Goal: Task Accomplishment & Management: Use online tool/utility

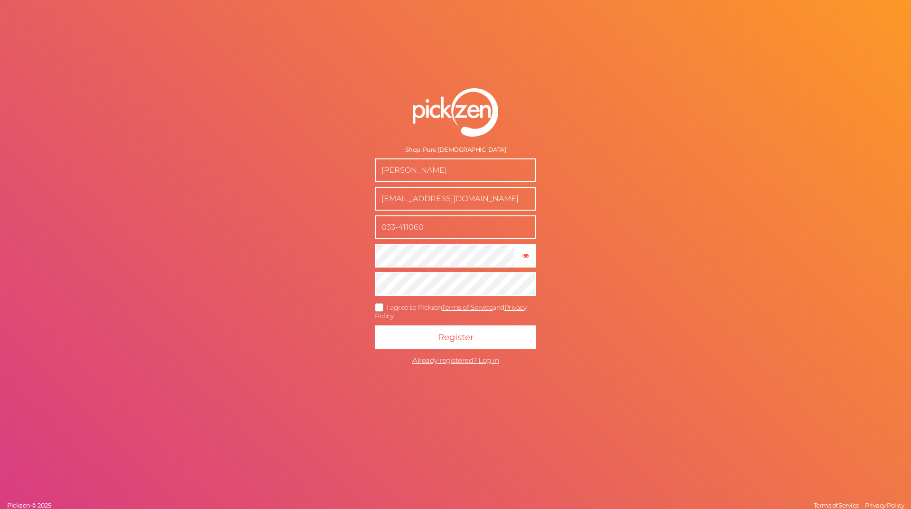
click at [380, 308] on icon at bounding box center [379, 307] width 15 height 5
click at [0, 0] on input "I agree to Pickzen Terms of Service and Privacy Policy ." at bounding box center [0, 0] width 0 height 0
click at [425, 326] on button "Register" at bounding box center [455, 338] width 161 height 24
click at [528, 258] on icon "button" at bounding box center [525, 255] width 7 height 7
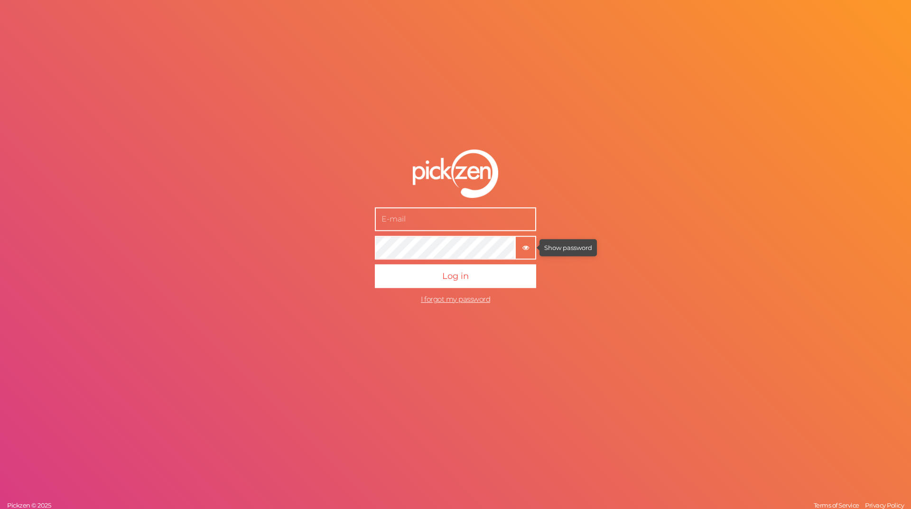
type input "[EMAIL_ADDRESS][DOMAIN_NAME]"
click at [522, 251] on tooltip "× Show password" at bounding box center [525, 247] width 19 height 7
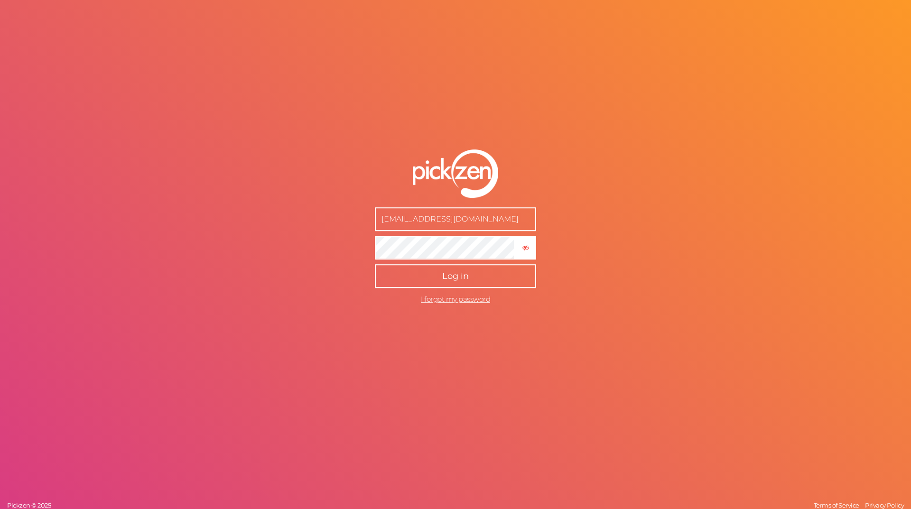
click at [461, 276] on span "Log in" at bounding box center [455, 276] width 27 height 10
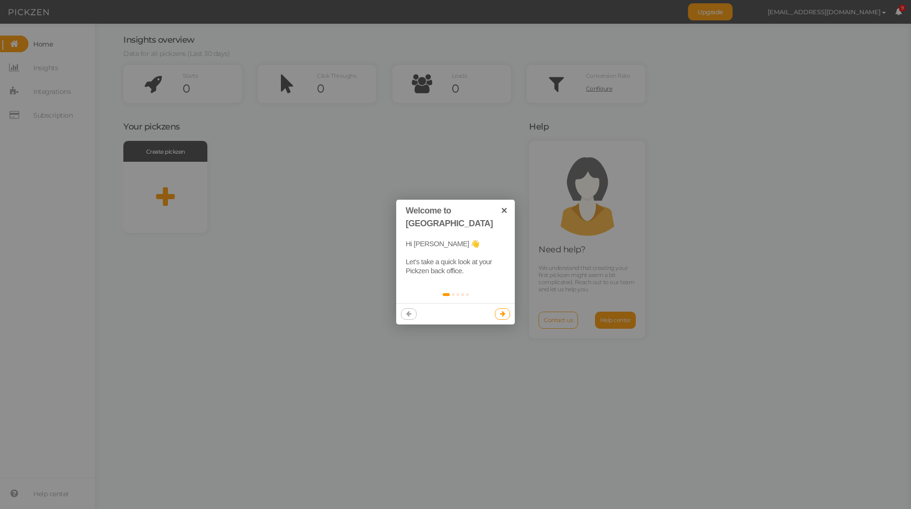
click at [503, 311] on icon at bounding box center [502, 314] width 5 height 6
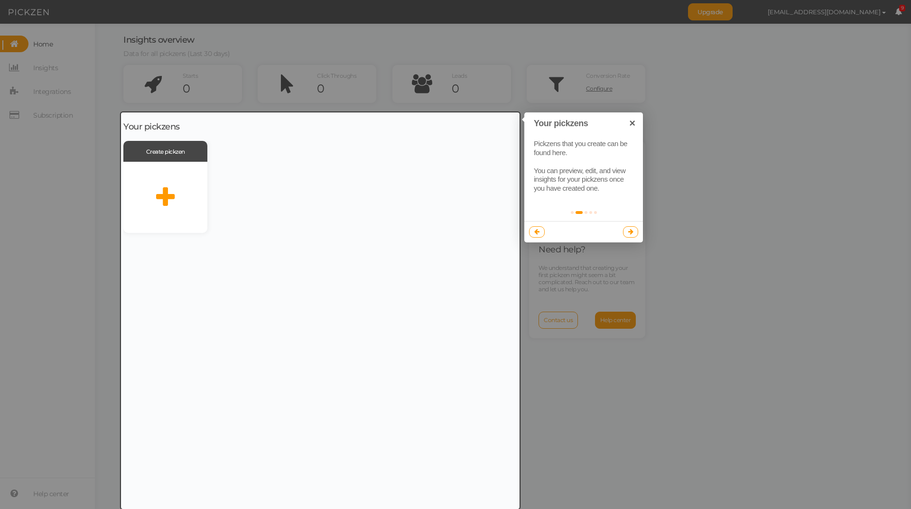
click at [629, 234] on icon at bounding box center [630, 232] width 5 height 6
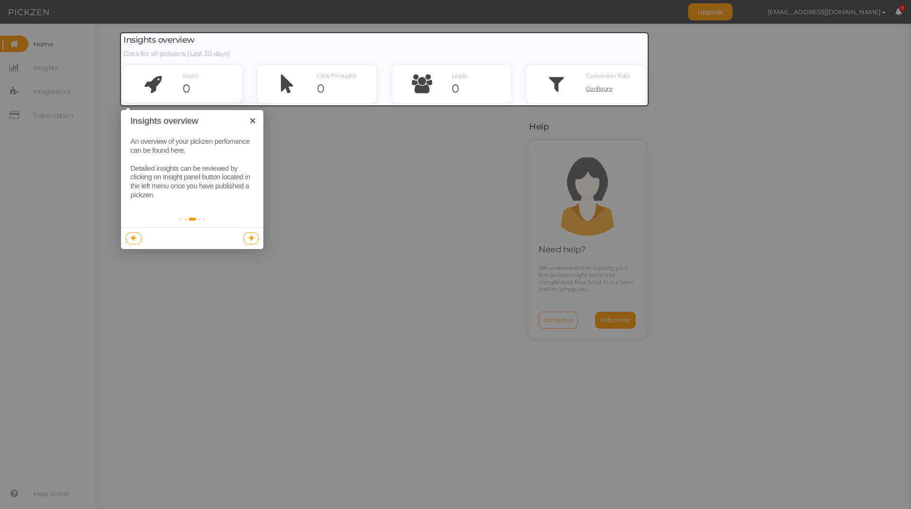
click at [252, 237] on icon at bounding box center [251, 238] width 5 height 6
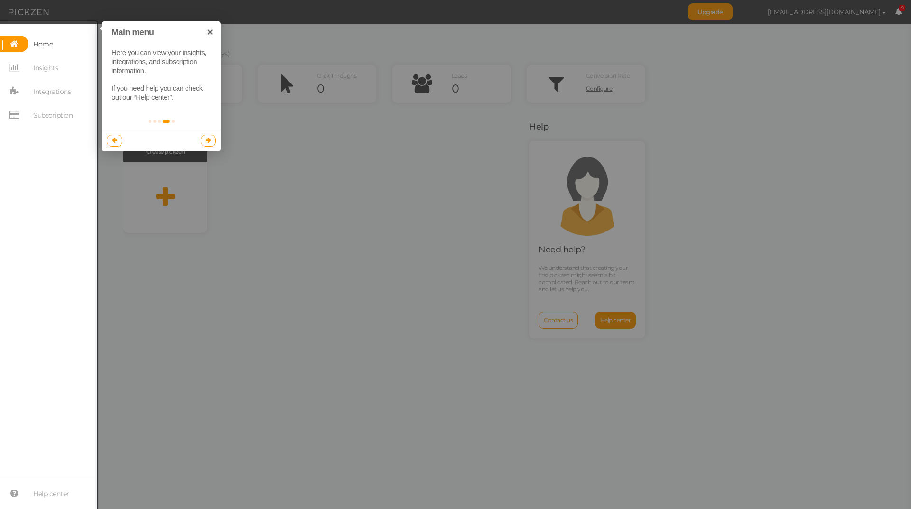
click at [202, 142] on link at bounding box center [209, 140] width 16 height 11
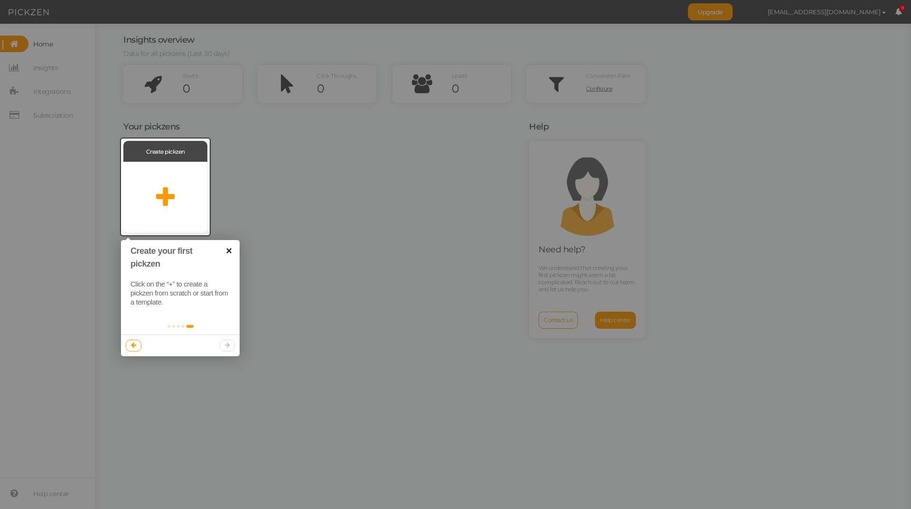
click at [231, 250] on link "×" at bounding box center [228, 250] width 21 height 21
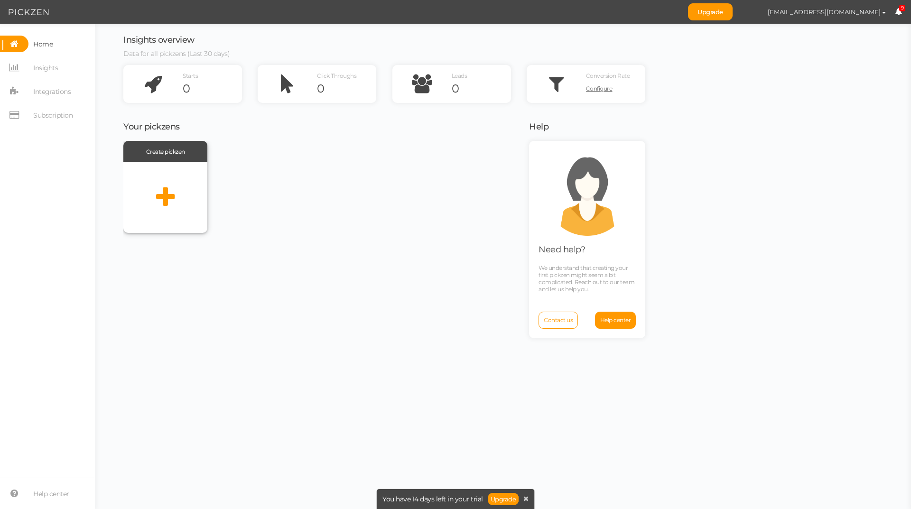
click at [165, 148] on span "Create pickzen" at bounding box center [165, 151] width 39 height 7
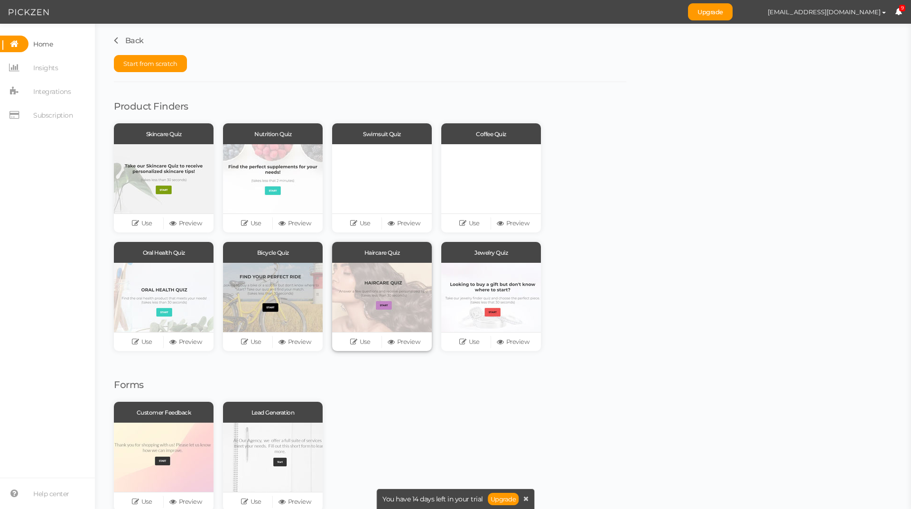
scroll to position [21, 0]
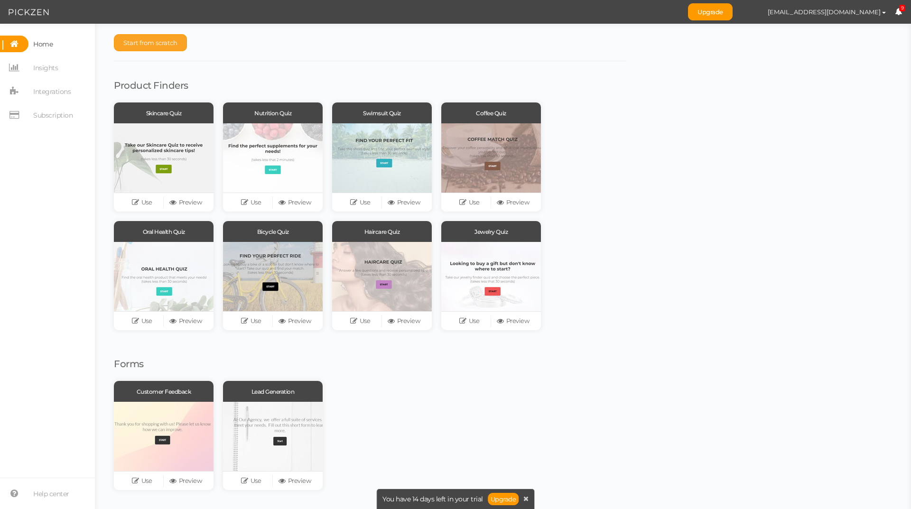
click at [152, 41] on span "Start from scratch" at bounding box center [150, 43] width 54 height 8
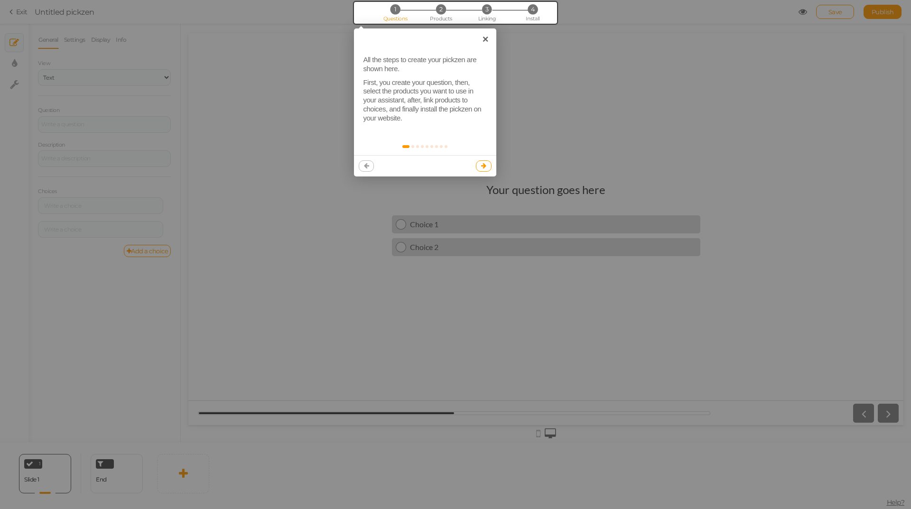
click at [483, 167] on icon at bounding box center [483, 166] width 5 height 6
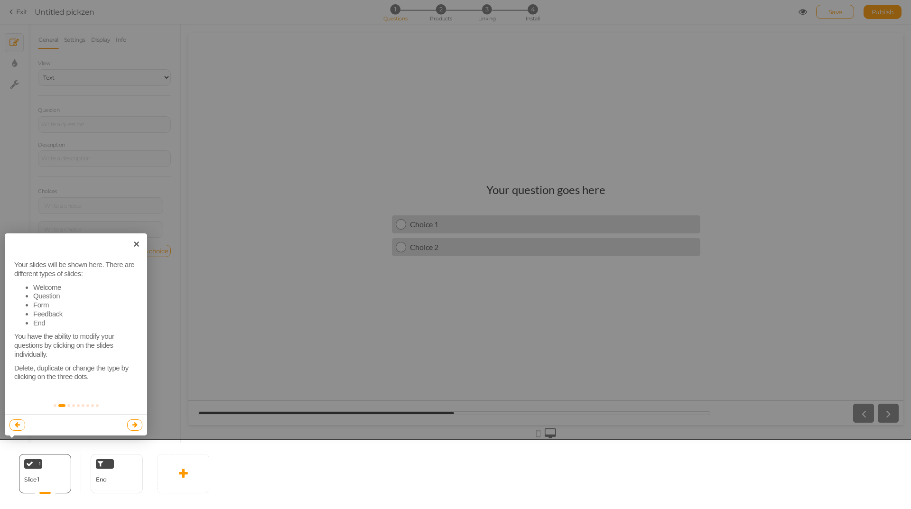
click at [140, 424] on link at bounding box center [135, 424] width 16 height 11
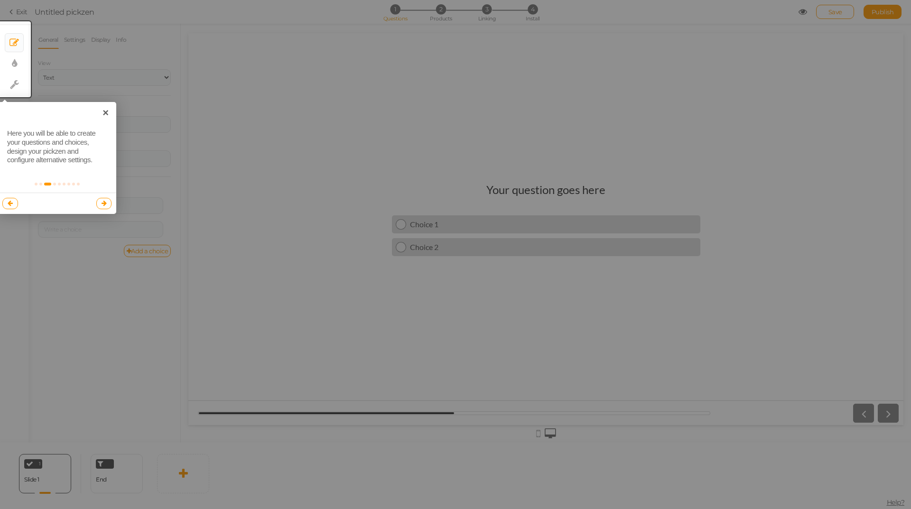
click at [103, 199] on link at bounding box center [104, 203] width 16 height 11
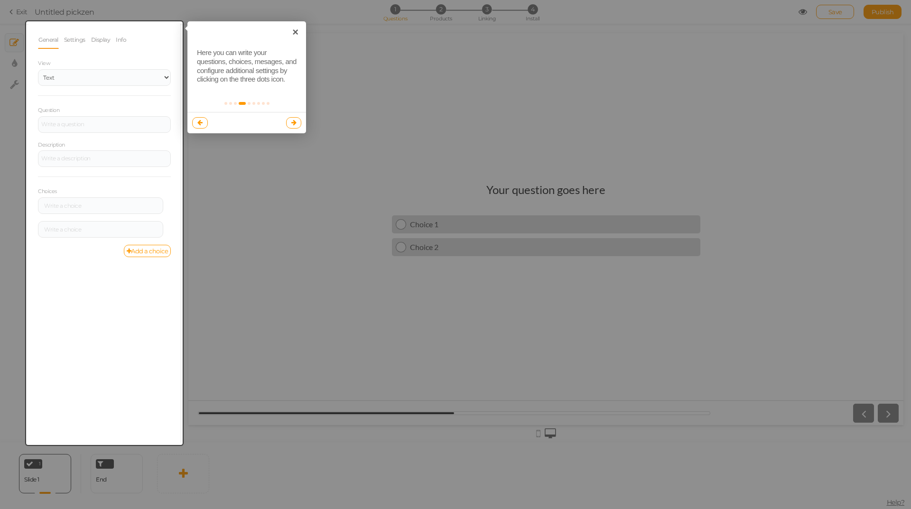
click at [289, 123] on link at bounding box center [294, 122] width 16 height 11
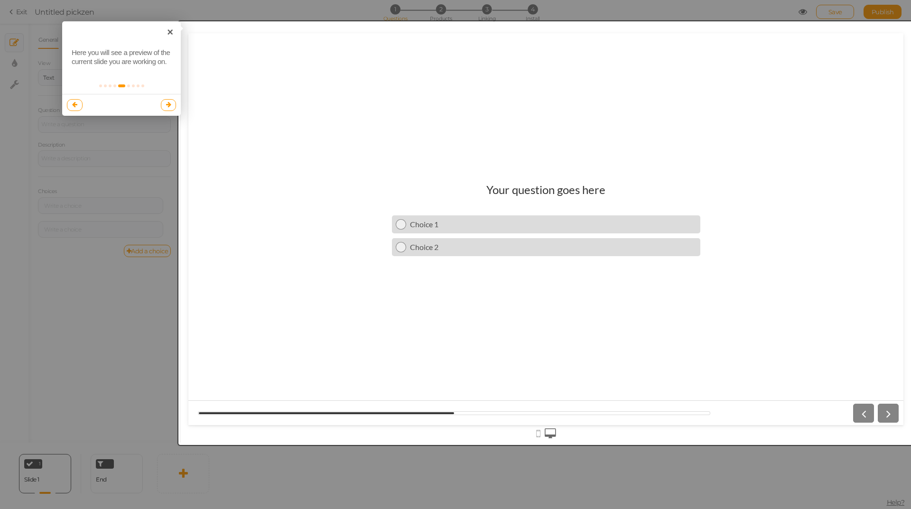
click at [164, 105] on link at bounding box center [169, 104] width 16 height 11
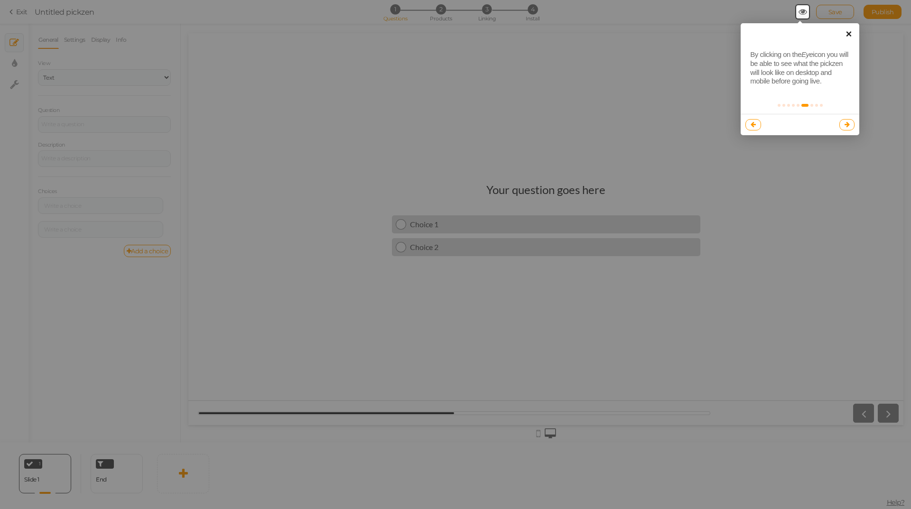
click at [848, 36] on link "×" at bounding box center [848, 33] width 21 height 21
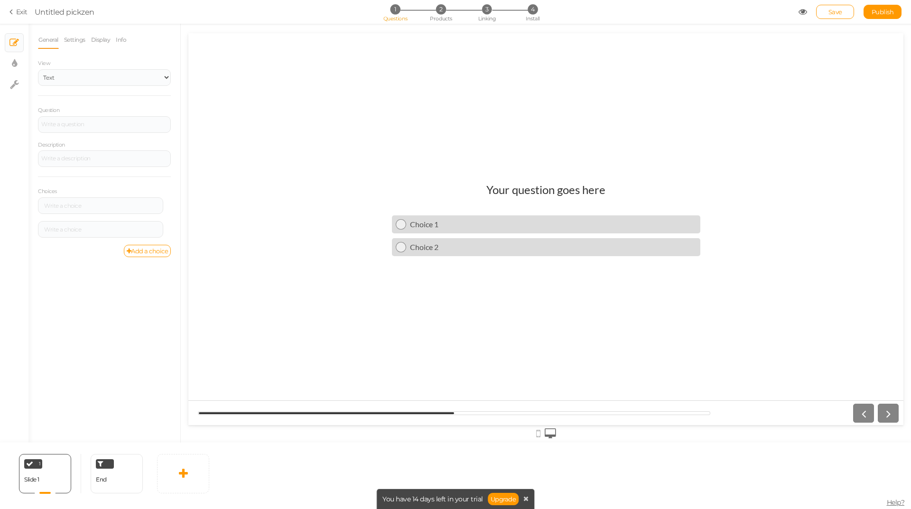
click at [12, 9] on icon at bounding box center [12, 12] width 7 height 9
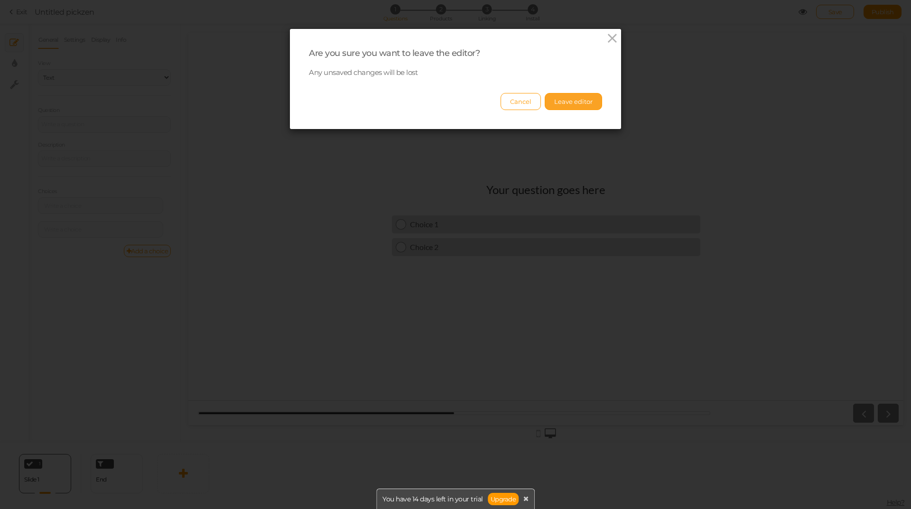
click at [555, 102] on button "Leave editor" at bounding box center [573, 101] width 57 height 17
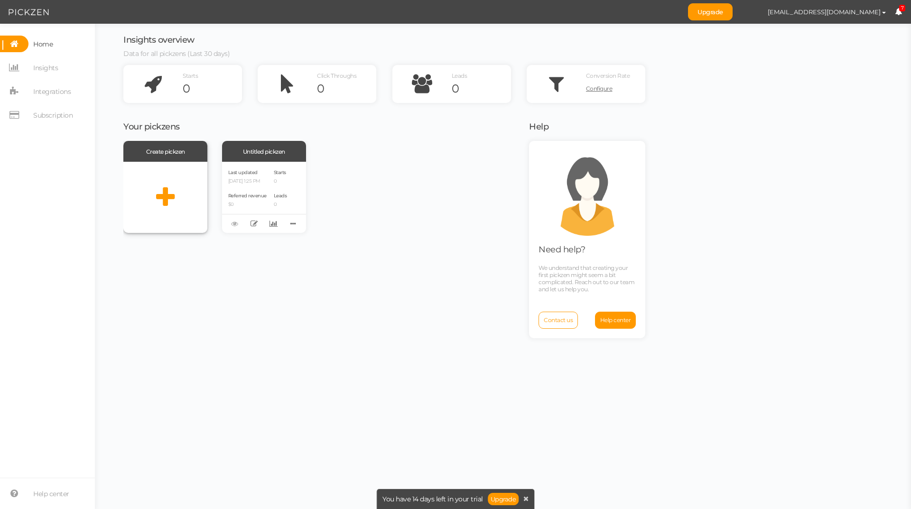
click at [146, 183] on div at bounding box center [165, 197] width 84 height 71
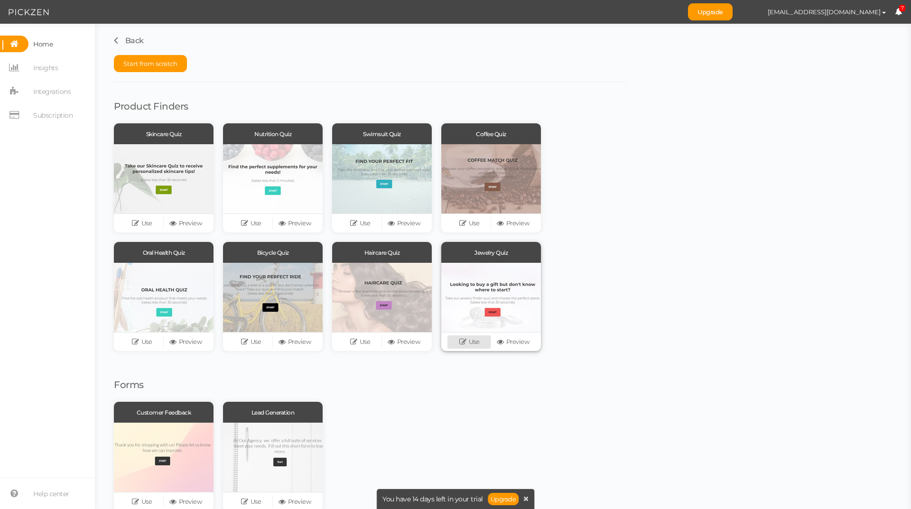
scroll to position [21, 0]
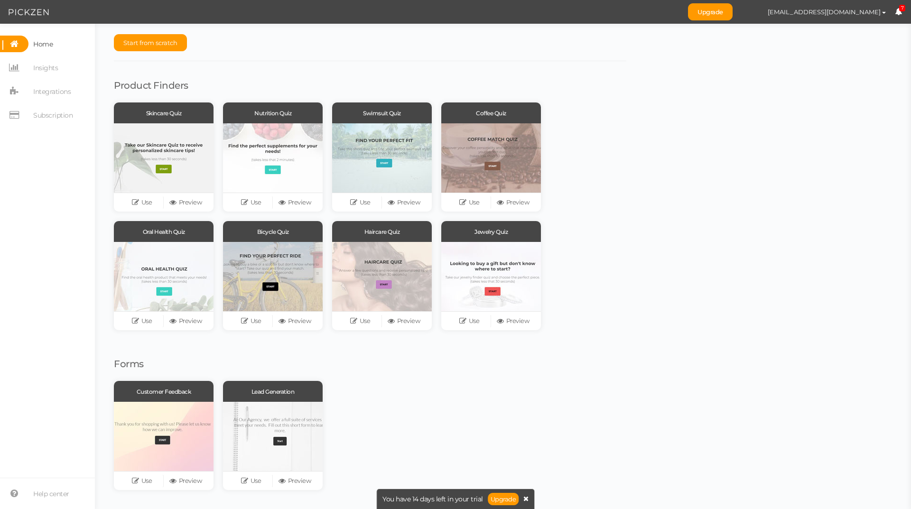
click at [525, 500] on icon at bounding box center [525, 498] width 5 height 7
click at [409, 202] on link "Preview" at bounding box center [404, 202] width 44 height 13
click at [155, 47] on button "Start from scratch" at bounding box center [150, 42] width 73 height 17
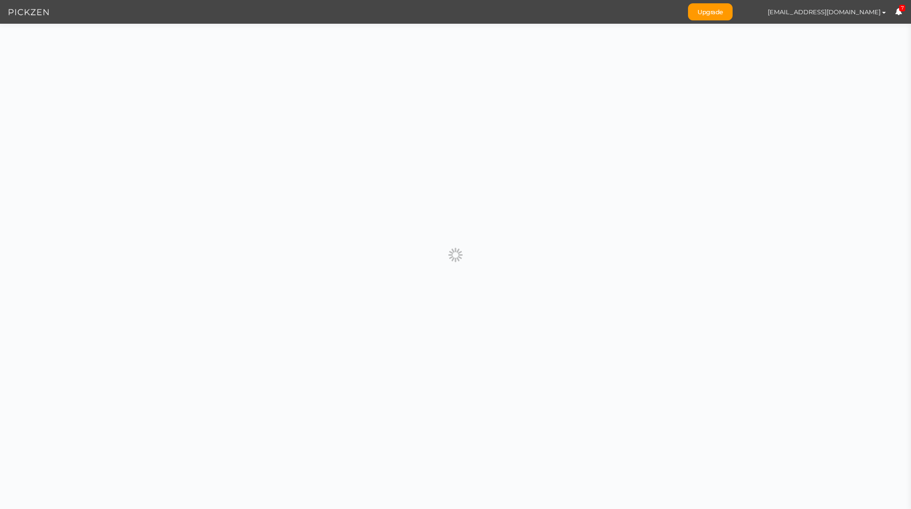
scroll to position [0, 0]
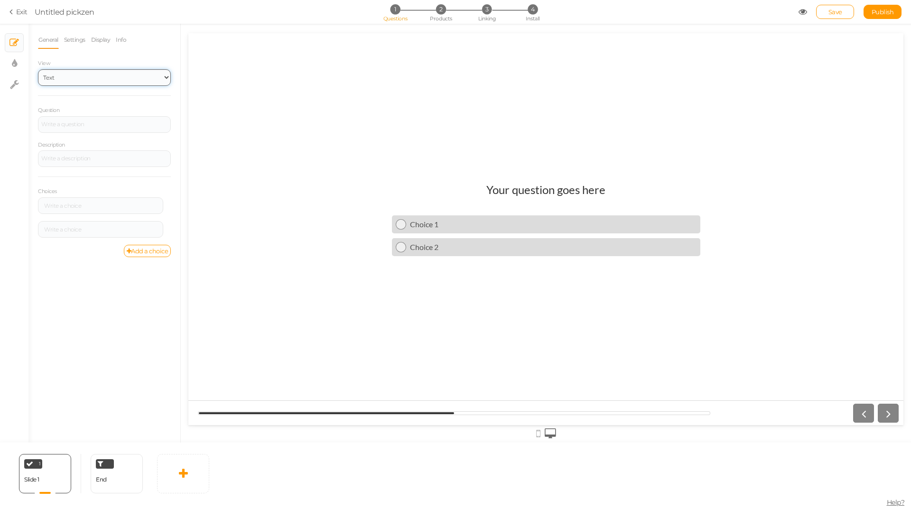
click at [70, 76] on select "Text Images Slider Dropdown" at bounding box center [104, 77] width 133 height 17
click at [67, 75] on select "Text Images Slider Dropdown" at bounding box center [104, 77] width 133 height 17
click at [72, 42] on link "Settings" at bounding box center [75, 40] width 22 height 18
click at [102, 37] on link "Display" at bounding box center [101, 40] width 20 height 18
click at [121, 41] on link "Info" at bounding box center [120, 40] width 11 height 18
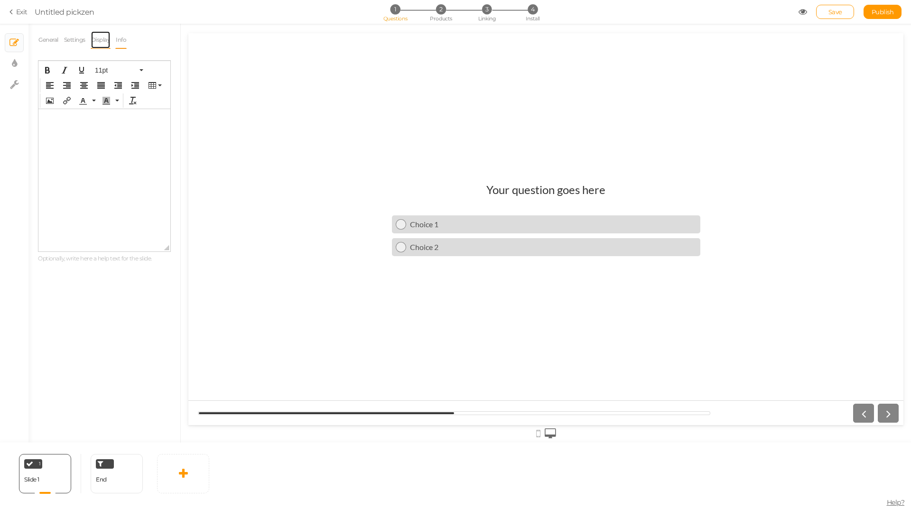
click at [103, 37] on link "Display" at bounding box center [101, 40] width 20 height 18
click at [163, 72] on span "Set" at bounding box center [163, 70] width 10 height 8
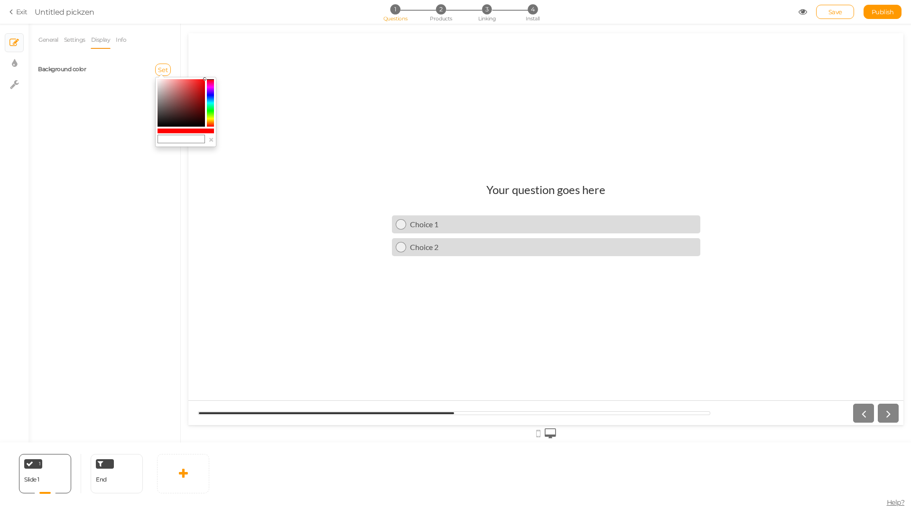
click at [193, 136] on input "text" at bounding box center [181, 139] width 47 height 9
paste input "#FAF8F6"
type input "#FAF8F6"
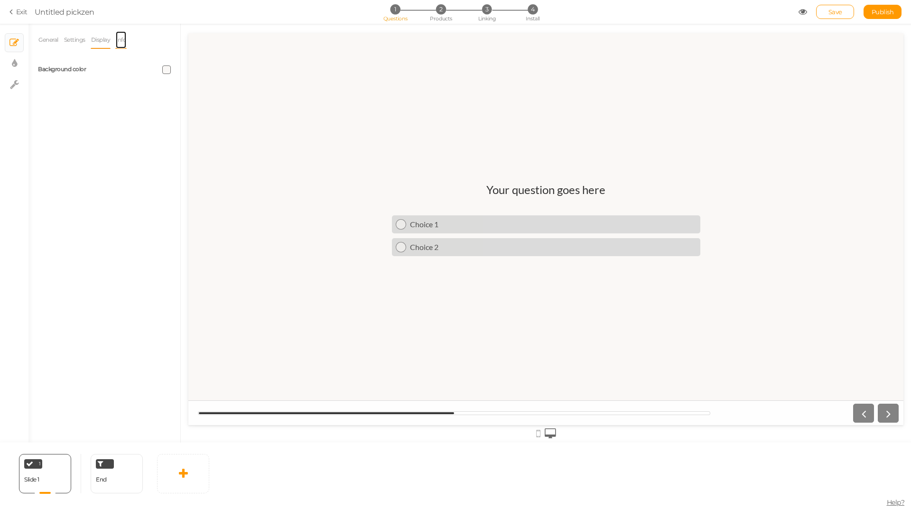
click at [119, 41] on link "Info" at bounding box center [120, 40] width 11 height 18
click at [83, 39] on link "Settings" at bounding box center [75, 40] width 22 height 18
click at [90, 170] on input "text" at bounding box center [104, 171] width 133 height 16
click at [49, 43] on link "General" at bounding box center [48, 40] width 21 height 18
click at [67, 79] on select "Text Images Slider Dropdown" at bounding box center [104, 77] width 133 height 17
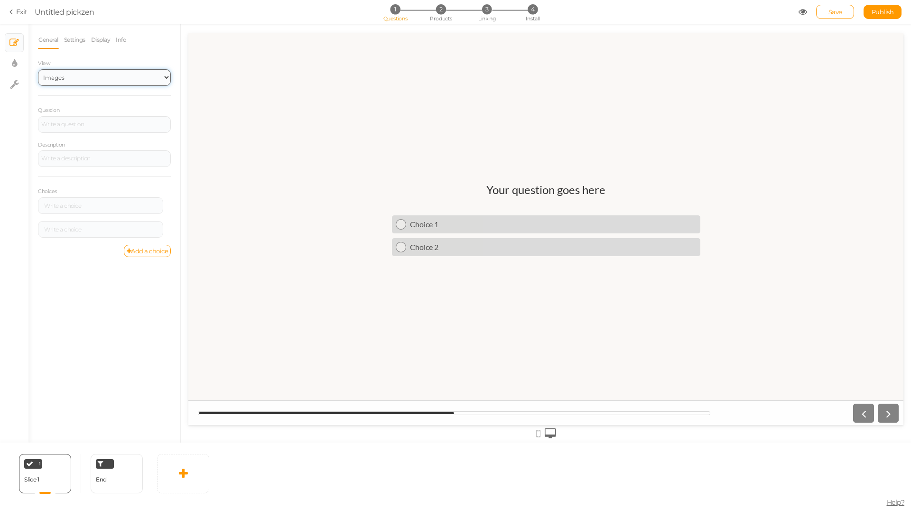
click at [38, 69] on select "Text Images Slider Dropdown" at bounding box center [104, 77] width 133 height 17
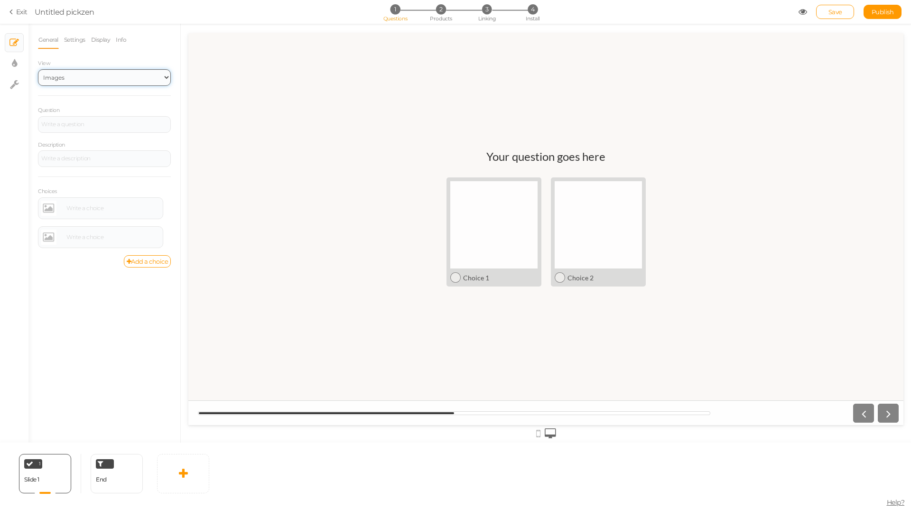
click at [69, 79] on select "Text Images Slider Dropdown" at bounding box center [104, 77] width 133 height 17
click at [38, 69] on select "Text Images Slider Dropdown" at bounding box center [104, 77] width 133 height 17
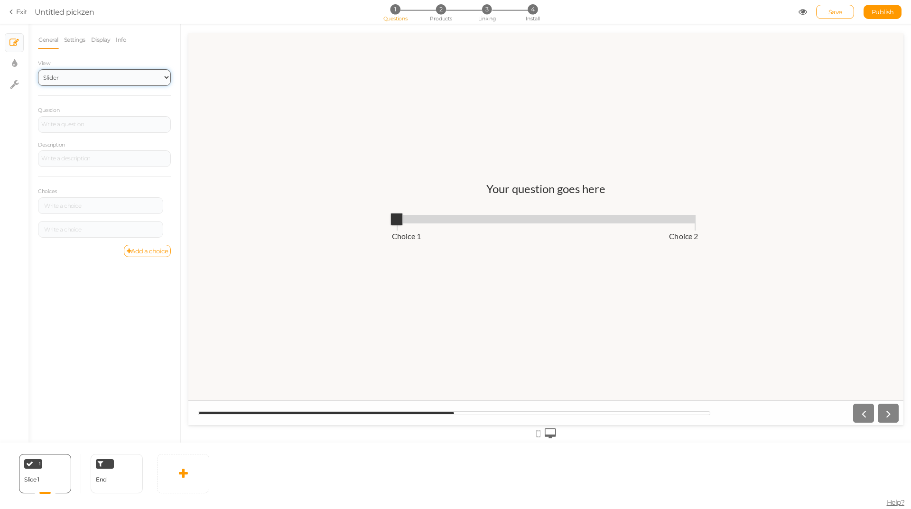
click at [83, 79] on select "Text Images Slider Dropdown" at bounding box center [104, 77] width 133 height 17
click at [38, 69] on select "Text Images Slider Dropdown" at bounding box center [104, 77] width 133 height 17
click at [89, 78] on select "Text Images Slider Dropdown" at bounding box center [104, 77] width 133 height 17
click at [38, 69] on select "Text Images Slider Dropdown" at bounding box center [104, 77] width 133 height 17
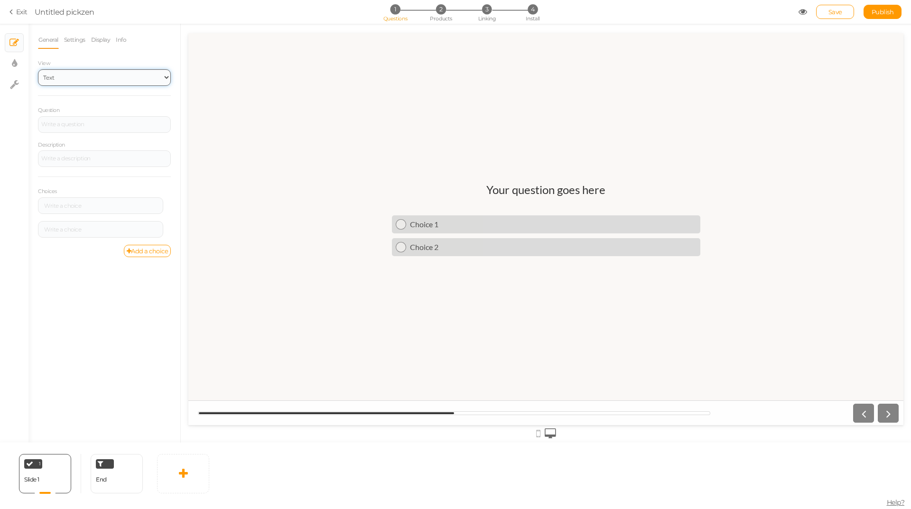
click at [73, 84] on select "Text Images Slider Dropdown" at bounding box center [104, 77] width 133 height 17
select select "2"
click at [38, 69] on select "Text Images Slider Dropdown" at bounding box center [104, 77] width 133 height 17
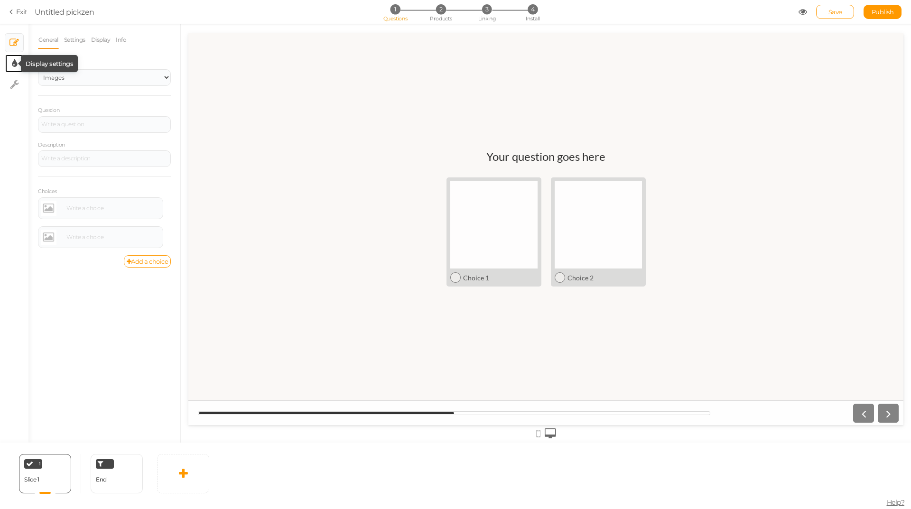
click at [15, 62] on icon at bounding box center [14, 63] width 5 height 9
select select "2"
select select "lato"
select select "fade"
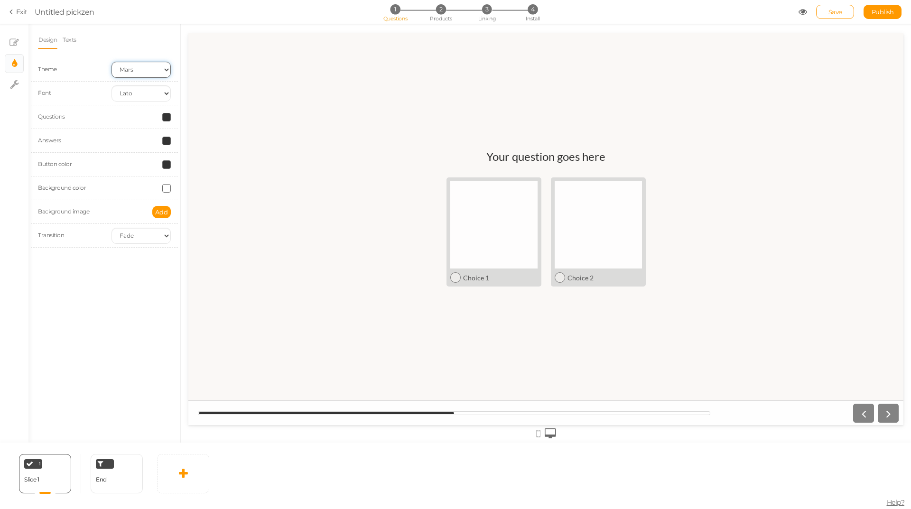
click at [140, 72] on select "Earth Mars" at bounding box center [141, 70] width 59 height 16
click at [84, 59] on div "Theme Earth Mars" at bounding box center [104, 70] width 147 height 24
click at [128, 93] on select "Custom Default Lato Lora Montserrat Open Sans Oswald PT Sans Raleway Roboto Sou…" at bounding box center [141, 93] width 59 height 16
click at [112, 85] on select "Custom Default Lato Lora Montserrat Open Sans Oswald PT Sans Raleway Roboto Sou…" at bounding box center [141, 93] width 59 height 16
click at [136, 96] on select "Custom Default Lato Lora Montserrat Open Sans Oswald PT Sans Raleway Roboto Sou…" at bounding box center [141, 93] width 59 height 16
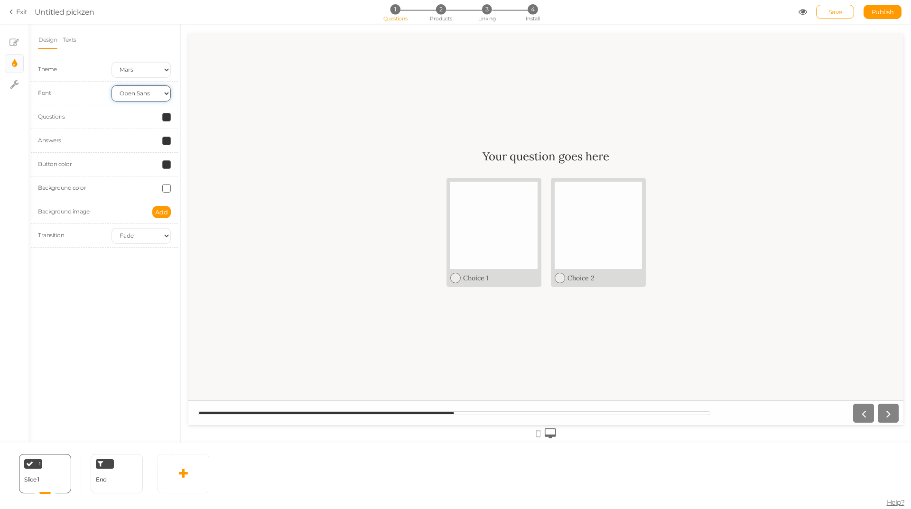
click at [112, 85] on select "Custom Default Lato Lora Montserrat Open Sans Oswald PT Sans Raleway Roboto Sou…" at bounding box center [141, 93] width 59 height 16
click at [140, 99] on select "Custom Default Lato Lora Montserrat Open Sans Oswald PT Sans Raleway Roboto Sou…" at bounding box center [141, 93] width 59 height 16
click at [112, 85] on select "Custom Default Lato Lora Montserrat Open Sans Oswald PT Sans Raleway Roboto Sou…" at bounding box center [141, 93] width 59 height 16
click at [157, 144] on input "[URL][DOMAIN_NAME]" at bounding box center [141, 141] width 59 height 16
click at [151, 97] on select "Custom Default Lato Lora Montserrat Open Sans Oswald PT Sans Raleway Roboto Sou…" at bounding box center [141, 93] width 59 height 16
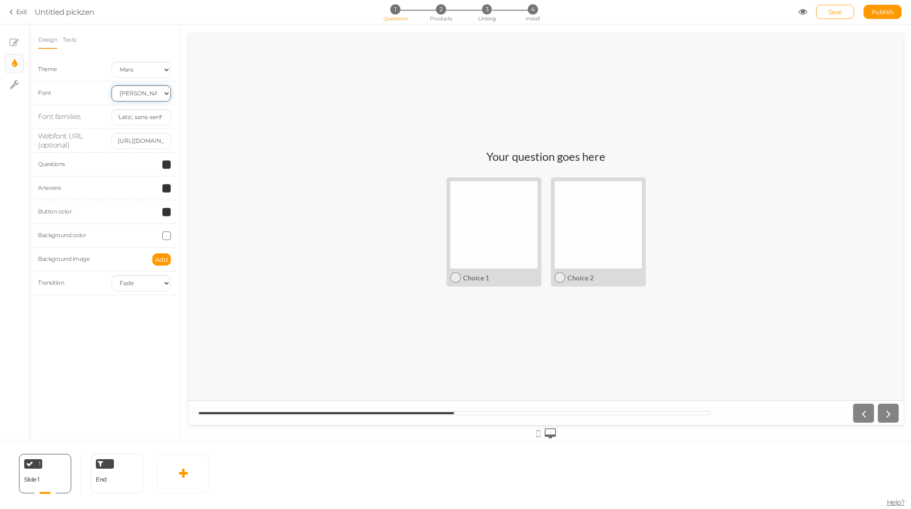
click at [112, 85] on select "Custom Default Lato Lora Montserrat Open Sans Oswald PT Sans Raleway Roboto Sou…" at bounding box center [141, 93] width 59 height 16
click at [140, 95] on select "Custom Default Lato Lora Montserrat Open Sans Oswald PT Sans Raleway Roboto Sou…" at bounding box center [141, 93] width 59 height 16
click at [112, 85] on select "Custom Default Lato Lora Montserrat Open Sans Oswald PT Sans Raleway Roboto Sou…" at bounding box center [141, 93] width 59 height 16
click at [141, 94] on select "Custom Default Lato Lora Montserrat Open Sans Oswald PT Sans Raleway Roboto Sou…" at bounding box center [141, 93] width 59 height 16
select select "opensans"
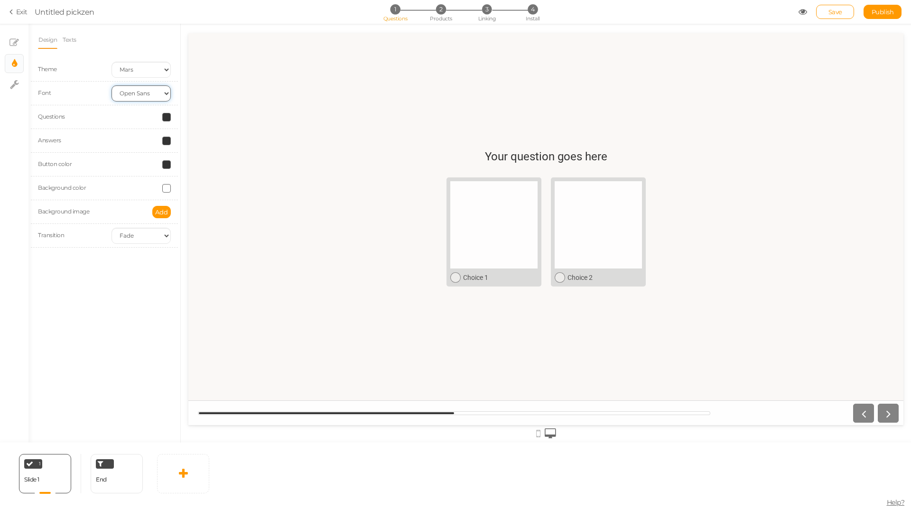
click at [112, 85] on select "Custom Default Lato Lora Montserrat Open Sans Oswald PT Sans Raleway Roboto Sou…" at bounding box center [141, 93] width 59 height 16
click at [73, 118] on div "Questions" at bounding box center [68, 117] width 74 height 10
click at [165, 119] on span at bounding box center [166, 117] width 9 height 9
click at [104, 119] on div at bounding box center [141, 117] width 74 height 9
click at [165, 117] on span at bounding box center [166, 117] width 9 height 9
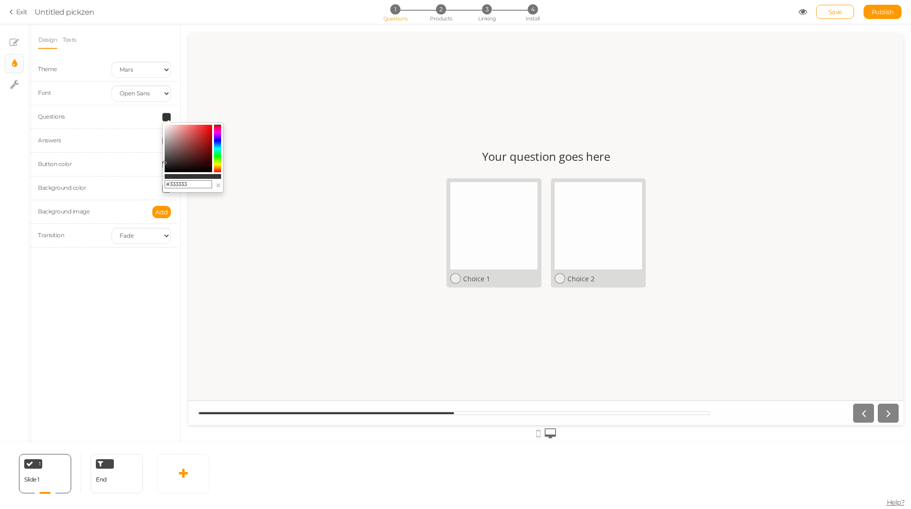
drag, startPoint x: 194, startPoint y: 186, endPoint x: 148, endPoint y: 186, distance: 46.0
click at [149, 186] on body "× Close A wider screen is needed to use the Pickzen builder Exit Untitled pickz…" at bounding box center [455, 254] width 911 height 509
paste input "2E2B29"
type input "2E2B29"
click at [197, 203] on div "Your question goes here Choice 1 Choice 2" at bounding box center [545, 229] width 715 height 176
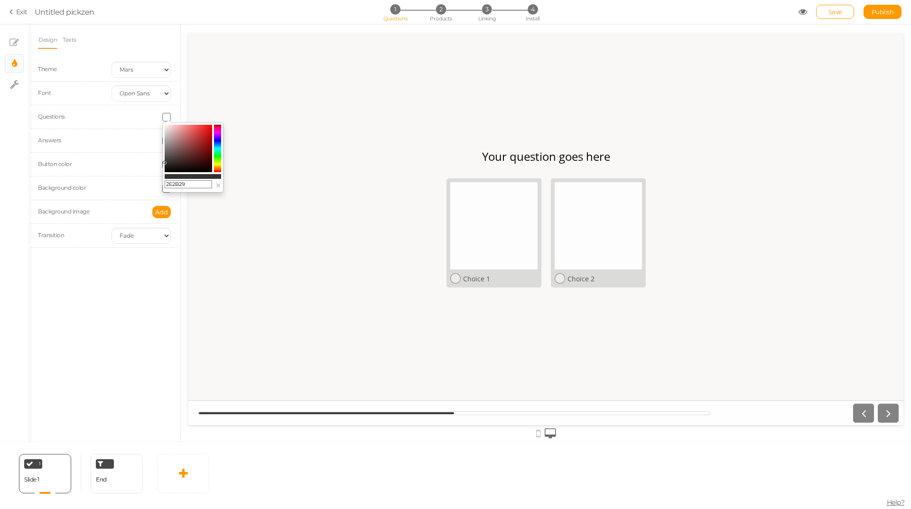
click at [200, 226] on div "Your question goes here Choice 1 Choice 2" at bounding box center [545, 229] width 715 height 176
click at [232, 91] on div at bounding box center [545, 229] width 715 height 392
click at [193, 185] on input "2E2B29" at bounding box center [188, 184] width 47 height 9
click at [149, 274] on div "Design Texts Theme Earth Mars Font Custom Default Lato Lora Montserrat Open San…" at bounding box center [104, 233] width 152 height 419
click at [167, 117] on span at bounding box center [166, 117] width 9 height 9
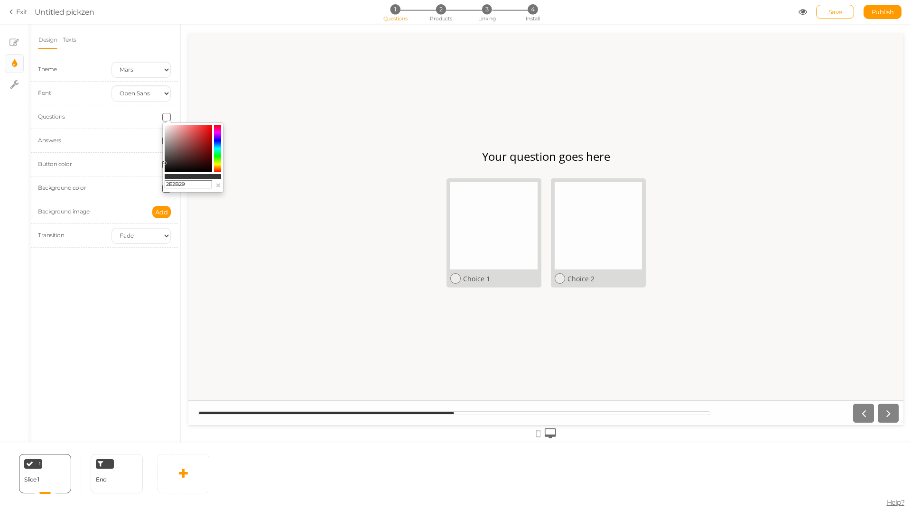
drag, startPoint x: 210, startPoint y: 252, endPoint x: 195, endPoint y: 232, distance: 26.1
click at [211, 252] on div "Your question goes here Choice 1 Choice 2" at bounding box center [545, 229] width 715 height 176
click at [117, 142] on div at bounding box center [141, 141] width 74 height 9
click at [168, 140] on span at bounding box center [166, 141] width 9 height 9
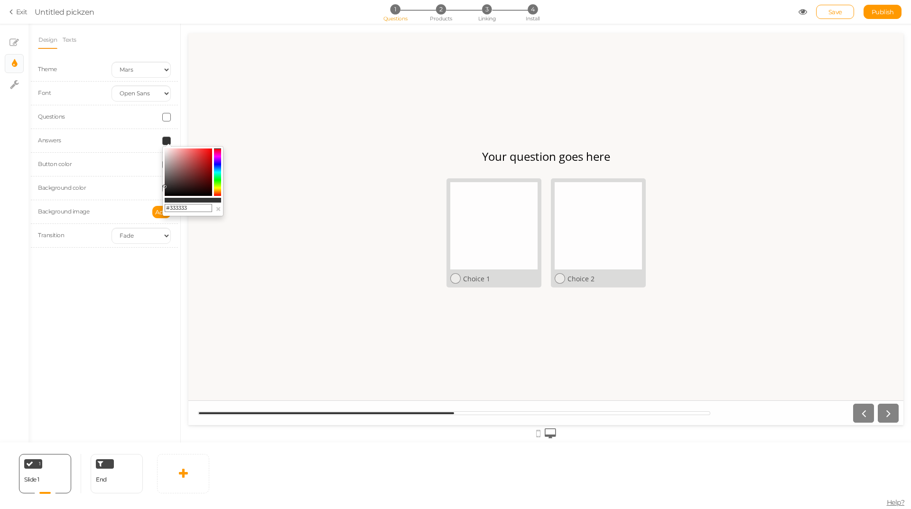
drag, startPoint x: 189, startPoint y: 205, endPoint x: 130, endPoint y: 206, distance: 59.8
click at [130, 206] on body "× Close A wider screen is needed to use the Pickzen builder Exit Untitled pickz…" at bounding box center [455, 254] width 911 height 509
paste input "2E2B29"
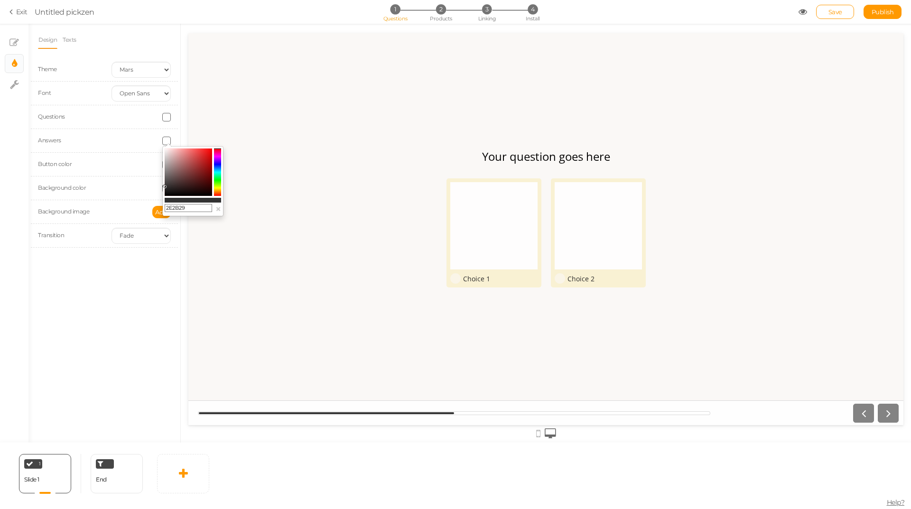
click at [139, 264] on div "Design Texts Theme Earth Mars Font Custom Default Lato Lora Montserrat Open San…" at bounding box center [104, 233] width 152 height 419
click at [164, 143] on span at bounding box center [166, 141] width 9 height 9
click at [272, 144] on div "Your question goes here Choice 1 Choice 2" at bounding box center [545, 229] width 715 height 176
click at [121, 168] on div at bounding box center [141, 164] width 74 height 9
click at [166, 166] on span at bounding box center [166, 164] width 9 height 9
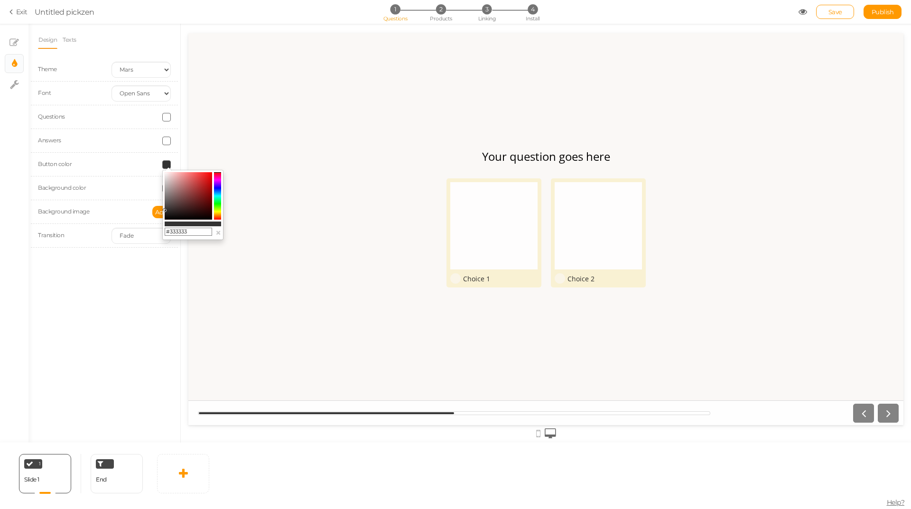
click at [166, 140] on span at bounding box center [166, 141] width 9 height 9
drag, startPoint x: 186, startPoint y: 210, endPoint x: 142, endPoint y: 204, distance: 44.6
click at [142, 204] on body "× Close A wider screen is needed to use the Pickzen builder Exit Untitled pickz…" at bounding box center [455, 254] width 911 height 509
paste input "#"
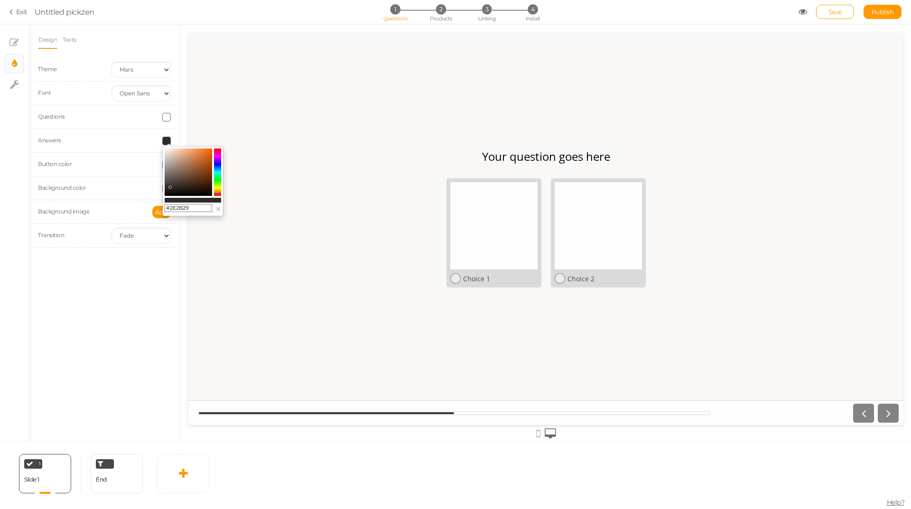
type input "#2E2B29"
click at [224, 123] on div at bounding box center [545, 229] width 715 height 392
click at [219, 208] on button "×" at bounding box center [218, 209] width 6 height 10
click at [164, 165] on span at bounding box center [166, 164] width 9 height 9
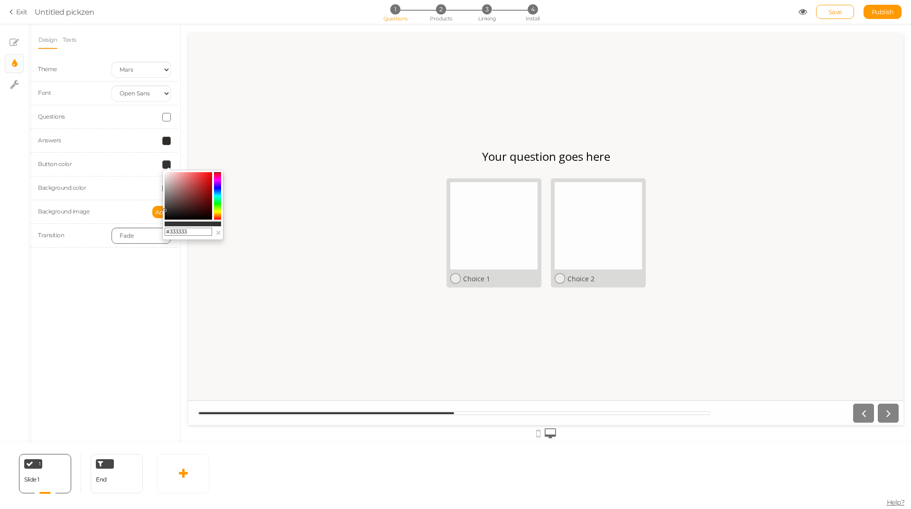
drag, startPoint x: 168, startPoint y: 233, endPoint x: 149, endPoint y: 233, distance: 19.5
click at [149, 233] on body "× Close A wider screen is needed to use the Pickzen builder Exit Untitled pickz…" at bounding box center [455, 254] width 911 height 509
paste input "2E2B29"
type input "#2E2B29"
click at [218, 232] on button "×" at bounding box center [218, 233] width 6 height 10
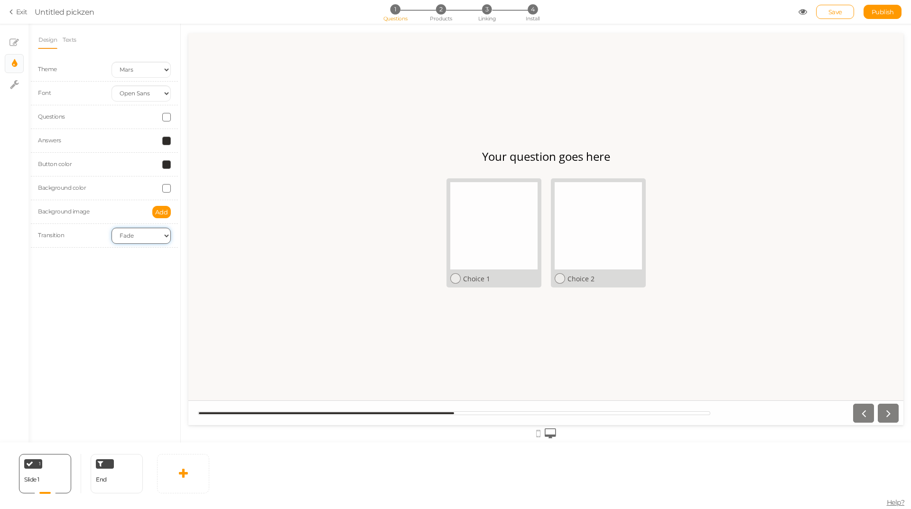
click at [137, 236] on select "None Fade Switch" at bounding box center [141, 236] width 59 height 16
click at [92, 270] on div "Design Texts Theme Earth Mars Font Custom Default Lato Lora Montserrat Open San…" at bounding box center [104, 233] width 152 height 419
click at [71, 40] on link "Texts" at bounding box center [69, 40] width 15 height 18
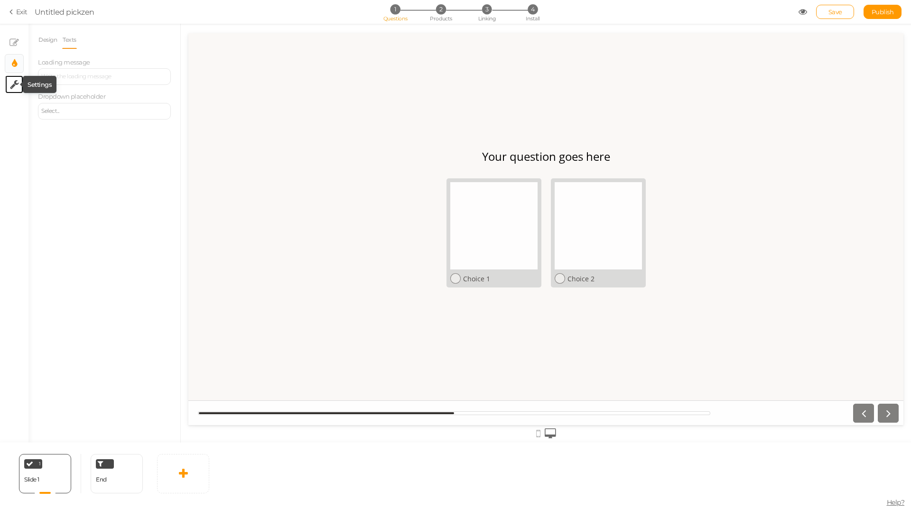
click at [12, 87] on icon at bounding box center [14, 84] width 9 height 9
select select "en"
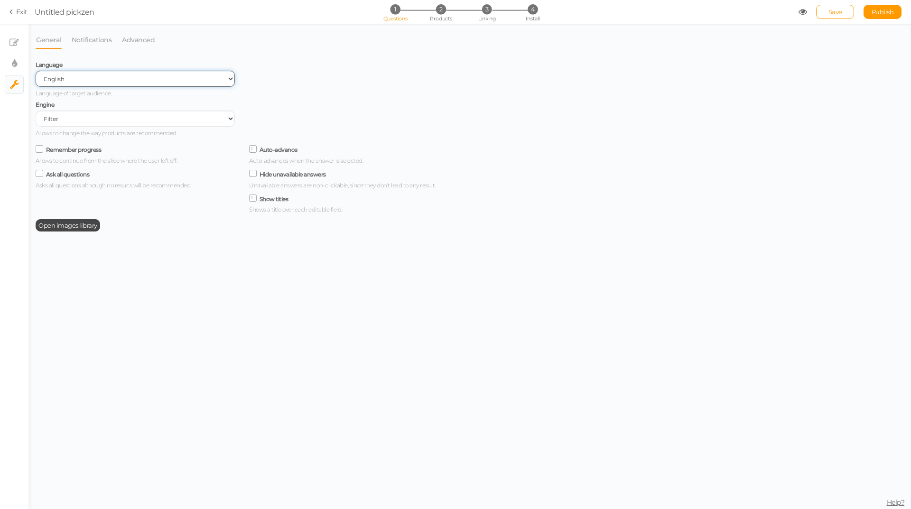
click at [122, 81] on select "Spanish English Portuguese" at bounding box center [135, 79] width 199 height 16
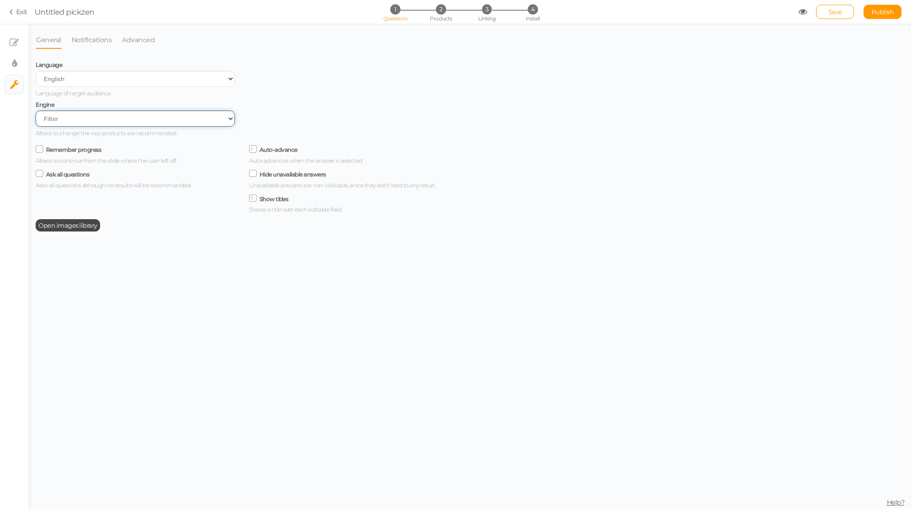
click at [89, 119] on select "Filter AI Tree No-Code Form (No products)" at bounding box center [135, 119] width 199 height 16
click at [91, 42] on link "Notifications" at bounding box center [91, 40] width 41 height 18
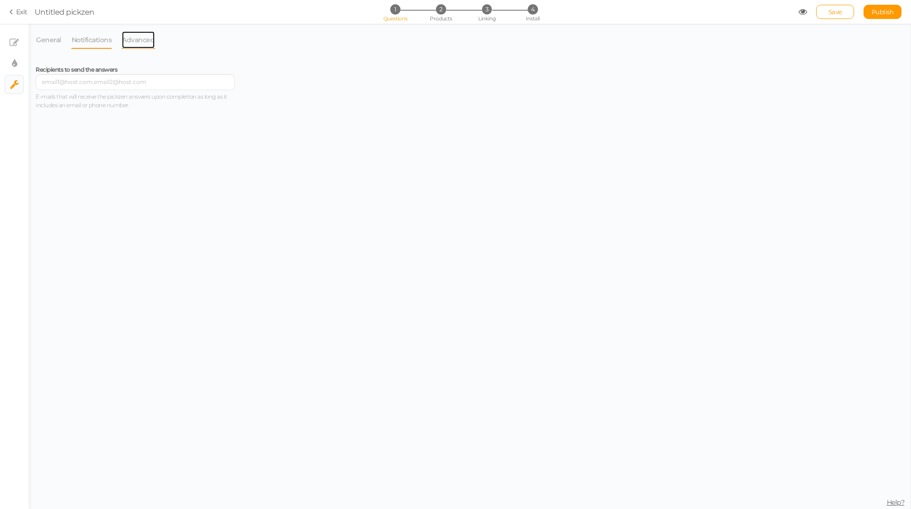
click at [136, 38] on link "Advanced" at bounding box center [138, 40] width 34 height 18
click at [17, 38] on icon at bounding box center [13, 42] width 9 height 9
select select "2"
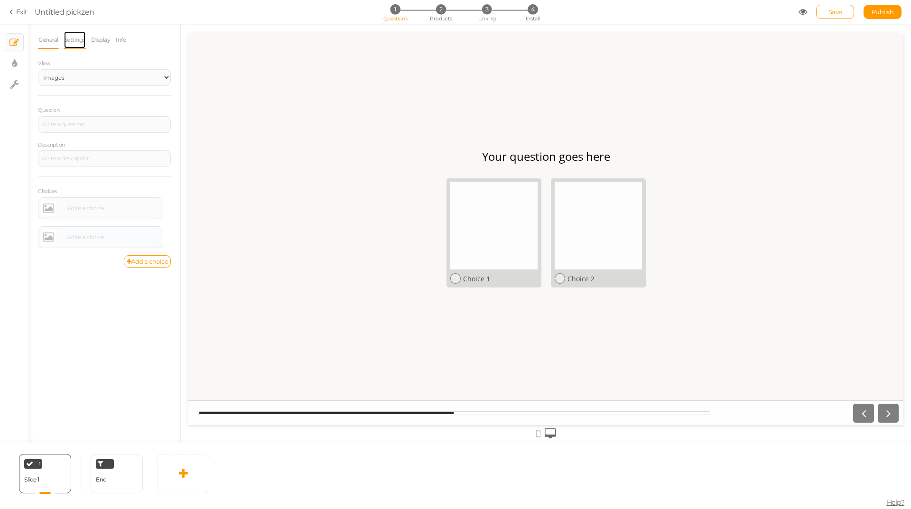
click at [77, 40] on link "Settings" at bounding box center [75, 40] width 22 height 18
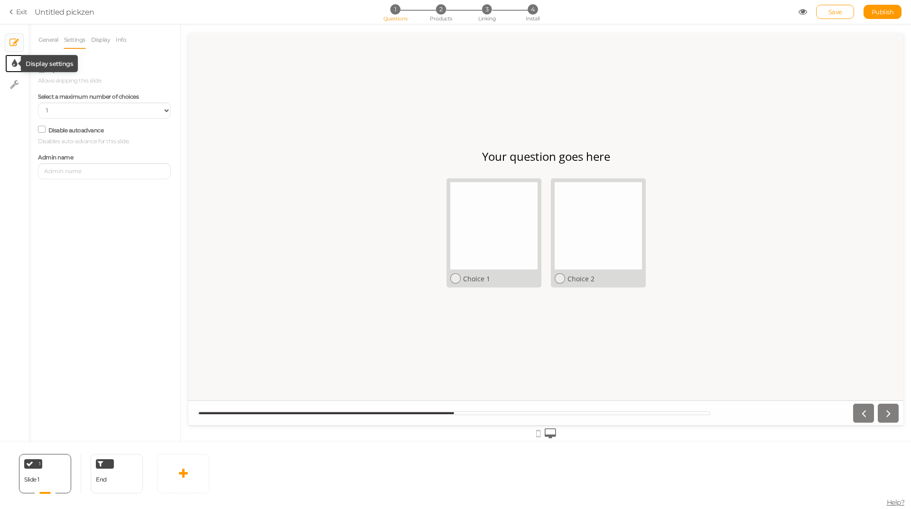
click at [15, 65] on icon at bounding box center [14, 63] width 5 height 9
select select "2"
select select "opensans"
select select "fade"
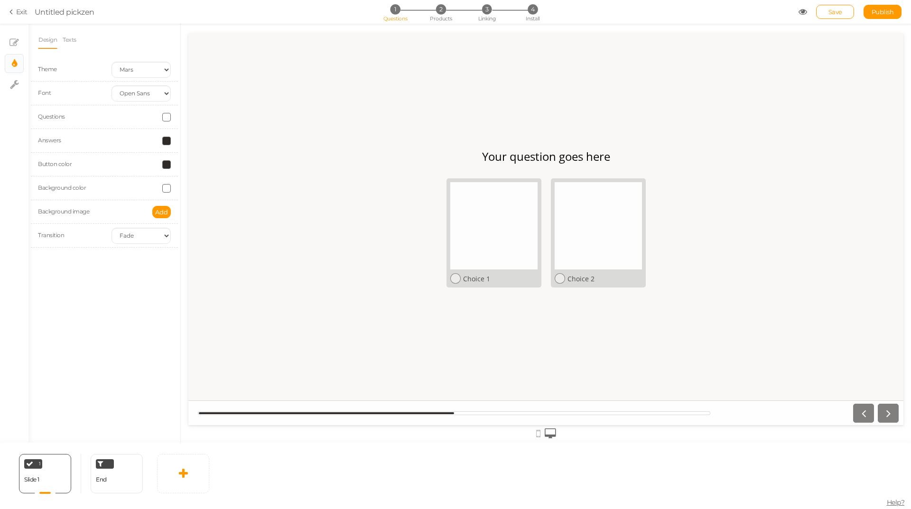
click at [170, 138] on span at bounding box center [166, 141] width 9 height 9
click at [252, 213] on div "Your question goes here Choice 1 Choice 2" at bounding box center [545, 229] width 715 height 176
click at [146, 116] on div at bounding box center [141, 117] width 74 height 9
click at [168, 118] on span at bounding box center [166, 117] width 9 height 9
drag, startPoint x: 191, startPoint y: 186, endPoint x: 152, endPoint y: 186, distance: 39.4
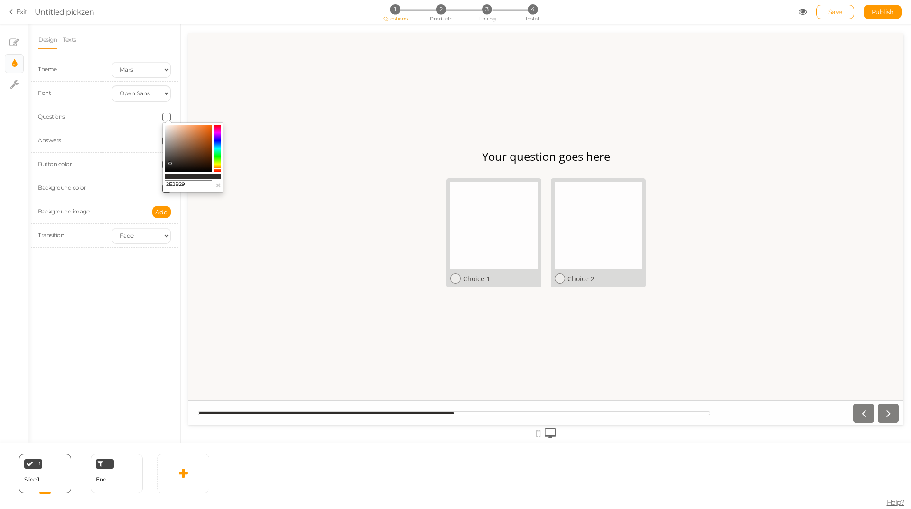
click at [152, 186] on body "× Close A wider screen is needed to use the Pickzen builder Exit Untitled pickz…" at bounding box center [455, 254] width 911 height 509
paste input "#"
type input "#2E2B29"
click at [249, 196] on div "Your question goes here Choice 1 Choice 2" at bounding box center [545, 229] width 715 height 176
click at [218, 187] on button "×" at bounding box center [218, 185] width 6 height 10
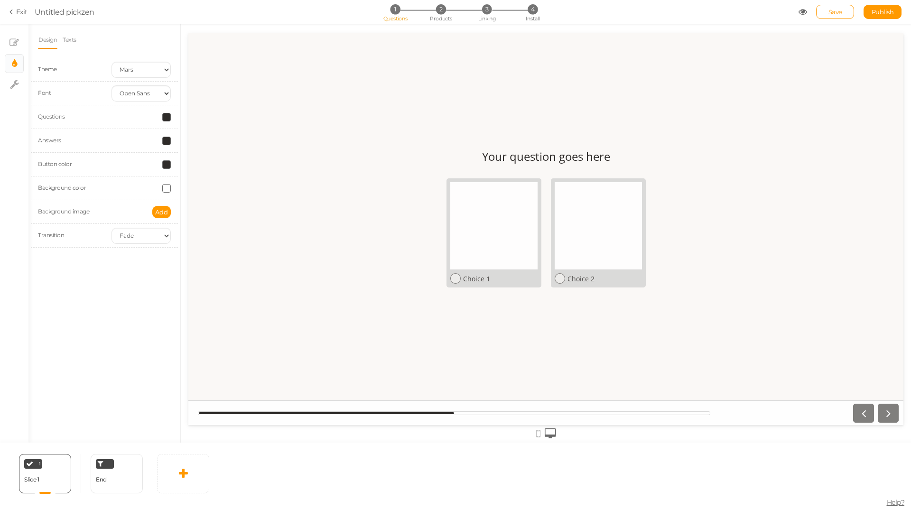
click at [211, 210] on div "Your question goes here Choice 1 Choice 2" at bounding box center [545, 229] width 715 height 176
click at [148, 91] on select "Custom Default Lato Lora Montserrat Open Sans Oswald PT Sans Raleway Roboto Sou…" at bounding box center [141, 93] width 59 height 16
click at [112, 85] on select "Custom Default Lato Lora Montserrat Open Sans Oswald PT Sans Raleway Roboto Sou…" at bounding box center [141, 93] width 59 height 16
click at [142, 97] on select "Custom Default Lato Lora Montserrat Open Sans Oswald PT Sans Raleway Roboto Sou…" at bounding box center [141, 93] width 59 height 16
click at [112, 85] on select "Custom Default Lato Lora Montserrat Open Sans Oswald PT Sans Raleway Roboto Sou…" at bounding box center [141, 93] width 59 height 16
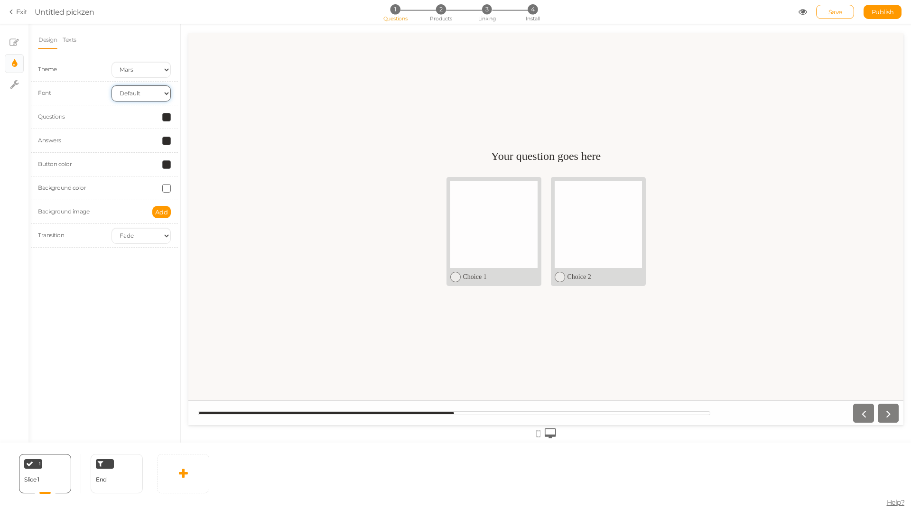
click at [147, 100] on select "Custom Default Lato Lora Montserrat Open Sans Oswald PT Sans Raleway Roboto Sou…" at bounding box center [141, 93] width 59 height 16
select select "opensans"
click at [112, 85] on select "Custom Default Lato Lora Montserrat Open Sans Oswald PT Sans Raleway Roboto Sou…" at bounding box center [141, 93] width 59 height 16
click at [126, 70] on select "Earth Mars" at bounding box center [141, 70] width 59 height 16
click at [112, 62] on select "Earth Mars" at bounding box center [141, 70] width 59 height 16
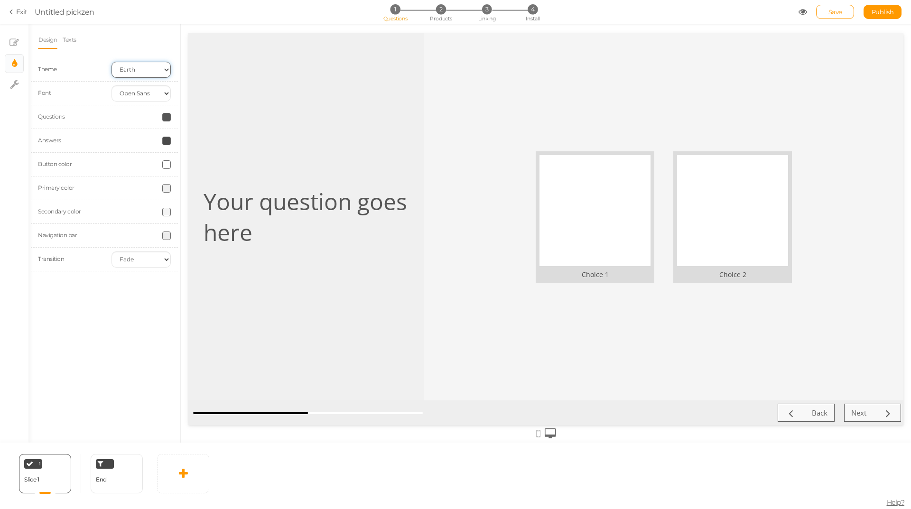
click at [139, 66] on select "Earth Mars" at bounding box center [141, 70] width 59 height 16
select select "2"
click at [112, 62] on select "Earth Mars" at bounding box center [141, 70] width 59 height 16
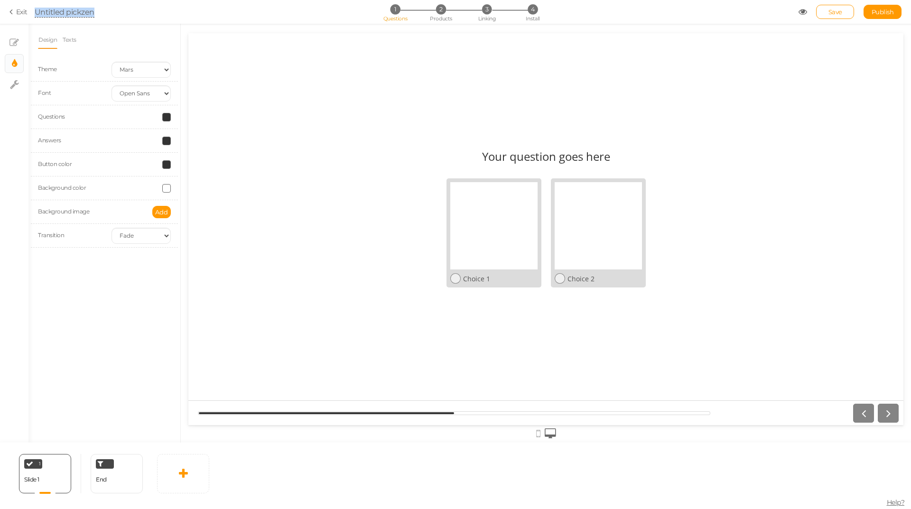
click at [93, 12] on span "Untitled pickzen" at bounding box center [417, 11] width 764 height 11
paste div
click at [161, 40] on ul "Design Texts" at bounding box center [104, 40] width 133 height 18
click at [112, 272] on div "Design Texts Theme Earth Mars Font Custom Default Lato Lora Montserrat Open San…" at bounding box center [104, 233] width 152 height 419
click at [835, 15] on span "Save" at bounding box center [836, 12] width 14 height 8
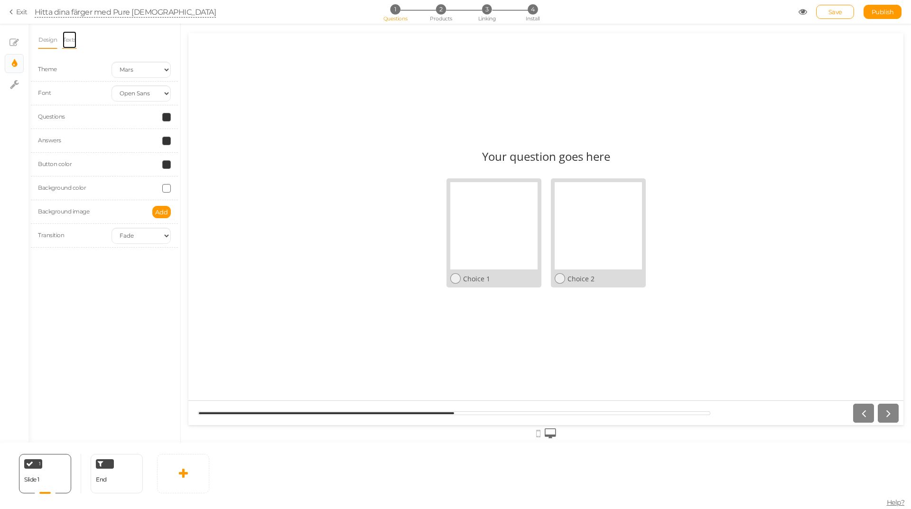
click at [75, 40] on link "Texts" at bounding box center [69, 40] width 15 height 18
click at [84, 77] on div at bounding box center [104, 76] width 133 height 17
click at [102, 139] on div "Design Texts Theme Earth Mars Font Custom Default Lato Lora Montserrat Open San…" at bounding box center [104, 233] width 152 height 419
click at [9, 44] on link "× Slides" at bounding box center [14, 43] width 18 height 18
select select "2"
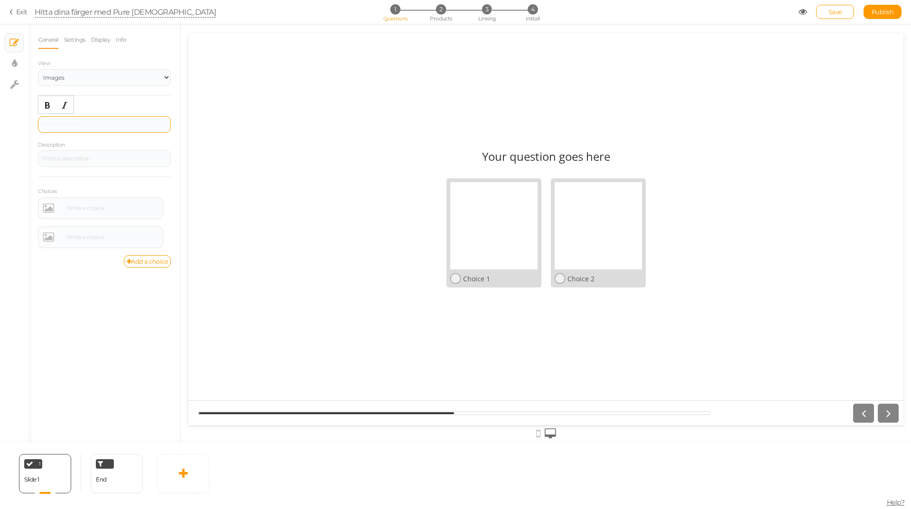
click at [94, 124] on div at bounding box center [104, 124] width 126 height 6
click at [109, 155] on div at bounding box center [104, 160] width 133 height 17
click at [207, 174] on div "Hur skulle du beskriva din [GEOGRAPHIC_DATA]? Choice 1 Choice 2" at bounding box center [545, 229] width 715 height 176
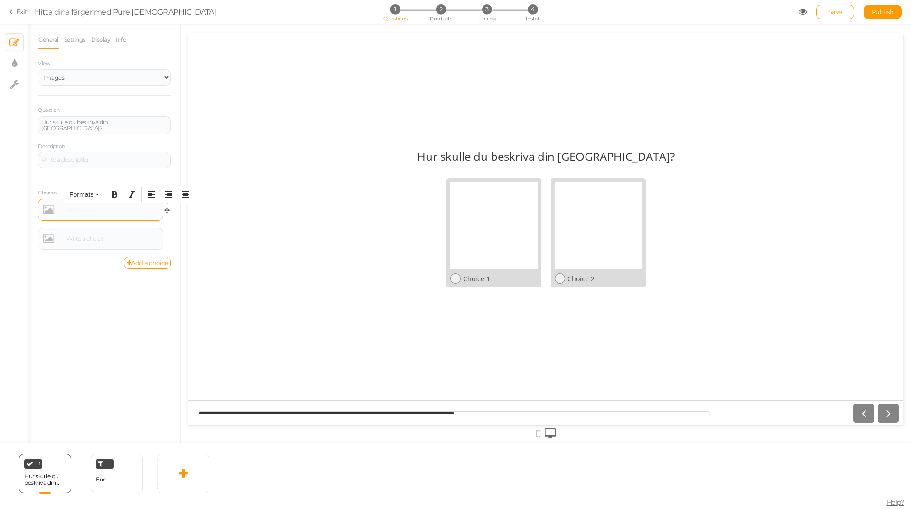
click at [110, 210] on div at bounding box center [112, 210] width 96 height 6
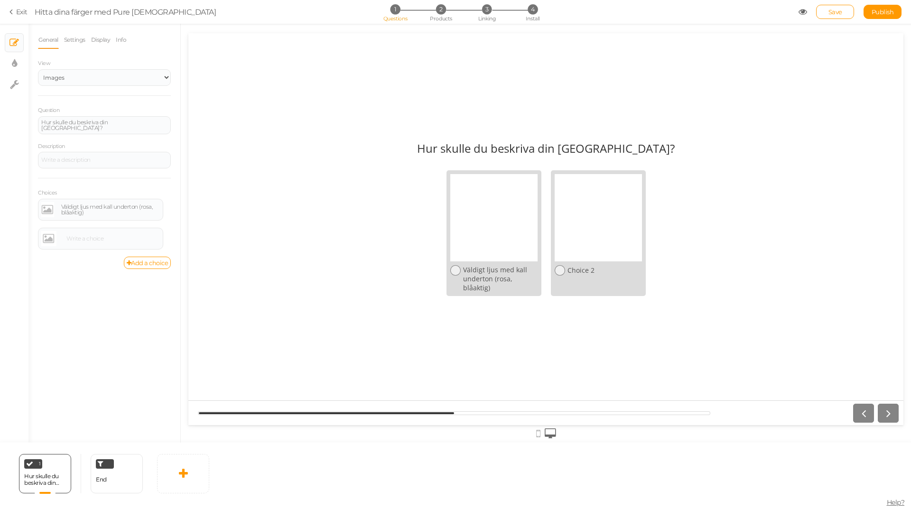
click at [117, 290] on div "General Settings Display Info View Text Images Slider Dropdown Question Hur sku…" at bounding box center [104, 237] width 152 height 412
click at [18, 62] on link "× Display settings" at bounding box center [14, 64] width 18 height 18
select select "2"
select select "opensans"
select select "fade"
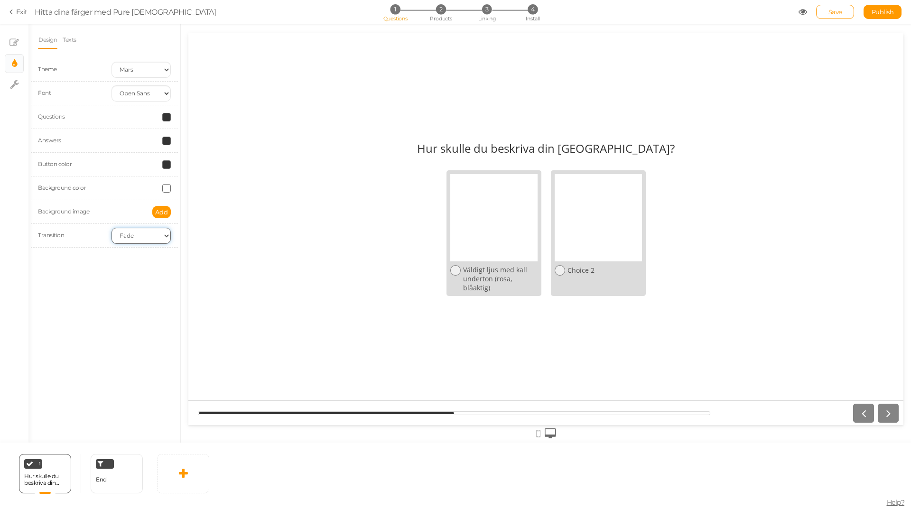
click at [121, 240] on select "None Fade Switch" at bounding box center [141, 236] width 59 height 16
click at [9, 107] on div "× Slides × Display settings × Settings" at bounding box center [14, 233] width 28 height 419
click at [69, 39] on link "Texts" at bounding box center [69, 40] width 15 height 18
click at [41, 40] on link "Design" at bounding box center [47, 40] width 19 height 18
click at [19, 83] on link "× Settings" at bounding box center [14, 84] width 18 height 18
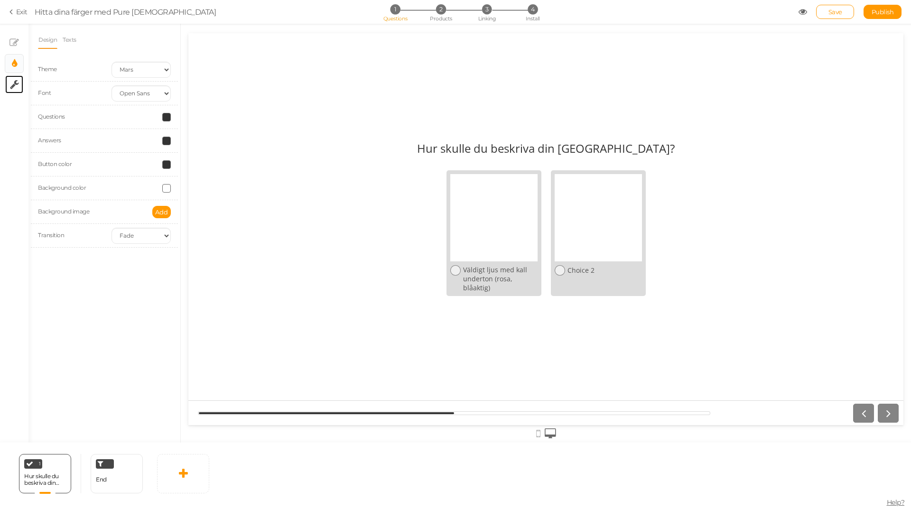
select select "en"
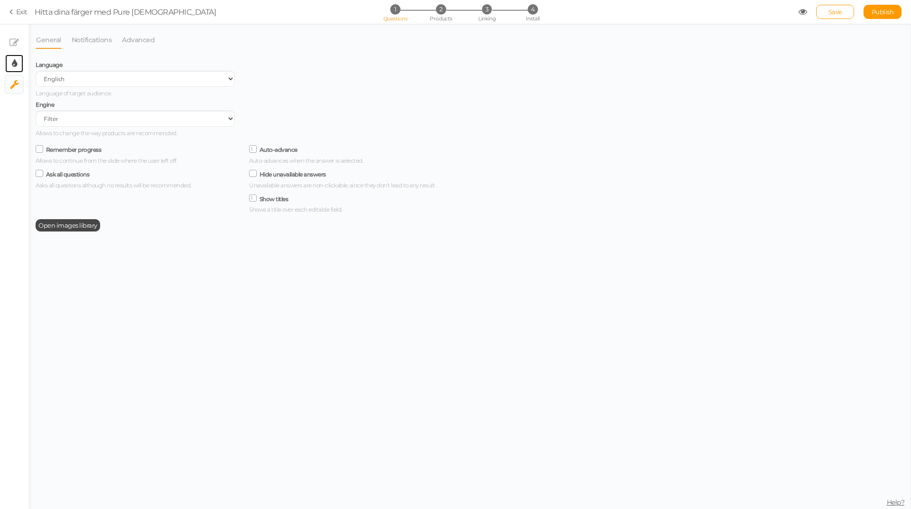
click at [11, 63] on link "× Display settings" at bounding box center [14, 64] width 18 height 18
select select "2"
select select "opensans"
select select "fade"
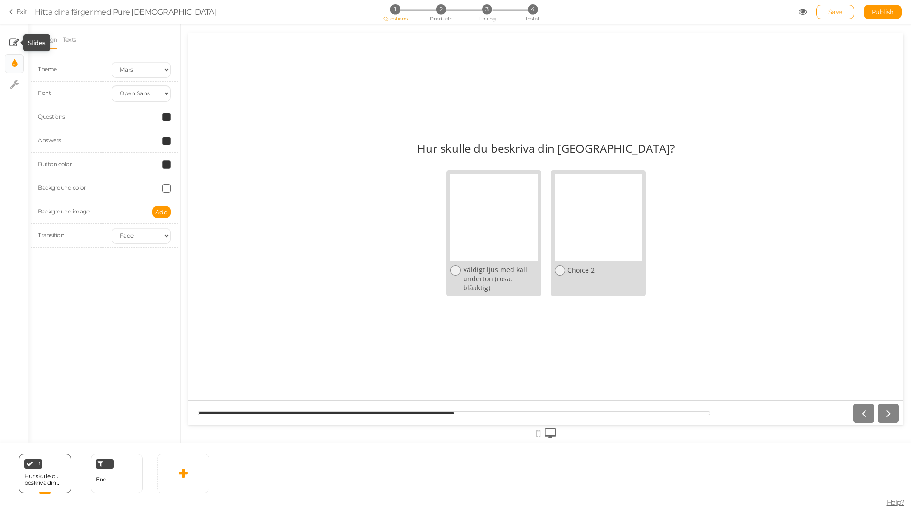
scroll to position [0, 0]
click at [10, 38] on icon at bounding box center [13, 42] width 9 height 9
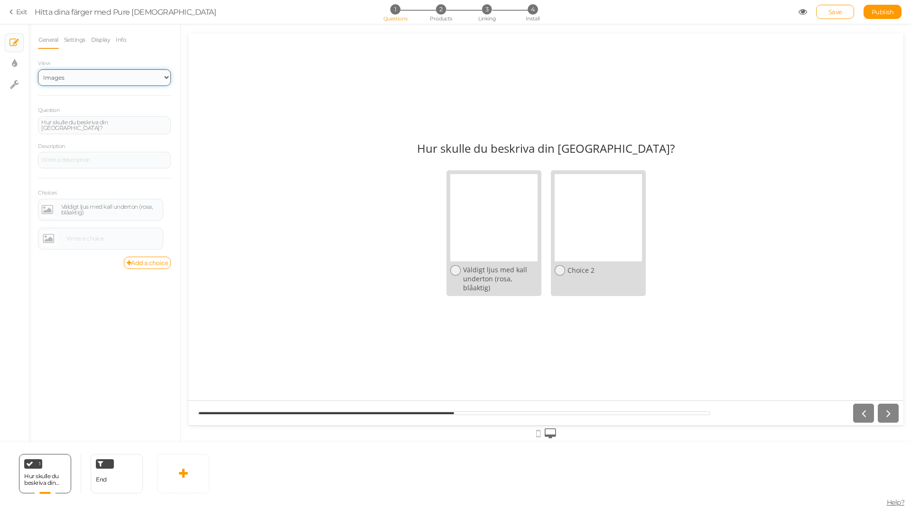
click at [73, 75] on select "Text Images Slider Dropdown" at bounding box center [104, 77] width 133 height 17
select select "1"
click at [38, 69] on select "Text Images Slider Dropdown" at bounding box center [104, 77] width 133 height 17
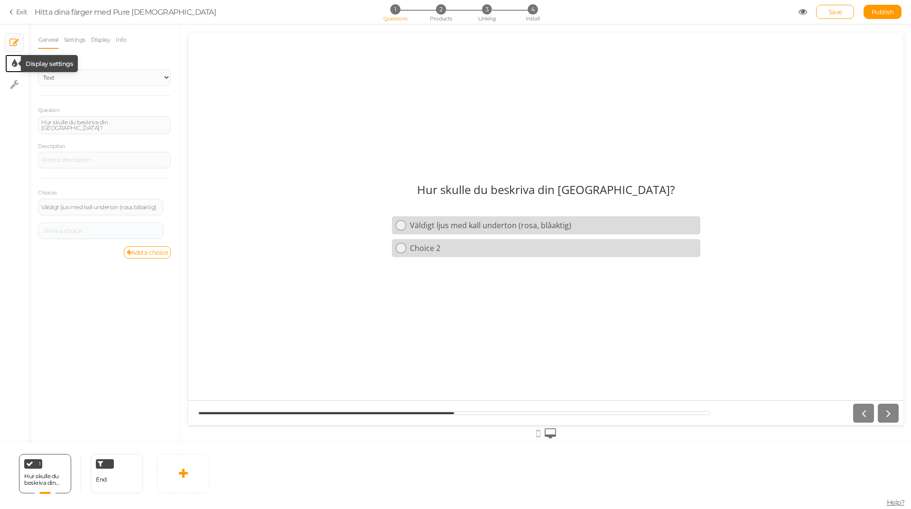
click at [15, 60] on icon at bounding box center [14, 63] width 5 height 9
select select "2"
select select "opensans"
select select "fade"
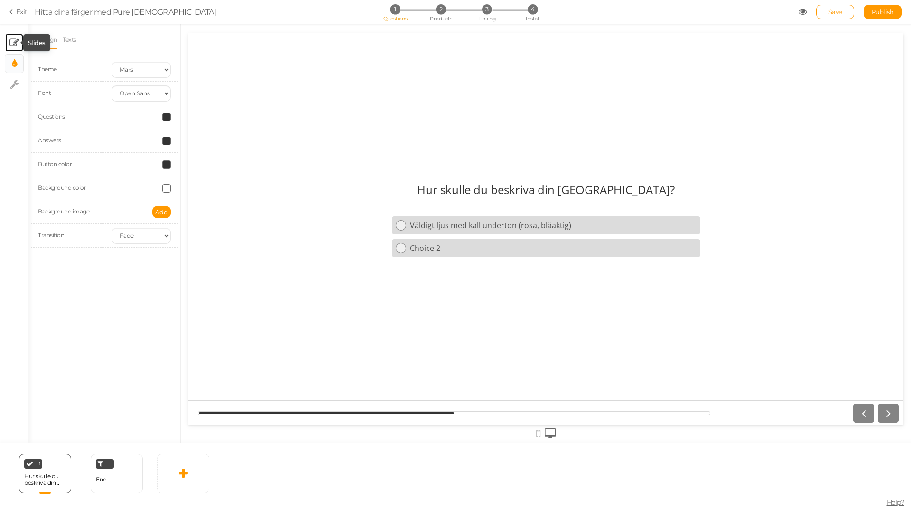
click at [13, 43] on icon at bounding box center [13, 42] width 9 height 9
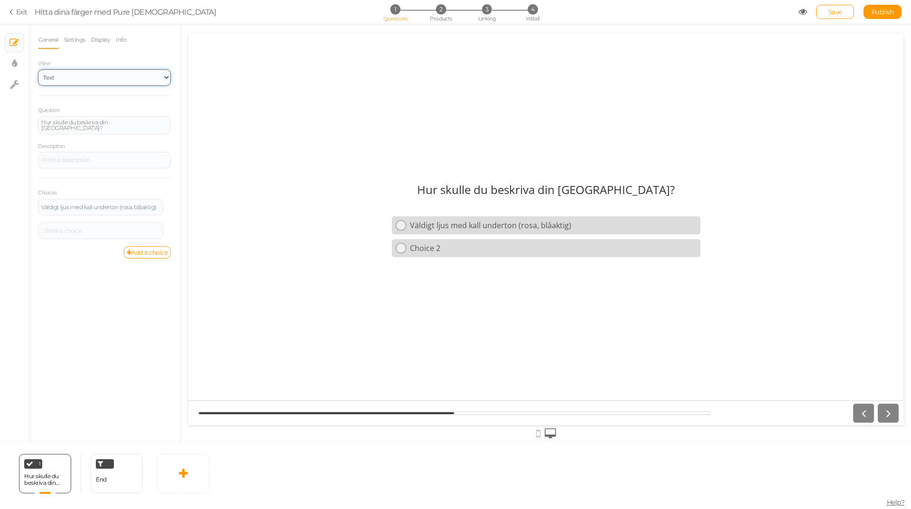
click at [57, 74] on select "Text Images Slider Dropdown" at bounding box center [104, 77] width 133 height 17
click at [130, 145] on div "Description" at bounding box center [104, 155] width 133 height 28
click at [142, 126] on div "Hur skulle du beskriva din [GEOGRAPHIC_DATA]?" at bounding box center [104, 125] width 126 height 11
drag, startPoint x: 142, startPoint y: 126, endPoint x: 32, endPoint y: 127, distance: 109.6
click at [32, 127] on div "General Settings Display Info View Text Images Slider Dropdown Question Hur sku…" at bounding box center [104, 237] width 152 height 412
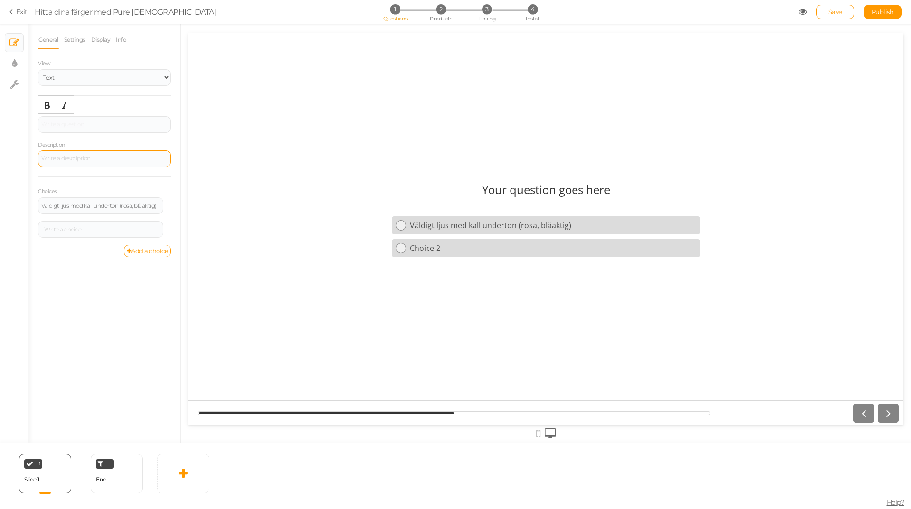
click at [88, 159] on div at bounding box center [104, 158] width 133 height 17
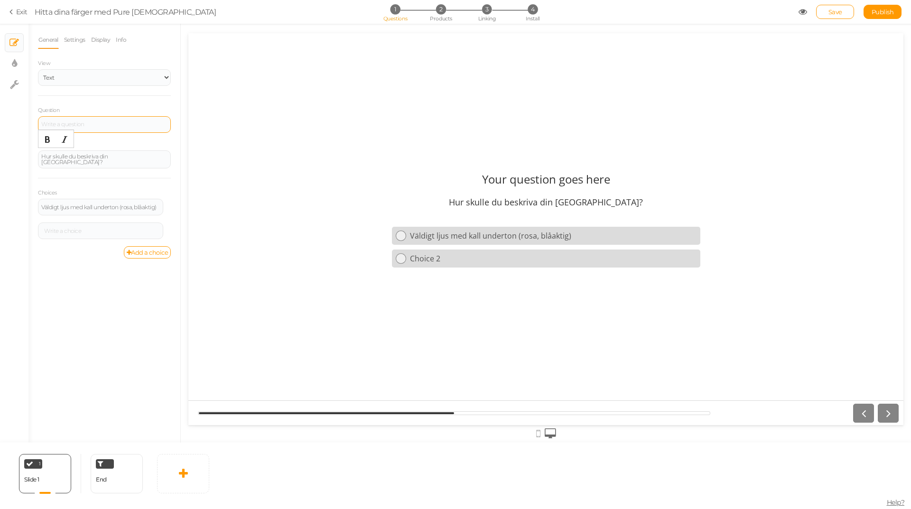
click at [95, 129] on div at bounding box center [104, 124] width 133 height 17
drag, startPoint x: 57, startPoint y: 123, endPoint x: 32, endPoint y: 124, distance: 25.2
click at [32, 124] on div "General Settings Display Info View Text Images Slider Dropdown Question Del 1: …" at bounding box center [104, 237] width 152 height 412
click at [68, 232] on div at bounding box center [100, 231] width 119 height 6
click at [143, 247] on link "Add a choice" at bounding box center [147, 252] width 47 height 12
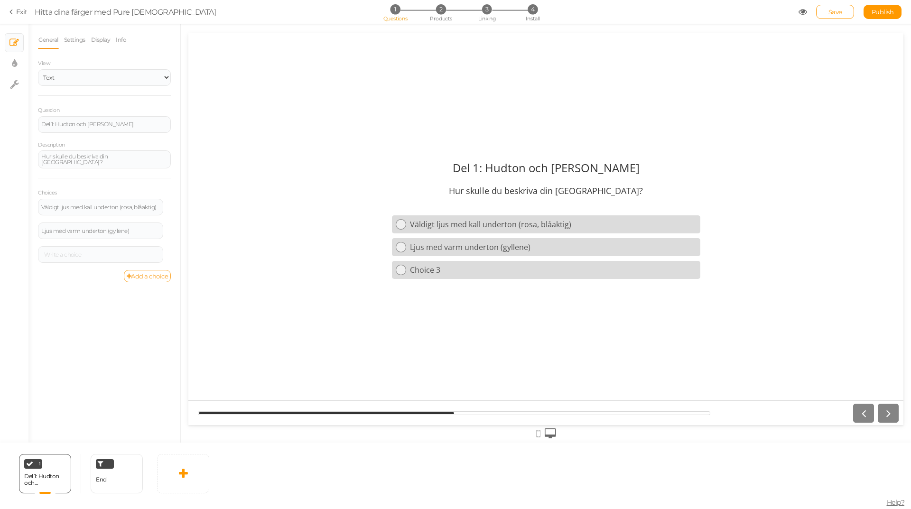
click at [149, 276] on link "Add a choice" at bounding box center [147, 276] width 47 height 12
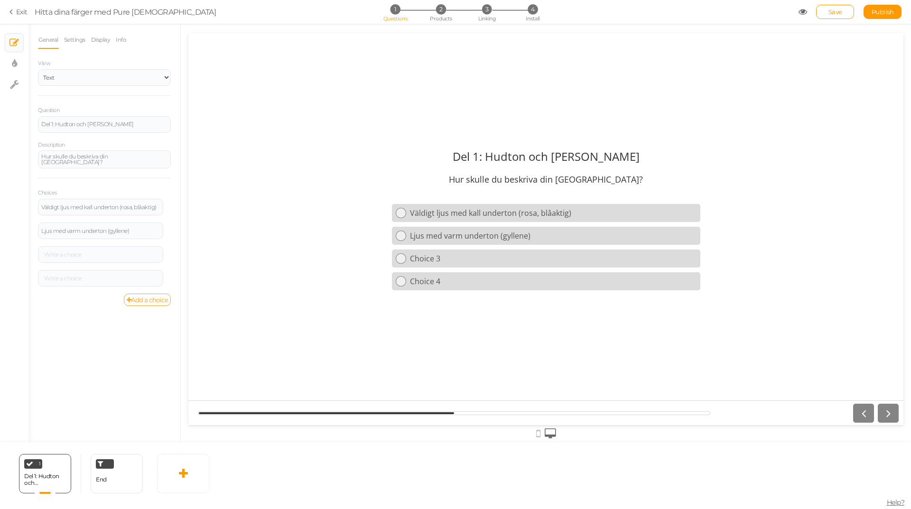
click at [151, 299] on link "Add a choice" at bounding box center [147, 300] width 47 height 12
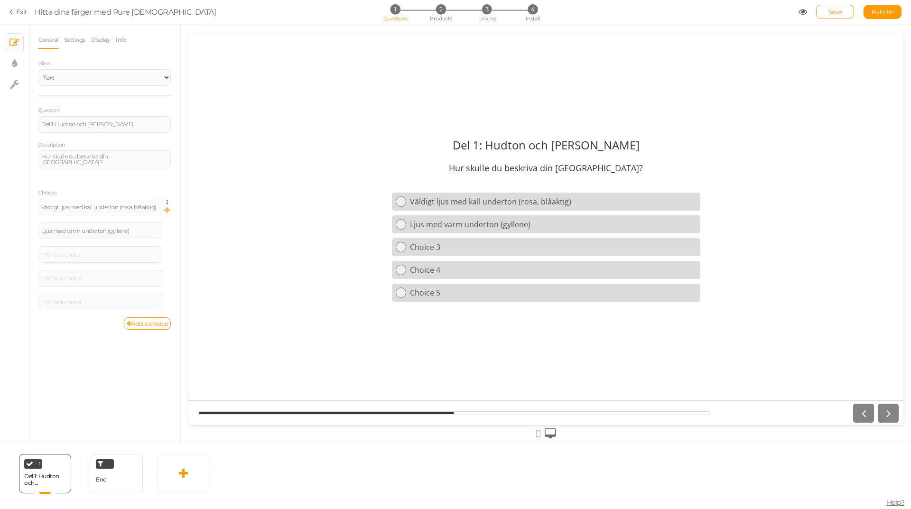
click at [166, 207] on icon at bounding box center [167, 211] width 6 height 9
click at [167, 202] on icon at bounding box center [170, 203] width 6 height 6
click at [132, 214] on span "Settings" at bounding box center [126, 216] width 21 height 7
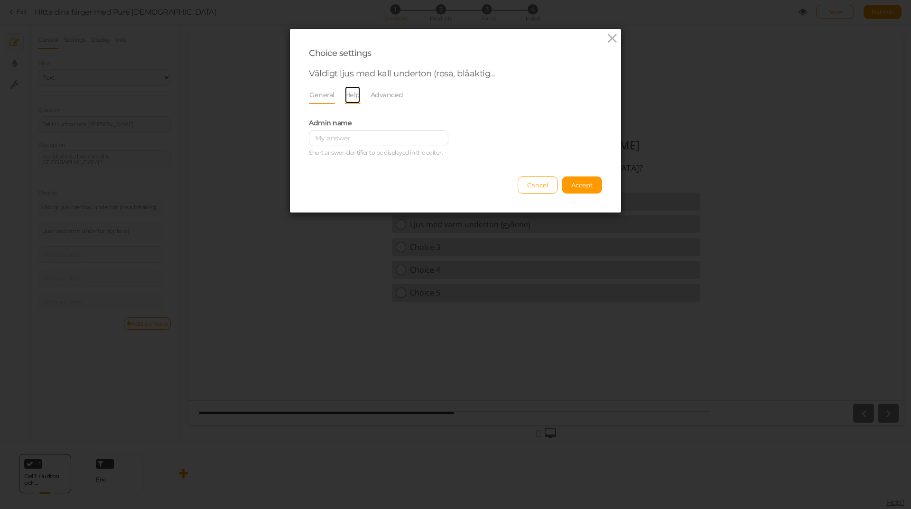
click at [348, 96] on link "Help" at bounding box center [353, 95] width 16 height 18
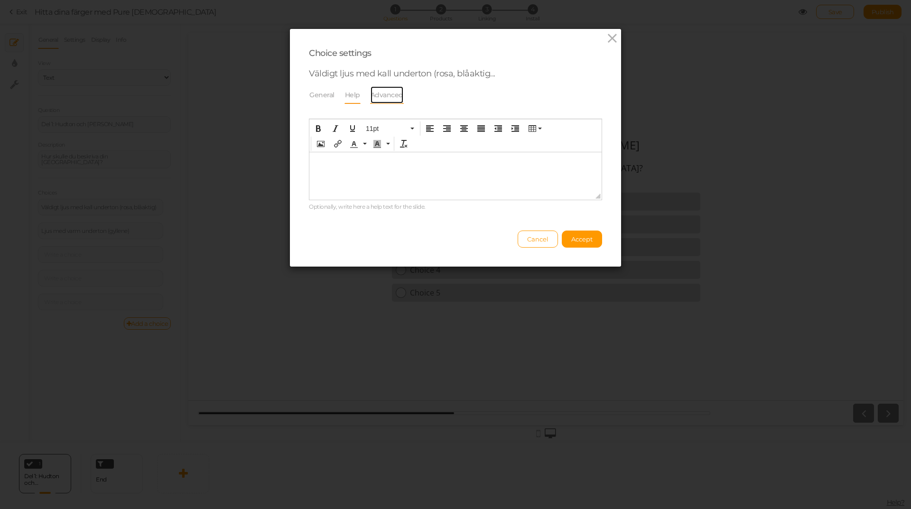
click at [378, 97] on link "Advanced" at bounding box center [387, 95] width 34 height 18
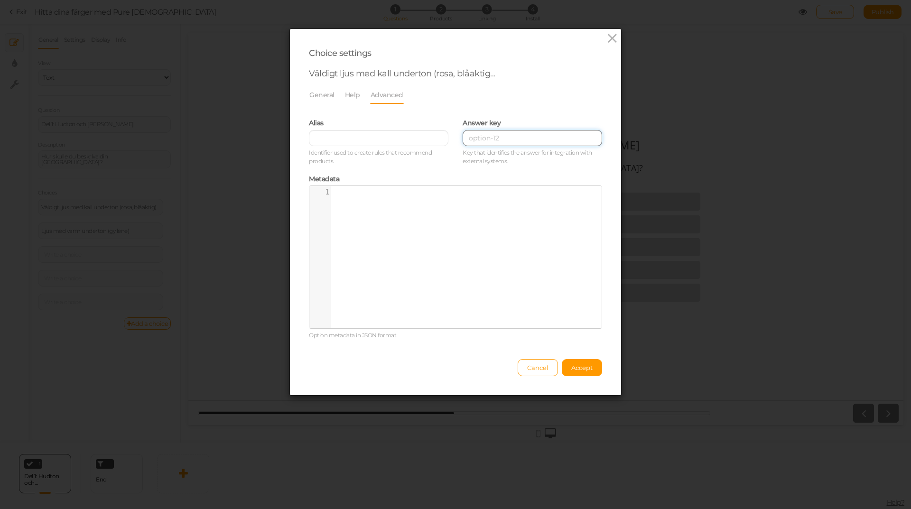
click at [523, 135] on input at bounding box center [533, 138] width 140 height 16
click at [351, 134] on input "text" at bounding box center [379, 138] width 140 height 16
paste input "Kalla årstider"
type input "Kalla årstider"
click at [411, 172] on div "Metadata ​ x 1 ​ Option metadata in JSON format." at bounding box center [455, 256] width 293 height 168
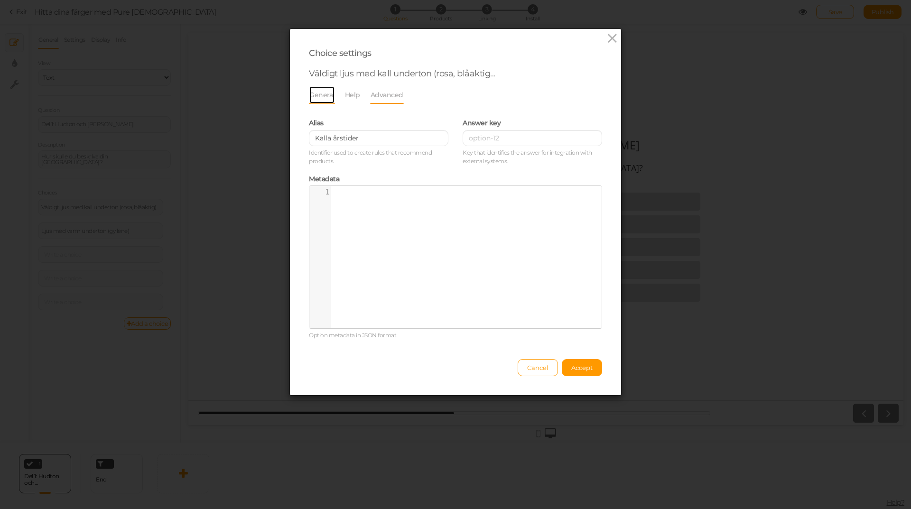
click at [317, 94] on link "General" at bounding box center [322, 95] width 26 height 18
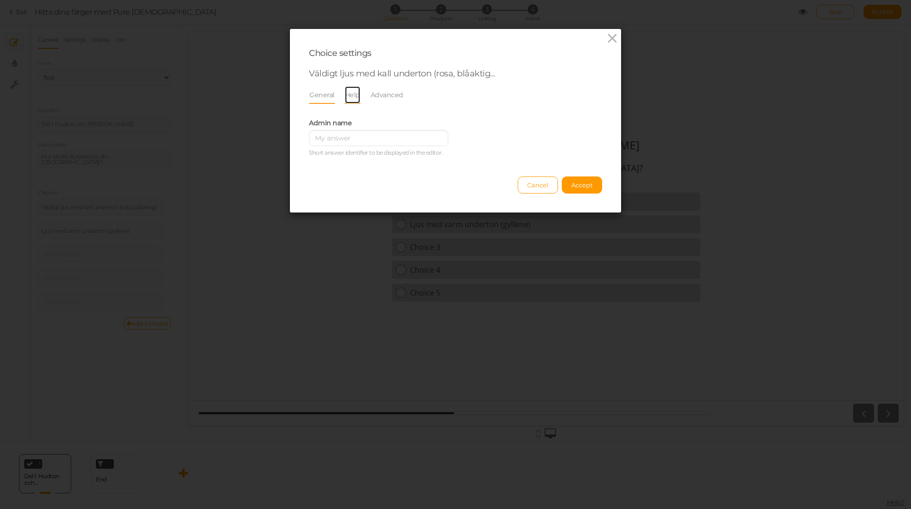
click at [345, 95] on link "Help" at bounding box center [353, 95] width 16 height 18
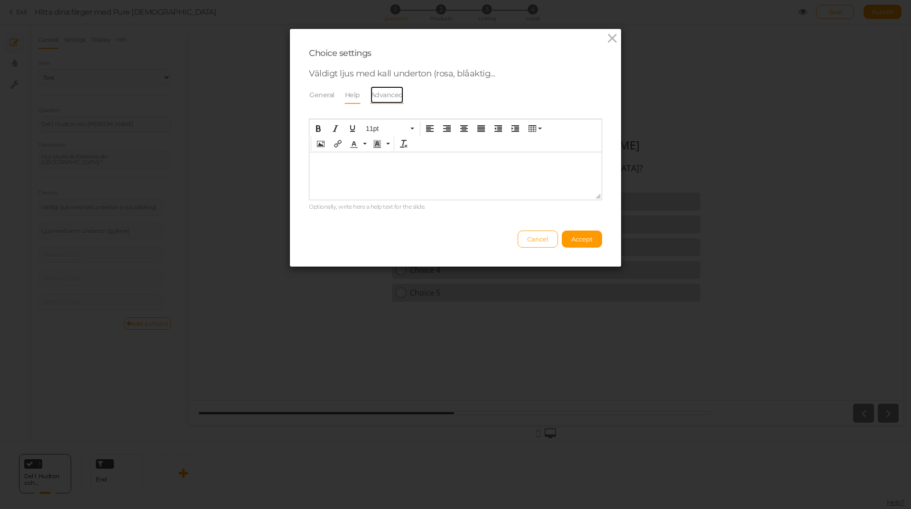
click at [386, 94] on link "Advanced" at bounding box center [387, 95] width 34 height 18
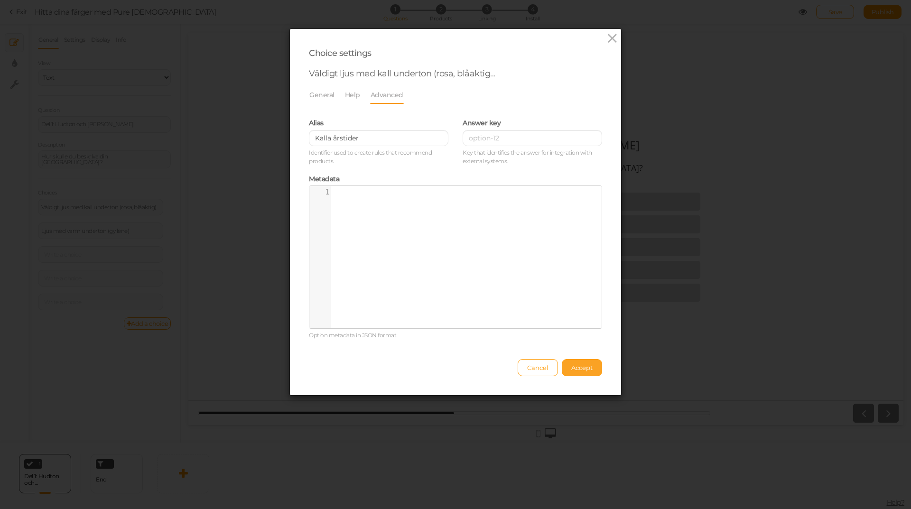
click at [574, 373] on button "Accept" at bounding box center [582, 367] width 40 height 17
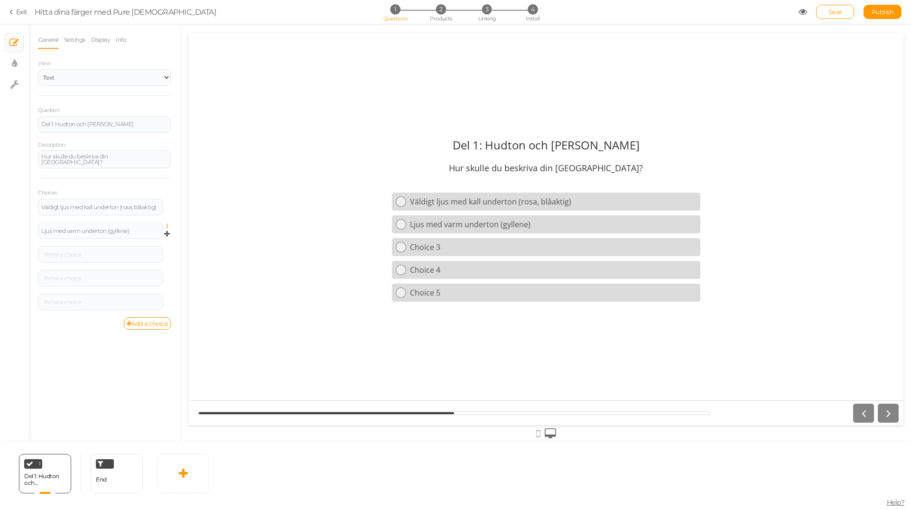
click at [167, 224] on icon at bounding box center [170, 227] width 6 height 6
click at [142, 238] on link "Settings" at bounding box center [132, 240] width 75 height 10
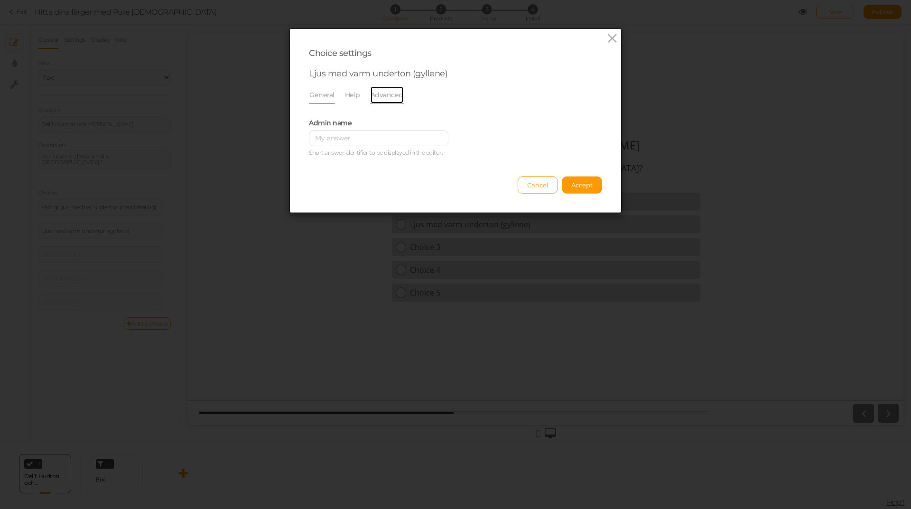
click at [370, 93] on link "Advanced" at bounding box center [387, 95] width 34 height 18
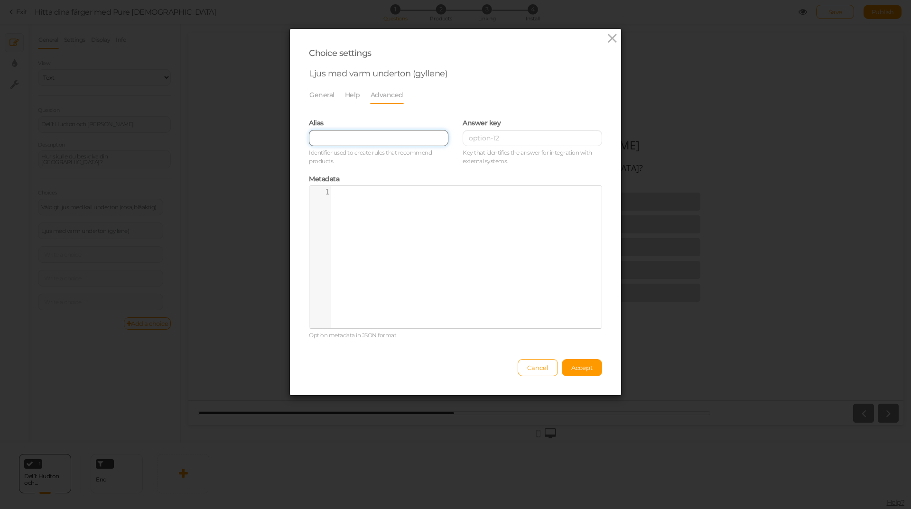
click at [346, 131] on input "text" at bounding box center [379, 138] width 140 height 16
paste input "Varma årstider"
type input "Varma årstider"
click at [585, 368] on span "Accept" at bounding box center [581, 368] width 21 height 8
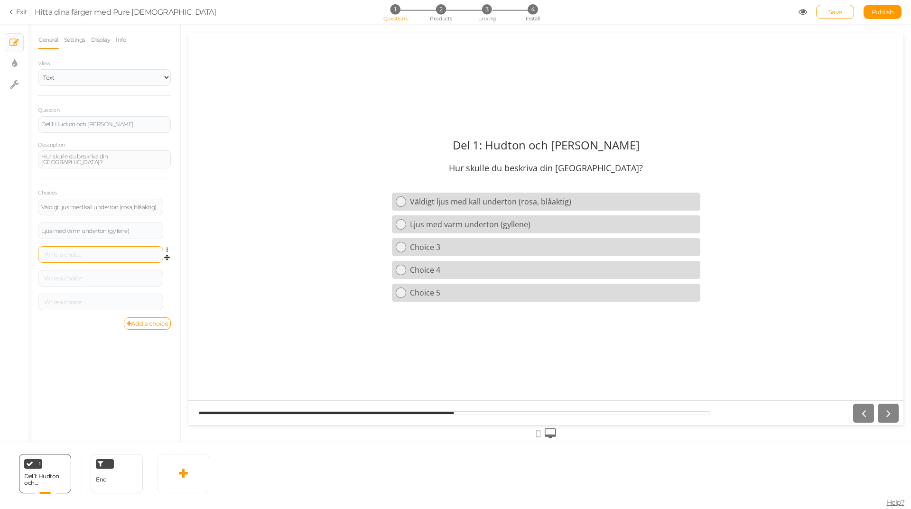
click at [75, 253] on div at bounding box center [100, 255] width 119 height 6
click at [80, 252] on div at bounding box center [100, 255] width 119 height 6
click at [167, 251] on icon at bounding box center [170, 250] width 6 height 6
click at [167, 247] on icon at bounding box center [170, 250] width 6 height 6
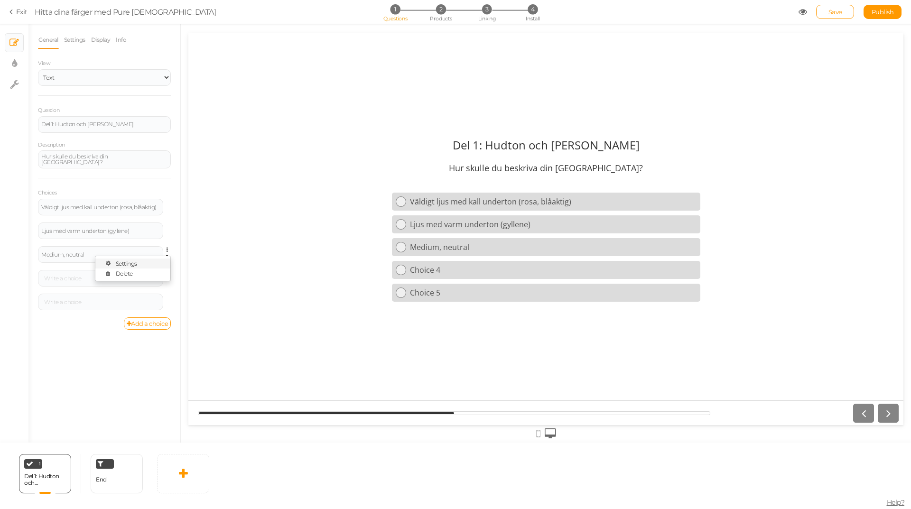
click at [148, 260] on link "Settings" at bounding box center [132, 264] width 75 height 10
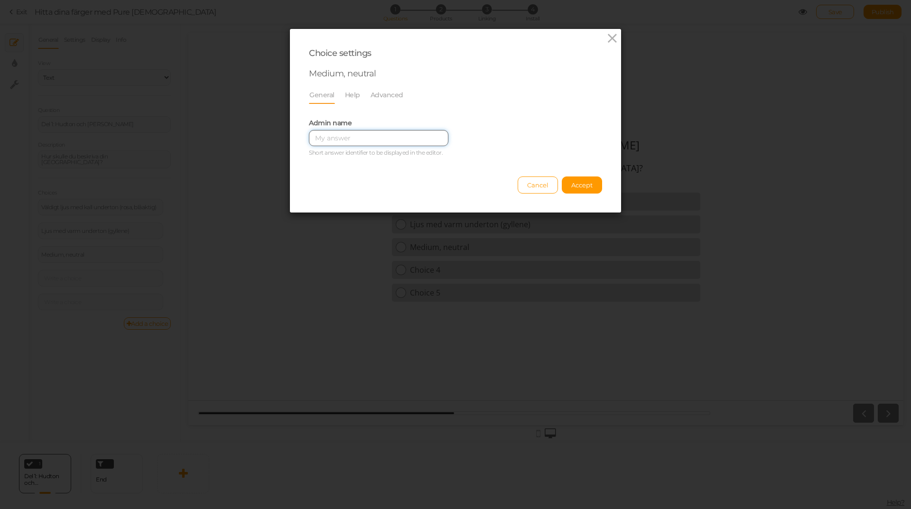
click at [363, 144] on input "text" at bounding box center [379, 138] width 140 height 16
paste input "Neutralbaserade årstider"
type input "Neutralbaserade årstider"
click at [578, 186] on span "Accept" at bounding box center [581, 185] width 21 height 8
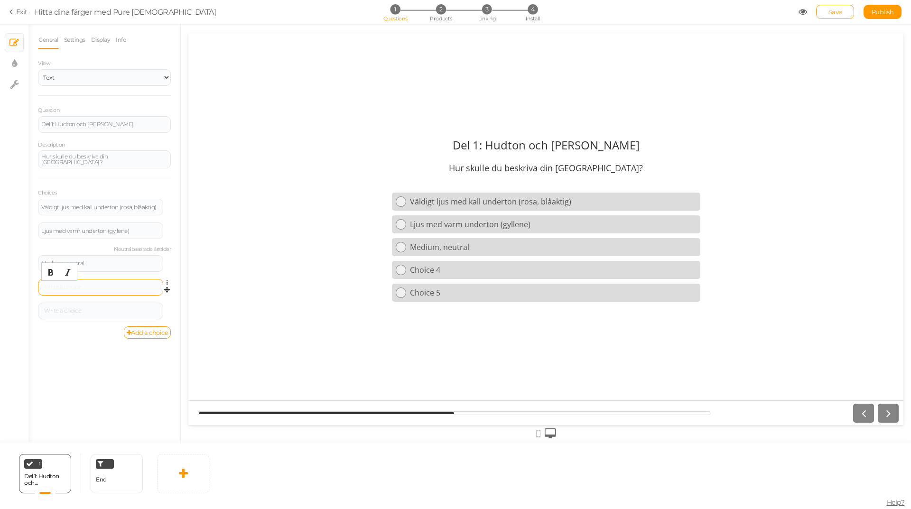
click at [80, 284] on div at bounding box center [100, 287] width 119 height 6
click at [167, 282] on icon at bounding box center [170, 283] width 6 height 6
click at [136, 296] on span "Settings" at bounding box center [126, 295] width 21 height 7
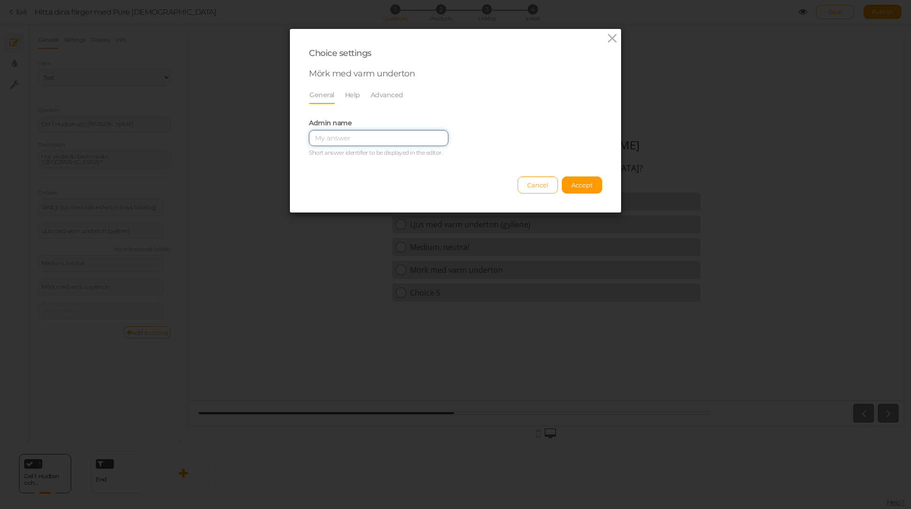
click at [380, 141] on input "text" at bounding box center [379, 138] width 140 height 16
paste input "Varma / mörka årstider"
type input "Varma / mörka årstider"
click at [587, 188] on span "Accept" at bounding box center [581, 185] width 21 height 8
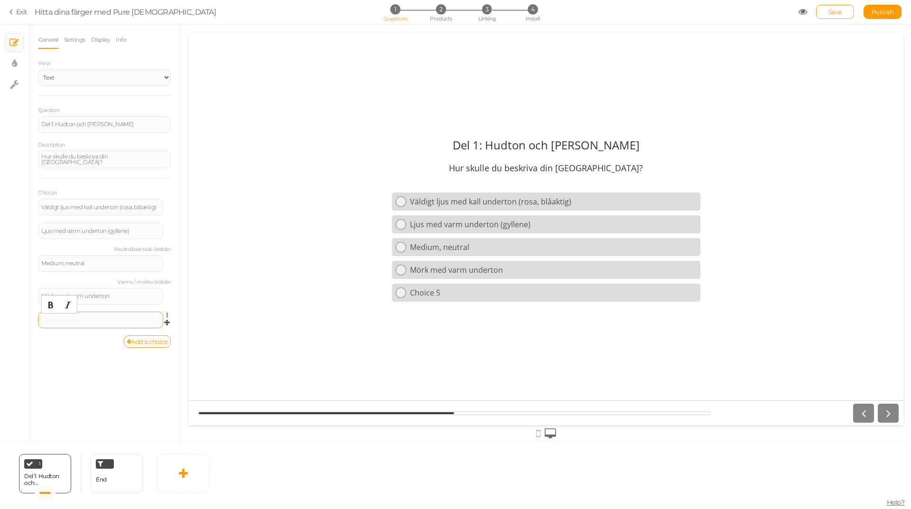
click at [101, 319] on div at bounding box center [100, 320] width 119 height 6
click at [167, 315] on icon at bounding box center [170, 316] width 6 height 6
click at [147, 326] on link "Settings" at bounding box center [132, 329] width 75 height 10
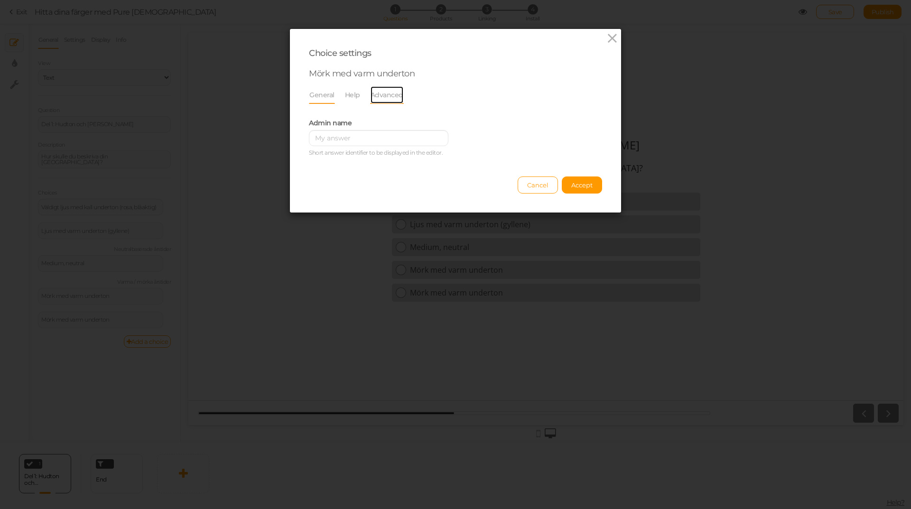
click at [375, 93] on link "Advanced" at bounding box center [387, 95] width 34 height 18
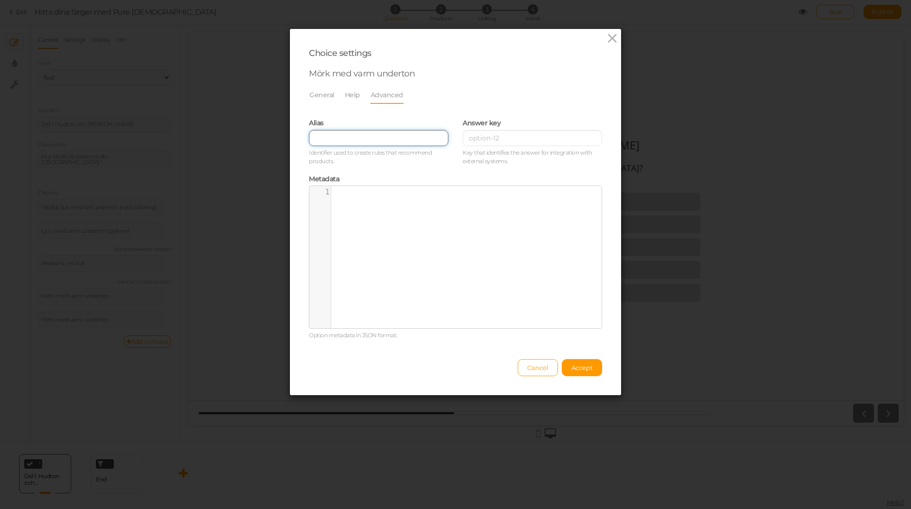
click at [390, 143] on input "text" at bounding box center [379, 138] width 140 height 16
paste input "Varma / mörka årstider"
type input "Varma / mörka årstider"
click at [572, 367] on span "Accept" at bounding box center [581, 368] width 21 height 8
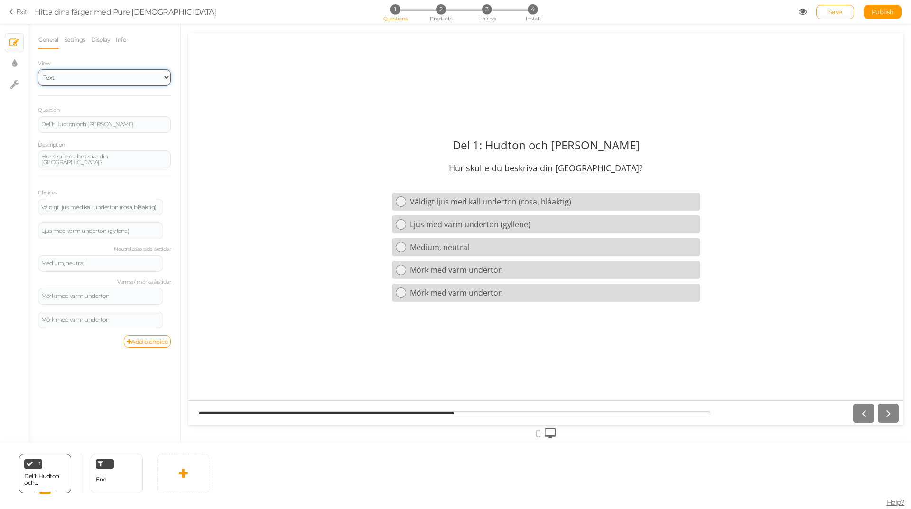
click at [82, 75] on select "Text Images Slider Dropdown" at bounding box center [104, 77] width 133 height 17
click at [85, 65] on label "View" at bounding box center [104, 63] width 133 height 7
click at [77, 40] on link "Settings" at bounding box center [75, 40] width 22 height 18
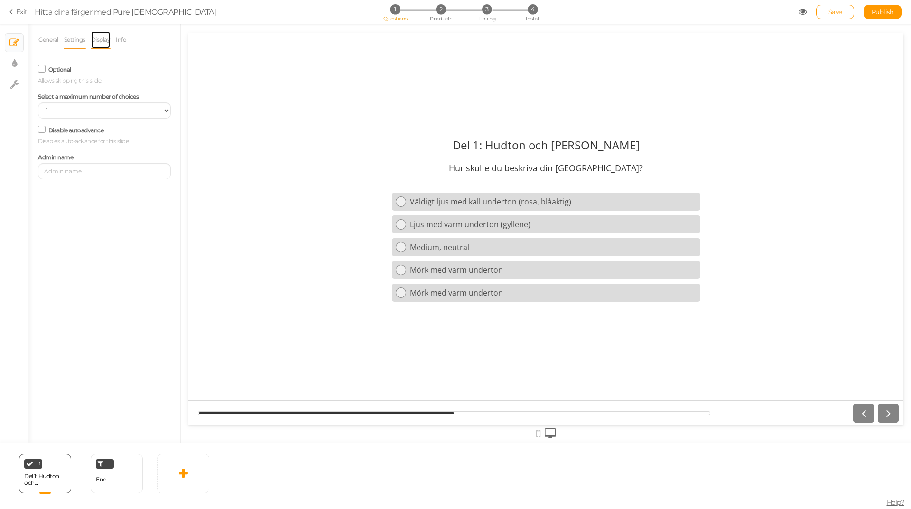
click at [98, 39] on link "Display" at bounding box center [101, 40] width 20 height 18
click at [165, 68] on span "Set" at bounding box center [163, 70] width 10 height 8
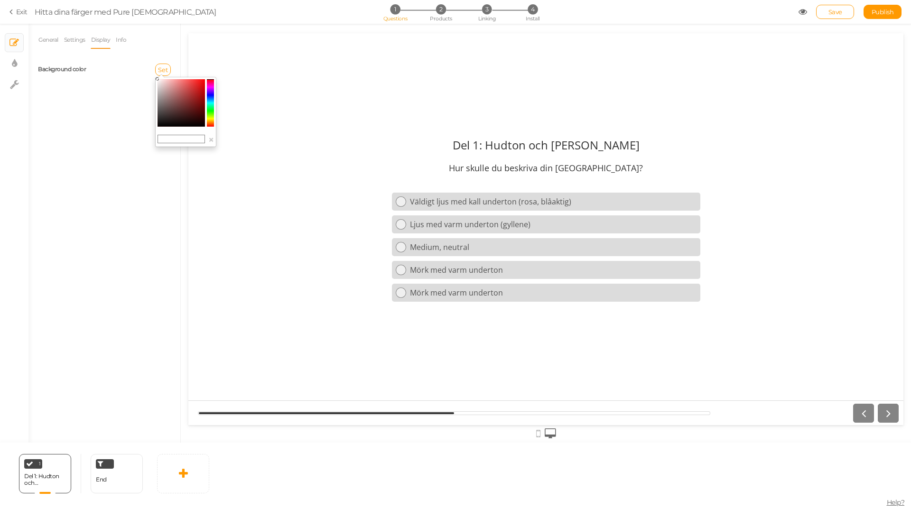
click at [163, 137] on input "text" at bounding box center [181, 139] width 47 height 9
paste input "#FAF8F6"
type input "#FAF8F6"
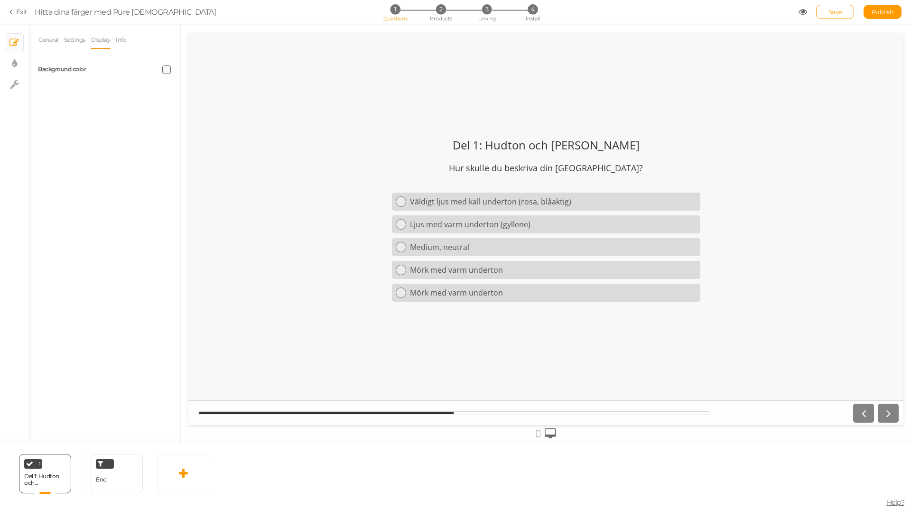
click at [129, 40] on li "Info" at bounding box center [123, 40] width 16 height 18
click at [125, 39] on link "Info" at bounding box center [120, 40] width 11 height 18
click at [161, 42] on ul "General Settings Display Info" at bounding box center [104, 40] width 133 height 18
click at [48, 42] on link "General" at bounding box center [48, 40] width 21 height 18
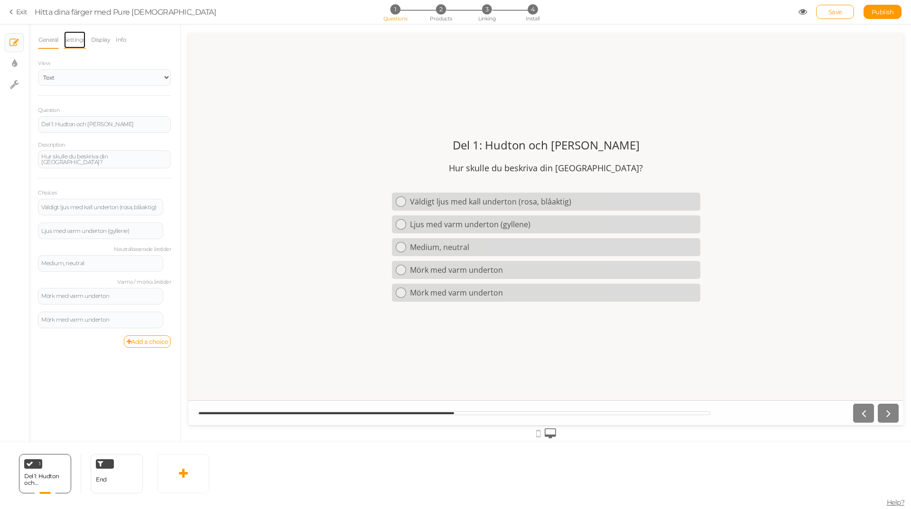
click at [80, 38] on link "Settings" at bounding box center [75, 40] width 22 height 18
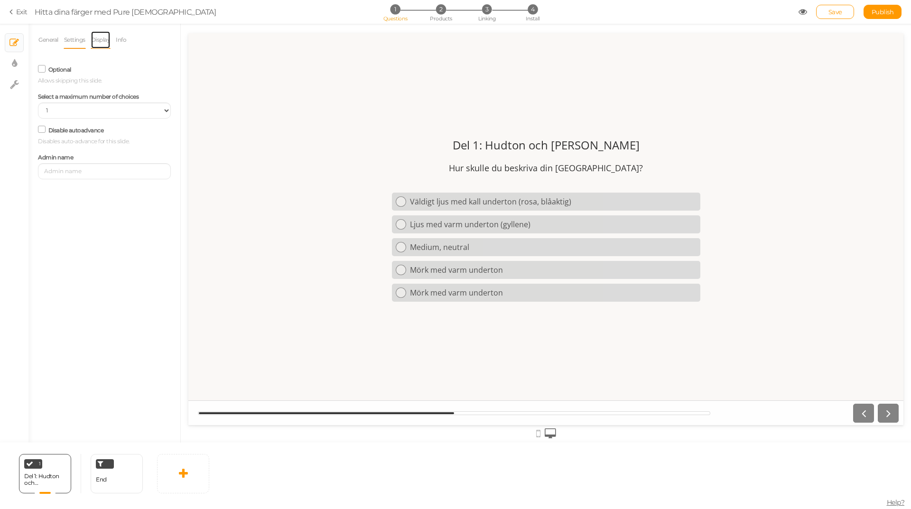
click at [96, 38] on link "Display" at bounding box center [101, 40] width 20 height 18
click at [162, 45] on ul "General Settings Display Info" at bounding box center [104, 40] width 133 height 18
click at [837, 16] on link "Save" at bounding box center [835, 12] width 38 height 14
click at [61, 461] on icon at bounding box center [64, 460] width 6 height 7
click at [65, 460] on link "Clone" at bounding box center [48, 459] width 54 height 10
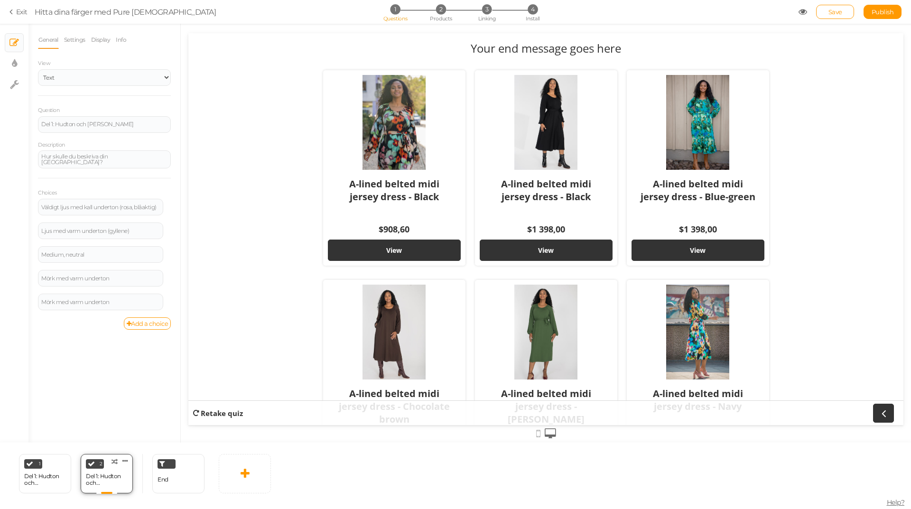
click at [117, 470] on div "2 Del 1: Hudton och underton × Define the conditions to show this slide. Clone …" at bounding box center [107, 473] width 52 height 39
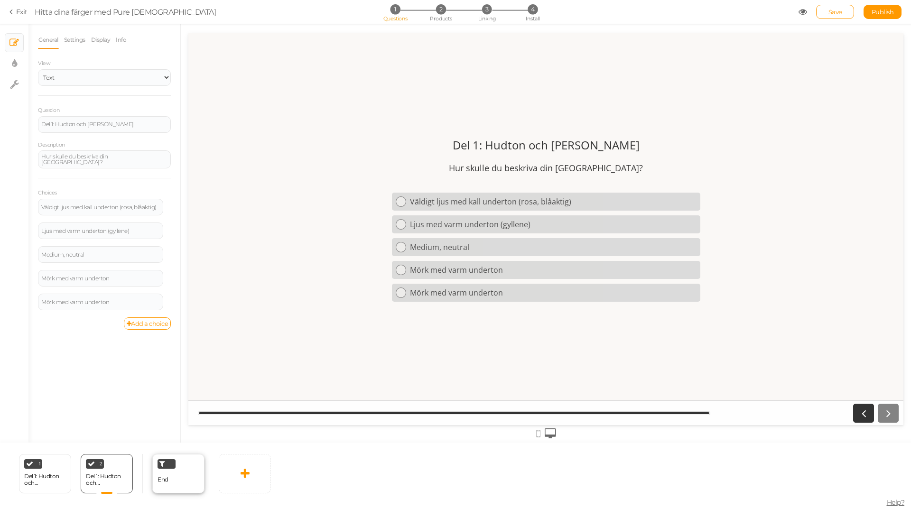
click at [178, 481] on div "End" at bounding box center [178, 473] width 52 height 39
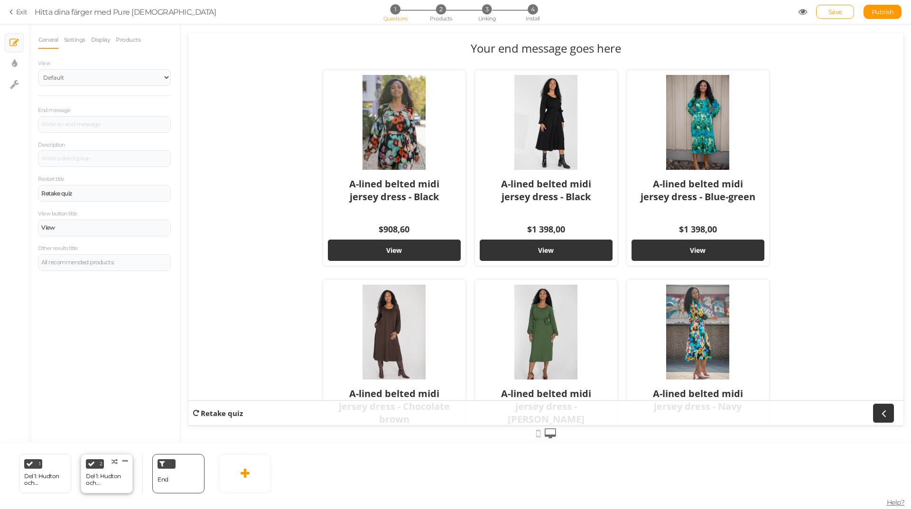
click at [120, 470] on div "2 Del 1: Hudton och underton × Define the conditions to show this slide. Clone …" at bounding box center [107, 473] width 52 height 39
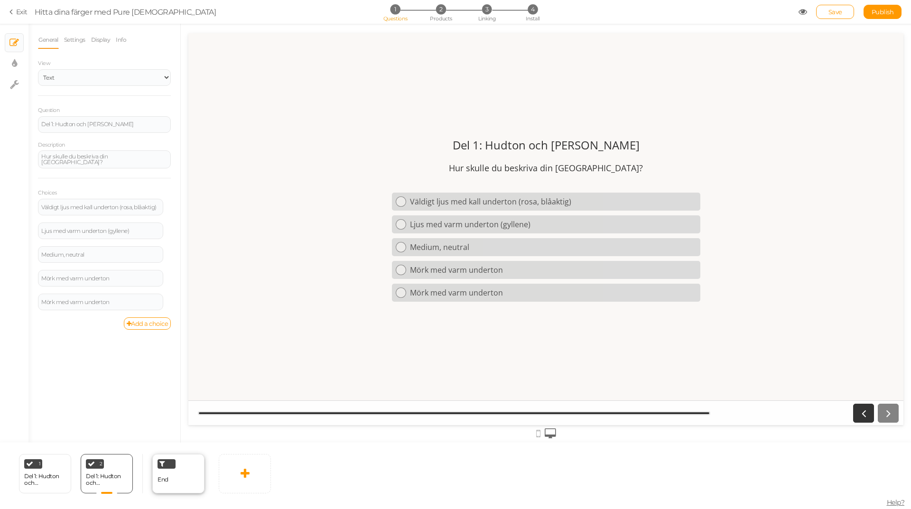
click at [179, 475] on div "End" at bounding box center [178, 473] width 52 height 39
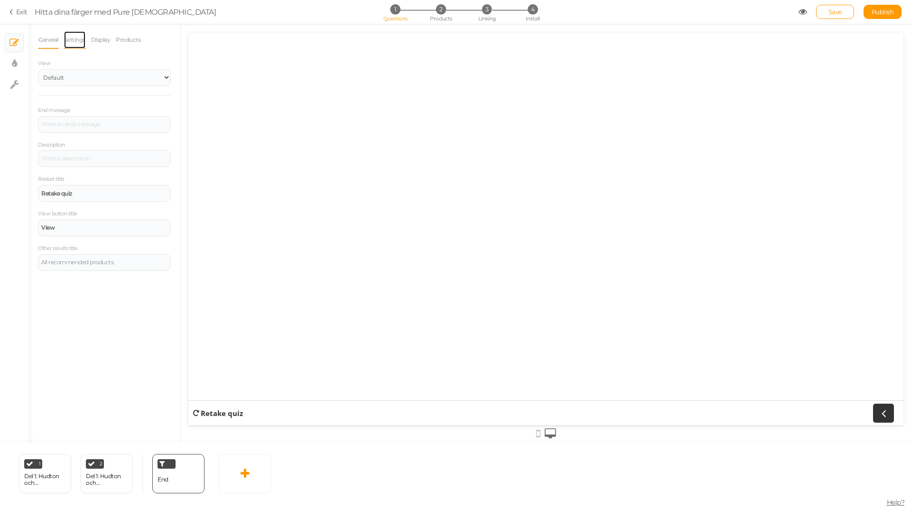
click at [83, 38] on link "Settings" at bounding box center [75, 40] width 22 height 18
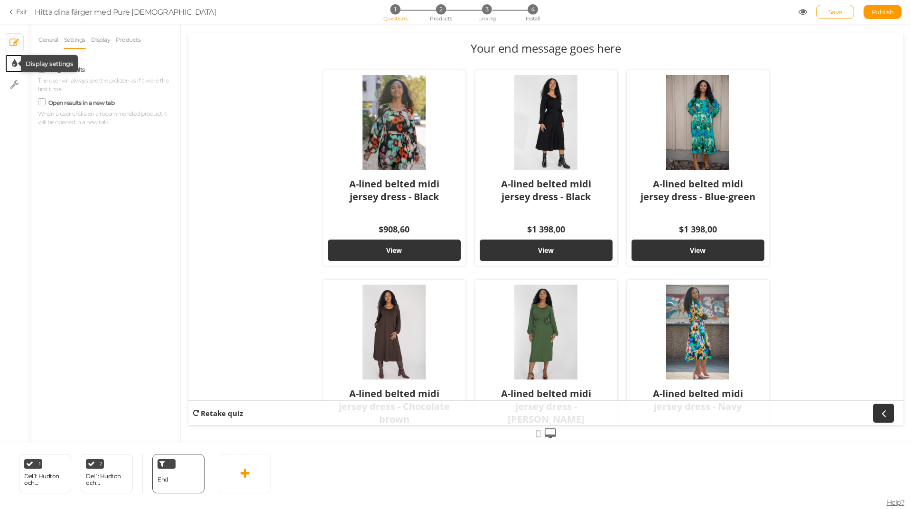
click at [13, 66] on icon at bounding box center [14, 63] width 5 height 9
select select "2"
select select "opensans"
select select "fade"
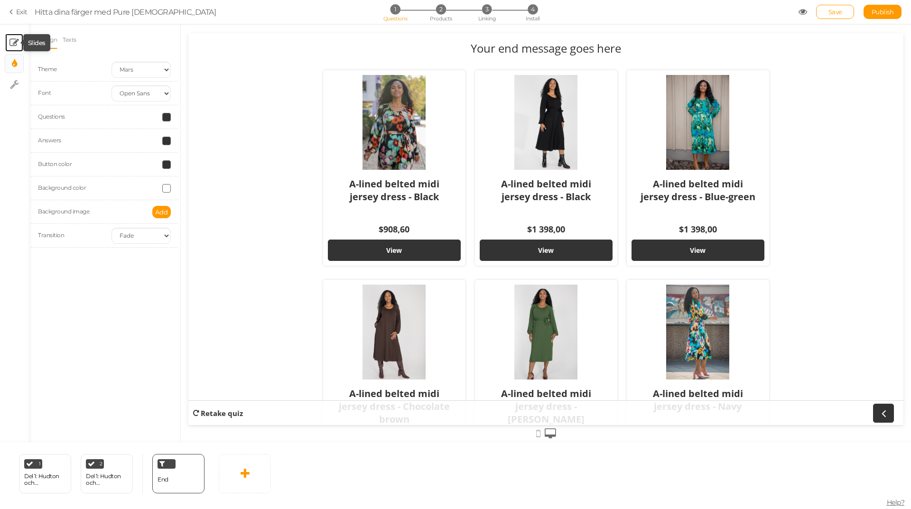
click at [19, 41] on icon at bounding box center [13, 42] width 9 height 9
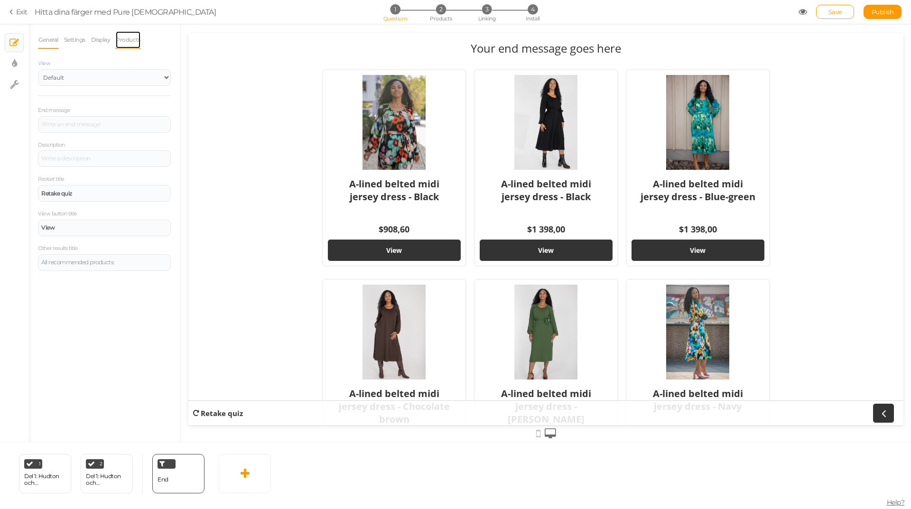
click at [137, 41] on link "Products" at bounding box center [128, 40] width 26 height 18
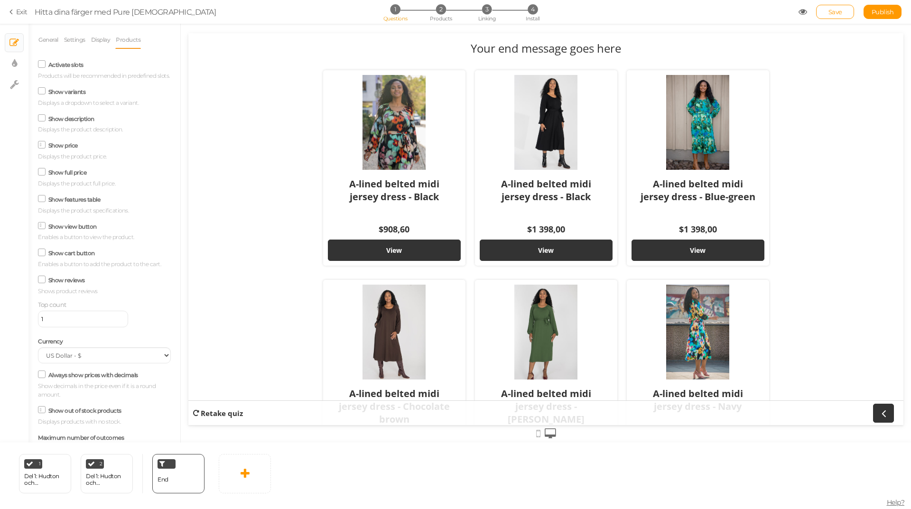
click at [43, 145] on icon at bounding box center [42, 145] width 5 height 0
click at [0, 0] on input "Show price" at bounding box center [0, 0] width 0 height 0
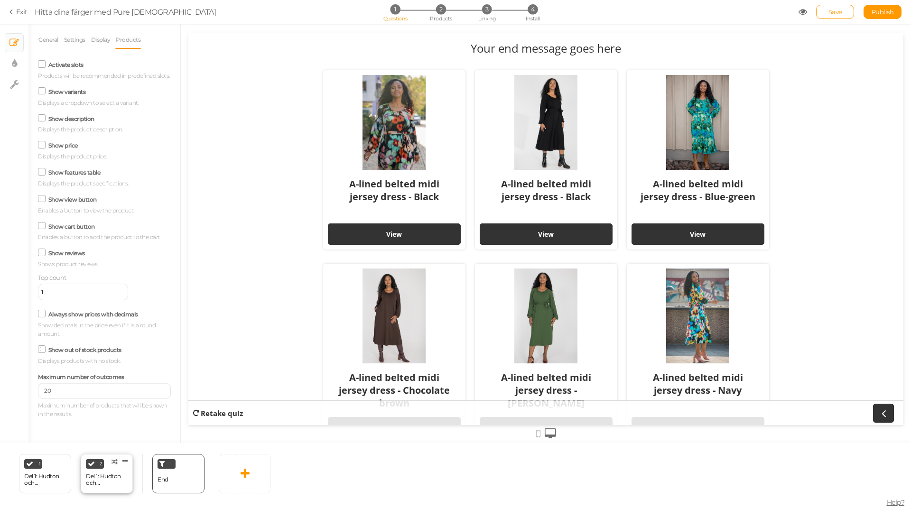
click at [122, 475] on div "Del 1: Hudton och [PERSON_NAME]" at bounding box center [107, 479] width 42 height 13
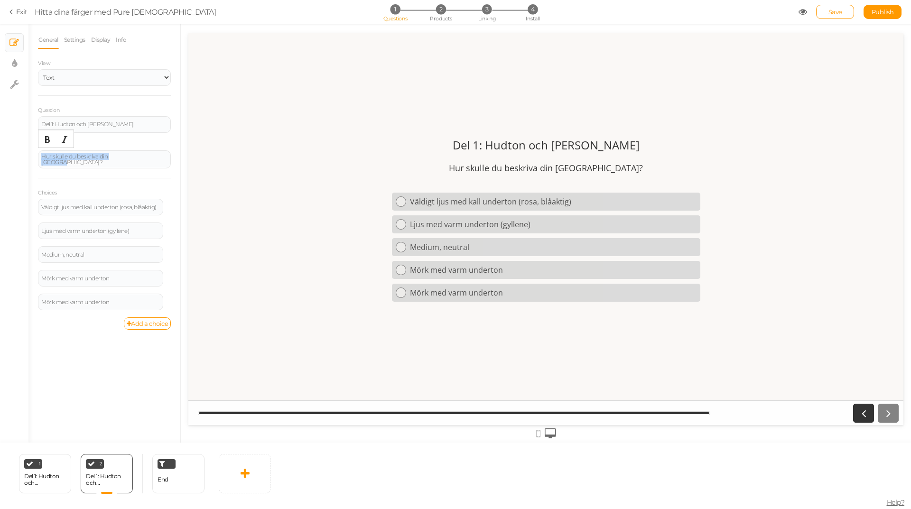
drag, startPoint x: 140, startPoint y: 159, endPoint x: 23, endPoint y: 161, distance: 116.3
click at [23, 161] on div "× Slides × Display settings × Settings General Settings Display Info View Text …" at bounding box center [455, 233] width 911 height 419
paste div
click at [105, 209] on div "Väldigt ljus med kall underton (rosa, blåaktig)" at bounding box center [100, 206] width 119 height 6
drag, startPoint x: 147, startPoint y: 206, endPoint x: 1, endPoint y: 212, distance: 145.3
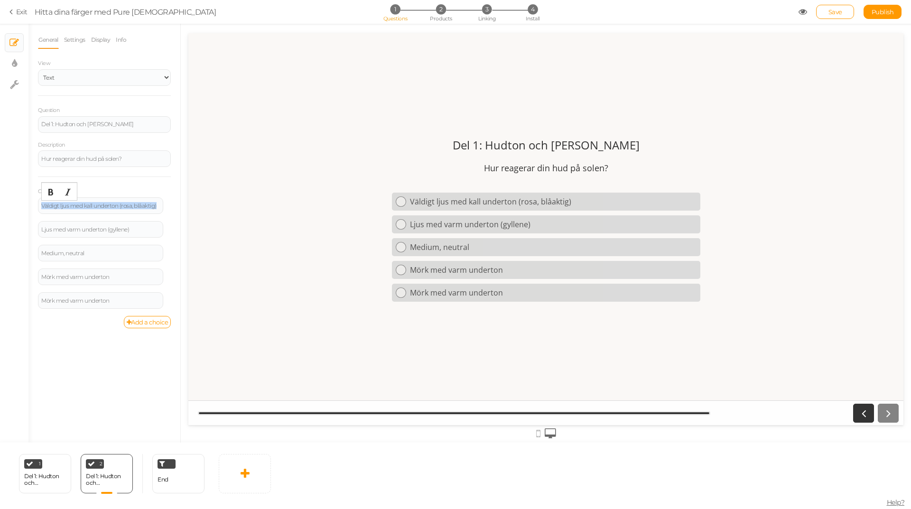
click at [1, 212] on div "× Slides × Display settings × Settings General Settings Display Info View Text …" at bounding box center [455, 233] width 911 height 419
paste div
click at [168, 200] on icon at bounding box center [170, 201] width 6 height 6
click at [144, 210] on link "Settings" at bounding box center [132, 215] width 75 height 10
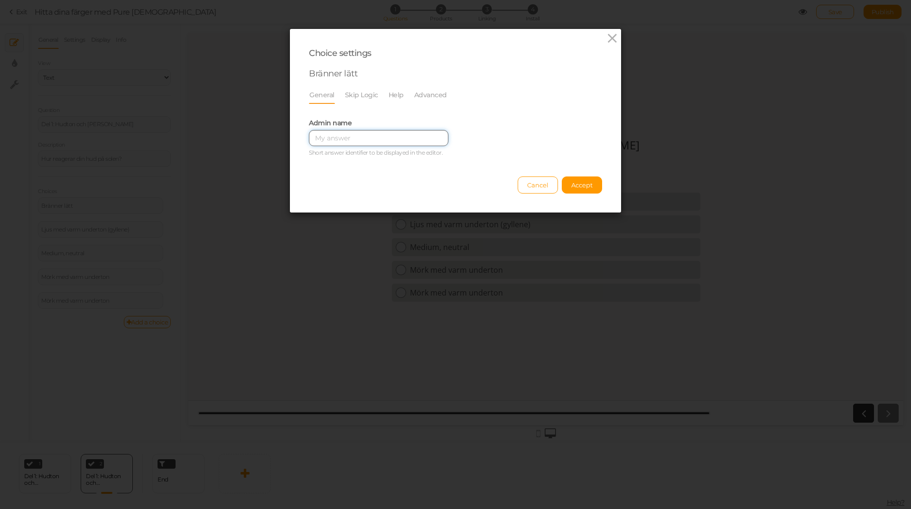
click at [348, 138] on input "text" at bounding box center [379, 138] width 140 height 16
paste input "kall underton"
type input "kall underton"
drag, startPoint x: 373, startPoint y: 138, endPoint x: 284, endPoint y: 137, distance: 88.7
click at [284, 137] on div "Choice settings kall underton General Skip Logic Help Advanced Admin name [PERS…" at bounding box center [455, 254] width 911 height 509
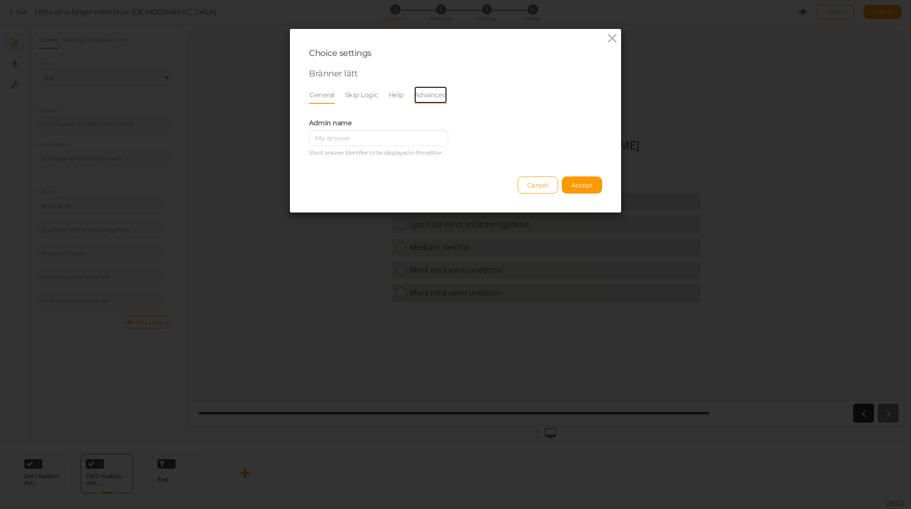
click at [431, 96] on link "Advanced" at bounding box center [431, 95] width 34 height 18
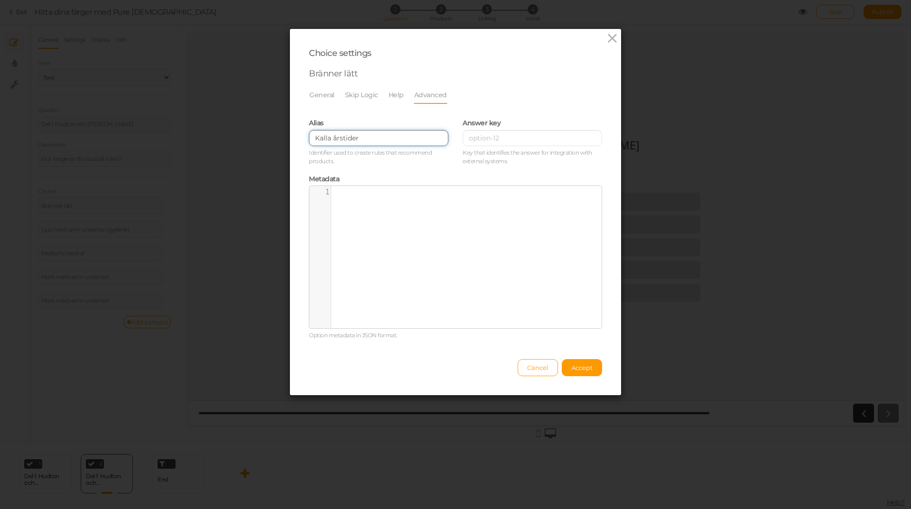
click at [379, 136] on input "Kalla årstider" at bounding box center [379, 138] width 140 height 16
drag, startPoint x: 379, startPoint y: 136, endPoint x: 289, endPoint y: 140, distance: 89.8
click at [290, 140] on div "Choice settings Bränner lätt General Skip Logic Help Advanced Admin name [PERSO…" at bounding box center [455, 212] width 331 height 366
paste input "kall underton"
type input "kall underton"
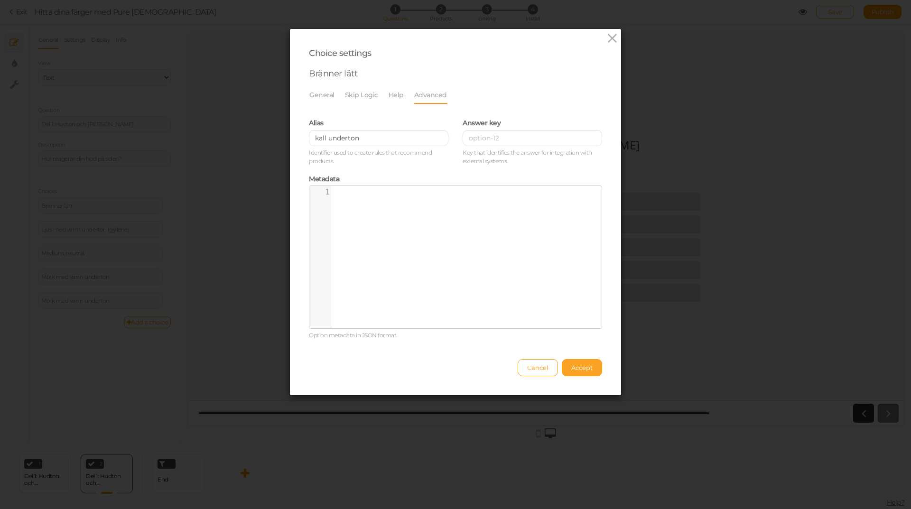
click at [583, 367] on span "Accept" at bounding box center [581, 368] width 21 height 8
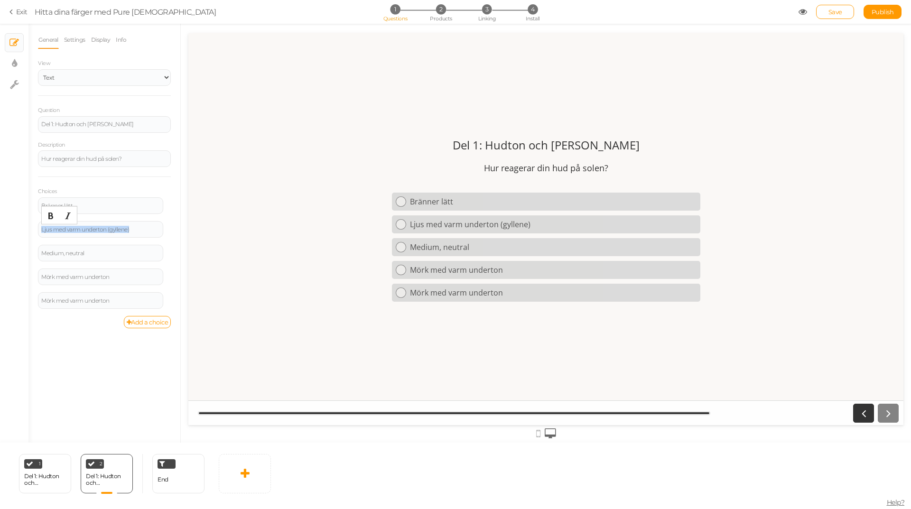
drag, startPoint x: 137, startPoint y: 229, endPoint x: 0, endPoint y: 235, distance: 136.8
click at [0, 235] on div "× Slides × Display settings × Settings General Settings Display Info View Text …" at bounding box center [455, 233] width 911 height 419
paste div
drag, startPoint x: 145, startPoint y: 229, endPoint x: 112, endPoint y: 229, distance: 33.2
click at [112, 229] on div "Blir röd först, sen svagt brun → neutral" at bounding box center [100, 230] width 119 height 6
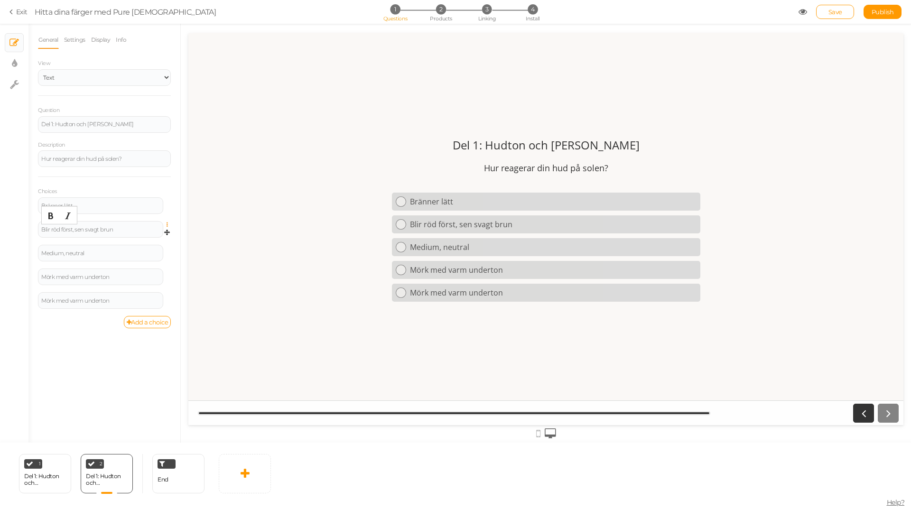
click at [167, 224] on icon at bounding box center [170, 225] width 6 height 6
click at [129, 236] on span "Settings" at bounding box center [126, 238] width 21 height 7
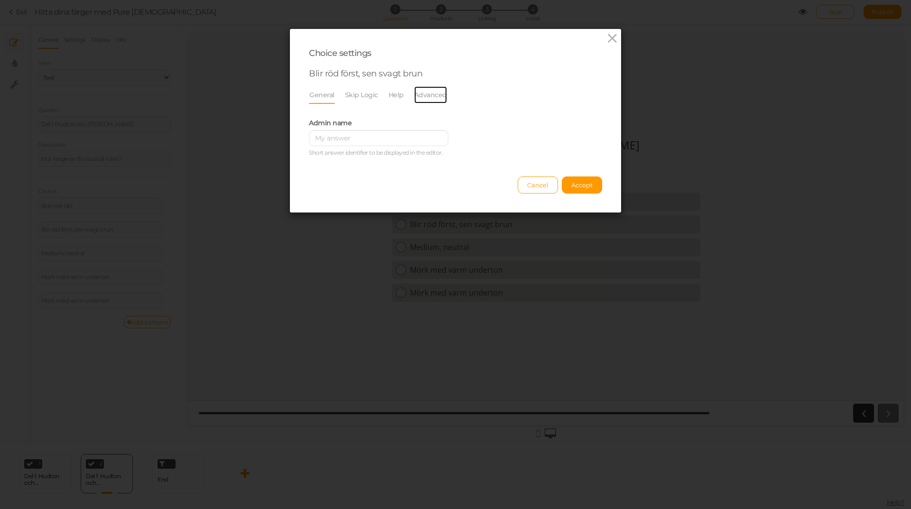
click at [414, 97] on link "Advanced" at bounding box center [431, 95] width 34 height 18
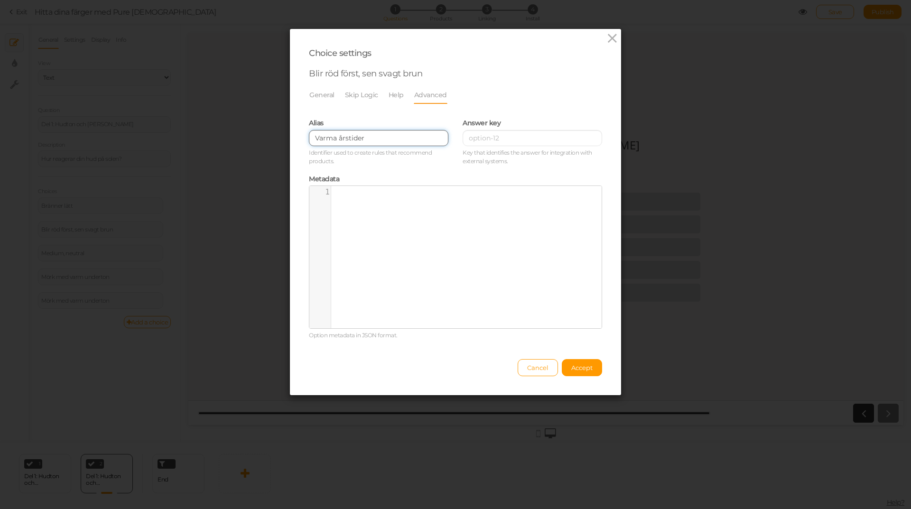
click at [327, 141] on input "Varma årstider" at bounding box center [379, 138] width 140 height 16
drag, startPoint x: 381, startPoint y: 135, endPoint x: 231, endPoint y: 143, distance: 150.2
click at [231, 143] on div "Choice settings Blir röd först, sen svagt brun General Skip Logic Help Advanced…" at bounding box center [455, 254] width 911 height 509
paste input "→ neutral"
drag, startPoint x: 319, startPoint y: 139, endPoint x: 283, endPoint y: 138, distance: 36.1
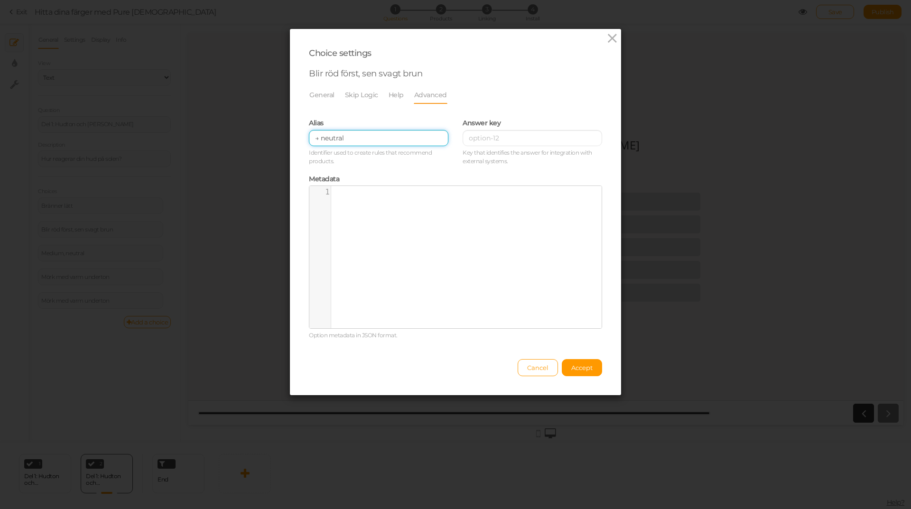
click at [283, 138] on div "Choice settings Blir röd först, sen svagt brun General Skip Logic Help Advanced…" at bounding box center [455, 254] width 911 height 509
type input "neutral"
drag, startPoint x: 578, startPoint y: 368, endPoint x: 549, endPoint y: 353, distance: 32.0
click at [578, 368] on span "Accept" at bounding box center [581, 368] width 21 height 8
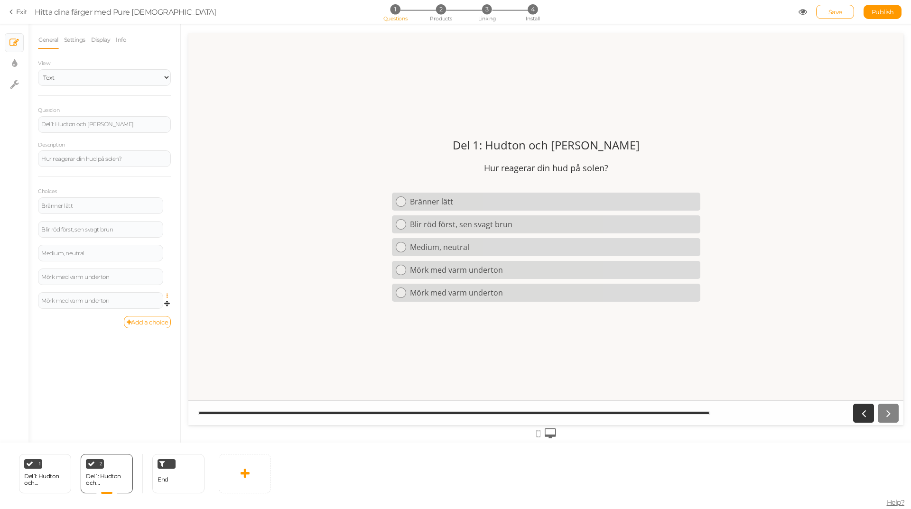
click at [168, 296] on icon at bounding box center [170, 296] width 6 height 6
click at [139, 319] on link "Delete" at bounding box center [132, 320] width 75 height 10
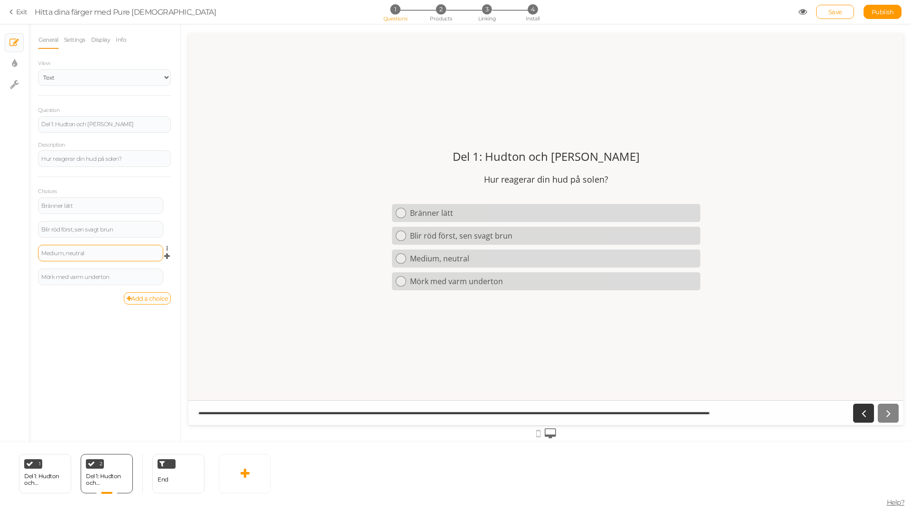
click at [96, 257] on div "Medium, neutral" at bounding box center [100, 253] width 125 height 17
click at [76, 255] on div "Medium, neutral" at bounding box center [100, 254] width 119 height 6
drag, startPoint x: 101, startPoint y: 254, endPoint x: 19, endPoint y: 250, distance: 82.2
click at [20, 252] on div "× Slides × Display settings × Settings General Settings Display Info View Text …" at bounding box center [455, 233] width 911 height 419
paste div
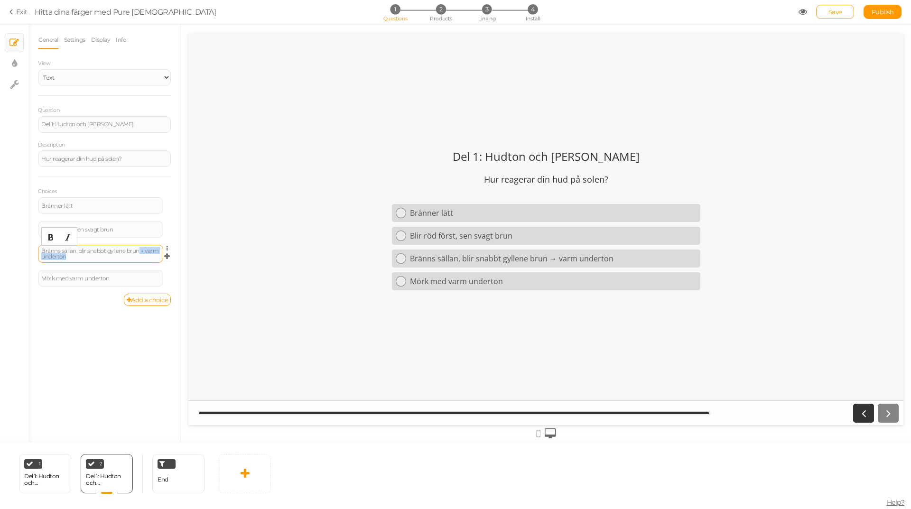
drag, startPoint x: 148, startPoint y: 252, endPoint x: 151, endPoint y: 257, distance: 6.1
click at [151, 257] on div "Bränns sällan, blir snabbt gyllene brun → varm underton" at bounding box center [100, 253] width 119 height 11
click at [169, 247] on icon at bounding box center [170, 249] width 6 height 6
click at [140, 262] on link "Settings" at bounding box center [132, 262] width 75 height 10
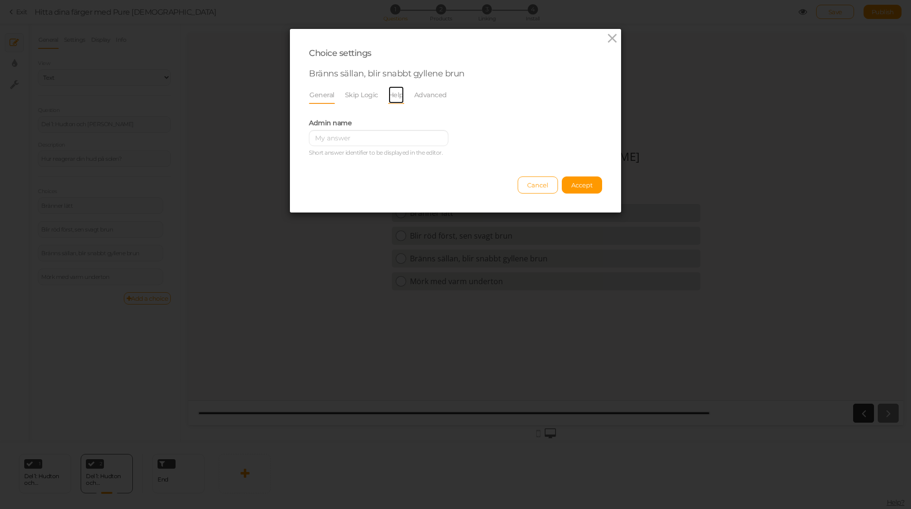
click at [394, 94] on link "Help" at bounding box center [396, 95] width 16 height 18
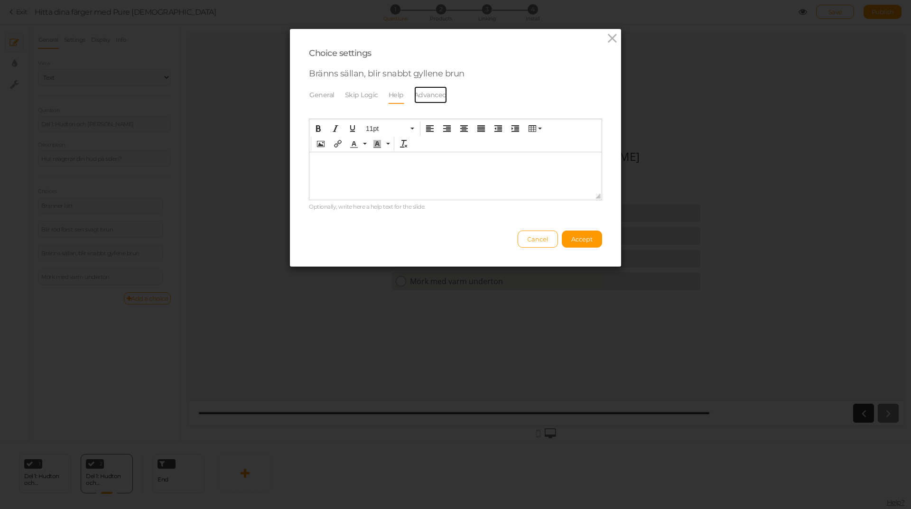
drag, startPoint x: 423, startPoint y: 94, endPoint x: 369, endPoint y: 137, distance: 69.0
click at [424, 94] on link "Advanced" at bounding box center [431, 95] width 34 height 18
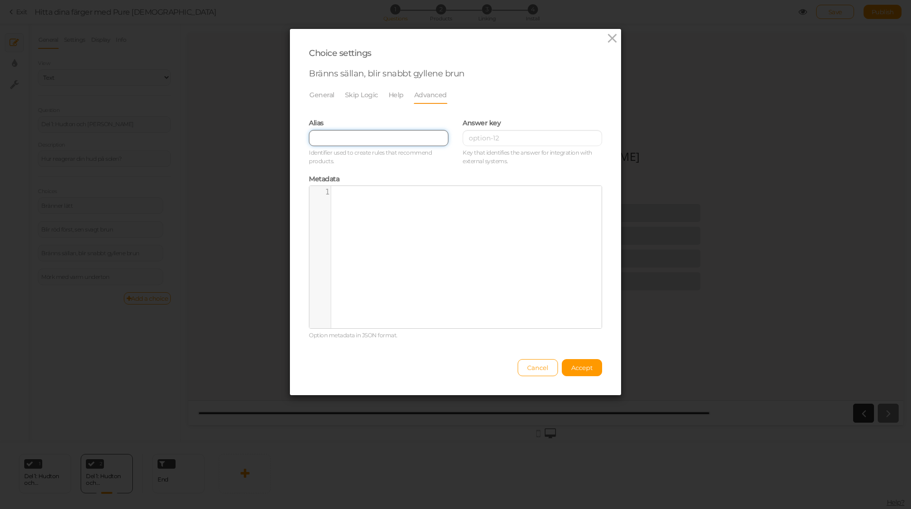
click at [347, 139] on input "text" at bounding box center [379, 138] width 140 height 16
paste input "→ varm underton"
drag, startPoint x: 323, startPoint y: 140, endPoint x: 292, endPoint y: 137, distance: 30.5
click at [292, 137] on div "Choice settings Bränns sällan, blir snabbt gyllene brun General Skip Logic Help…" at bounding box center [455, 212] width 331 height 366
type input "varm underton"
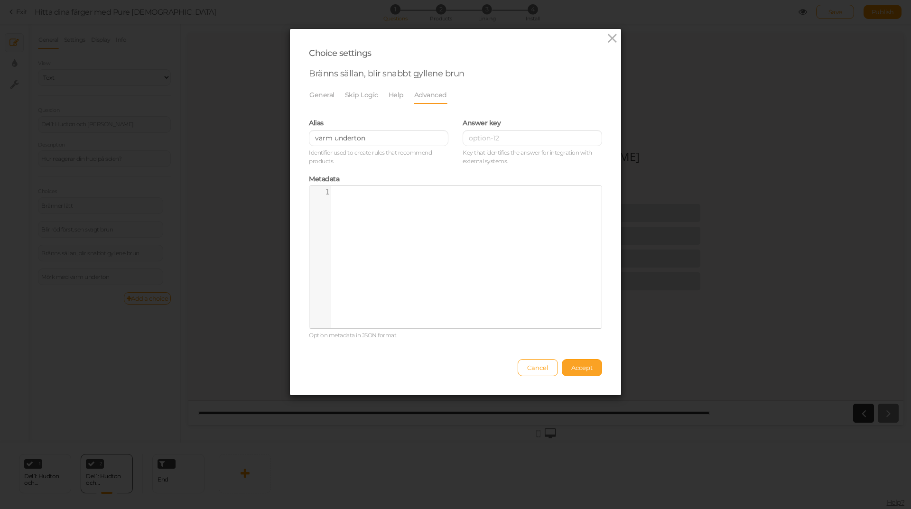
click at [578, 365] on span "Accept" at bounding box center [581, 368] width 21 height 8
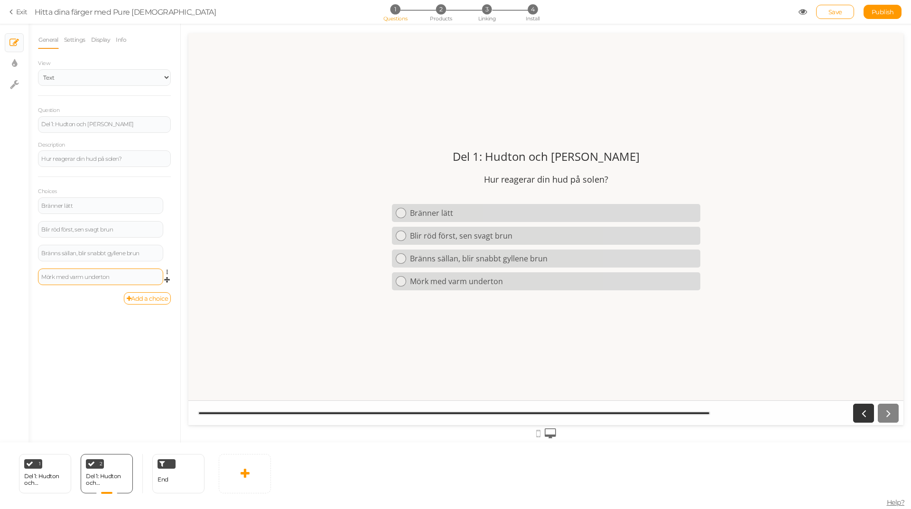
click at [48, 279] on div "Mörk med varm underton" at bounding box center [100, 277] width 119 height 6
drag, startPoint x: 128, startPoint y: 274, endPoint x: 0, endPoint y: 272, distance: 127.7
click at [0, 272] on div "× Slides × Display settings × Settings General Settings Display Info View Text …" at bounding box center [455, 233] width 911 height 419
paste div
drag, startPoint x: 95, startPoint y: 274, endPoint x: 123, endPoint y: 280, distance: 29.0
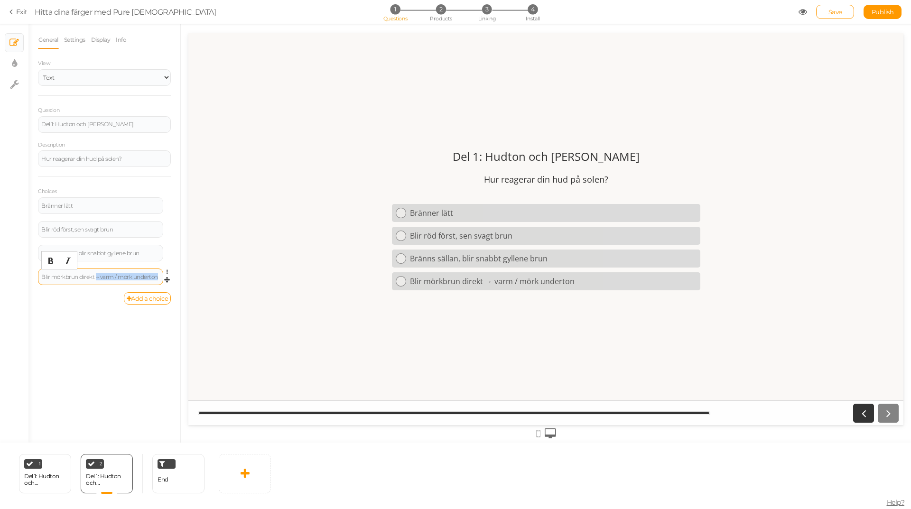
click at [123, 280] on div "Blir mörkbrun direkt → varm / mörk underton" at bounding box center [100, 277] width 119 height 6
click at [167, 271] on icon at bounding box center [170, 273] width 6 height 6
click at [112, 275] on div "Blir mörkbrun direkt" at bounding box center [100, 277] width 119 height 6
click at [169, 272] on icon at bounding box center [170, 273] width 6 height 6
click at [145, 284] on link "Settings" at bounding box center [132, 286] width 75 height 10
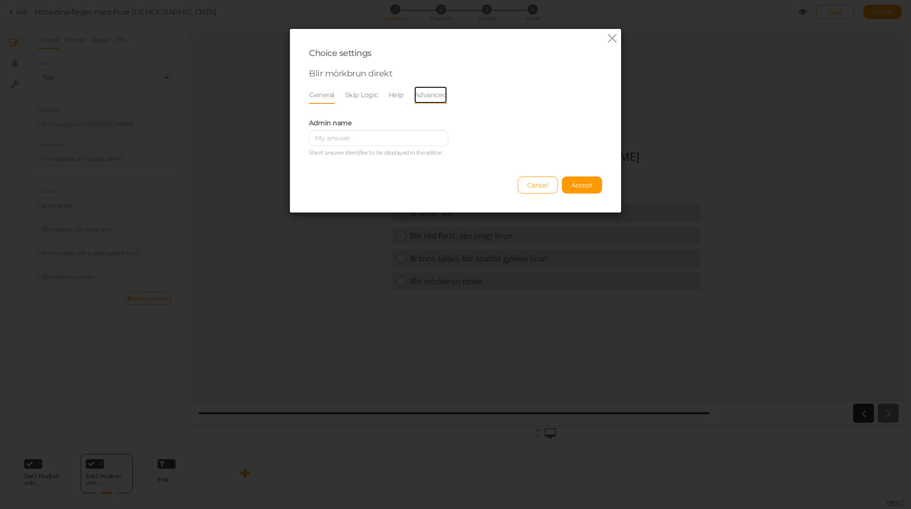
click at [414, 94] on link "Advanced" at bounding box center [431, 95] width 34 height 18
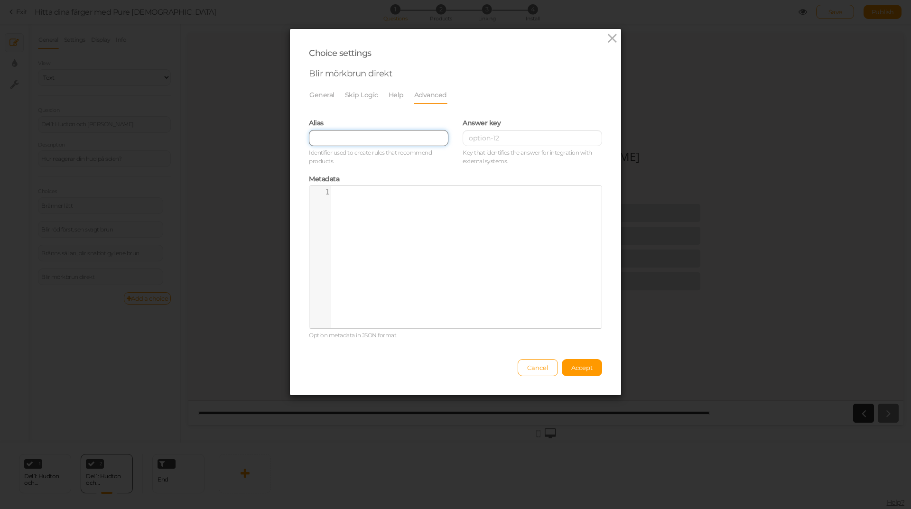
click at [351, 133] on input "text" at bounding box center [379, 138] width 140 height 16
paste input "→ varm / mörk underton"
drag, startPoint x: 320, startPoint y: 138, endPoint x: 282, endPoint y: 136, distance: 38.5
click at [282, 136] on div "Choice settings Blir mörkbrun direkt General Skip Logic Help Advanced Admin nam…" at bounding box center [455, 254] width 911 height 509
drag, startPoint x: 337, startPoint y: 137, endPoint x: 295, endPoint y: 137, distance: 41.8
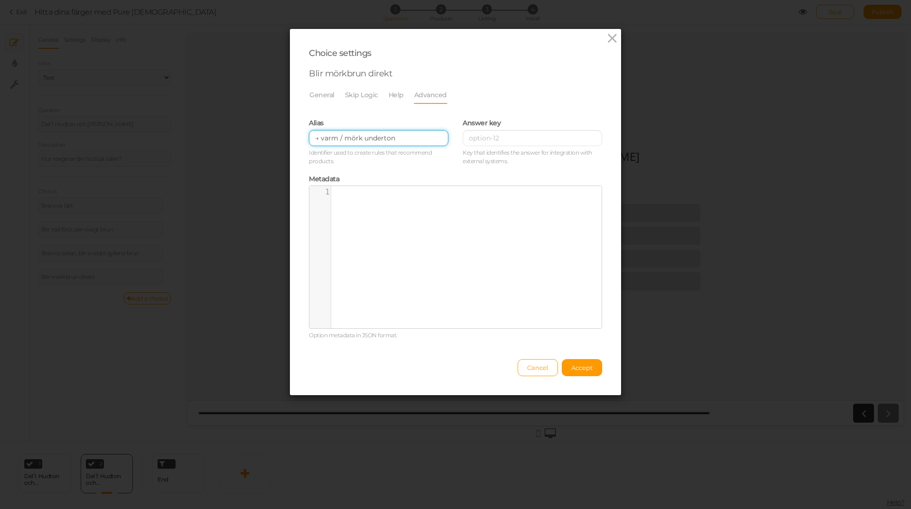
click at [295, 137] on div "Choice settings Blir mörkbrun direkt General Skip Logic Help Advanced Admin nam…" at bounding box center [455, 212] width 331 height 366
click at [320, 135] on input "→ varm / mörk underton" at bounding box center [379, 138] width 140 height 16
type input "varm / mörk underton"
click at [579, 369] on span "Accept" at bounding box center [581, 368] width 21 height 8
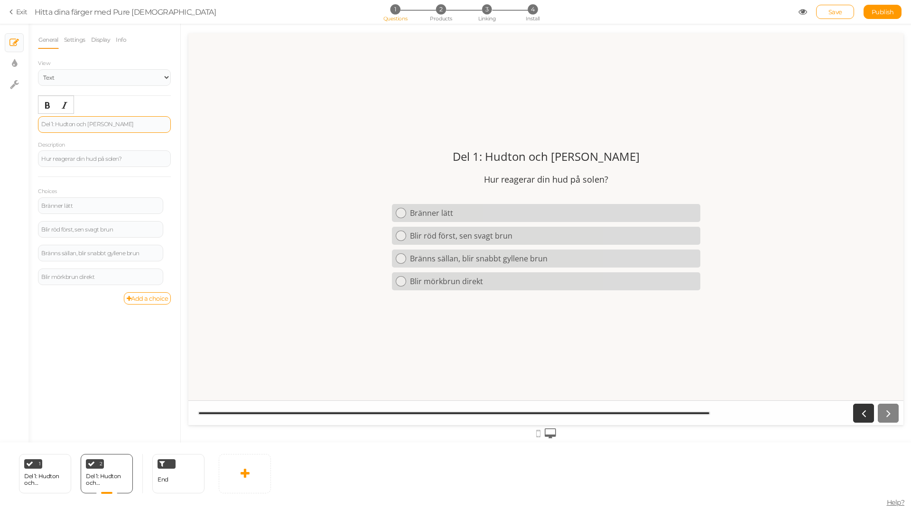
click at [43, 123] on div "Del 1: Hudton och [PERSON_NAME]" at bounding box center [104, 124] width 126 height 6
paste div
click at [56, 480] on div "Del 1: Hudton och [PERSON_NAME]" at bounding box center [45, 479] width 42 height 13
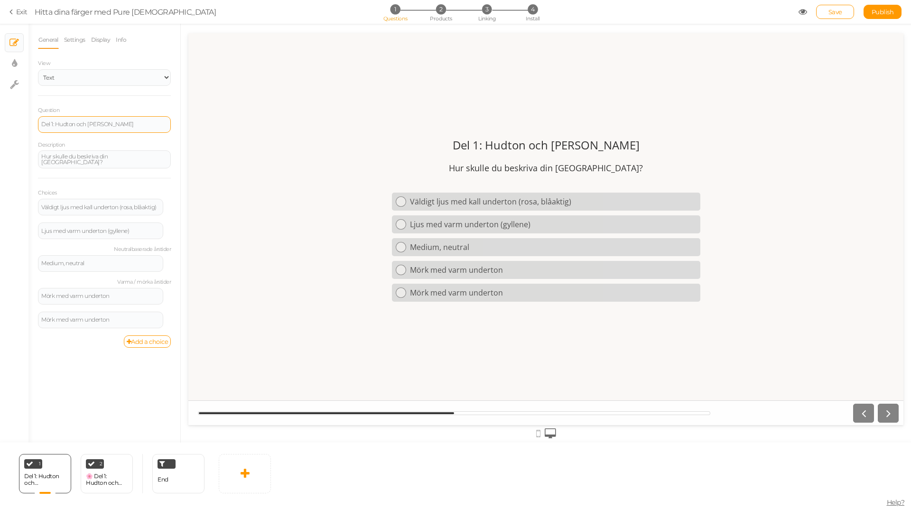
click at [40, 120] on div "Del 1: Hudton och [PERSON_NAME]" at bounding box center [104, 124] width 133 height 17
paste div
click at [327, 338] on div at bounding box center [545, 229] width 715 height 392
click at [117, 472] on div "🌸 Del 1: Hudton och [PERSON_NAME]" at bounding box center [107, 480] width 42 height 17
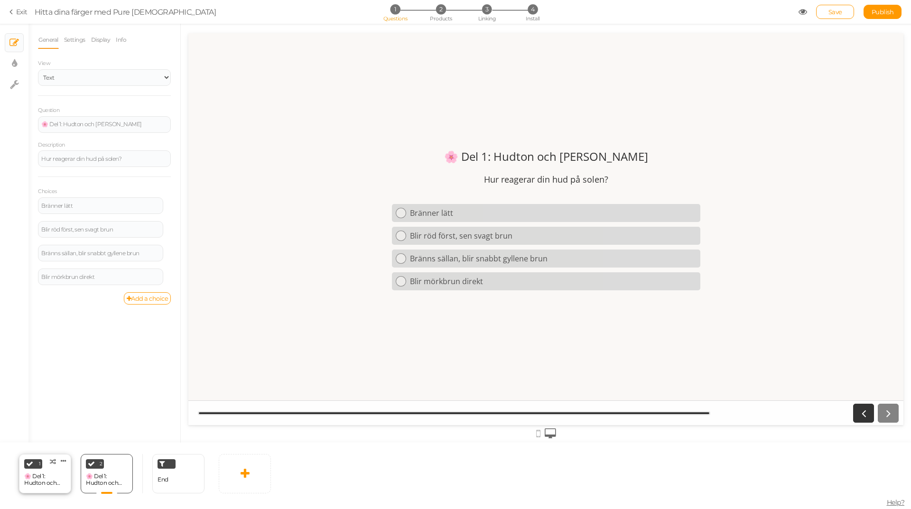
click at [56, 470] on div "1 🌸 Del 1: Hudton och underton × Define the conditions to show this slide. Clon…" at bounding box center [45, 473] width 52 height 39
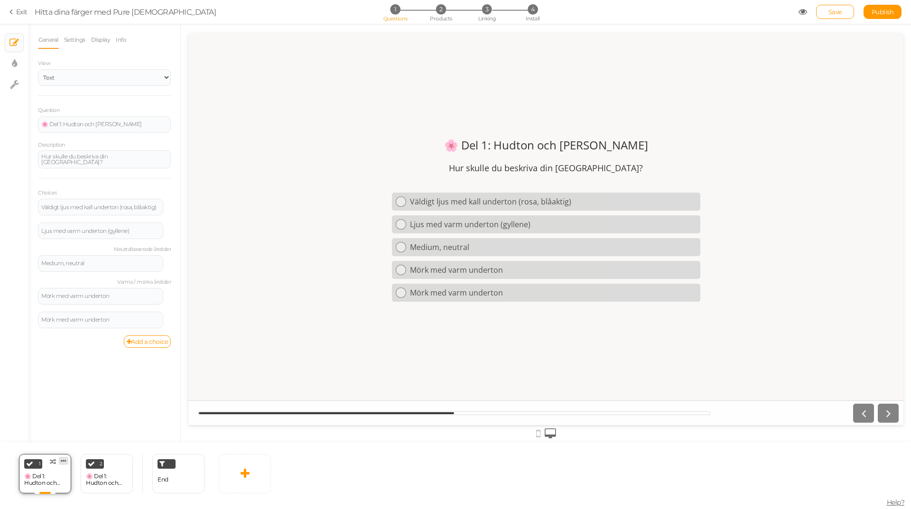
click at [62, 460] on icon at bounding box center [64, 460] width 6 height 7
click at [48, 459] on span "Clone" at bounding box center [45, 458] width 16 height 7
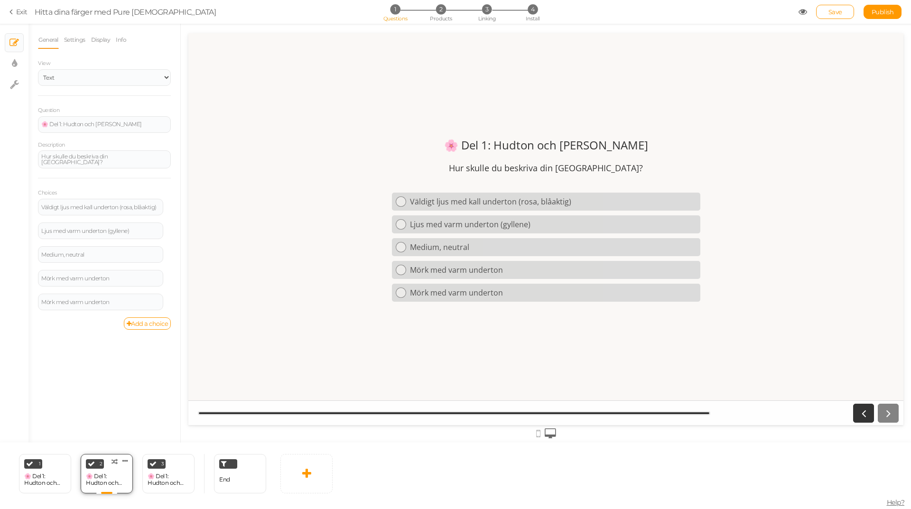
click at [121, 472] on div "🌸 Del 1: Hudton och [PERSON_NAME]" at bounding box center [107, 480] width 42 height 17
click at [161, 475] on div "🌸 Del 1: Hudton och [PERSON_NAME]" at bounding box center [169, 479] width 42 height 13
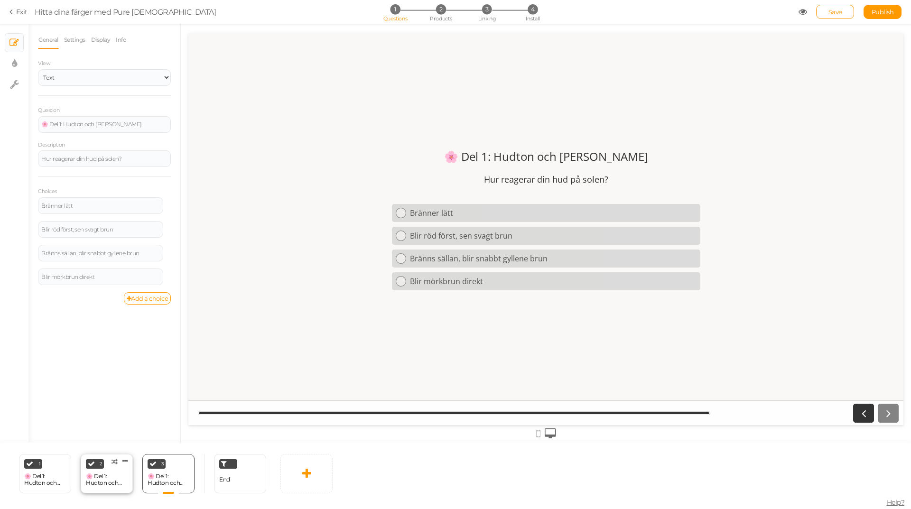
click at [110, 476] on div "🌸 Del 1: Hudton och [PERSON_NAME]" at bounding box center [107, 479] width 42 height 13
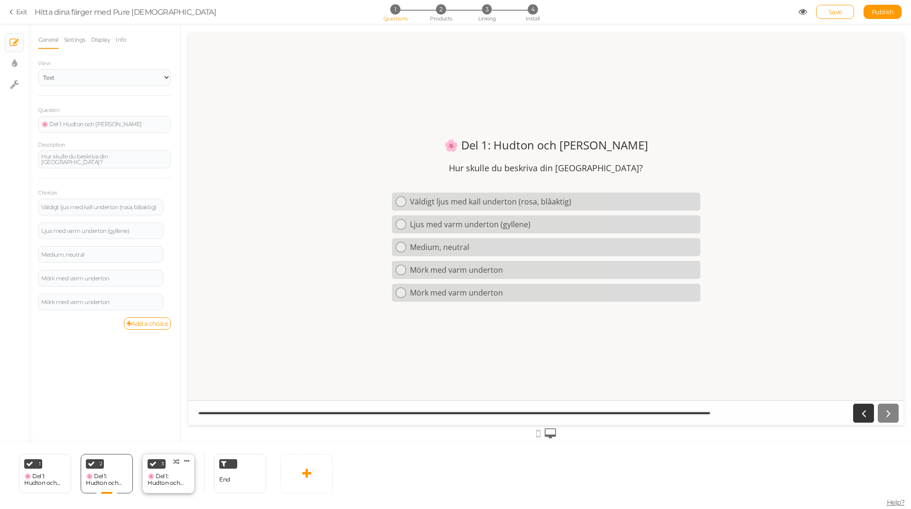
click at [167, 483] on div "🌸 Del 1: Hudton och [PERSON_NAME]" at bounding box center [169, 479] width 42 height 13
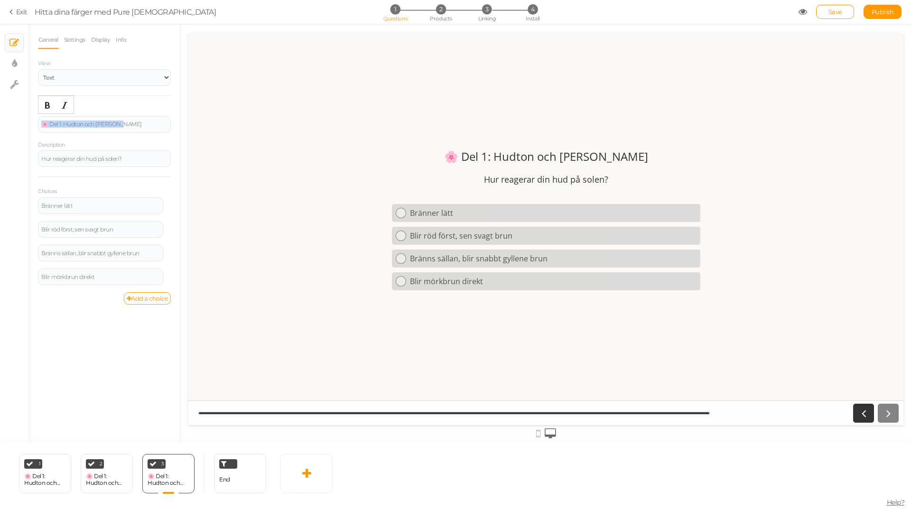
drag, startPoint x: 125, startPoint y: 128, endPoint x: 0, endPoint y: 127, distance: 124.8
click at [0, 127] on div "× Slides × Display settings × Settings General Settings Display Info View Text …" at bounding box center [455, 233] width 911 height 419
paste div
drag, startPoint x: 132, startPoint y: 161, endPoint x: 0, endPoint y: 165, distance: 132.0
click at [0, 165] on div "× Slides × Display settings × Settings General Settings Display Info View Text …" at bounding box center [455, 233] width 911 height 419
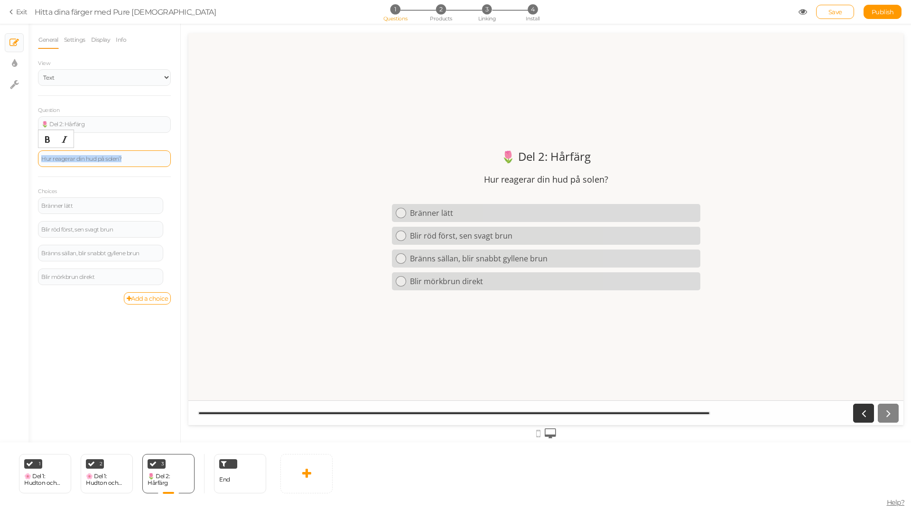
paste div
drag, startPoint x: 63, startPoint y: 156, endPoint x: 33, endPoint y: 156, distance: 29.9
click at [33, 156] on div "General Settings Display Info View Text Images Slider Dropdown Question 🌷 Del 2…" at bounding box center [104, 237] width 152 height 412
drag, startPoint x: 65, startPoint y: 123, endPoint x: 51, endPoint y: 124, distance: 13.3
click at [51, 124] on div "🌷 Del 2: Hårfärg" at bounding box center [104, 124] width 126 height 6
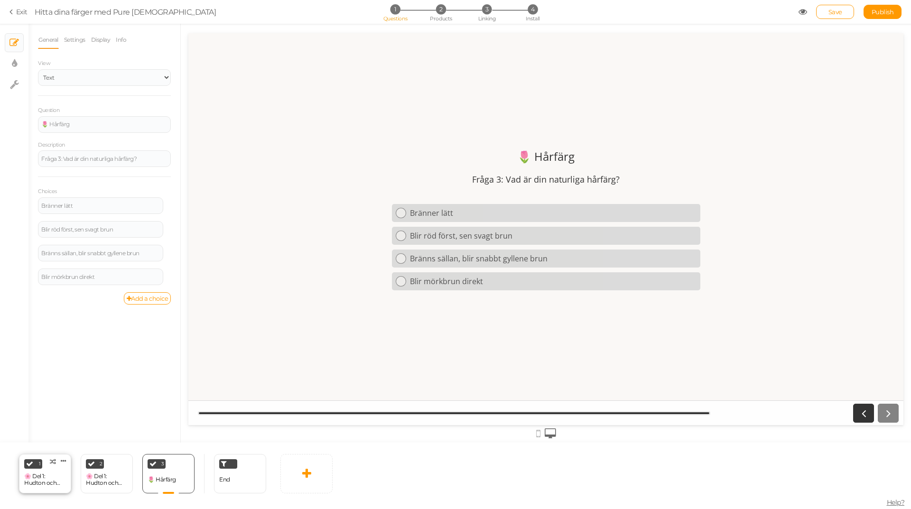
click at [56, 471] on div "1 🌸 Del 1: Hudton och underton × Define the conditions to show this slide. Clon…" at bounding box center [45, 473] width 52 height 39
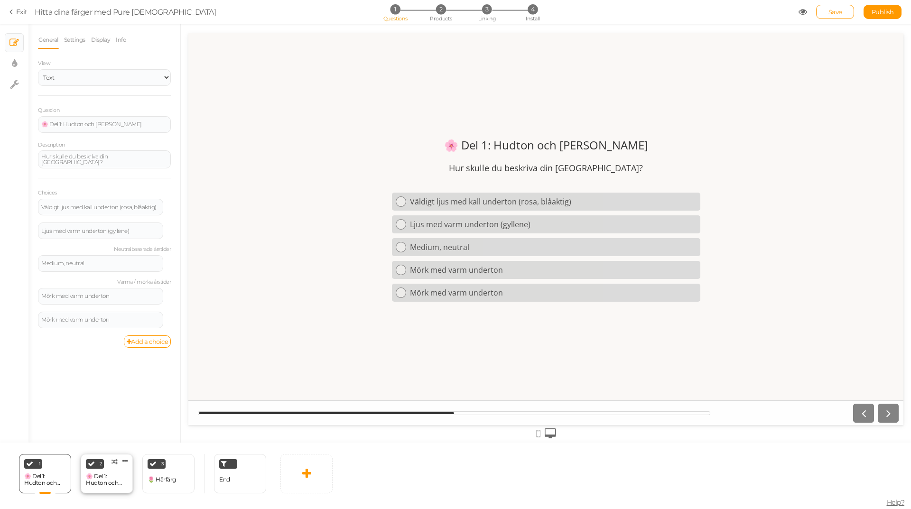
click at [111, 475] on div "🌸 Del 1: Hudton och [PERSON_NAME]" at bounding box center [107, 479] width 42 height 13
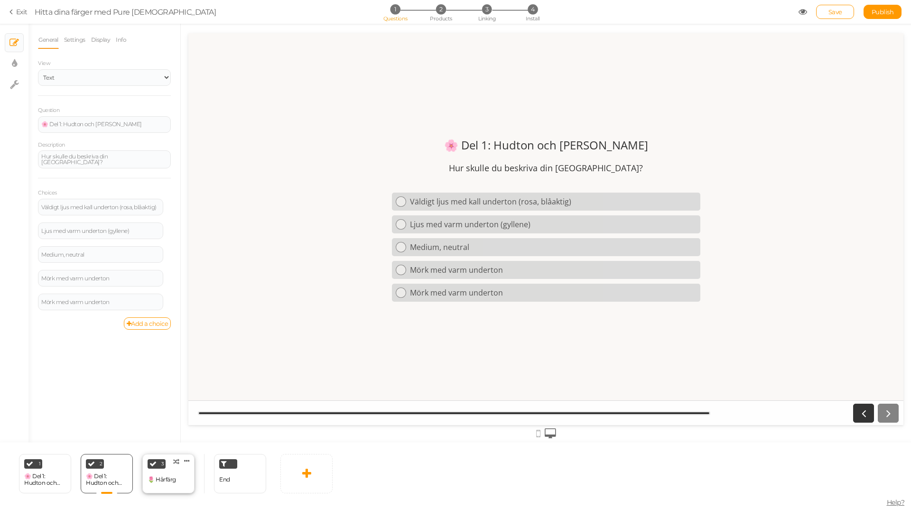
click at [158, 473] on div "🌷 Hårfärg" at bounding box center [162, 480] width 28 height 17
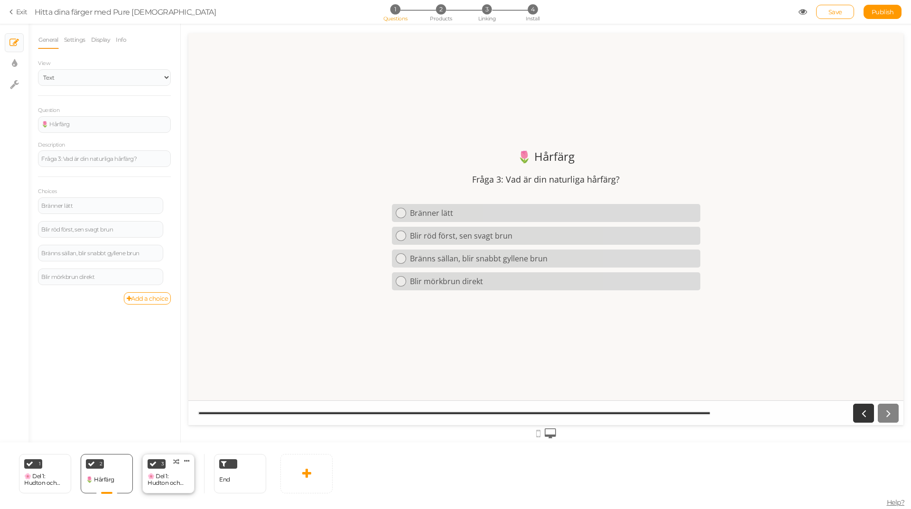
click at [170, 474] on div "🌸 Del 1: Hudton och [PERSON_NAME]" at bounding box center [169, 480] width 42 height 17
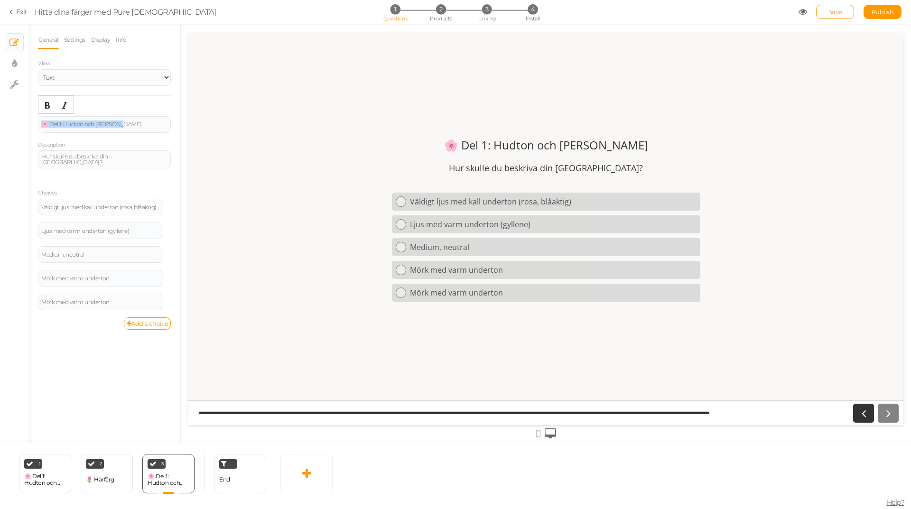
drag, startPoint x: 132, startPoint y: 126, endPoint x: 32, endPoint y: 121, distance: 99.8
click at [32, 121] on div "General Settings Display Info View Text Images Slider Dropdown Question 🌸 Del 1…" at bounding box center [104, 237] width 152 height 412
drag, startPoint x: 133, startPoint y: 121, endPoint x: 38, endPoint y: 126, distance: 95.5
click at [40, 124] on div "🌸 Del 1: Hudton och [PERSON_NAME]" at bounding box center [104, 124] width 133 height 17
copy div "🌸 Del 1: Hudton och [PERSON_NAME]"
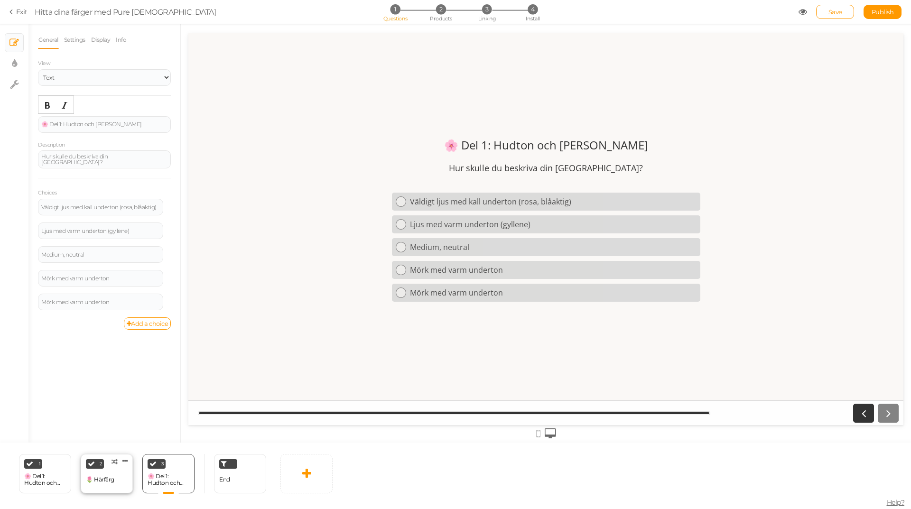
click at [121, 469] on div "2 🌷 Hårfärg × Define the conditions to show this slide. Clone Change type Delete" at bounding box center [107, 473] width 52 height 39
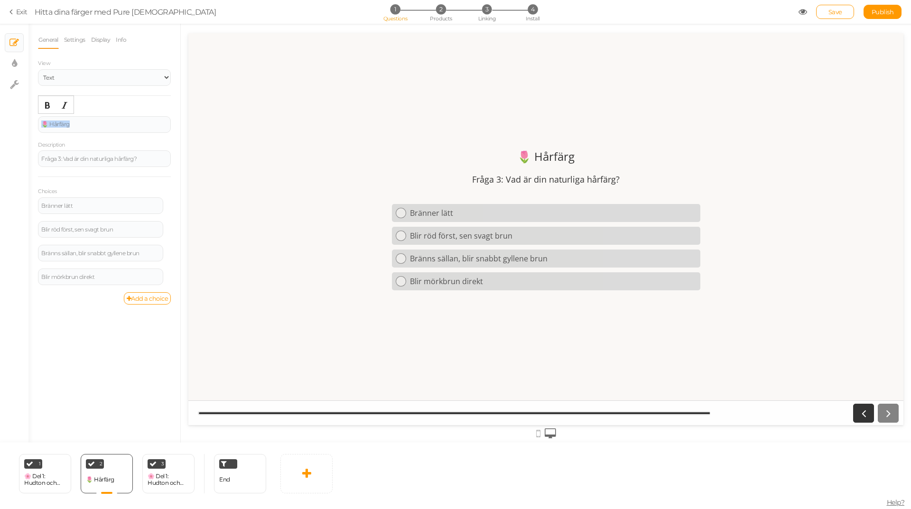
drag, startPoint x: 93, startPoint y: 122, endPoint x: 11, endPoint y: 125, distance: 81.7
click at [11, 125] on div "× Slides × Display settings × Settings General Settings Display Info View Text …" at bounding box center [455, 233] width 911 height 419
paste div
drag, startPoint x: 65, startPoint y: 125, endPoint x: 52, endPoint y: 123, distance: 12.9
click at [52, 123] on div "🌸 Del 1: Hudton och [PERSON_NAME]" at bounding box center [104, 124] width 126 height 6
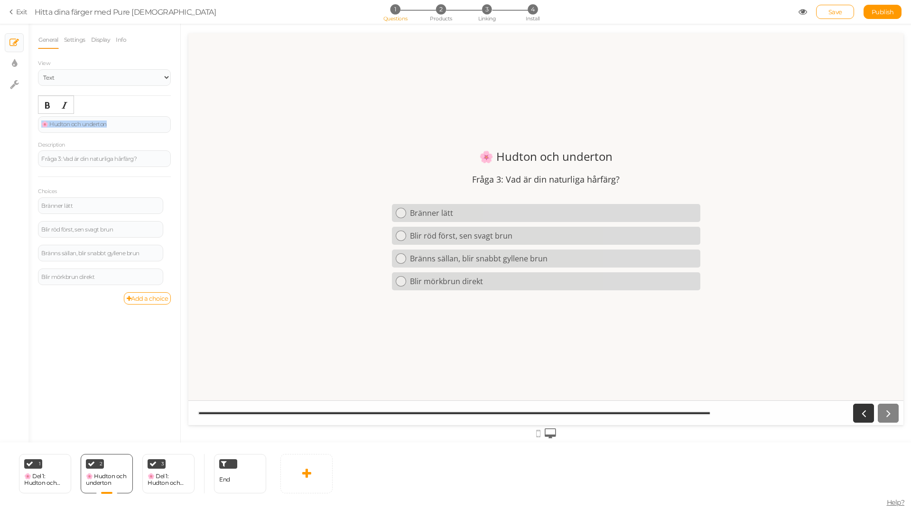
drag, startPoint x: 124, startPoint y: 129, endPoint x: 10, endPoint y: 126, distance: 113.9
click at [10, 126] on div "× Slides × Display settings × Settings General Settings Display Info View Text …" at bounding box center [455, 233] width 911 height 419
copy div "🌸 Hudton och underton"
click at [57, 466] on div "1 🌸 Del 1: Hudton och underton × Define the conditions to show this slide. Clon…" at bounding box center [45, 473] width 52 height 39
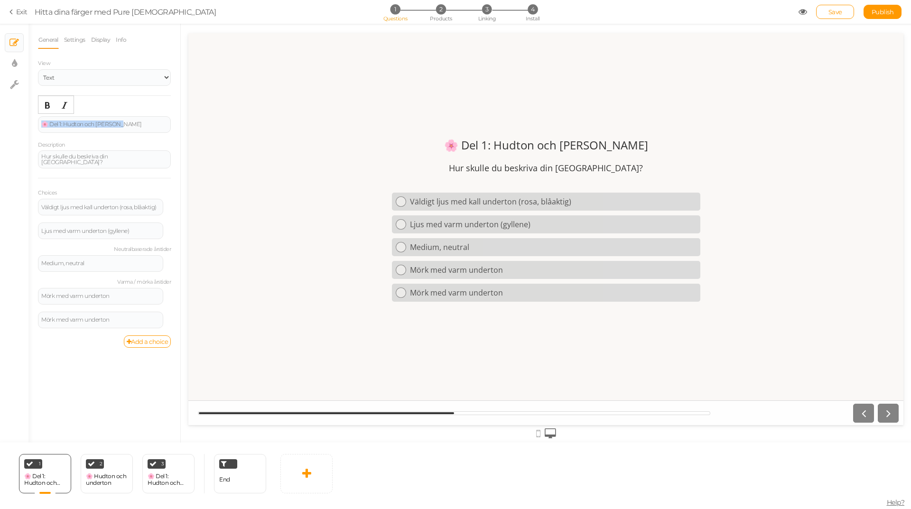
drag, startPoint x: 130, startPoint y: 128, endPoint x: 17, endPoint y: 125, distance: 113.5
click at [17, 125] on div "× Slides × Display settings × Settings General Settings Display Info View Text …" at bounding box center [455, 233] width 911 height 419
paste div
click at [108, 472] on div "🌸 Hudton och underton" at bounding box center [107, 480] width 42 height 17
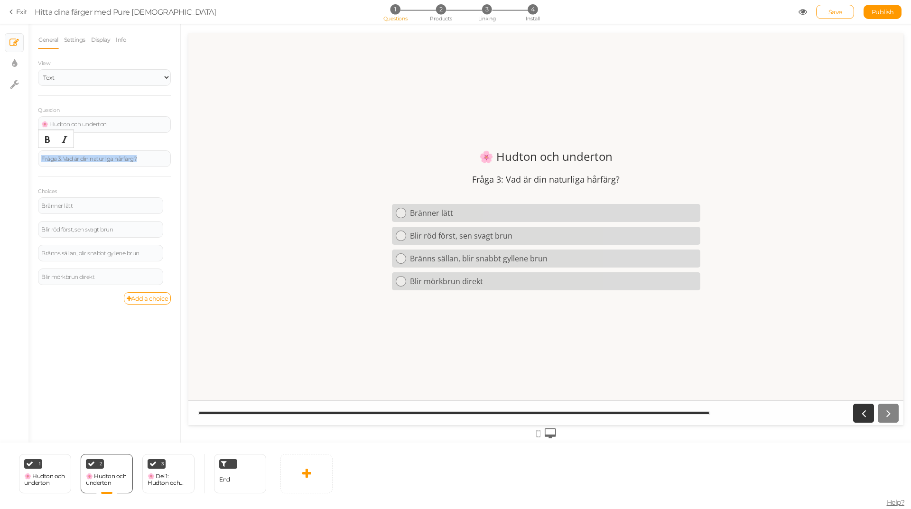
drag, startPoint x: 152, startPoint y: 158, endPoint x: 0, endPoint y: 165, distance: 152.5
click at [0, 165] on div "× Slides × Display settings × Settings General Settings Display Info View Text …" at bounding box center [455, 233] width 911 height 419
paste div
click at [59, 475] on div "🌸 Hudton och underton" at bounding box center [45, 479] width 42 height 13
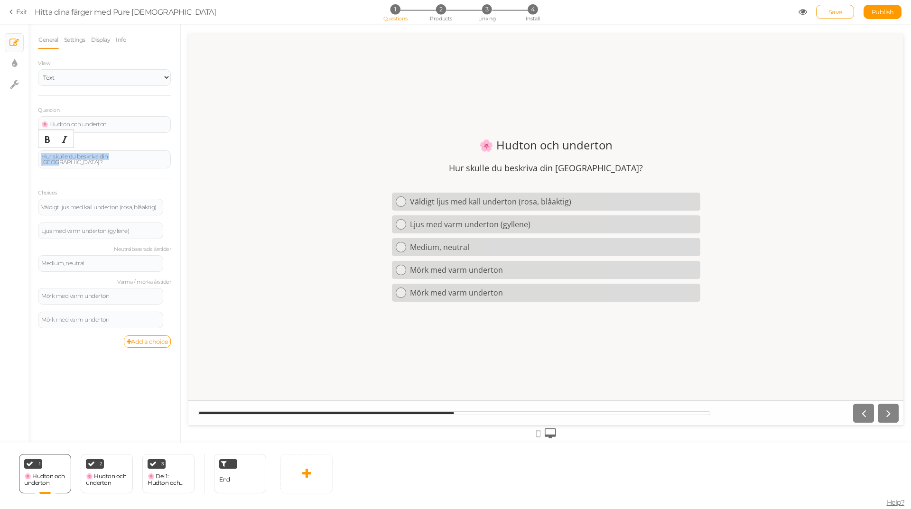
drag, startPoint x: 93, startPoint y: 161, endPoint x: 22, endPoint y: 162, distance: 70.7
click at [22, 162] on div "× Slides × Display settings × Settings General Settings Display Info View Text …" at bounding box center [455, 233] width 911 height 419
paste div
click at [161, 183] on div "Choices Väldigt ljus med kall underton (rosa, blåaktig) Settings Delete Ljus me…" at bounding box center [104, 256] width 133 height 157
click at [104, 478] on div "🌸 Hudton och underton" at bounding box center [107, 479] width 42 height 13
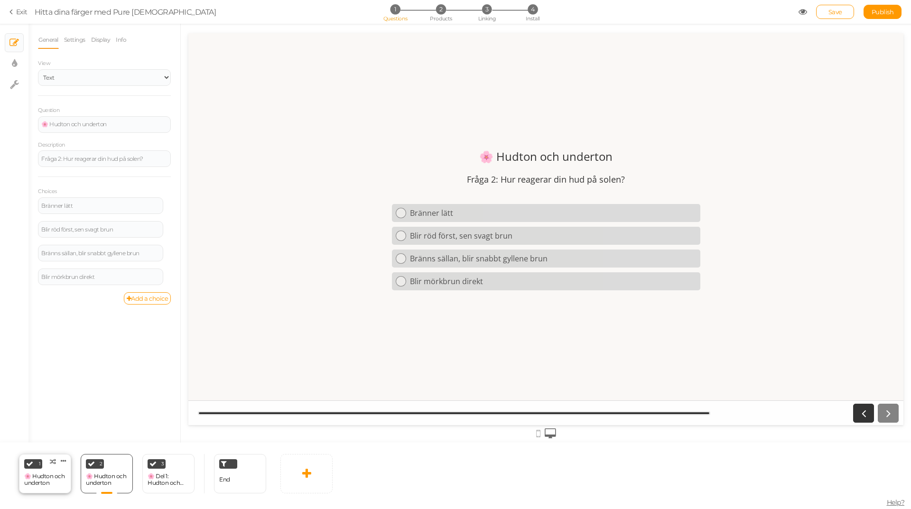
click at [37, 483] on div "🌸 Hudton och underton" at bounding box center [45, 479] width 42 height 13
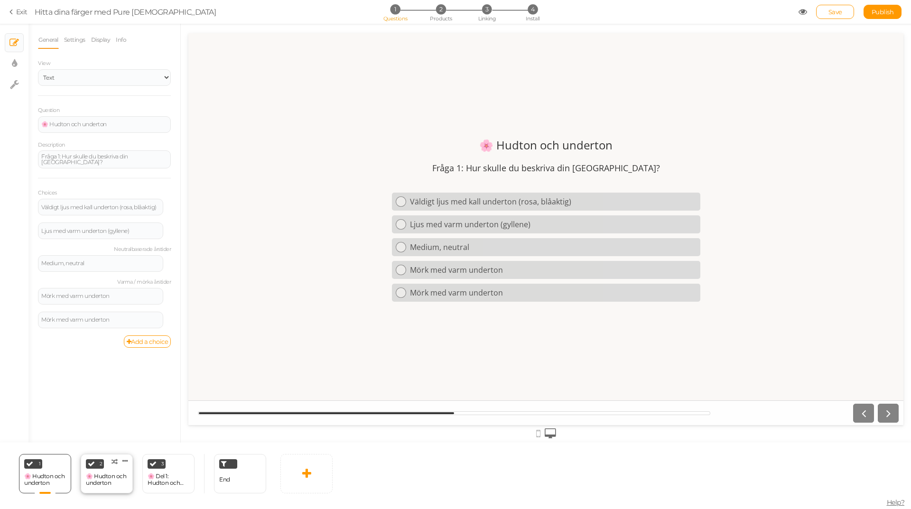
click at [103, 483] on div "🌸 Hudton och underton" at bounding box center [107, 479] width 42 height 13
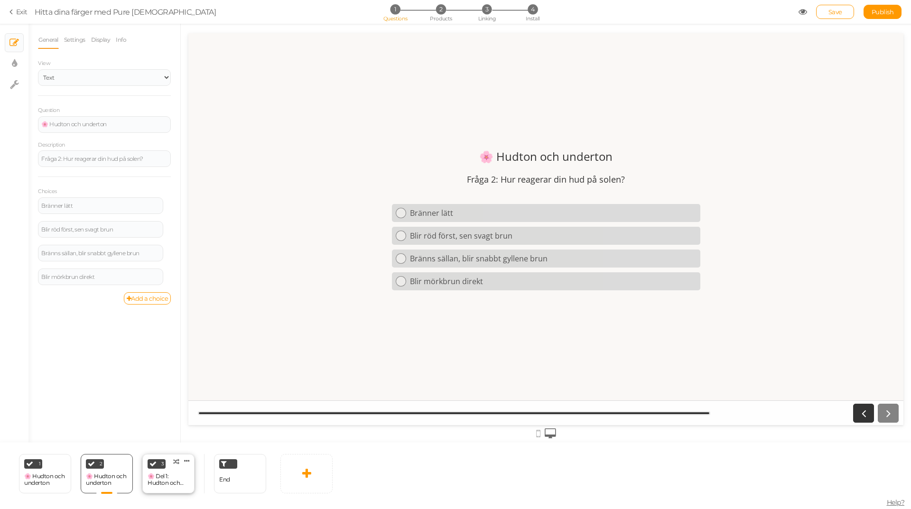
click at [158, 480] on div "🌸 Del 1: Hudton och [PERSON_NAME]" at bounding box center [169, 479] width 42 height 13
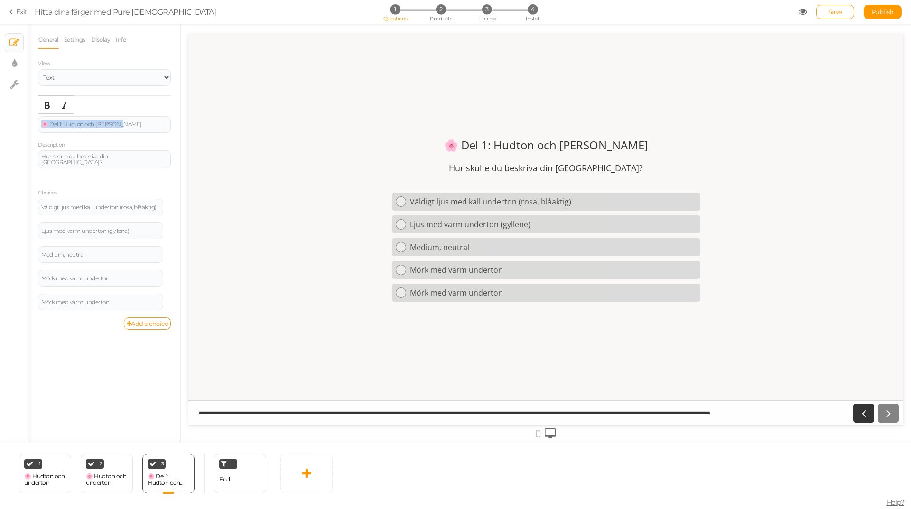
drag, startPoint x: 96, startPoint y: 123, endPoint x: 0, endPoint y: 127, distance: 96.4
click at [0, 127] on div "× Slides × Display settings × Settings General Settings Display Info View Text …" at bounding box center [455, 233] width 911 height 419
paste div
drag, startPoint x: 64, startPoint y: 122, endPoint x: 49, endPoint y: 122, distance: 14.2
click at [49, 122] on div "🌷 Del 2: Hårfärg" at bounding box center [104, 124] width 126 height 6
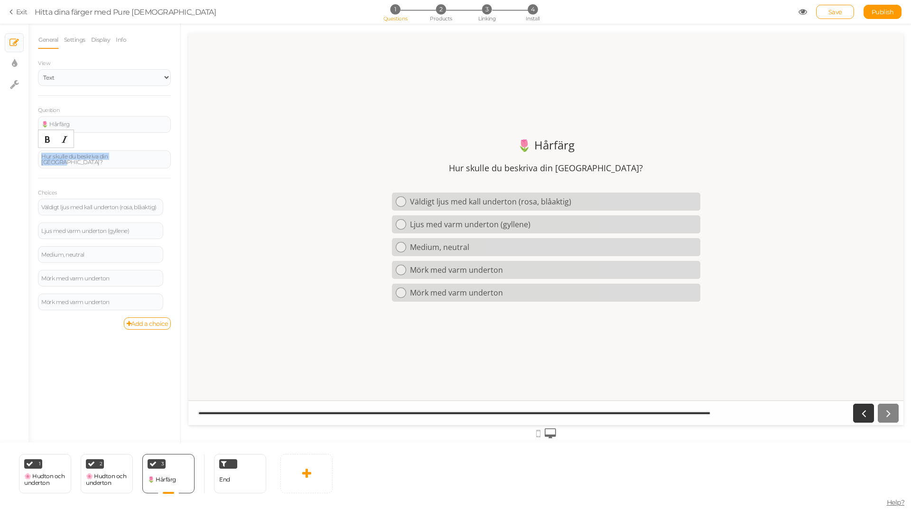
drag, startPoint x: 67, startPoint y: 163, endPoint x: 7, endPoint y: 163, distance: 60.3
click at [7, 163] on div "× Slides × Display settings × Settings General Settings Display Info View Text …" at bounding box center [455, 233] width 911 height 419
paste div
drag, startPoint x: 231, startPoint y: 237, endPoint x: 214, endPoint y: 205, distance: 35.9
paste div
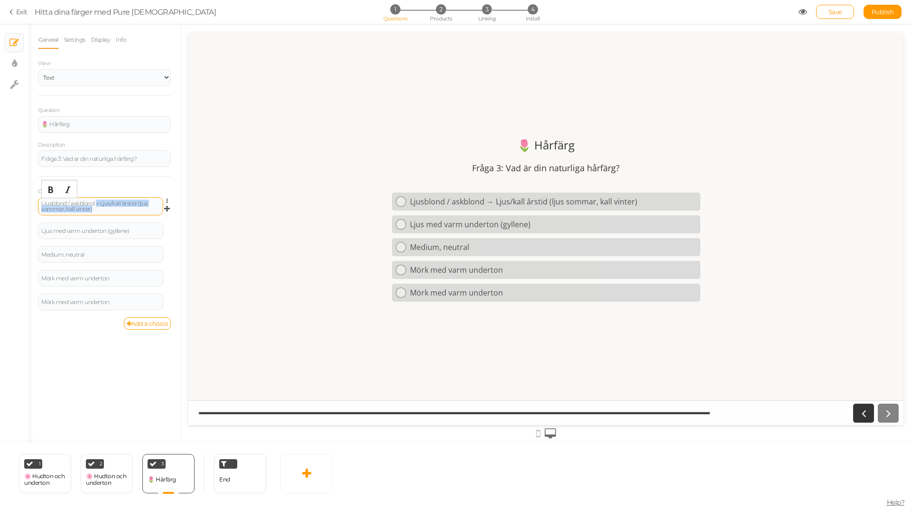
drag, startPoint x: 96, startPoint y: 203, endPoint x: 114, endPoint y: 211, distance: 20.2
click at [114, 211] on div "Ljusblond / askblond → Ljus/kall årstid (ljus sommar, kall vinter)" at bounding box center [100, 206] width 119 height 11
click at [168, 200] on icon at bounding box center [170, 201] width 6 height 6
click at [141, 213] on link "Settings" at bounding box center [132, 215] width 75 height 10
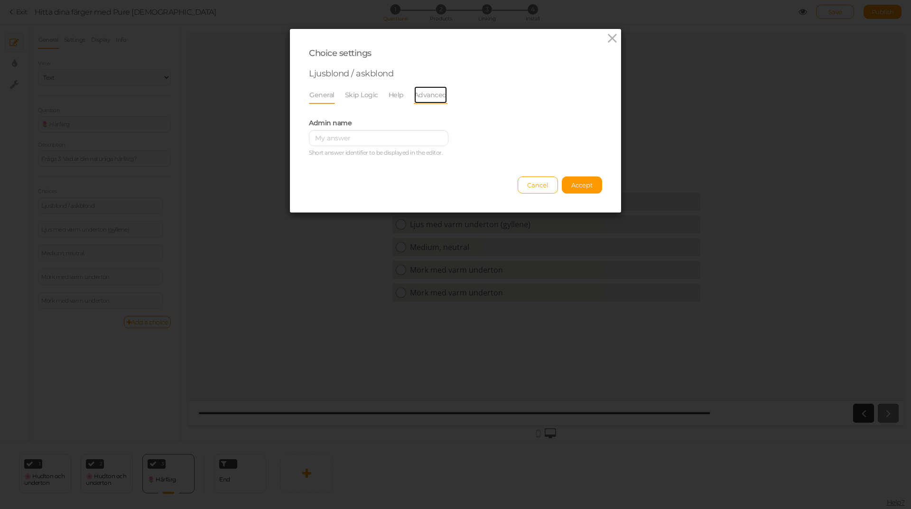
click at [424, 95] on link "Advanced" at bounding box center [431, 95] width 34 height 18
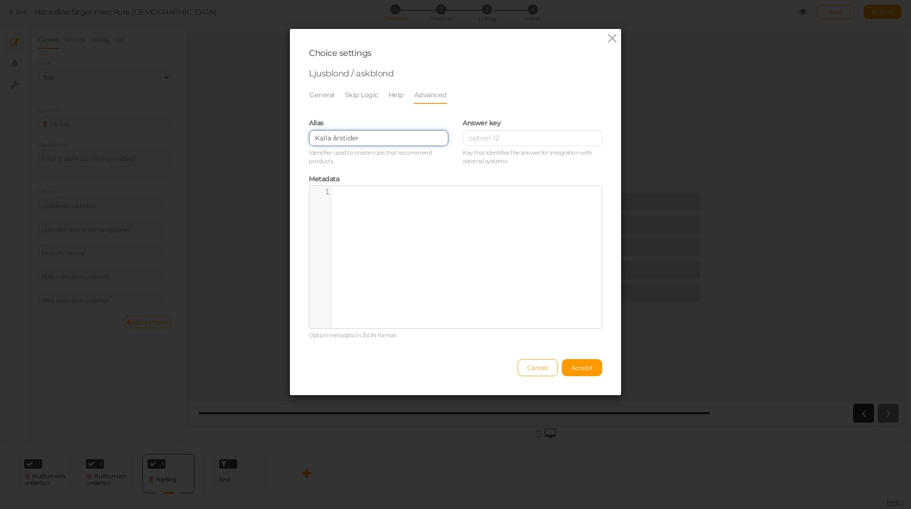
click at [374, 140] on input "Kalla årstider" at bounding box center [379, 138] width 140 height 16
drag, startPoint x: 278, startPoint y: 140, endPoint x: 261, endPoint y: 140, distance: 17.1
click at [261, 140] on div "Choice settings Ljusblond / askblond General Skip Logic Help Advanced Admin nam…" at bounding box center [455, 254] width 911 height 509
paste input "→ Ljus/kall årstid (ljus sommar, kall vinter)"
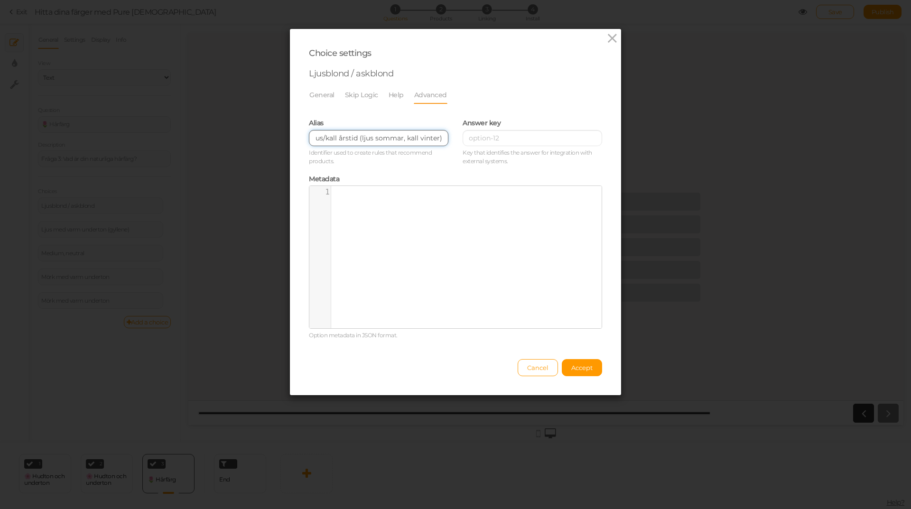
click at [312, 139] on input "→ Ljus/kall årstid (ljus sommar, kall vinter)" at bounding box center [379, 138] width 140 height 16
type input "→ Ljus/kall årstid (ljus sommar, kall vinter)"
click at [586, 369] on span "Accept" at bounding box center [581, 368] width 21 height 8
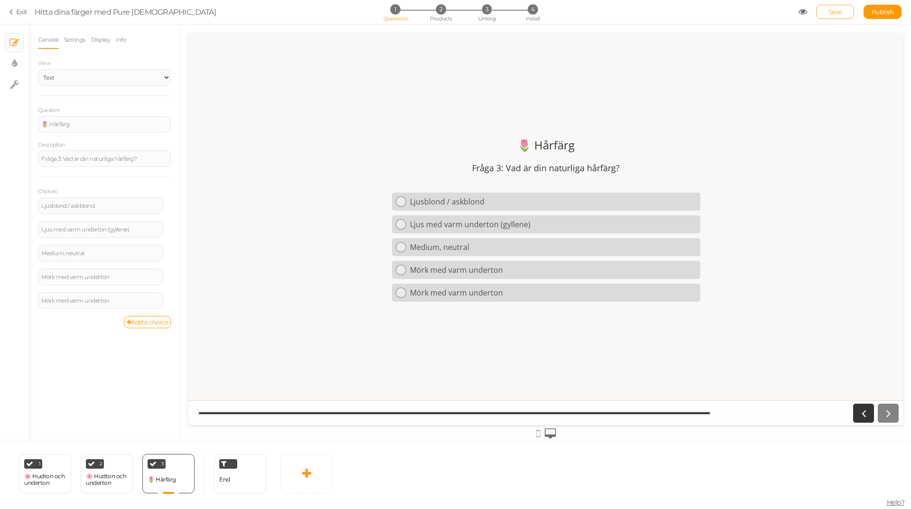
click at [837, 11] on span "Save" at bounding box center [836, 12] width 14 height 8
click at [20, 12] on link "Exit" at bounding box center [18, 11] width 18 height 9
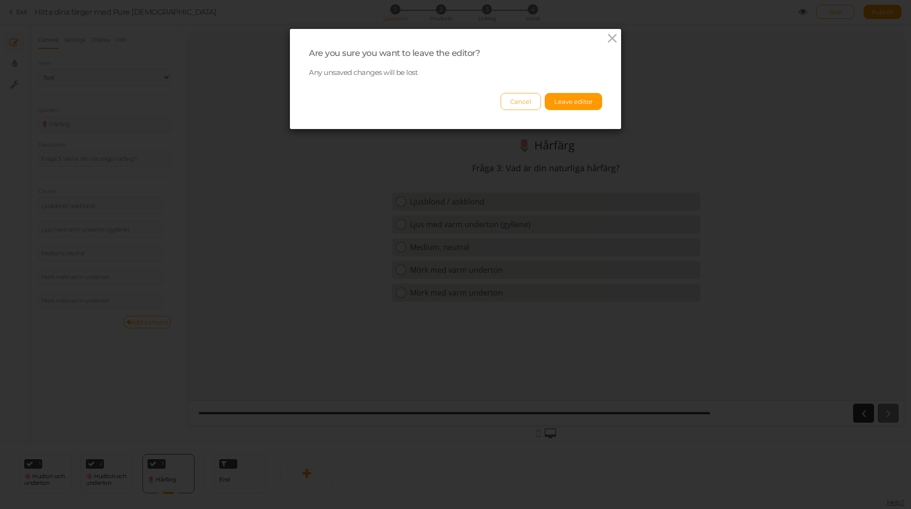
click at [525, 102] on button "Cancel" at bounding box center [521, 101] width 40 height 17
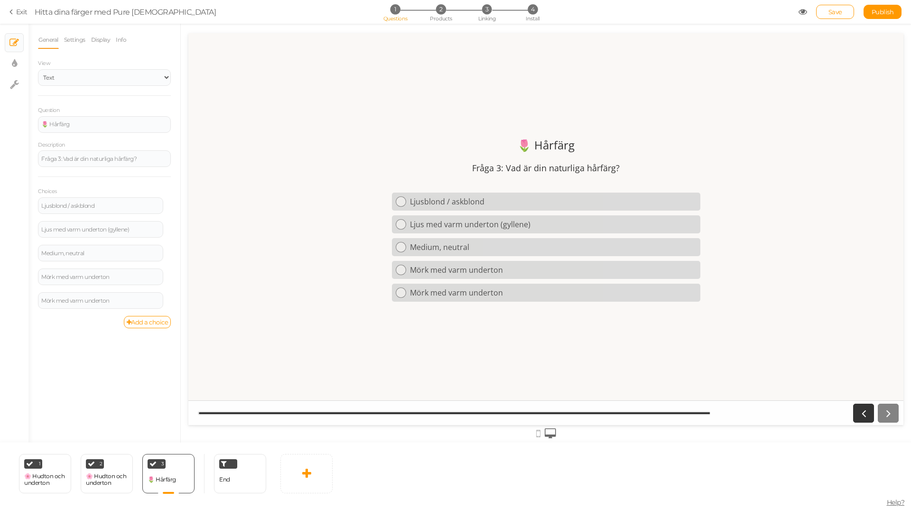
click at [802, 11] on icon at bounding box center [803, 12] width 9 height 9
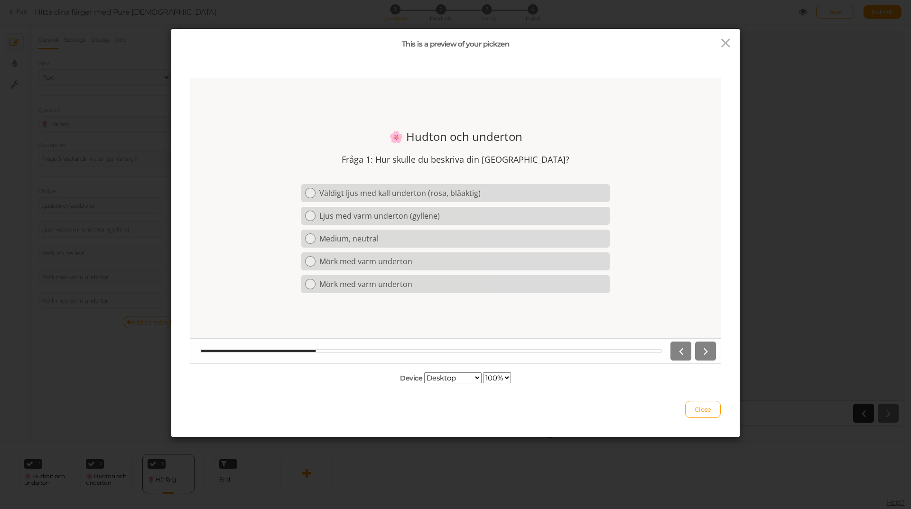
click at [472, 378] on select "Desktop Small mobile Large mobile" at bounding box center [452, 378] width 57 height 11
select select "2"
click at [424, 383] on select "Desktop Small mobile Large mobile" at bounding box center [452, 378] width 57 height 11
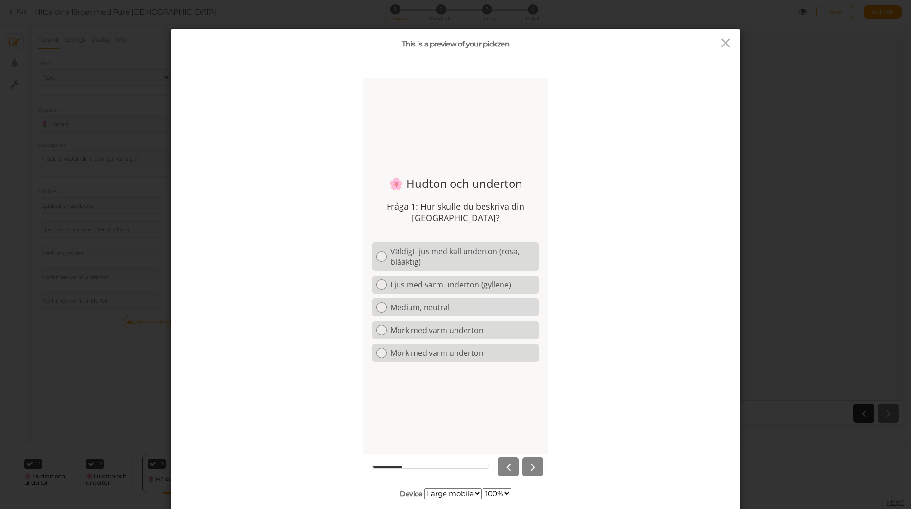
scroll to position [47, 0]
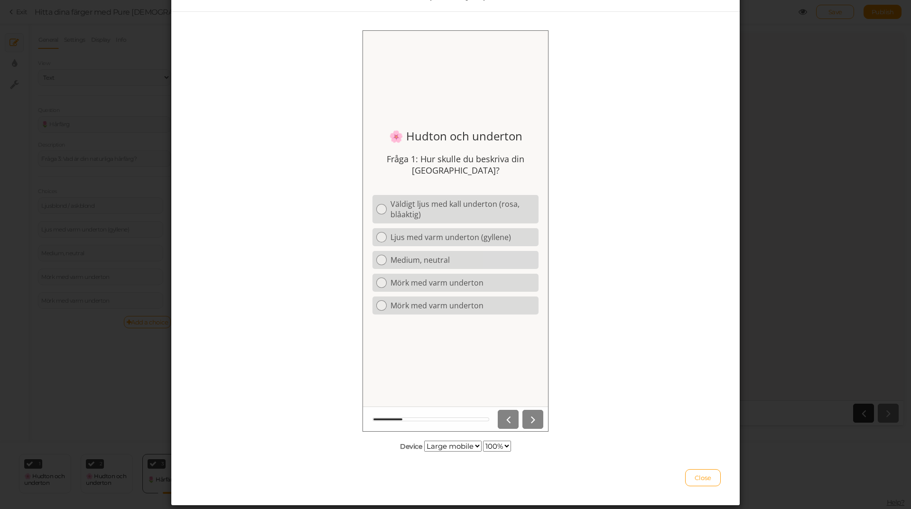
click at [528, 419] on div at bounding box center [518, 419] width 49 height 19
click at [535, 420] on div at bounding box center [518, 419] width 49 height 19
click at [531, 418] on div at bounding box center [518, 419] width 49 height 19
click at [382, 235] on icon at bounding box center [382, 236] width 6 height 6
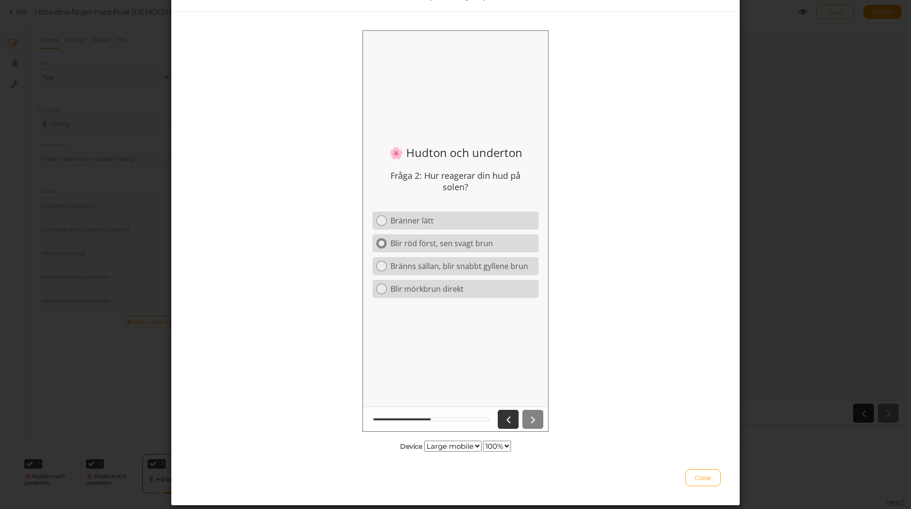
click at [381, 245] on icon at bounding box center [382, 243] width 6 height 6
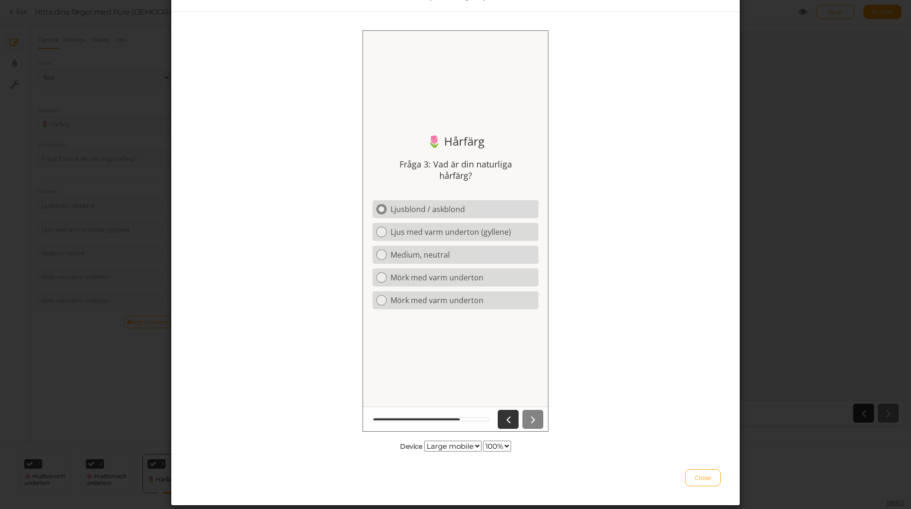
click at [382, 207] on div at bounding box center [381, 209] width 10 height 10
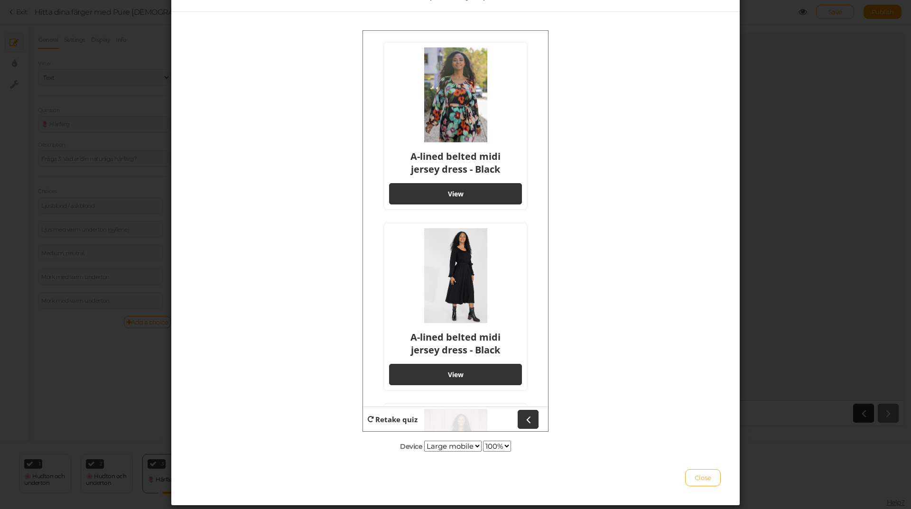
click at [695, 480] on span "Close" at bounding box center [703, 478] width 17 height 8
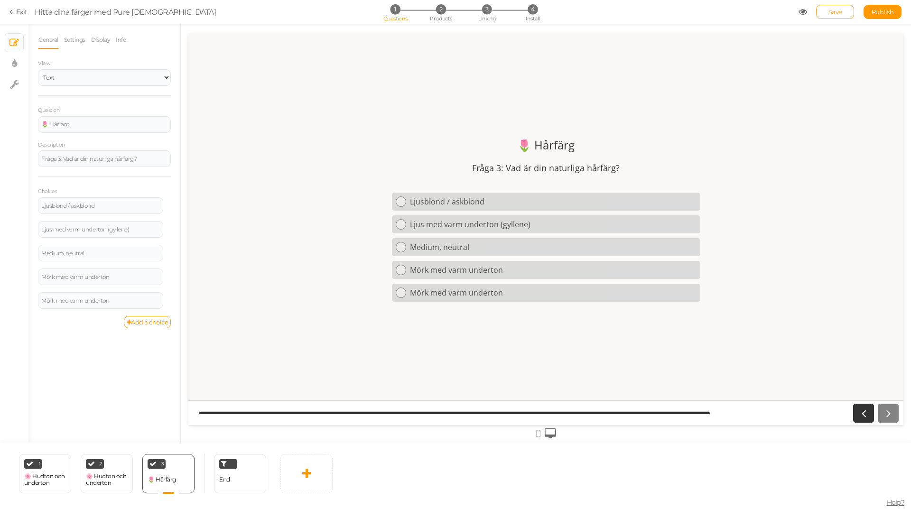
click at [830, 8] on link "Save" at bounding box center [835, 12] width 38 height 14
click at [21, 11] on link "Exit" at bounding box center [18, 11] width 18 height 9
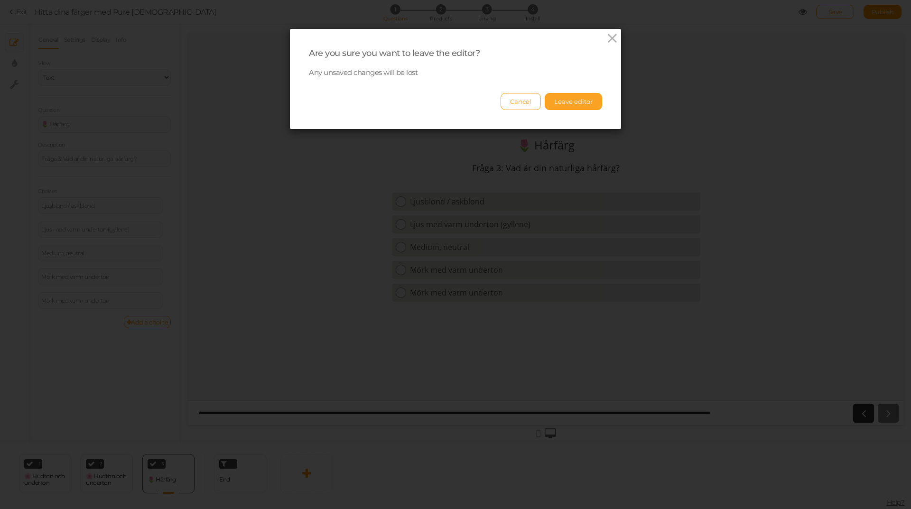
drag, startPoint x: 572, startPoint y: 103, endPoint x: 561, endPoint y: 104, distance: 10.6
click at [571, 102] on button "Leave editor" at bounding box center [573, 101] width 57 height 17
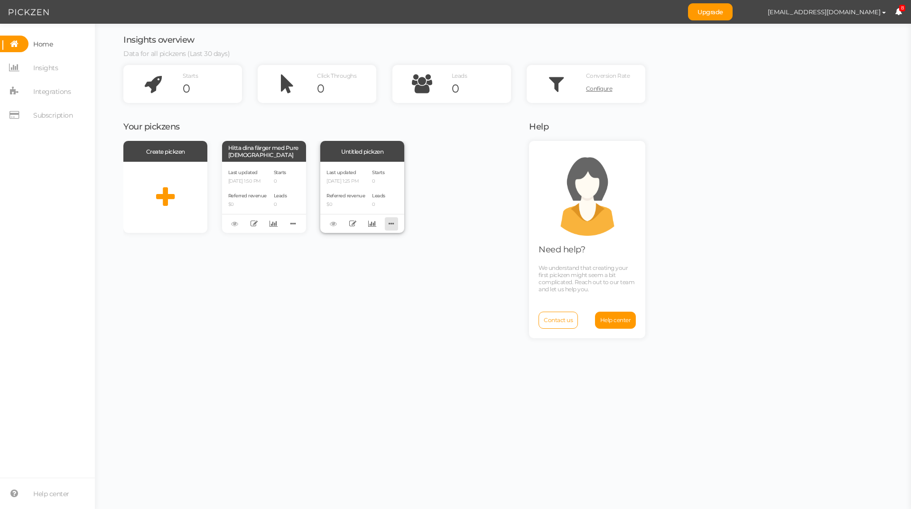
click at [392, 224] on icon at bounding box center [391, 223] width 13 height 15
click at [351, 240] on span "Delete" at bounding box center [351, 238] width 17 height 7
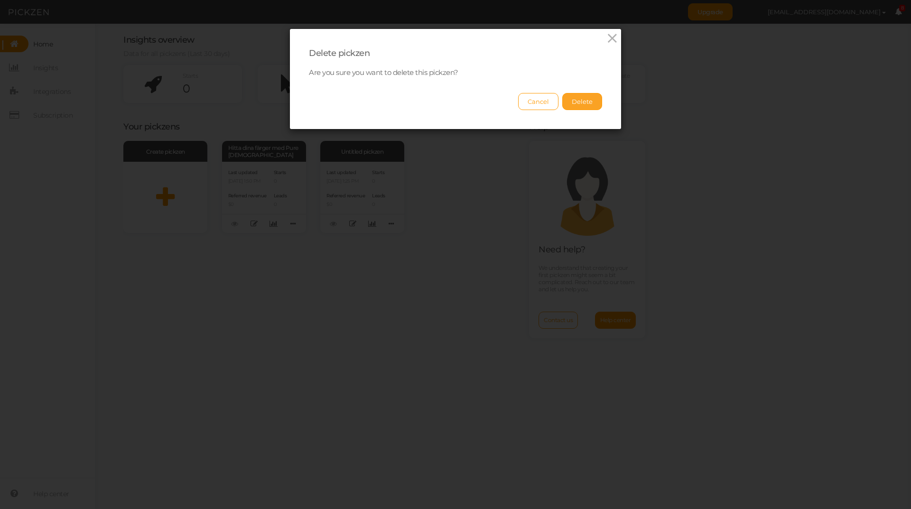
click at [577, 101] on button "Delete" at bounding box center [582, 101] width 40 height 17
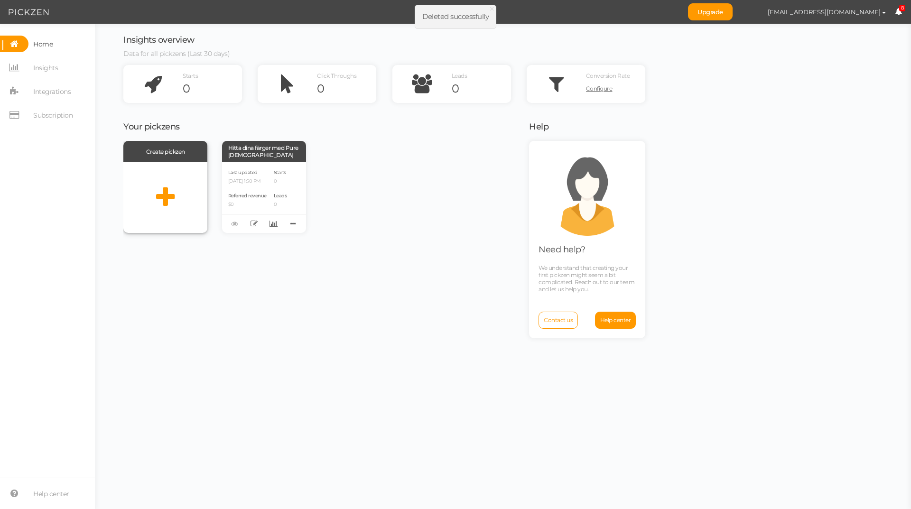
click at [166, 200] on icon at bounding box center [165, 198] width 19 height 24
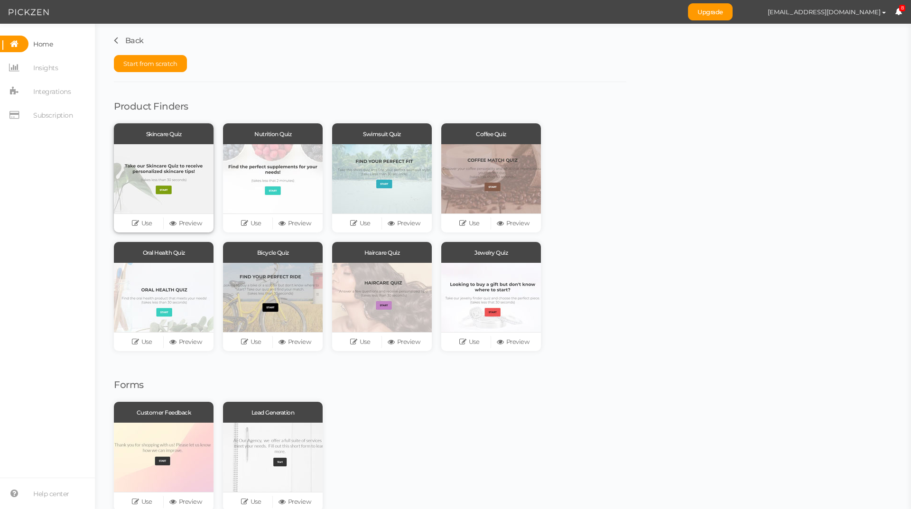
click at [153, 196] on div at bounding box center [164, 178] width 100 height 69
click at [186, 219] on link "Preview" at bounding box center [186, 223] width 44 height 13
click at [142, 166] on div at bounding box center [164, 178] width 100 height 69
click at [143, 223] on link "Use" at bounding box center [142, 223] width 44 height 13
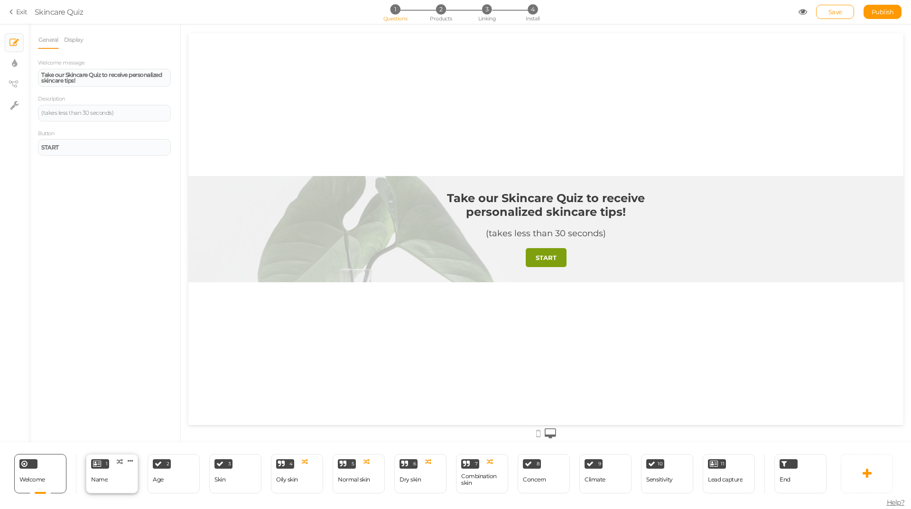
click at [105, 474] on div "Name" at bounding box center [99, 480] width 17 height 17
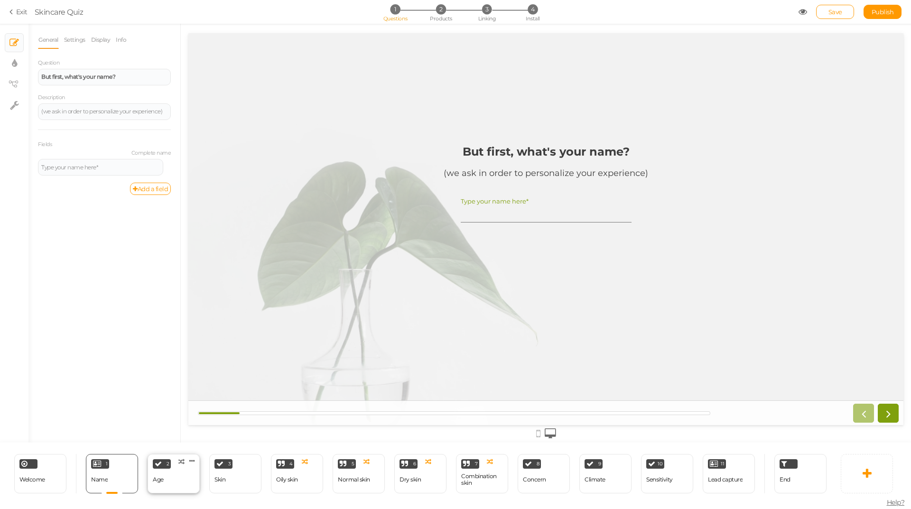
click at [166, 477] on div "2 Age × Define the conditions to show this slide. Clone Change type Delete" at bounding box center [174, 473] width 52 height 39
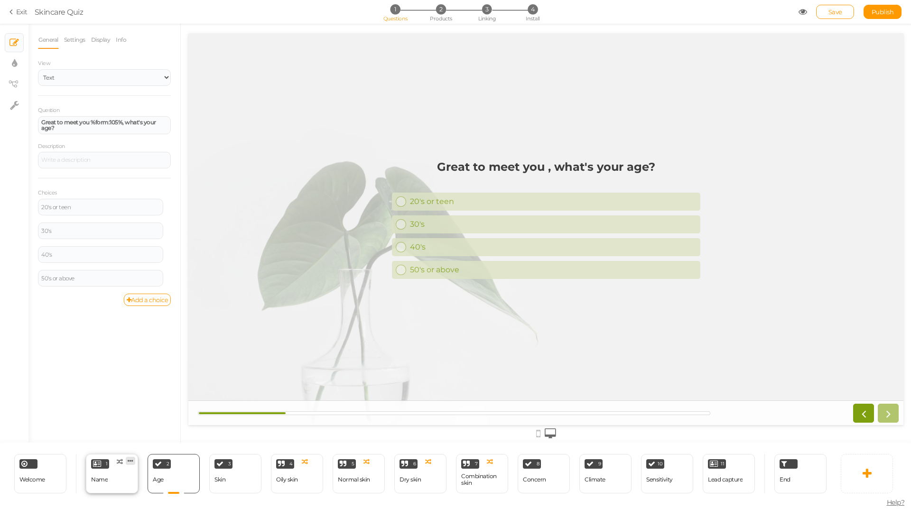
click at [130, 459] on icon at bounding box center [131, 460] width 6 height 7
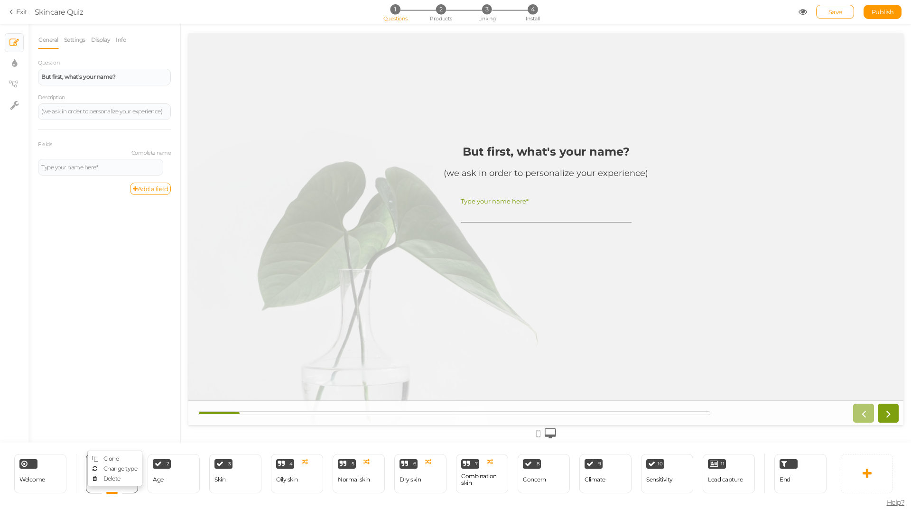
click at [76, 255] on div "General Settings Display Info Question But first, what's your name? Description…" at bounding box center [104, 237] width 152 height 412
click at [223, 484] on div "Skin" at bounding box center [219, 480] width 11 height 17
select select "2"
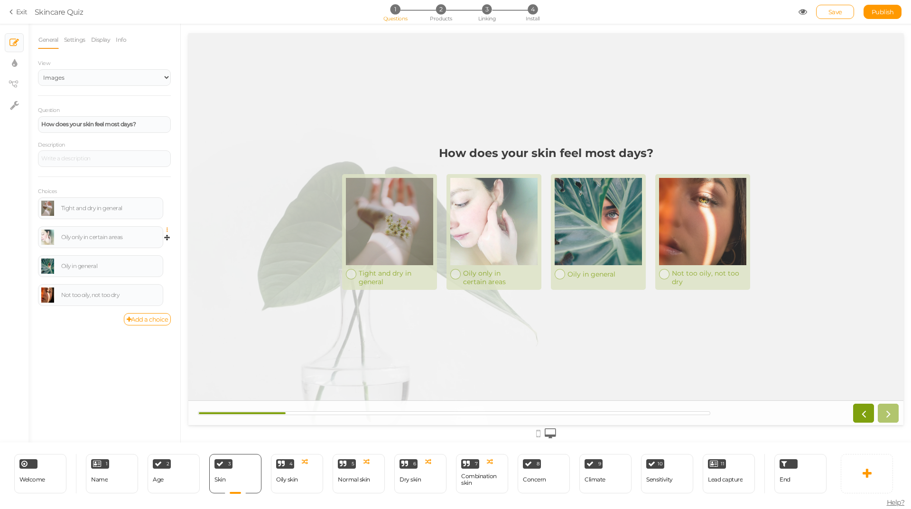
click at [168, 230] on icon at bounding box center [170, 230] width 6 height 6
click at [131, 244] on span "Settings" at bounding box center [126, 243] width 21 height 7
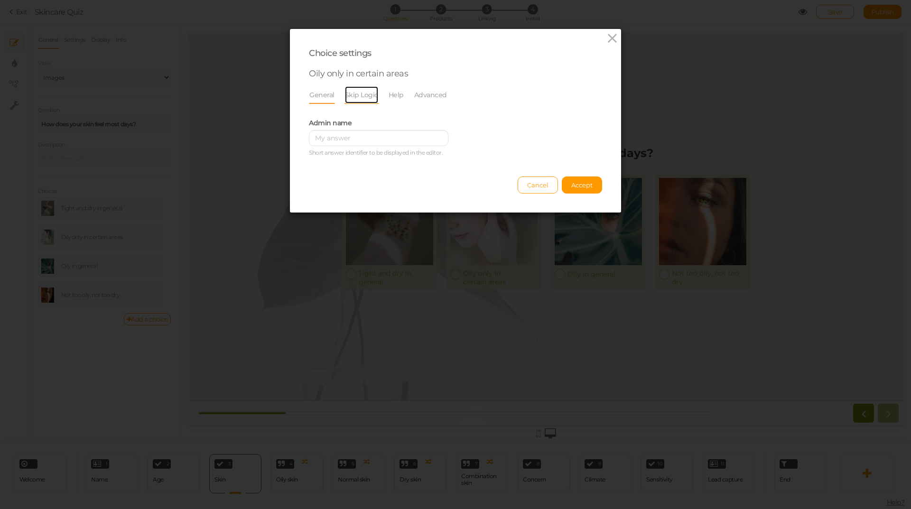
click at [353, 95] on link "Skip Logic" at bounding box center [362, 95] width 34 height 18
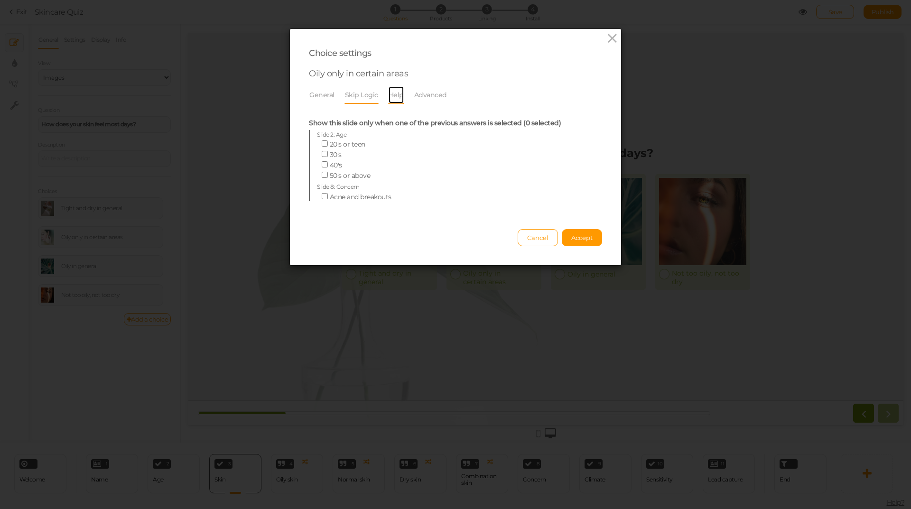
click at [397, 96] on link "Help" at bounding box center [396, 95] width 16 height 18
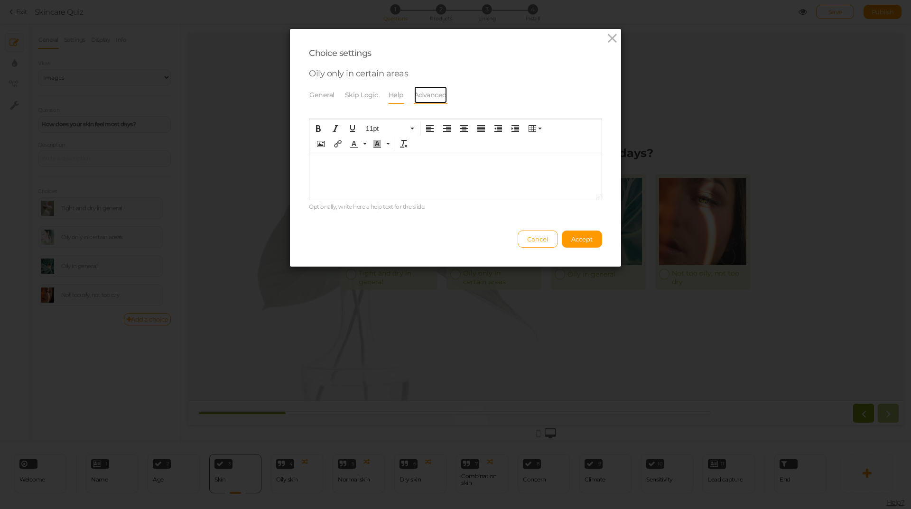
click at [417, 101] on link "Advanced" at bounding box center [431, 95] width 34 height 18
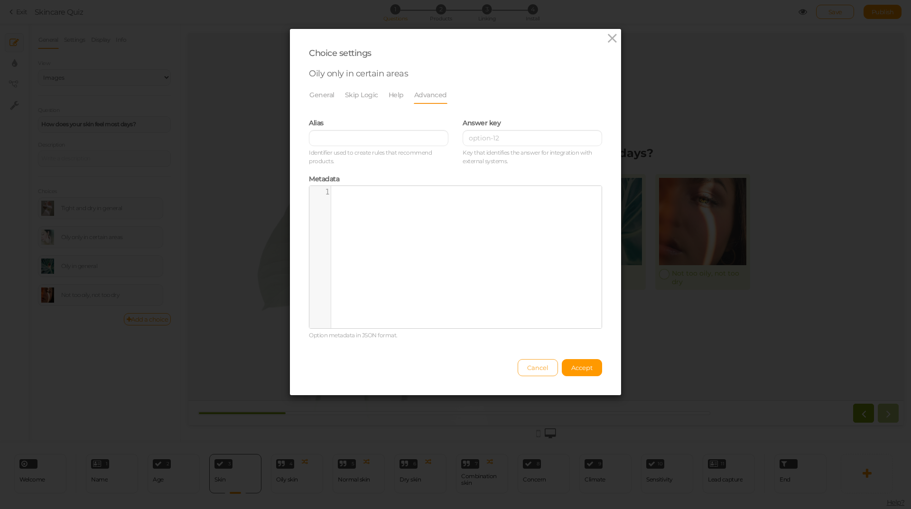
click at [542, 370] on span "Cancel" at bounding box center [537, 368] width 21 height 8
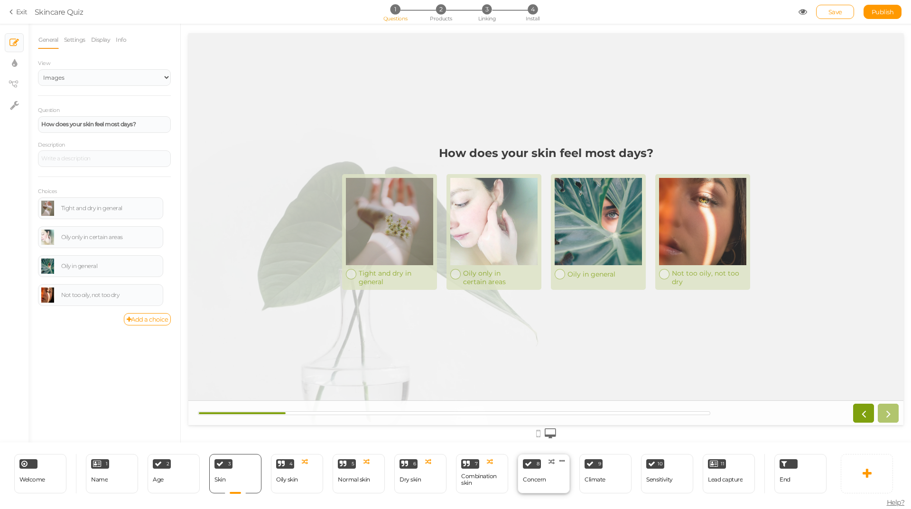
click at [542, 477] on div "Concern" at bounding box center [534, 479] width 23 height 7
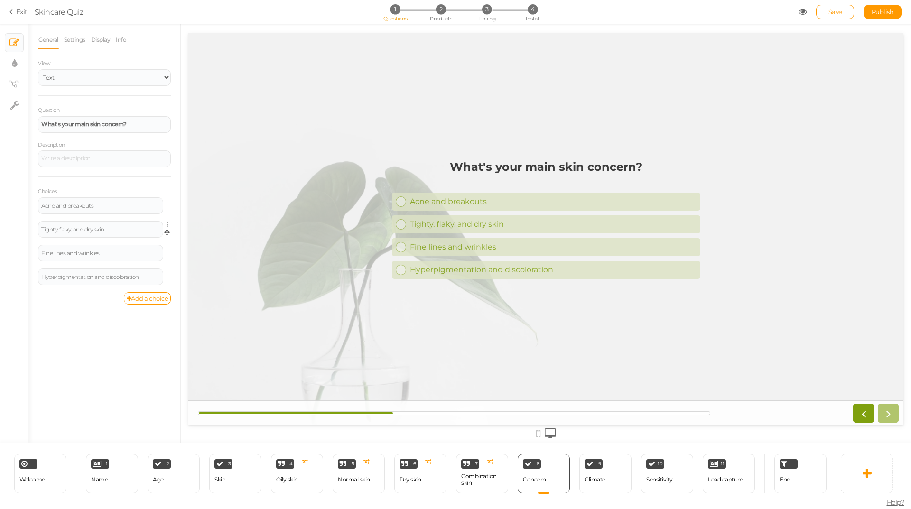
click at [165, 222] on span "Settings Delete" at bounding box center [167, 225] width 8 height 9
click at [167, 226] on icon at bounding box center [170, 225] width 6 height 6
click at [122, 239] on span "Settings" at bounding box center [126, 238] width 21 height 7
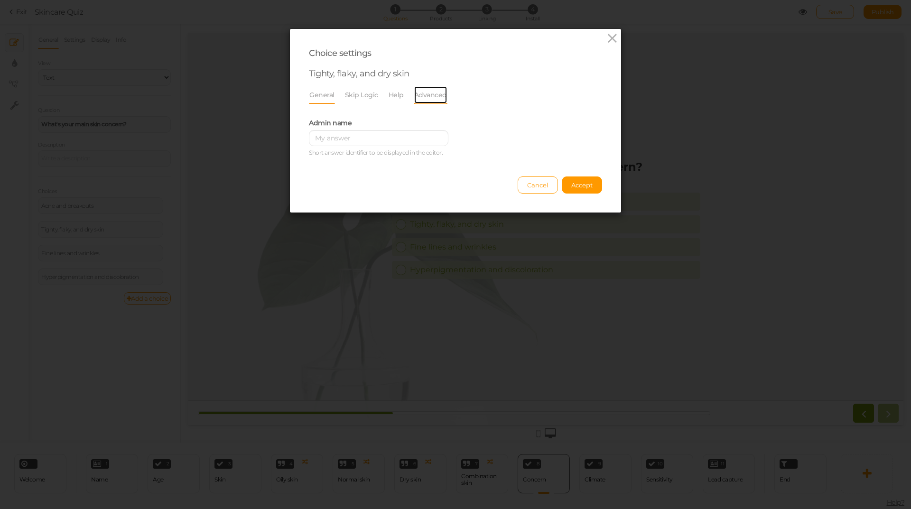
click at [423, 96] on link "Advanced" at bounding box center [431, 95] width 34 height 18
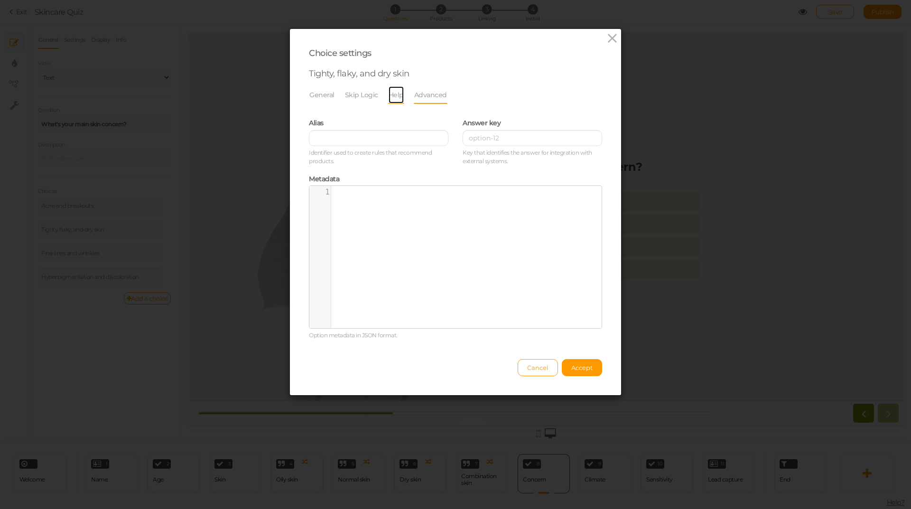
click at [399, 96] on link "Help" at bounding box center [396, 95] width 16 height 18
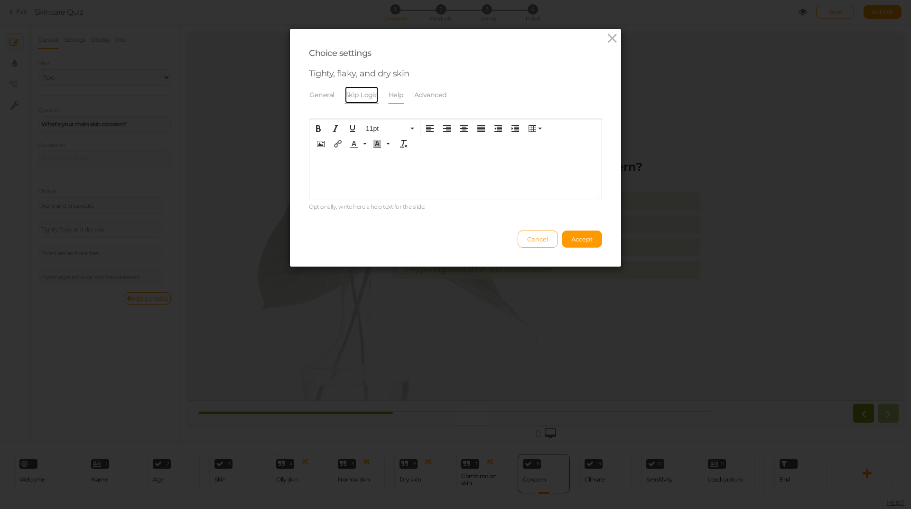
click at [362, 97] on link "Skip Logic" at bounding box center [362, 95] width 34 height 18
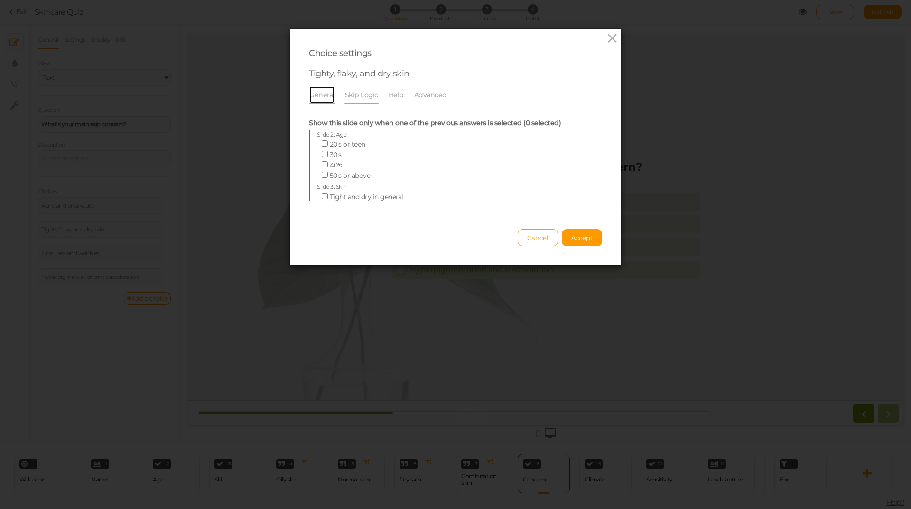
click at [310, 96] on link "General" at bounding box center [322, 95] width 26 height 18
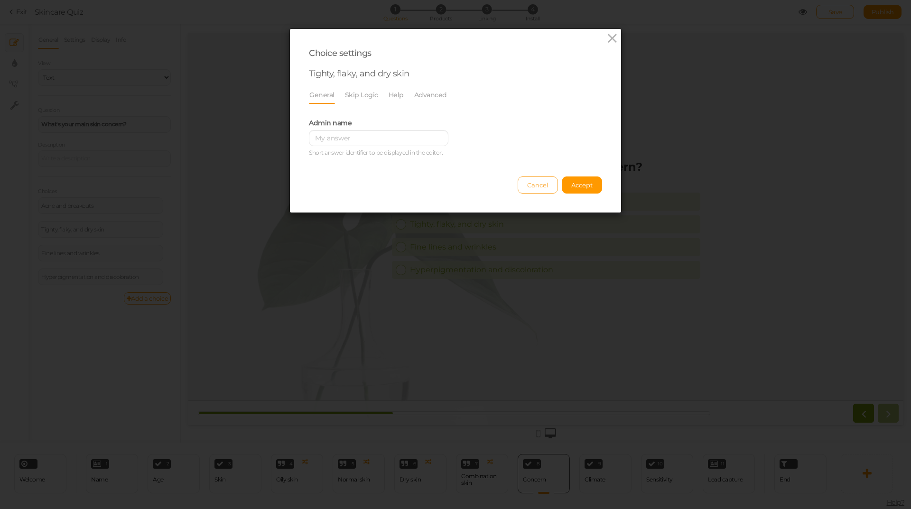
click at [530, 177] on button "Cancel" at bounding box center [538, 185] width 40 height 17
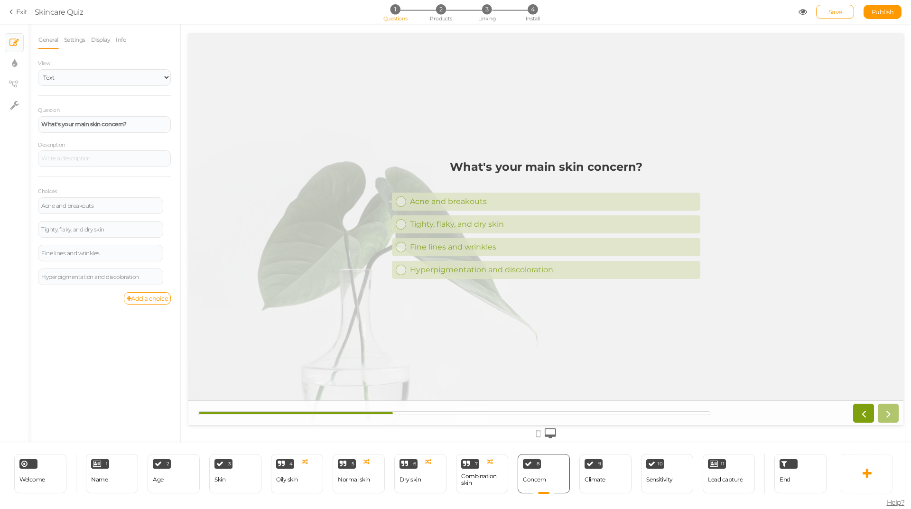
click at [15, 11] on icon at bounding box center [12, 12] width 7 height 9
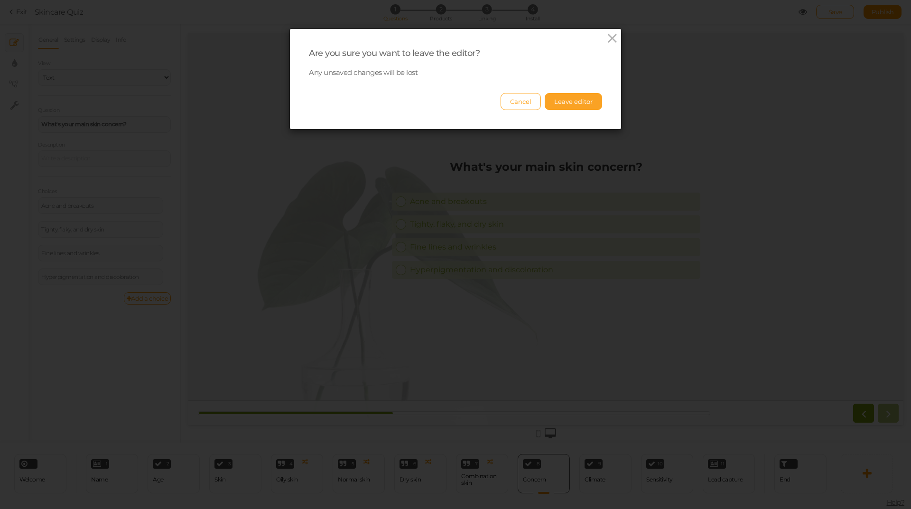
click at [561, 103] on button "Leave editor" at bounding box center [573, 101] width 57 height 17
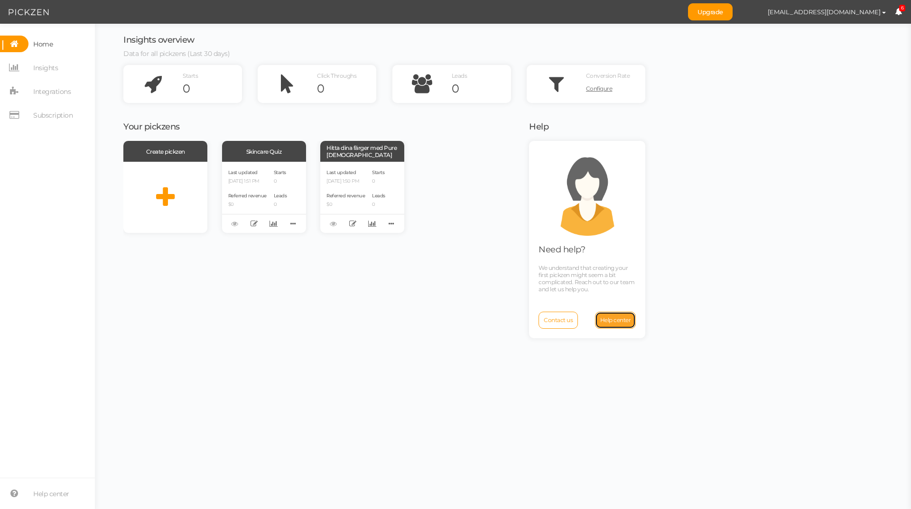
click at [623, 321] on span "Help center" at bounding box center [615, 320] width 31 height 7
click at [289, 224] on icon at bounding box center [293, 223] width 13 height 15
click at [274, 238] on link "Delete" at bounding box center [261, 239] width 75 height 10
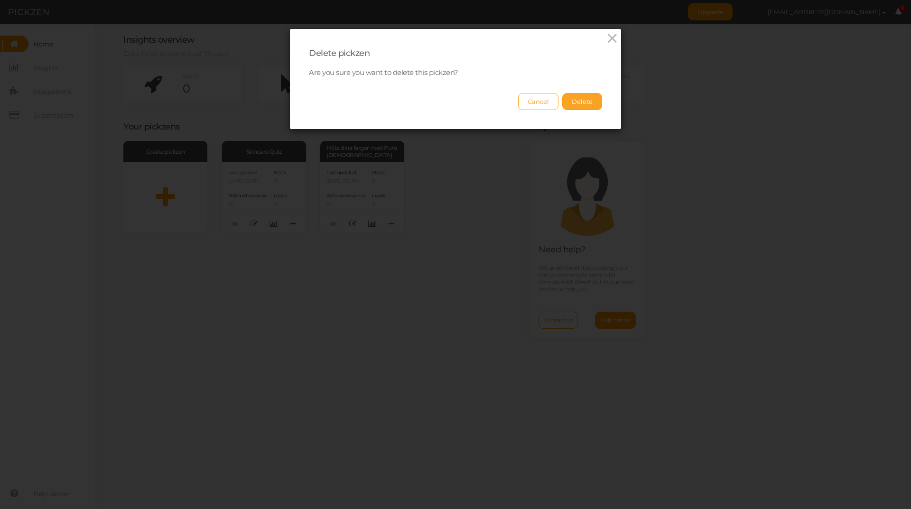
click at [573, 101] on button "Delete" at bounding box center [582, 101] width 40 height 17
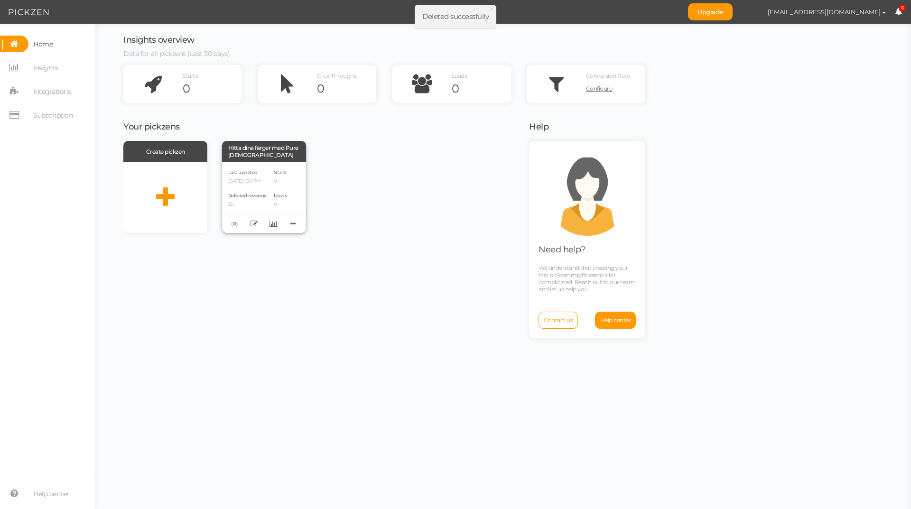
click at [276, 154] on div "Hitta dina färger med Pure [DEMOGRAPHIC_DATA]" at bounding box center [264, 151] width 84 height 21
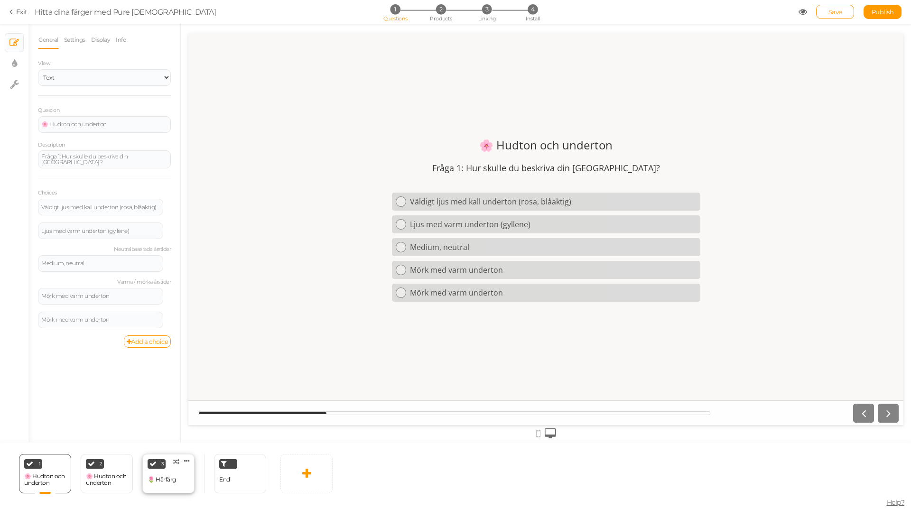
click at [175, 473] on div "🌷 Hårfärg" at bounding box center [162, 480] width 28 height 17
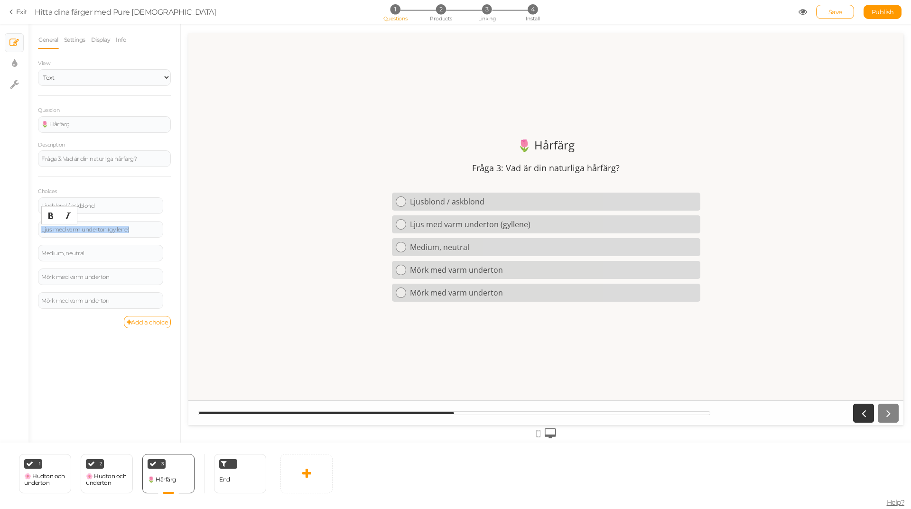
drag, startPoint x: 139, startPoint y: 228, endPoint x: 21, endPoint y: 223, distance: 117.8
click at [21, 223] on div "× Slides × Display settings × Settings General Settings Display Info View Text …" at bounding box center [455, 233] width 911 height 419
paste div
click at [116, 228] on div "Gyllenblond / honungsblond → Varm (ljus vår, varm höst)" at bounding box center [100, 229] width 119 height 11
drag, startPoint x: 116, startPoint y: 228, endPoint x: 160, endPoint y: 236, distance: 44.5
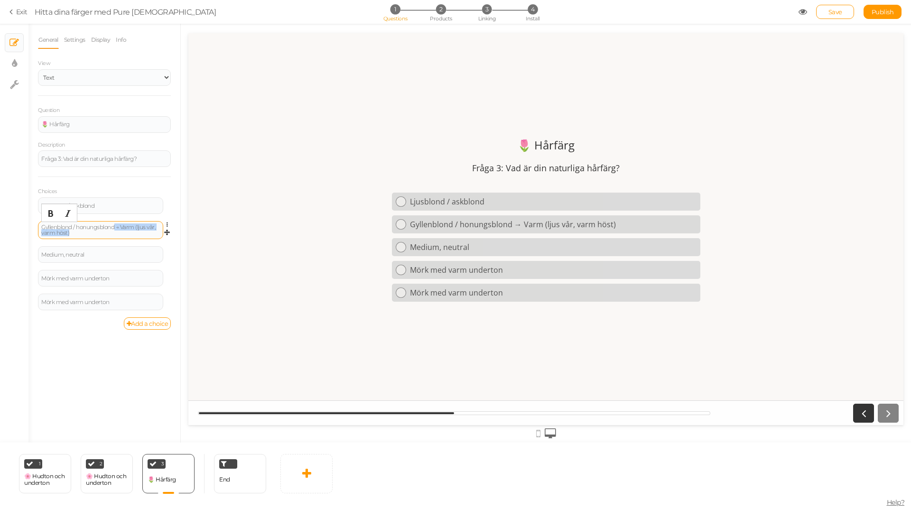
click at [160, 236] on div "Gyllenblond / honungsblond → Varm (ljus vår, varm höst)" at bounding box center [100, 230] width 125 height 18
click at [167, 224] on icon at bounding box center [170, 225] width 6 height 6
click at [137, 239] on span "Settings" at bounding box center [126, 238] width 21 height 7
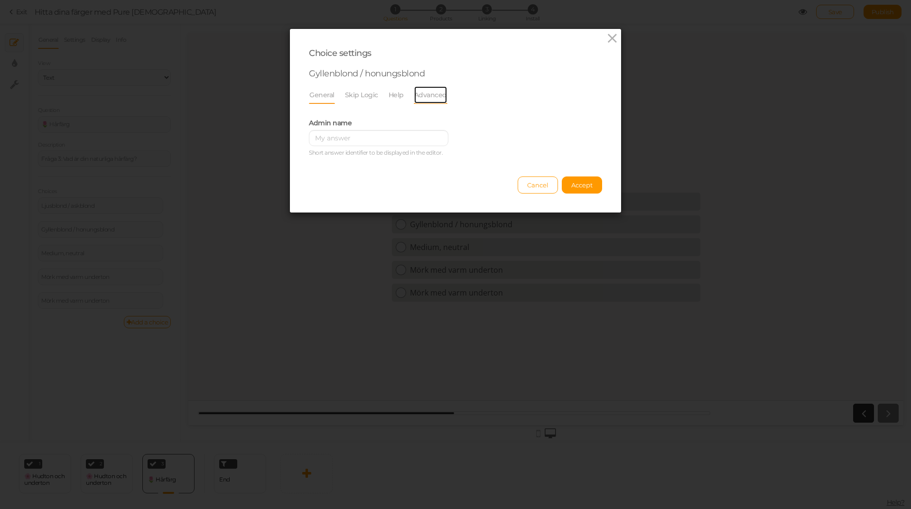
click at [425, 95] on link "Advanced" at bounding box center [431, 95] width 34 height 18
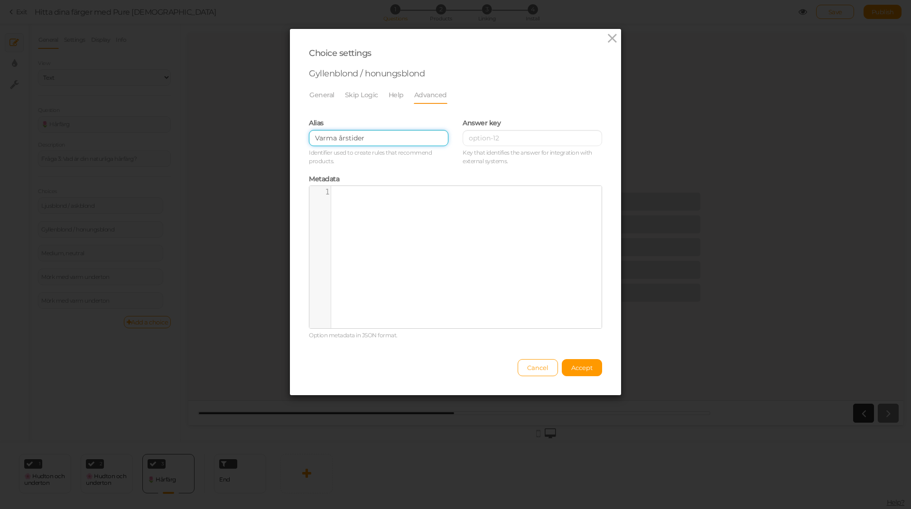
drag, startPoint x: 378, startPoint y: 140, endPoint x: 295, endPoint y: 137, distance: 83.1
click at [295, 137] on div "Choice settings Gyllenblond / honungsblond General Skip Logic Help Advanced Adm…" at bounding box center [455, 212] width 331 height 366
paste input "→ Varm (ljus vår, varm höst)"
drag, startPoint x: 322, startPoint y: 138, endPoint x: 295, endPoint y: 140, distance: 27.1
click at [295, 140] on div "Choice settings Gyllenblond / honungsblond General Skip Logic Help Advanced Adm…" at bounding box center [455, 212] width 331 height 366
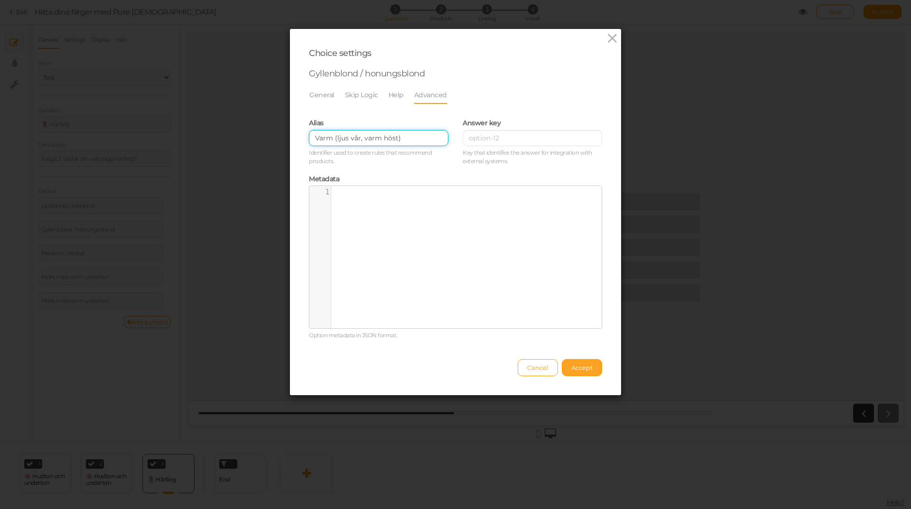
type input "Varm (ljus vår, varm höst)"
click at [581, 368] on span "Accept" at bounding box center [581, 368] width 21 height 8
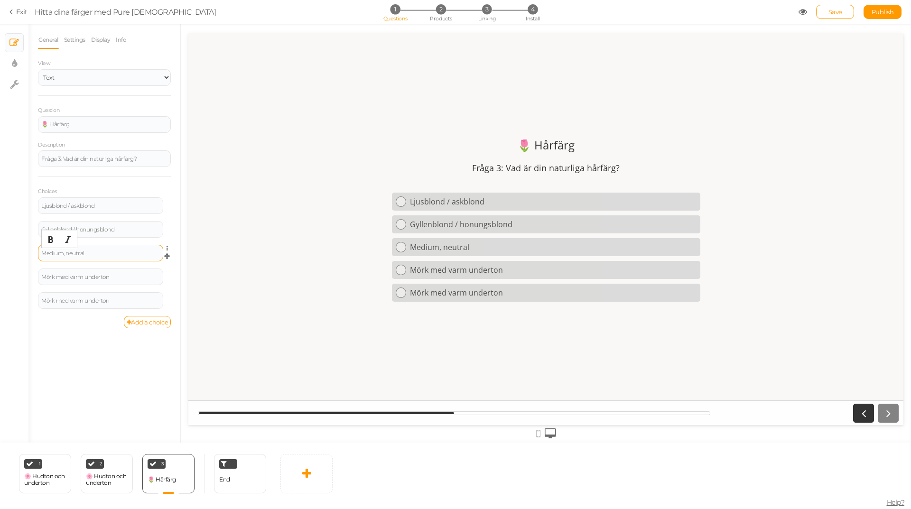
click at [103, 254] on div "Medium, neutral" at bounding box center [100, 254] width 119 height 6
drag, startPoint x: 103, startPoint y: 254, endPoint x: 26, endPoint y: 254, distance: 77.4
click at [26, 254] on div "× Slides × Display settings × Settings General Settings Display Info View Text …" at bounding box center [455, 233] width 911 height 419
paste div
drag, startPoint x: 94, startPoint y: 251, endPoint x: 106, endPoint y: 259, distance: 14.5
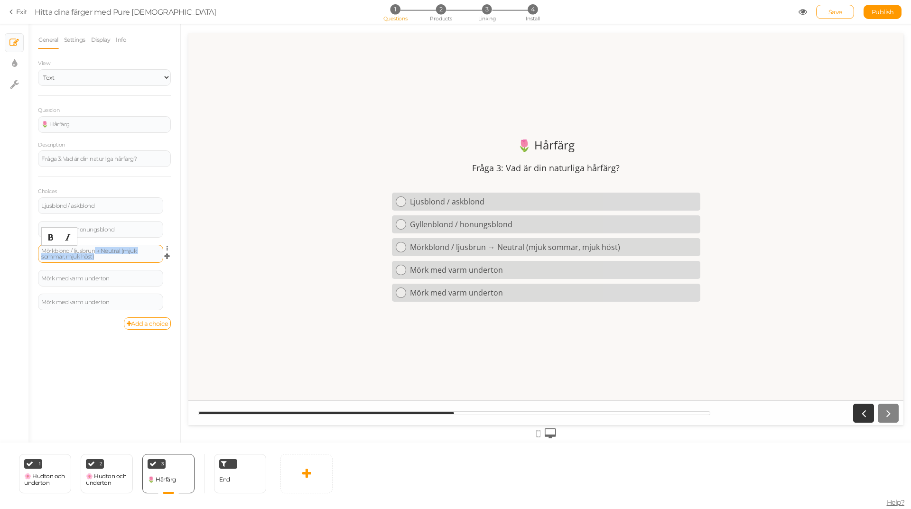
click at [106, 259] on div "Mörkblond / ljusbrun → Neutral (mjuk sommar, mjuk höst)" at bounding box center [100, 253] width 119 height 11
click at [167, 246] on icon at bounding box center [170, 249] width 6 height 6
click at [153, 262] on link "Settings" at bounding box center [132, 262] width 75 height 10
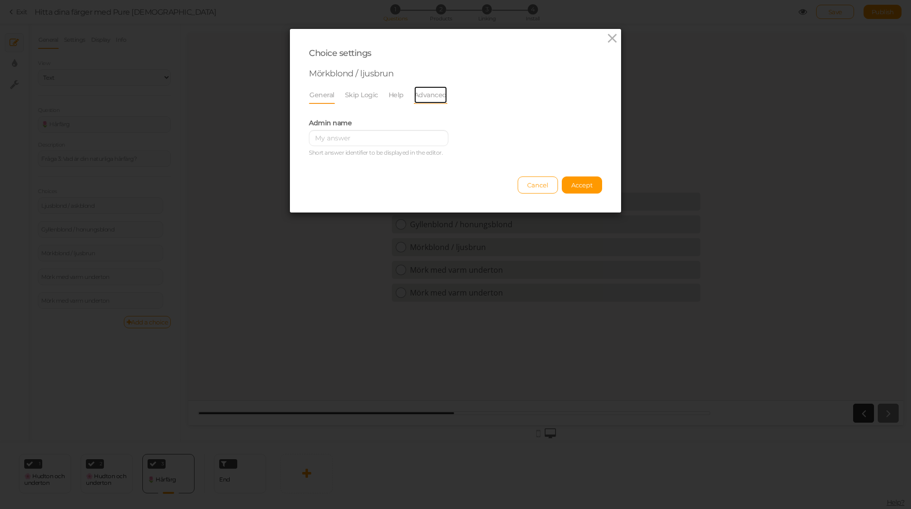
click at [416, 95] on link "Advanced" at bounding box center [431, 95] width 34 height 18
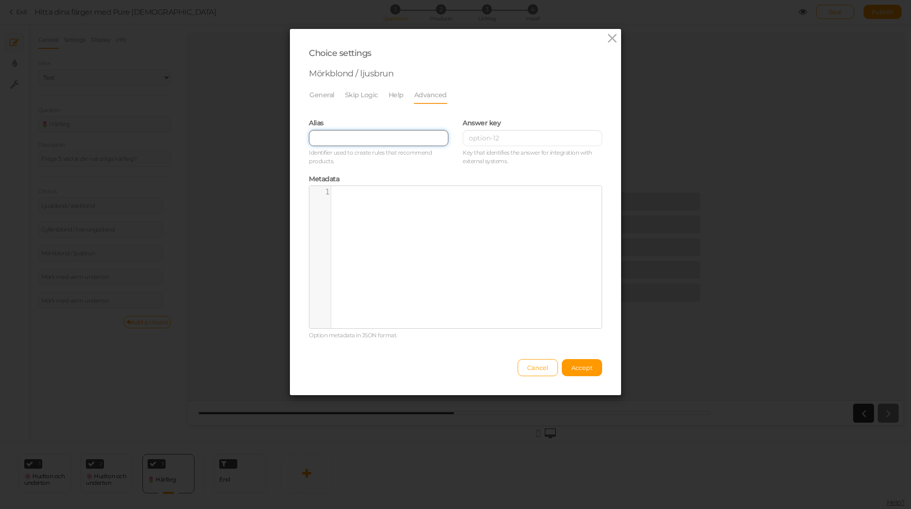
click at [368, 136] on input "text" at bounding box center [379, 138] width 140 height 16
paste input "→ Neutral (mjuk sommar, mjuk höst)"
drag, startPoint x: 322, startPoint y: 137, endPoint x: 293, endPoint y: 137, distance: 29.4
click at [293, 137] on div "Choice settings Mörkblond / ljusbrun General Skip Logic Help Advanced Admin nam…" at bounding box center [455, 212] width 331 height 366
type input "Neutral (mjuk sommar, mjuk höst)"
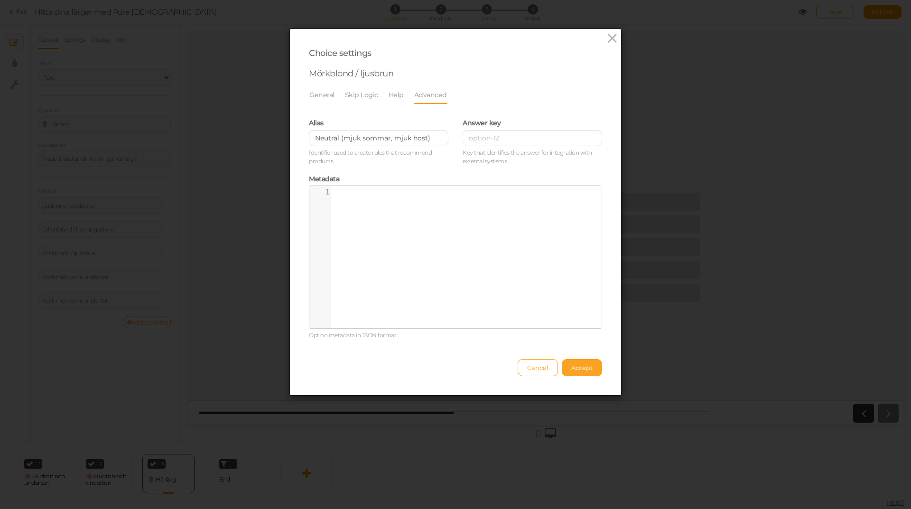
click at [586, 365] on span "Accept" at bounding box center [581, 368] width 21 height 8
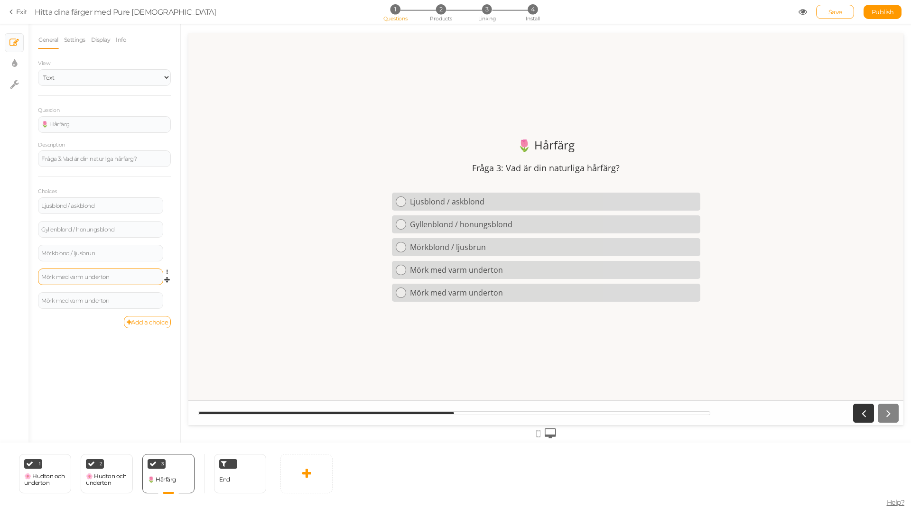
click at [122, 277] on div "Mörk med varm underton" at bounding box center [100, 277] width 119 height 6
drag, startPoint x: 122, startPoint y: 277, endPoint x: 34, endPoint y: 272, distance: 88.4
click at [34, 272] on div "General Settings Display Info View Text Images Slider Dropdown Question 🌷 Hårfä…" at bounding box center [104, 237] width 152 height 412
paste div
drag, startPoint x: 94, startPoint y: 273, endPoint x: 121, endPoint y: 279, distance: 27.2
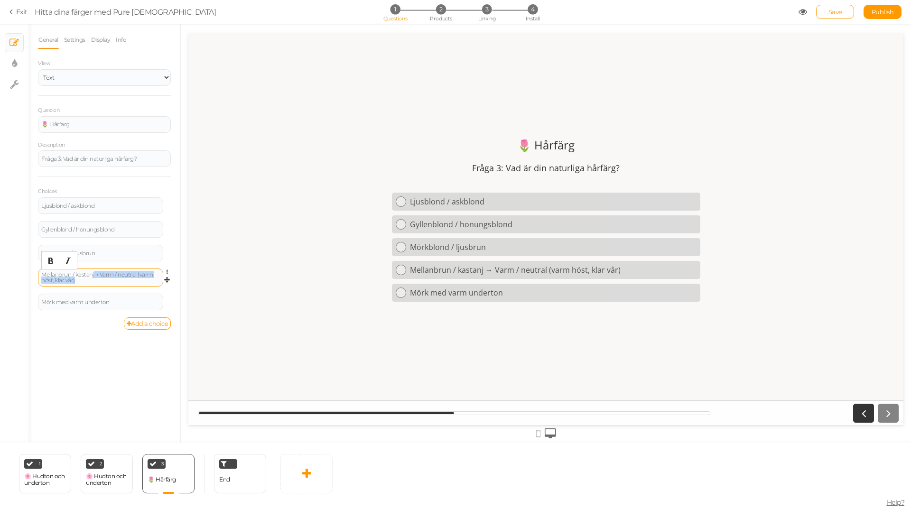
click at [121, 279] on div "Mellanbrun / kastanj → Varm / neutral (varm höst, klar vår)" at bounding box center [100, 277] width 119 height 11
click at [167, 272] on icon at bounding box center [170, 273] width 6 height 6
click at [141, 285] on link "Settings" at bounding box center [132, 286] width 75 height 10
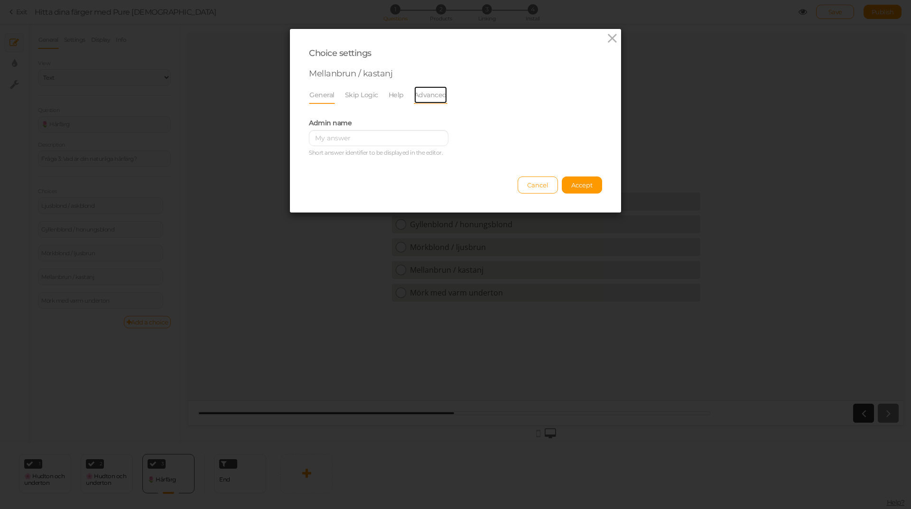
click at [419, 95] on link "Advanced" at bounding box center [431, 95] width 34 height 18
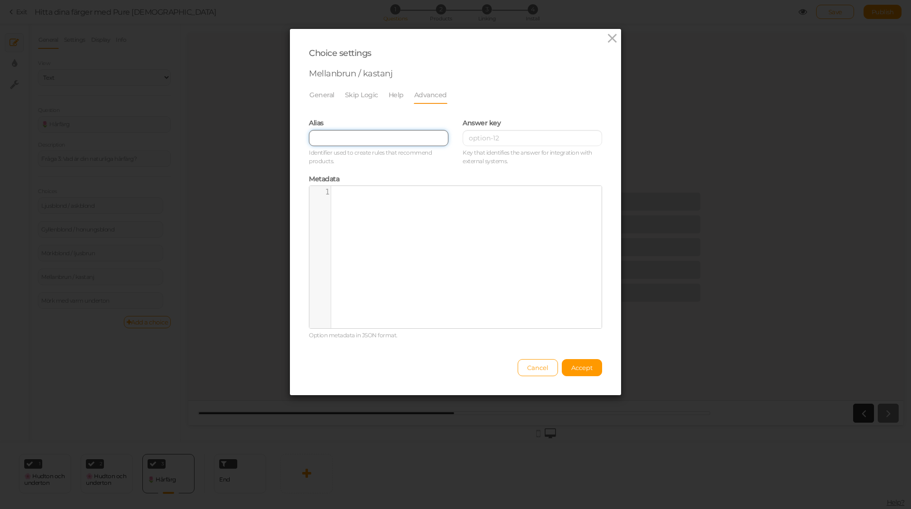
click at [349, 138] on input "text" at bounding box center [379, 138] width 140 height 16
paste input "→ Varm / neutral (varm höst, klar vår)"
drag, startPoint x: 322, startPoint y: 137, endPoint x: 280, endPoint y: 139, distance: 42.3
click at [280, 139] on div "Choice settings Mellanbrun / kastanj General Skip Logic Help Advanced Admin nam…" at bounding box center [455, 254] width 911 height 509
type input "Varm / neutral (varm höst, klar vår)"
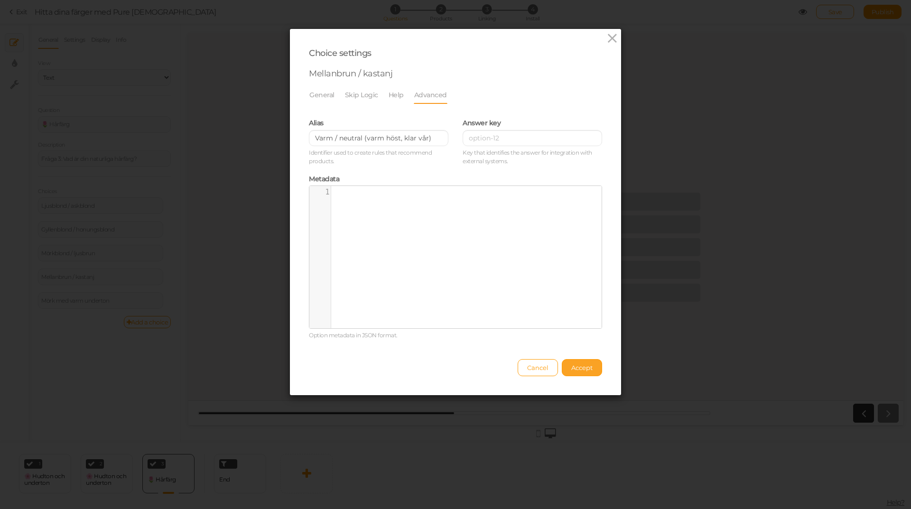
click at [571, 368] on span "Accept" at bounding box center [581, 368] width 21 height 8
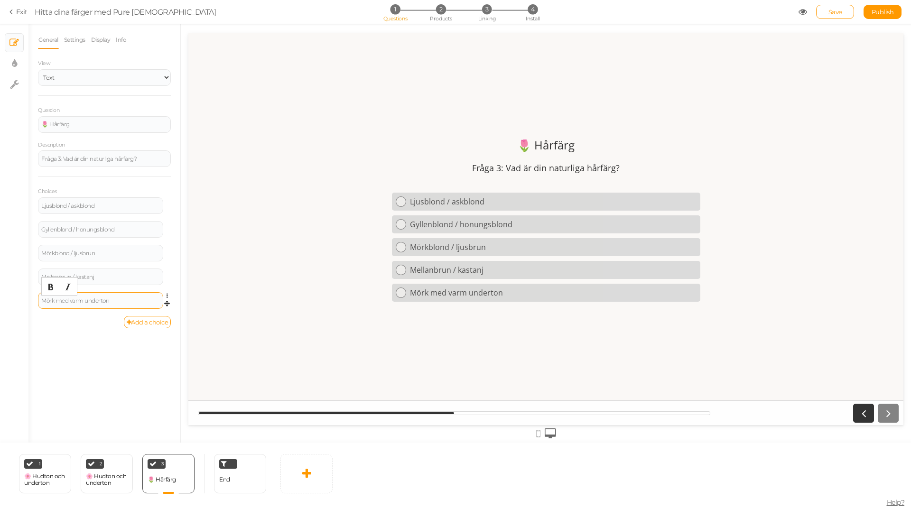
click at [91, 301] on div "Mörk med varm underton" at bounding box center [100, 301] width 119 height 6
drag, startPoint x: 133, startPoint y: 299, endPoint x: 139, endPoint y: 300, distance: 6.2
click at [139, 300] on div "Mörk med varm un Mörkbrun / svart → Mörk (mörk höst, mörk vinter)derton" at bounding box center [100, 301] width 119 height 11
click at [138, 299] on div "Mörk med varm un Mörkbrun / svart → Mörk (mörk höst, mörk vinter)derton" at bounding box center [100, 301] width 119 height 11
drag, startPoint x: 135, startPoint y: 297, endPoint x: 147, endPoint y: 306, distance: 15.3
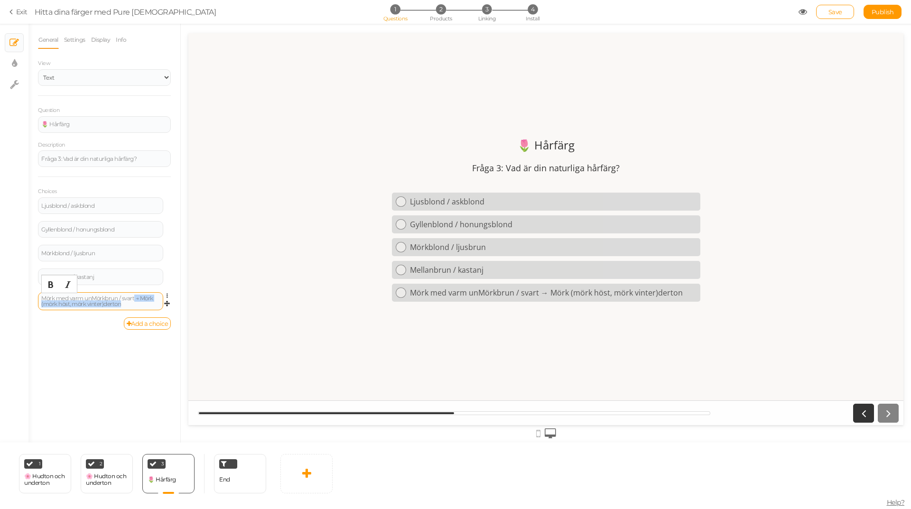
click at [147, 306] on div "Mörk med varm un Mörkbrun / svart → Mörk (mörk höst, mörk vinter)derton" at bounding box center [100, 301] width 119 height 11
drag, startPoint x: 147, startPoint y: 300, endPoint x: 67, endPoint y: 300, distance: 79.7
click at [67, 300] on div "Mörk med varm un Mörkbrun / svart" at bounding box center [100, 301] width 119 height 6
click at [94, 301] on div "Mörk med varm un Mörkbrun / svart" at bounding box center [100, 301] width 119 height 6
drag, startPoint x: 92, startPoint y: 299, endPoint x: 32, endPoint y: 301, distance: 60.3
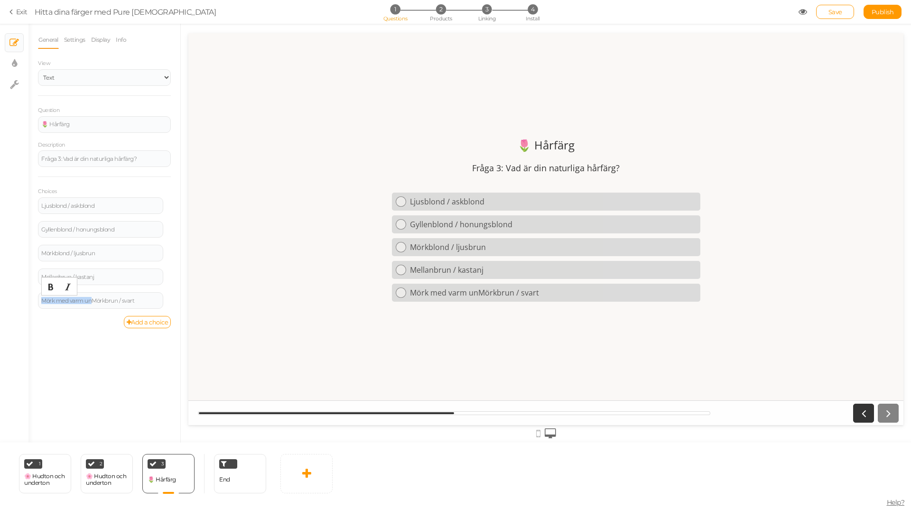
click at [32, 301] on div "General Settings Display Info View Text Images Slider Dropdown Question 🌷 Hårfä…" at bounding box center [104, 237] width 152 height 412
click at [118, 301] on div "Mörkbrun / svart" at bounding box center [100, 301] width 119 height 6
click at [167, 296] on icon at bounding box center [170, 296] width 6 height 6
click at [152, 308] on link "Settings" at bounding box center [132, 310] width 75 height 10
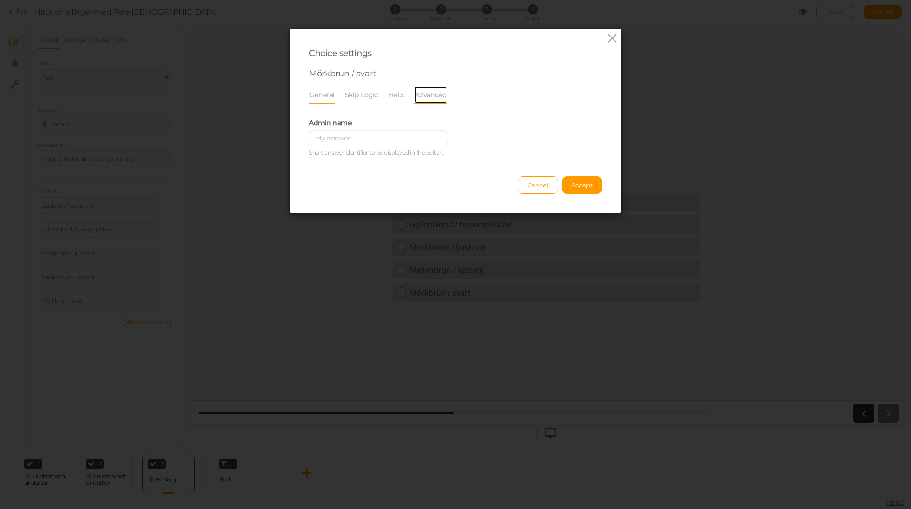
click at [419, 93] on link "Advanced" at bounding box center [431, 95] width 34 height 18
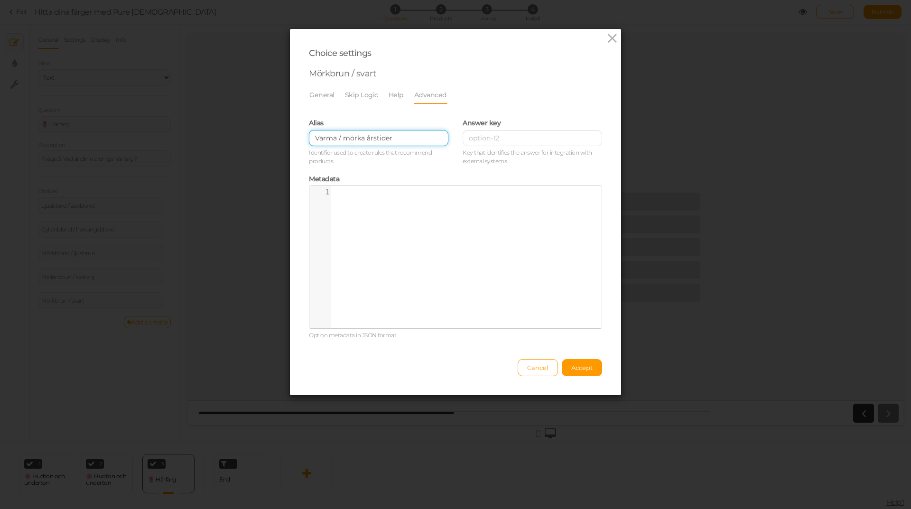
drag, startPoint x: 385, startPoint y: 139, endPoint x: 263, endPoint y: 142, distance: 122.0
click at [263, 142] on div "Choice settings Mörkbrun / svart General Skip Logic Help Advanced Admin name [P…" at bounding box center [455, 254] width 911 height 509
drag, startPoint x: 406, startPoint y: 141, endPoint x: 264, endPoint y: 141, distance: 141.4
click at [264, 141] on div "Choice settings Mörkbrun / svart General Skip Logic Help Advanced Admin name [P…" at bounding box center [455, 254] width 911 height 509
paste input "→ Mörk (mörk höst, mörk vinter)derton"
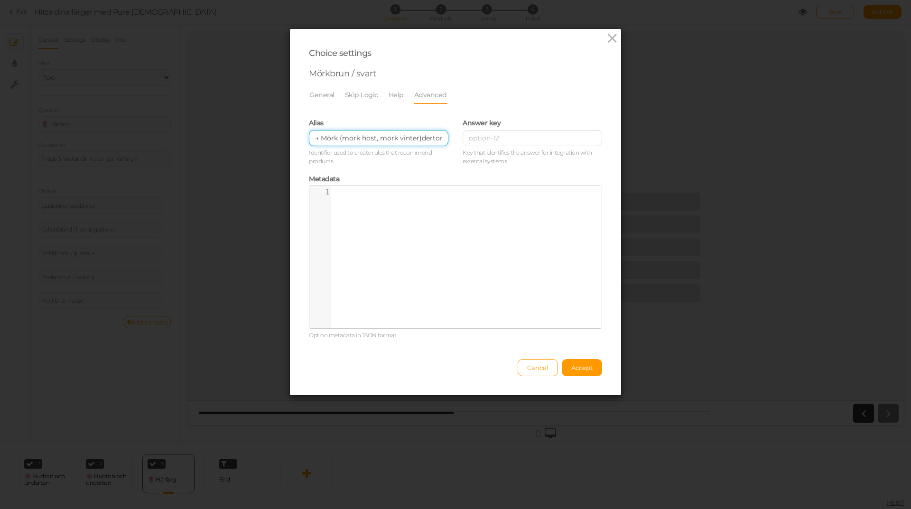
drag, startPoint x: 315, startPoint y: 136, endPoint x: 298, endPoint y: 137, distance: 17.6
click at [298, 137] on div "Choice settings Mörkbrun / svart General Skip Logic Help Advanced Admin name [P…" at bounding box center [455, 212] width 331 height 366
type input "Mörk (mörk höst, mörk vinter)derton"
drag, startPoint x: 583, startPoint y: 369, endPoint x: 503, endPoint y: 345, distance: 83.8
click at [583, 369] on span "Accept" at bounding box center [581, 368] width 21 height 8
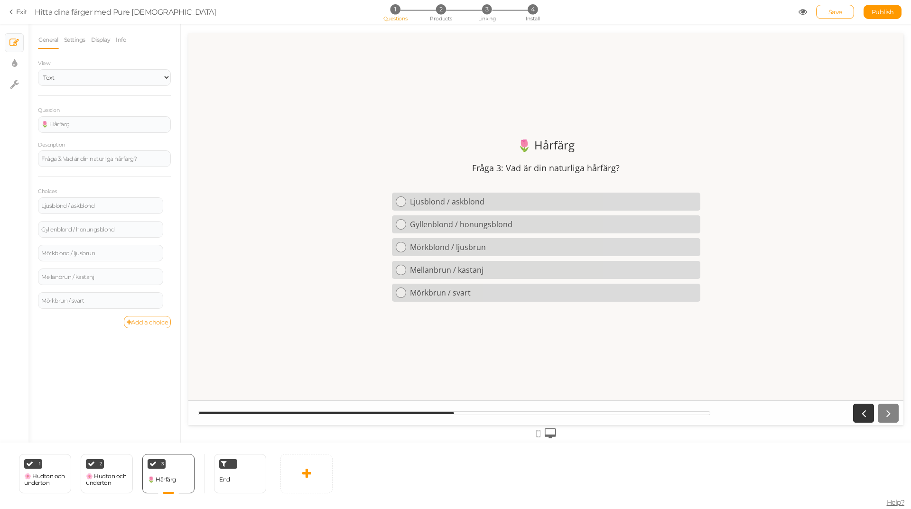
click at [144, 323] on link "Add a choice" at bounding box center [147, 322] width 47 height 12
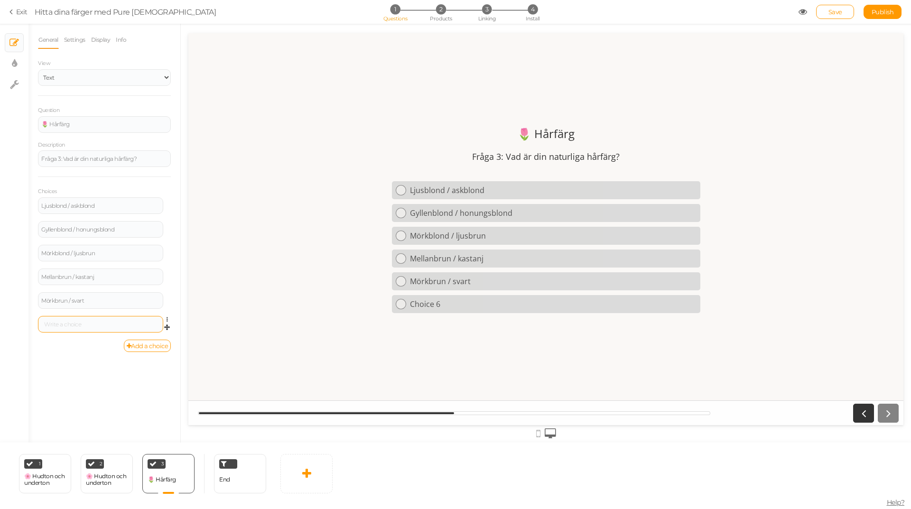
click at [96, 321] on div at bounding box center [100, 324] width 125 height 17
click at [90, 323] on div at bounding box center [100, 325] width 119 height 6
drag, startPoint x: 73, startPoint y: 324, endPoint x: 80, endPoint y: 324, distance: 7.1
click at [80, 324] on div "Röd / koppar → Varm (varm vår, varm höst)" at bounding box center [100, 325] width 119 height 6
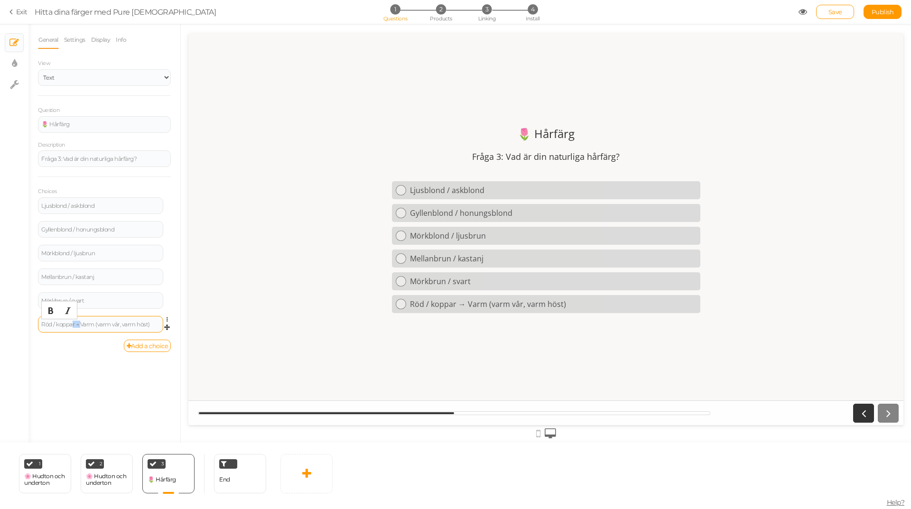
drag, startPoint x: 74, startPoint y: 325, endPoint x: 83, endPoint y: 325, distance: 9.0
click at [83, 325] on div "Röd / koppar → Varm (varm vår, varm höst)" at bounding box center [100, 325] width 119 height 6
drag, startPoint x: 75, startPoint y: 324, endPoint x: 176, endPoint y: 322, distance: 101.1
click at [176, 322] on div "General Settings Display Info View Text Images Slider Dropdown Question 🌷 Hårfä…" at bounding box center [104, 237] width 152 height 412
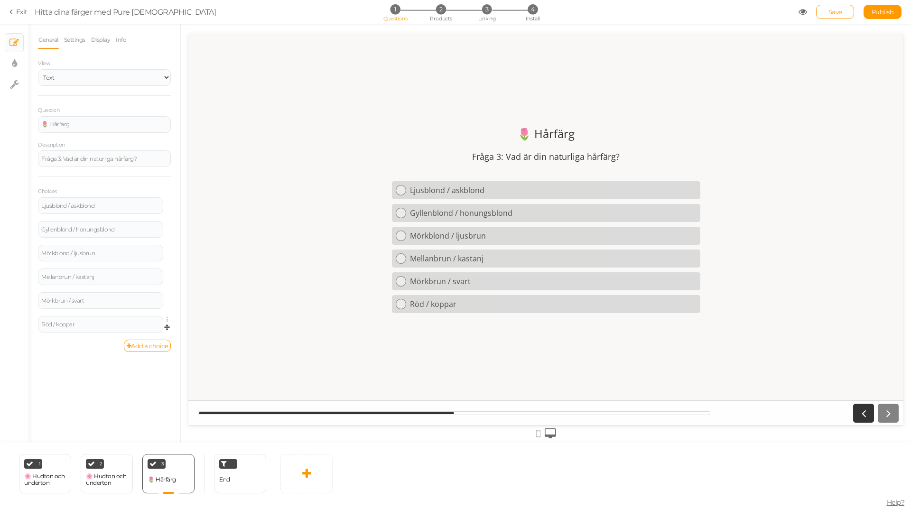
click at [167, 318] on icon at bounding box center [170, 320] width 6 height 6
click at [142, 333] on link "Settings" at bounding box center [132, 333] width 75 height 10
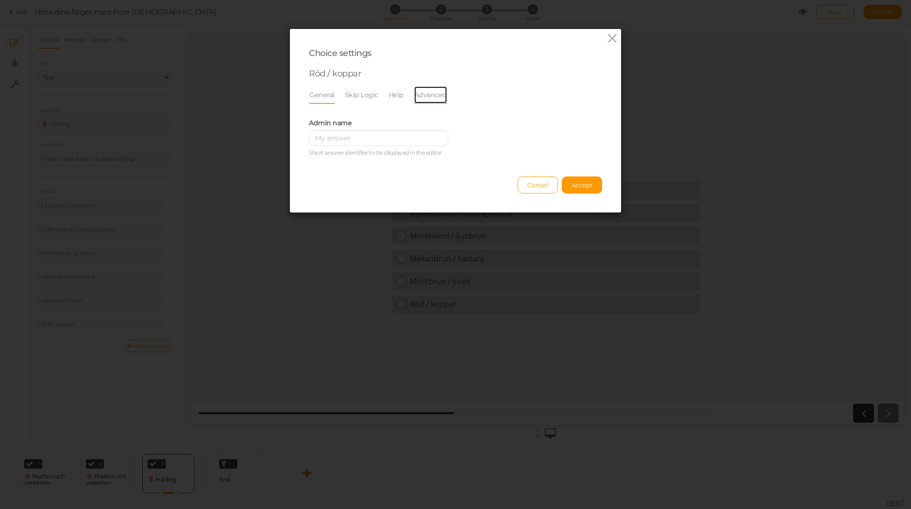
click at [418, 95] on link "Advanced" at bounding box center [431, 95] width 34 height 18
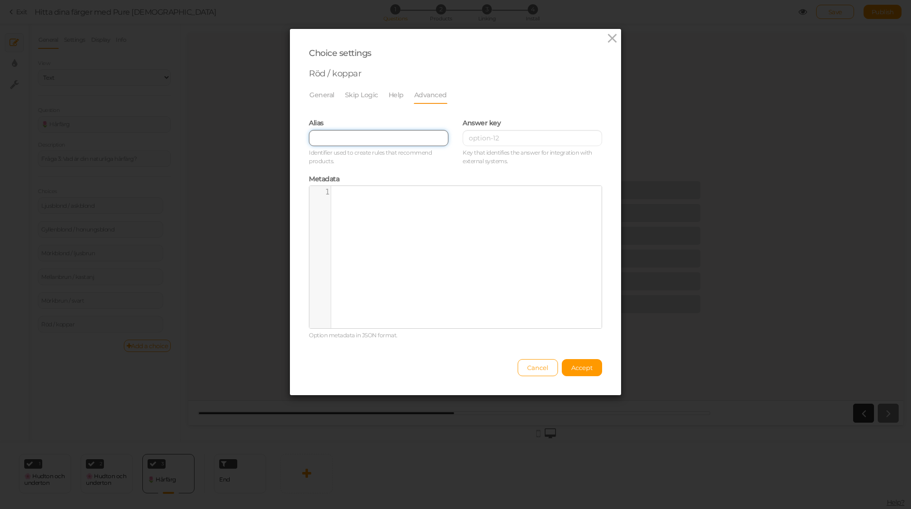
click at [336, 137] on input "text" at bounding box center [379, 138] width 140 height 16
paste input "→ Varm (varm vår, varm höst)"
drag, startPoint x: 321, startPoint y: 134, endPoint x: 287, endPoint y: 134, distance: 34.2
click at [290, 134] on div "Choice settings Röd / koppar General Skip Logic Help Advanced Admin name [PERSO…" at bounding box center [455, 212] width 331 height 366
type input "Varm (varm vår, varm höst)"
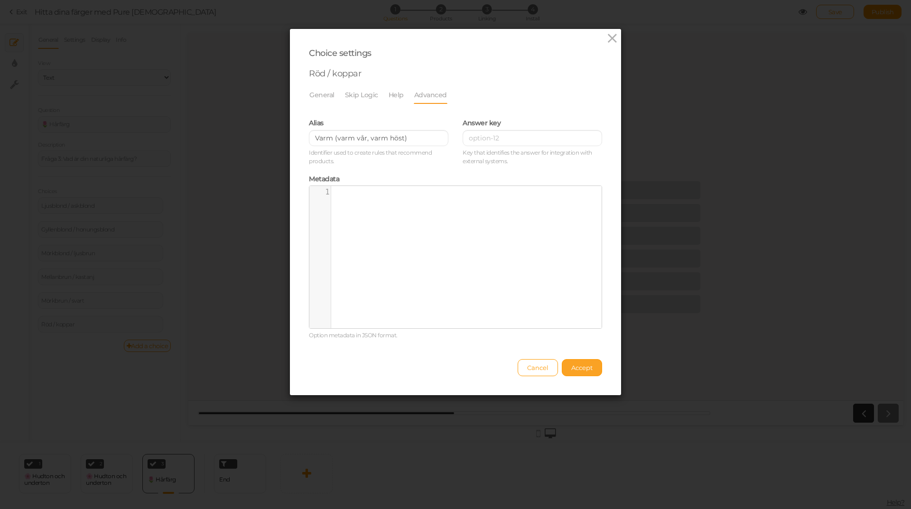
drag, startPoint x: 581, startPoint y: 363, endPoint x: 571, endPoint y: 360, distance: 10.1
click at [580, 364] on button "Accept" at bounding box center [582, 367] width 40 height 17
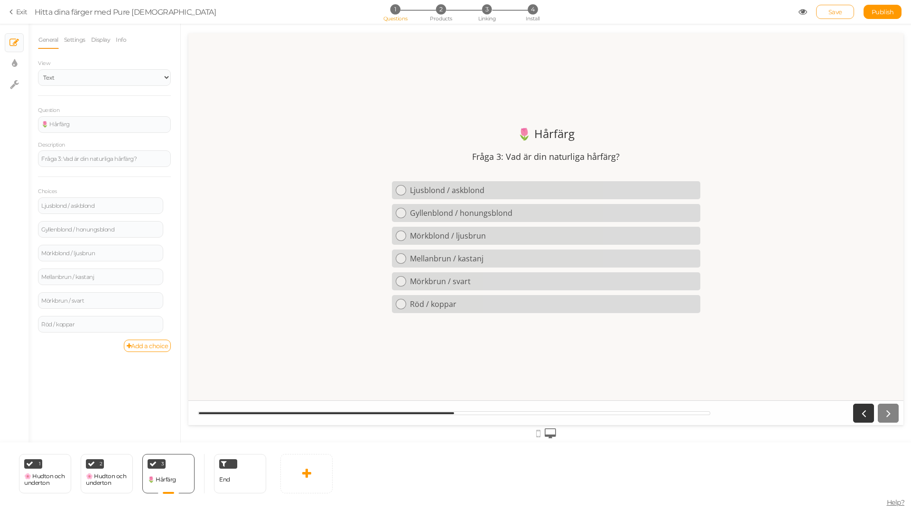
click at [831, 10] on span "Save" at bounding box center [836, 12] width 14 height 8
click at [187, 459] on icon at bounding box center [187, 460] width 6 height 7
click at [176, 461] on link "Clone" at bounding box center [171, 459] width 54 height 10
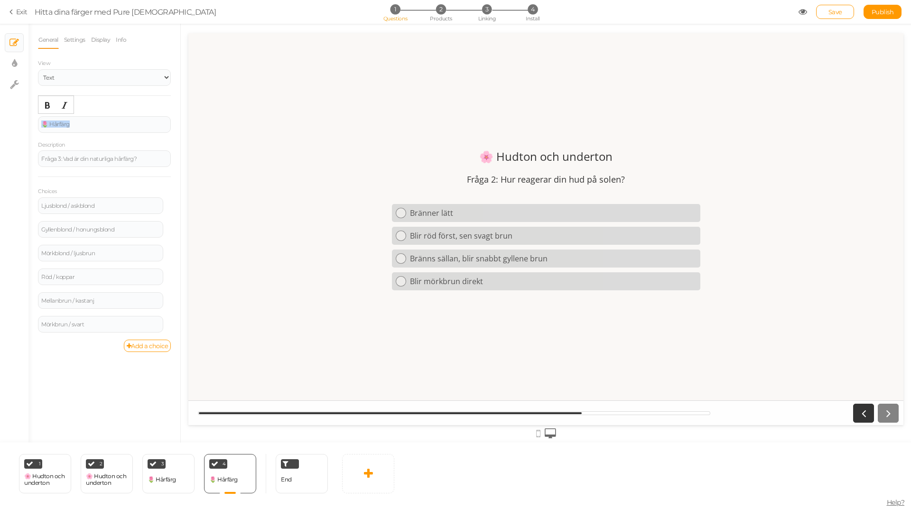
drag, startPoint x: 85, startPoint y: 120, endPoint x: 0, endPoint y: 120, distance: 84.9
click at [0, 120] on div "× Slides × Display settings × Settings General Settings Display Info View Text …" at bounding box center [455, 233] width 911 height 419
paste div
drag, startPoint x: 65, startPoint y: 121, endPoint x: 50, endPoint y: 121, distance: 15.2
click at [50, 121] on div "🌼 Del 3: Ögonfärg" at bounding box center [104, 124] width 126 height 6
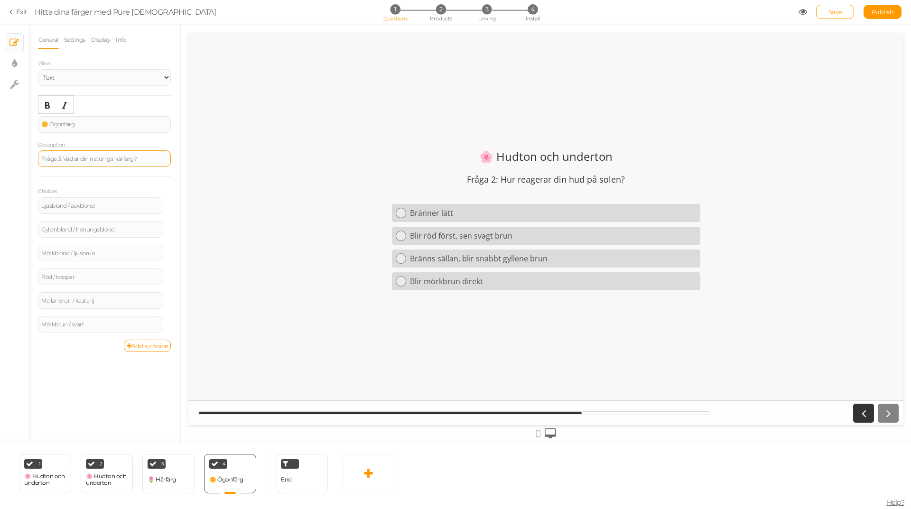
click at [164, 153] on div "Fråga 3: Vad är din naturliga hårfärg?" at bounding box center [104, 158] width 133 height 17
drag, startPoint x: 150, startPoint y: 159, endPoint x: 12, endPoint y: 160, distance: 137.6
click at [12, 160] on div "× Slides × Display settings × Settings General Settings Display Info View Text …" at bounding box center [455, 233] width 911 height 419
paste div
click at [77, 201] on div "Ljusblond / askblond" at bounding box center [100, 205] width 125 height 17
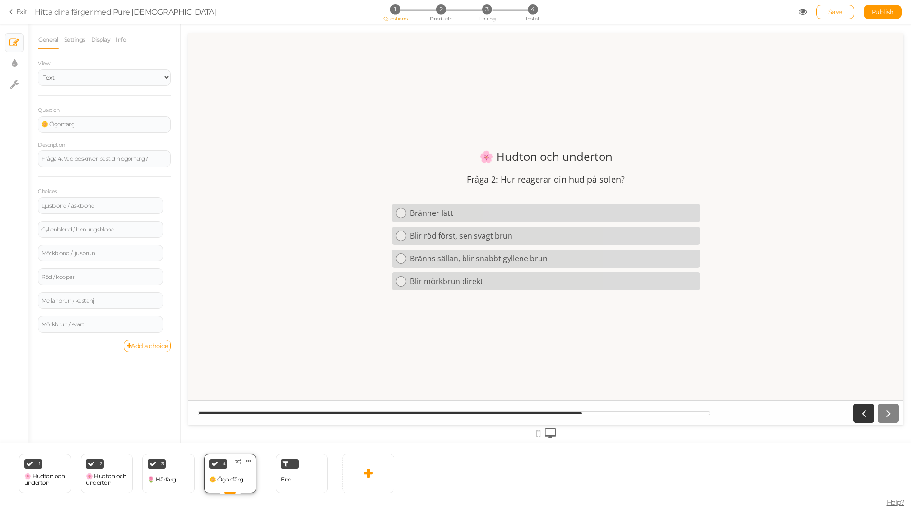
click at [249, 472] on div "4 🌼 Ögonfärg × Define the conditions to show this slide. Clone Change type Dele…" at bounding box center [230, 473] width 52 height 39
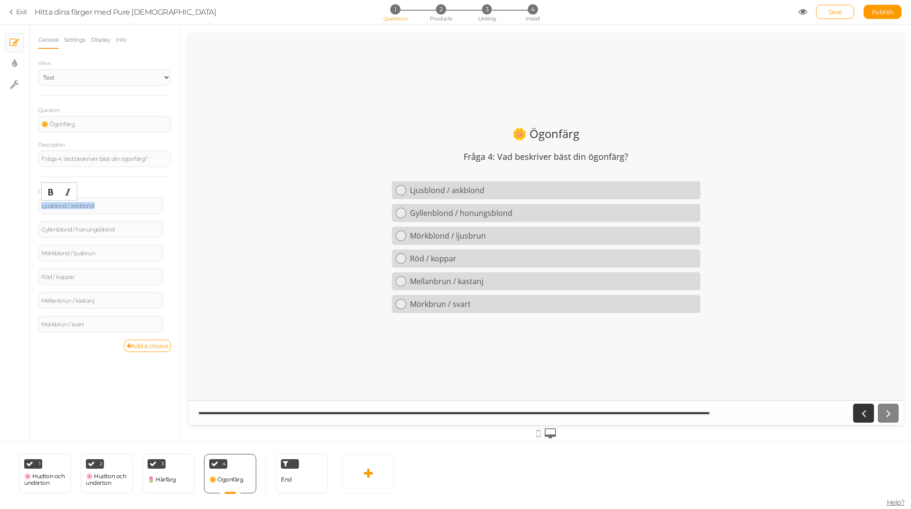
drag, startPoint x: 114, startPoint y: 203, endPoint x: 32, endPoint y: 200, distance: 81.7
click at [32, 200] on div "General Settings Display Info View Text Images Slider Dropdown Question 🌼 Ögonf…" at bounding box center [104, 237] width 152 height 412
paste div
drag, startPoint x: 73, startPoint y: 204, endPoint x: 138, endPoint y: 213, distance: 65.6
click at [138, 213] on div "Isblå / gråblå → kall ton (kall vinter, kall sommar)" at bounding box center [100, 206] width 125 height 18
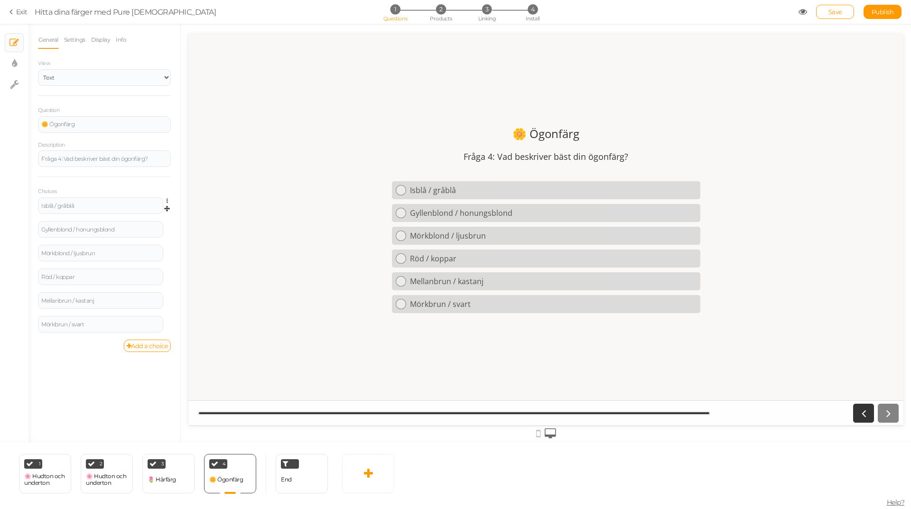
click at [164, 201] on span "Settings Delete" at bounding box center [167, 201] width 8 height 9
click at [167, 199] on icon at bounding box center [170, 201] width 6 height 6
click at [145, 217] on link "Settings" at bounding box center [132, 215] width 75 height 10
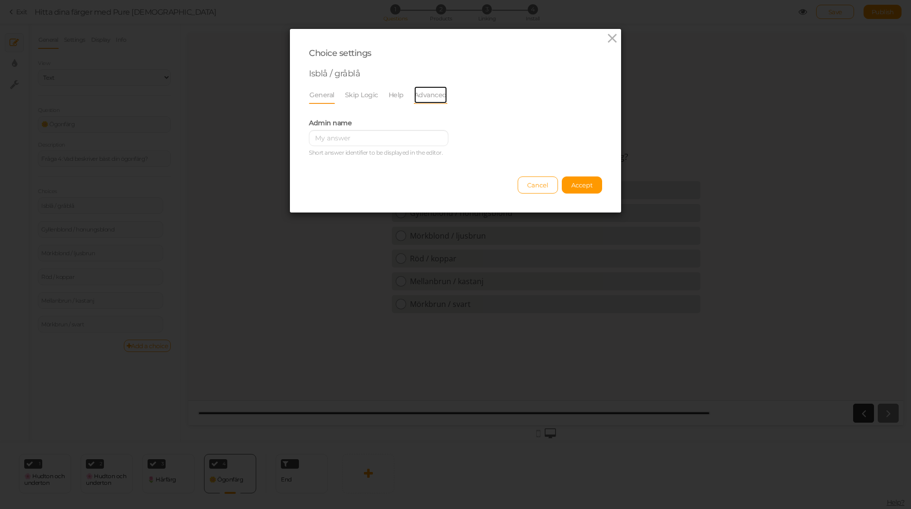
click at [426, 97] on link "Advanced" at bounding box center [431, 95] width 34 height 18
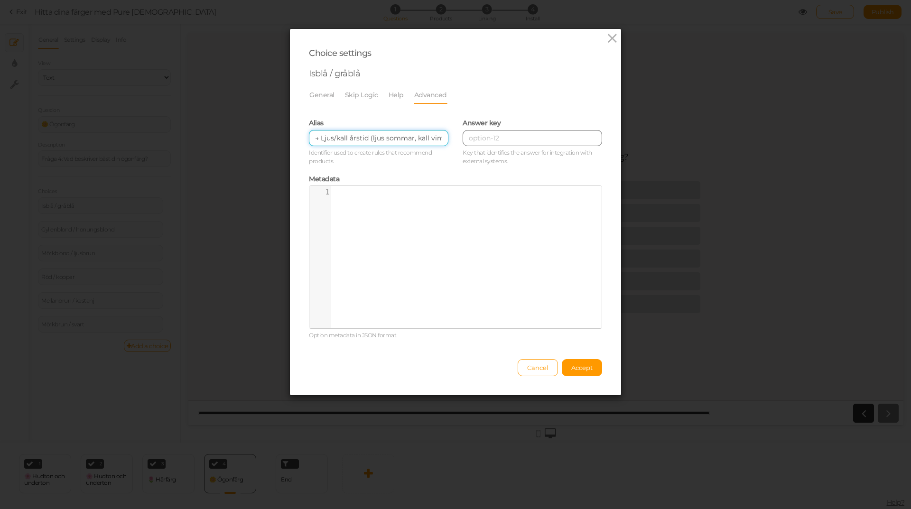
scroll to position [0, 11]
drag, startPoint x: 425, startPoint y: 139, endPoint x: 499, endPoint y: 139, distance: 73.6
click at [499, 139] on div "Alias → Ljus/kall årstid (ljus sommar, kall vinter) Identifier used to create r…" at bounding box center [456, 141] width 308 height 56
paste input "→ kall ton (kall vinter, kall somma"
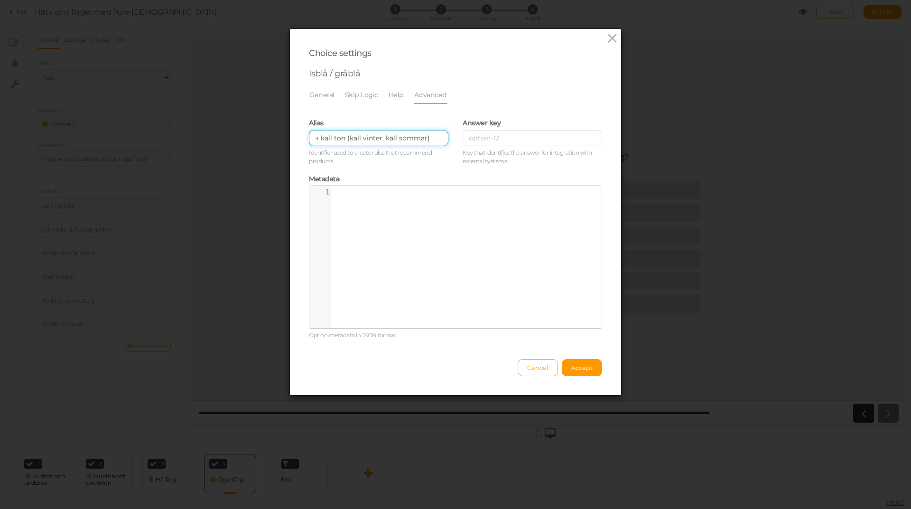
drag, startPoint x: 321, startPoint y: 138, endPoint x: 303, endPoint y: 138, distance: 18.0
click at [303, 138] on div "Alias → kall ton (kall vinter, kall sommar) Identifier used to create rules tha…" at bounding box center [379, 141] width 154 height 56
type input "kall ton (kall vinter, kall sommar)"
click at [578, 367] on span "Accept" at bounding box center [581, 368] width 21 height 8
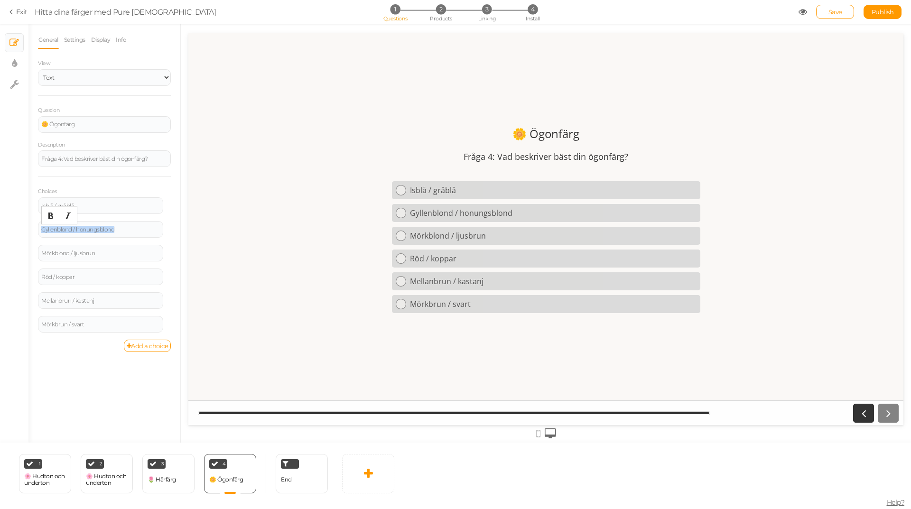
drag, startPoint x: 125, startPoint y: 228, endPoint x: 0, endPoint y: 223, distance: 125.4
click at [0, 223] on div "× Slides × Display settings × Settings General Settings Display Info View Text …" at bounding box center [455, 233] width 911 height 419
paste div
drag, startPoint x: 86, startPoint y: 232, endPoint x: 171, endPoint y: 238, distance: 85.6
click at [171, 238] on div "General Settings Display Info View Text Images Slider Dropdown Question 🌼 Ögonf…" at bounding box center [104, 237] width 152 height 412
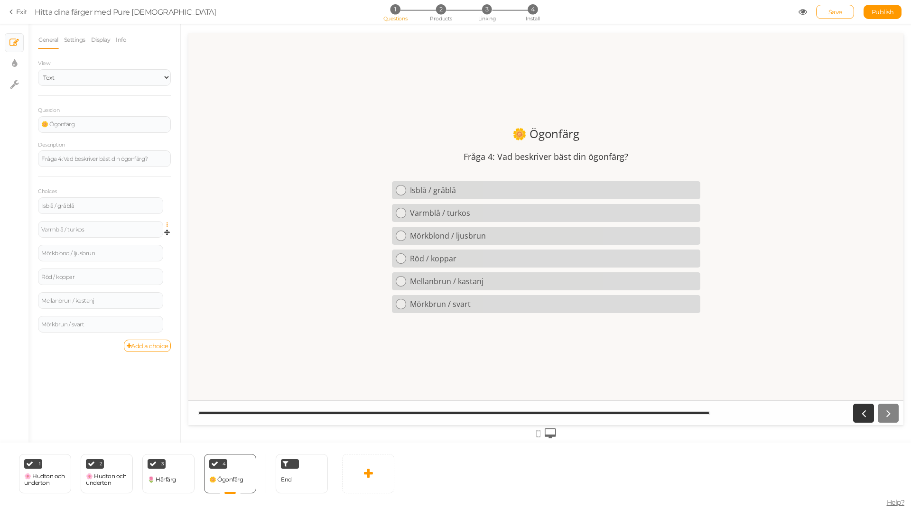
click at [167, 225] on icon at bounding box center [170, 225] width 6 height 6
click at [124, 239] on span "Settings" at bounding box center [126, 238] width 21 height 7
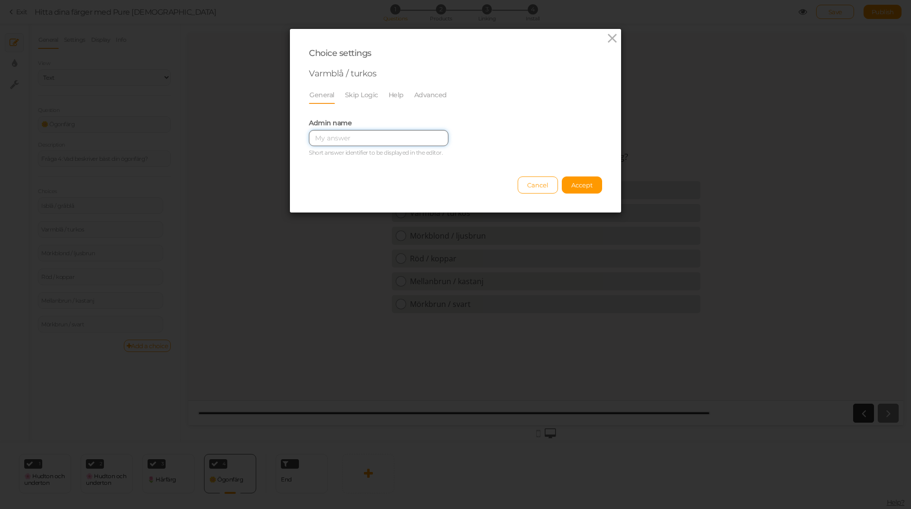
click at [353, 135] on input "text" at bounding box center [379, 138] width 140 height 16
click at [418, 94] on link "Advanced" at bounding box center [431, 95] width 34 height 18
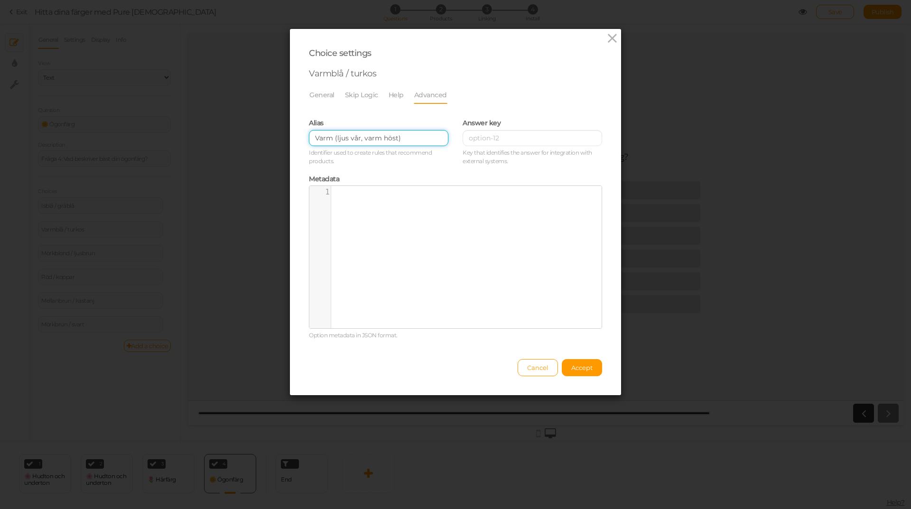
drag, startPoint x: 414, startPoint y: 137, endPoint x: 269, endPoint y: 141, distance: 144.8
click at [269, 141] on div "Choice settings Varmblå / turkos General Skip Logic Help Advanced Admin name [P…" at bounding box center [455, 254] width 911 height 509
paste input "→ varm klarhet (klar vår"
drag, startPoint x: 315, startPoint y: 139, endPoint x: 300, endPoint y: 138, distance: 14.3
click at [302, 138] on div "Alias → varm klarhet (klar vår) Identifier used to create rules that recommend …" at bounding box center [379, 141] width 154 height 56
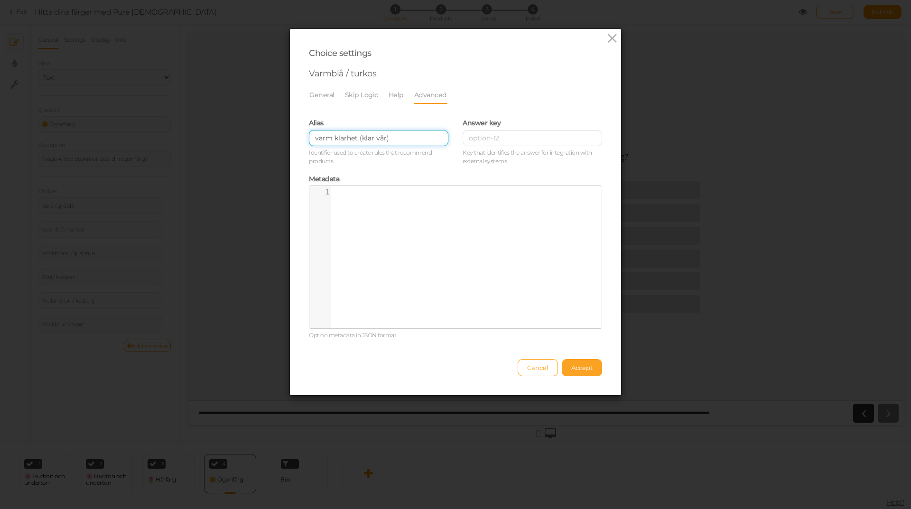
type input "varm klarhet (klar vår)"
click at [577, 370] on span "Accept" at bounding box center [581, 368] width 21 height 8
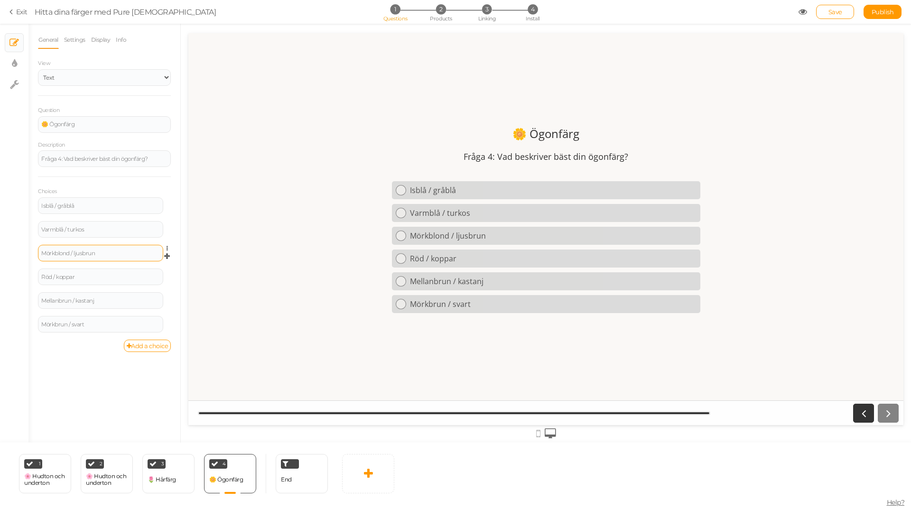
click at [104, 251] on div "Mörkblond / ljusbrun" at bounding box center [100, 254] width 119 height 6
drag, startPoint x: 104, startPoint y: 254, endPoint x: 32, endPoint y: 250, distance: 72.7
click at [32, 250] on div "General Settings Display Info View Text Images Slider Dropdown Question 🌼 Ögonf…" at bounding box center [104, 237] width 152 height 412
paste div
drag, startPoint x: 67, startPoint y: 255, endPoint x: 155, endPoint y: 255, distance: 87.8
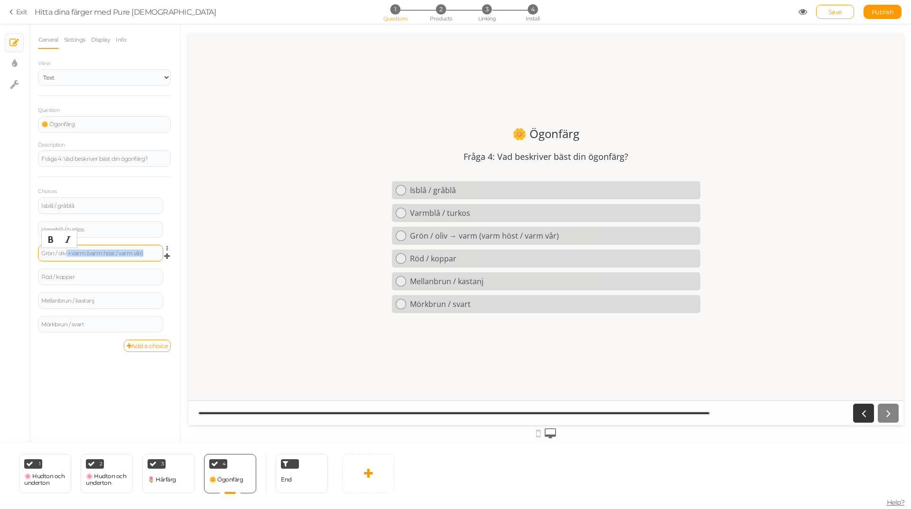
click at [155, 255] on div "Grön / oliv → varm (varm höst / varm vår)" at bounding box center [100, 254] width 119 height 6
click at [168, 247] on icon at bounding box center [170, 249] width 6 height 6
click at [150, 265] on link "Settings" at bounding box center [132, 262] width 75 height 10
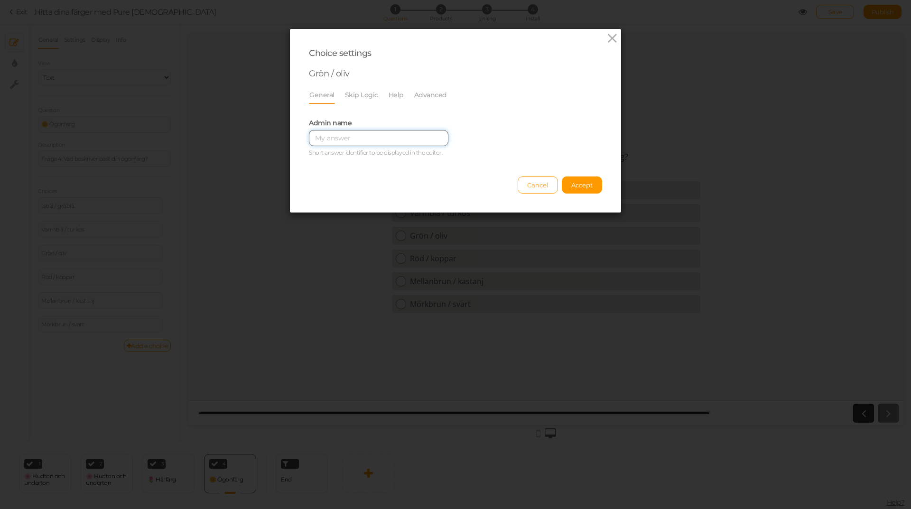
click at [364, 141] on input "text" at bounding box center [379, 138] width 140 height 16
click at [420, 95] on link "Advanced" at bounding box center [431, 95] width 34 height 18
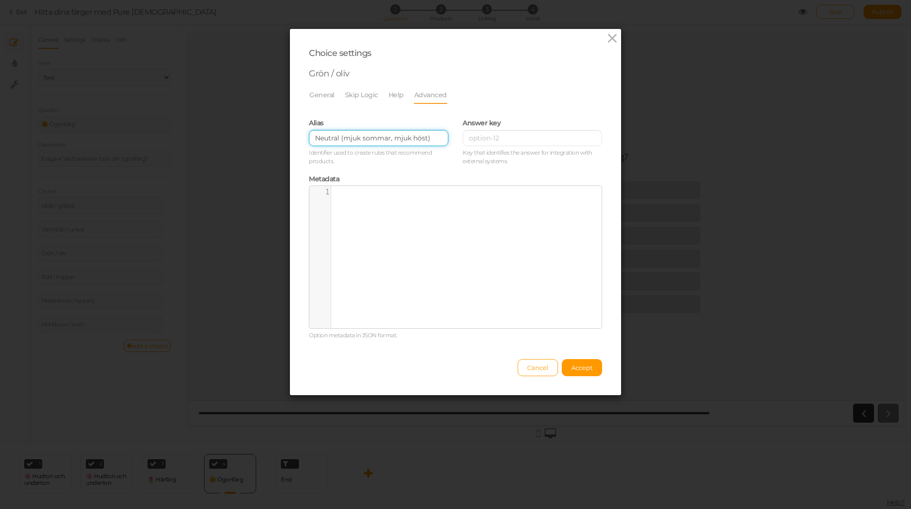
drag, startPoint x: 434, startPoint y: 140, endPoint x: 271, endPoint y: 140, distance: 162.8
click at [271, 140] on div "Choice settings Grön / oliv General Skip Logic Help Advanced Admin name [PERSON…" at bounding box center [455, 254] width 911 height 509
paste input "→ varm (varm höst / varm vår"
drag, startPoint x: 322, startPoint y: 138, endPoint x: 300, endPoint y: 138, distance: 22.3
click at [302, 138] on div "Alias → varm (varm höst / varm vår) Identifier used to create rules that recomm…" at bounding box center [379, 141] width 154 height 56
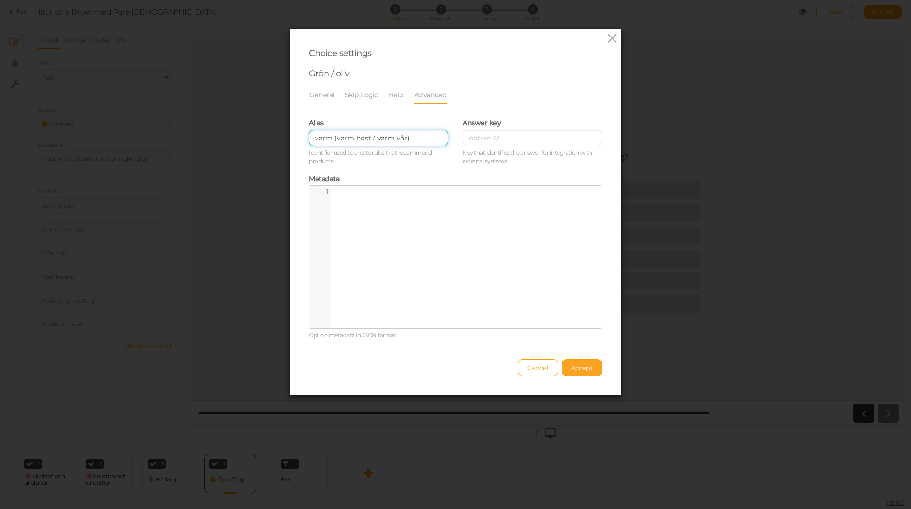
type input "varm (varm höst / varm vår)"
click at [575, 370] on span "Accept" at bounding box center [581, 368] width 21 height 8
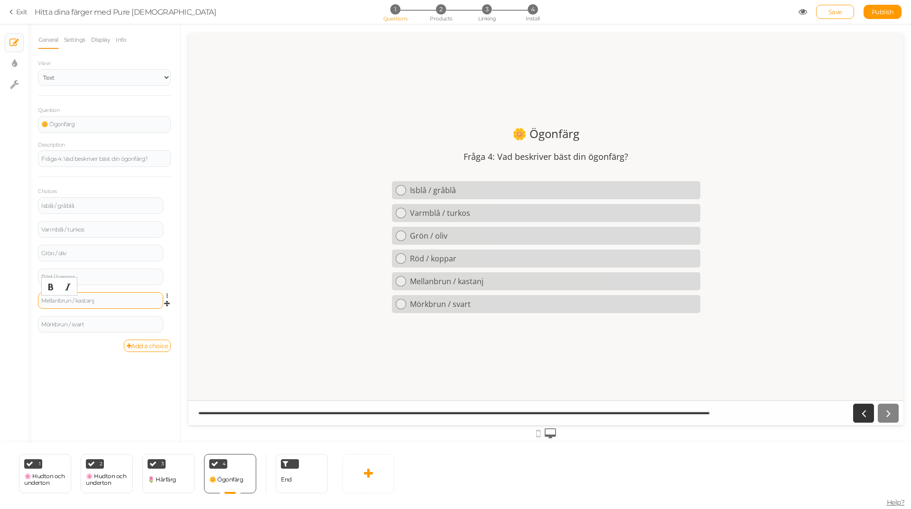
click at [106, 302] on div "Mellanbrun / kastanj" at bounding box center [100, 301] width 119 height 6
drag, startPoint x: 99, startPoint y: 280, endPoint x: 41, endPoint y: 280, distance: 58.4
click at [41, 280] on div "Röd / koppar" at bounding box center [100, 277] width 125 height 17
paste div
drag, startPoint x: 86, startPoint y: 277, endPoint x: 162, endPoint y: 277, distance: 75.9
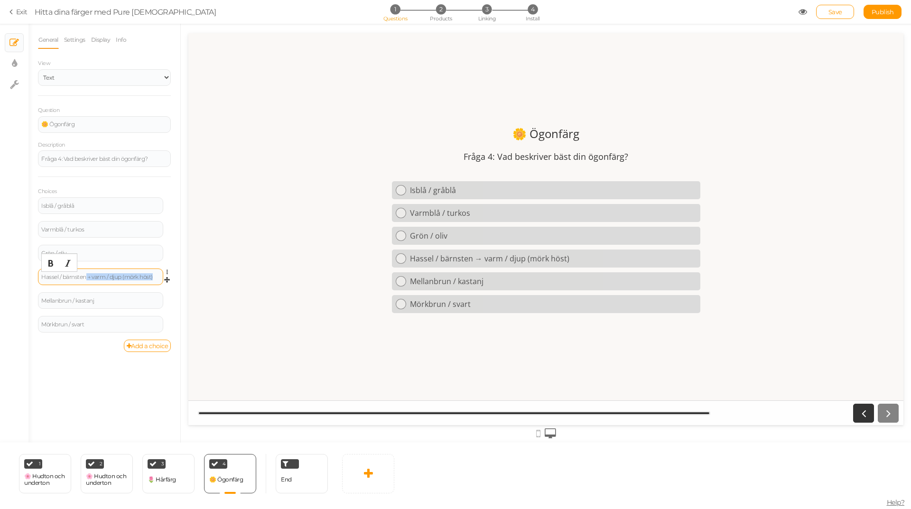
click at [162, 277] on div "Hassel / bärnsten → varm / djup (mörk höst)" at bounding box center [100, 277] width 125 height 17
click at [167, 271] on icon at bounding box center [170, 273] width 6 height 6
click at [138, 286] on link "Settings" at bounding box center [132, 286] width 75 height 10
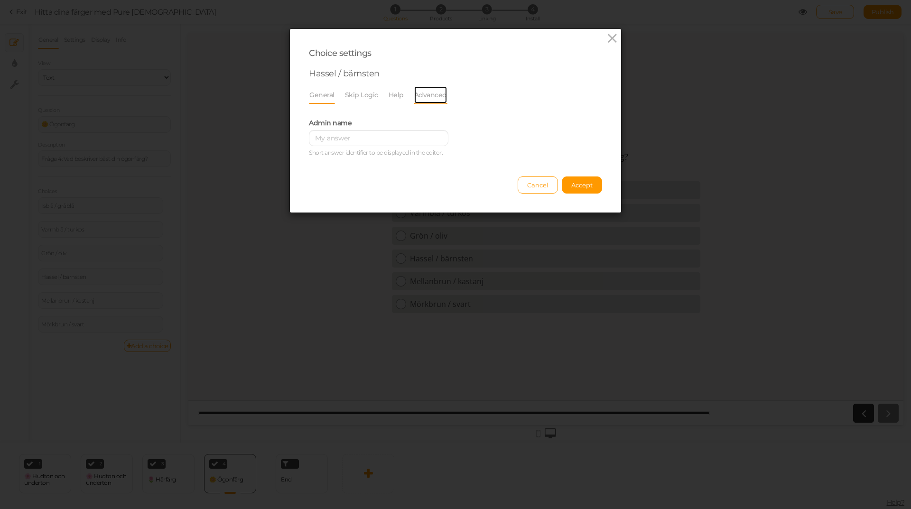
click at [418, 94] on link "Advanced" at bounding box center [431, 95] width 34 height 18
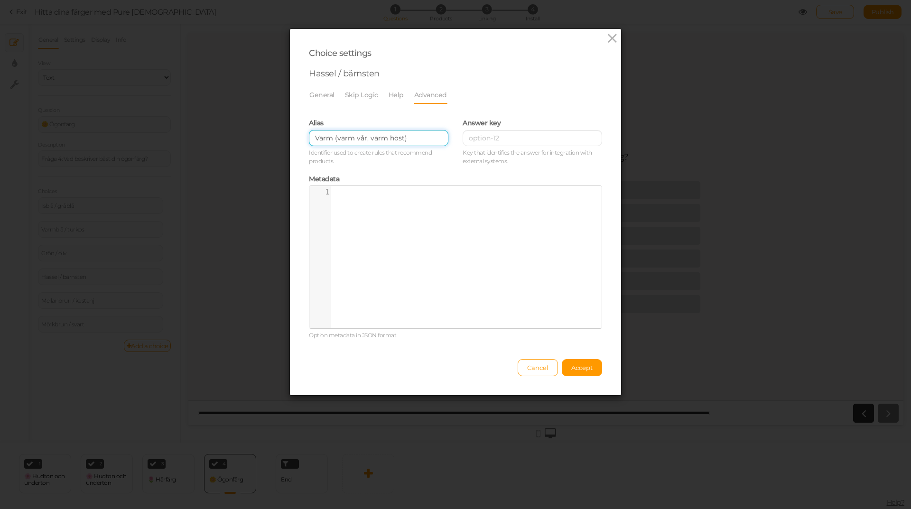
drag, startPoint x: 406, startPoint y: 137, endPoint x: 252, endPoint y: 138, distance: 154.2
click at [252, 138] on div "Choice settings Hassel / bärnsten General Skip Logic Help Advanced Admin name […" at bounding box center [455, 254] width 911 height 509
paste input "→ varm / djup (mörk"
drag, startPoint x: 321, startPoint y: 138, endPoint x: 263, endPoint y: 138, distance: 58.4
click at [263, 138] on div "Choice settings Hassel / bärnsten General Skip Logic Help Advanced Admin name […" at bounding box center [455, 254] width 911 height 509
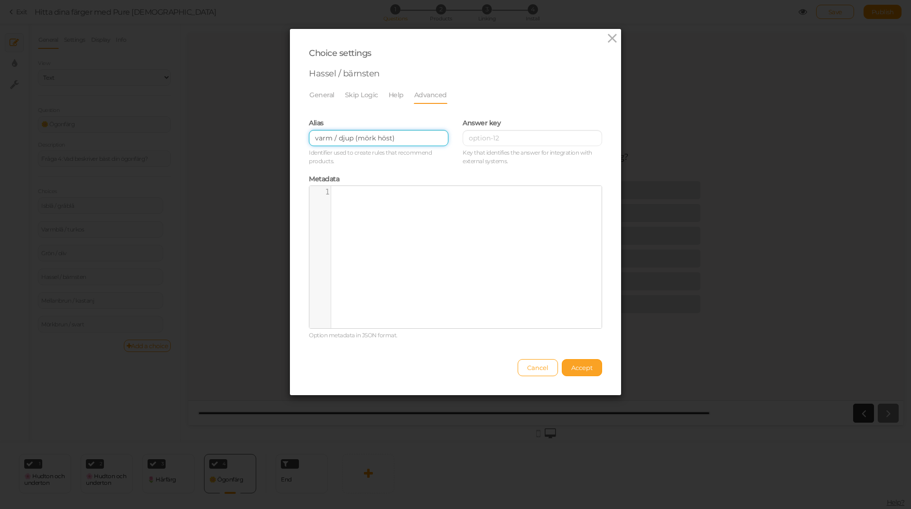
type input "varm / djup (mörk höst)"
click at [572, 371] on span "Accept" at bounding box center [581, 368] width 21 height 8
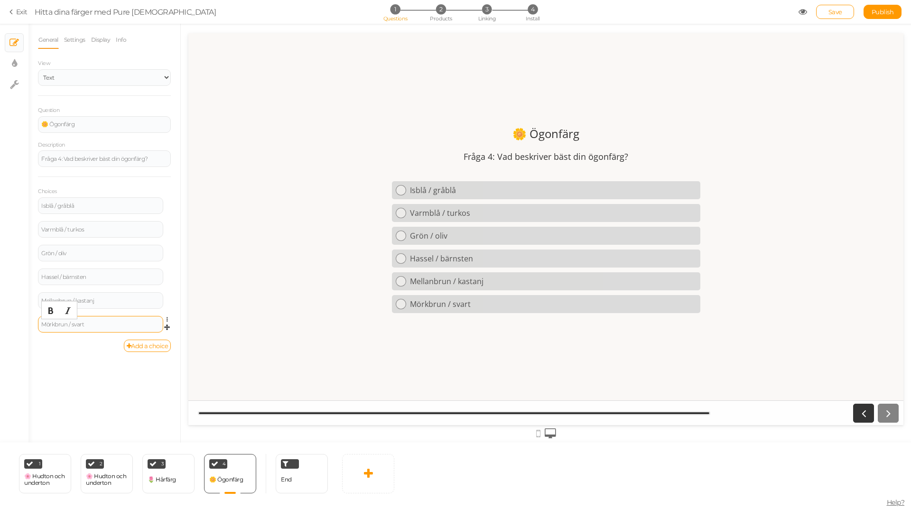
click at [96, 325] on div "Mörkbrun / svart" at bounding box center [100, 325] width 119 height 6
drag, startPoint x: 47, startPoint y: 326, endPoint x: 30, endPoint y: 326, distance: 16.6
click at [31, 326] on div "General Settings Display Info View Text Images Slider Dropdown Question 🌼 Ögonf…" at bounding box center [104, 237] width 152 height 412
paste div
drag, startPoint x: 97, startPoint y: 322, endPoint x: 130, endPoint y: 332, distance: 35.3
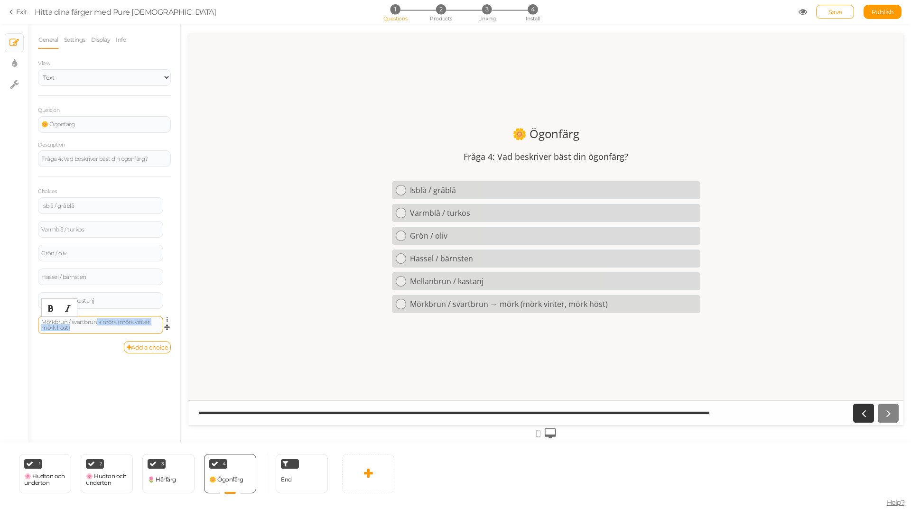
click at [130, 332] on div "Mörkbrun / svartbrun → mörk (mörk vinter, mörk höst)" at bounding box center [100, 325] width 125 height 18
click at [167, 319] on icon at bounding box center [170, 320] width 6 height 6
click at [143, 335] on link "Settings" at bounding box center [132, 333] width 75 height 10
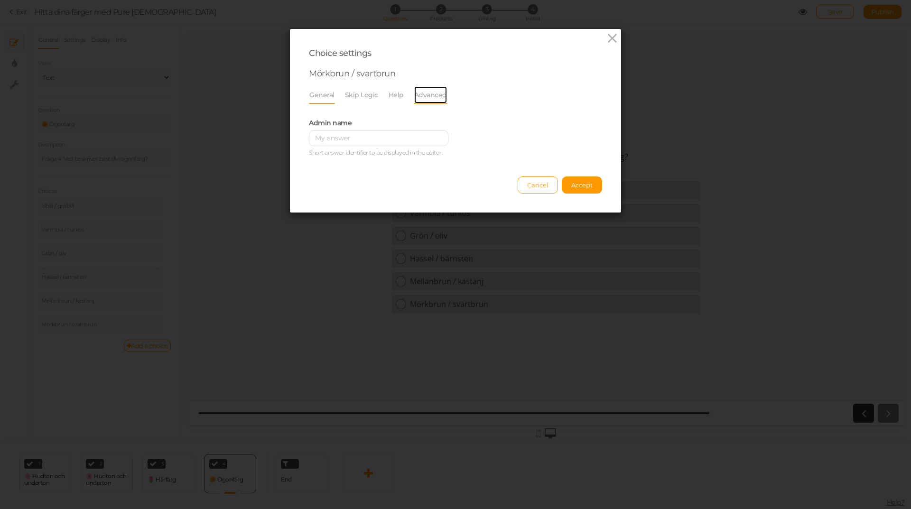
click at [431, 95] on link "Advanced" at bounding box center [431, 95] width 34 height 18
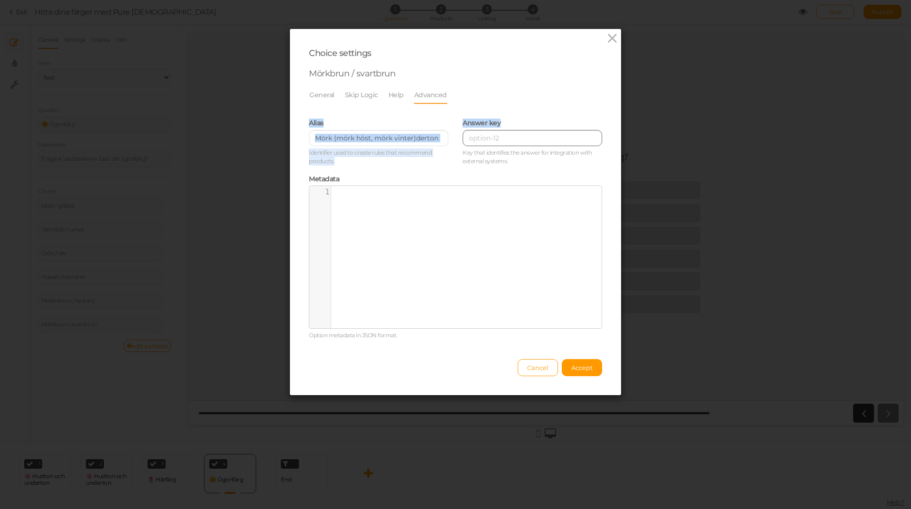
drag, startPoint x: 305, startPoint y: 137, endPoint x: 485, endPoint y: 137, distance: 180.8
click at [485, 137] on div "[PERSON_NAME] (mörk höst, mörk vinter)derton Identifier used to create rules th…" at bounding box center [456, 141] width 308 height 56
click at [340, 139] on input "Mörk (mörk höst, mörk vinter)derton" at bounding box center [379, 138] width 140 height 16
drag, startPoint x: 312, startPoint y: 136, endPoint x: 486, endPoint y: 138, distance: 174.2
click at [486, 138] on div "[PERSON_NAME] (mörk höst, mörk vinter)derton Identifier used to create rules th…" at bounding box center [456, 141] width 308 height 56
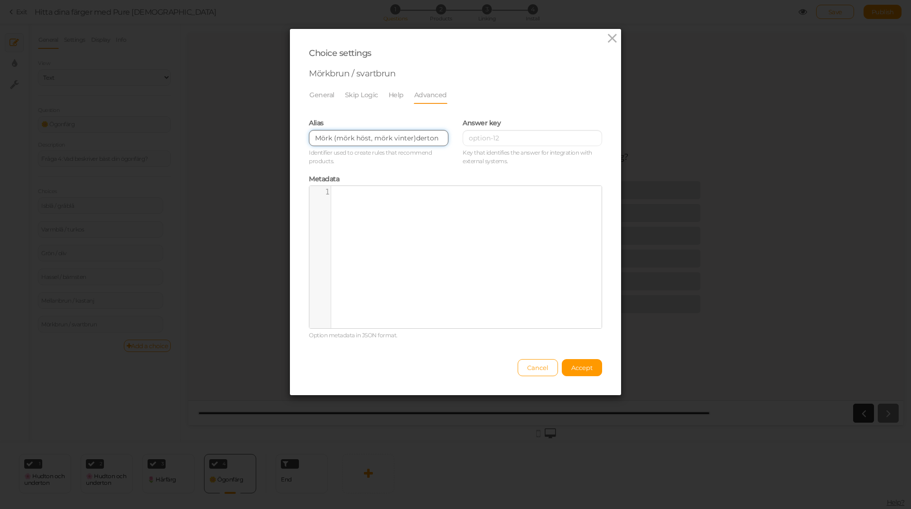
paste input "→ mörk (mörk vinter, mörk höst)"
drag, startPoint x: 321, startPoint y: 139, endPoint x: 303, endPoint y: 141, distance: 18.6
click at [303, 141] on div "Alias → mörk (mörk vinter, mörk höst) Identifier used to create rules that reco…" at bounding box center [379, 141] width 154 height 56
type input "mörk (mörk vinter, mörk höst)"
click at [578, 370] on span "Accept" at bounding box center [581, 368] width 21 height 8
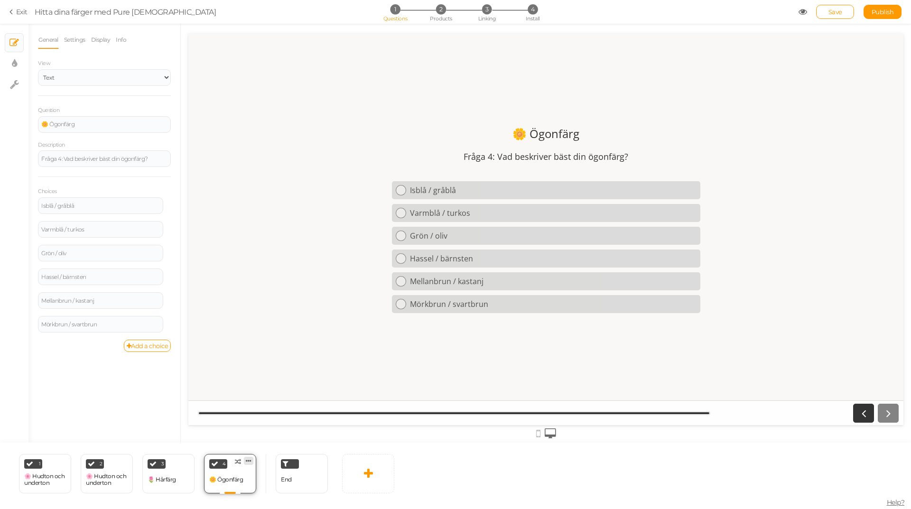
click at [251, 460] on icon at bounding box center [249, 460] width 6 height 7
click at [232, 458] on span "Clone" at bounding box center [230, 458] width 16 height 7
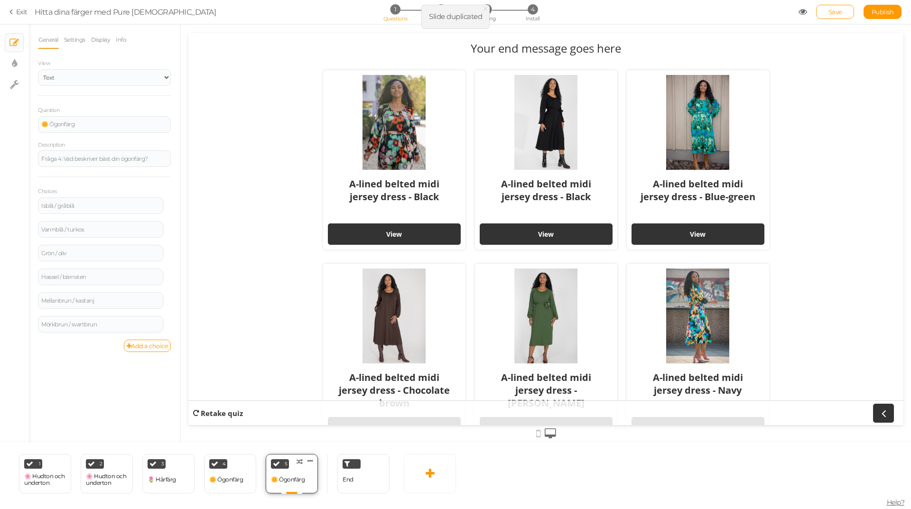
click at [305, 471] on div "5 🌼 Ögonfärg × Define the conditions to show this slide. Clone Change type Dele…" at bounding box center [292, 473] width 52 height 39
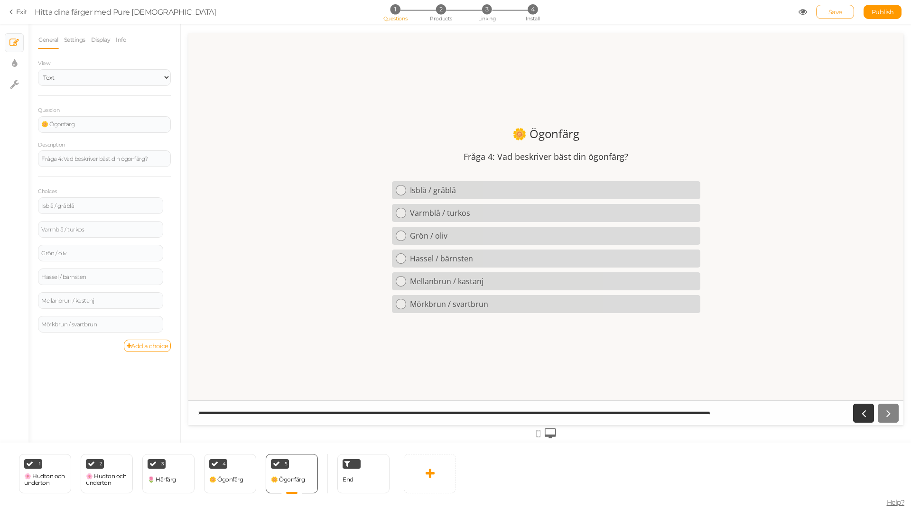
click at [829, 10] on span "Save" at bounding box center [836, 12] width 14 height 8
drag, startPoint x: 85, startPoint y: 126, endPoint x: 0, endPoint y: 123, distance: 85.0
click at [0, 123] on div "× Slides × Display settings × Settings General Settings Display Info View Text …" at bounding box center [455, 233] width 911 height 419
paste div
drag, startPoint x: 67, startPoint y: 122, endPoint x: 52, endPoint y: 125, distance: 16.0
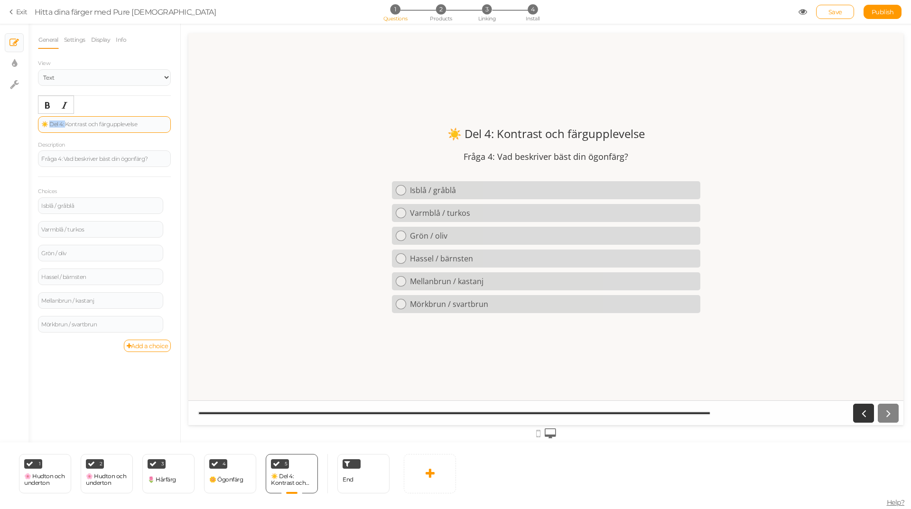
click at [52, 125] on div "☀️ Del 4: Kontrast och färgupplevelse" at bounding box center [104, 124] width 126 height 6
drag, startPoint x: 154, startPoint y: 159, endPoint x: 16, endPoint y: 166, distance: 138.3
click at [16, 166] on div "× Slides × Display settings × Settings General Settings Display Info View Text …" at bounding box center [455, 233] width 911 height 419
paste div
drag, startPoint x: 74, startPoint y: 158, endPoint x: 81, endPoint y: 158, distance: 7.6
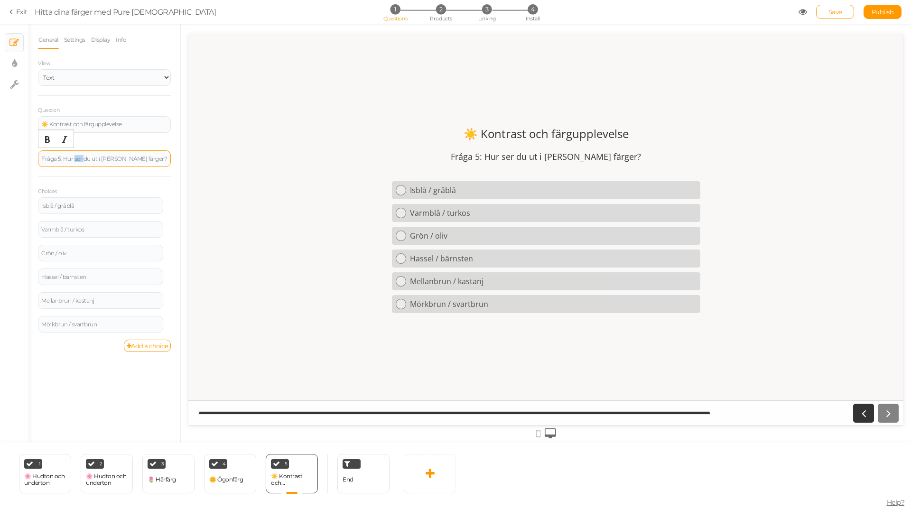
click at [82, 158] on div "Fråga 5: Hur ser du ut i [PERSON_NAME] färger?" at bounding box center [104, 159] width 126 height 6
click at [106, 159] on div "Fråga 5: Hur känner du ut i [PERSON_NAME] färger?" at bounding box center [104, 159] width 126 height 11
click at [118, 185] on div "Choices Isblå / gråblå Settings Delete Varmblå / turkos Settings Delete Grön / …" at bounding box center [104, 259] width 133 height 163
drag, startPoint x: 79, startPoint y: 205, endPoint x: 27, endPoint y: 206, distance: 52.2
click at [28, 206] on div "General Settings Display Info View Text Images Slider Dropdown Question ☀️ Kont…" at bounding box center [104, 237] width 152 height 412
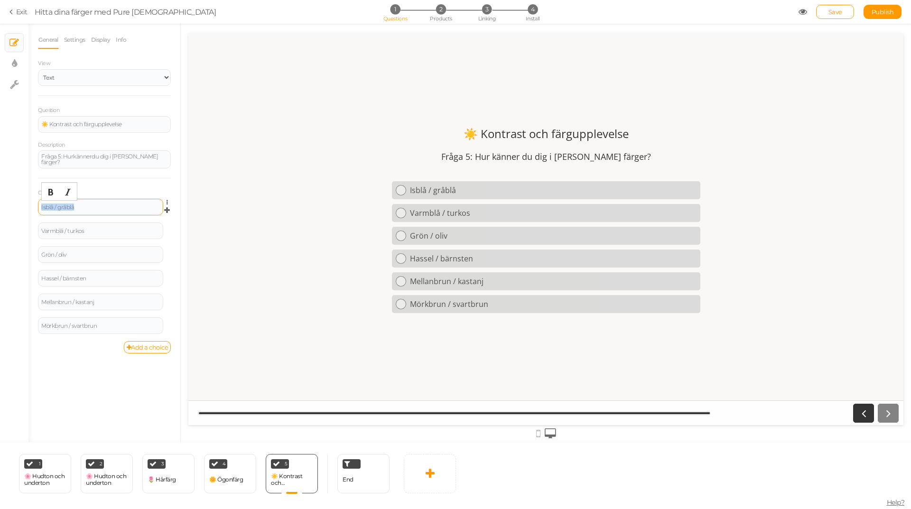
paste div
drag, startPoint x: 73, startPoint y: 201, endPoint x: 104, endPoint y: 211, distance: 32.6
click at [104, 211] on div "Strålar i dem → klara årstider (klar vinter, klar vår)" at bounding box center [100, 207] width 119 height 11
click at [167, 200] on icon at bounding box center [170, 203] width 6 height 6
click at [141, 217] on link "Settings" at bounding box center [132, 216] width 75 height 10
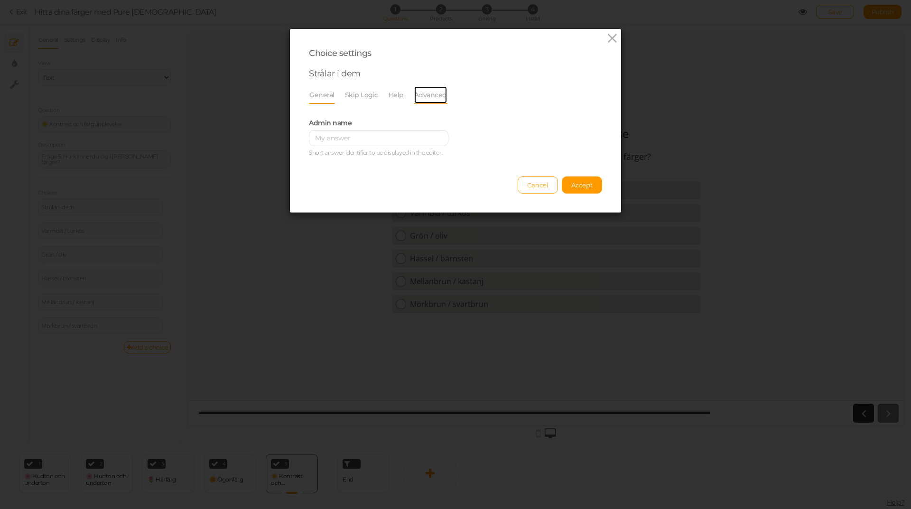
click at [414, 93] on link "Advanced" at bounding box center [431, 95] width 34 height 18
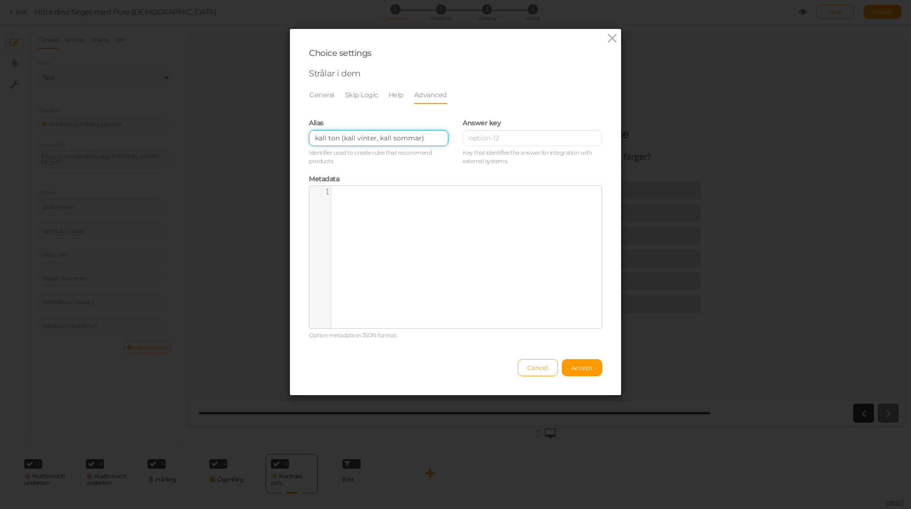
drag, startPoint x: 435, startPoint y: 136, endPoint x: 276, endPoint y: 154, distance: 160.0
click at [276, 154] on div "Choice settings Strålar i dem General Skip Logic Help Advanced Admin name [PERS…" at bounding box center [455, 254] width 911 height 509
paste input "→ klara årstider (klar vinter, klar vå"
drag, startPoint x: 322, startPoint y: 140, endPoint x: 301, endPoint y: 140, distance: 20.4
click at [302, 140] on div "Alias → klara årstider (klar vinter, klar vår) Identifier used to create rules …" at bounding box center [379, 141] width 154 height 56
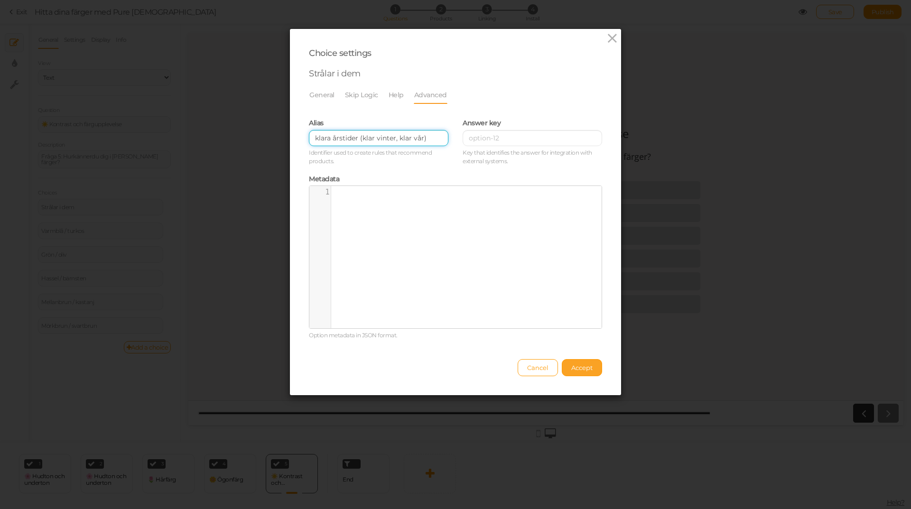
type input "klara årstider (klar vinter, klar vår)"
click at [588, 366] on span "Accept" at bounding box center [581, 368] width 21 height 8
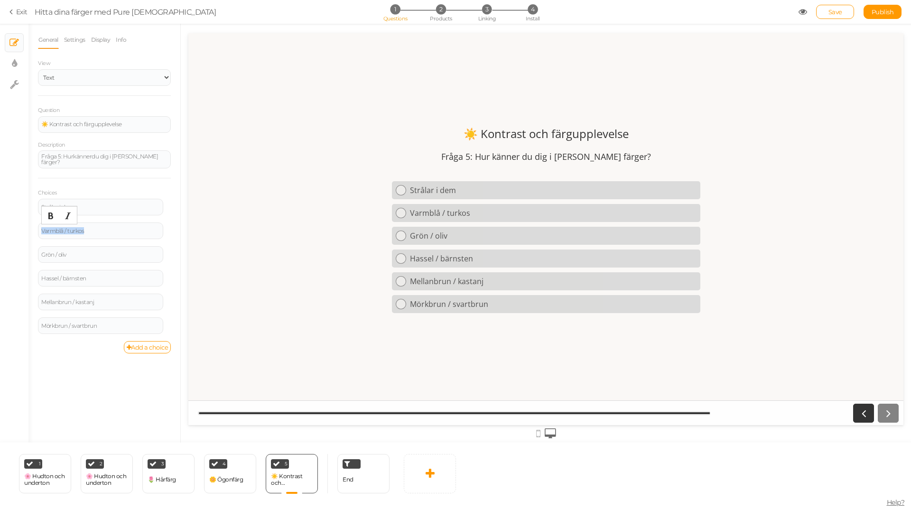
drag, startPoint x: 112, startPoint y: 229, endPoint x: 25, endPoint y: 231, distance: 87.3
click at [25, 231] on div "× Slides × Display settings × Settings General Settings Display Info View Text …" at bounding box center [455, 233] width 911 height 419
paste div
drag, startPoint x: 78, startPoint y: 228, endPoint x: 105, endPoint y: 234, distance: 28.2
click at [105, 234] on div "Blir överglänst → mjuka årstider (mjuk sommar, mjuk höst)" at bounding box center [100, 231] width 119 height 11
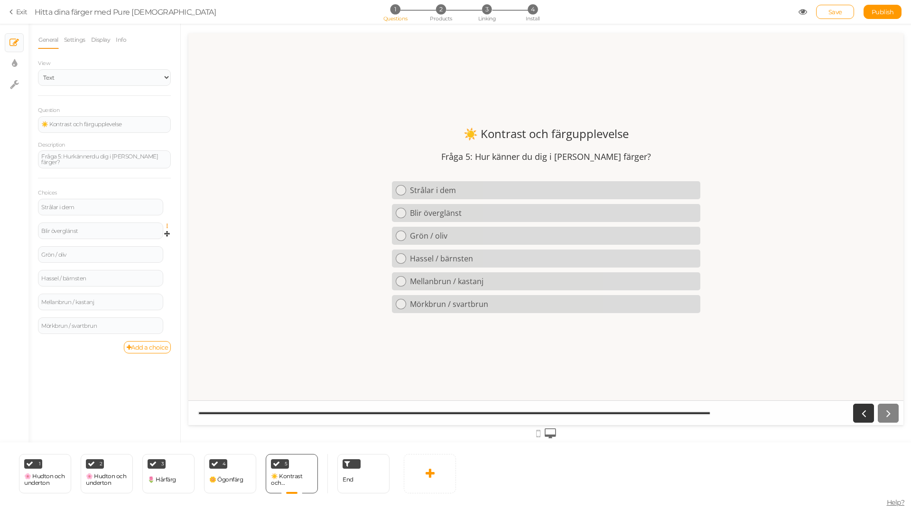
click at [168, 224] on icon at bounding box center [170, 227] width 6 height 6
click at [138, 242] on link "Settings" at bounding box center [132, 240] width 75 height 10
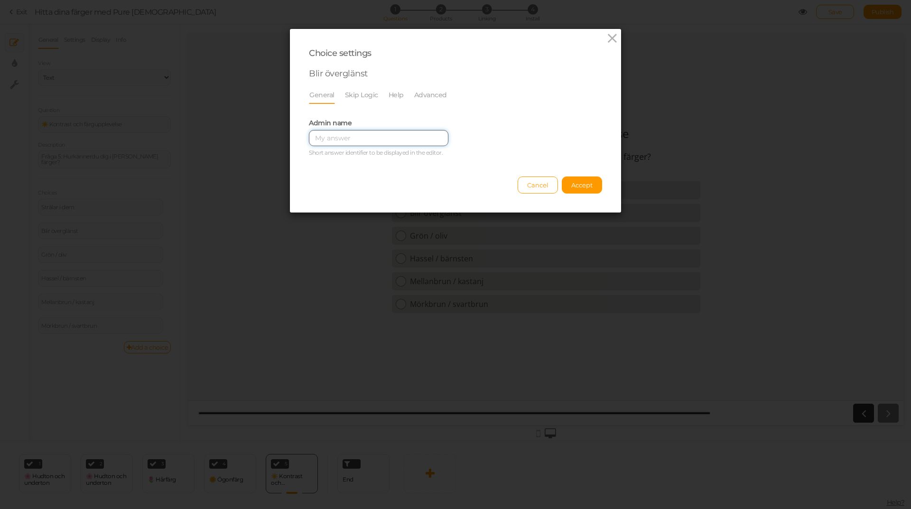
click at [382, 139] on input "text" at bounding box center [379, 138] width 140 height 16
click at [419, 94] on link "Advanced" at bounding box center [431, 95] width 34 height 18
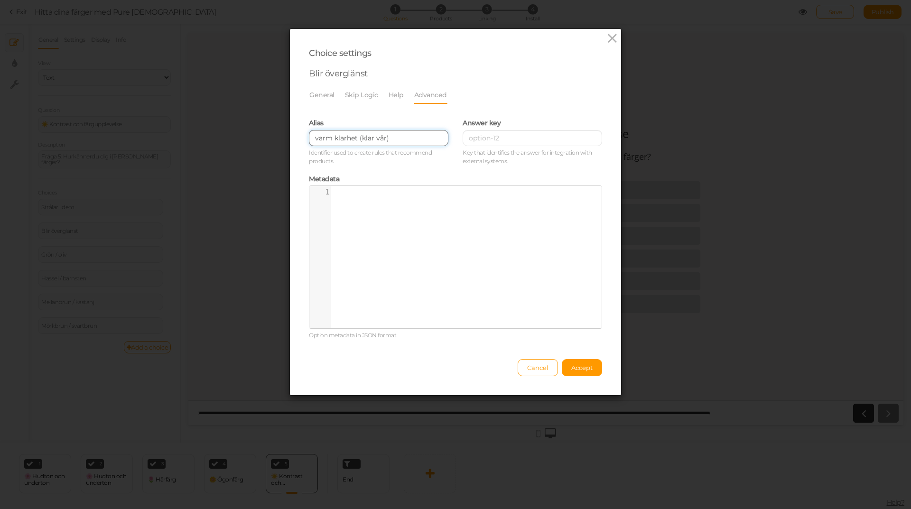
click at [382, 131] on input "varm klarhet (klar vår)" at bounding box center [379, 138] width 140 height 16
drag, startPoint x: 399, startPoint y: 137, endPoint x: 273, endPoint y: 139, distance: 125.3
click at [273, 139] on div "Choice settings Blir överglänst General Skip Logic Help Advanced Admin name [PE…" at bounding box center [455, 254] width 911 height 509
paste input "→ mjuka årstider (mjuk sommar, mjuk höst"
drag, startPoint x: 339, startPoint y: 138, endPoint x: 299, endPoint y: 138, distance: 40.3
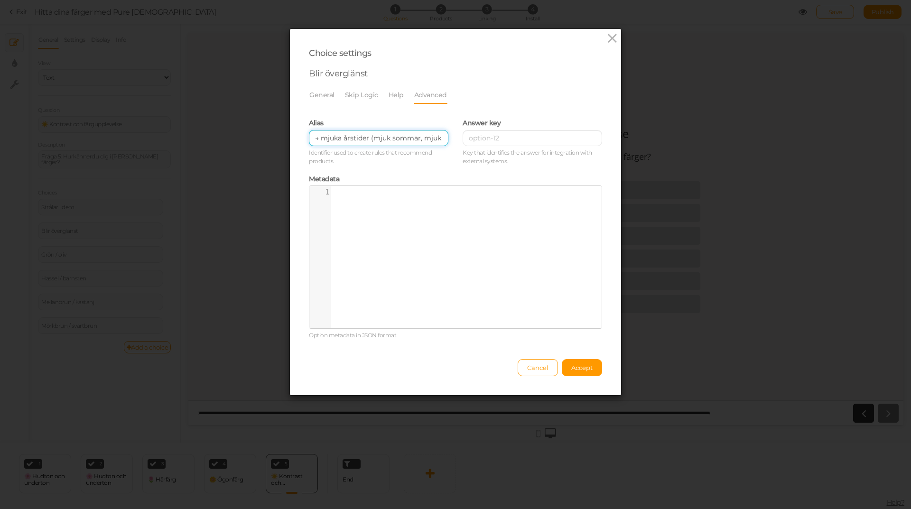
click at [302, 138] on div "Alias → mjuka årstider (mjuk sommar, mjuk höst) Identifier used to create rules…" at bounding box center [379, 141] width 154 height 56
click at [324, 140] on input "→ mjuka årstider (mjuk sommar, mjuk höst)" at bounding box center [379, 138] width 140 height 16
drag, startPoint x: 321, startPoint y: 139, endPoint x: 306, endPoint y: 139, distance: 15.2
click at [309, 139] on input "→ mjuka årstider (mjuk sommar, mjuk höst)" at bounding box center [379, 138] width 140 height 16
type input "mjuka årstider (mjuk sommar, mjuk höst)"
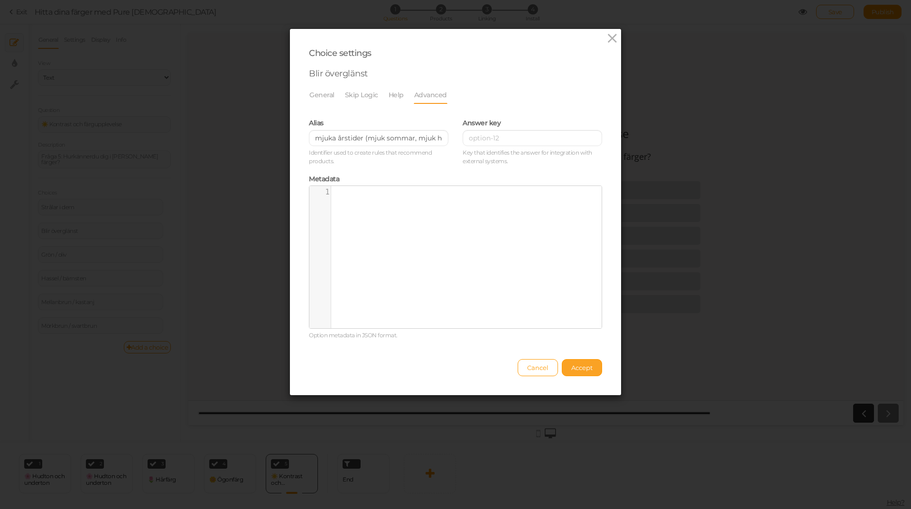
click at [584, 368] on span "Accept" at bounding box center [581, 368] width 21 height 8
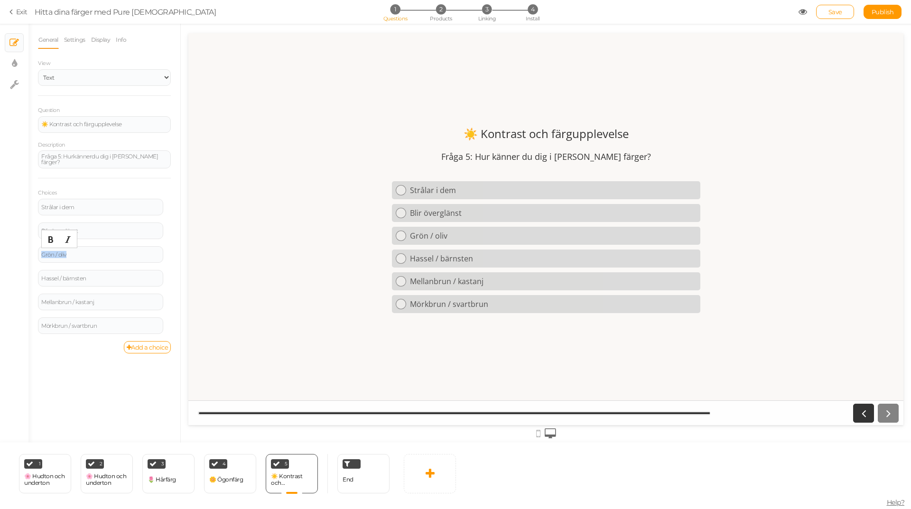
drag, startPoint x: 103, startPoint y: 252, endPoint x: 0, endPoint y: 249, distance: 102.6
click at [0, 249] on div "× Slides × Display settings × Settings General Settings Display Info View Text …" at bounding box center [455, 233] width 911 height 419
paste div
drag, startPoint x: 113, startPoint y: 253, endPoint x: 82, endPoint y: 252, distance: 30.9
click at [82, 252] on div "Fungerar ibland → neutrala" at bounding box center [100, 255] width 119 height 6
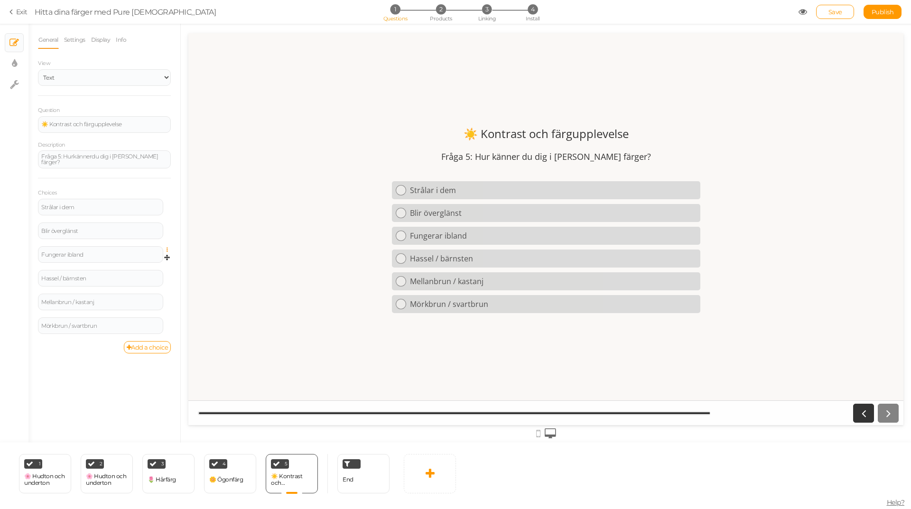
click at [167, 249] on icon at bounding box center [170, 250] width 6 height 6
click at [140, 265] on link "Settings" at bounding box center [132, 264] width 75 height 10
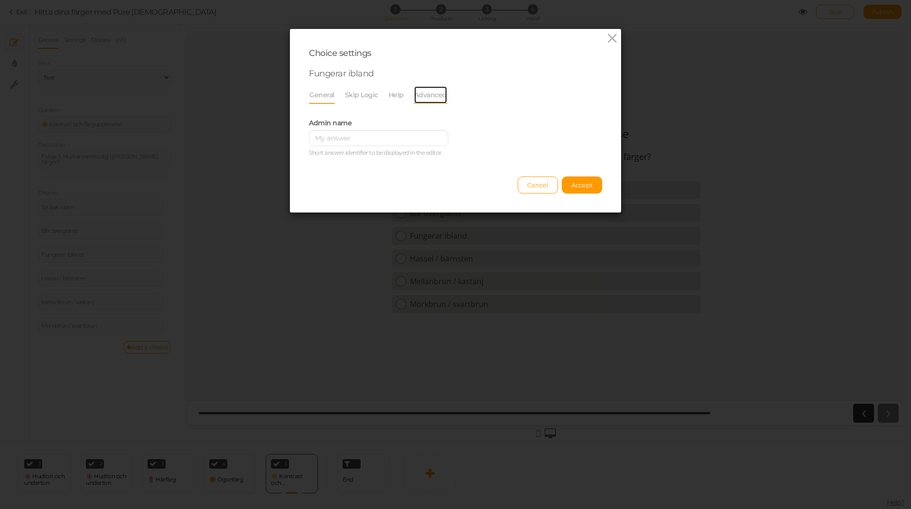
click at [422, 93] on link "Advanced" at bounding box center [431, 95] width 34 height 18
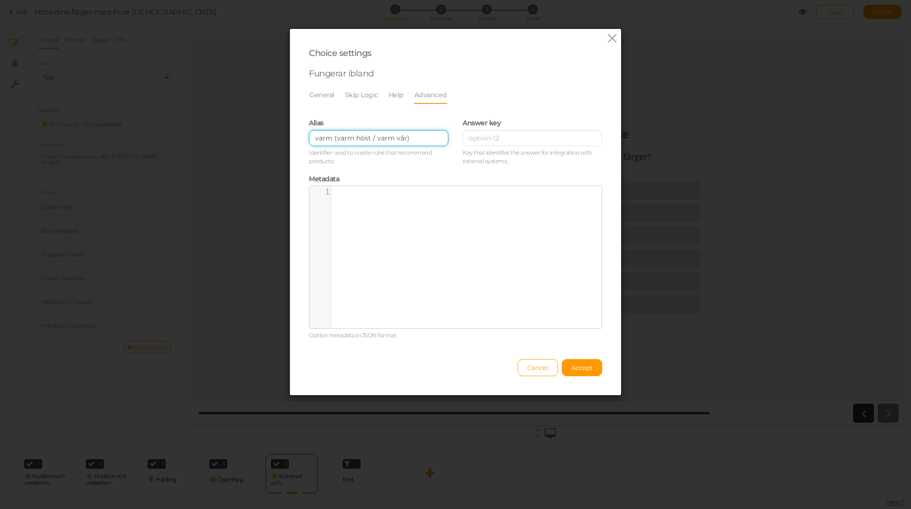
drag, startPoint x: 420, startPoint y: 139, endPoint x: 263, endPoint y: 142, distance: 156.6
click at [263, 142] on div "Choice settings Fungerar ibland General Skip Logic Help Advanced Admin name [PE…" at bounding box center [455, 254] width 911 height 509
paste input "→ neutrala"
drag, startPoint x: 323, startPoint y: 139, endPoint x: 298, endPoint y: 138, distance: 25.6
click at [298, 138] on div "Choice settings Fungerar ibland General Skip Logic Help Advanced Admin name [PE…" at bounding box center [455, 212] width 331 height 366
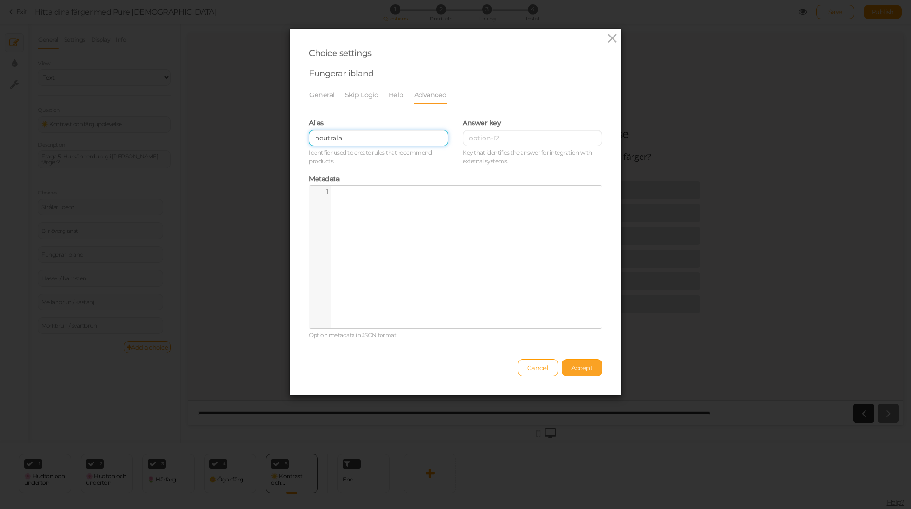
type input "neutrala"
click at [571, 371] on span "Accept" at bounding box center [581, 368] width 21 height 8
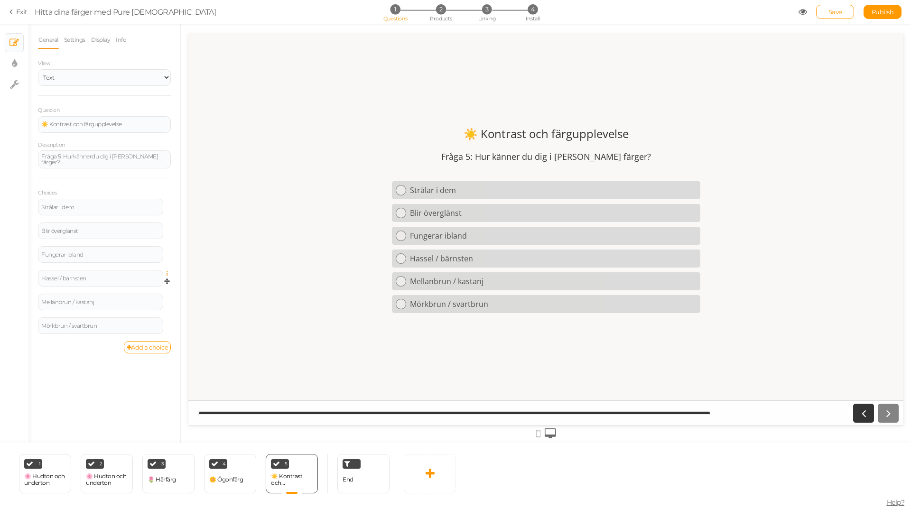
click at [168, 274] on icon at bounding box center [170, 274] width 6 height 6
click at [141, 294] on link "Delete" at bounding box center [132, 297] width 75 height 10
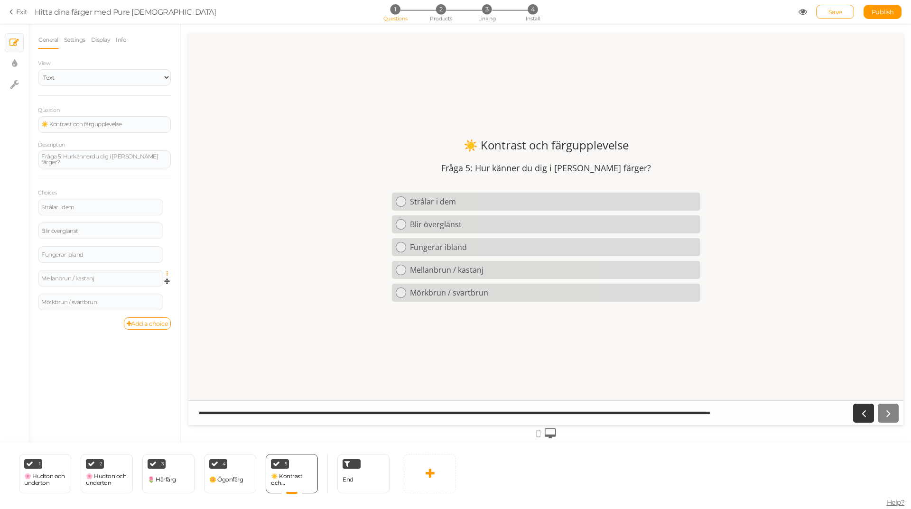
click at [168, 273] on icon at bounding box center [170, 274] width 6 height 6
click at [154, 296] on link "Delete" at bounding box center [132, 297] width 75 height 10
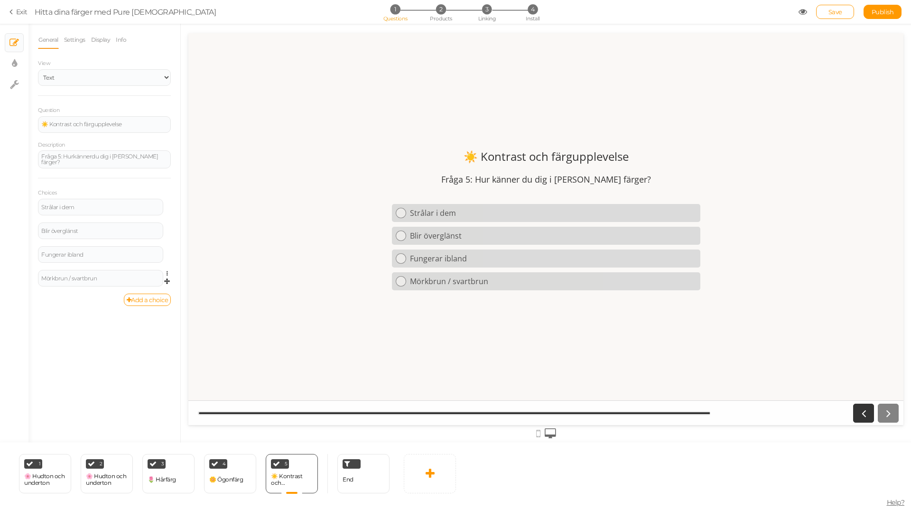
click at [168, 275] on link at bounding box center [170, 273] width 8 height 7
click at [167, 273] on icon at bounding box center [170, 274] width 6 height 6
click at [168, 271] on icon at bounding box center [170, 274] width 6 height 6
click at [137, 295] on link "Delete" at bounding box center [132, 297] width 75 height 10
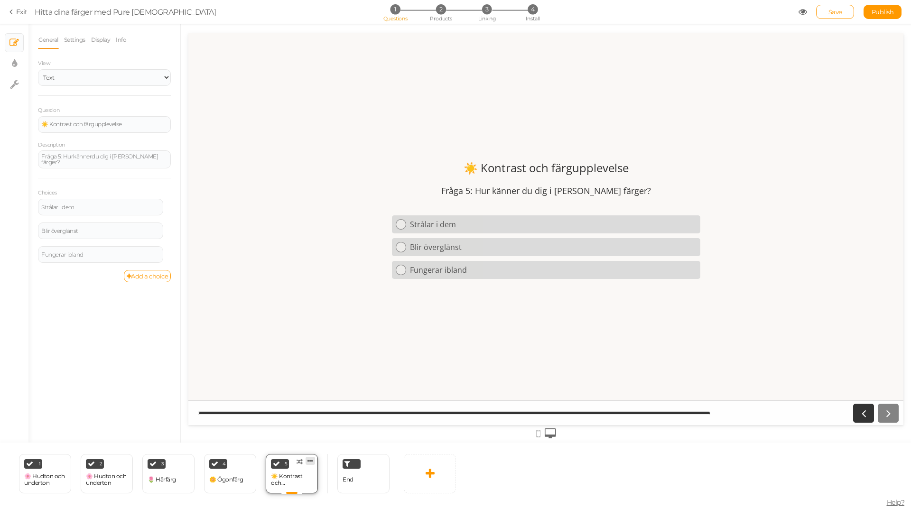
click at [310, 461] on icon at bounding box center [311, 460] width 6 height 7
click at [293, 459] on span "Clone" at bounding box center [291, 458] width 16 height 7
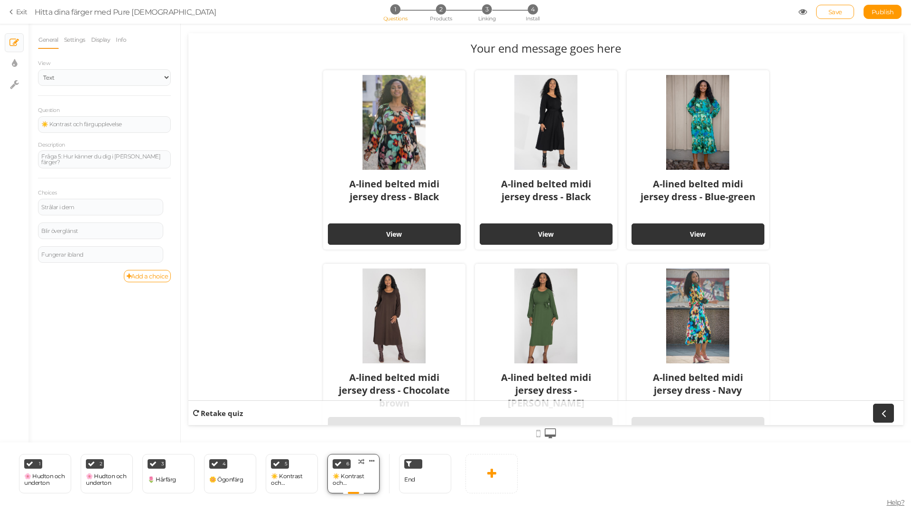
click at [372, 474] on div "☀️ Kontrast och färgupplevelse" at bounding box center [354, 479] width 42 height 13
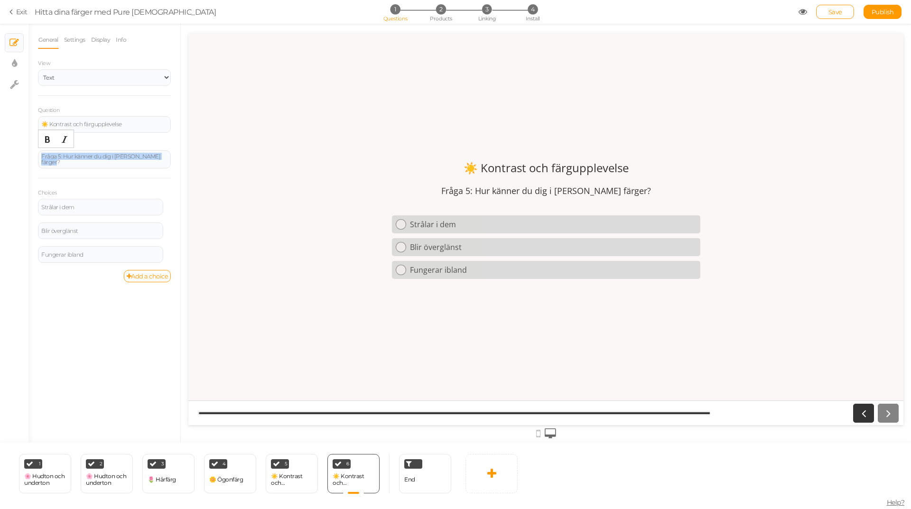
drag, startPoint x: 126, startPoint y: 158, endPoint x: 2, endPoint y: 166, distance: 123.6
click at [2, 166] on div "× Slides × Display settings × Settings General Settings Display Info View Text …" at bounding box center [455, 233] width 911 height 419
paste div
drag, startPoint x: 87, startPoint y: 158, endPoint x: 63, endPoint y: 160, distance: 24.4
click at [63, 160] on div "Fråga 6: Passar du bäst i guld eller silver?" at bounding box center [104, 159] width 126 height 6
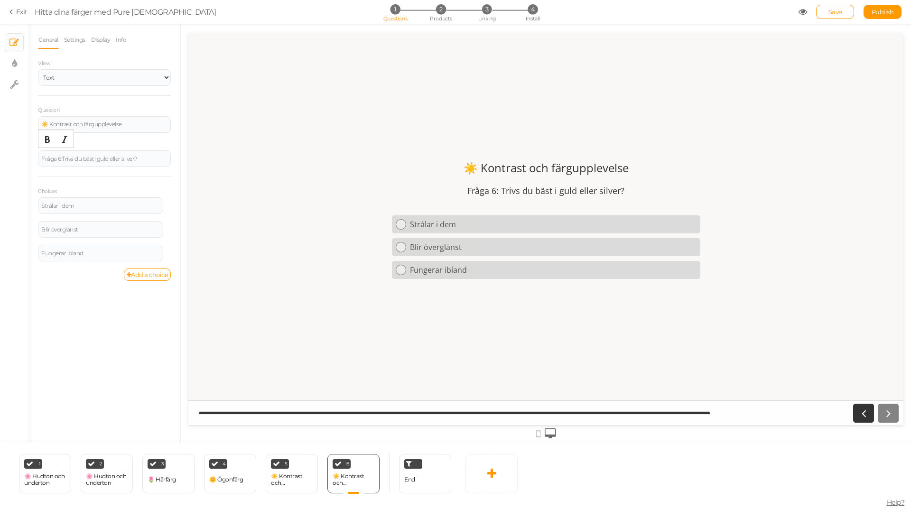
click at [128, 183] on div "Choices Strålar i dem Settings Delete Blir överglänst Settings Delete Fungerar …" at bounding box center [104, 223] width 133 height 92
drag, startPoint x: 83, startPoint y: 204, endPoint x: 32, endPoint y: 205, distance: 50.8
click at [32, 205] on div "General Settings Display Info View Text Images Slider Dropdown Question ☀️ Kont…" at bounding box center [104, 237] width 152 height 412
paste div
drag, startPoint x: 101, startPoint y: 206, endPoint x: 56, endPoint y: 205, distance: 45.6
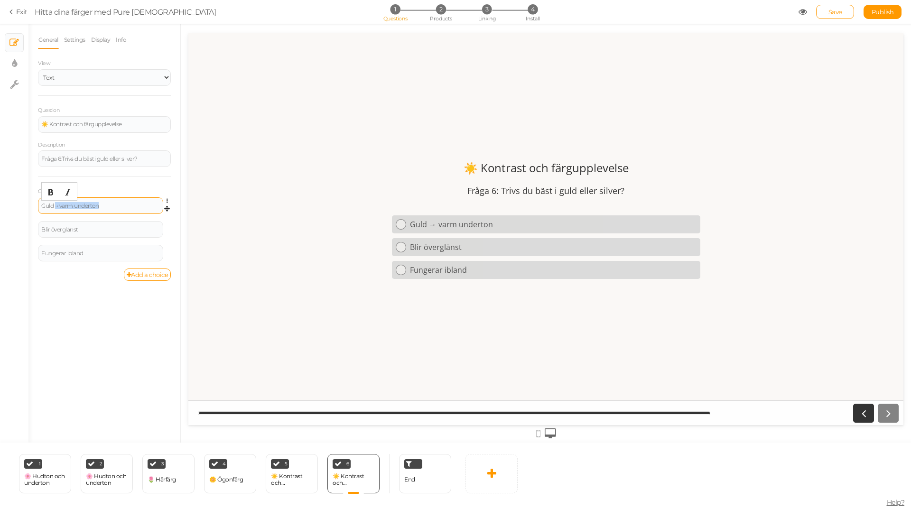
click at [56, 205] on div "Guld → varm underton" at bounding box center [100, 206] width 119 height 6
click at [167, 199] on icon at bounding box center [170, 201] width 6 height 6
click at [141, 214] on link "Settings" at bounding box center [132, 215] width 75 height 10
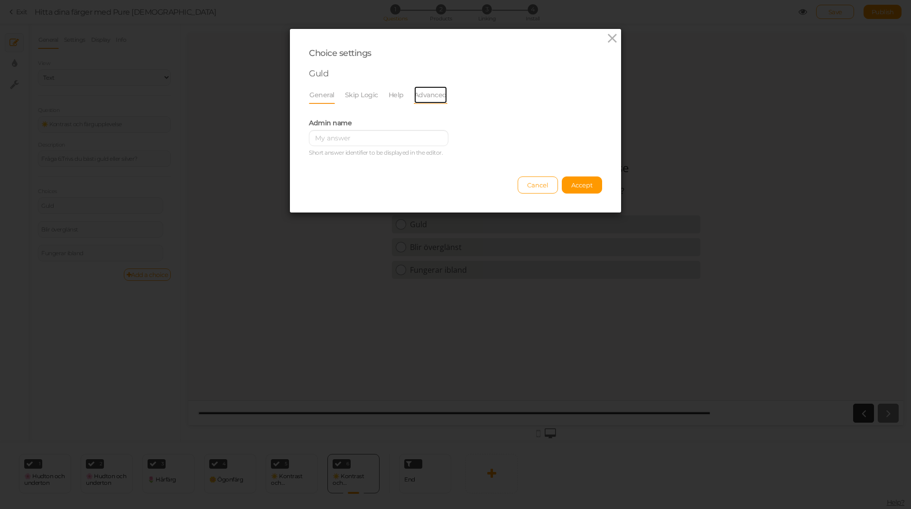
click at [431, 90] on link "Advanced" at bounding box center [431, 95] width 34 height 18
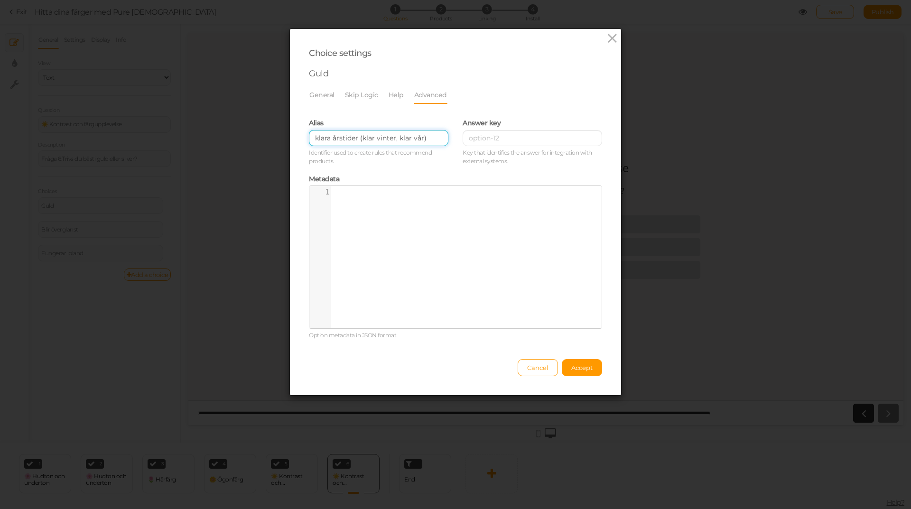
drag, startPoint x: 431, startPoint y: 138, endPoint x: 223, endPoint y: 141, distance: 208.4
click at [223, 141] on div "Choice settings Guld General Skip Logic Help Advanced Admin name [PERSON_NAME] …" at bounding box center [455, 254] width 911 height 509
paste input "→ varm underton"
drag, startPoint x: 319, startPoint y: 139, endPoint x: 289, endPoint y: 144, distance: 29.9
click at [290, 144] on div "Choice settings Guld General Skip Logic Help Advanced Admin name [PERSON_NAME] …" at bounding box center [455, 212] width 331 height 366
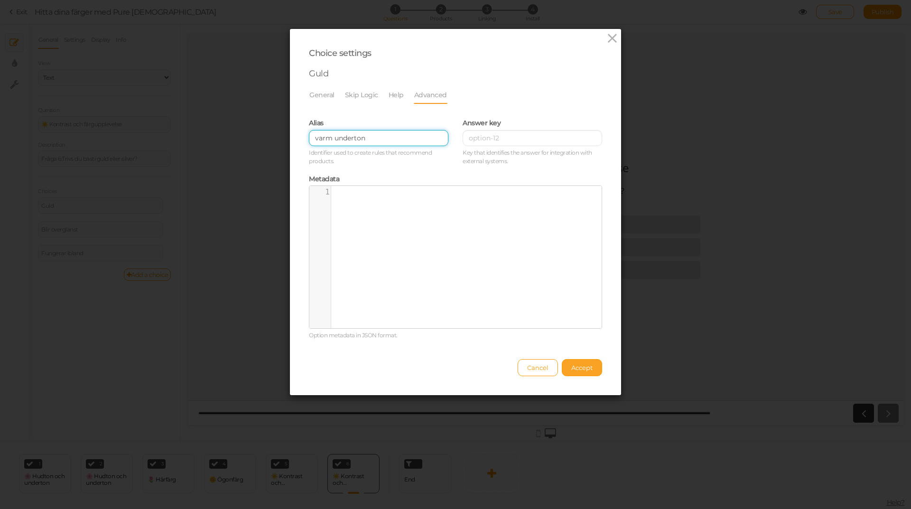
type input "varm underton"
click at [585, 366] on span "Accept" at bounding box center [581, 368] width 21 height 8
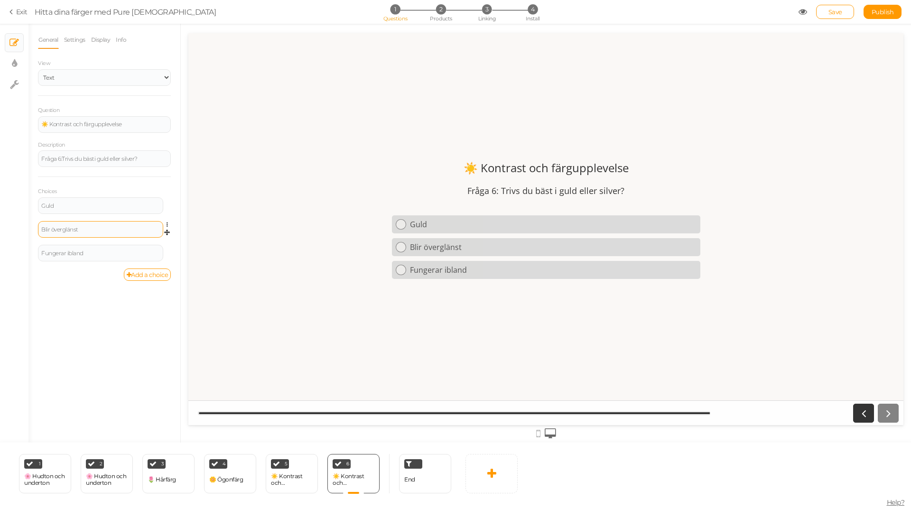
click at [90, 230] on div "Blir överglänst" at bounding box center [100, 230] width 119 height 6
drag, startPoint x: 90, startPoint y: 230, endPoint x: 0, endPoint y: 220, distance: 90.2
click at [0, 220] on div "× Slides × Display settings × Settings General Settings Display Info View Text …" at bounding box center [455, 233] width 911 height 419
paste div
drag, startPoint x: 103, startPoint y: 232, endPoint x: 55, endPoint y: 226, distance: 47.8
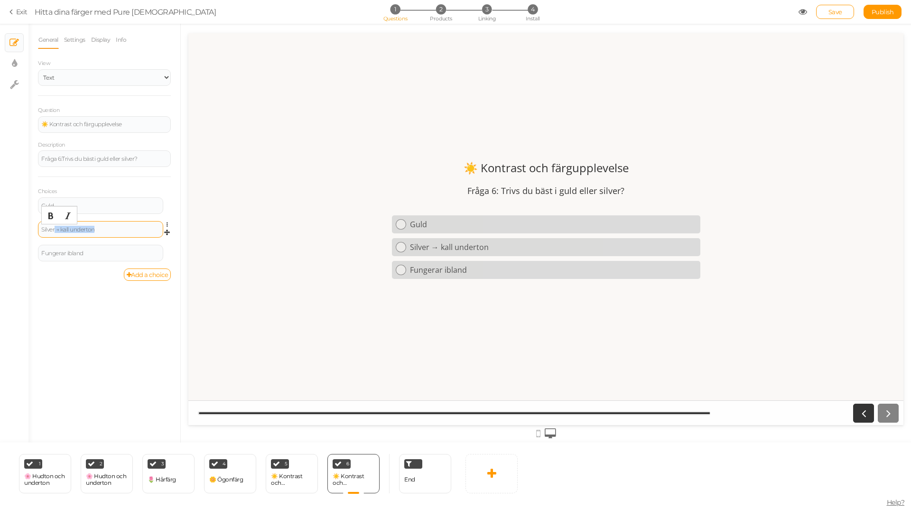
click at [55, 227] on div "Silver → kall underton" at bounding box center [100, 230] width 119 height 6
click at [167, 225] on icon at bounding box center [170, 225] width 6 height 6
click at [146, 242] on link "Settings" at bounding box center [132, 238] width 75 height 10
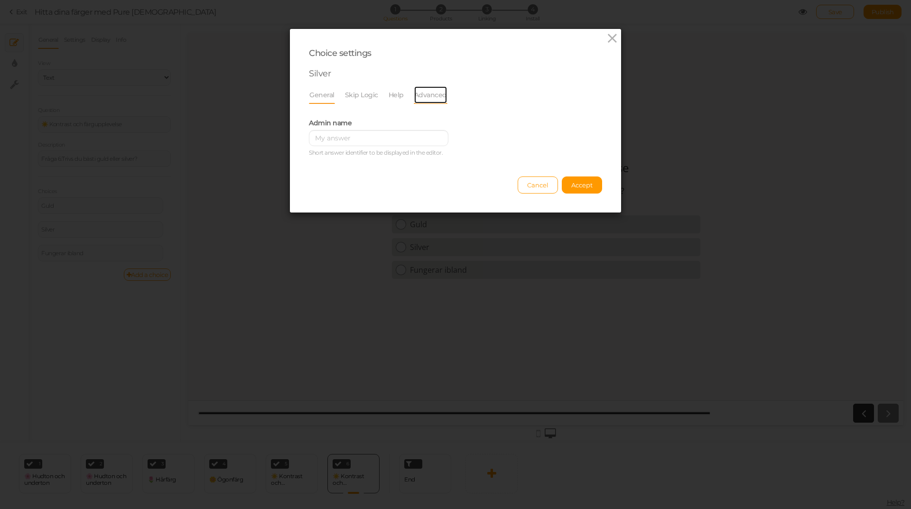
click at [416, 96] on link "Advanced" at bounding box center [431, 95] width 34 height 18
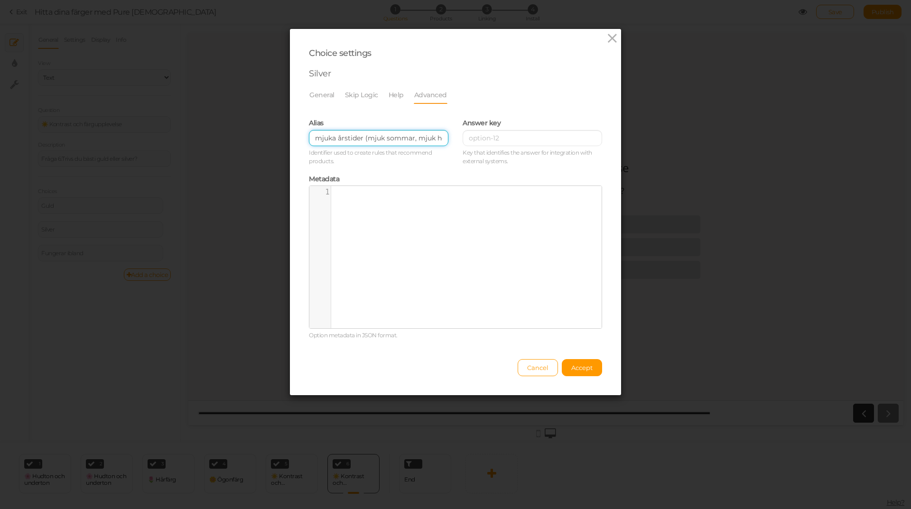
scroll to position [0, 11]
drag, startPoint x: 307, startPoint y: 140, endPoint x: 457, endPoint y: 140, distance: 150.4
click at [457, 140] on div "Alias mjuka årstider (mjuk sommar, mjuk höst) Identifier used to create rules t…" at bounding box center [456, 141] width 308 height 56
paste input "→ [PERSON_NAME]"
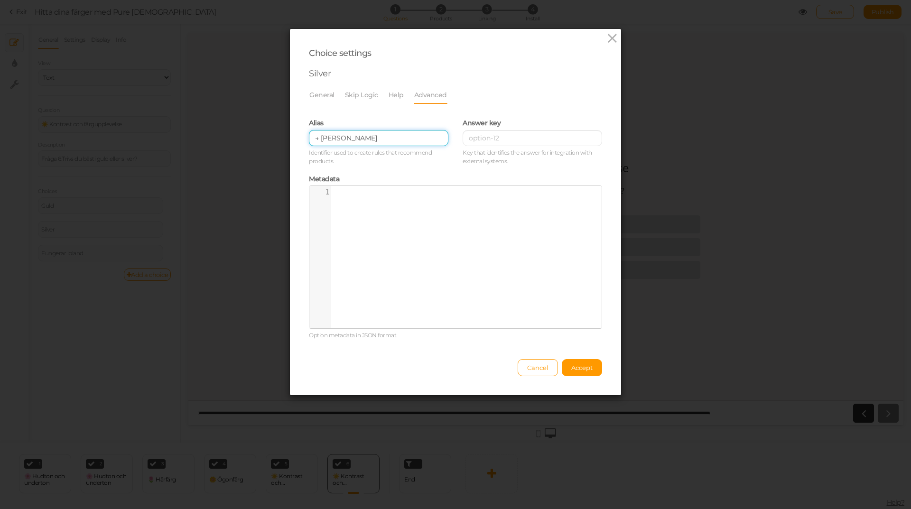
drag, startPoint x: 319, startPoint y: 139, endPoint x: 296, endPoint y: 140, distance: 23.8
click at [296, 140] on div "Choice settings Silver General Skip Logic Help Advanced Admin name [PERSON_NAME…" at bounding box center [455, 212] width 331 height 366
type input "kall underton"
click at [579, 365] on span "Accept" at bounding box center [581, 368] width 21 height 8
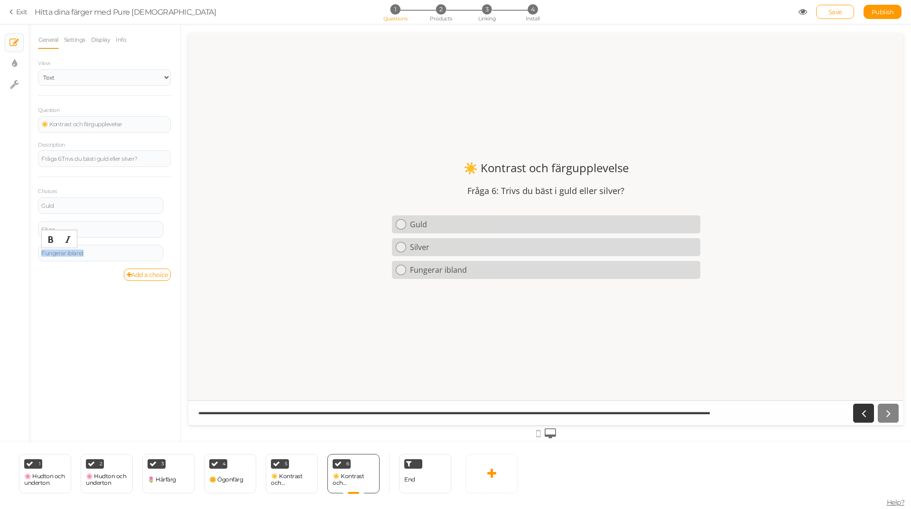
drag, startPoint x: 89, startPoint y: 254, endPoint x: 30, endPoint y: 249, distance: 58.6
click at [32, 250] on div "General Settings Display Info View Text Images Slider Dropdown Question ☀️ Kont…" at bounding box center [104, 237] width 152 height 412
paste div
drag, startPoint x: 108, startPoint y: 254, endPoint x: 58, endPoint y: 253, distance: 49.8
click at [58, 253] on div "Båda → neutral underton" at bounding box center [100, 254] width 119 height 6
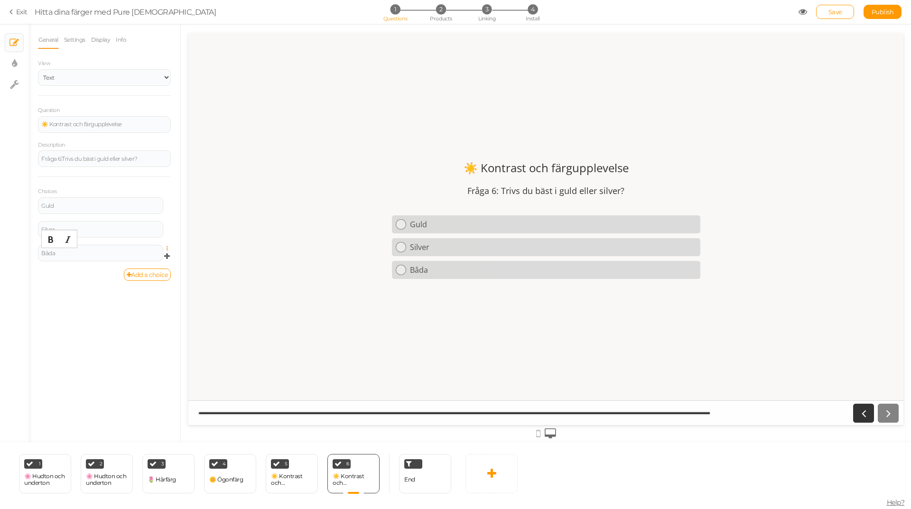
click at [168, 247] on icon at bounding box center [170, 249] width 6 height 6
click at [147, 261] on link "Settings" at bounding box center [132, 262] width 75 height 10
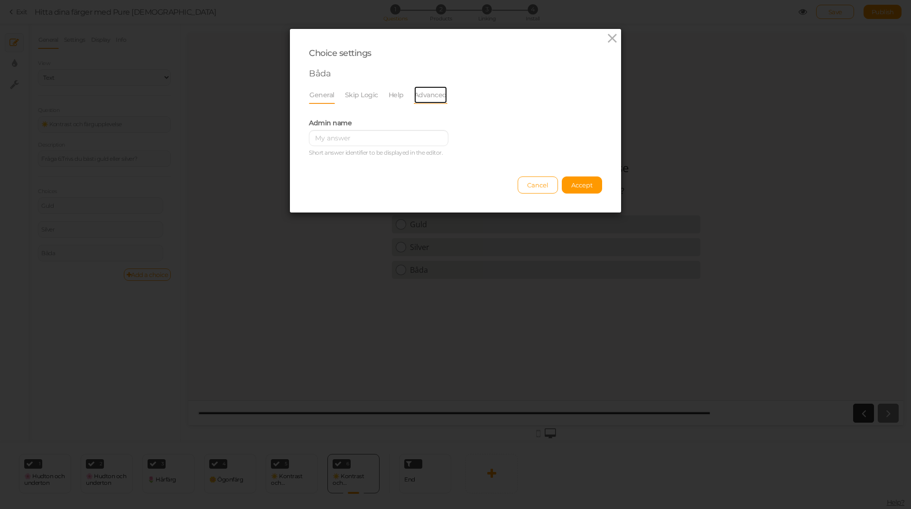
click at [422, 92] on link "Advanced" at bounding box center [431, 95] width 34 height 18
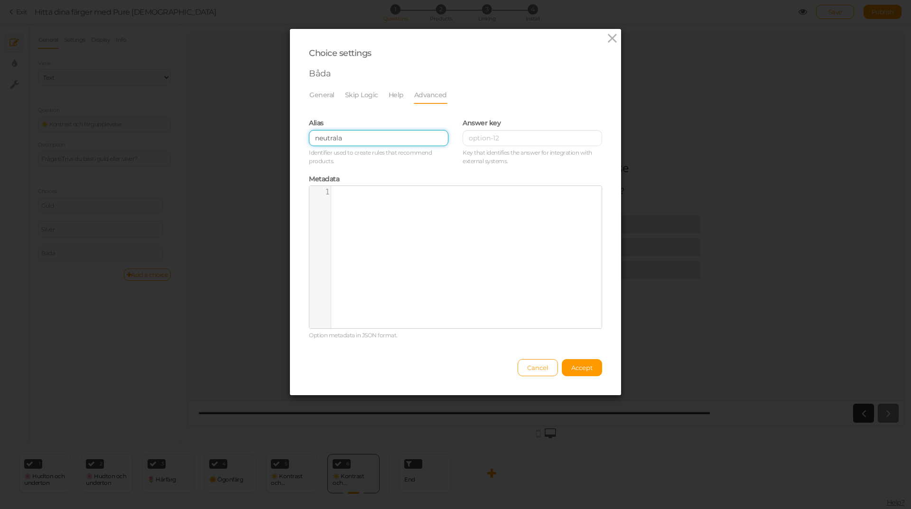
drag, startPoint x: 370, startPoint y: 140, endPoint x: 255, endPoint y: 140, distance: 115.3
click at [255, 140] on div "Choice settings Båda General Skip Logic Help Advanced Admin name [PERSON_NAME] …" at bounding box center [455, 254] width 911 height 509
paste input "→ neutral underton"
drag, startPoint x: 320, startPoint y: 139, endPoint x: 302, endPoint y: 139, distance: 18.0
click at [302, 139] on div "Alias → neutral underton Identifier used to create rules that recommend product…" at bounding box center [379, 141] width 154 height 56
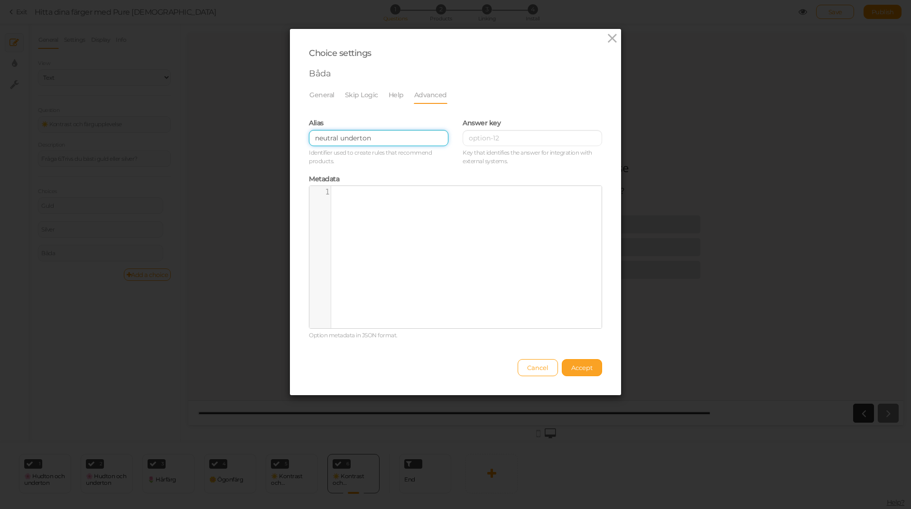
type input "neutral underton"
click at [590, 367] on button "Accept" at bounding box center [582, 367] width 40 height 17
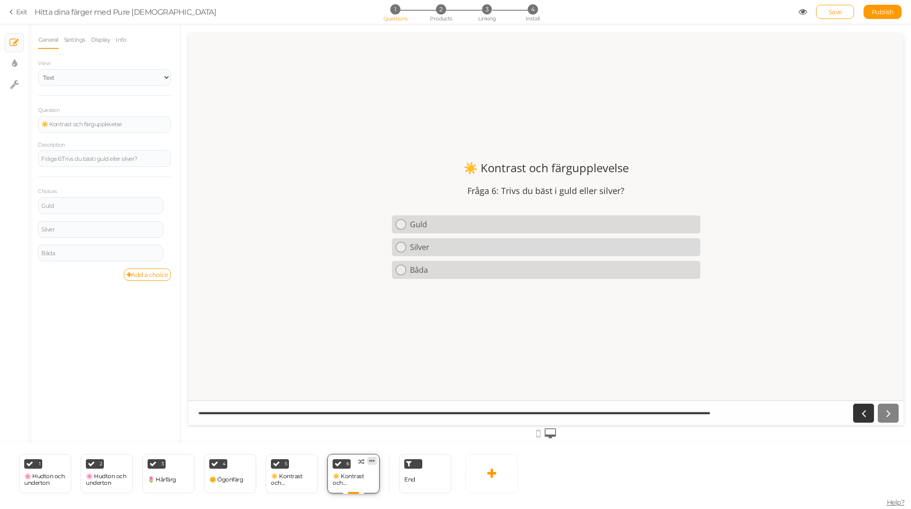
click at [373, 463] on icon at bounding box center [372, 460] width 6 height 7
click at [366, 459] on link "Clone" at bounding box center [356, 459] width 54 height 10
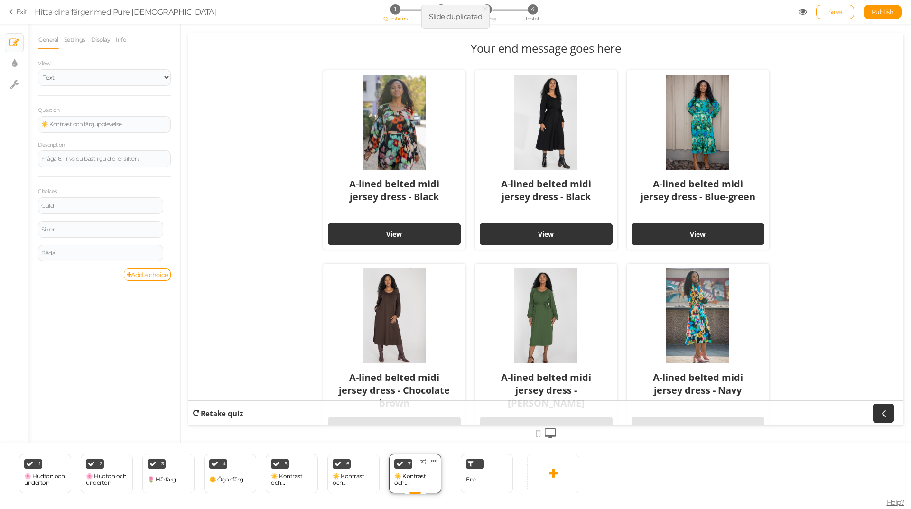
click at [428, 472] on div "☀️ Kontrast och färgupplevelse" at bounding box center [415, 480] width 42 height 17
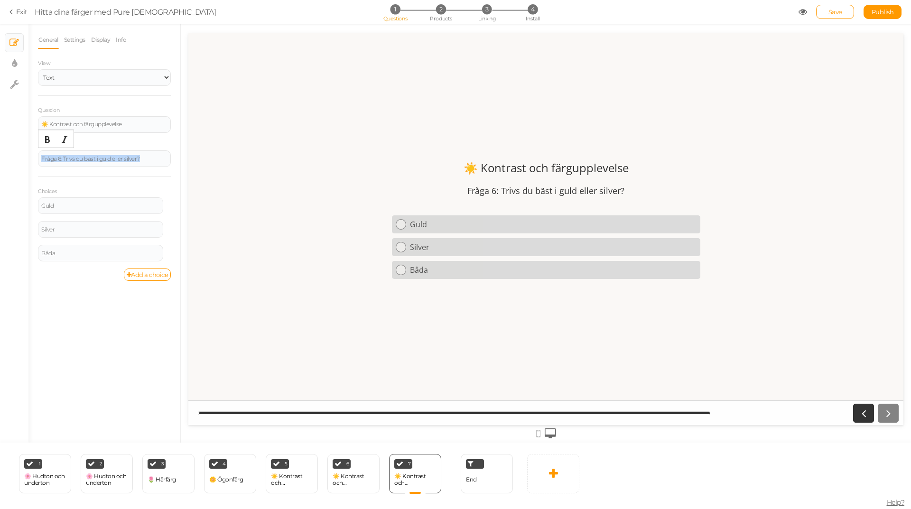
drag, startPoint x: 154, startPoint y: 155, endPoint x: 12, endPoint y: 165, distance: 142.2
click at [13, 165] on div "× Slides × Display settings × Settings General Settings Display Info View Text …" at bounding box center [455, 233] width 911 height 419
paste div
drag, startPoint x: 100, startPoint y: 154, endPoint x: 16, endPoint y: 158, distance: 84.1
click at [16, 158] on div "× Slides × Display settings × Settings General Settings Display Info View Text …" at bounding box center [455, 233] width 911 height 419
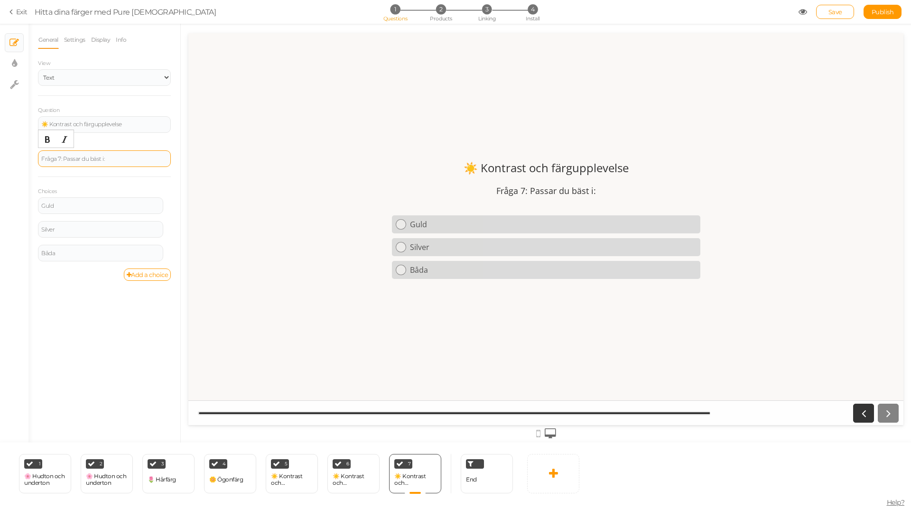
click at [70, 159] on div "Fråga 7: Passar du bäst i:" at bounding box center [104, 159] width 126 height 6
drag, startPoint x: 67, startPoint y: 203, endPoint x: 35, endPoint y: 206, distance: 32.4
click at [35, 206] on div "General Settings Display Info View Text Images Slider Dropdown Question ☀️ Kont…" at bounding box center [104, 237] width 152 height 412
paste div
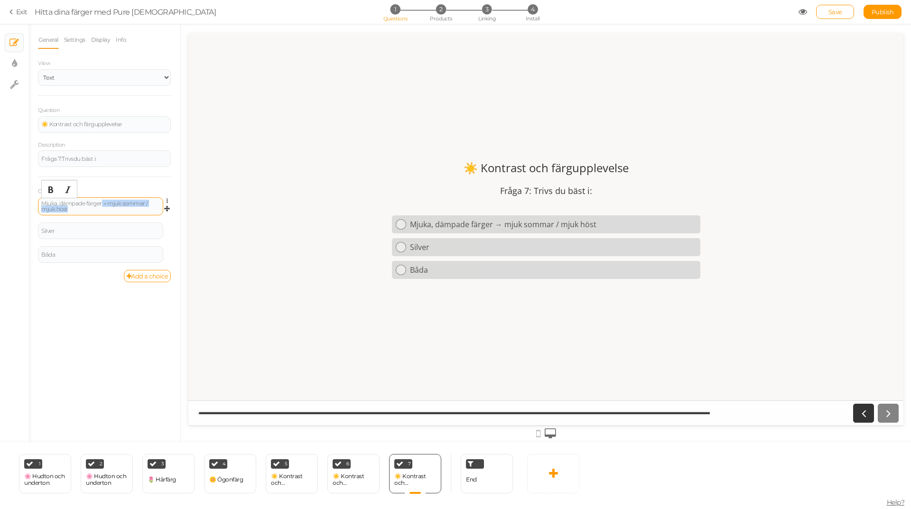
drag, startPoint x: 102, startPoint y: 204, endPoint x: 135, endPoint y: 212, distance: 34.3
click at [135, 212] on div "Mjuka, dämpade färger → mjuk sommar / mjuk höst" at bounding box center [100, 206] width 125 height 18
click at [165, 201] on span "Settings Delete" at bounding box center [167, 201] width 8 height 9
click at [168, 200] on icon at bounding box center [170, 201] width 6 height 6
click at [153, 216] on link "Settings" at bounding box center [132, 215] width 75 height 10
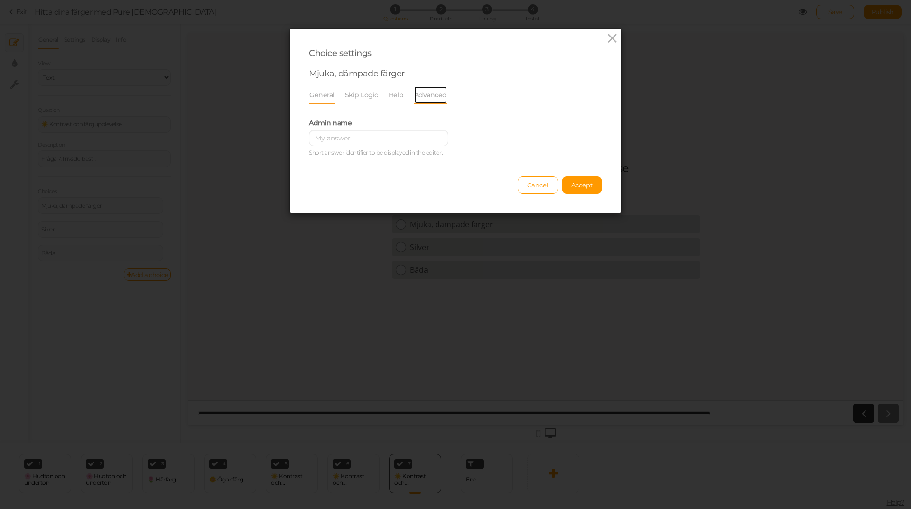
click at [418, 95] on link "Advanced" at bounding box center [431, 95] width 34 height 18
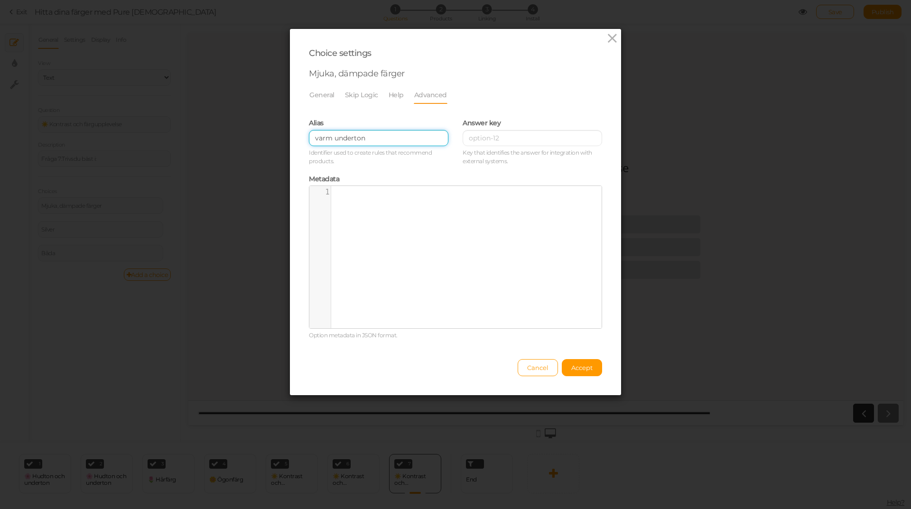
drag, startPoint x: 382, startPoint y: 142, endPoint x: 247, endPoint y: 144, distance: 135.7
click at [247, 144] on div "Choice settings Mjuka, dämpade färger General Skip Logic Help Advanced Admin na…" at bounding box center [455, 254] width 911 height 509
paste input "→ mjuk sommar / mjuk höst"
drag, startPoint x: 322, startPoint y: 137, endPoint x: 295, endPoint y: 137, distance: 26.6
click at [295, 137] on div "Choice settings Mjuka, dämpade färger General Skip Logic Help Advanced Admin na…" at bounding box center [455, 212] width 331 height 366
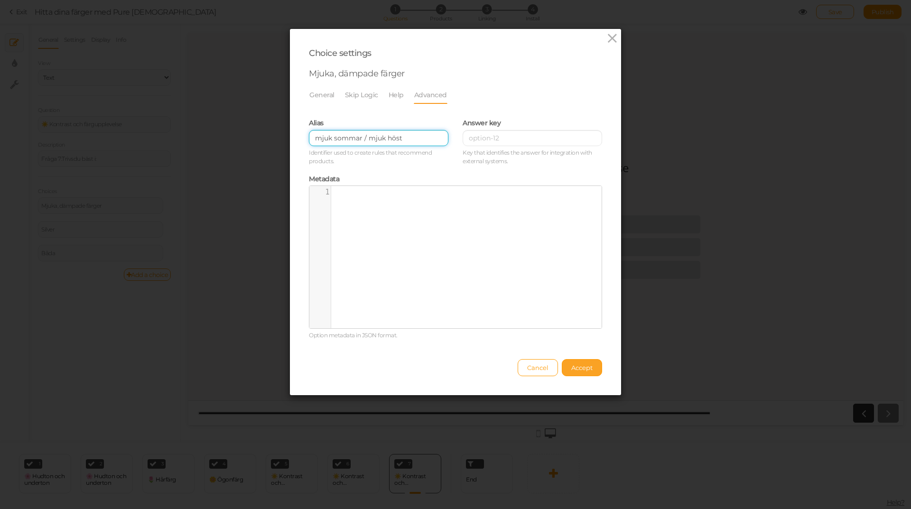
type input "mjuk sommar / mjuk höst"
click at [578, 368] on span "Accept" at bounding box center [581, 368] width 21 height 8
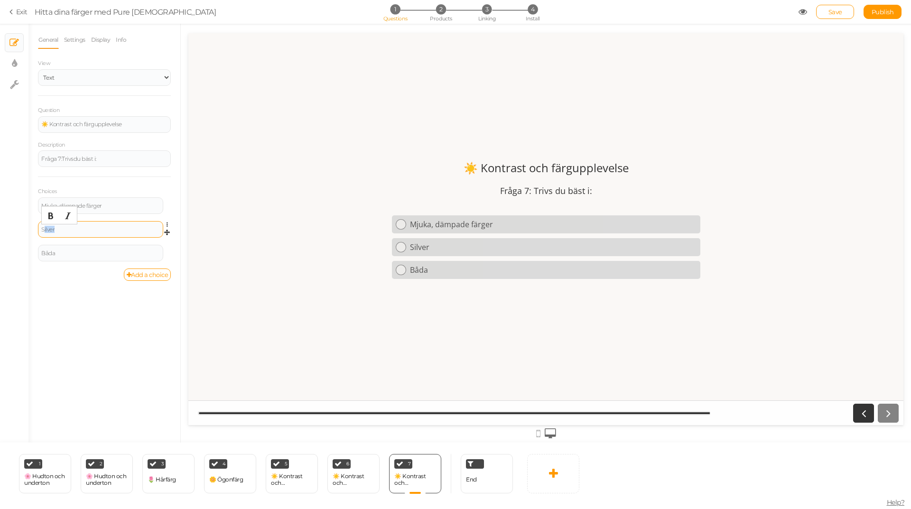
drag, startPoint x: 76, startPoint y: 231, endPoint x: 44, endPoint y: 231, distance: 32.7
click at [44, 231] on div "Silver" at bounding box center [100, 230] width 119 height 6
click at [58, 239] on div "Silver Settings Delete" at bounding box center [104, 233] width 133 height 24
drag, startPoint x: 56, startPoint y: 230, endPoint x: 25, endPoint y: 225, distance: 32.1
click at [26, 226] on div "× Slides × Display settings × Settings General Settings Display Info View Text …" at bounding box center [455, 233] width 911 height 419
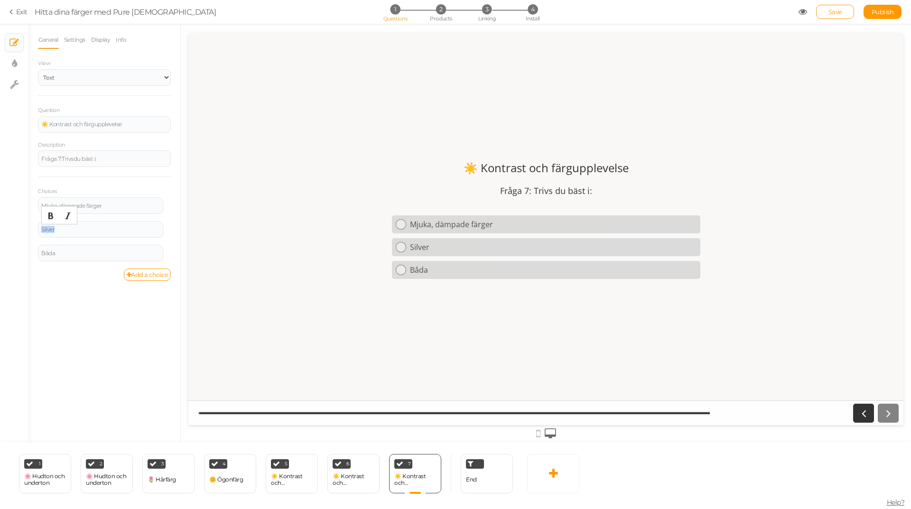
paste div
drag, startPoint x: 144, startPoint y: 230, endPoint x: 88, endPoint y: 231, distance: 56.5
click at [88, 231] on div "[PERSON_NAME], starka färger → klar vår / klar vinter" at bounding box center [100, 229] width 119 height 11
click at [168, 224] on icon at bounding box center [170, 225] width 6 height 6
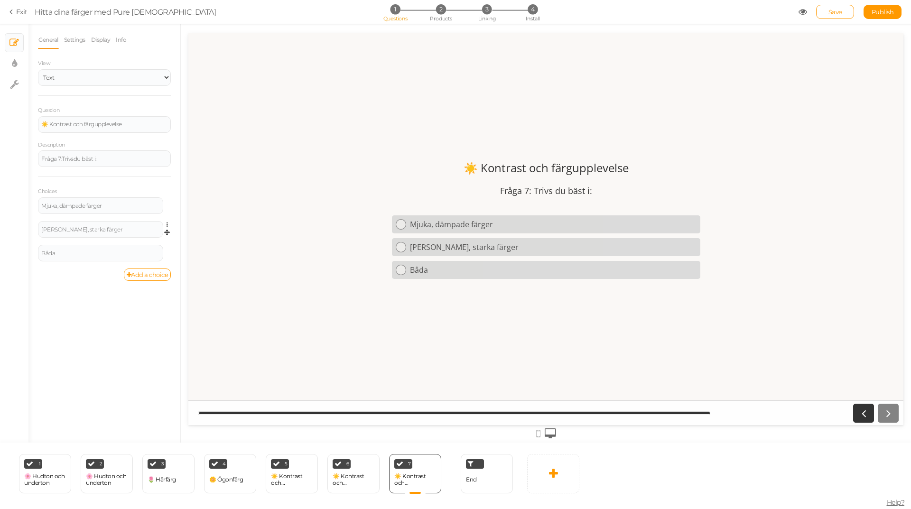
click at [166, 224] on link at bounding box center [170, 224] width 8 height 7
click at [150, 239] on link "Settings" at bounding box center [132, 238] width 75 height 10
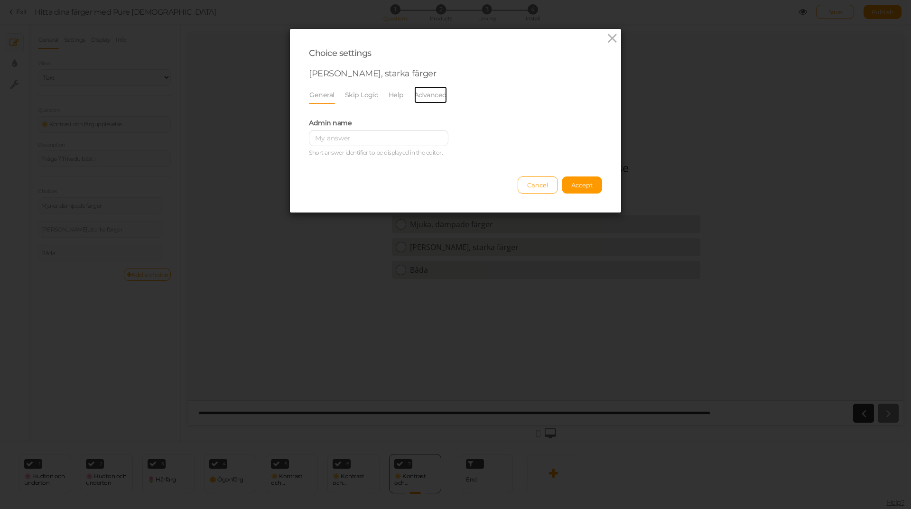
click at [431, 98] on link "Advanced" at bounding box center [431, 95] width 34 height 18
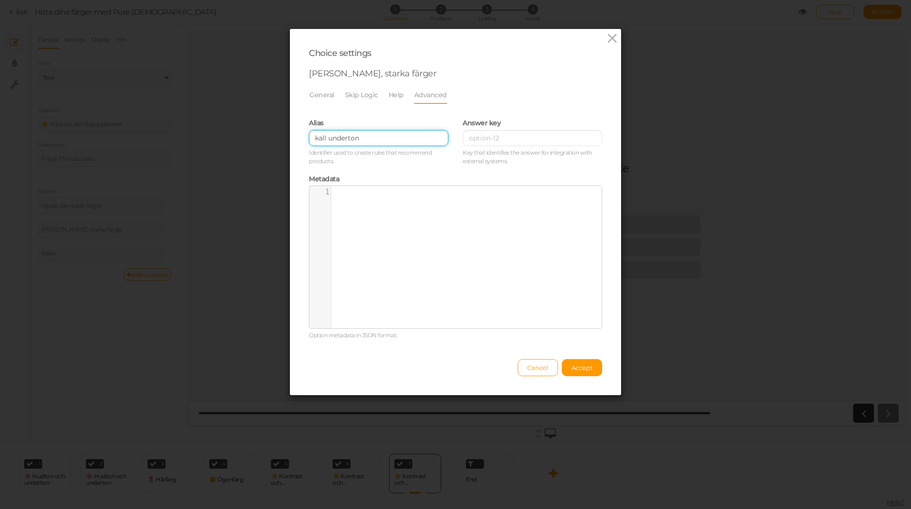
drag, startPoint x: 361, startPoint y: 140, endPoint x: 221, endPoint y: 140, distance: 140.0
click at [221, 140] on div "Choice settings [PERSON_NAME], starka färger General Skip Logic Help Advanced A…" at bounding box center [455, 254] width 911 height 509
paste input "→ klar vår / klar vinter"
drag, startPoint x: 321, startPoint y: 140, endPoint x: 294, endPoint y: 140, distance: 26.6
click at [294, 140] on div "Choice settings [PERSON_NAME], starka färger General Skip Logic Help Advanced A…" at bounding box center [455, 212] width 331 height 366
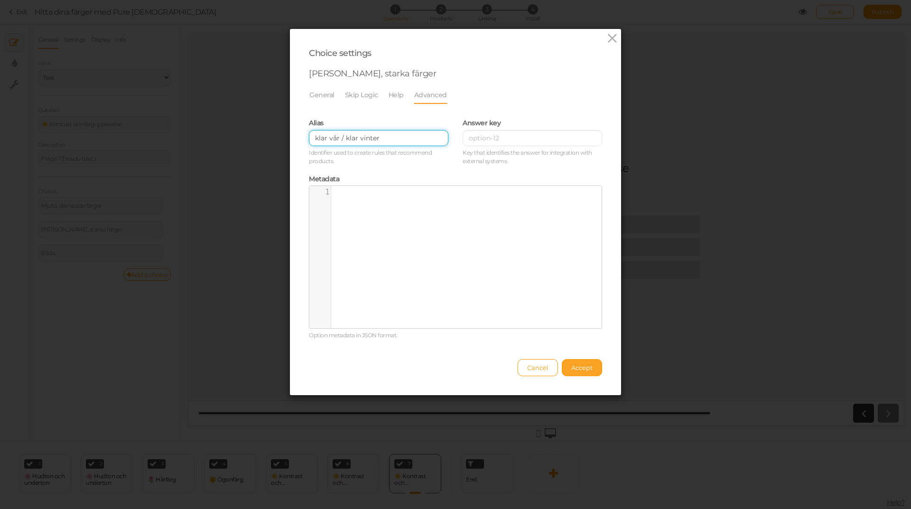
type input "klar vår / klar vinter"
click at [581, 362] on button "Accept" at bounding box center [582, 367] width 40 height 17
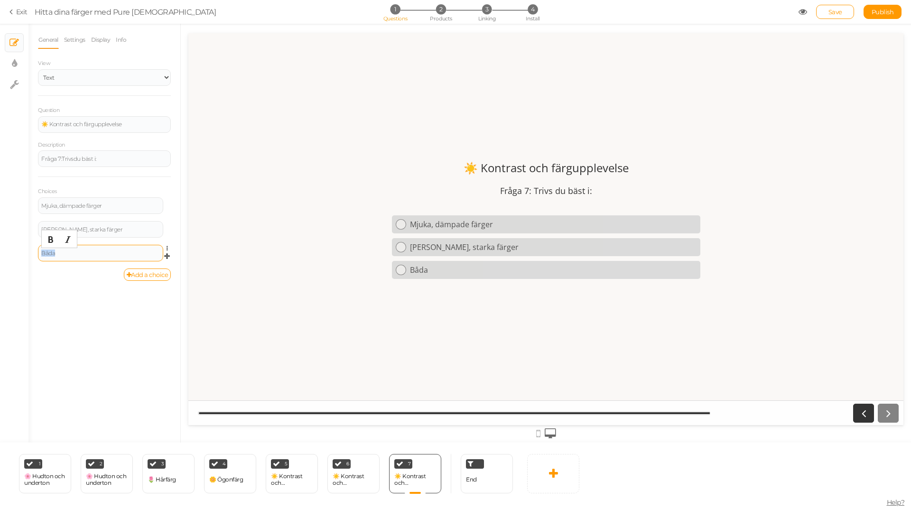
drag, startPoint x: 67, startPoint y: 252, endPoint x: 43, endPoint y: 253, distance: 24.7
click at [43, 253] on div "Båda" at bounding box center [100, 254] width 119 height 6
paste div
drag, startPoint x: 89, startPoint y: 253, endPoint x: 179, endPoint y: 252, distance: 89.7
click at [179, 252] on div "General Settings Display Info View Text Images Slider Dropdown Question ☀️ Kont…" at bounding box center [104, 237] width 152 height 412
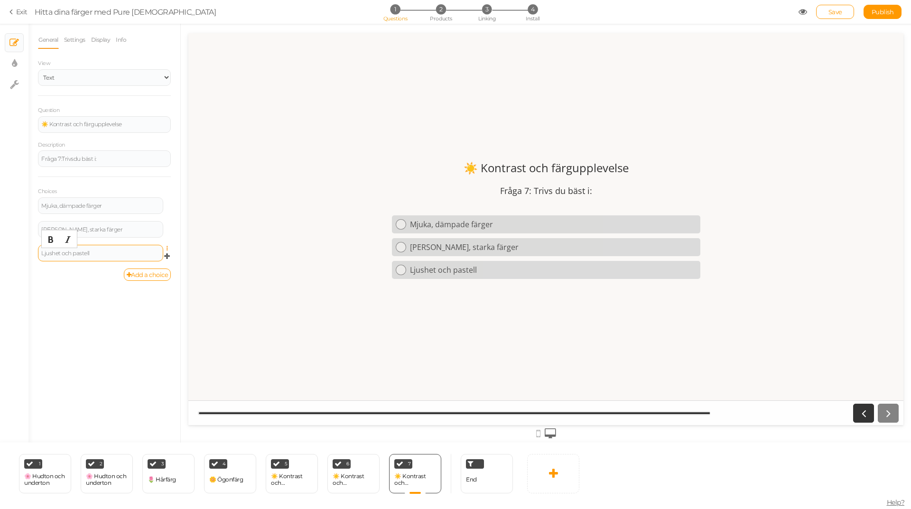
click at [167, 248] on icon at bounding box center [170, 249] width 6 height 6
click at [149, 266] on link "Settings" at bounding box center [132, 262] width 75 height 10
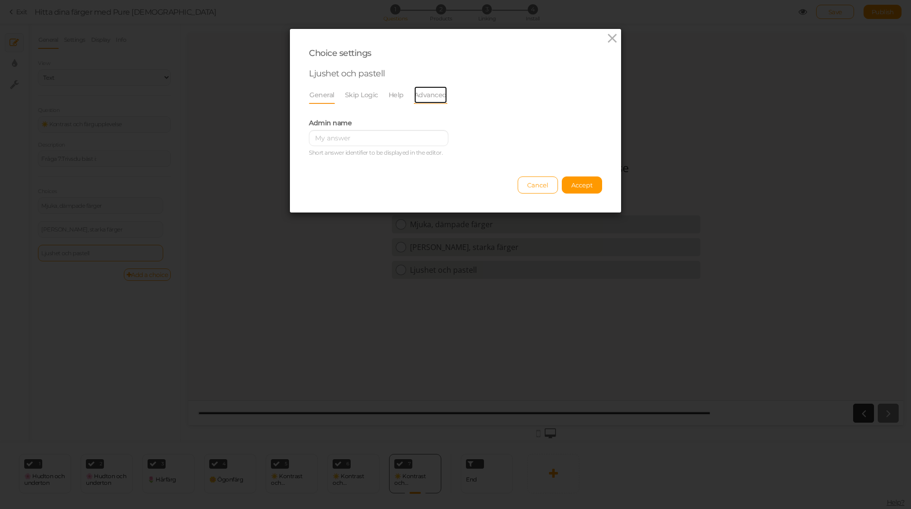
click at [421, 93] on link "Advanced" at bounding box center [431, 95] width 34 height 18
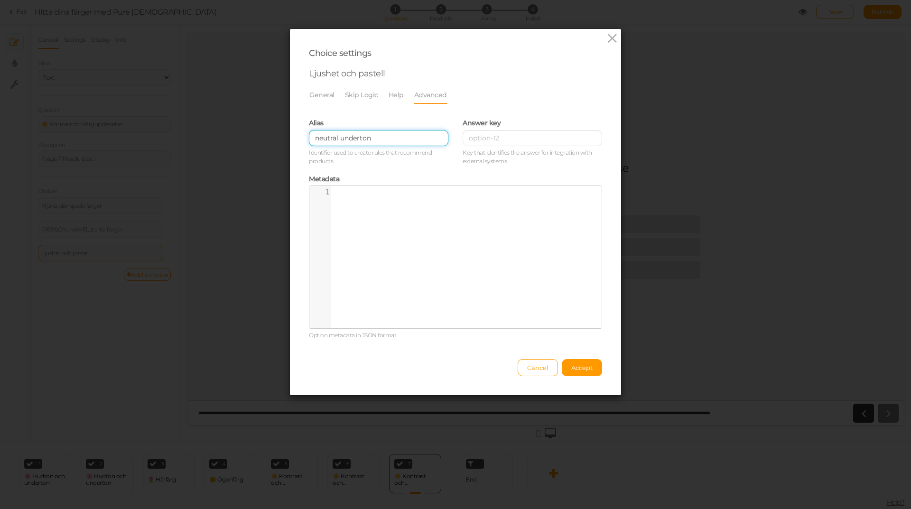
drag, startPoint x: 380, startPoint y: 139, endPoint x: 280, endPoint y: 139, distance: 100.6
click at [281, 139] on div "Choice settings Ljushet och pastell General Skip Logic Help Advanced Admin name…" at bounding box center [455, 254] width 911 height 509
paste input "→ ljus vår / ljus sommar"
drag, startPoint x: 322, startPoint y: 137, endPoint x: 298, endPoint y: 139, distance: 23.8
click at [302, 139] on div "Alias → ljus vår / ljus sommar Identifier used to create rules that recommend p…" at bounding box center [379, 141] width 154 height 56
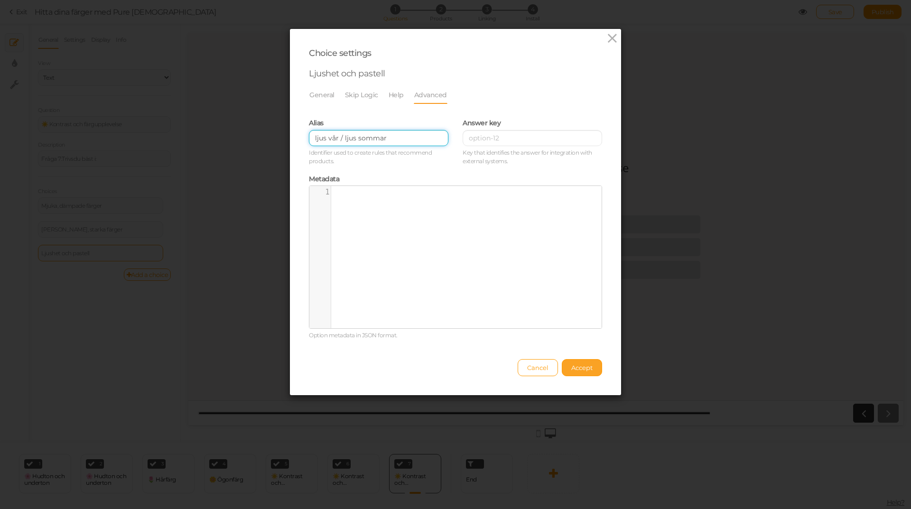
type input "ljus vår / ljus sommar"
drag, startPoint x: 579, startPoint y: 369, endPoint x: 416, endPoint y: 267, distance: 193.2
click at [580, 369] on span "Accept" at bounding box center [581, 368] width 21 height 8
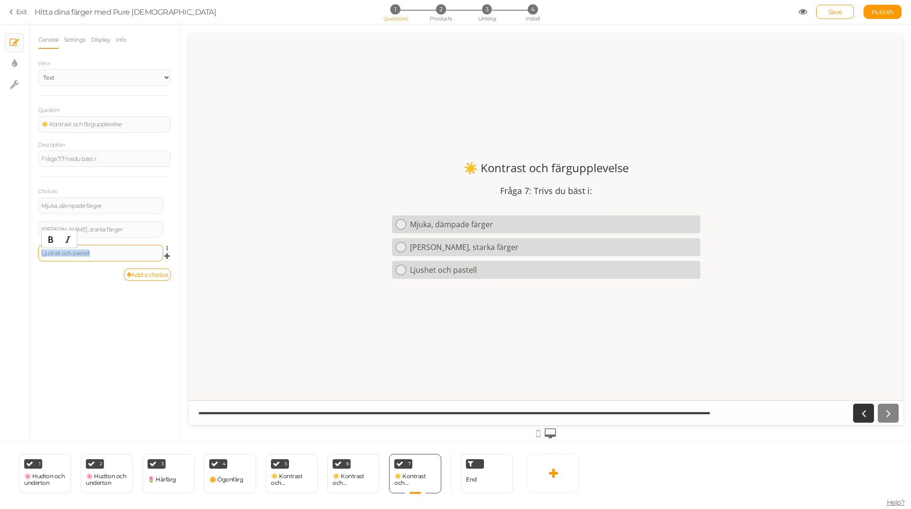
drag, startPoint x: 99, startPoint y: 252, endPoint x: 42, endPoint y: 254, distance: 56.5
click at [42, 254] on div "Ljushet och pastell" at bounding box center [100, 254] width 119 height 6
click at [141, 277] on link "Add a choice" at bounding box center [147, 275] width 47 height 12
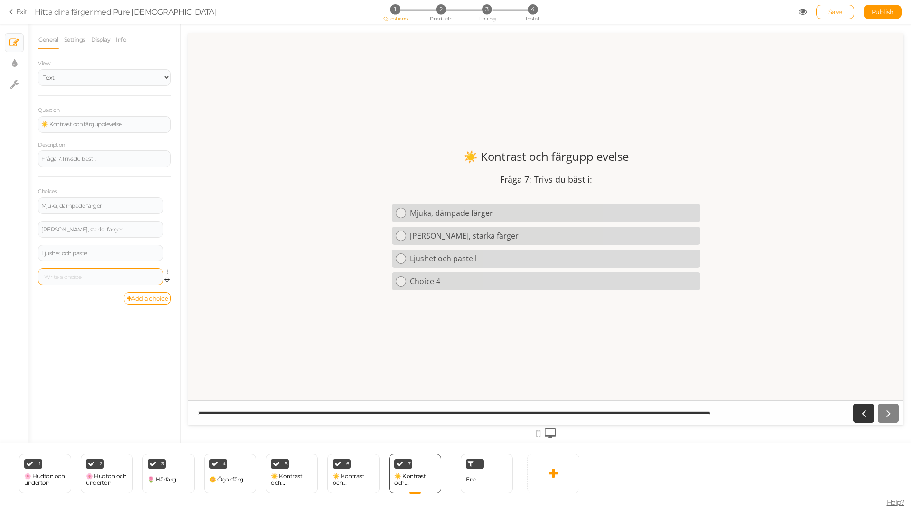
click at [91, 278] on div at bounding box center [100, 277] width 119 height 6
drag, startPoint x: 85, startPoint y: 278, endPoint x: 172, endPoint y: 279, distance: 86.8
click at [172, 279] on div "General Settings Display Info View Text Images Slider Dropdown Question ☀️ Kont…" at bounding box center [104, 237] width 152 height 412
click at [167, 273] on icon at bounding box center [170, 273] width 6 height 6
click at [130, 288] on span "Settings" at bounding box center [126, 285] width 21 height 7
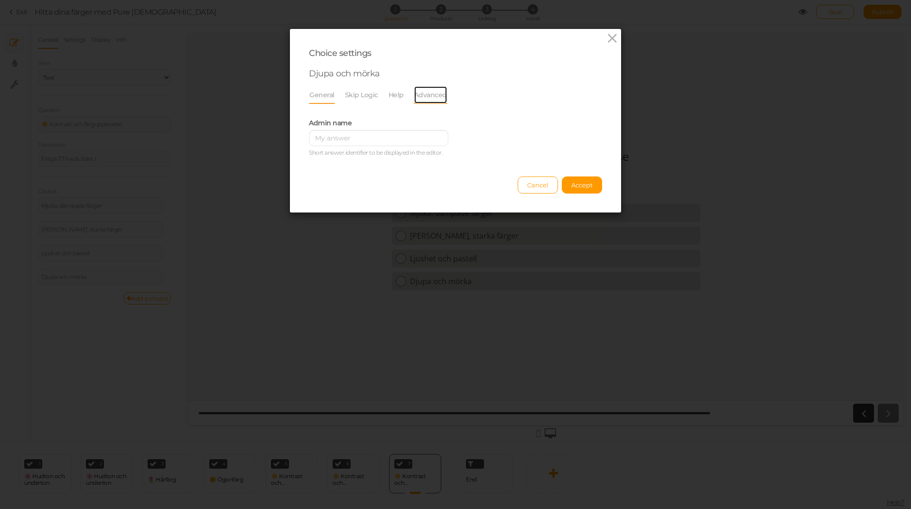
click at [421, 97] on link "Advanced" at bounding box center [431, 95] width 34 height 18
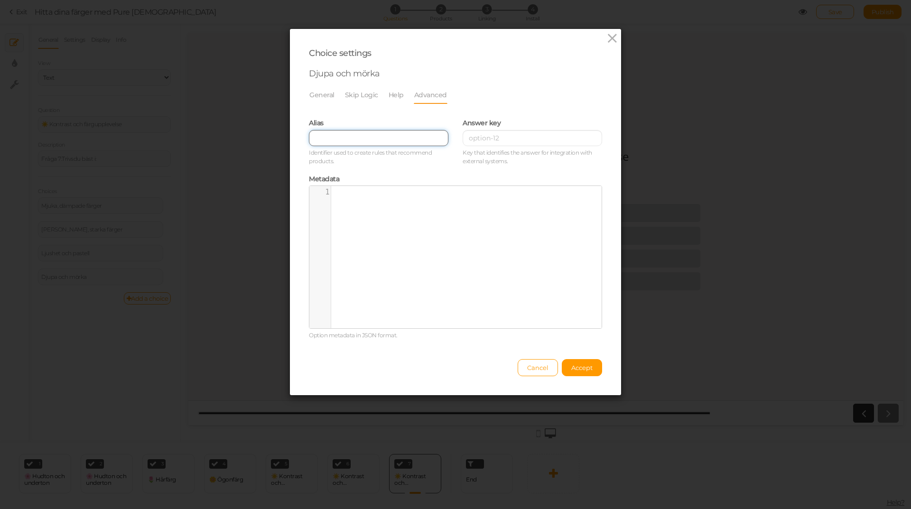
click at [341, 136] on input "text" at bounding box center [379, 138] width 140 height 16
paste input "→ mörk höst / mörk vinter"
drag, startPoint x: 321, startPoint y: 139, endPoint x: 285, endPoint y: 141, distance: 36.1
click at [285, 141] on div "Choice settings Djupa och mörka General Skip Logic Help Advanced Admin name [PE…" at bounding box center [455, 254] width 911 height 509
type input "mörk höst / mörk vinter"
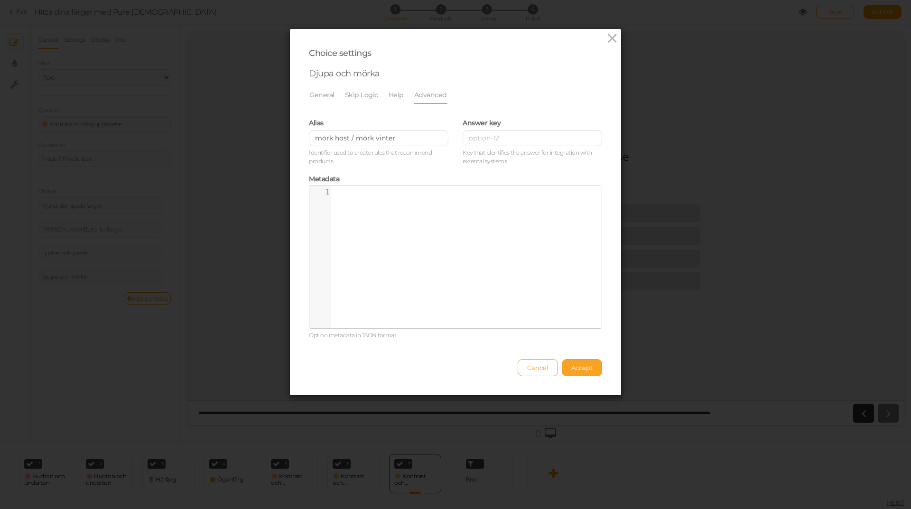
click at [581, 369] on span "Accept" at bounding box center [581, 368] width 21 height 8
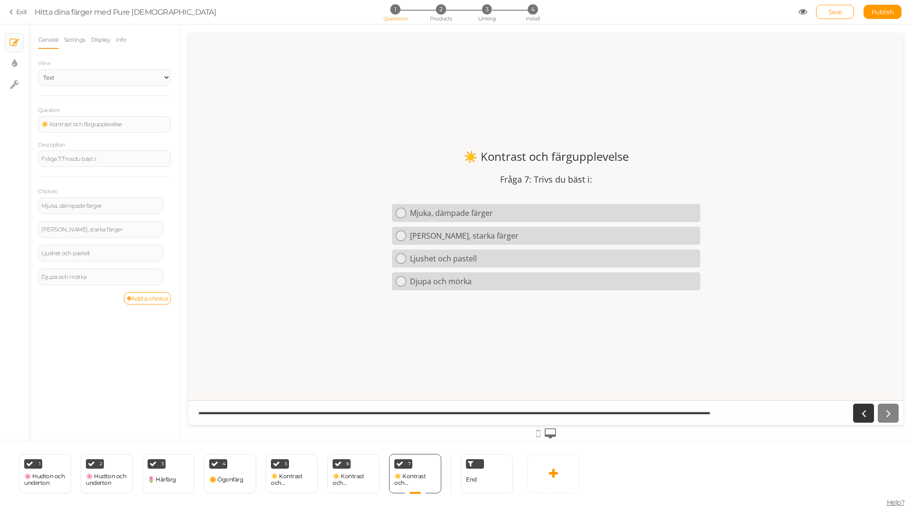
click at [842, 11] on span "Save" at bounding box center [836, 12] width 14 height 8
click at [433, 482] on div "☀️ Kontrast och färgupplevelse" at bounding box center [415, 479] width 42 height 13
click at [432, 462] on icon at bounding box center [434, 460] width 6 height 7
click at [418, 456] on span "Clone" at bounding box center [415, 458] width 16 height 7
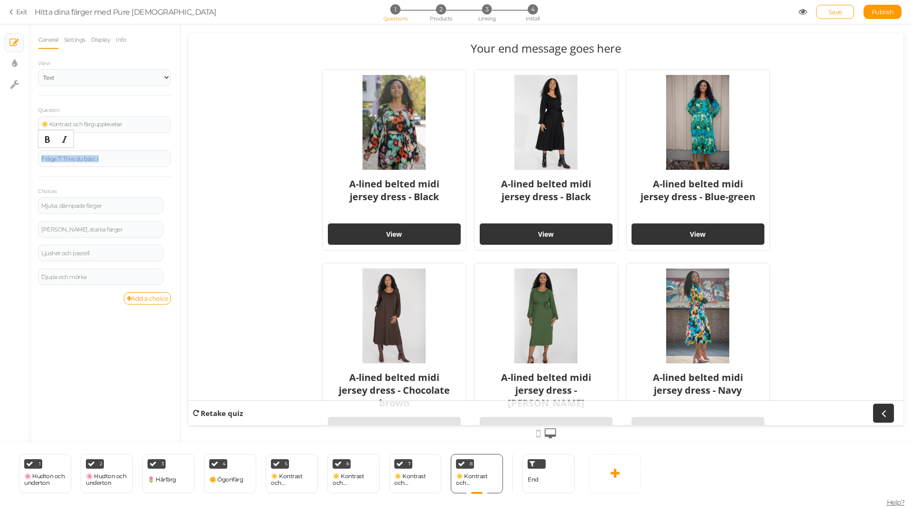
drag, startPoint x: 110, startPoint y: 161, endPoint x: 36, endPoint y: 157, distance: 74.1
click at [36, 157] on div "General Settings Display Info View Text Images Slider Dropdown Question ☀️ Kont…" at bounding box center [104, 237] width 152 height 412
click at [482, 476] on div "☀️ Kontrast och färgupplevelse" at bounding box center [477, 479] width 42 height 13
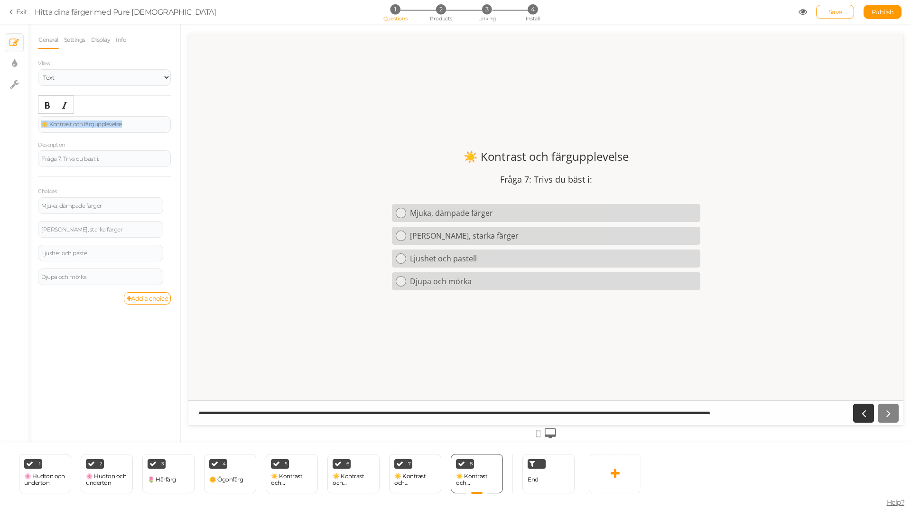
drag, startPoint x: 136, startPoint y: 124, endPoint x: 1, endPoint y: 126, distance: 134.8
click at [1, 126] on div "× Slides × Display settings × Settings General Settings Display Info View Text …" at bounding box center [455, 233] width 911 height 419
paste div
drag, startPoint x: 64, startPoint y: 122, endPoint x: 48, endPoint y: 124, distance: 15.8
click at [48, 124] on div "🌹 Del 5: Klädreferenser" at bounding box center [104, 124] width 126 height 6
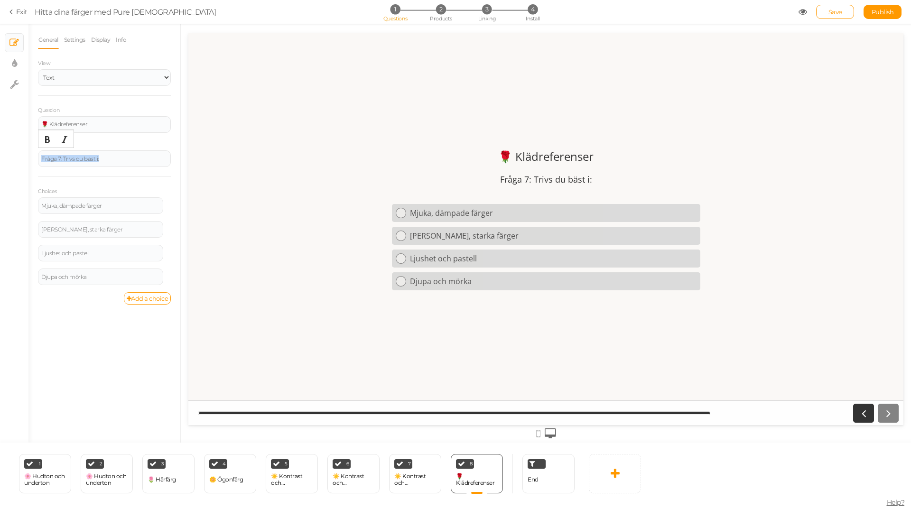
drag, startPoint x: 113, startPoint y: 159, endPoint x: 25, endPoint y: 159, distance: 88.3
click at [25, 159] on div "× Slides × Display settings × Settings General Settings Display Info View Text …" at bounding box center [455, 233] width 911 height 419
paste div
drag, startPoint x: 126, startPoint y: 157, endPoint x: 13, endPoint y: 160, distance: 113.0
click at [13, 160] on div "× Slides × Display settings × Settings General Settings Display Info View Text …" at bounding box center [455, 233] width 911 height 419
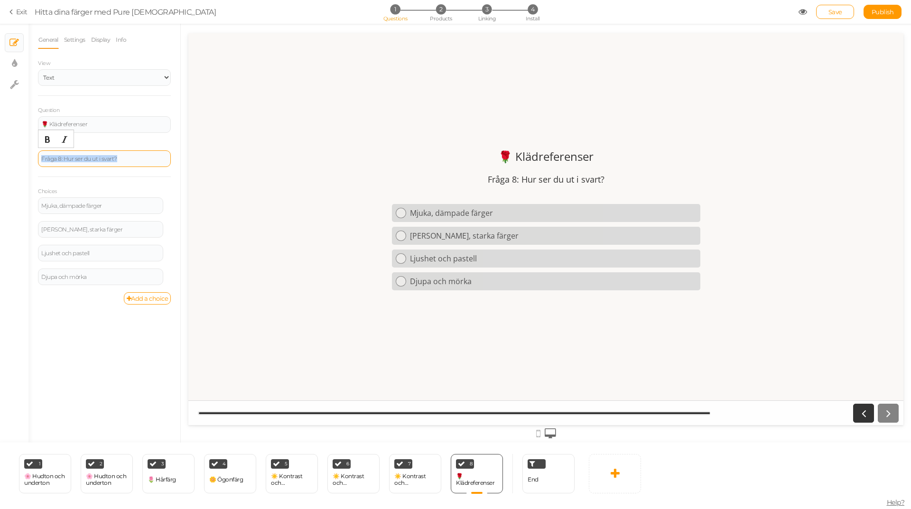
click at [108, 160] on div "Fråga 8: Hur ser du ut i svart?" at bounding box center [104, 159] width 126 height 6
drag, startPoint x: 63, startPoint y: 158, endPoint x: 125, endPoint y: 160, distance: 62.2
click at [125, 160] on div "Fråga 8: Hur ser du ut i svart?" at bounding box center [104, 159] width 126 height 6
click at [167, 271] on icon at bounding box center [170, 273] width 6 height 6
click at [139, 296] on link "Delete" at bounding box center [132, 296] width 75 height 10
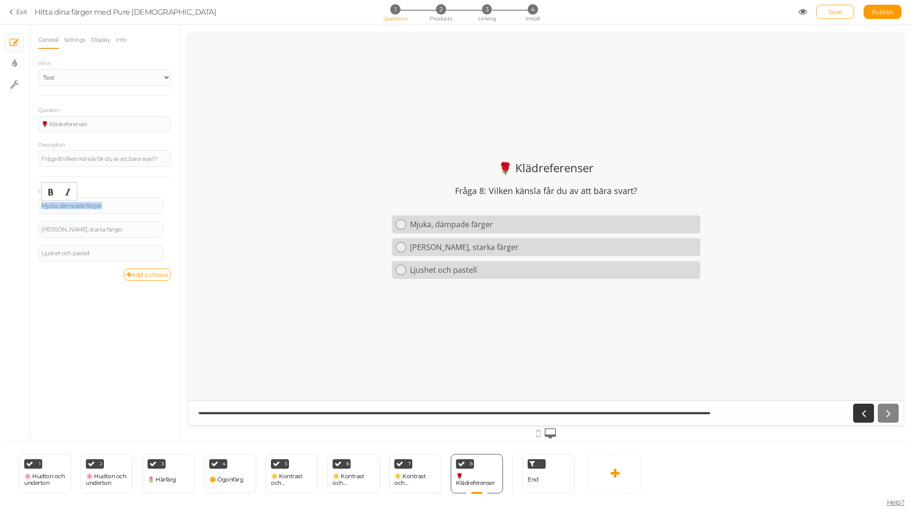
drag, startPoint x: 109, startPoint y: 205, endPoint x: 0, endPoint y: 204, distance: 109.1
click at [0, 204] on div "× Slides × Display settings × Settings General Settings Display Info View Text …" at bounding box center [455, 233] width 911 height 419
paste div
drag, startPoint x: 88, startPoint y: 204, endPoint x: 164, endPoint y: 207, distance: 76.5
click at [164, 207] on div "Självsäker och klar → kall vinter / mörk vinter Settings Delete" at bounding box center [104, 209] width 133 height 24
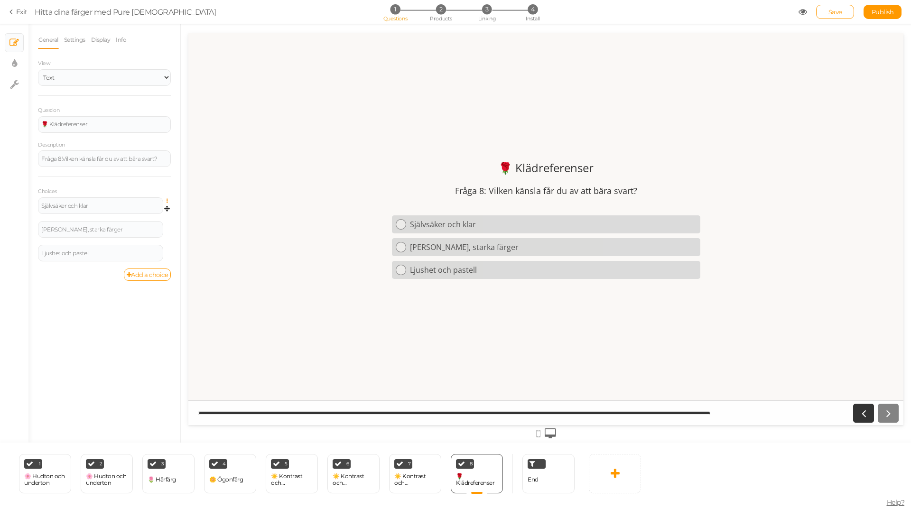
click at [168, 199] on icon at bounding box center [170, 201] width 6 height 6
click at [141, 217] on link "Settings" at bounding box center [132, 215] width 75 height 10
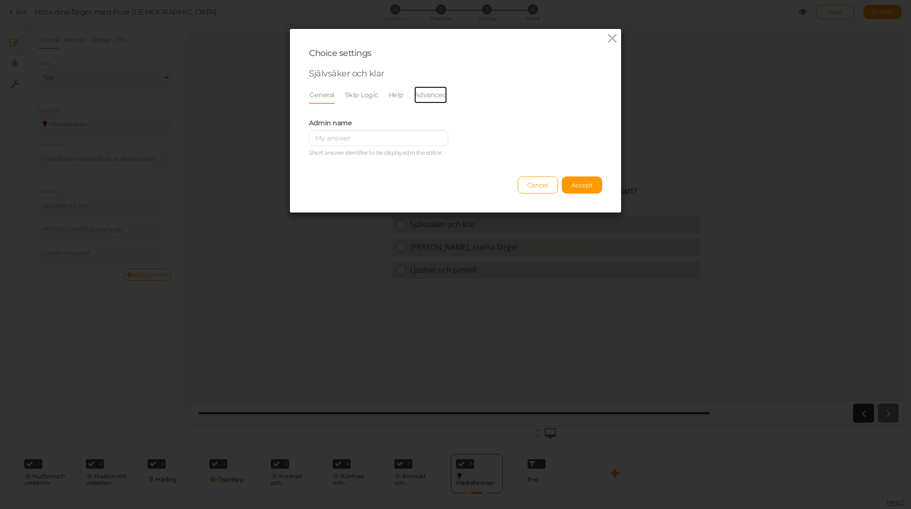
drag, startPoint x: 437, startPoint y: 91, endPoint x: 399, endPoint y: 104, distance: 40.8
click at [438, 91] on link "Advanced" at bounding box center [431, 95] width 34 height 18
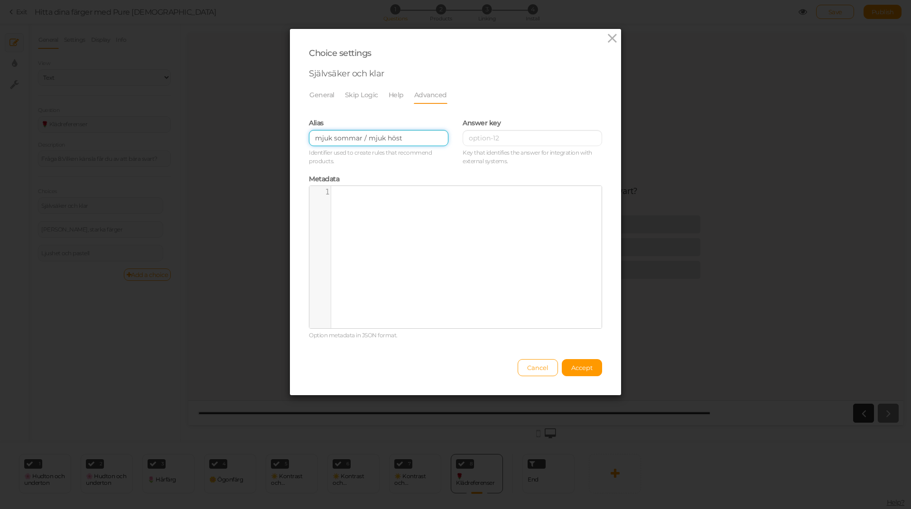
drag, startPoint x: 244, startPoint y: 140, endPoint x: 219, endPoint y: 143, distance: 25.7
click at [219, 143] on div "Choice settings Självsäker och klar General Skip Logic Help Advanced Admin name…" at bounding box center [455, 254] width 911 height 509
paste input "→ kall vinter / mörk vinter"
drag, startPoint x: 322, startPoint y: 137, endPoint x: 287, endPoint y: 141, distance: 35.3
click at [290, 141] on div "Choice settings Självsäker och klar General Skip Logic Help Advanced Admin name…" at bounding box center [455, 212] width 331 height 366
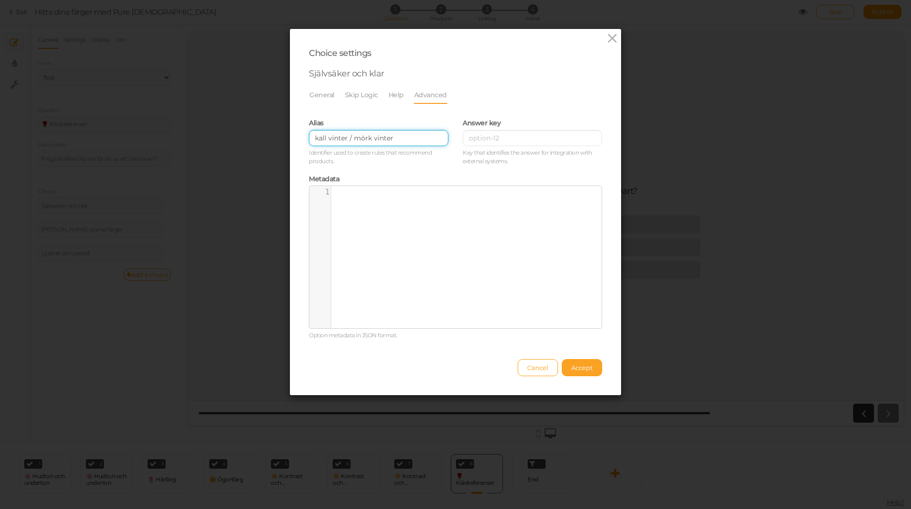
type input "kall vinter / mörk vinter"
click at [586, 366] on span "Accept" at bounding box center [581, 368] width 21 height 8
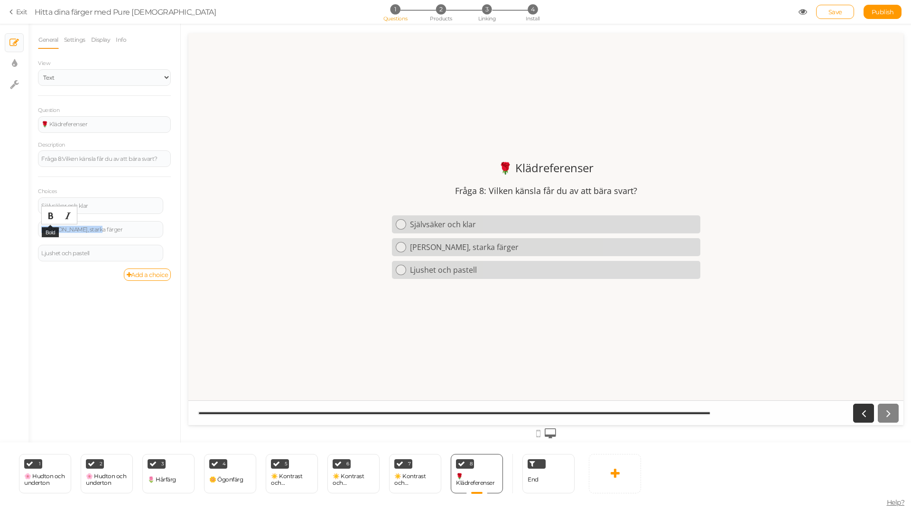
drag, startPoint x: 106, startPoint y: 230, endPoint x: 0, endPoint y: 218, distance: 106.5
click at [0, 218] on div "× Slides × Display settings × Settings General Settings Display Info View Text …" at bounding box center [455, 233] width 911 height 419
paste div
drag, startPoint x: 93, startPoint y: 226, endPoint x: 111, endPoint y: 237, distance: 21.1
click at [111, 237] on div "Lite stramt eller hårt → ljusa och varma årstider" at bounding box center [100, 230] width 125 height 18
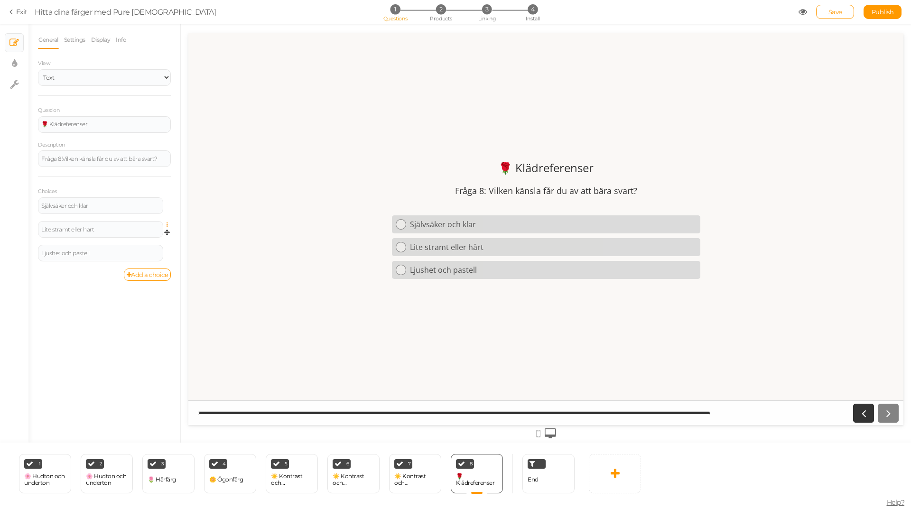
click at [167, 224] on icon at bounding box center [170, 225] width 6 height 6
click at [122, 238] on span "Settings" at bounding box center [126, 238] width 21 height 7
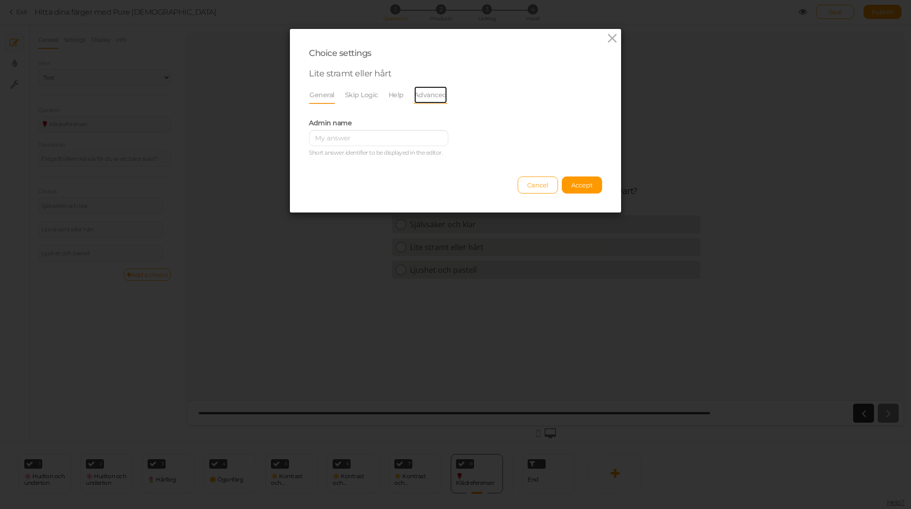
click at [429, 99] on link "Advanced" at bounding box center [431, 95] width 34 height 18
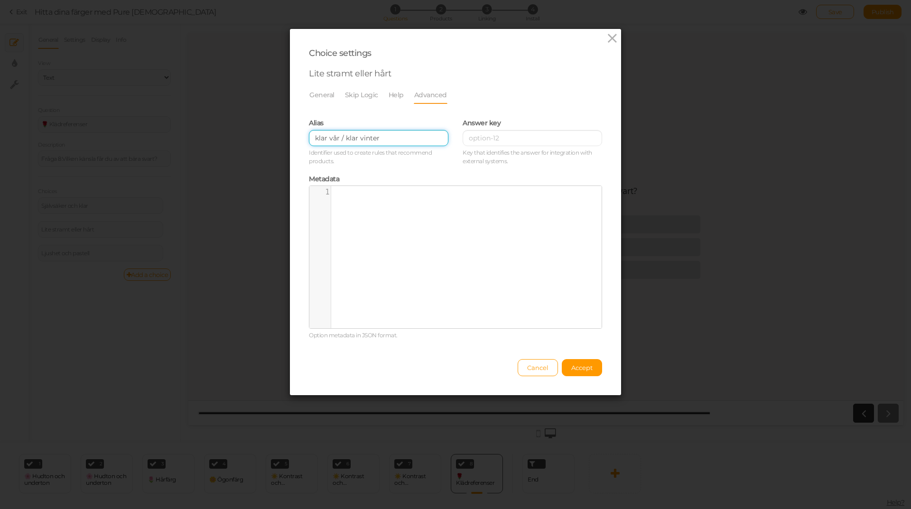
drag, startPoint x: 384, startPoint y: 139, endPoint x: 266, endPoint y: 149, distance: 118.1
click at [266, 149] on div "Choice settings Lite stramt eller hårt General Skip Logic Help Advanced Admin n…" at bounding box center [455, 254] width 911 height 509
paste input "→ ljusa och varma årstid"
drag, startPoint x: 321, startPoint y: 139, endPoint x: 308, endPoint y: 140, distance: 12.9
click at [309, 140] on input "→ ljusa och varma årstider" at bounding box center [379, 138] width 140 height 16
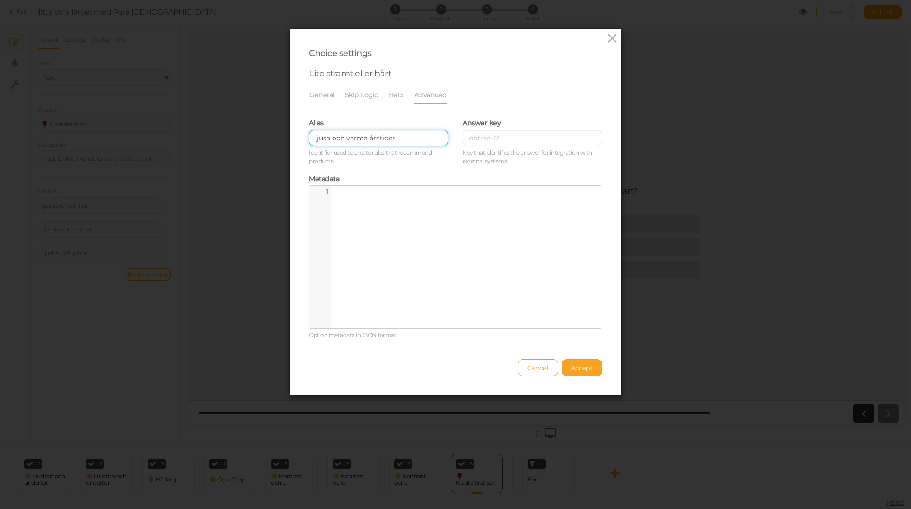
type input "ljusa och varma årstider"
click at [572, 364] on span "Accept" at bounding box center [581, 368] width 21 height 8
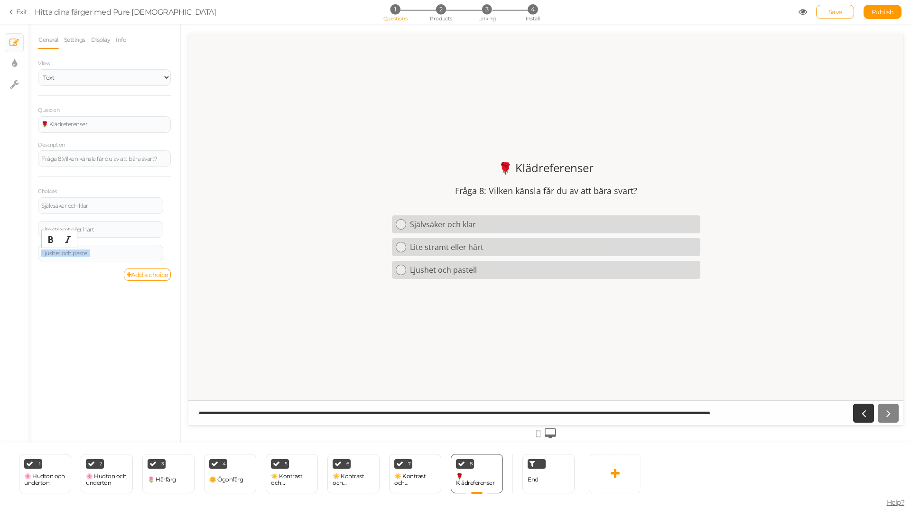
drag, startPoint x: 106, startPoint y: 252, endPoint x: 21, endPoint y: 254, distance: 85.0
click at [21, 254] on div "× Slides × Display settings × Settings General Settings Display Info View Text …" at bounding box center [455, 233] width 911 height 419
paste div
click at [144, 252] on div "Trivs bättre i mörkbrunt eller marinblått → varm höst / ljus vår" at bounding box center [100, 253] width 119 height 11
drag, startPoint x: 143, startPoint y: 252, endPoint x: 153, endPoint y: 259, distance: 11.9
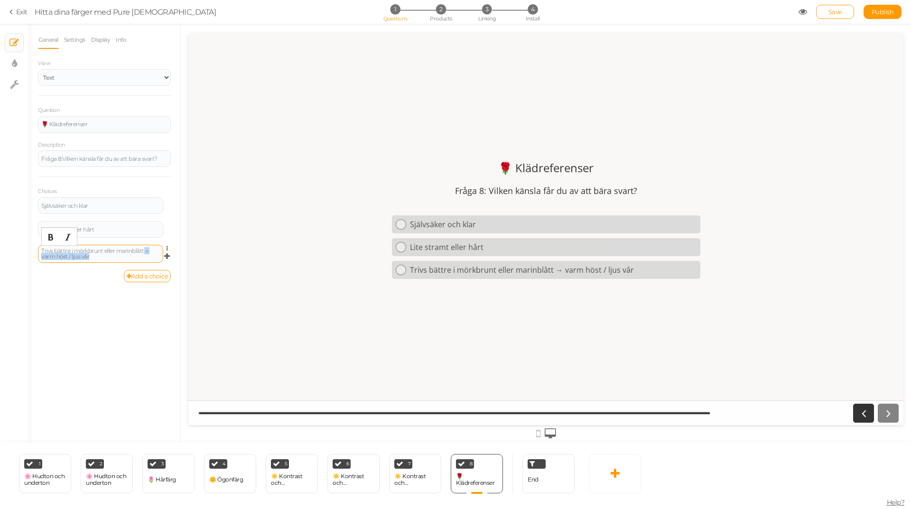
click at [153, 259] on div "Trivs bättre i mörkbrunt eller marinblått → varm höst / ljus vår" at bounding box center [100, 253] width 119 height 11
click at [165, 248] on span "Settings Delete" at bounding box center [167, 249] width 8 height 9
click at [169, 250] on icon at bounding box center [170, 249] width 6 height 6
click at [139, 261] on link "Settings" at bounding box center [132, 262] width 75 height 10
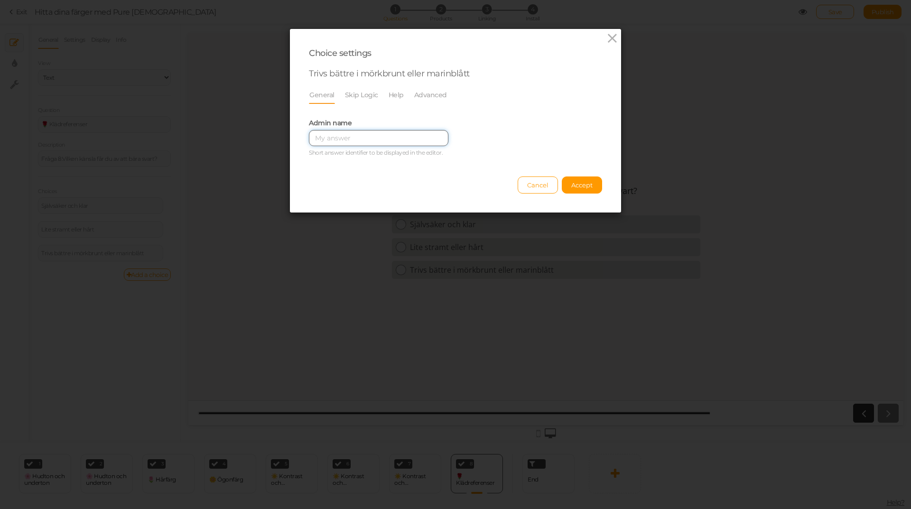
click at [375, 132] on input "text" at bounding box center [379, 138] width 140 height 16
paste input "→ varm höst / ljus vår"
drag, startPoint x: 324, startPoint y: 139, endPoint x: 292, endPoint y: 140, distance: 31.3
click at [292, 140] on div "Choice settings → varm höst / ljus vår General Skip Logic Help Advanced Admin n…" at bounding box center [455, 121] width 331 height 184
type input "varm höst / ljus vår"
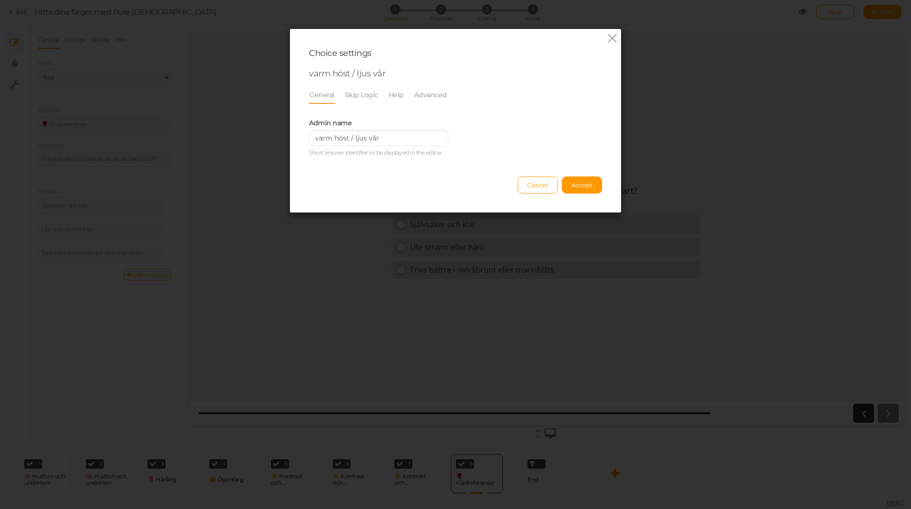
drag, startPoint x: 571, startPoint y: 185, endPoint x: 427, endPoint y: 174, distance: 144.2
click at [427, 174] on div "Cancel Accept" at bounding box center [455, 181] width 293 height 26
drag, startPoint x: 378, startPoint y: 139, endPoint x: 279, endPoint y: 140, distance: 99.2
click at [279, 140] on div "Choice settings varm höst / ljus vår General Skip Logic Help Advanced Admin nam…" at bounding box center [455, 254] width 911 height 509
click at [419, 95] on link "Advanced" at bounding box center [431, 95] width 34 height 18
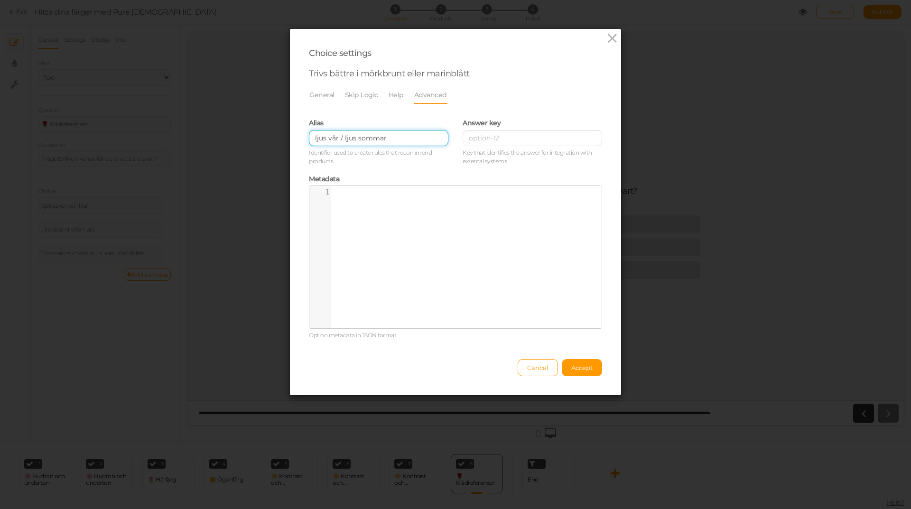
drag, startPoint x: 343, startPoint y: 143, endPoint x: 221, endPoint y: 143, distance: 122.4
click at [221, 143] on div "Choice settings Trivs bättre i mörkbrunt eller marinblått General Skip Logic He…" at bounding box center [455, 254] width 911 height 509
paste input "varm höst / ljus vå"
type input "varm höst / ljus vår"
click at [585, 363] on button "Accept" at bounding box center [582, 367] width 40 height 17
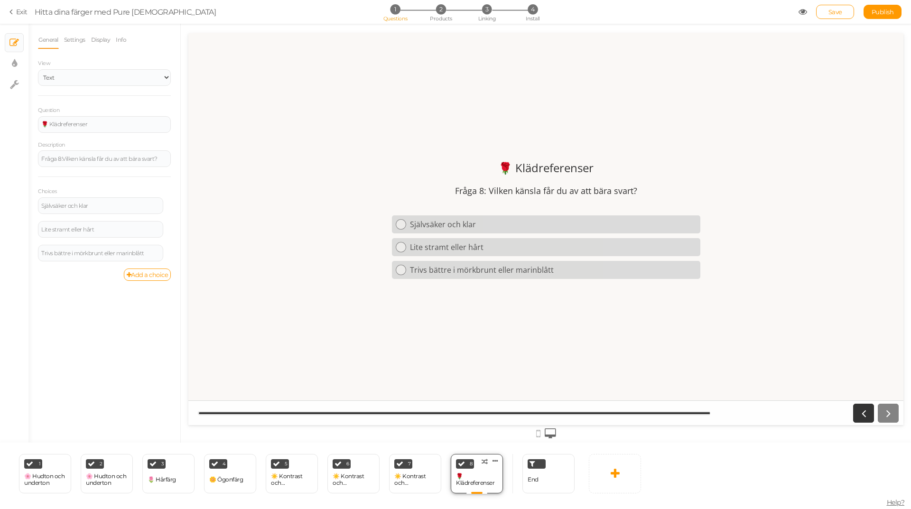
click at [494, 474] on div "🌹 Klädreferenser" at bounding box center [477, 479] width 42 height 13
click at [498, 459] on icon at bounding box center [496, 460] width 6 height 7
click at [492, 459] on link "Clone" at bounding box center [480, 459] width 54 height 10
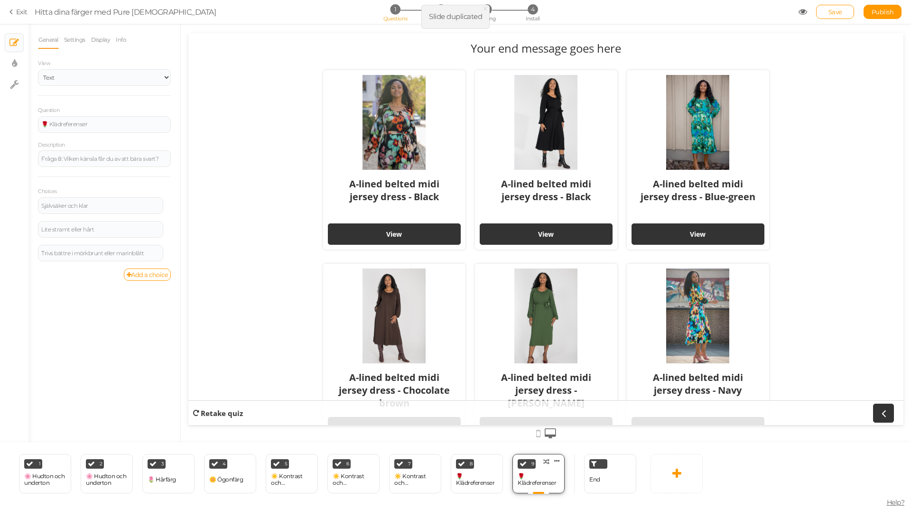
click at [551, 475] on div "🌹 Klädreferenser" at bounding box center [539, 479] width 42 height 13
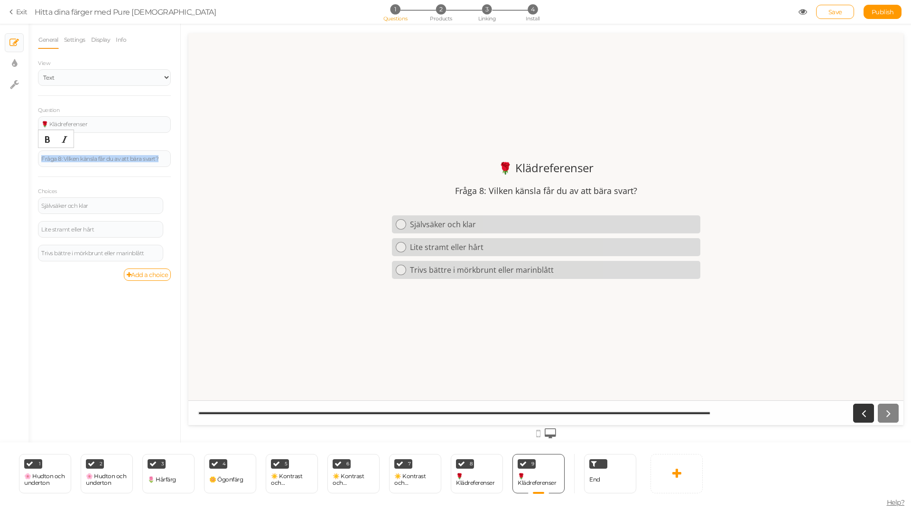
drag, startPoint x: 128, startPoint y: 161, endPoint x: 8, endPoint y: 161, distance: 120.5
click at [8, 161] on div "× Slides × Display settings × Settings General Settings Display Info View Text …" at bounding box center [455, 233] width 911 height 419
click at [79, 165] on div "Fråga 8: Vilken känsla får du av att bära svart?" at bounding box center [104, 158] width 133 height 17
drag, startPoint x: 64, startPoint y: 159, endPoint x: 161, endPoint y: 161, distance: 97.8
click at [161, 160] on div "Fråga 8: Vilken känsla får du av att bära svart?" at bounding box center [104, 159] width 126 height 6
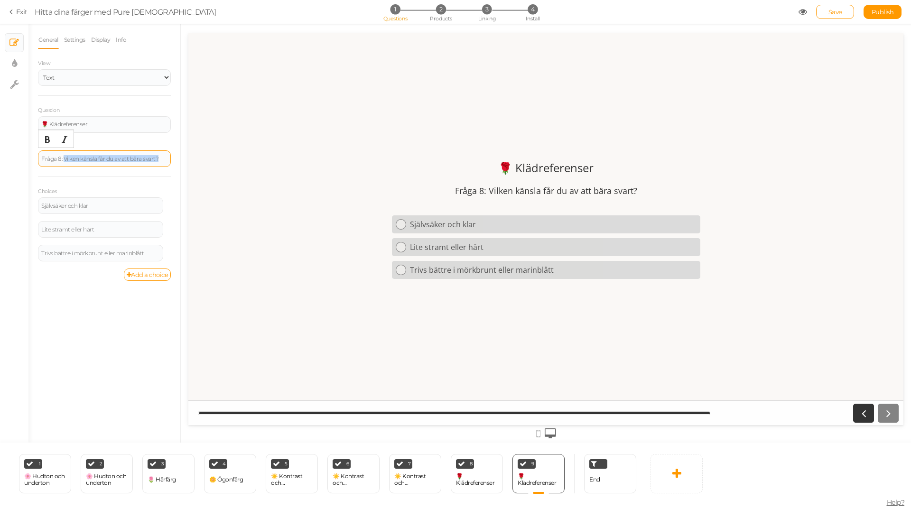
paste div
click at [62, 158] on div "Fråga 8: Vilken känsla får du av att bära vitt?" at bounding box center [104, 159] width 126 height 6
click at [61, 157] on div "Fråga 89 Vilken känsla får du av att bära vitt?" at bounding box center [104, 159] width 126 height 6
click at [411, 308] on div at bounding box center [545, 229] width 715 height 392
click at [476, 475] on div "🌹 Klädreferenser" at bounding box center [477, 479] width 42 height 13
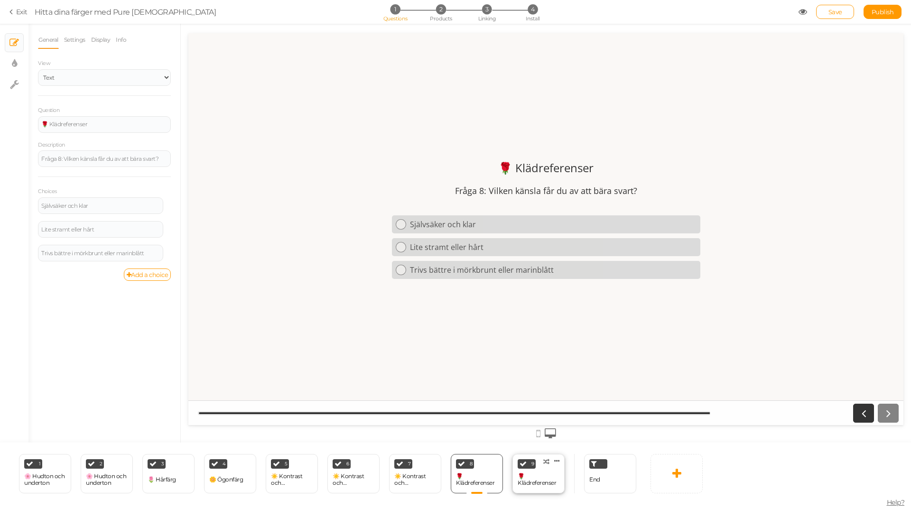
click at [536, 475] on div "🌹 Klädreferenser" at bounding box center [539, 479] width 42 height 13
click at [61, 159] on div "Fråga 9 Vilken känsla får du av att bära vitt?" at bounding box center [104, 159] width 126 height 6
click at [94, 205] on div "Självsäker och klar" at bounding box center [100, 206] width 119 height 6
drag, startPoint x: 109, startPoint y: 209, endPoint x: 15, endPoint y: 211, distance: 94.0
click at [15, 211] on div "× Slides × Display settings × Settings General Settings Display Info View Text …" at bounding box center [455, 233] width 911 height 419
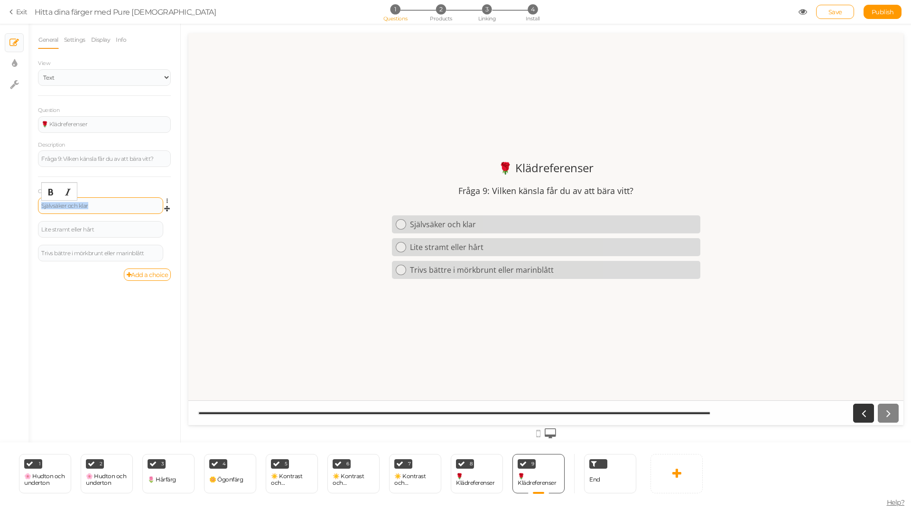
paste div
drag, startPoint x: 112, startPoint y: 207, endPoint x: 167, endPoint y: 206, distance: 54.6
click at [167, 206] on div "Fräscht och elegant i kritvitt → kalla årstider Settings Delete" at bounding box center [104, 209] width 133 height 24
click at [168, 201] on icon at bounding box center [170, 201] width 6 height 6
click at [142, 216] on link "Settings" at bounding box center [132, 215] width 75 height 10
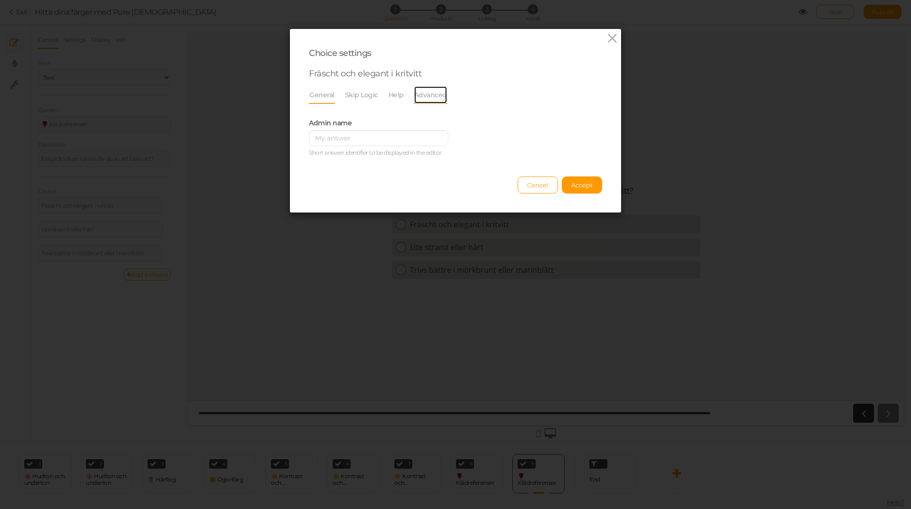
click at [427, 90] on link "Advanced" at bounding box center [431, 95] width 34 height 18
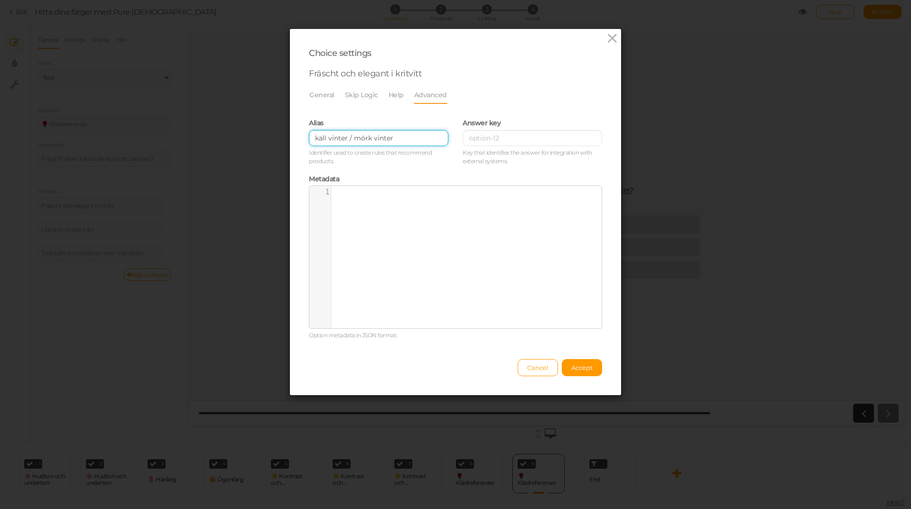
drag, startPoint x: 394, startPoint y: 140, endPoint x: 267, endPoint y: 137, distance: 127.2
click at [267, 137] on div "Choice settings Fräscht och elegant i kritvitt General Skip Logic Help Advanced…" at bounding box center [455, 254] width 911 height 509
paste input "→ kalla årstid"
drag, startPoint x: 322, startPoint y: 135, endPoint x: 274, endPoint y: 137, distance: 48.0
click at [277, 136] on div "Choice settings Fräscht och elegant i kritvitt General Skip Logic Help Advanced…" at bounding box center [455, 254] width 911 height 509
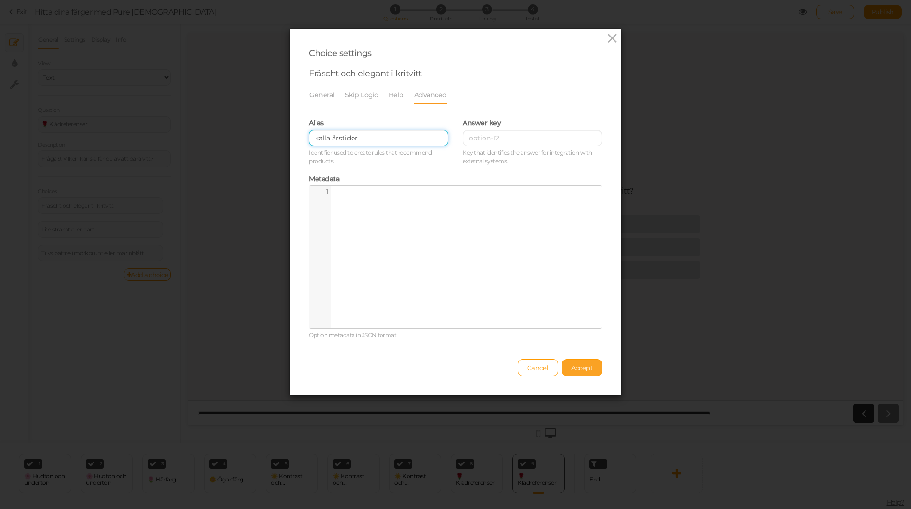
type input "kalla årstider"
click at [592, 369] on button "Accept" at bounding box center [582, 367] width 40 height 17
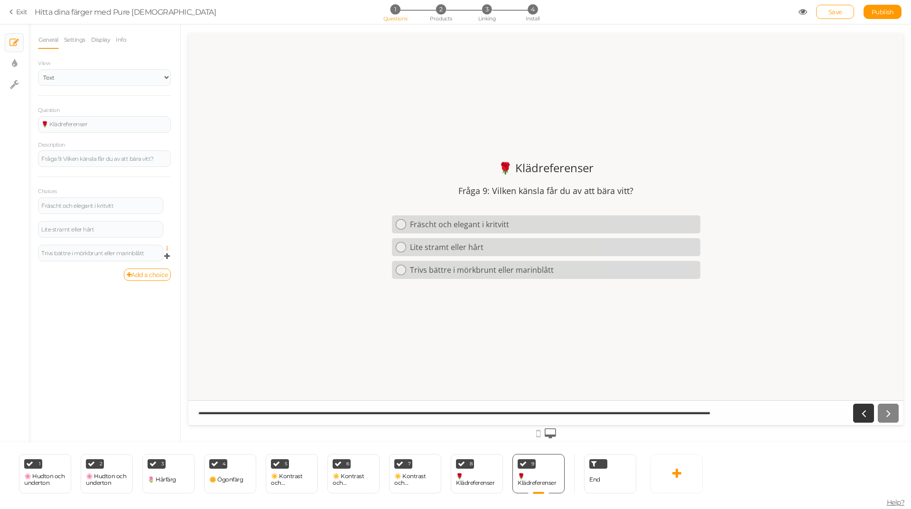
click at [167, 249] on icon at bounding box center [170, 249] width 6 height 6
click at [136, 271] on link "Delete" at bounding box center [132, 272] width 75 height 10
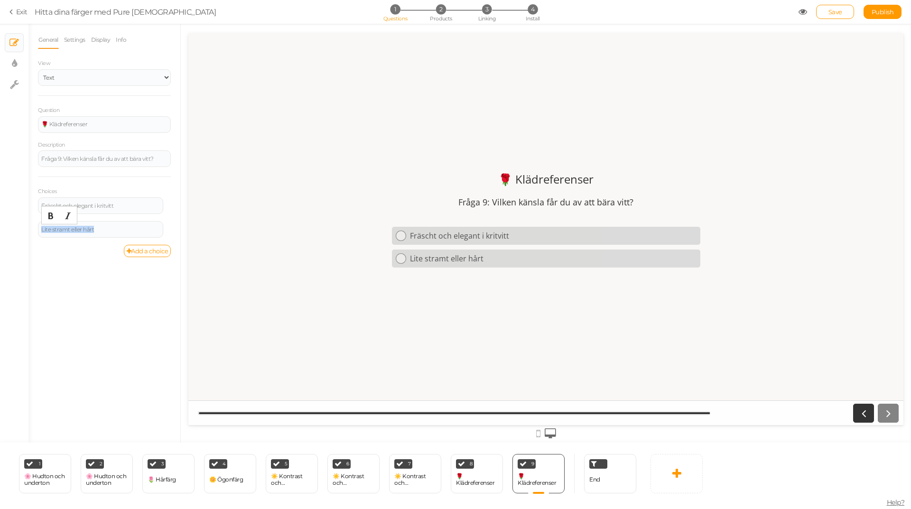
drag, startPoint x: 114, startPoint y: 229, endPoint x: 32, endPoint y: 230, distance: 82.6
click at [32, 230] on div "General Settings Display Info View Text Images Slider Dropdown Question 🌹 Klädr…" at bounding box center [104, 237] width 152 height 412
paste div
drag, startPoint x: 59, startPoint y: 234, endPoint x: 126, endPoint y: 234, distance: 67.4
click at [126, 234] on div "Mjukare och harmoniskt i krämvitt eller benvitt → varma årstider" at bounding box center [100, 229] width 119 height 11
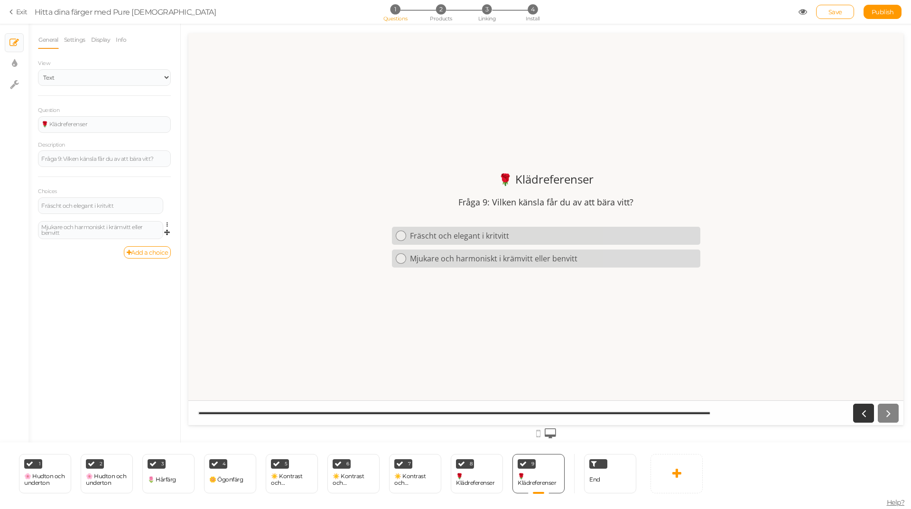
click at [167, 222] on link at bounding box center [170, 224] width 8 height 7
click at [140, 239] on link "Settings" at bounding box center [132, 238] width 75 height 10
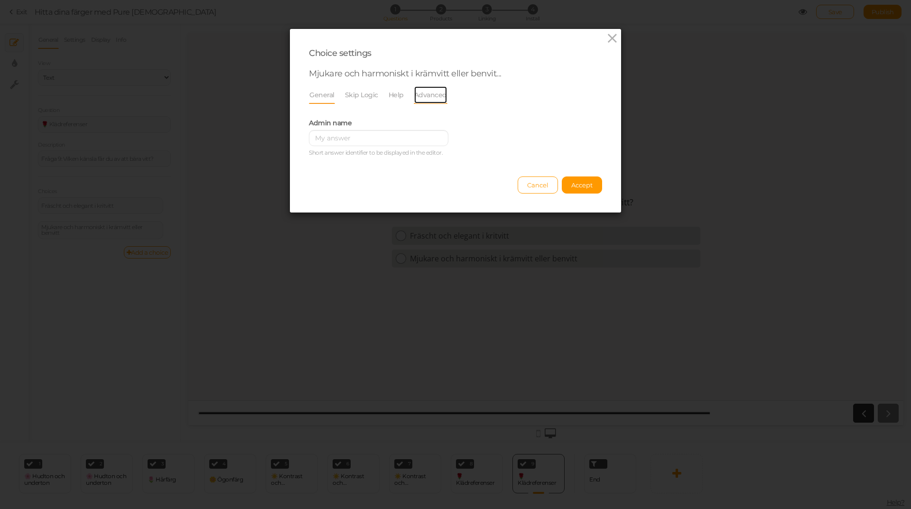
click at [419, 93] on link "Advanced" at bounding box center [431, 95] width 34 height 18
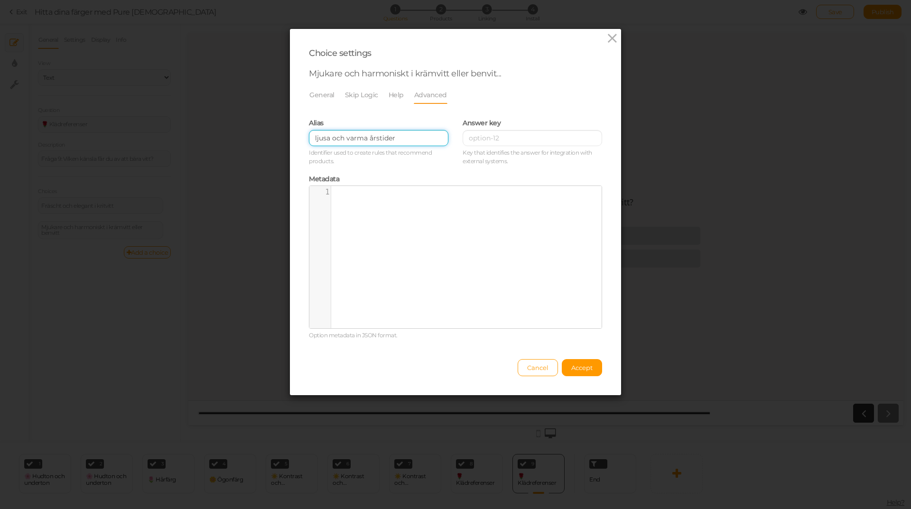
drag, startPoint x: 368, startPoint y: 141, endPoint x: 248, endPoint y: 141, distance: 120.1
click at [248, 141] on div "Choice settings Mjukare och harmoniskt i krämvitt eller benvit... General Skip …" at bounding box center [455, 254] width 911 height 509
paste input "→"
drag, startPoint x: 320, startPoint y: 142, endPoint x: 289, endPoint y: 137, distance: 30.7
click at [290, 137] on div "Choice settings Mjukare och harmoniskt i krämvitt eller benvit... General Skip …" at bounding box center [455, 212] width 331 height 366
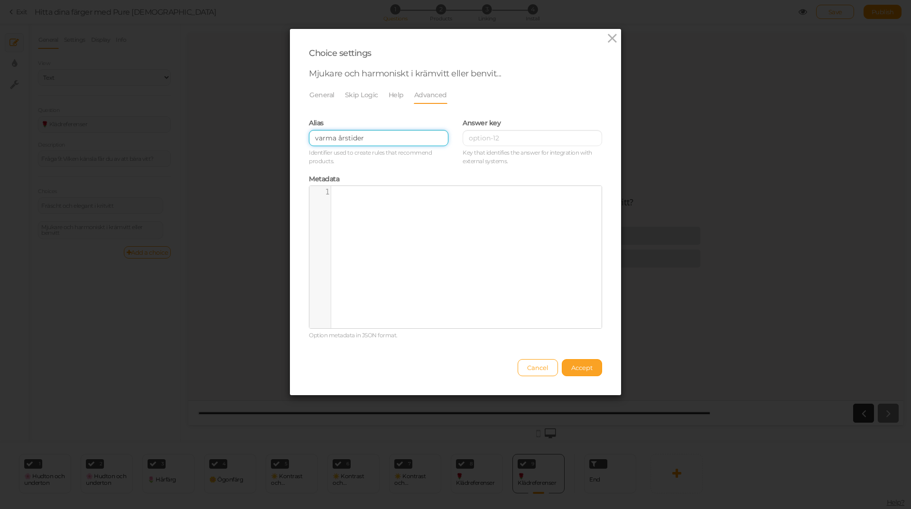
type input "varma årstider"
click at [582, 372] on button "Accept" at bounding box center [582, 367] width 40 height 17
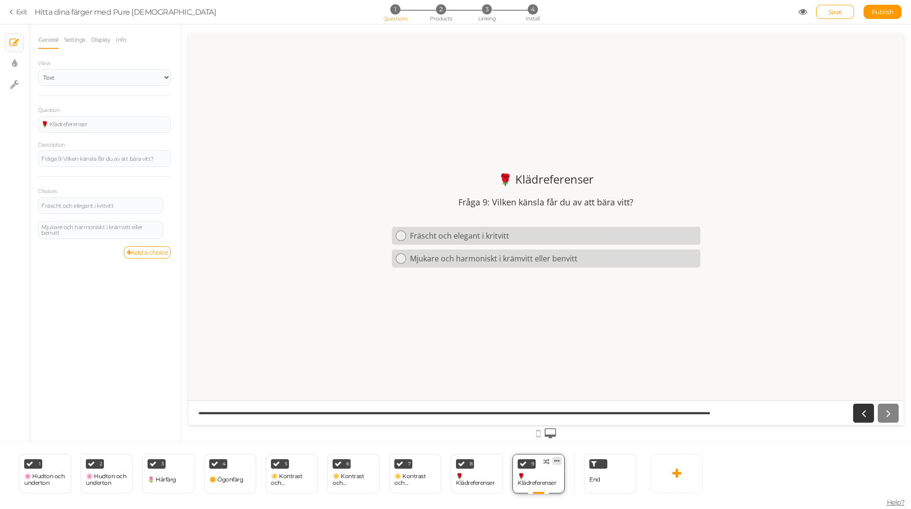
click at [554, 462] on icon at bounding box center [557, 460] width 6 height 7
click at [545, 457] on span "Clone" at bounding box center [538, 458] width 16 height 7
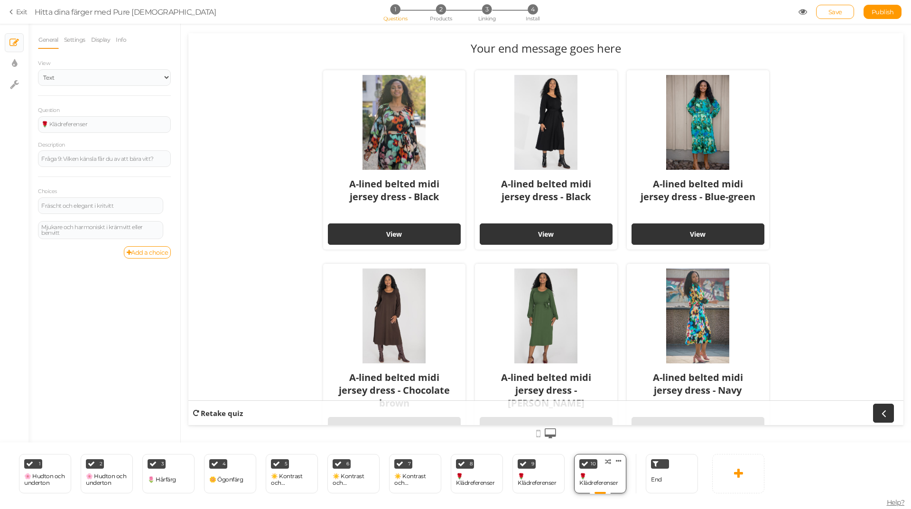
click at [598, 477] on div "🌹 Klädreferenser" at bounding box center [600, 479] width 42 height 13
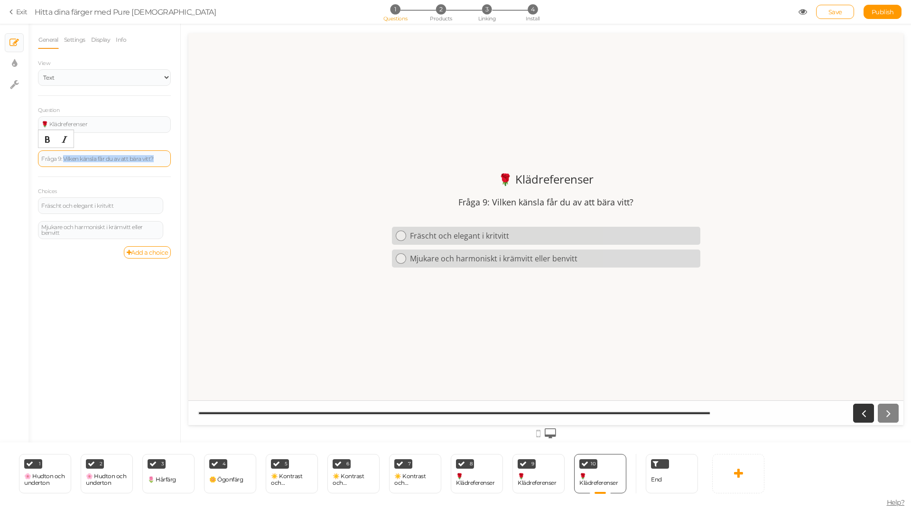
drag, startPoint x: 157, startPoint y: 161, endPoint x: 64, endPoint y: 156, distance: 93.2
click at [64, 156] on div "Fråga 9: Vilken känsla får du av att bära vitt?" at bounding box center [104, 159] width 126 height 6
paste div
click at [59, 157] on div "Fråga 9: Vilken känsla får du av att bära rosa?" at bounding box center [104, 159] width 126 height 6
drag, startPoint x: 114, startPoint y: 207, endPoint x: 0, endPoint y: 199, distance: 114.2
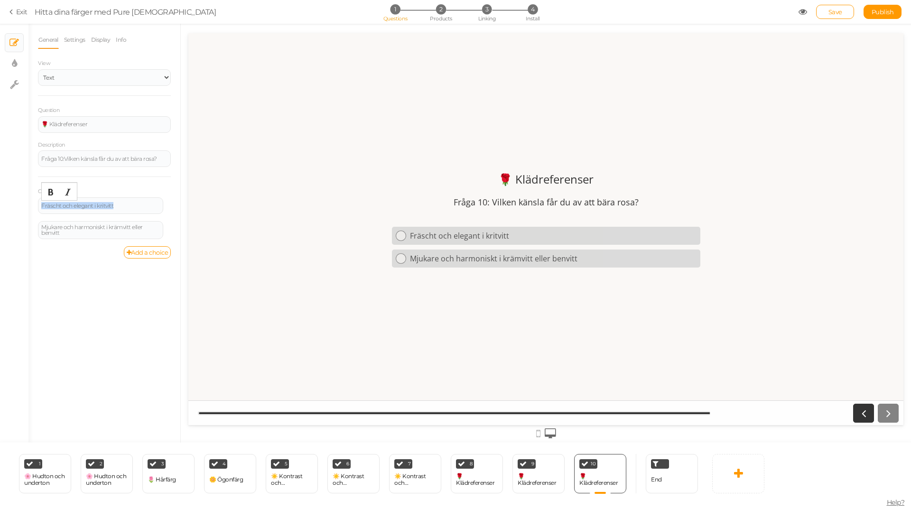
click at [0, 199] on div "× Slides × Display settings × Settings General Settings Display Info View Text …" at bounding box center [455, 233] width 911 height 419
paste div
click at [133, 203] on div "Strålande i klara, kalla rosa nyanser → kall vinter / kall sommar" at bounding box center [100, 206] width 119 height 11
drag, startPoint x: 129, startPoint y: 205, endPoint x: 149, endPoint y: 215, distance: 22.7
click at [149, 215] on div "Strålande i klara, kalla rosa nyanser → kall vinter / kall sommar Settings Dele…" at bounding box center [104, 209] width 133 height 25
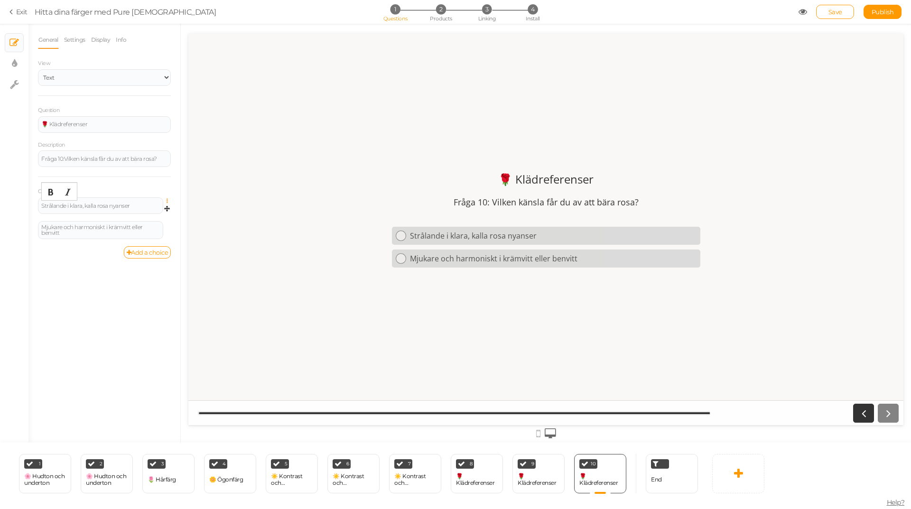
click at [168, 199] on icon at bounding box center [170, 201] width 6 height 6
click at [145, 216] on link "Settings" at bounding box center [132, 215] width 75 height 10
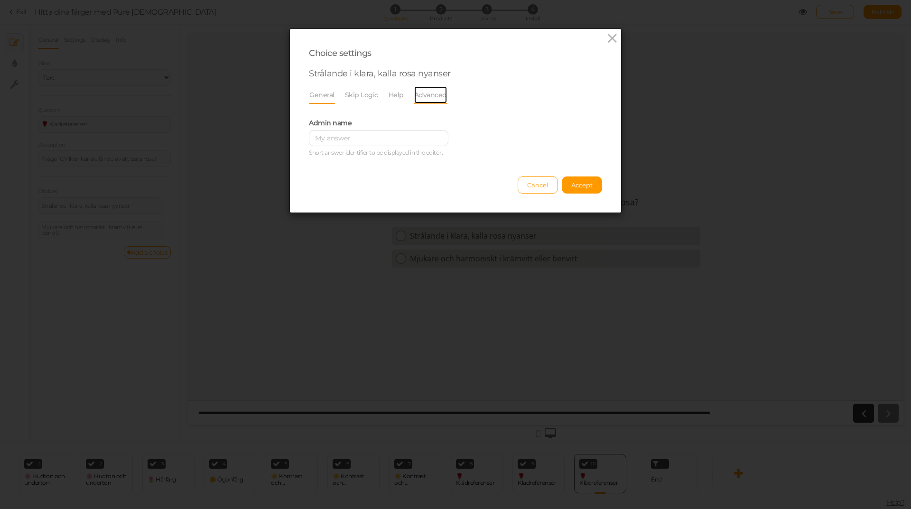
click at [417, 96] on link "Advanced" at bounding box center [431, 95] width 34 height 18
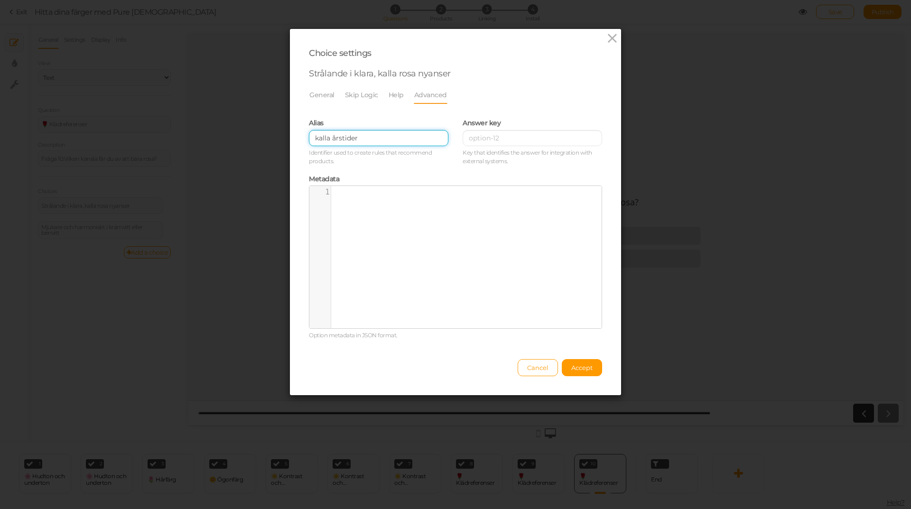
drag, startPoint x: 402, startPoint y: 140, endPoint x: 248, endPoint y: 142, distance: 154.2
click at [248, 142] on div "Choice settings Strålande i klara, kalla rosa nyanser General Skip Logic Help A…" at bounding box center [455, 254] width 911 height 509
paste input "→ kall vinter / kall somma"
drag, startPoint x: 323, startPoint y: 135, endPoint x: 286, endPoint y: 136, distance: 36.6
click at [290, 136] on div "Choice settings Strålande i klara, kalla rosa nyanser General Skip Logic Help A…" at bounding box center [455, 212] width 331 height 366
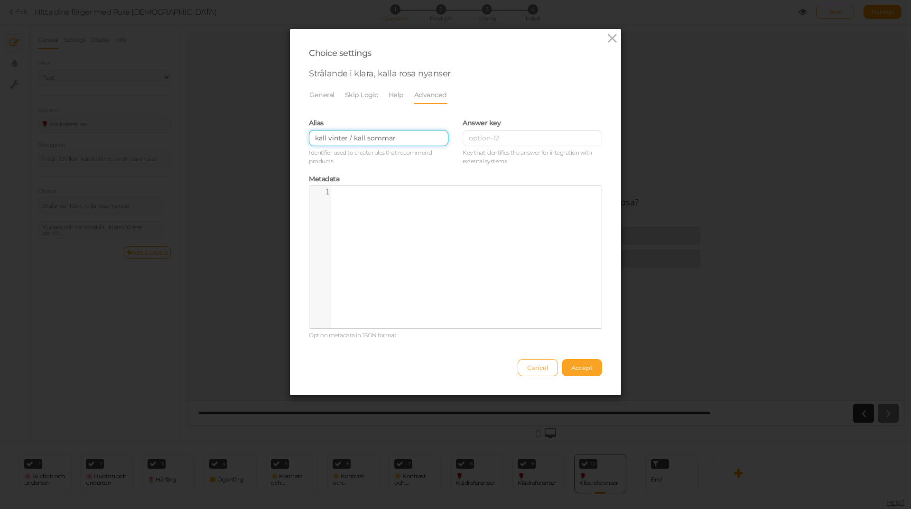
type input "kall vinter / kall sommar"
click at [583, 367] on span "Accept" at bounding box center [581, 368] width 21 height 8
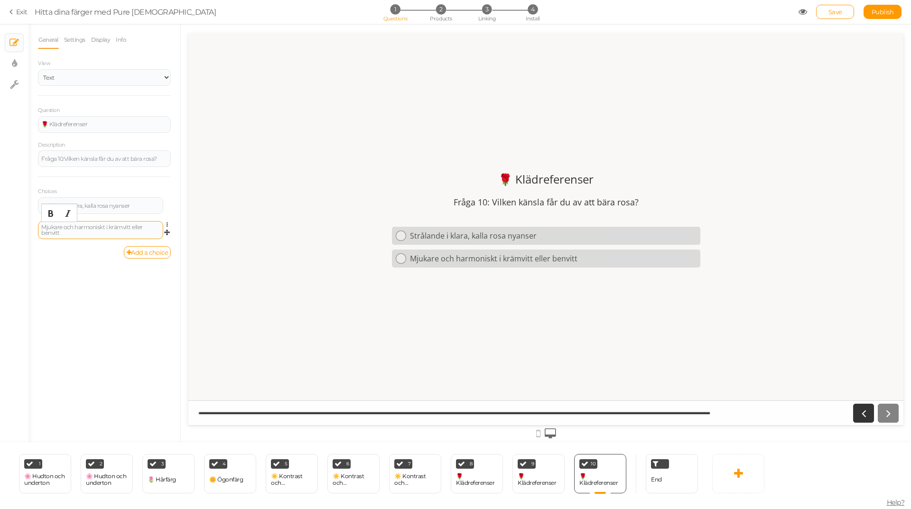
click at [143, 230] on div "Mjukare och harmoniskt i krämvitt eller benvitt" at bounding box center [100, 229] width 119 height 11
drag, startPoint x: 61, startPoint y: 233, endPoint x: 21, endPoint y: 222, distance: 41.3
click at [21, 222] on div "× Slides × Display settings × Settings General Settings Display Info View Text …" at bounding box center [455, 233] width 911 height 419
paste div
drag, startPoint x: 150, startPoint y: 228, endPoint x: 160, endPoint y: 233, distance: 11.3
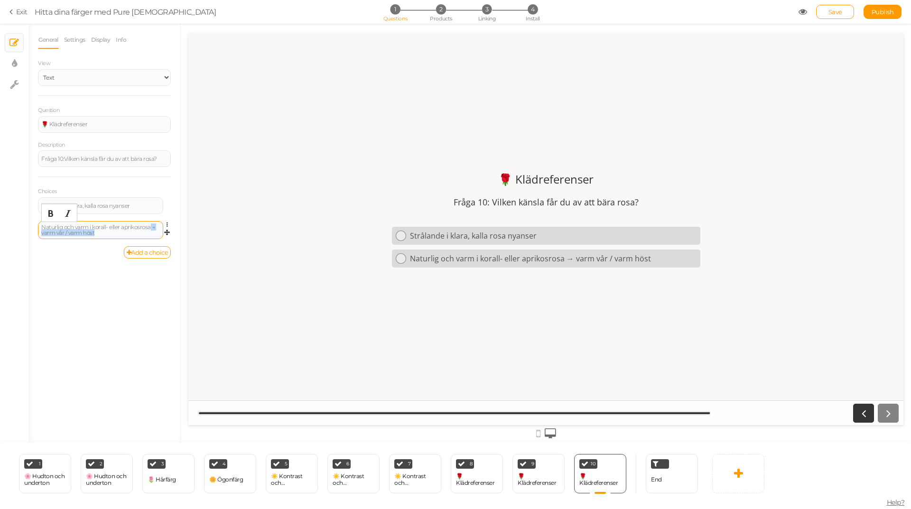
click at [160, 233] on div "Naturlig och varm i korall- eller aprikosrosa → varm vår / varm höst" at bounding box center [100, 230] width 125 height 18
click at [169, 222] on icon at bounding box center [170, 225] width 6 height 6
click at [129, 236] on span "Settings" at bounding box center [126, 238] width 21 height 7
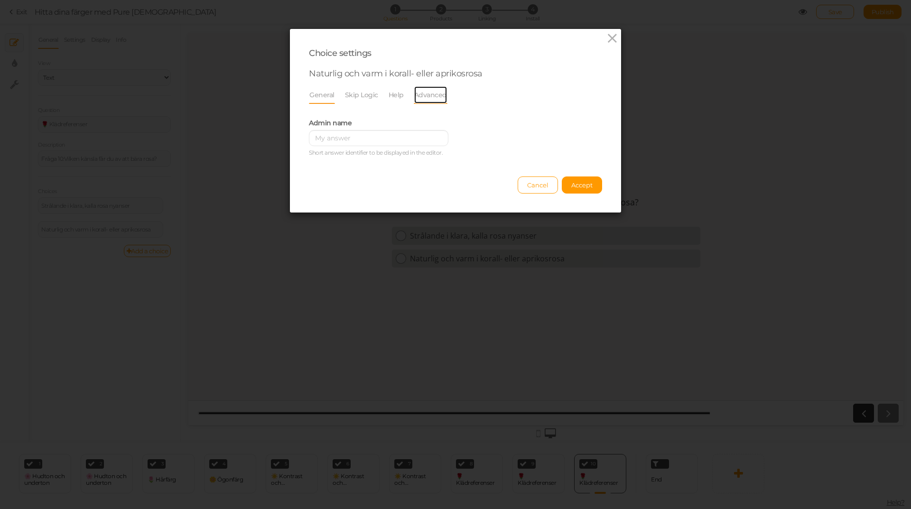
click at [429, 94] on link "Advanced" at bounding box center [431, 95] width 34 height 18
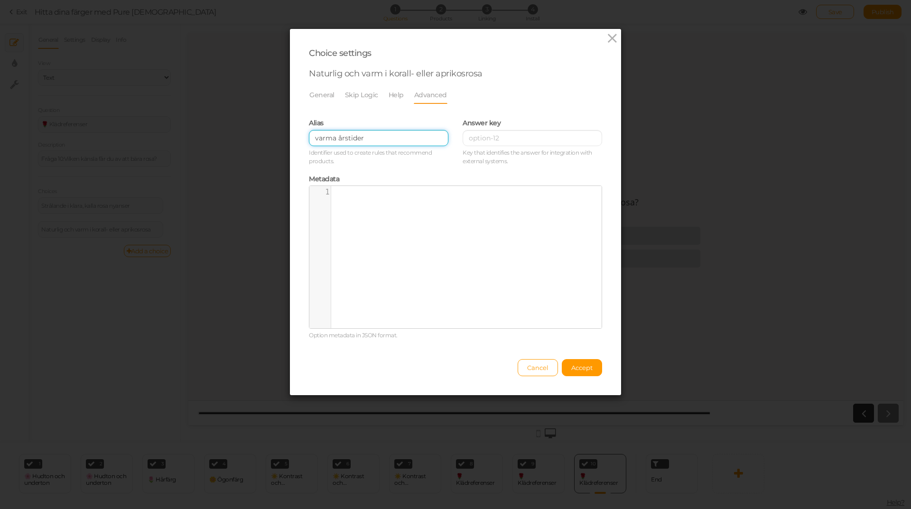
drag, startPoint x: 377, startPoint y: 136, endPoint x: 266, endPoint y: 133, distance: 111.1
click at [266, 133] on div "Choice settings Naturlig och varm i korall- eller aprikosrosa General Skip Logi…" at bounding box center [455, 254] width 911 height 509
paste input "→ varm vår / varm höst"
drag, startPoint x: 321, startPoint y: 137, endPoint x: 284, endPoint y: 139, distance: 37.1
click at [284, 139] on div "Choice settings Naturlig och varm i korall- eller aprikosrosa General Skip Logi…" at bounding box center [455, 254] width 911 height 509
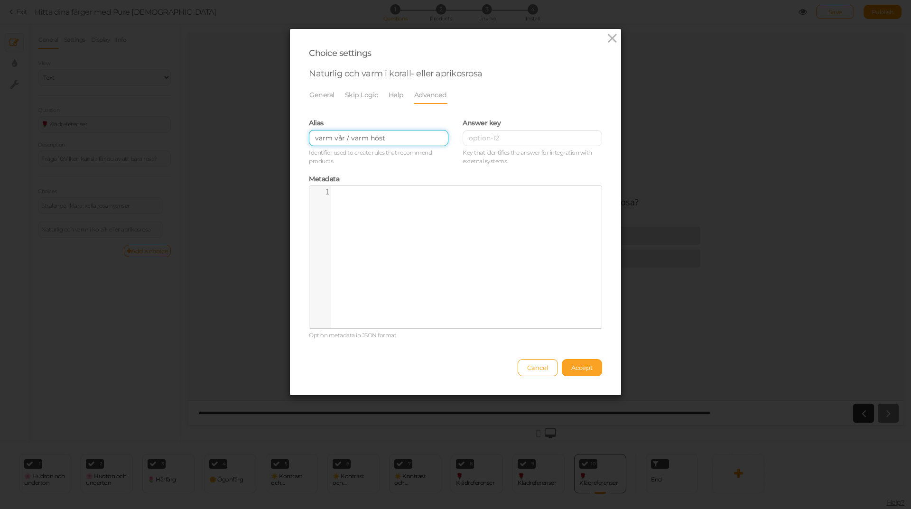
type input "varm vår / varm höst"
click at [589, 370] on span "Accept" at bounding box center [581, 368] width 21 height 8
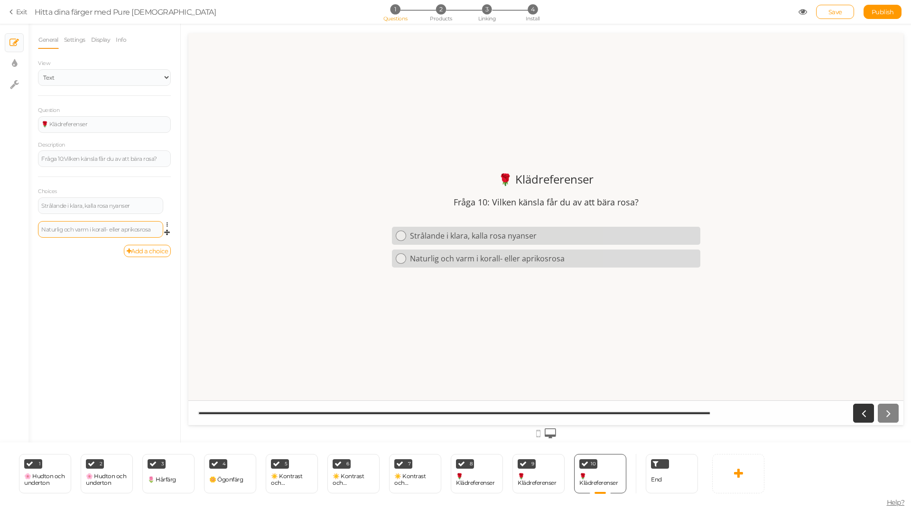
click at [102, 231] on div "Naturlig och varm i korall- eller aprikosrosa" at bounding box center [100, 230] width 119 height 6
click at [145, 250] on link "Add a choice" at bounding box center [147, 251] width 47 height 12
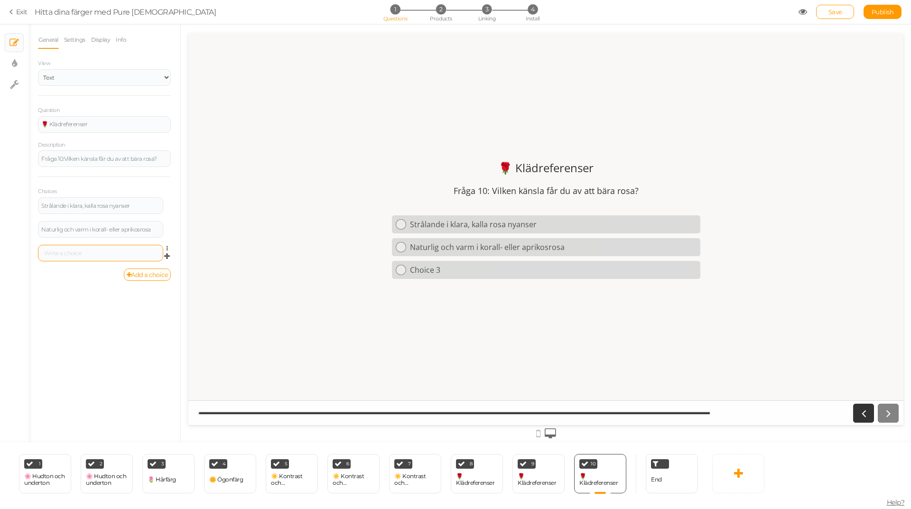
click at [139, 253] on div at bounding box center [100, 254] width 119 height 6
drag, startPoint x: 151, startPoint y: 250, endPoint x: 161, endPoint y: 261, distance: 15.1
click at [161, 261] on div "Lugn och behaglig i ljusa, mjuka rosa toner → ljus vår / ljus sommar" at bounding box center [100, 254] width 125 height 18
click at [167, 250] on icon at bounding box center [170, 249] width 6 height 6
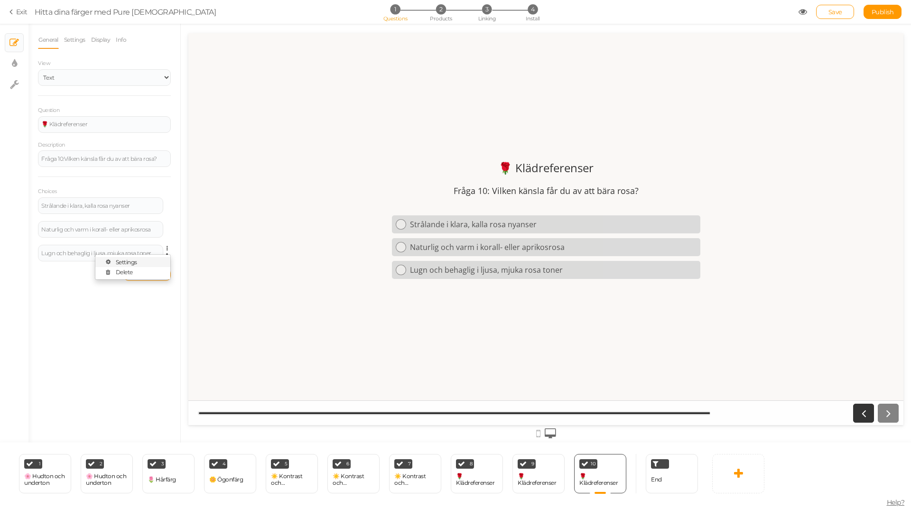
click at [143, 263] on link "Settings" at bounding box center [132, 262] width 75 height 10
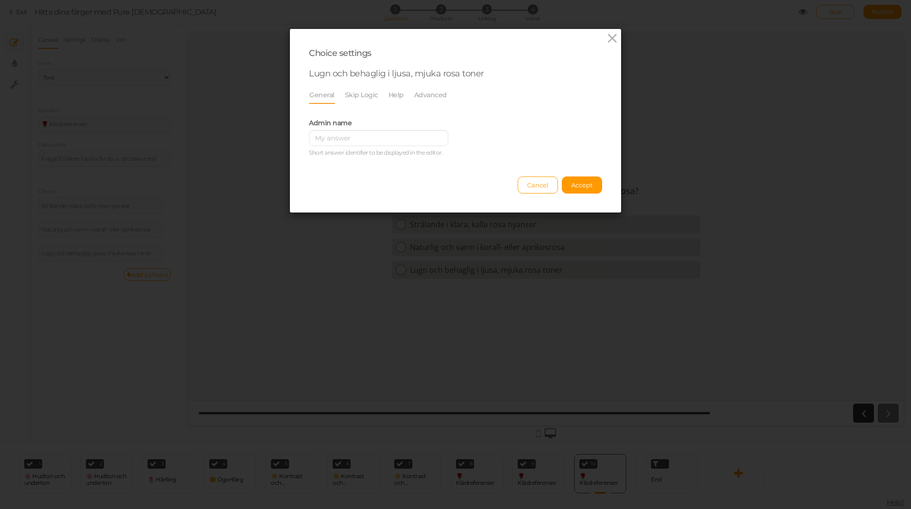
scroll to position [0, 0]
click at [422, 96] on link "Advanced" at bounding box center [431, 95] width 34 height 18
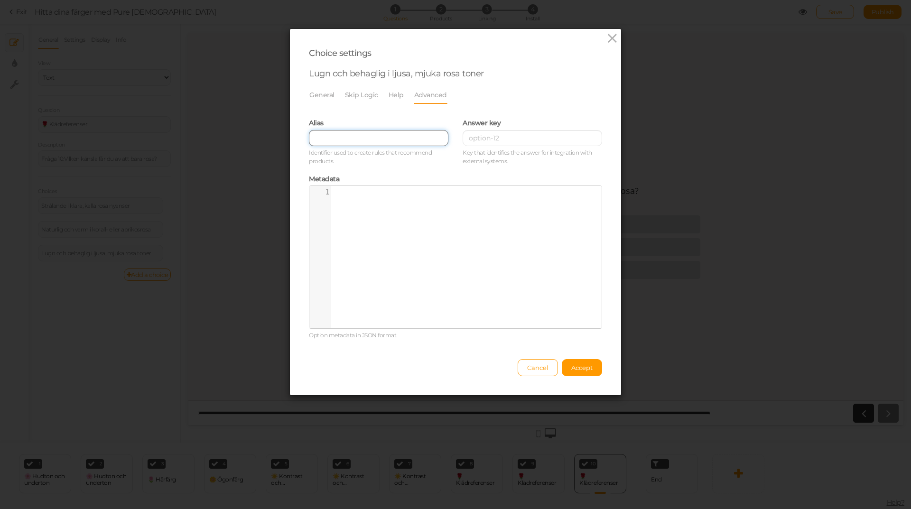
click at [324, 139] on input "text" at bounding box center [379, 138] width 140 height 16
paste input "→ ljus vår / ljus sommar"
drag, startPoint x: 323, startPoint y: 140, endPoint x: 270, endPoint y: 139, distance: 53.2
click at [270, 139] on div "Choice settings Lugn och behaglig i ljusa, mjuka rosa toner General Skip Logic …" at bounding box center [455, 254] width 911 height 509
type input "ljus vår / ljus sommar"
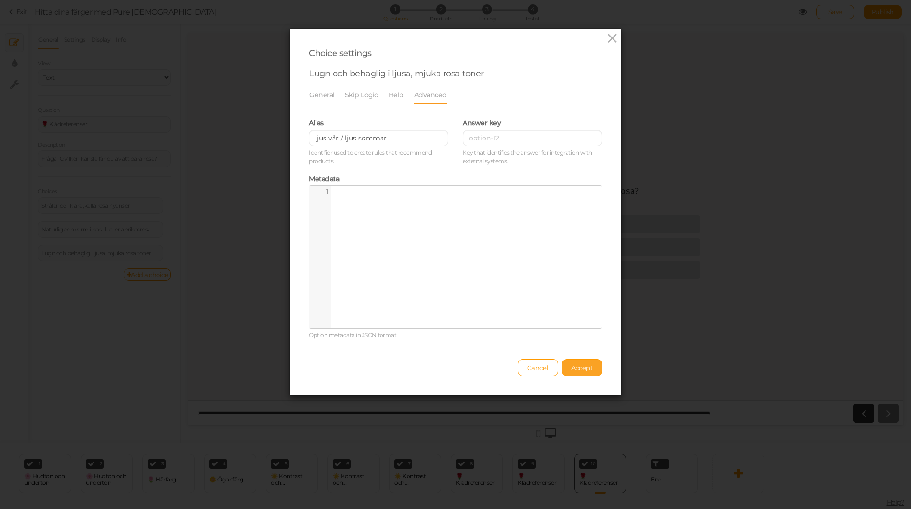
click at [576, 367] on span "Accept" at bounding box center [581, 368] width 21 height 8
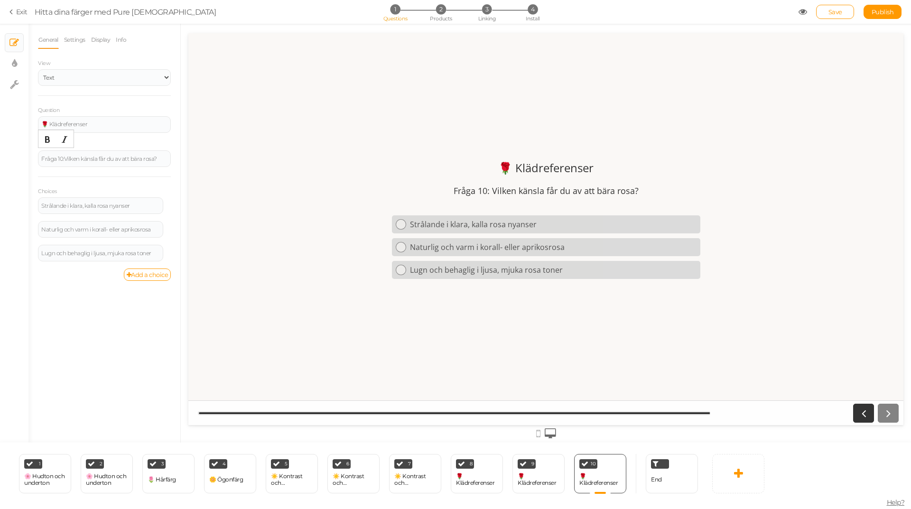
drag, startPoint x: 253, startPoint y: 191, endPoint x: 192, endPoint y: 163, distance: 67.3
drag, startPoint x: 840, startPoint y: 15, endPoint x: 778, endPoint y: 19, distance: 61.8
click at [839, 15] on span "Save" at bounding box center [836, 12] width 14 height 8
click at [550, 469] on div "9 🌹 Klädreferenser × Define the conditions to show this slide. Clone Change typ…" at bounding box center [539, 473] width 52 height 39
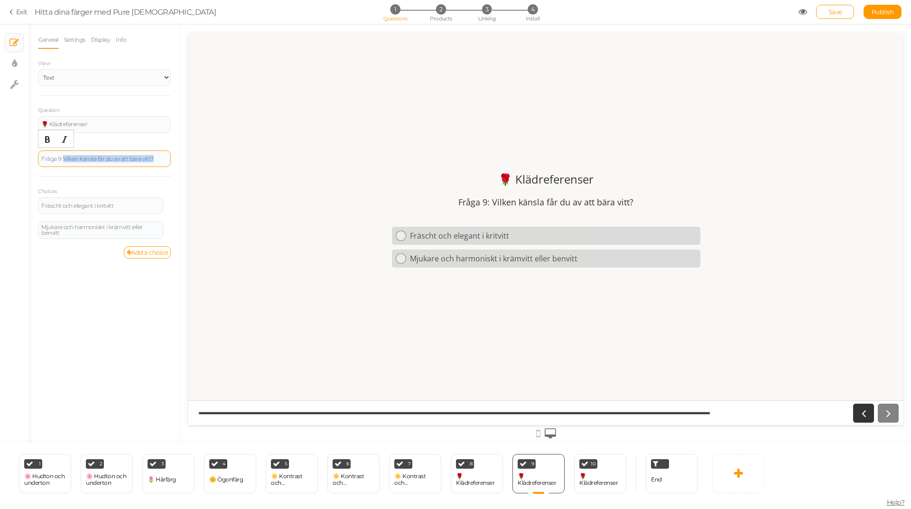
drag, startPoint x: 125, startPoint y: 159, endPoint x: 64, endPoint y: 156, distance: 61.3
click at [64, 156] on div "Fråga 9: Vilken känsla får du av att bära vitt?" at bounding box center [104, 159] width 126 height 6
paste div
click at [481, 475] on div "🌹 Klädreferenser" at bounding box center [477, 479] width 42 height 13
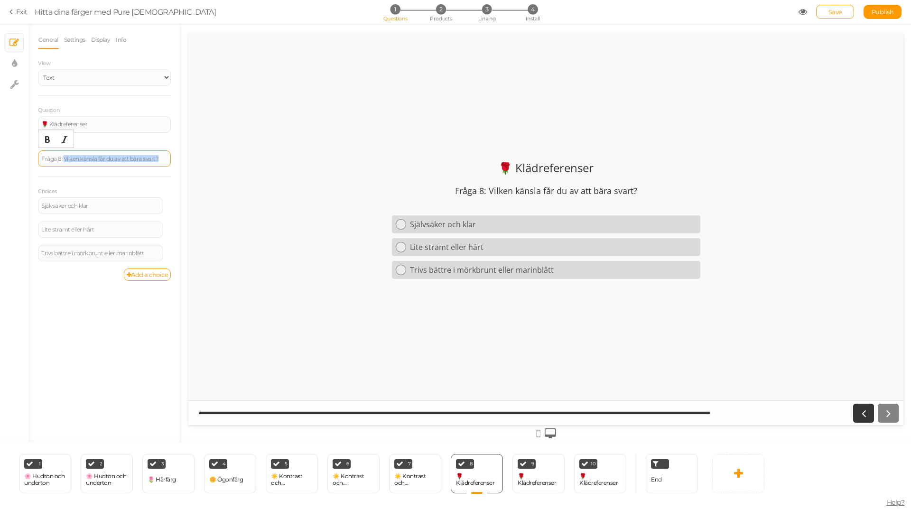
drag, startPoint x: 159, startPoint y: 161, endPoint x: 64, endPoint y: 162, distance: 95.4
click at [64, 162] on div "Fråga 8: Vilken känsla får du av att bära svart?" at bounding box center [104, 159] width 126 height 6
paste div
click at [829, 9] on span "Save" at bounding box center [836, 12] width 14 height 8
click at [78, 42] on link "Settings" at bounding box center [75, 40] width 22 height 18
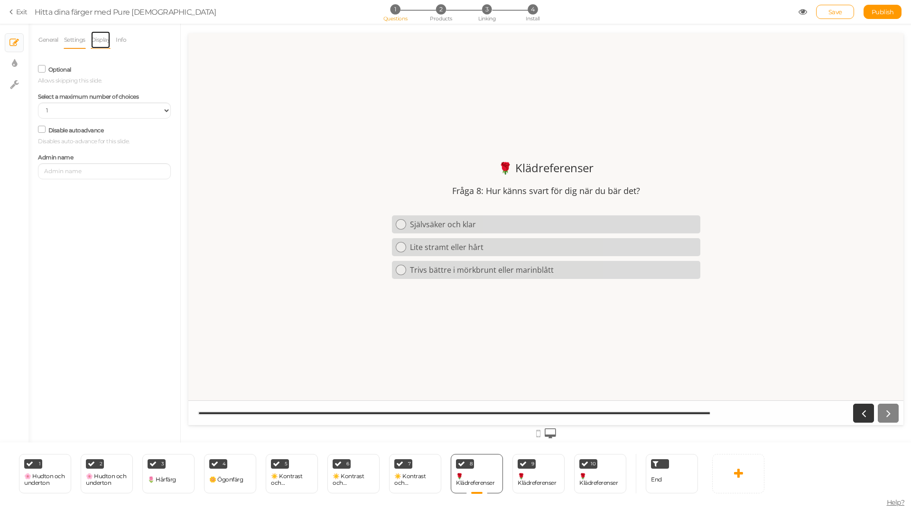
click at [109, 40] on link "Display" at bounding box center [101, 40] width 20 height 18
click at [123, 38] on link "Info" at bounding box center [120, 40] width 11 height 18
click at [79, 42] on link "Settings" at bounding box center [75, 40] width 22 height 18
click at [53, 37] on link "General" at bounding box center [48, 40] width 21 height 18
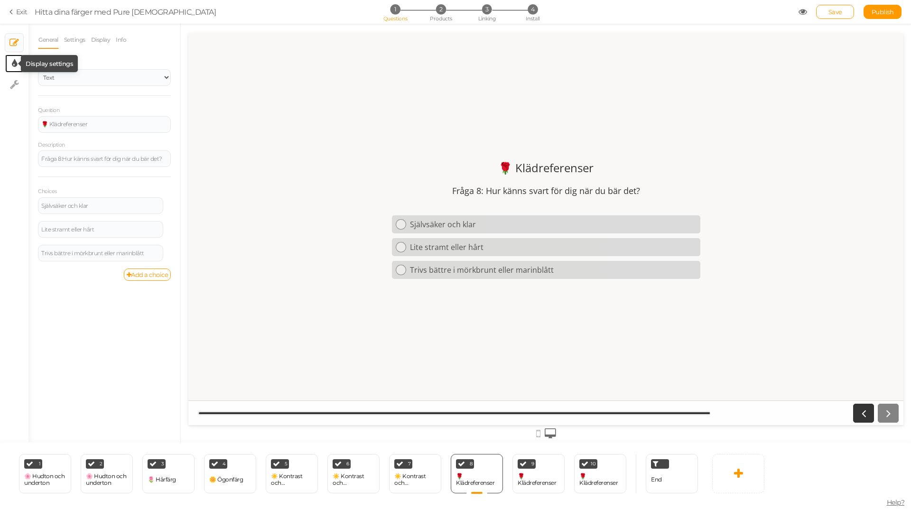
click at [12, 61] on icon at bounding box center [14, 63] width 5 height 9
select select "2"
select select "opensans"
select select "fade"
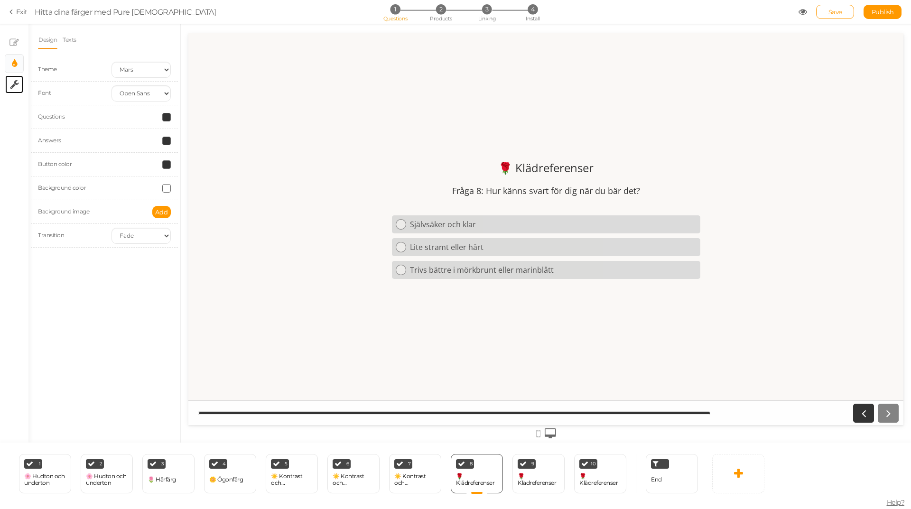
click at [19, 88] on link "× Settings" at bounding box center [14, 84] width 18 height 18
select select "en"
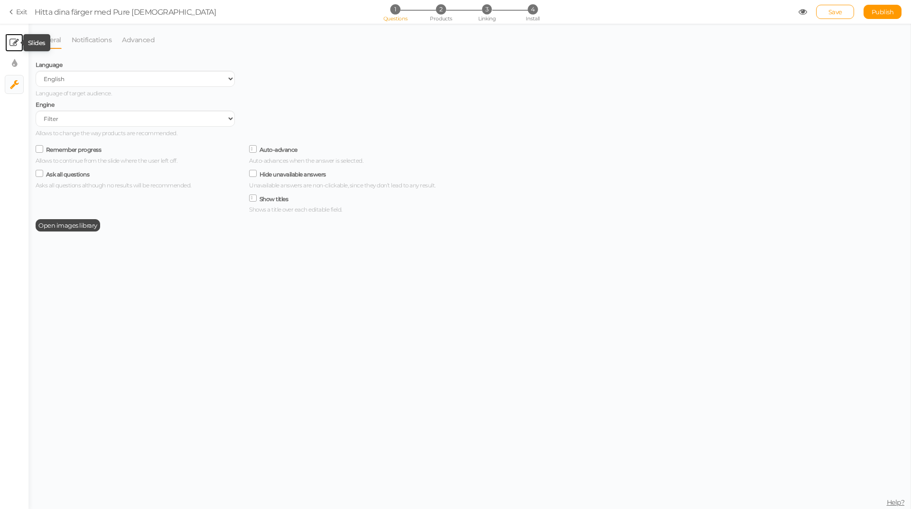
click at [11, 45] on icon at bounding box center [13, 42] width 9 height 9
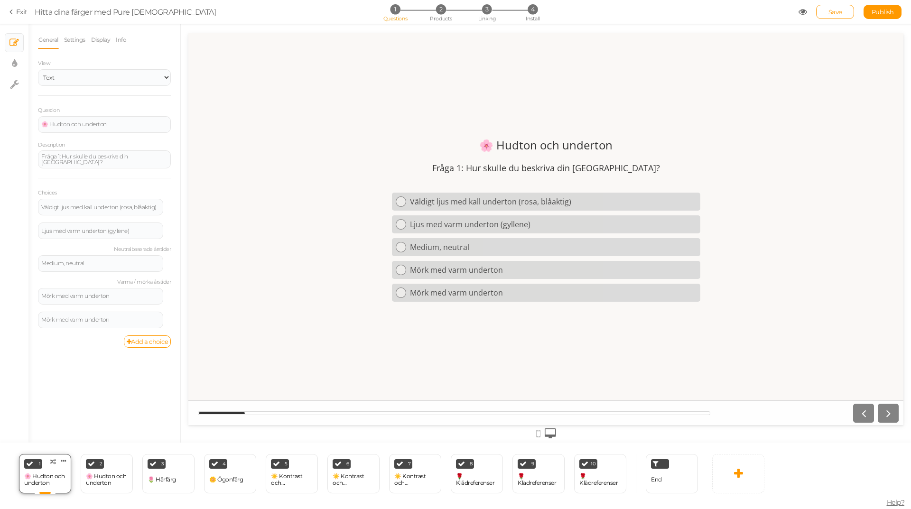
click at [55, 467] on div "1 🌸 Hudton och underton × Define the conditions to show this slide. Clone Chang…" at bounding box center [45, 473] width 52 height 39
click at [839, 9] on span "Save" at bounding box center [836, 12] width 14 height 8
click at [10, 15] on icon at bounding box center [12, 12] width 7 height 9
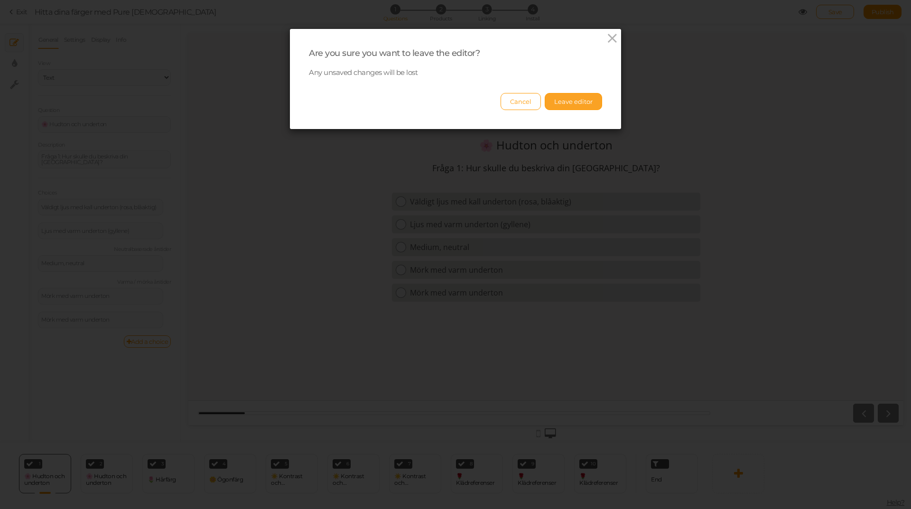
click at [565, 105] on button "Leave editor" at bounding box center [573, 101] width 57 height 17
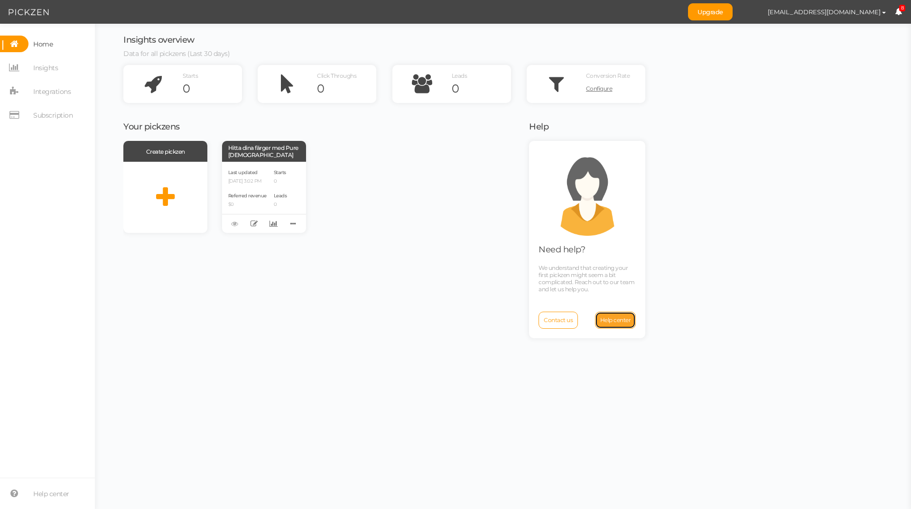
click at [608, 320] on span "Help center" at bounding box center [615, 320] width 31 height 7
click at [266, 182] on p "[DATE] 3:02 PM" at bounding box center [247, 181] width 38 height 6
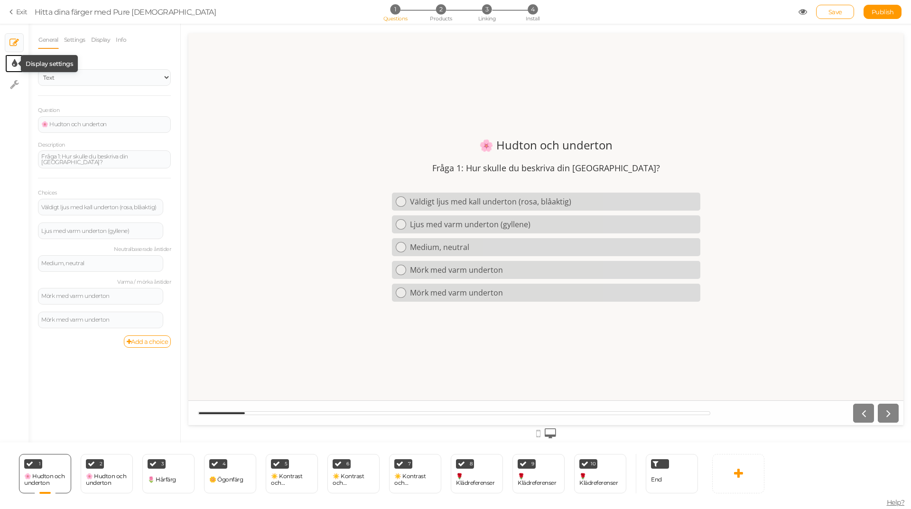
click at [17, 62] on icon at bounding box center [14, 63] width 5 height 9
select select "2"
select select "opensans"
select select "fade"
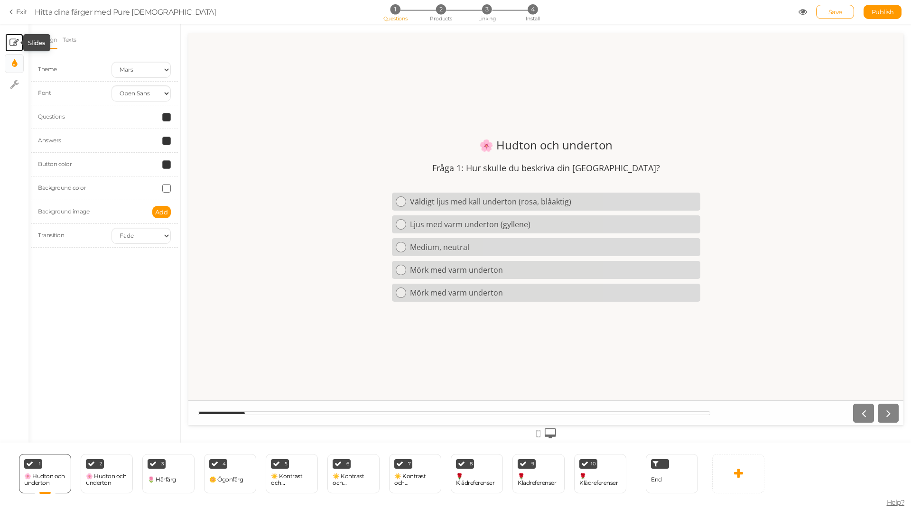
click at [13, 44] on icon at bounding box center [13, 42] width 9 height 9
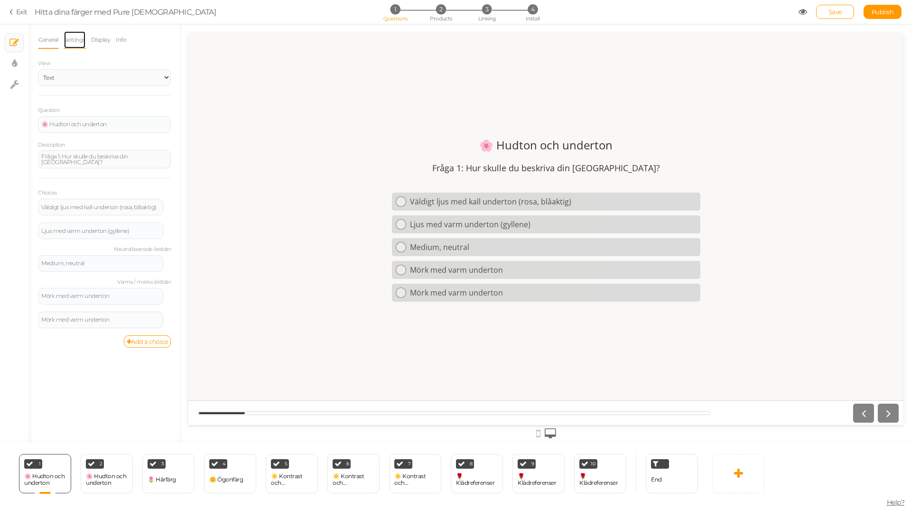
click at [75, 41] on link "Settings" at bounding box center [75, 40] width 22 height 18
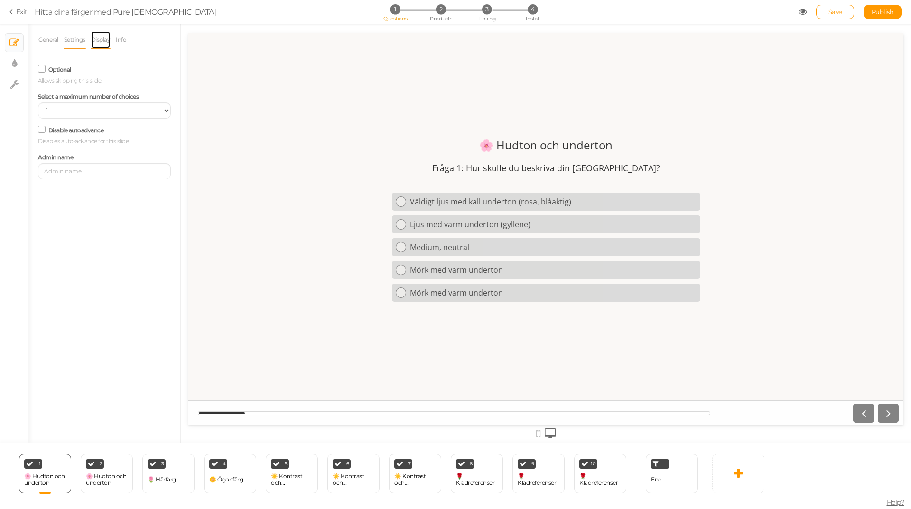
click at [93, 40] on link "Display" at bounding box center [101, 40] width 20 height 18
click at [120, 41] on link "Info" at bounding box center [120, 40] width 11 height 18
click at [56, 37] on link "General" at bounding box center [48, 40] width 21 height 18
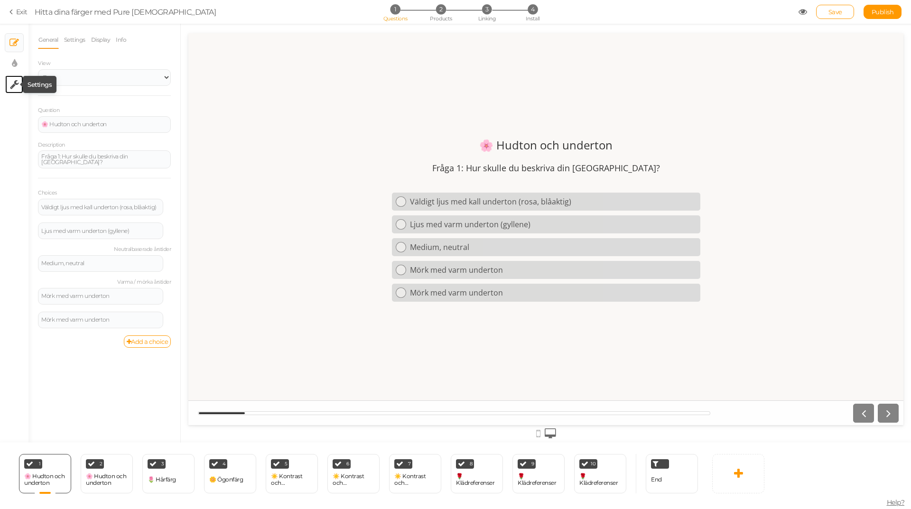
click at [18, 82] on icon at bounding box center [14, 84] width 9 height 9
select select "en"
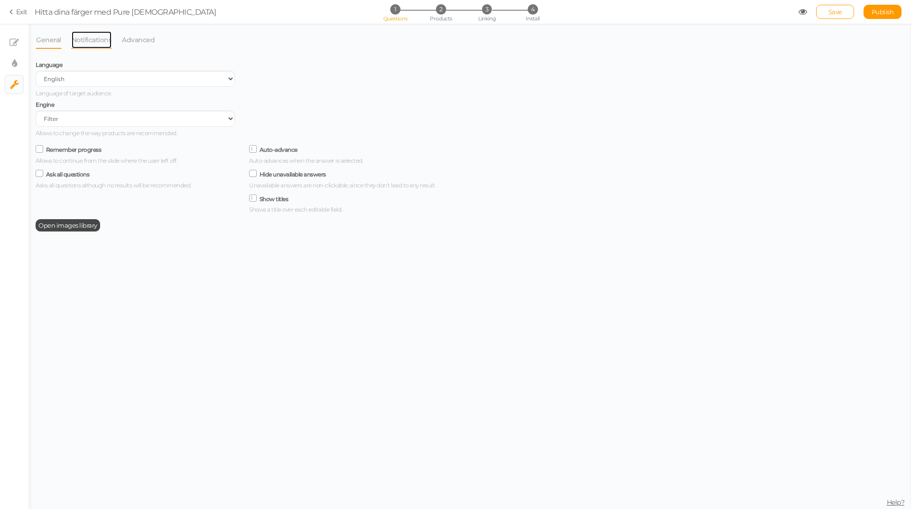
click at [76, 40] on link "Notifications" at bounding box center [91, 40] width 41 height 18
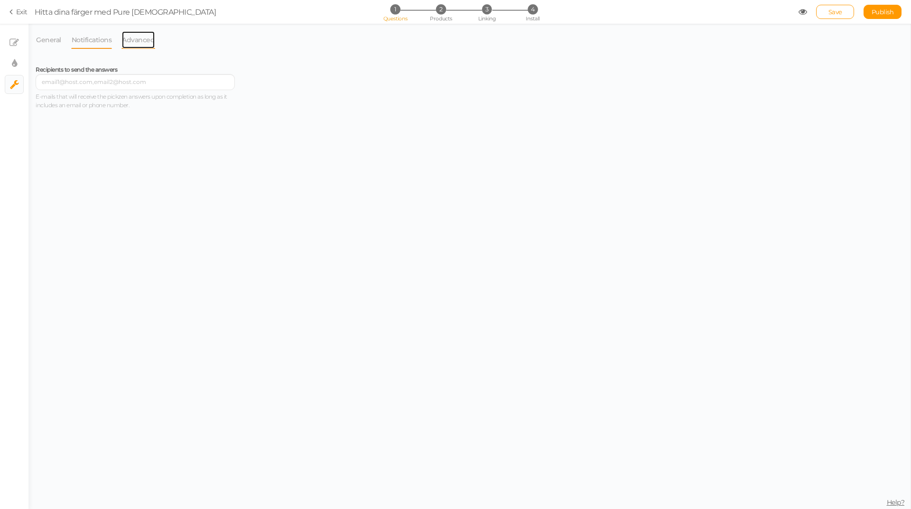
click at [131, 39] on link "Advanced" at bounding box center [138, 40] width 34 height 18
click at [16, 60] on icon at bounding box center [14, 63] width 5 height 9
select select "2"
select select "opensans"
select select "fade"
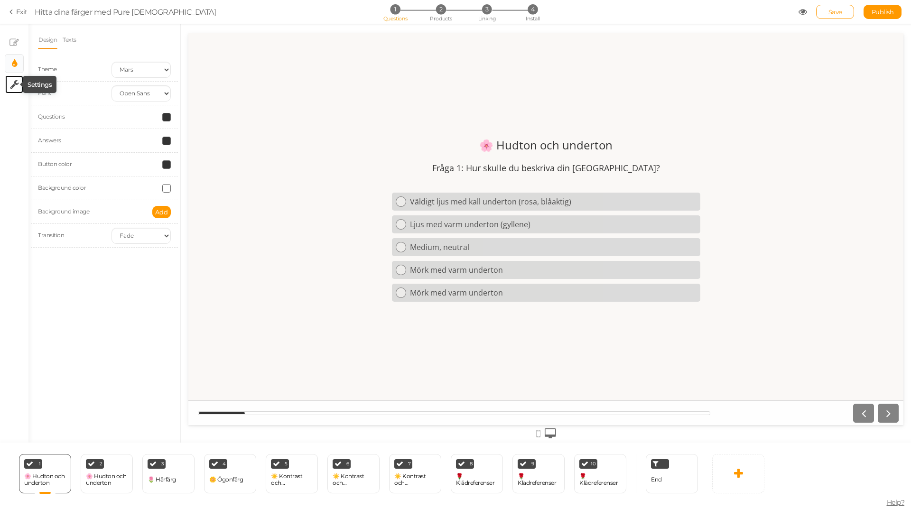
click at [16, 82] on icon at bounding box center [14, 84] width 9 height 9
select select "en"
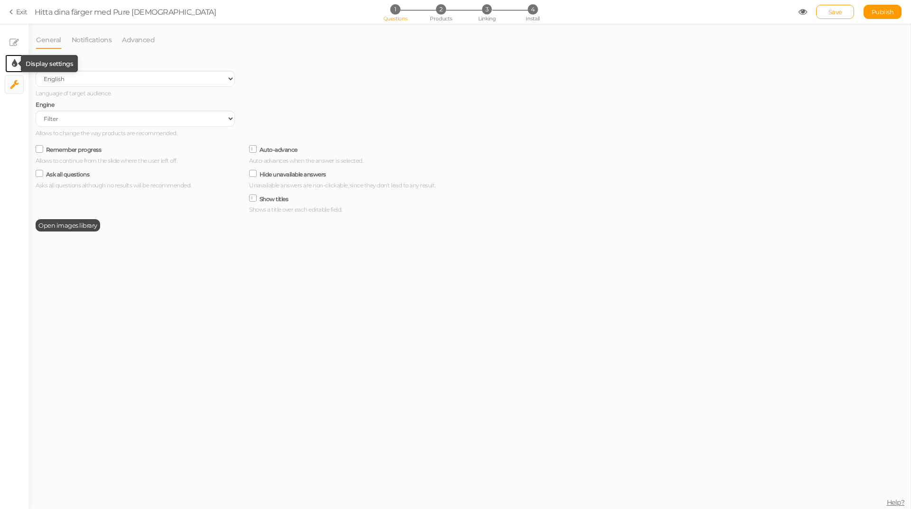
click at [17, 66] on icon at bounding box center [14, 63] width 5 height 9
select select "2"
select select "opensans"
select select "fade"
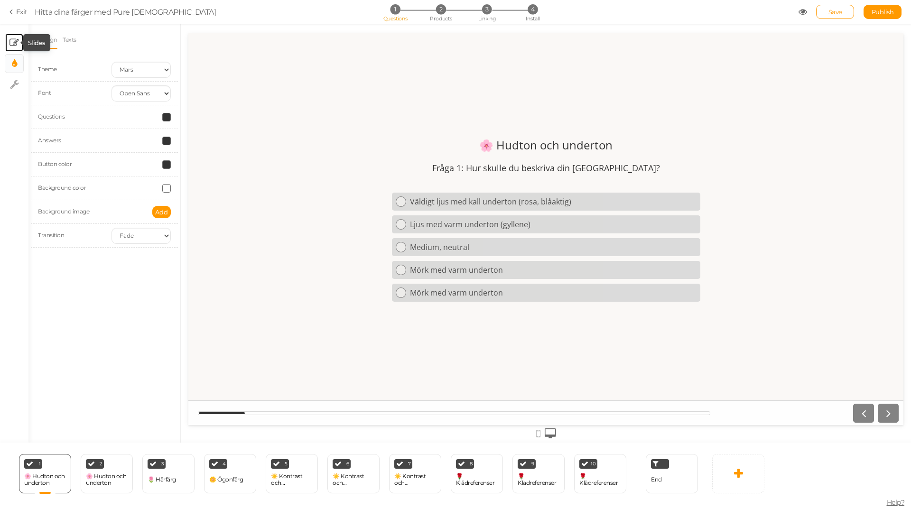
click at [14, 45] on icon at bounding box center [13, 42] width 9 height 9
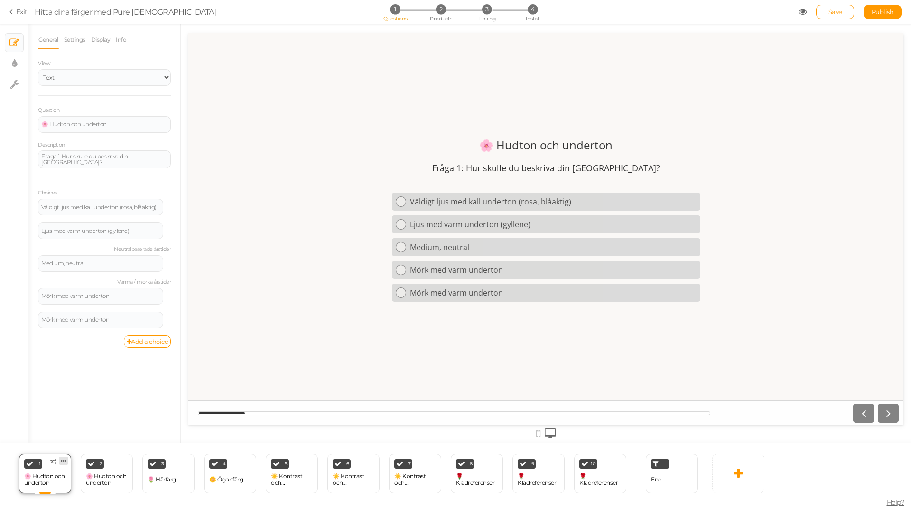
click at [67, 462] on link at bounding box center [63, 461] width 9 height 8
click at [93, 429] on div "General Settings Display Info View Text Images Slider Dropdown Question 🌸 Hudto…" at bounding box center [104, 237] width 152 height 412
click at [64, 459] on icon at bounding box center [64, 460] width 6 height 7
click at [97, 429] on div "General Settings Display Info View Text Images Slider Dropdown Question 🌸 Hudto…" at bounding box center [104, 237] width 152 height 412
click at [167, 78] on select "Text Images Slider Dropdown" at bounding box center [104, 77] width 133 height 17
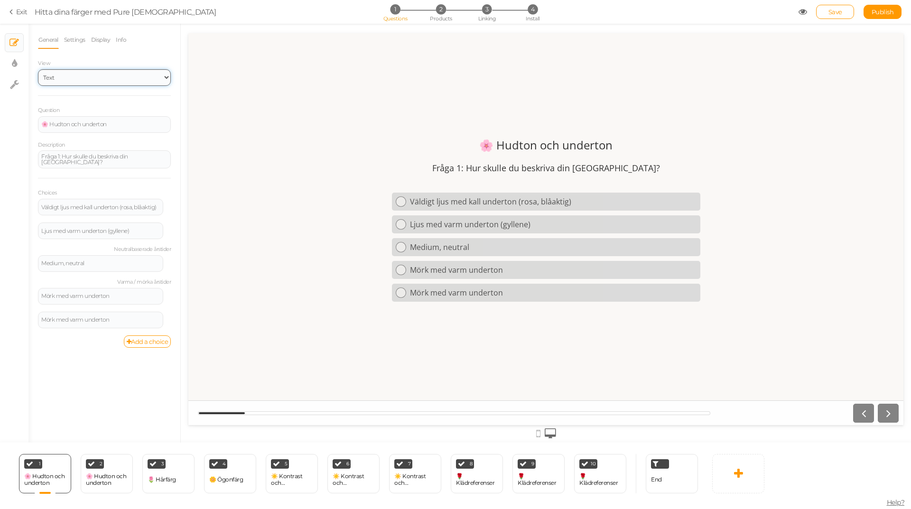
click at [167, 78] on select "Text Images Slider Dropdown" at bounding box center [104, 77] width 133 height 17
click at [166, 158] on div "Fråga 1: Hur skulle du beskriva din [GEOGRAPHIC_DATA]?" at bounding box center [104, 159] width 126 height 11
click at [168, 202] on icon at bounding box center [170, 203] width 6 height 6
click at [132, 214] on span "Settings" at bounding box center [126, 216] width 21 height 7
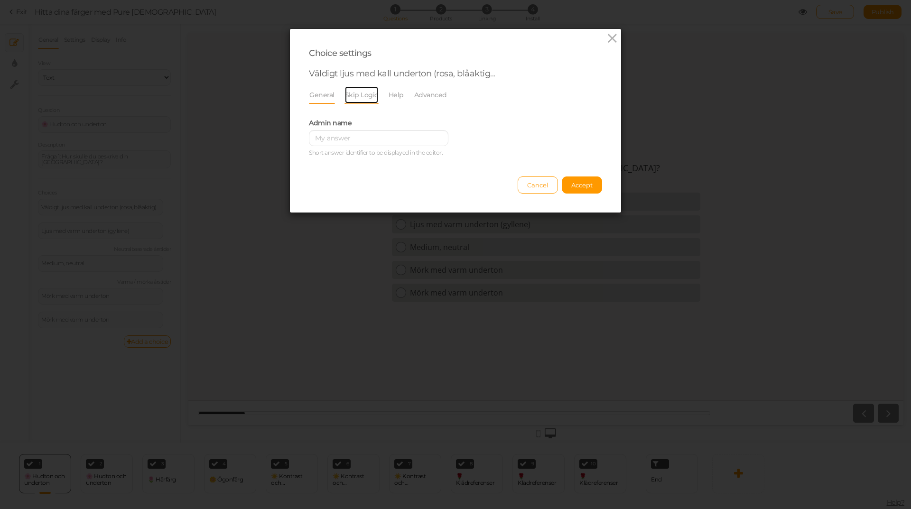
click at [357, 95] on link "Skip Logic" at bounding box center [362, 95] width 34 height 18
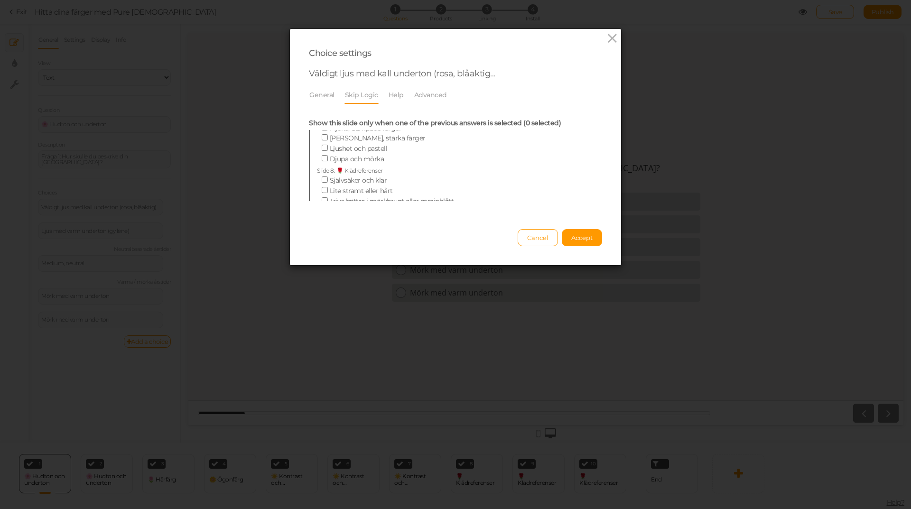
scroll to position [379, 0]
click at [606, 42] on icon at bounding box center [613, 38] width 14 height 14
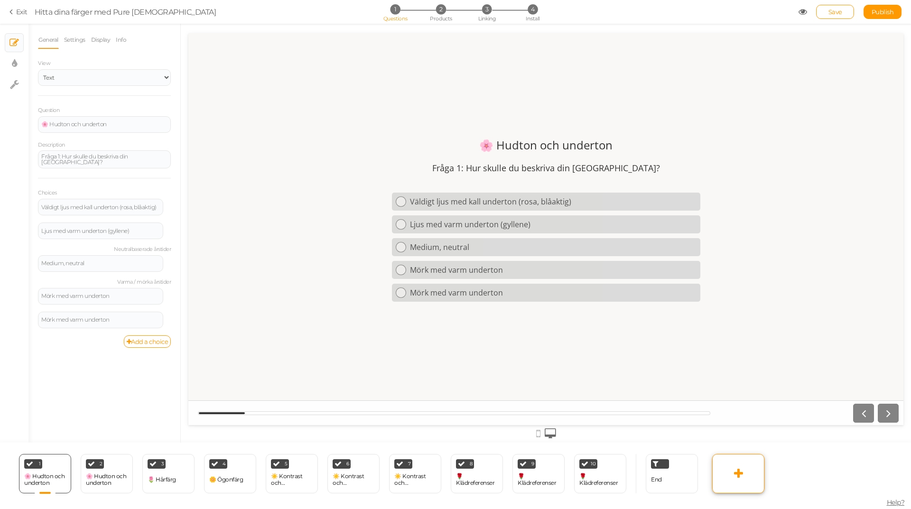
click at [730, 475] on link at bounding box center [738, 473] width 52 height 39
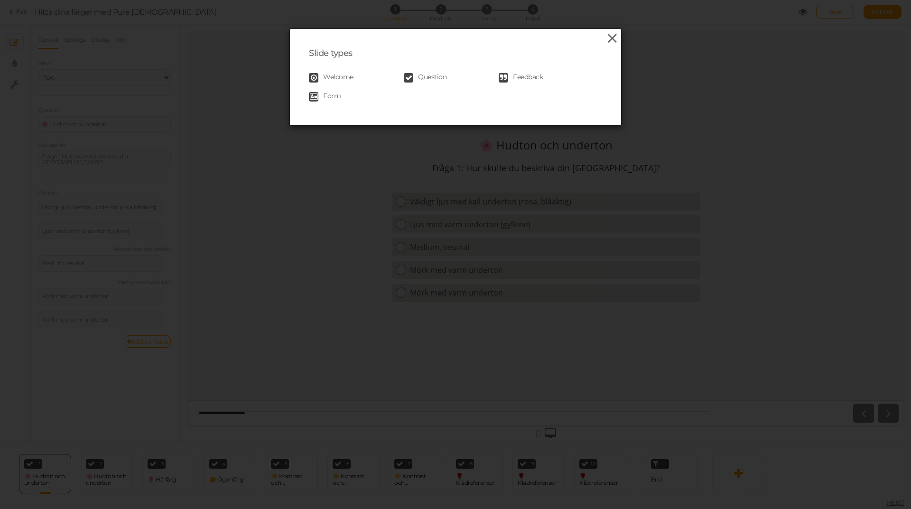
click at [612, 36] on icon at bounding box center [613, 38] width 14 height 14
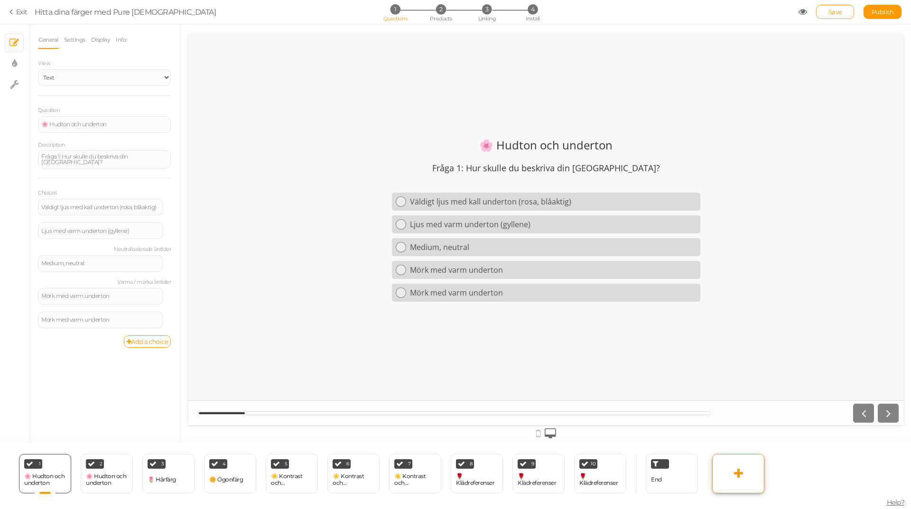
click at [739, 475] on icon at bounding box center [738, 473] width 9 height 11
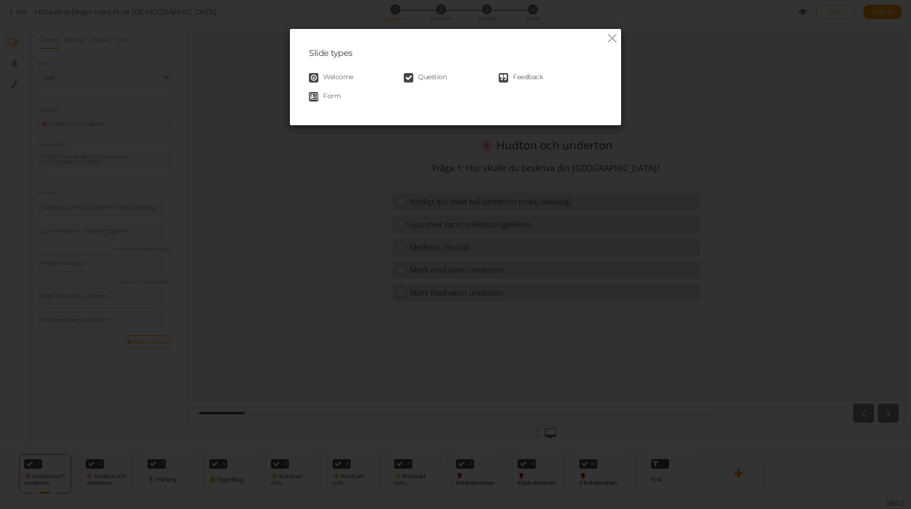
click at [513, 77] on span "Feedback" at bounding box center [528, 77] width 30 height 9
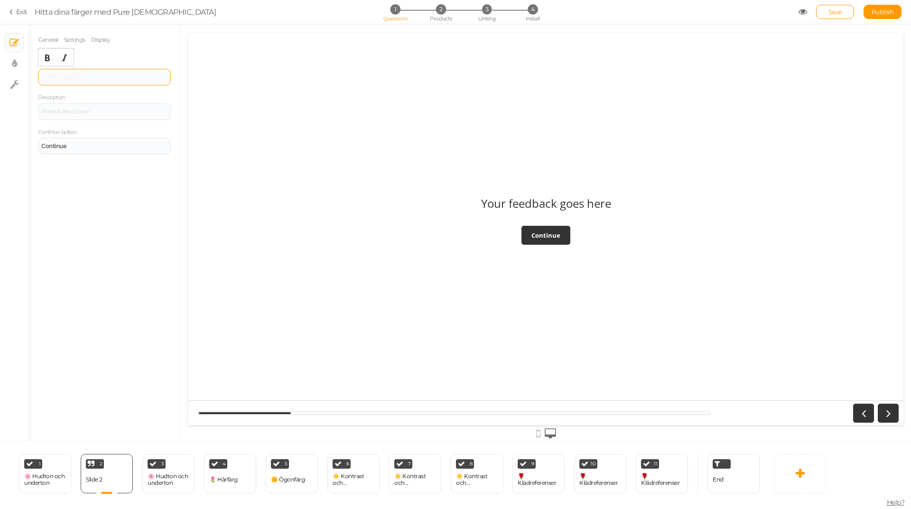
click at [101, 80] on div at bounding box center [104, 77] width 126 height 6
click at [65, 78] on div "Klarn vår" at bounding box center [104, 77] width 126 height 6
click at [52, 75] on div "Klarn vår" at bounding box center [104, 77] width 126 height 6
click at [13, 63] on icon at bounding box center [14, 63] width 5 height 9
select select "2"
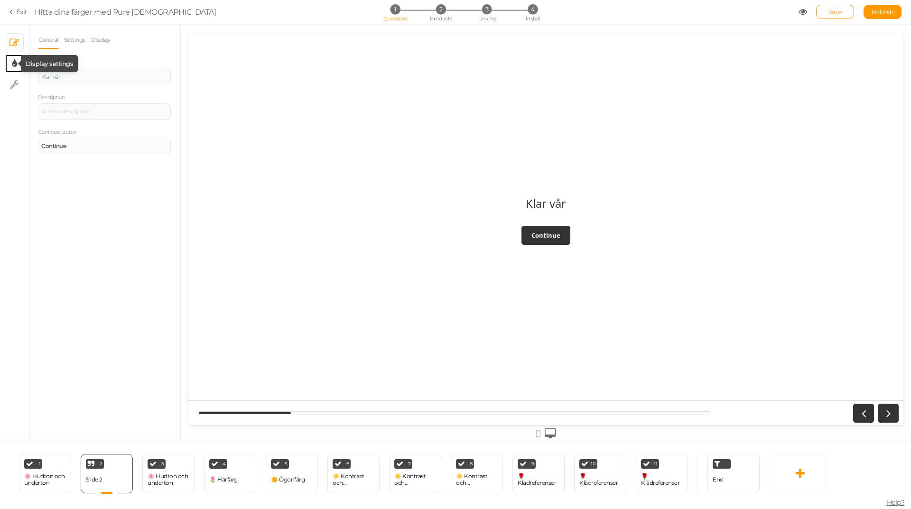
select select "opensans"
select select "fade"
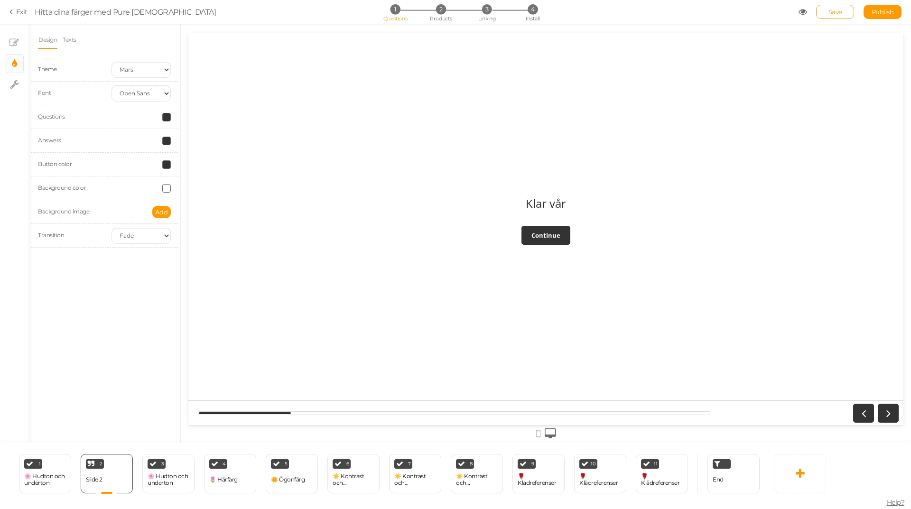
click at [164, 188] on span at bounding box center [166, 188] width 9 height 9
drag, startPoint x: 190, startPoint y: 255, endPoint x: 128, endPoint y: 252, distance: 62.7
click at [128, 252] on body "× Close A wider screen is needed to use the Pickzen builder Exit Hitta dina fär…" at bounding box center [455, 254] width 911 height 509
paste
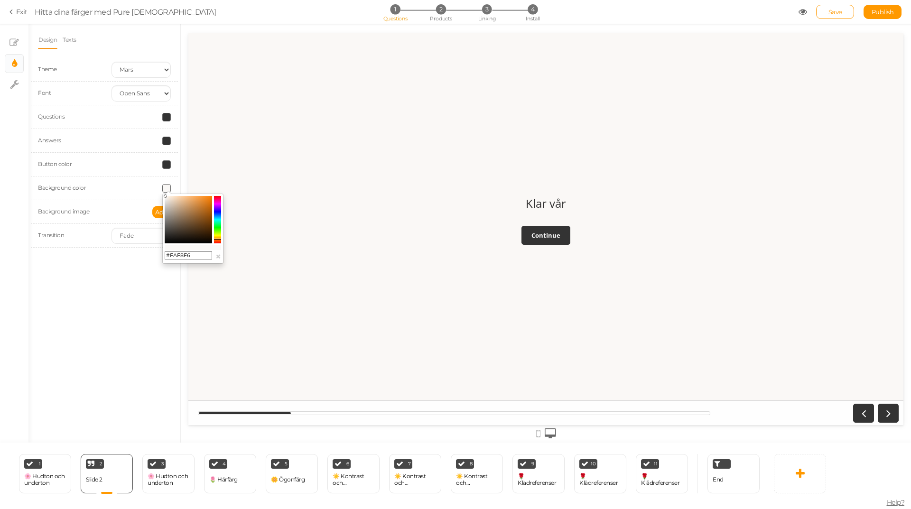
type input "#FAF8F6"
click at [165, 138] on span at bounding box center [166, 141] width 9 height 9
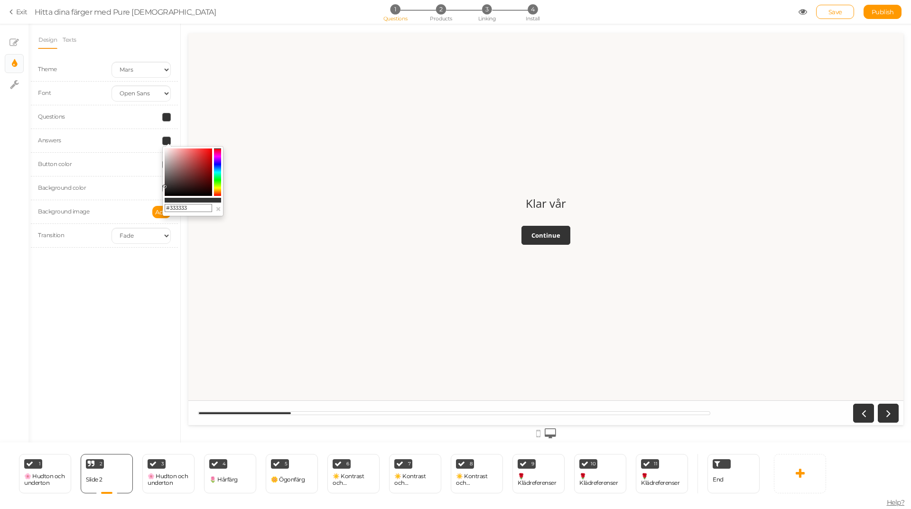
drag, startPoint x: 201, startPoint y: 209, endPoint x: 130, endPoint y: 210, distance: 71.2
click at [130, 210] on body "× Close A wider screen is needed to use the Pickzen builder Exit Hitta dina fär…" at bounding box center [455, 254] width 911 height 509
type input "#2E2B29"
drag, startPoint x: 220, startPoint y: 207, endPoint x: 1, endPoint y: 137, distance: 229.8
click at [220, 207] on button "×" at bounding box center [218, 209] width 6 height 10
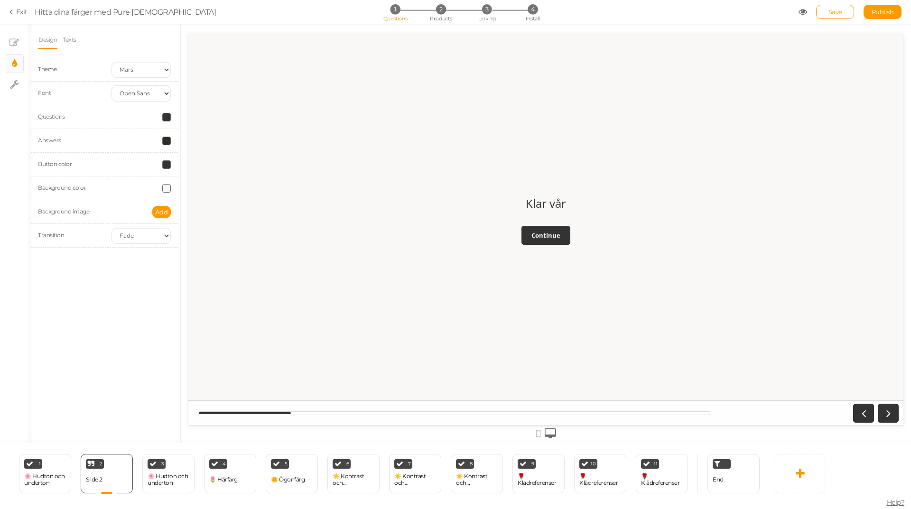
click at [164, 115] on span at bounding box center [166, 117] width 9 height 9
drag, startPoint x: 178, startPoint y: 180, endPoint x: 136, endPoint y: 180, distance: 42.2
click at [136, 180] on body "× Close A wider screen is needed to use the Pickzen builder Exit Hitta dina fär…" at bounding box center [455, 254] width 911 height 509
type input "#2E2B29"
click at [216, 185] on button "×" at bounding box center [218, 185] width 6 height 10
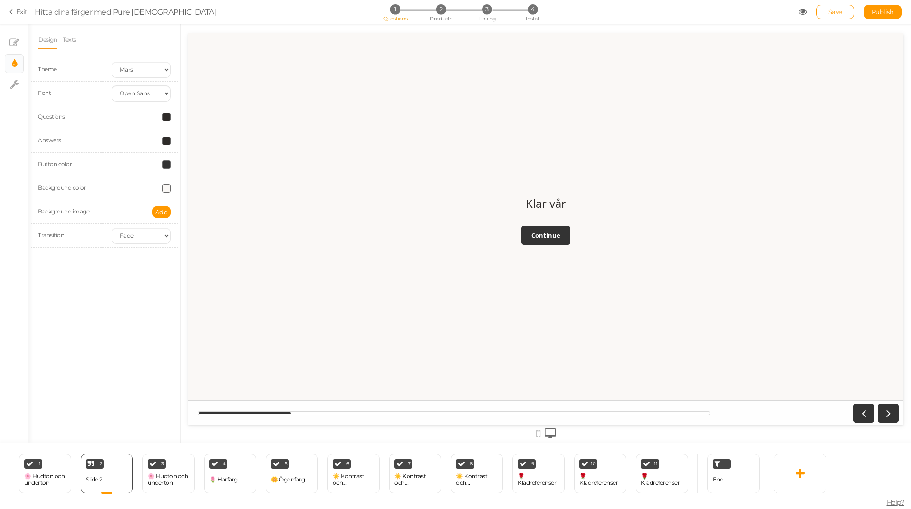
click at [165, 163] on span at bounding box center [166, 164] width 9 height 9
click at [140, 278] on div "Design Texts Theme Earth Mars Font Custom Default Lato Lora Montserrat Open San…" at bounding box center [104, 233] width 152 height 419
click at [20, 42] on link "× Slides" at bounding box center [14, 43] width 18 height 18
drag, startPoint x: 80, startPoint y: 75, endPoint x: 4, endPoint y: 72, distance: 76.4
click at [4, 73] on div "× Slides × Display settings × Settings General Settings Display Feedback Klar v…" at bounding box center [455, 233] width 911 height 419
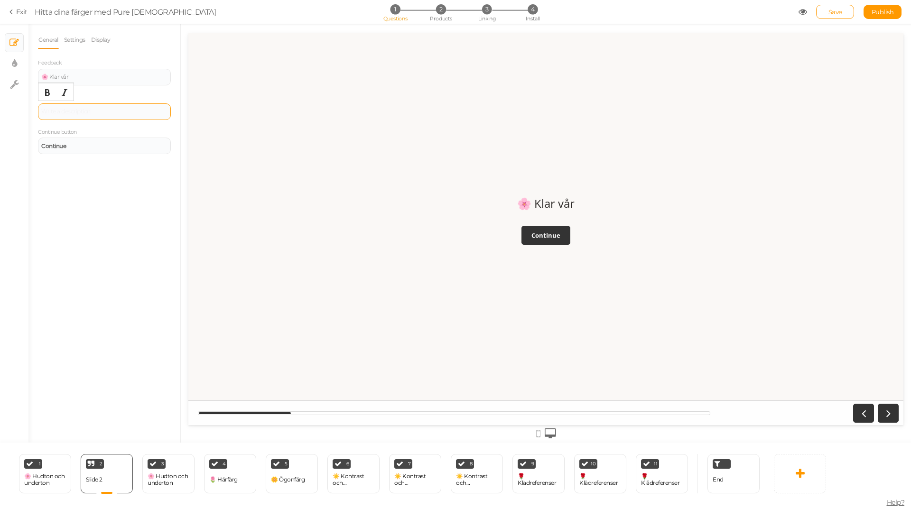
click at [62, 109] on div at bounding box center [104, 111] width 133 height 17
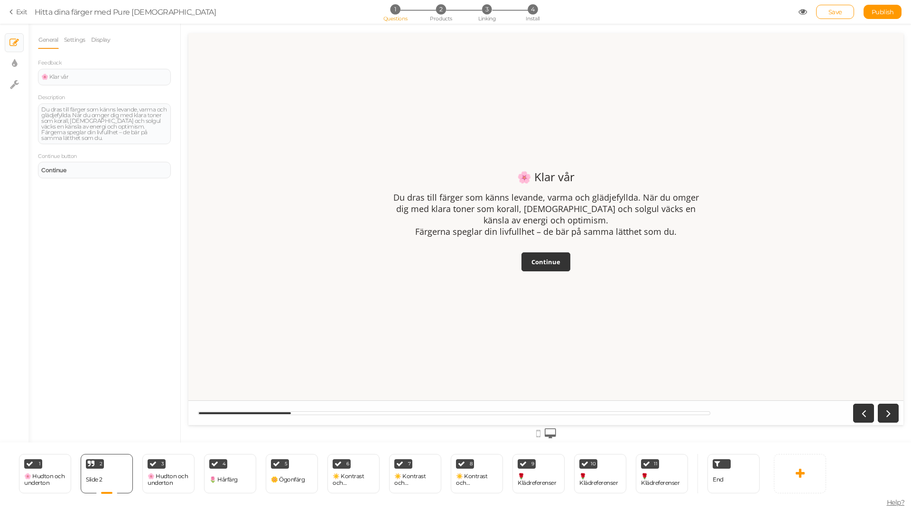
click at [77, 292] on div "General Settings Display Feedback 🌸 Klar vår Description Du dras till färger so…" at bounding box center [104, 237] width 152 height 412
click at [15, 85] on icon at bounding box center [14, 84] width 9 height 9
select select "en"
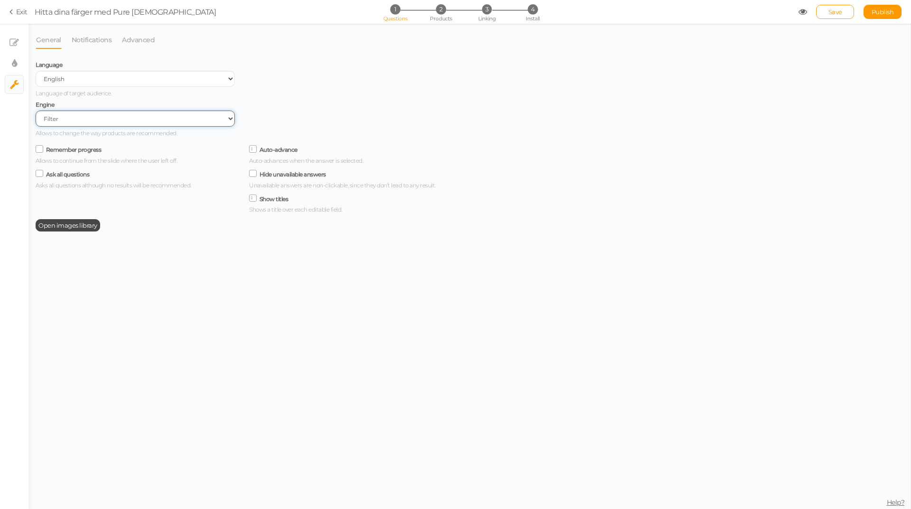
click at [142, 119] on select "Filter AI Tree No-Code Form (No products)" at bounding box center [135, 119] width 199 height 16
click at [15, 66] on icon at bounding box center [14, 63] width 5 height 9
select select "2"
select select "opensans"
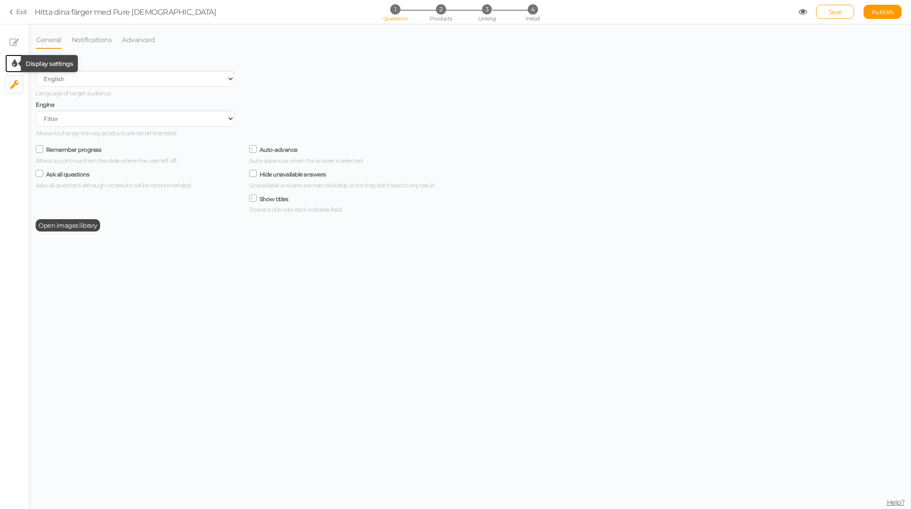
select select "fade"
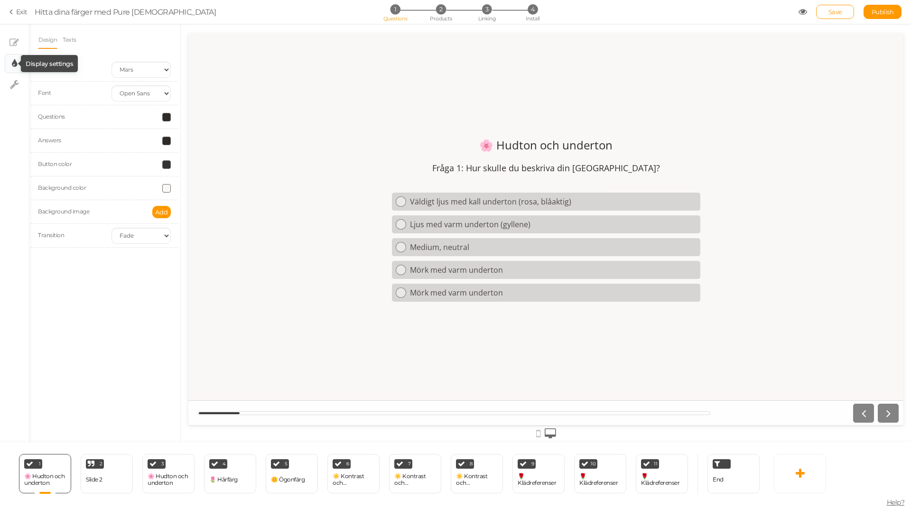
scroll to position [0, 0]
click at [138, 69] on select "Earth Mars" at bounding box center [141, 70] width 59 height 16
click at [164, 212] on span "Add" at bounding box center [161, 212] width 13 height 8
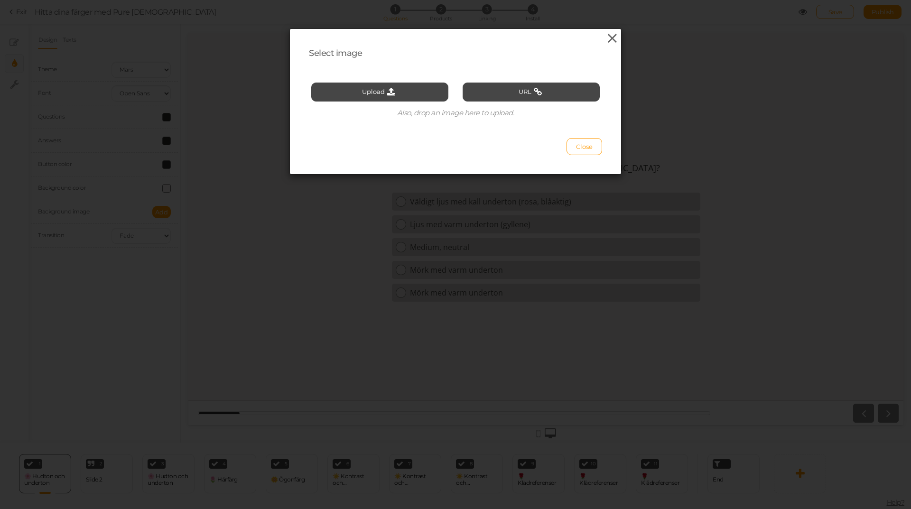
click at [606, 37] on icon at bounding box center [613, 38] width 14 height 14
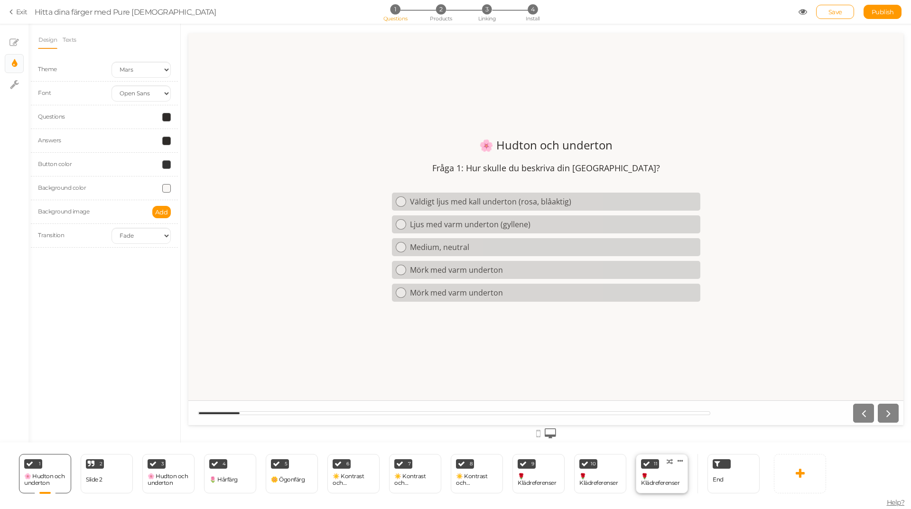
click at [663, 477] on div "🌹 Klädreferenser" at bounding box center [662, 479] width 42 height 13
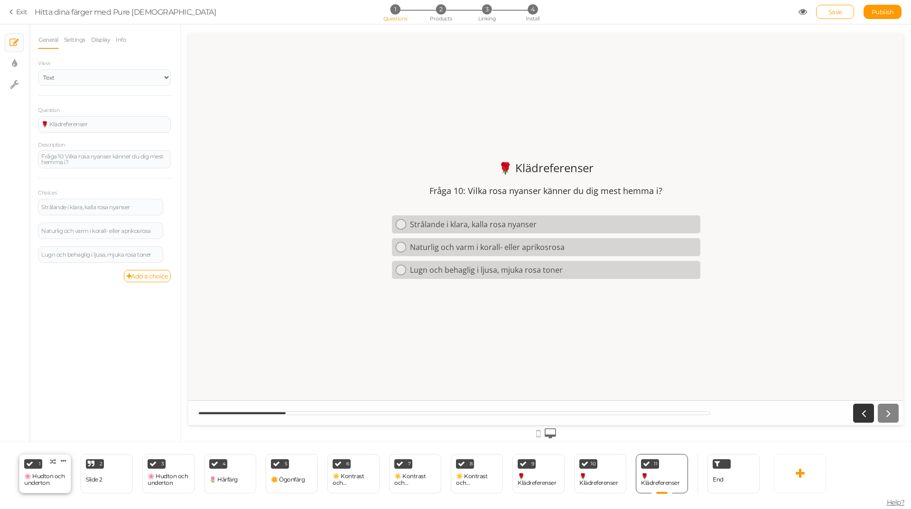
click at [54, 486] on div "🌸 Hudton och underton" at bounding box center [45, 479] width 42 height 13
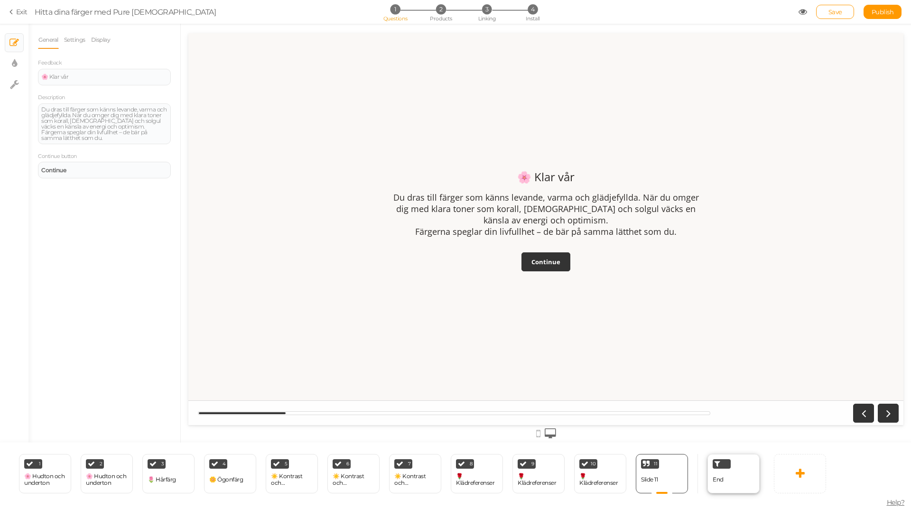
click at [662, 482] on div "11 Slide 11 × Define the conditions to show this slide. Clone Change type Delete" at bounding box center [662, 473] width 52 height 39
click at [15, 65] on icon at bounding box center [14, 63] width 5 height 9
select select "2"
select select "opensans"
select select "fade"
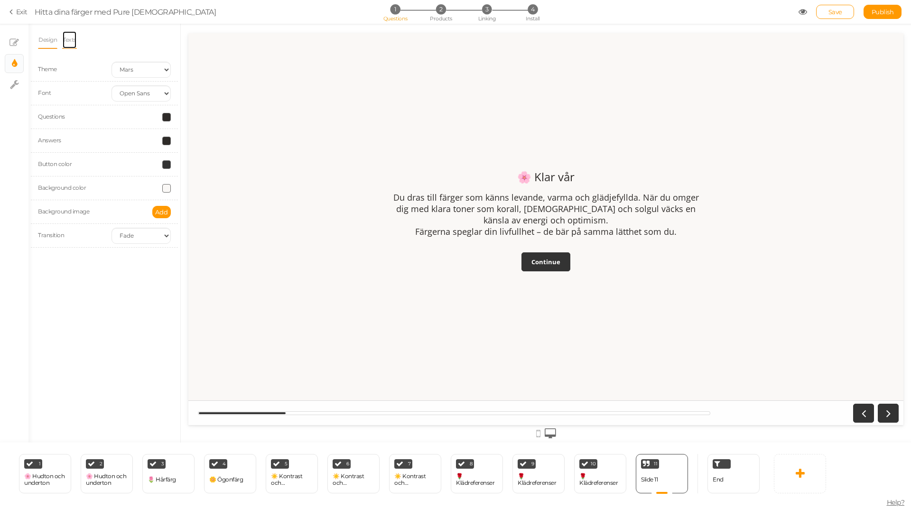
click at [67, 40] on link "Texts" at bounding box center [69, 40] width 15 height 18
click at [7, 83] on link "× Settings" at bounding box center [14, 84] width 18 height 18
select select "en"
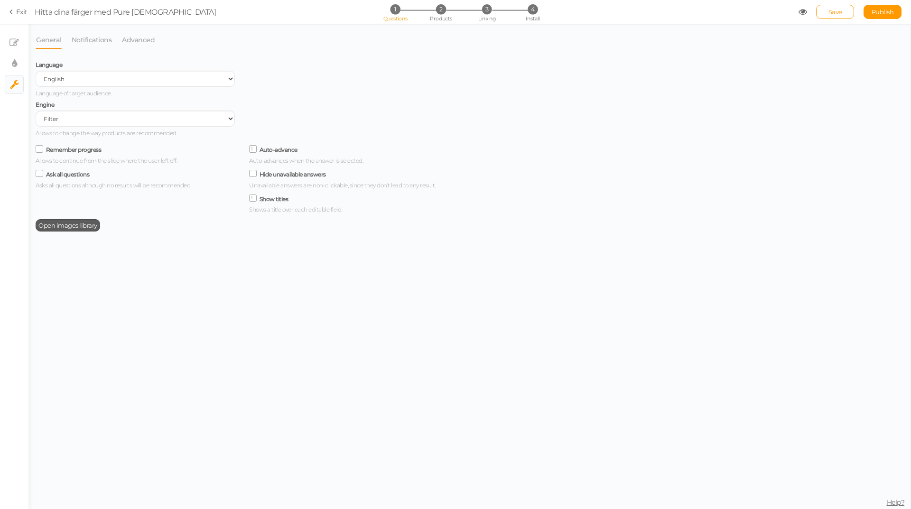
click at [45, 225] on span "Open images library" at bounding box center [67, 226] width 59 height 8
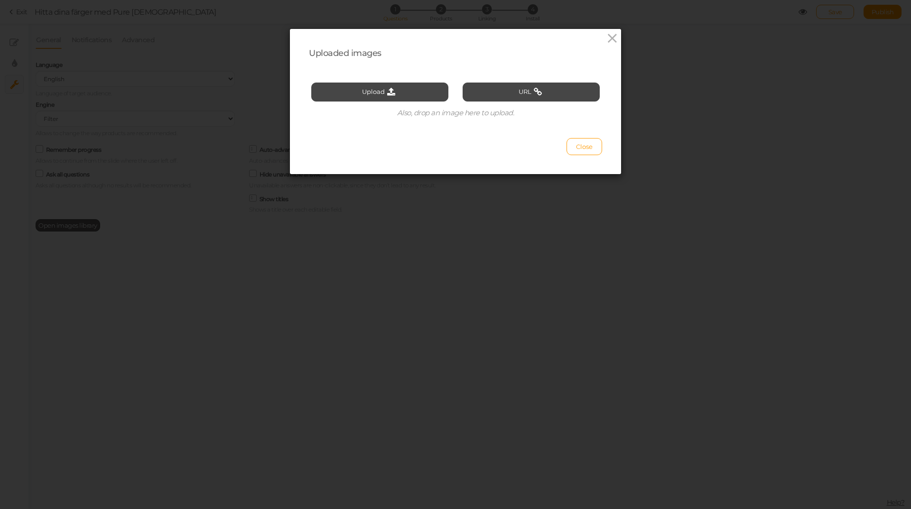
click at [45, 225] on div "Uploaded images Upload URL Also, drop an image here to upload. Close" at bounding box center [455, 254] width 911 height 509
click at [608, 40] on icon at bounding box center [613, 38] width 14 height 14
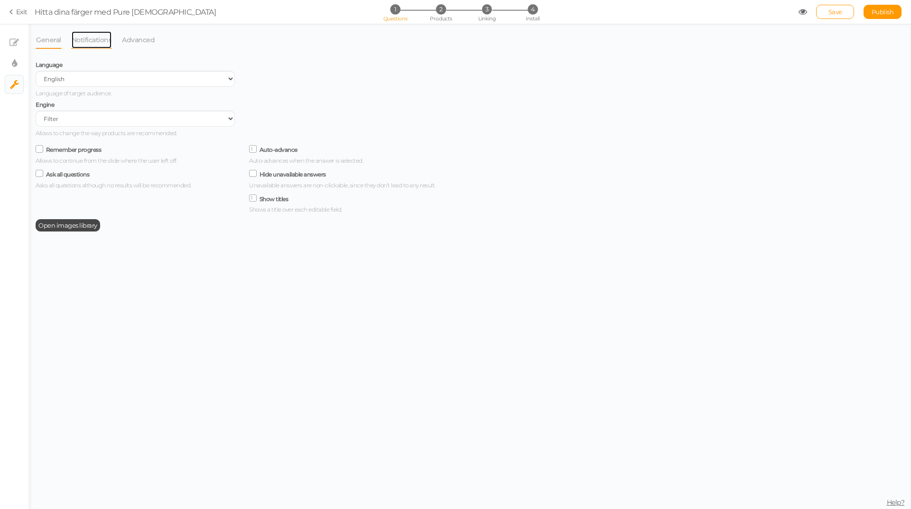
click at [109, 41] on link "Notifications" at bounding box center [91, 40] width 41 height 18
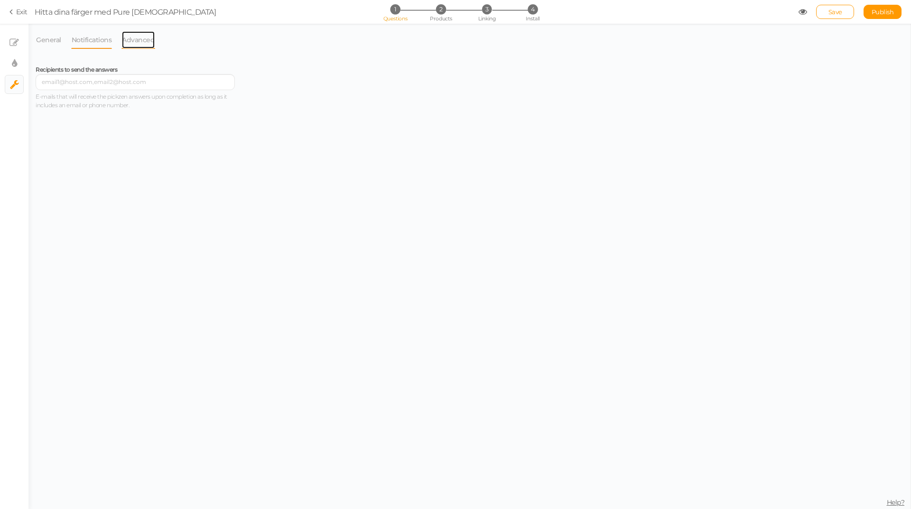
click at [137, 41] on link "Advanced" at bounding box center [138, 40] width 34 height 18
click at [14, 59] on icon at bounding box center [14, 63] width 5 height 9
select select "2"
select select "opensans"
select select "fade"
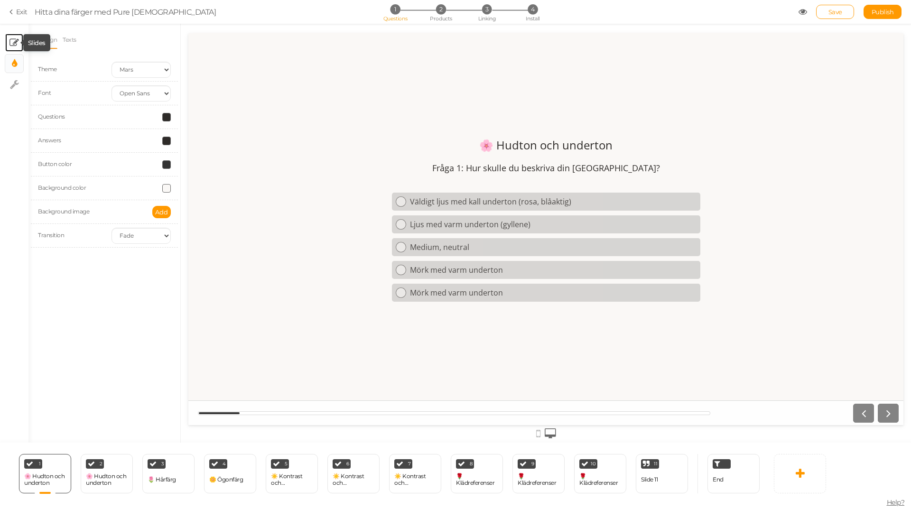
click at [10, 42] on icon at bounding box center [13, 42] width 9 height 9
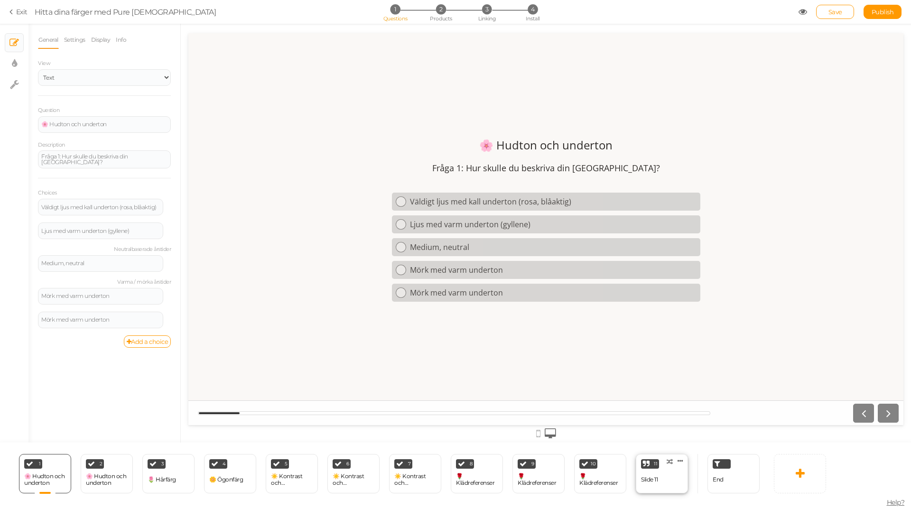
click at [673, 477] on div "11 Slide 11 × Define the conditions to show this slide. Clone Change type Delete" at bounding box center [662, 473] width 52 height 39
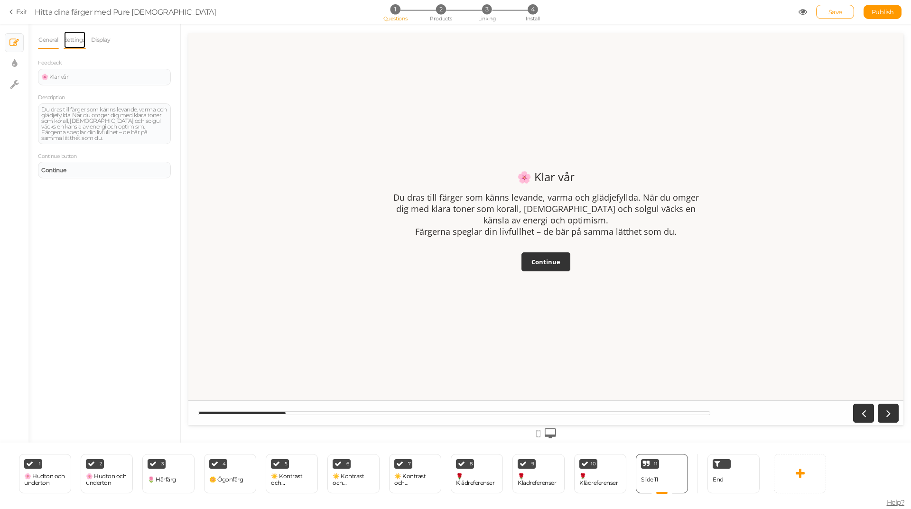
click at [72, 37] on link "Settings" at bounding box center [75, 40] width 22 height 18
click at [91, 43] on li "Settings" at bounding box center [77, 40] width 27 height 18
click at [100, 39] on link "Display" at bounding box center [101, 40] width 20 height 18
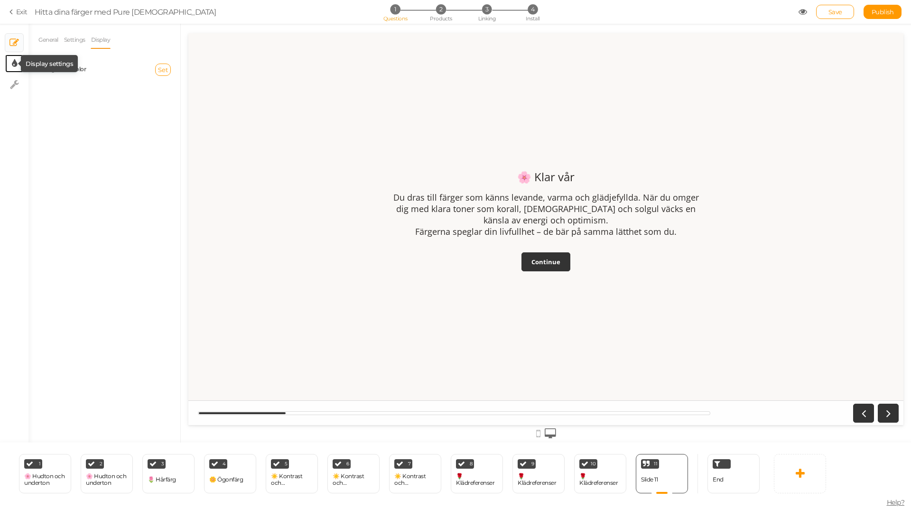
click at [12, 62] on icon at bounding box center [14, 63] width 5 height 9
select select "2"
select select "opensans"
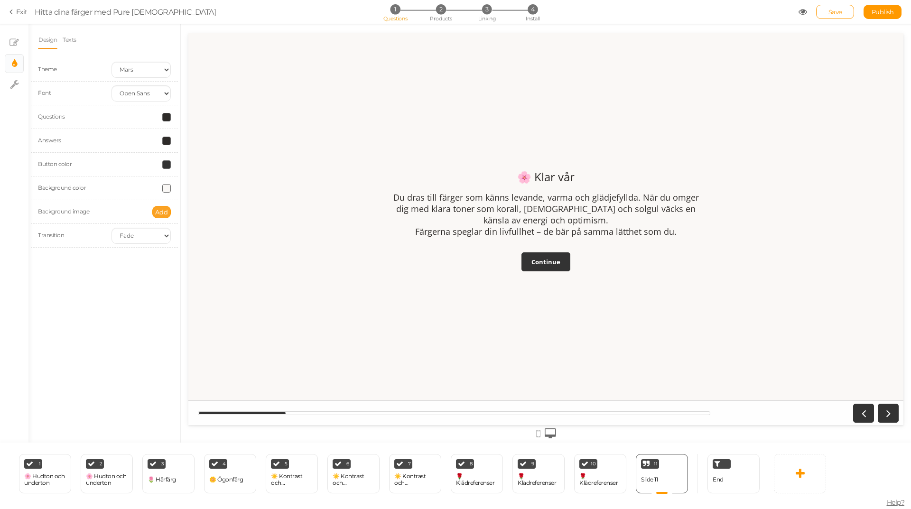
click at [158, 212] on span "Add" at bounding box center [161, 212] width 13 height 8
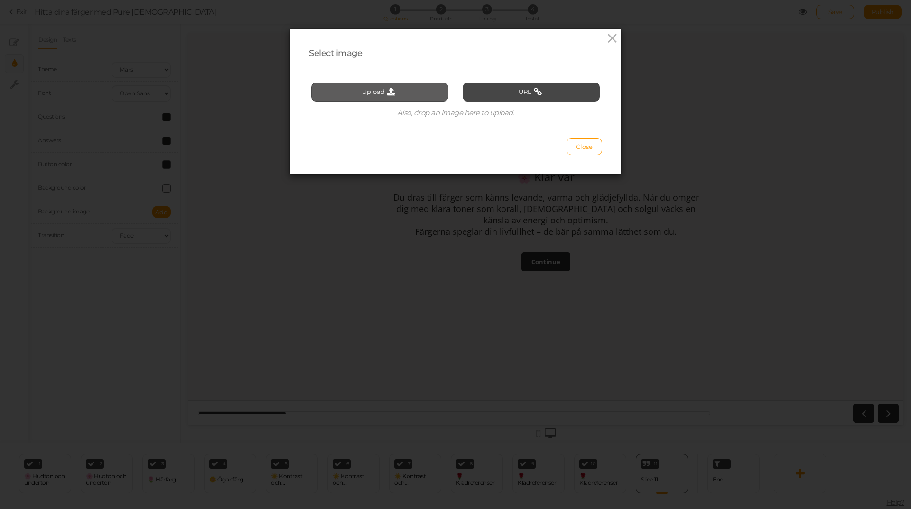
click at [400, 91] on button "Upload" at bounding box center [379, 92] width 137 height 19
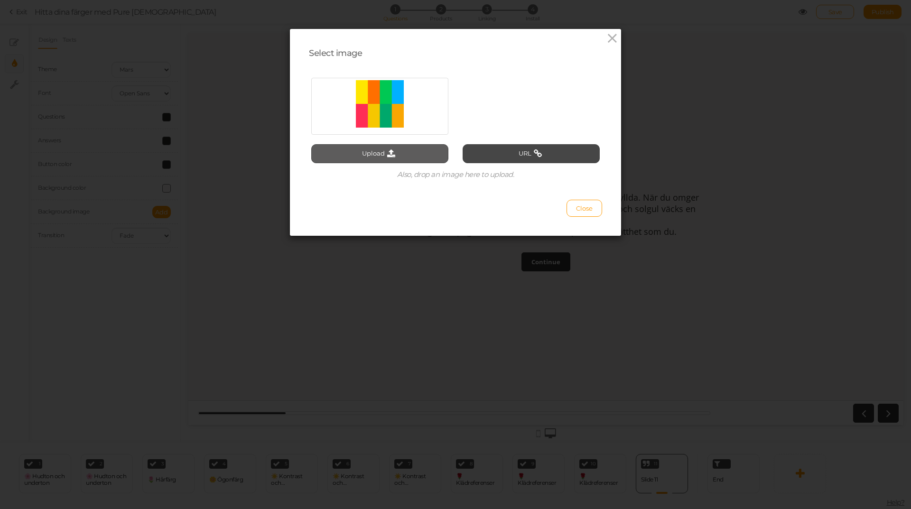
click at [405, 153] on button "Upload" at bounding box center [379, 153] width 137 height 19
click at [569, 209] on button "Close" at bounding box center [585, 208] width 36 height 17
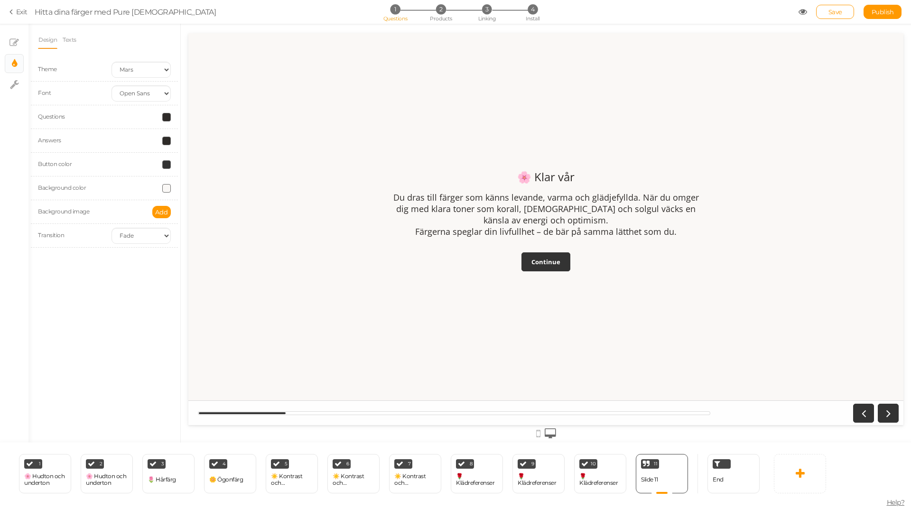
drag, startPoint x: 277, startPoint y: 414, endPoint x: 475, endPoint y: 427, distance: 199.2
click at [475, 425] on html "🌸 Klar vår Du dras till färger som känns levande, varma och glädjefyllda. När d…" at bounding box center [545, 229] width 715 height 392
click at [161, 214] on span "Add" at bounding box center [161, 212] width 13 height 8
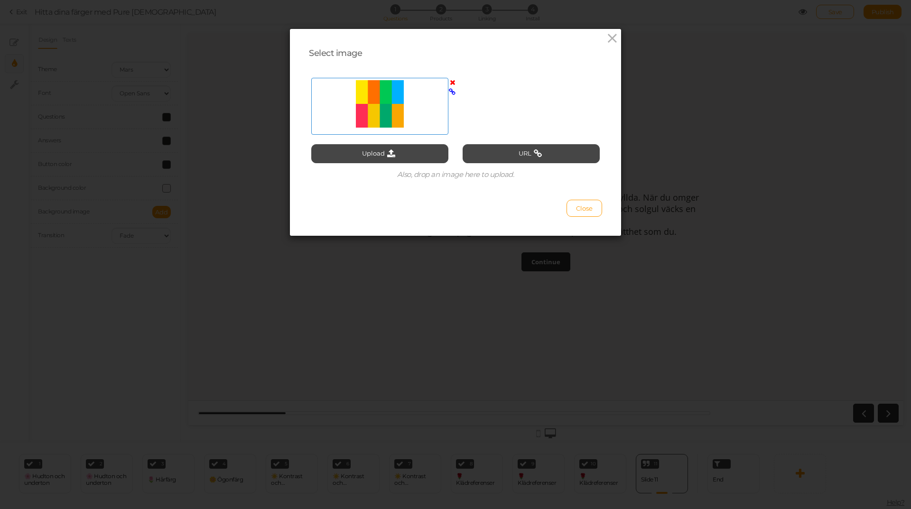
click at [374, 117] on div at bounding box center [380, 103] width 132 height 47
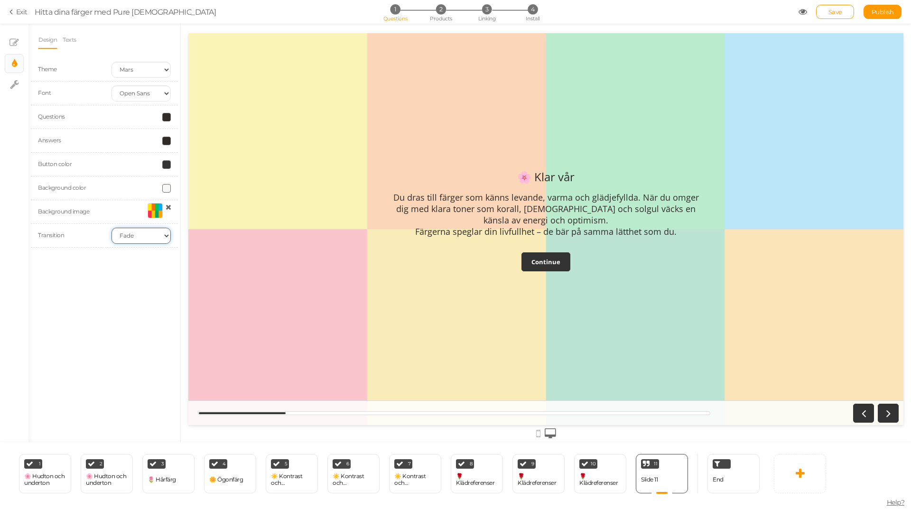
click at [136, 237] on select "None Fade Switch" at bounding box center [141, 236] width 59 height 16
select select "switch"
click at [112, 228] on select "None Fade Switch" at bounding box center [141, 236] width 59 height 16
click at [145, 233] on select "None Fade Switch" at bounding box center [141, 236] width 59 height 16
click at [112, 228] on select "None Fade Switch" at bounding box center [141, 236] width 59 height 16
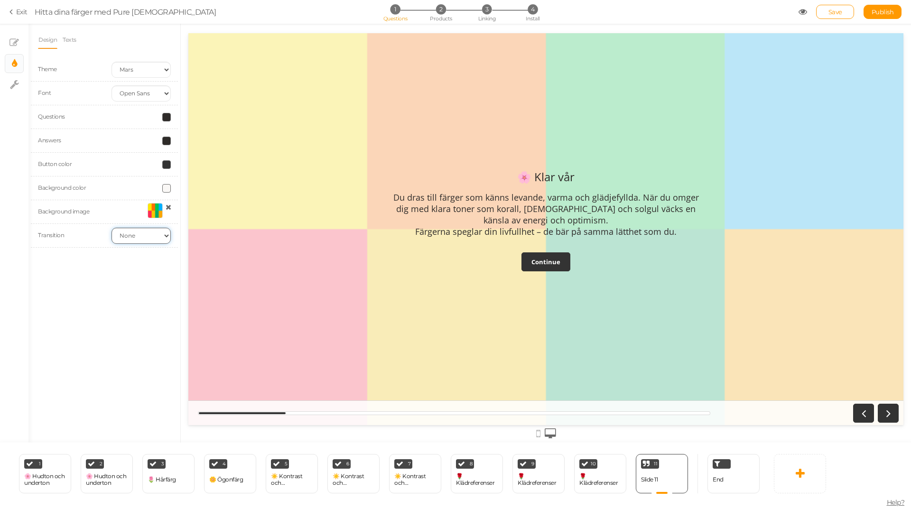
click at [132, 237] on select "None Fade Switch" at bounding box center [141, 236] width 59 height 16
click at [112, 228] on select "None Fade Switch" at bounding box center [141, 236] width 59 height 16
click at [137, 236] on select "None Fade Switch" at bounding box center [141, 236] width 59 height 16
click at [112, 228] on select "None Fade Switch" at bounding box center [141, 236] width 59 height 16
click at [129, 239] on select "None Fade Switch" at bounding box center [141, 236] width 59 height 16
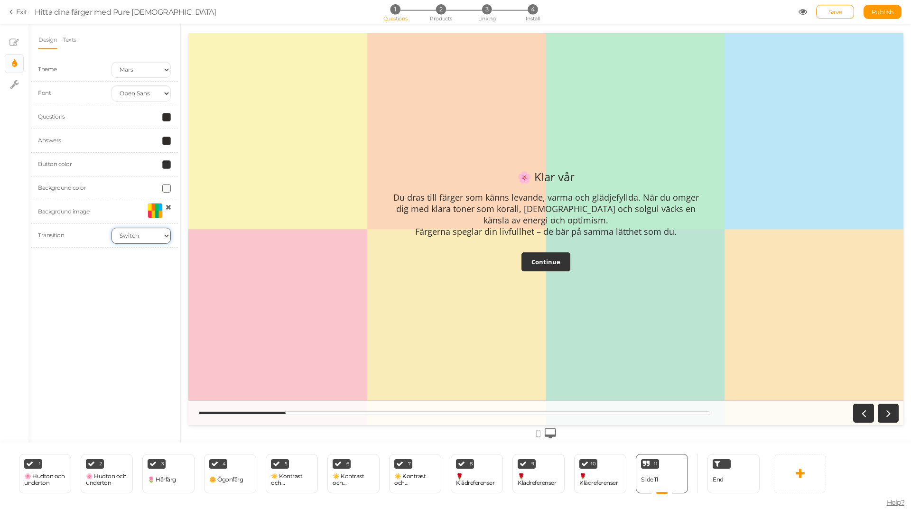
select select "fade"
click at [112, 228] on select "None Fade Switch" at bounding box center [141, 236] width 59 height 16
click at [135, 71] on select "Earth Mars" at bounding box center [141, 70] width 59 height 16
click at [112, 62] on select "Earth Mars" at bounding box center [141, 70] width 59 height 16
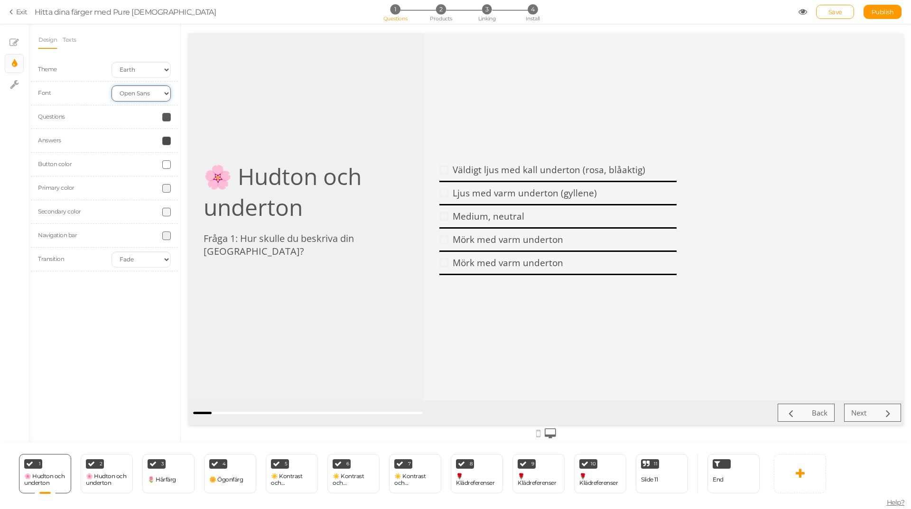
click at [146, 95] on select "Custom Default Lato Lora Montserrat Open Sans Oswald PT Sans Raleway Roboto Sou…" at bounding box center [141, 93] width 59 height 16
click at [145, 73] on select "Earth Mars" at bounding box center [141, 70] width 59 height 16
select select "2"
click at [112, 62] on select "Earth Mars" at bounding box center [141, 70] width 59 height 16
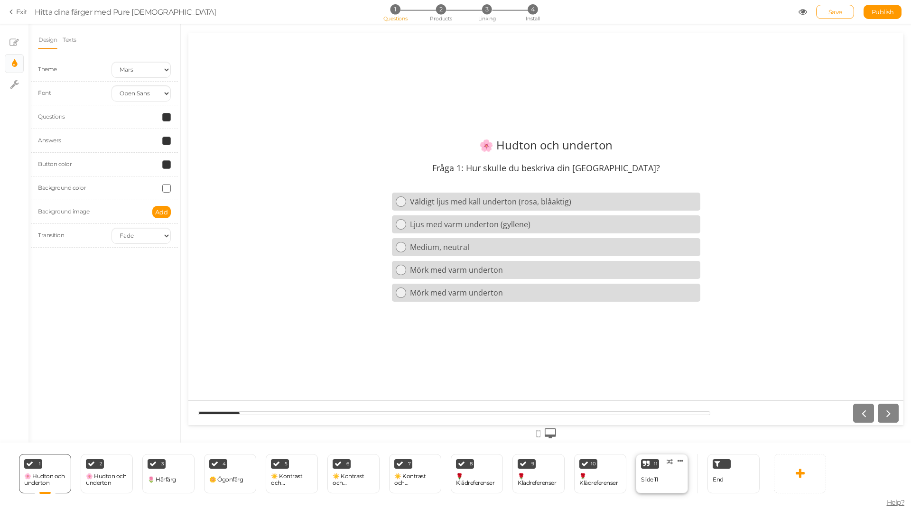
click at [685, 478] on div "11 Slide 11 × Define the conditions to show this slide. Clone Change type Delete" at bounding box center [662, 473] width 52 height 39
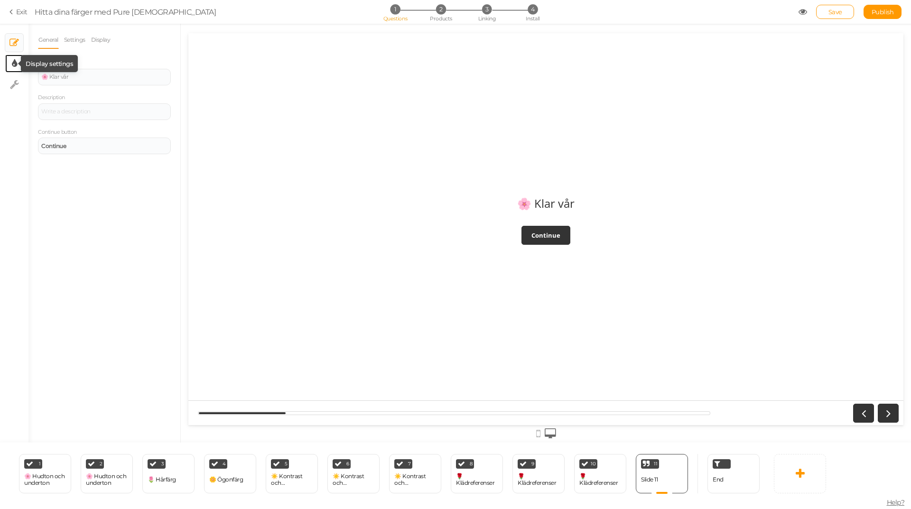
click at [12, 65] on icon at bounding box center [14, 63] width 5 height 9
select select "2"
select select "opensans"
select select "fade"
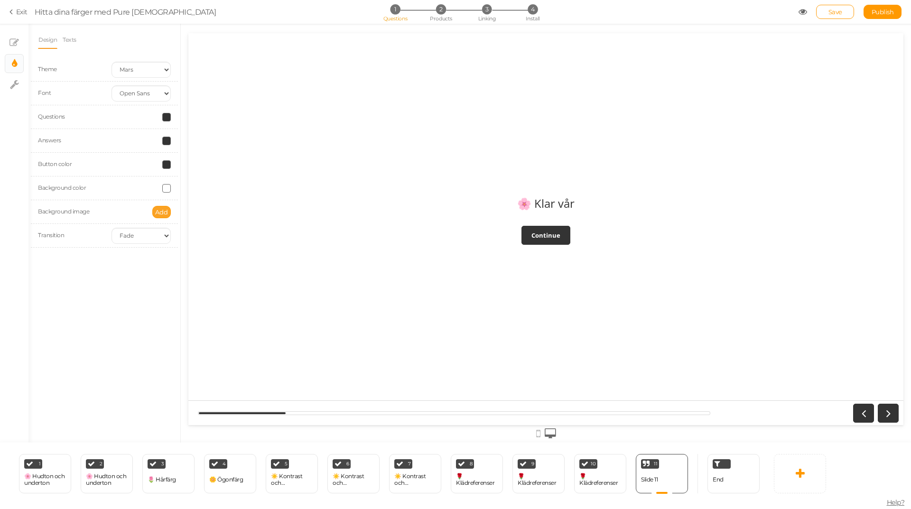
click at [161, 209] on span "Add" at bounding box center [161, 212] width 13 height 8
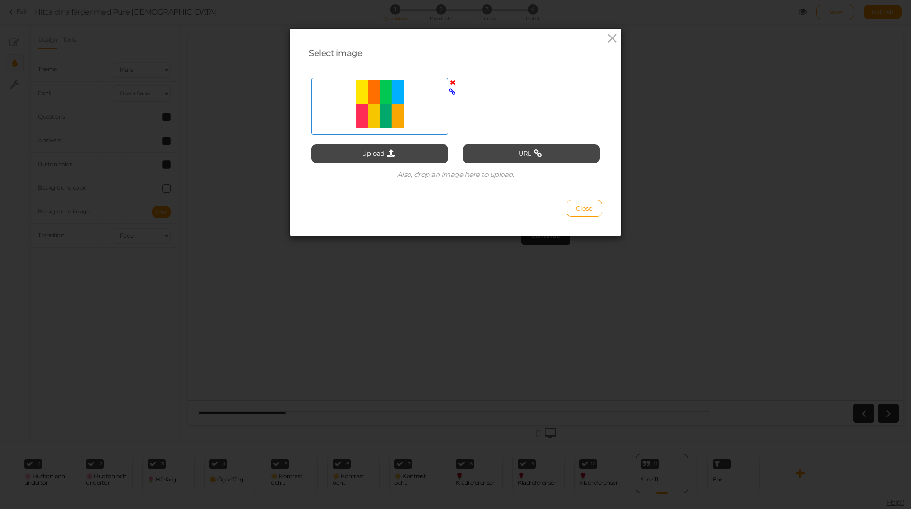
click at [450, 83] on icon at bounding box center [453, 82] width 6 height 7
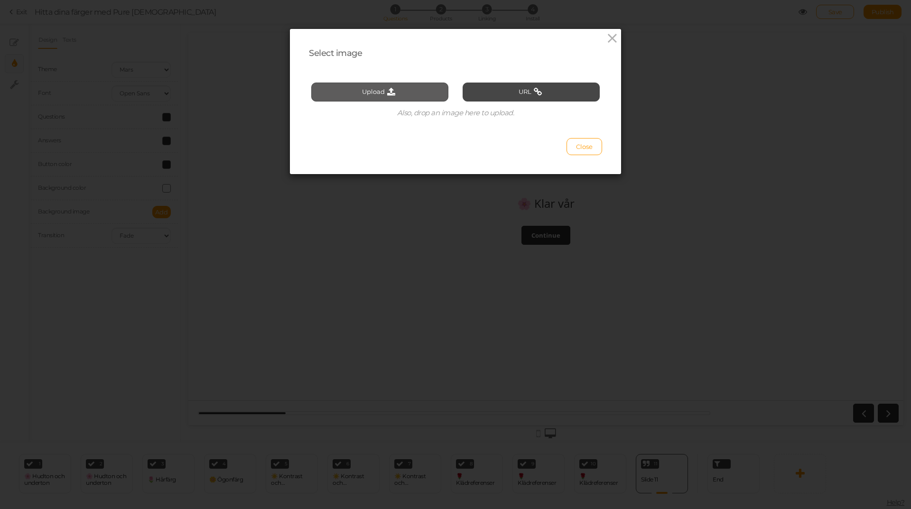
click at [373, 98] on button "Upload" at bounding box center [379, 92] width 137 height 19
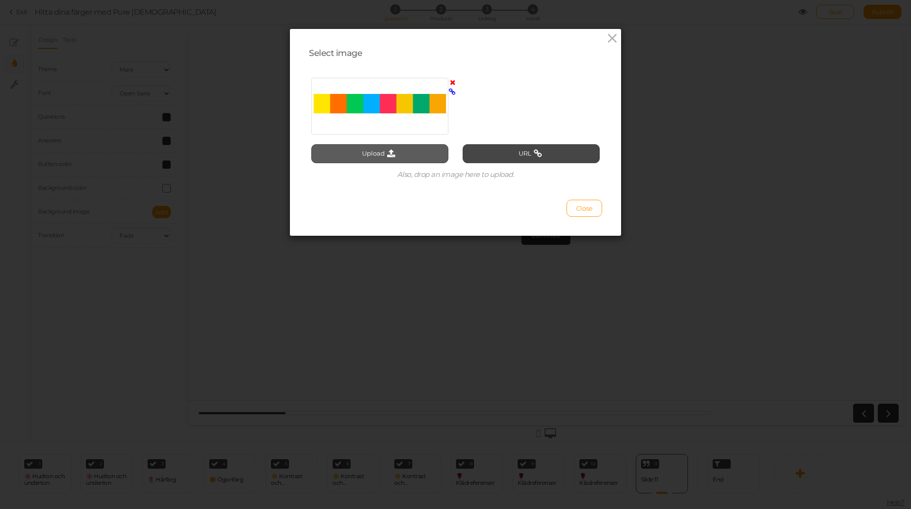
click at [395, 149] on button "Upload" at bounding box center [379, 153] width 137 height 19
click at [572, 210] on button "Close" at bounding box center [585, 208] width 36 height 17
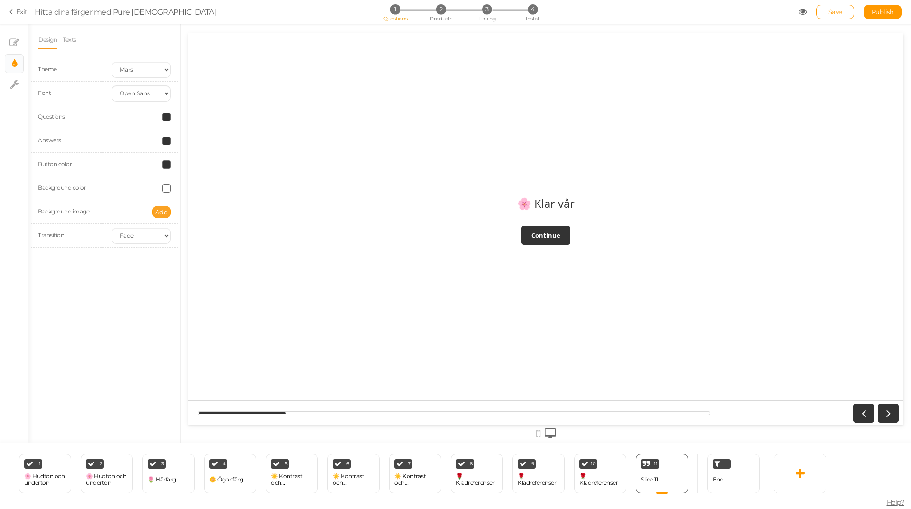
click at [163, 211] on span "Add" at bounding box center [161, 212] width 13 height 8
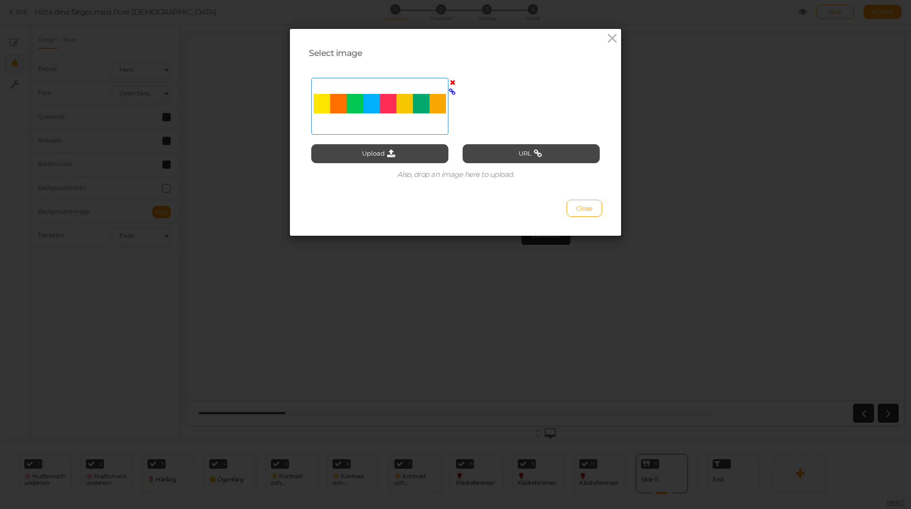
click at [347, 112] on div at bounding box center [380, 103] width 132 height 47
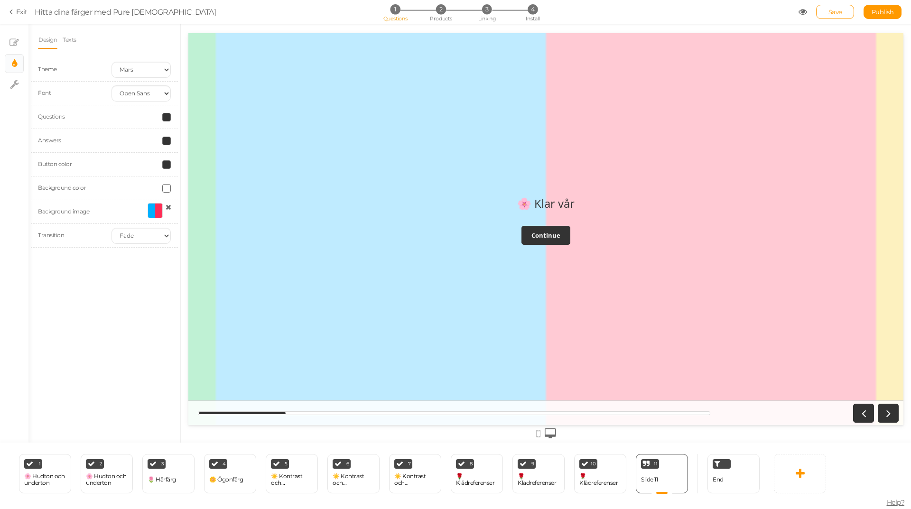
click at [149, 211] on div at bounding box center [155, 210] width 15 height 15
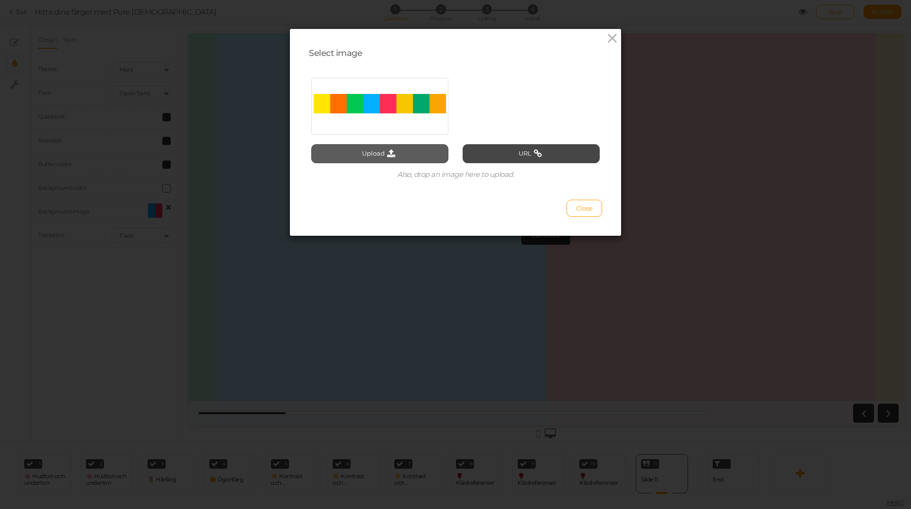
click at [376, 149] on button "Upload" at bounding box center [379, 153] width 137 height 19
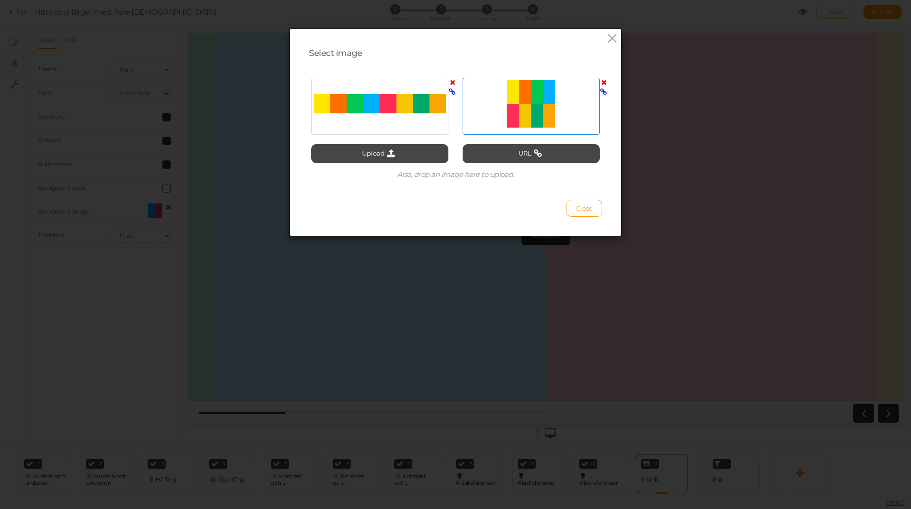
click at [545, 129] on div at bounding box center [531, 106] width 137 height 57
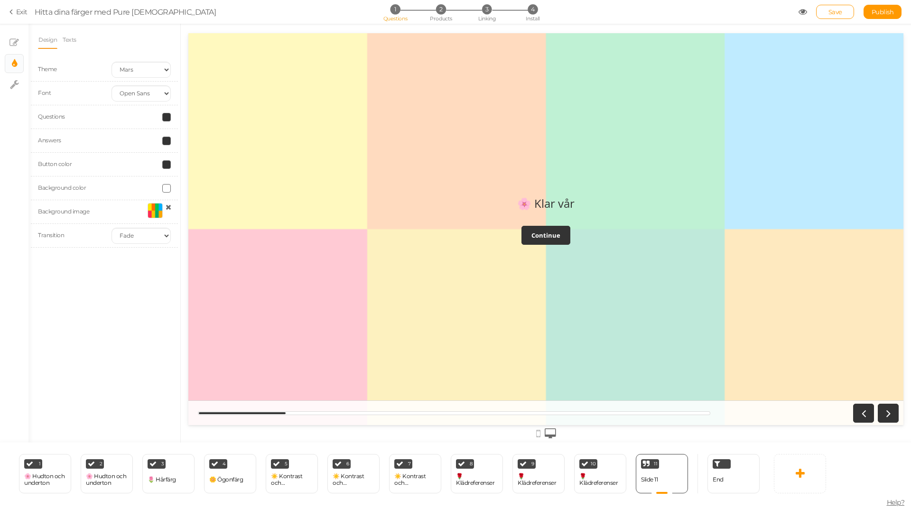
click at [470, 253] on div "🌸 Klar vår Continue" at bounding box center [545, 229] width 715 height 80
click at [15, 44] on icon at bounding box center [13, 42] width 9 height 9
click at [17, 36] on link "× Slides" at bounding box center [14, 43] width 18 height 18
click at [17, 64] on link "× Display settings" at bounding box center [14, 64] width 18 height 18
select select "2"
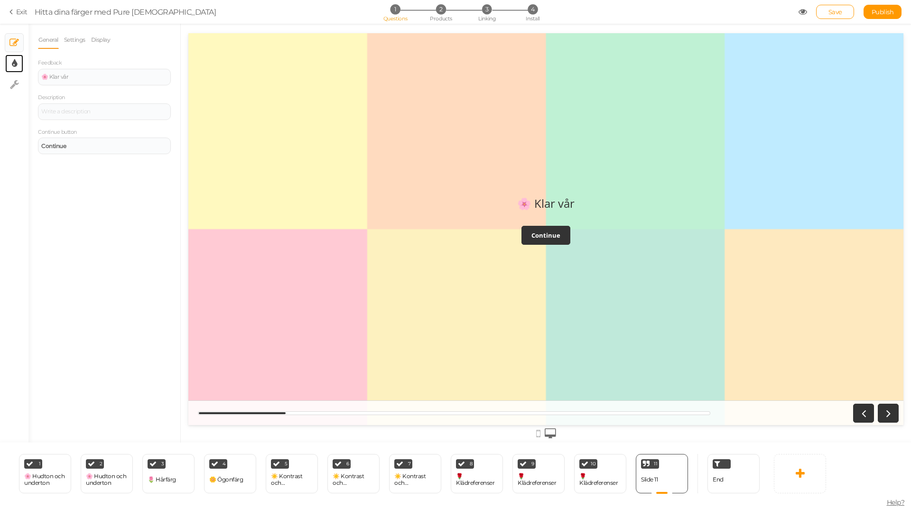
select select "opensans"
select select "fade"
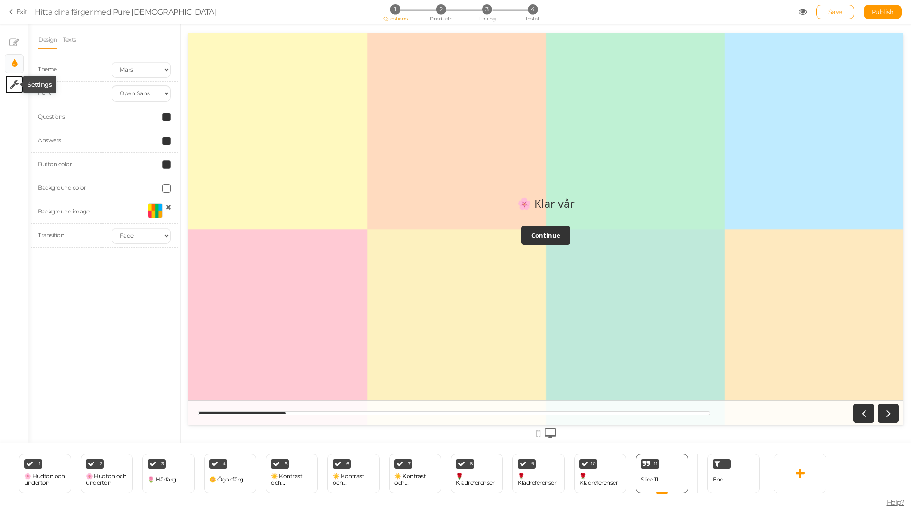
click at [17, 83] on icon at bounding box center [14, 84] width 9 height 9
select select "en"
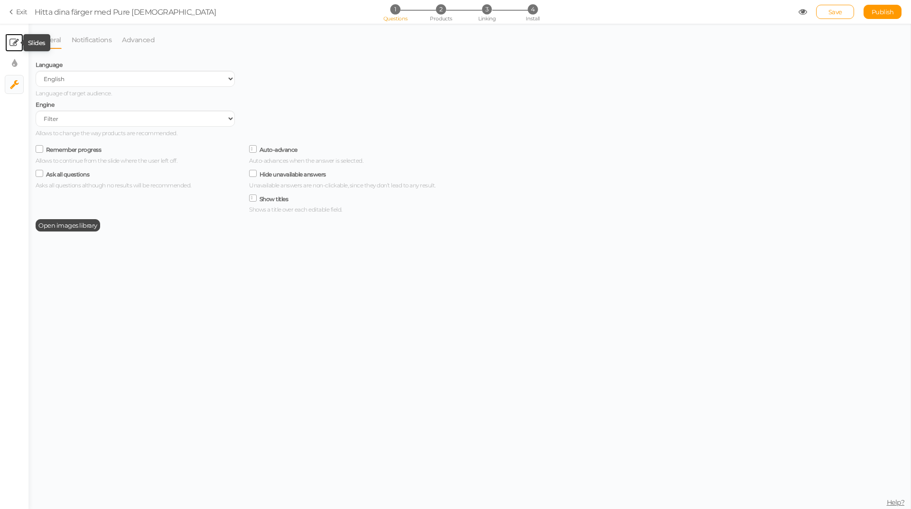
click at [12, 40] on icon at bounding box center [13, 42] width 9 height 9
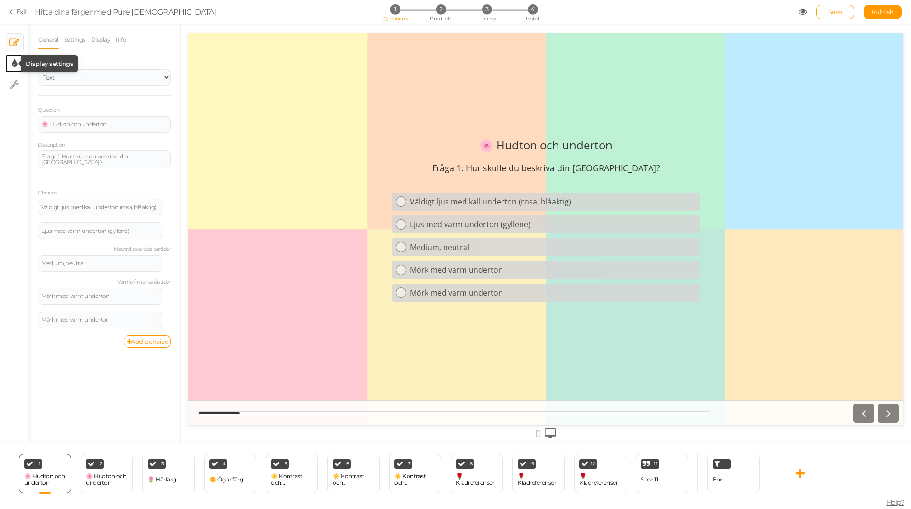
click at [12, 61] on icon at bounding box center [14, 63] width 5 height 9
select select "2"
select select "opensans"
select select "fade"
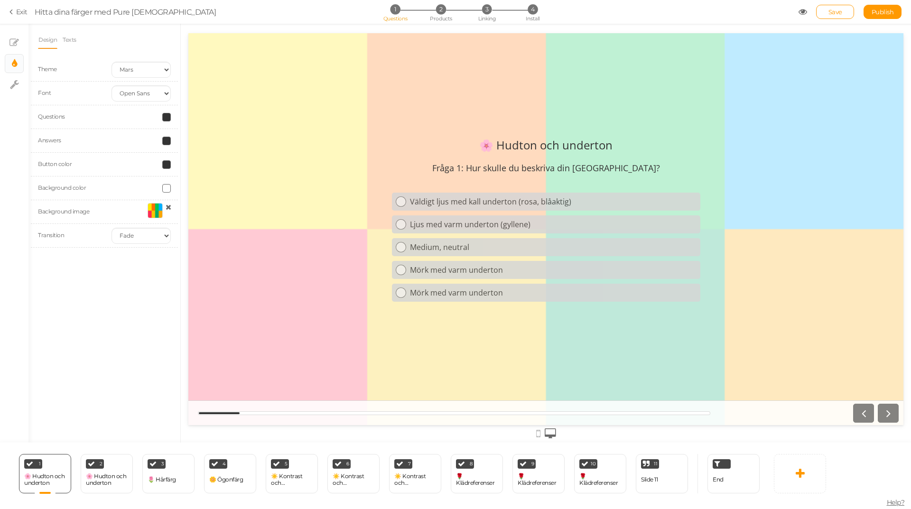
click at [166, 210] on icon at bounding box center [169, 207] width 6 height 7
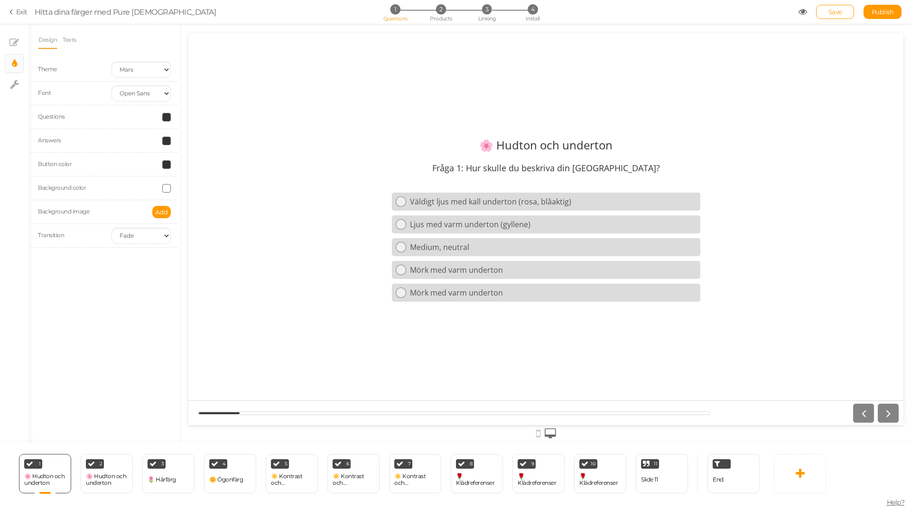
click at [168, 190] on span at bounding box center [166, 188] width 9 height 9
drag, startPoint x: 189, startPoint y: 255, endPoint x: 145, endPoint y: 256, distance: 44.2
click at [145, 256] on body "× Close A wider screen is needed to use the Pickzen builder Exit Hitta dina fär…" at bounding box center [455, 254] width 911 height 509
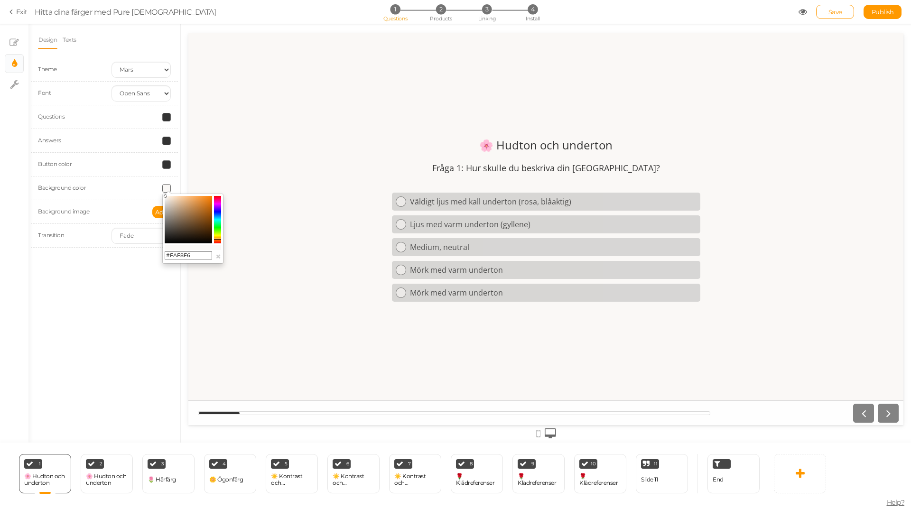
type input "#FAF8F6"
click at [166, 116] on span at bounding box center [166, 117] width 9 height 9
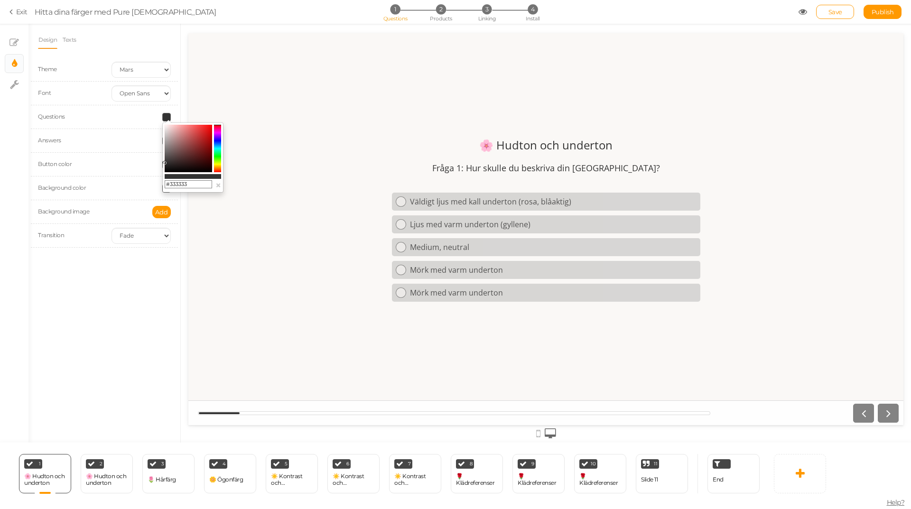
drag, startPoint x: 194, startPoint y: 186, endPoint x: 134, endPoint y: 186, distance: 59.8
click at [134, 186] on body "× Close A wider screen is needed to use the Pickzen builder Exit Hitta dina fär…" at bounding box center [455, 254] width 911 height 509
type input "#2E2B29"
drag, startPoint x: 219, startPoint y: 183, endPoint x: 4, endPoint y: 142, distance: 218.9
click at [219, 183] on button "×" at bounding box center [218, 185] width 6 height 10
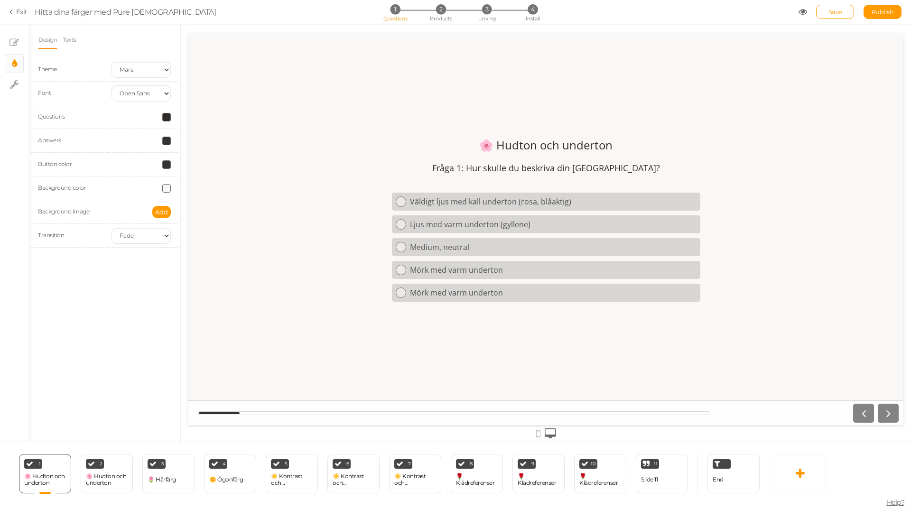
click at [167, 141] on span at bounding box center [166, 141] width 9 height 9
drag, startPoint x: 197, startPoint y: 206, endPoint x: 132, endPoint y: 208, distance: 65.0
click at [126, 209] on body "× Close A wider screen is needed to use the Pickzen builder Exit Hitta dina fär…" at bounding box center [455, 254] width 911 height 509
type input "#2E2B29"
drag, startPoint x: 218, startPoint y: 210, endPoint x: 26, endPoint y: 175, distance: 195.5
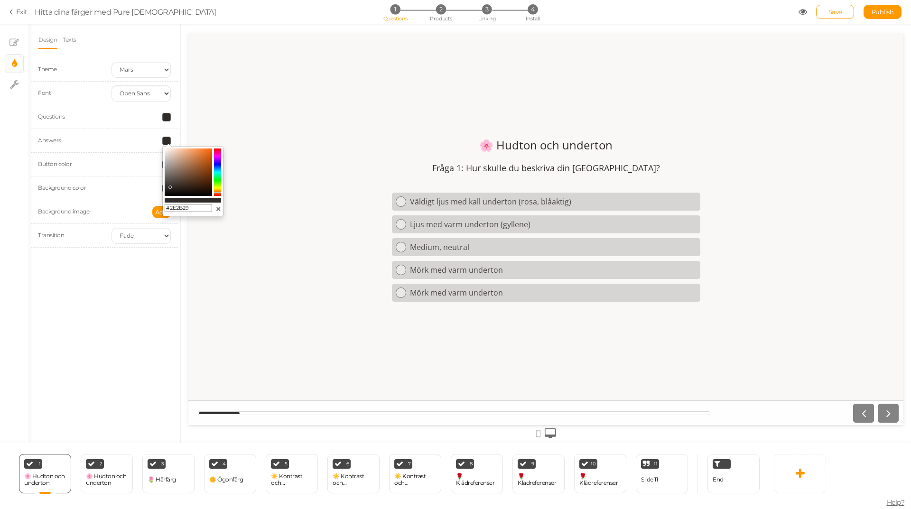
click at [218, 210] on button "×" at bounding box center [218, 209] width 6 height 10
click at [165, 166] on span at bounding box center [166, 164] width 9 height 9
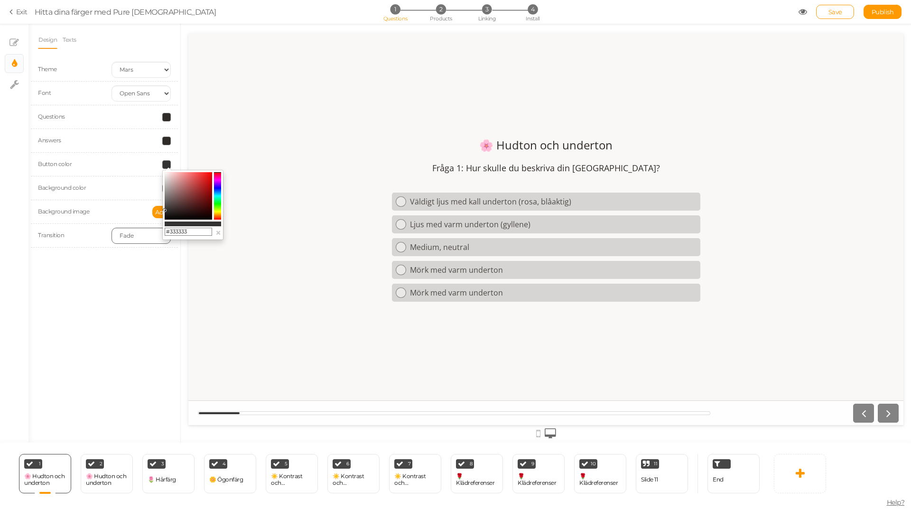
drag, startPoint x: 191, startPoint y: 230, endPoint x: 141, endPoint y: 233, distance: 49.9
click at [141, 233] on body "× Close A wider screen is needed to use the Pickzen builder Exit Hitta dina fär…" at bounding box center [455, 254] width 911 height 509
click at [248, 135] on div "🌸 Hudton och underton Fråga 1: Hur skulle du beskriva din [GEOGRAPHIC_DATA]? Vä…" at bounding box center [545, 229] width 715 height 199
click at [138, 191] on div at bounding box center [141, 188] width 74 height 9
click at [159, 237] on select "None Fade Switch" at bounding box center [141, 236] width 59 height 16
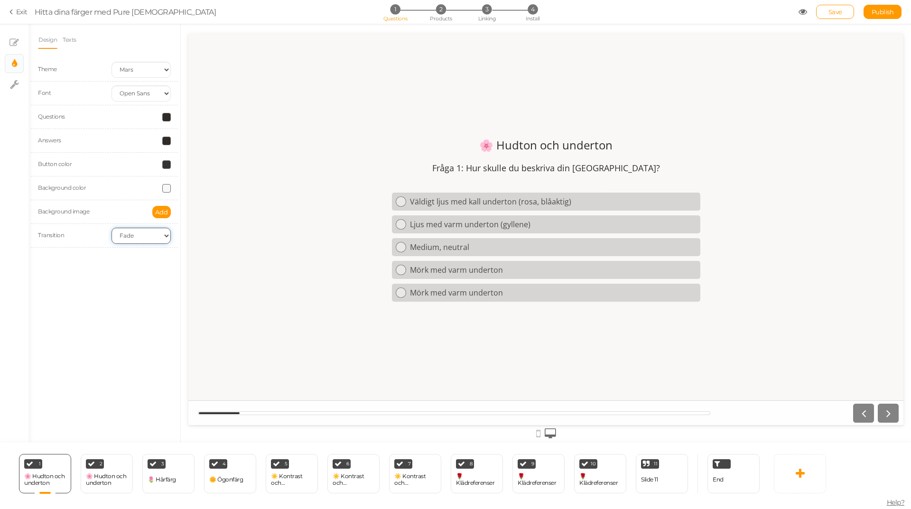
click at [159, 237] on select "None Fade Switch" at bounding box center [141, 236] width 59 height 16
click at [828, 14] on link "Save" at bounding box center [835, 12] width 38 height 14
click at [661, 476] on div "11 Slide 11 × Define the conditions to show this slide. Clone Change type Delete" at bounding box center [662, 473] width 52 height 39
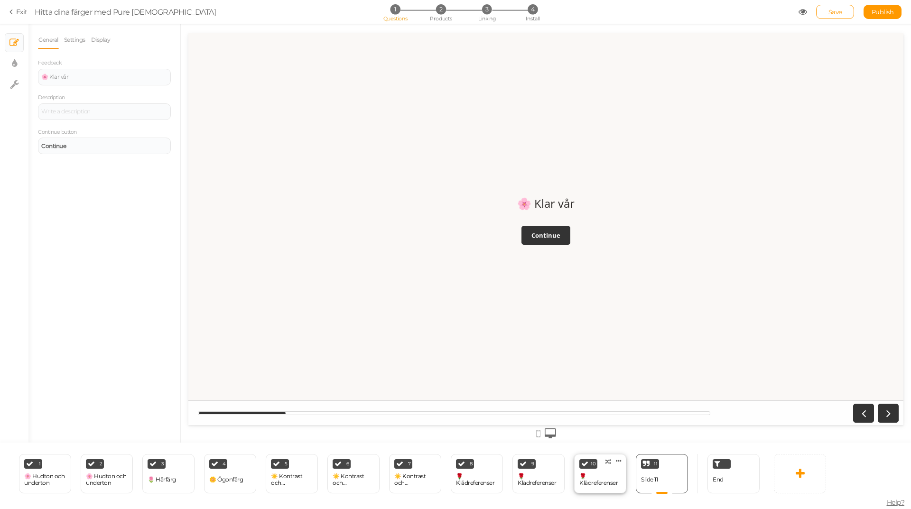
click at [619, 477] on div "🌹 Klädreferenser" at bounding box center [600, 479] width 42 height 13
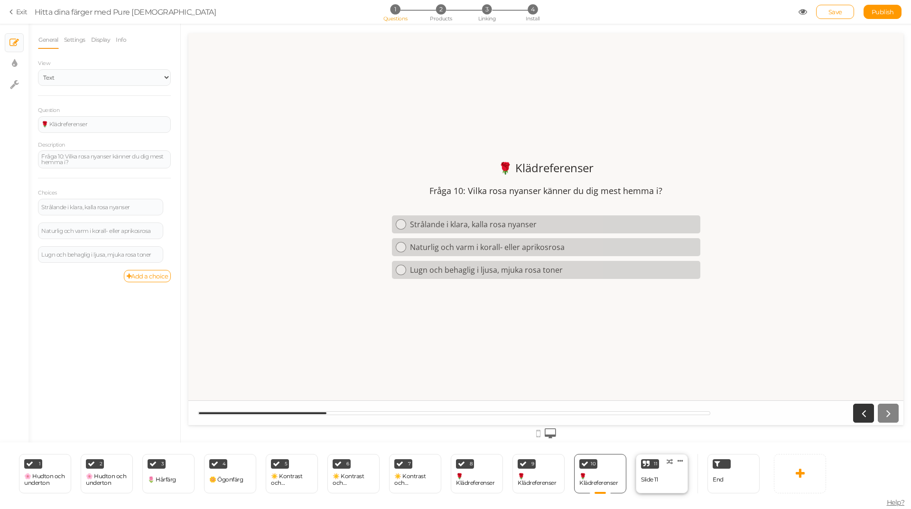
click at [658, 476] on div "Slide 11" at bounding box center [649, 480] width 17 height 17
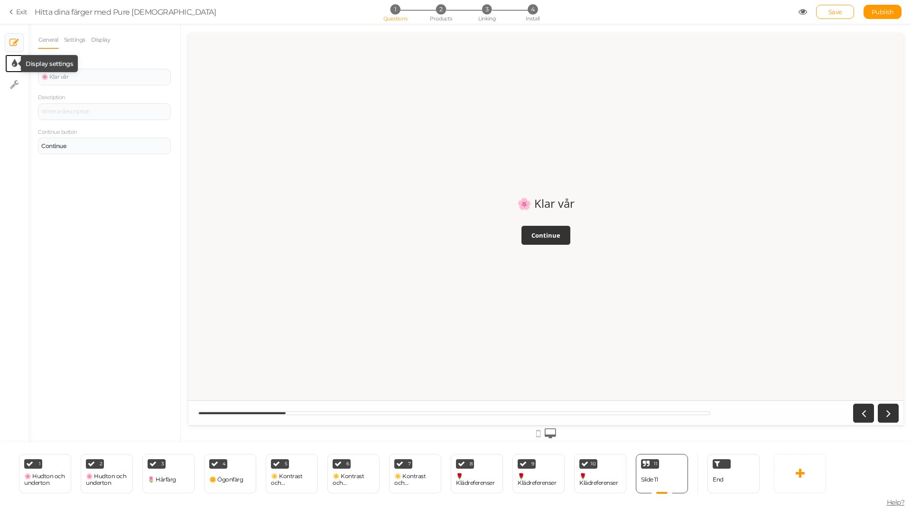
click at [12, 64] on icon at bounding box center [14, 63] width 5 height 9
select select "2"
select select "opensans"
select select "fade"
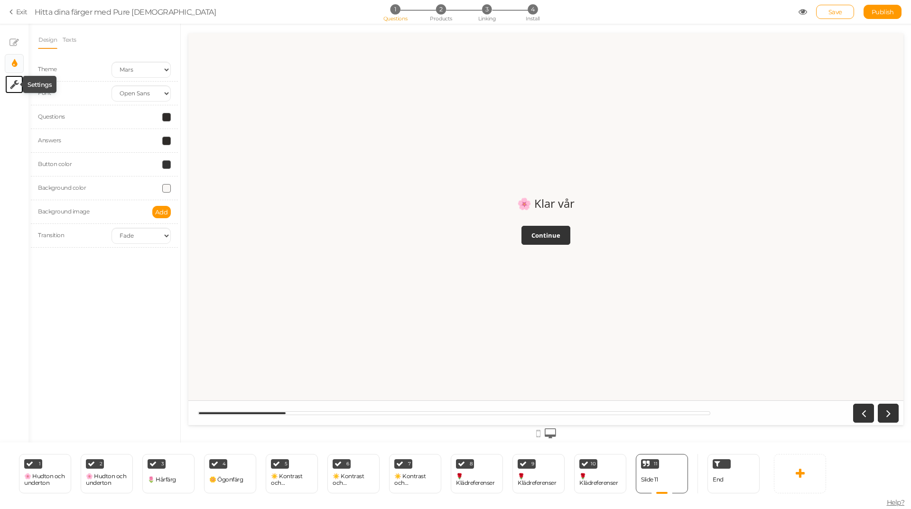
click at [19, 85] on icon at bounding box center [14, 84] width 9 height 9
select select "en"
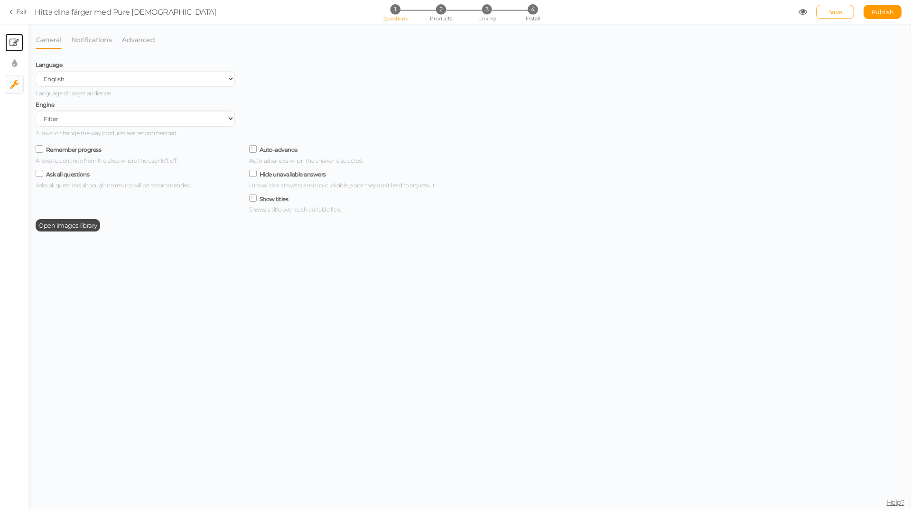
click at [9, 42] on link "× Slides" at bounding box center [14, 43] width 18 height 18
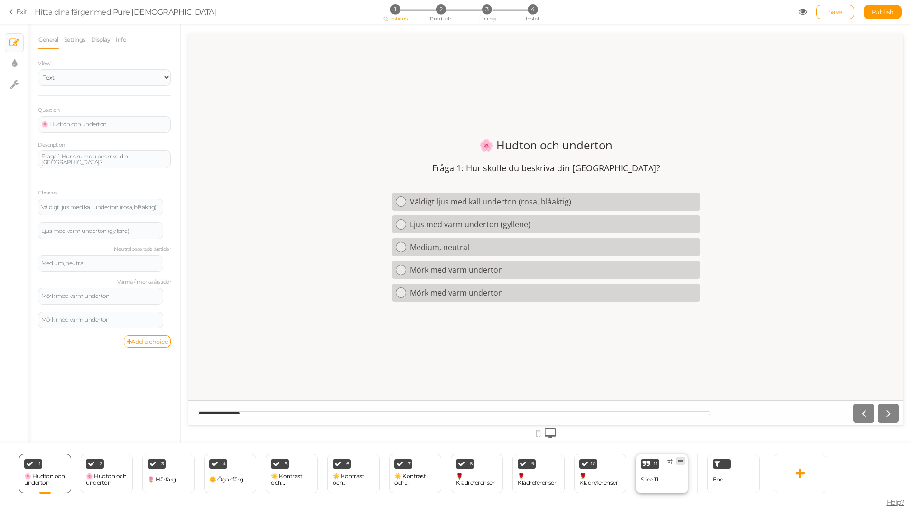
click at [682, 462] on icon at bounding box center [681, 460] width 6 height 7
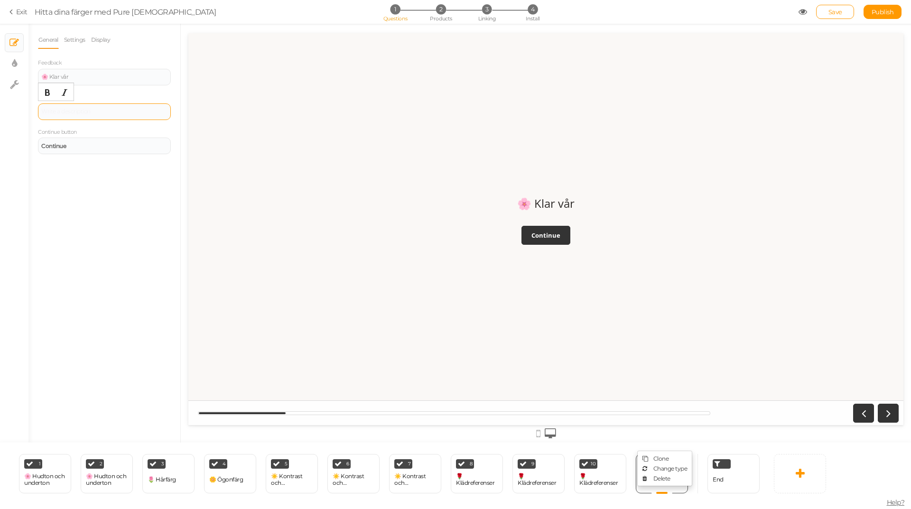
click at [95, 112] on div at bounding box center [104, 112] width 126 height 6
click at [61, 115] on div at bounding box center [104, 111] width 133 height 17
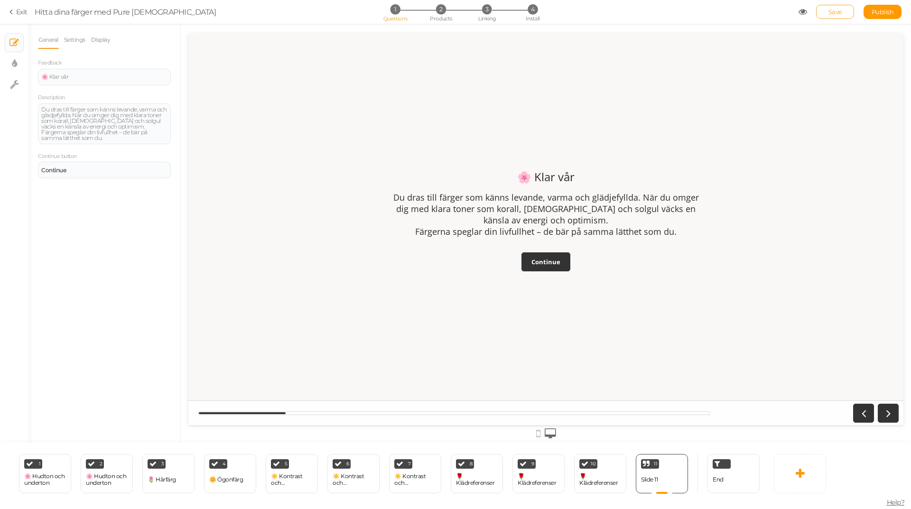
click at [835, 11] on span "Save" at bounding box center [836, 12] width 14 height 8
click at [80, 39] on link "Settings" at bounding box center [75, 40] width 22 height 18
click at [97, 42] on link "Display" at bounding box center [101, 40] width 20 height 18
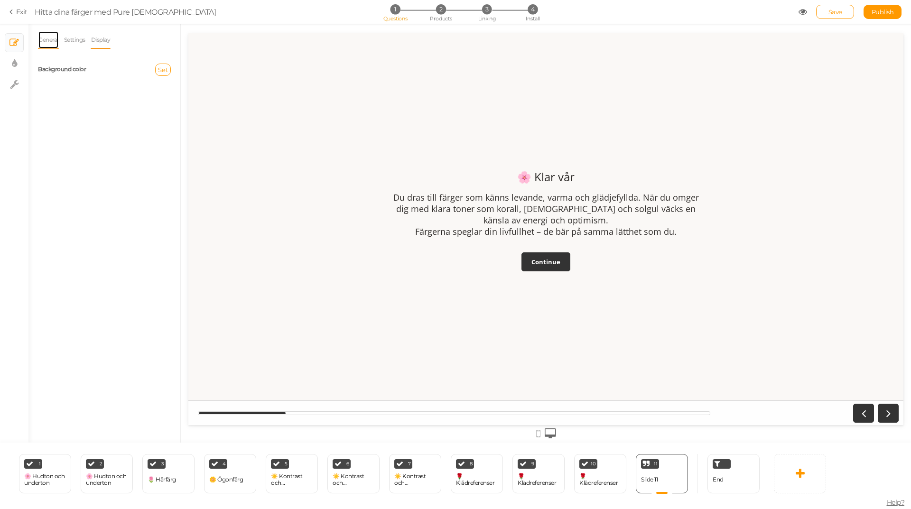
click at [56, 33] on link "General" at bounding box center [48, 40] width 21 height 18
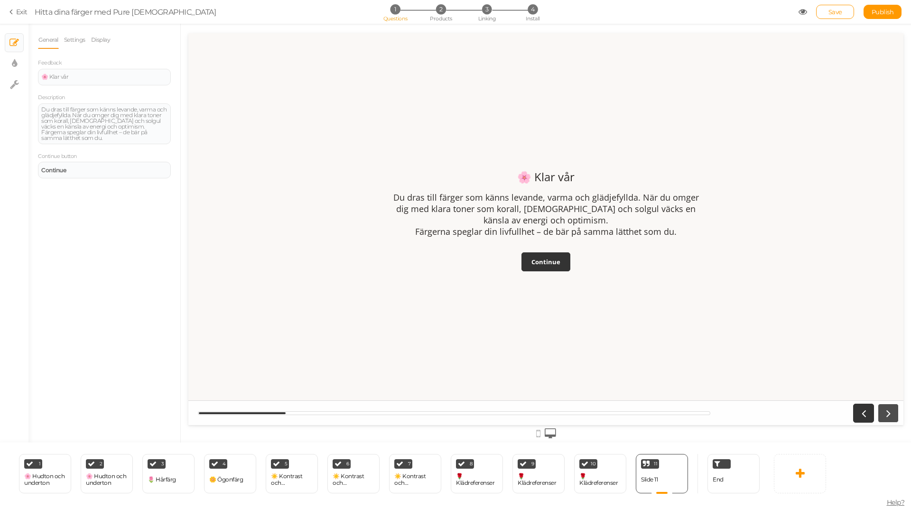
click at [884, 415] on icon at bounding box center [888, 413] width 12 height 13
click at [867, 415] on icon at bounding box center [863, 413] width 12 height 13
click at [895, 502] on span "Help?" at bounding box center [896, 502] width 18 height 9
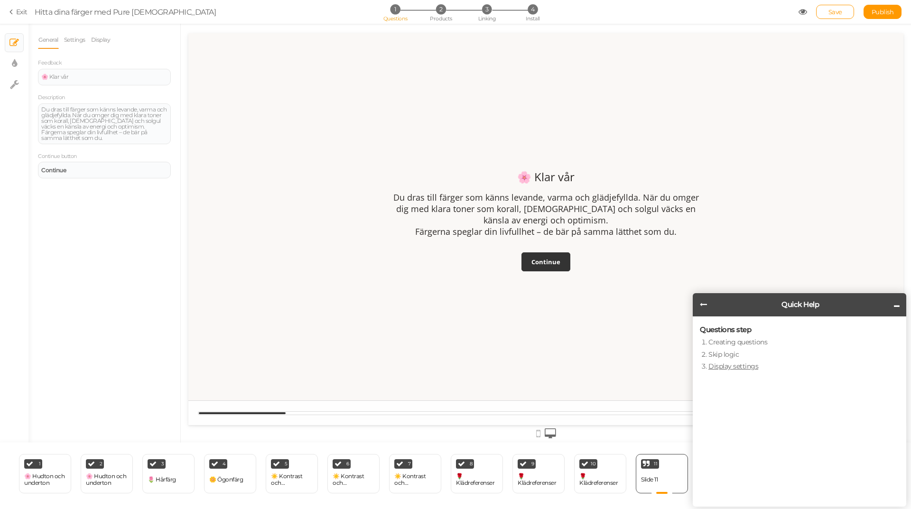
click at [723, 369] on link "Display settings" at bounding box center [733, 366] width 50 height 9
click at [898, 305] on icon at bounding box center [897, 306] width 6 height 7
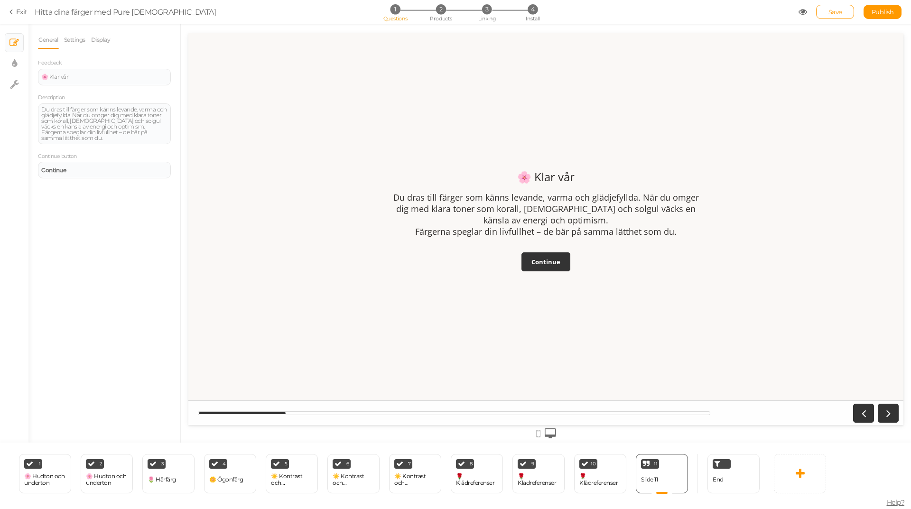
click at [538, 436] on icon at bounding box center [538, 434] width 4 height 10
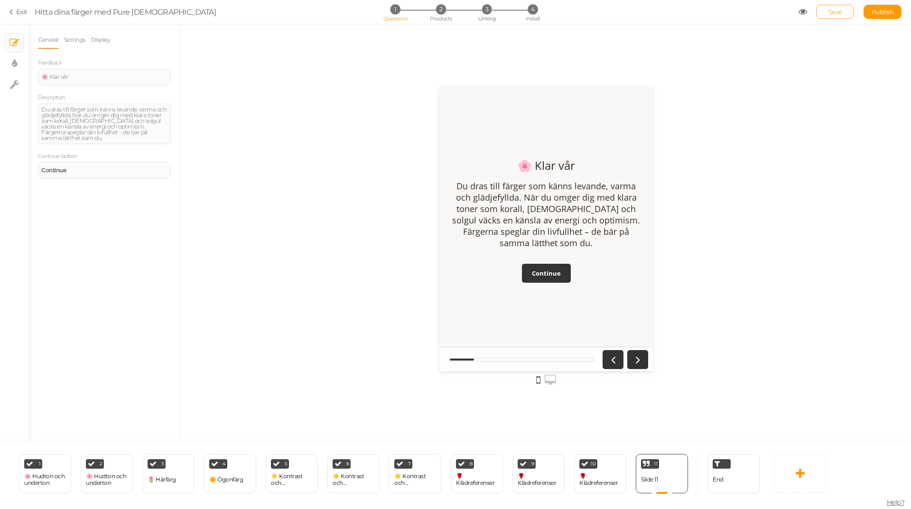
click at [841, 11] on span "Save" at bounding box center [836, 12] width 14 height 8
click at [19, 10] on link "Exit" at bounding box center [18, 11] width 18 height 9
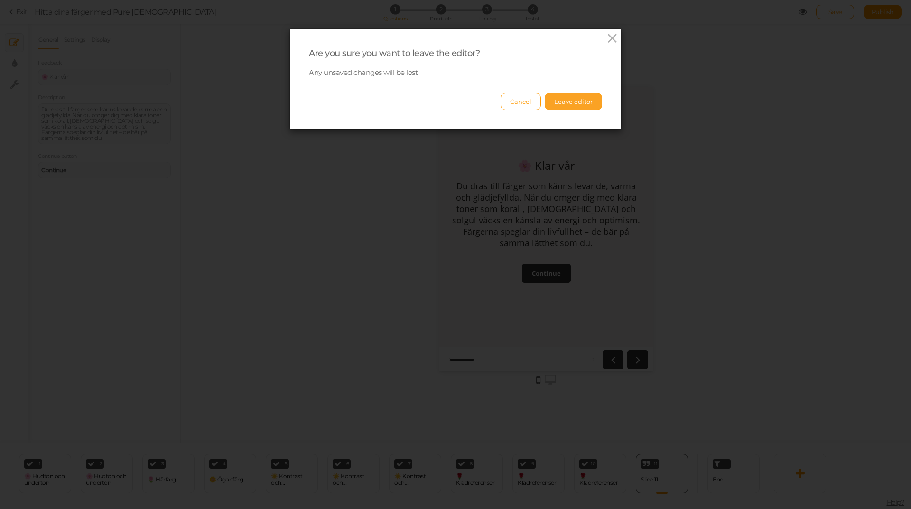
click at [559, 103] on button "Leave editor" at bounding box center [573, 101] width 57 height 17
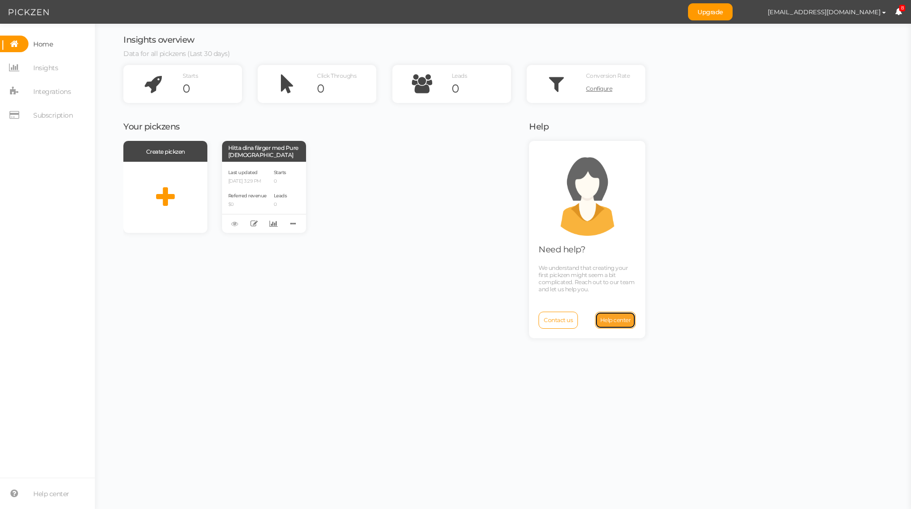
click at [617, 317] on span "Help center" at bounding box center [615, 320] width 31 height 7
click at [175, 199] on div at bounding box center [165, 197] width 84 height 71
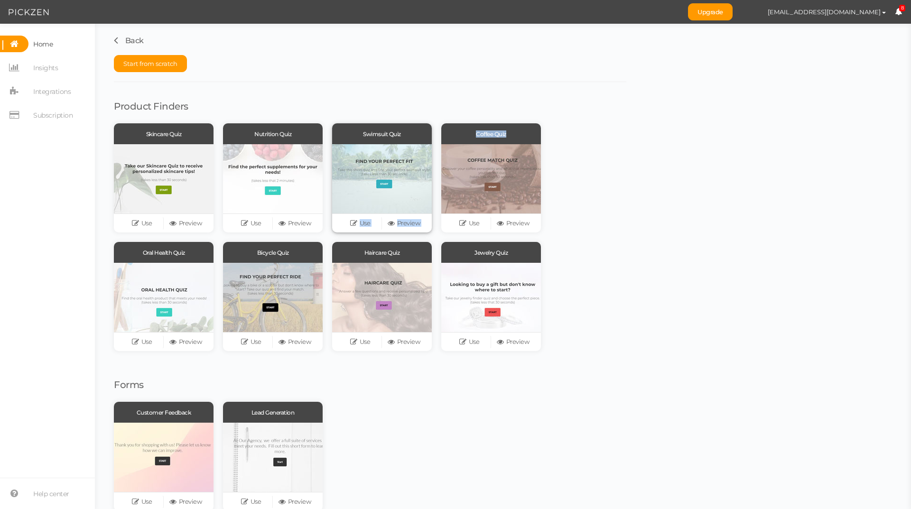
drag, startPoint x: 490, startPoint y: 187, endPoint x: 430, endPoint y: 187, distance: 59.8
click at [430, 187] on div "Skincare Quiz Use Preview Nutrition Quiz Use Preview Swimsuit Quiz Use Preview …" at bounding box center [370, 241] width 513 height 237
click at [486, 171] on div at bounding box center [491, 178] width 100 height 69
click at [515, 224] on link "Preview" at bounding box center [513, 223] width 44 height 13
click at [367, 285] on div at bounding box center [382, 297] width 100 height 69
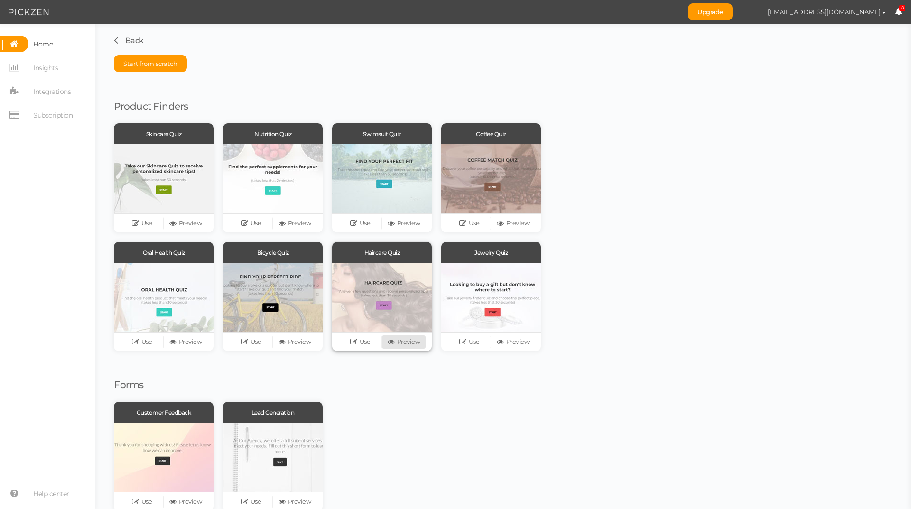
click at [397, 344] on link "Preview" at bounding box center [404, 342] width 44 height 13
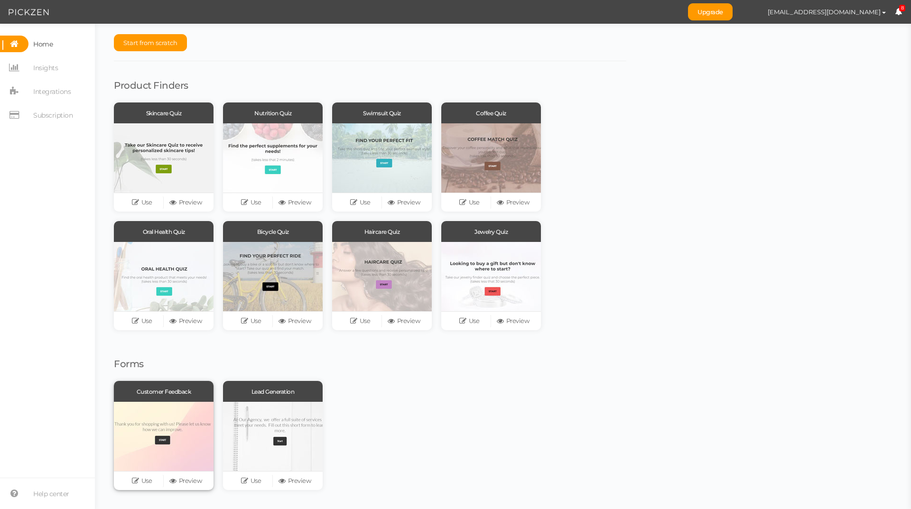
click at [162, 434] on div at bounding box center [164, 436] width 100 height 69
click at [174, 489] on div "Use Preview" at bounding box center [164, 480] width 100 height 19
click at [187, 483] on link "Preview" at bounding box center [186, 481] width 44 height 13
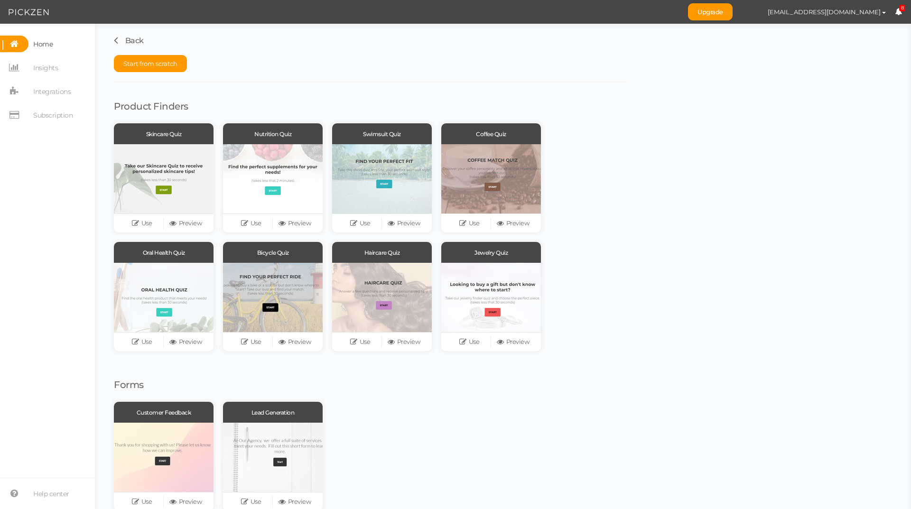
click at [122, 41] on link "Back" at bounding box center [129, 40] width 30 height 9
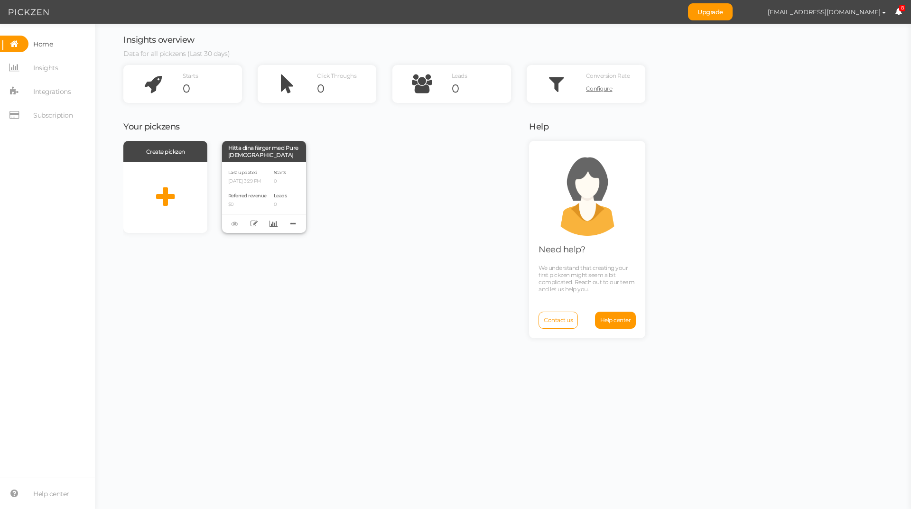
click at [245, 185] on div "Last updated [DATE] 3:29 PM Referred revenue $0" at bounding box center [247, 197] width 38 height 59
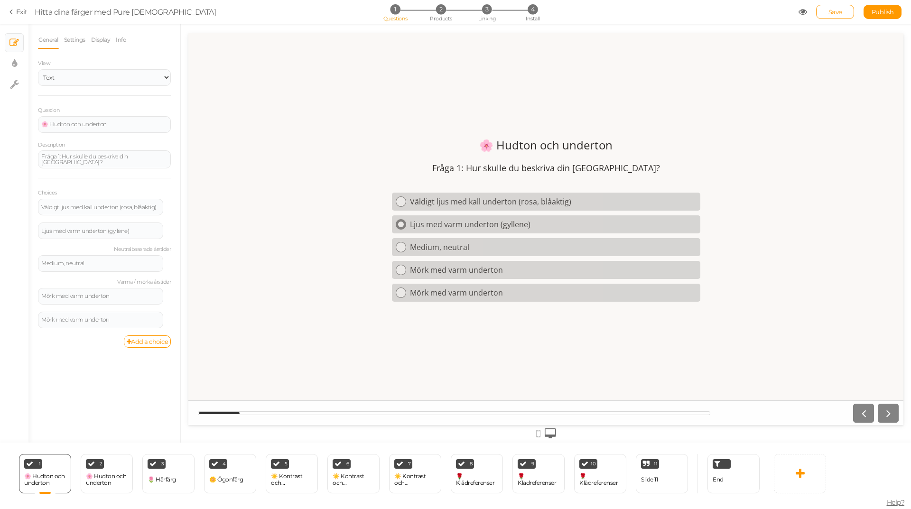
click at [427, 223] on div "Ljus med varm underton (gyllene)" at bounding box center [553, 224] width 287 height 10
click at [65, 460] on icon at bounding box center [64, 460] width 6 height 7
click at [347, 128] on div at bounding box center [545, 229] width 715 height 392
click at [73, 40] on link "Settings" at bounding box center [75, 40] width 22 height 18
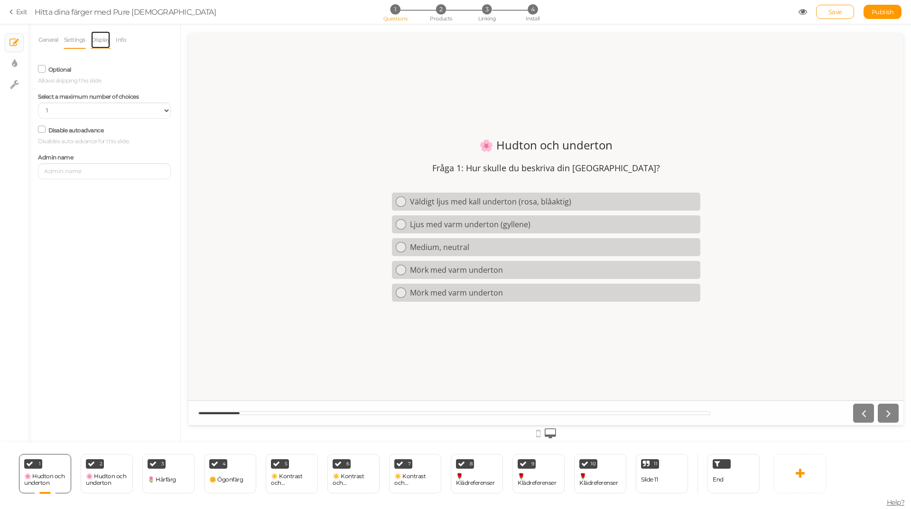
click at [101, 38] on link "Display" at bounding box center [101, 40] width 20 height 18
click at [120, 38] on link "Info" at bounding box center [120, 40] width 11 height 18
click at [109, 40] on link "Display" at bounding box center [101, 40] width 20 height 18
click at [80, 40] on link "Settings" at bounding box center [75, 40] width 22 height 18
click at [53, 41] on link "General" at bounding box center [48, 40] width 21 height 18
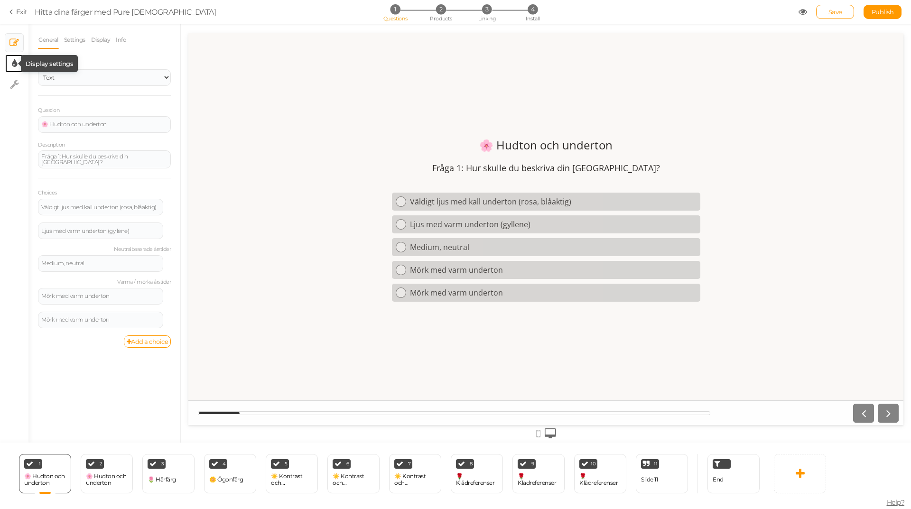
click at [13, 61] on icon at bounding box center [14, 63] width 5 height 9
select select "2"
select select "opensans"
select select "fade"
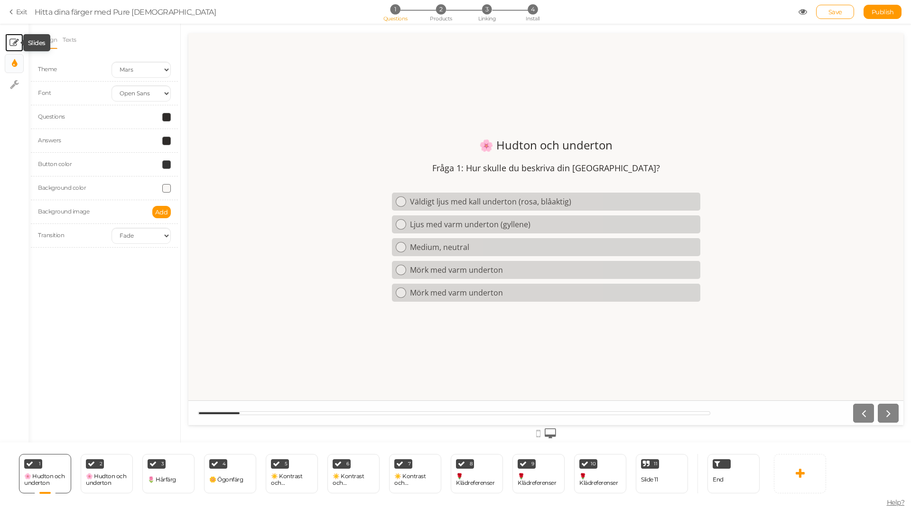
click at [12, 41] on icon at bounding box center [13, 42] width 9 height 9
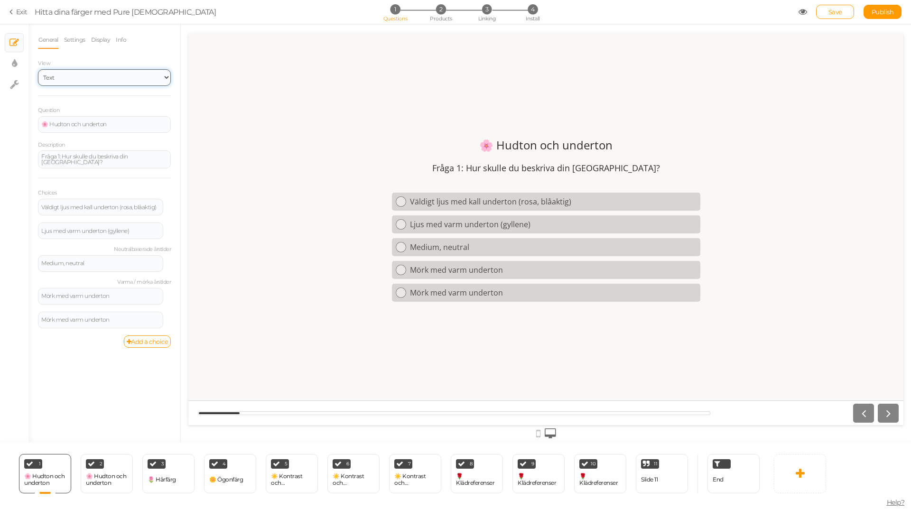
click at [166, 80] on select "Text Images Slider Dropdown" at bounding box center [104, 77] width 133 height 17
click at [165, 80] on select "Text Images Slider Dropdown" at bounding box center [104, 77] width 133 height 17
click at [167, 201] on icon at bounding box center [170, 203] width 6 height 6
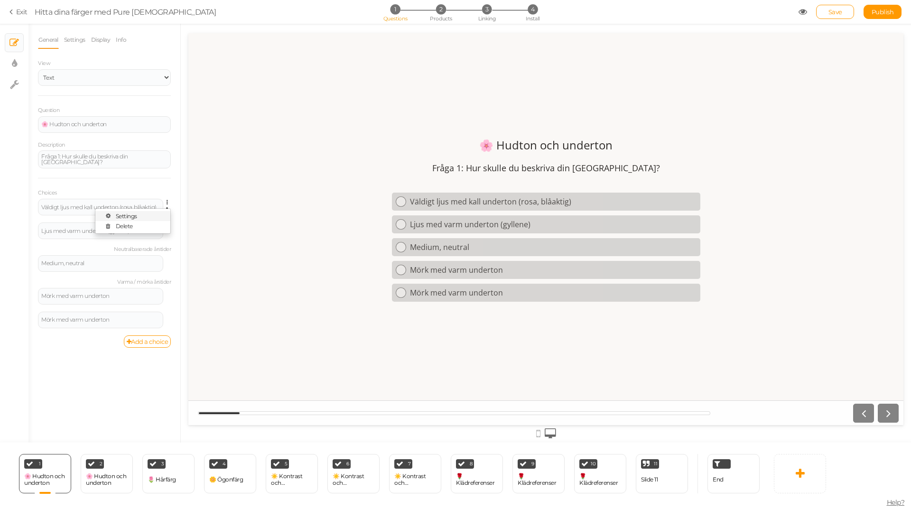
click at [140, 211] on link "Settings" at bounding box center [132, 216] width 75 height 10
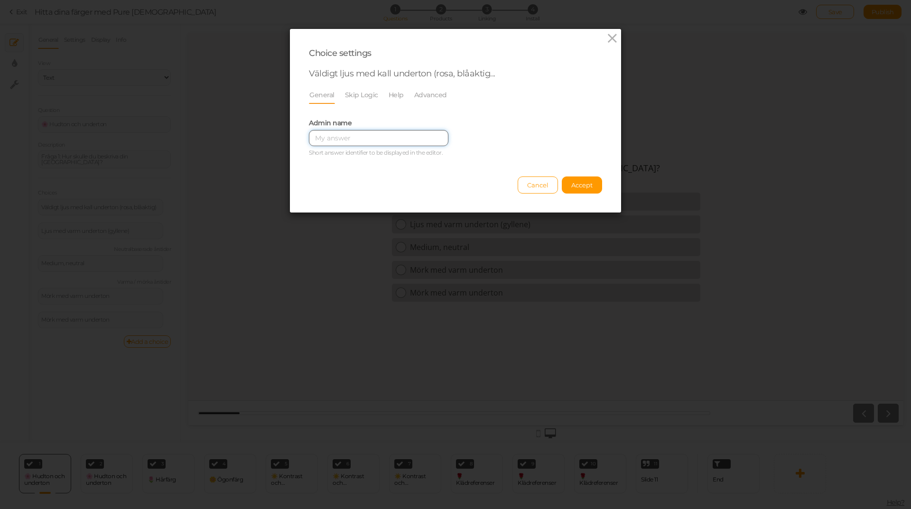
click at [360, 135] on input "text" at bounding box center [379, 138] width 140 height 16
click at [360, 97] on link "Skip Logic" at bounding box center [362, 95] width 34 height 18
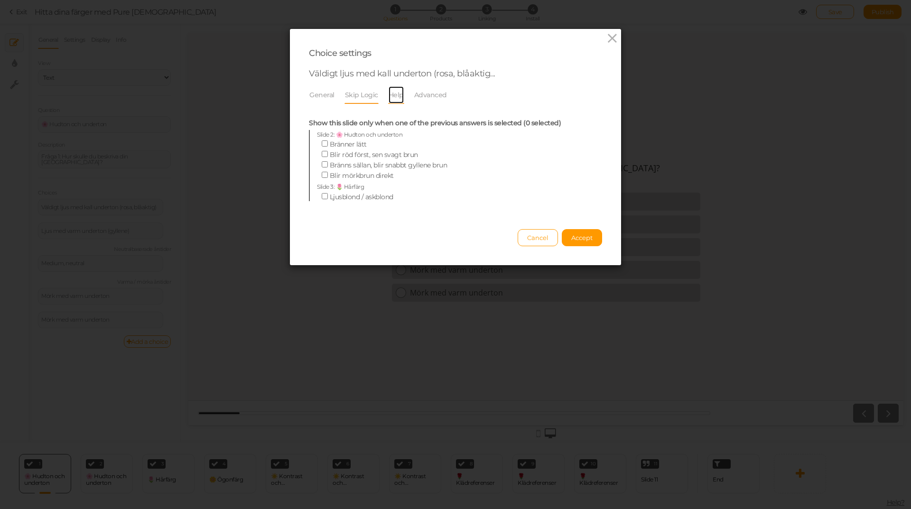
click at [388, 97] on link "Help" at bounding box center [396, 95] width 16 height 18
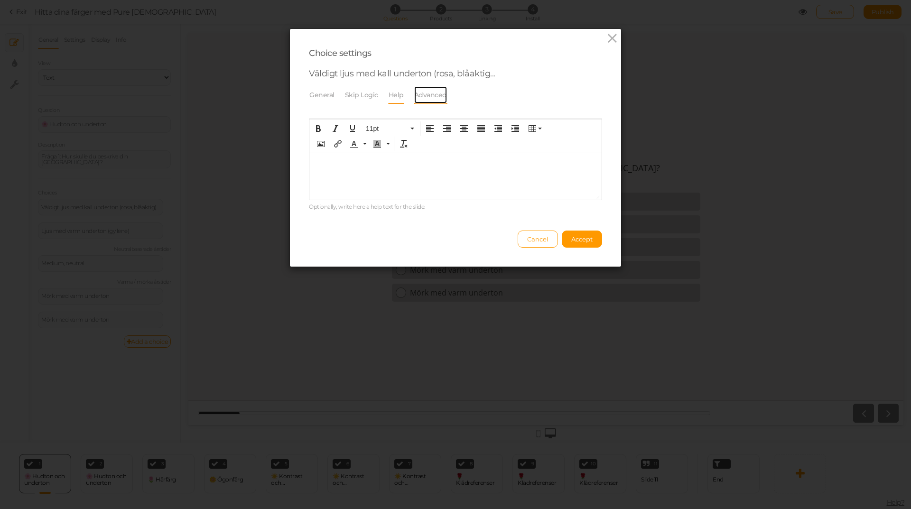
click at [423, 101] on link "Advanced" at bounding box center [431, 95] width 34 height 18
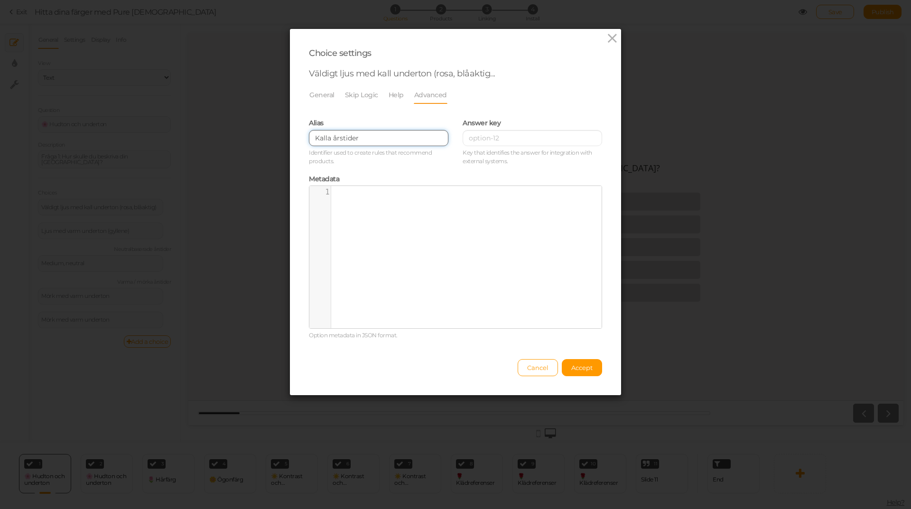
drag, startPoint x: 352, startPoint y: 141, endPoint x: 310, endPoint y: 140, distance: 42.2
click at [310, 140] on input "Kalla årstider" at bounding box center [379, 138] width 140 height 16
click at [315, 94] on link "General" at bounding box center [322, 95] width 26 height 18
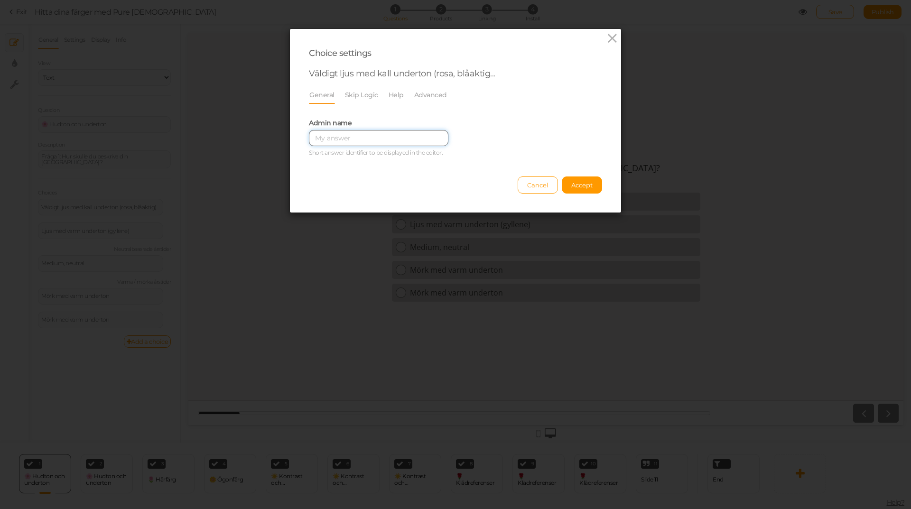
click at [348, 142] on input "text" at bounding box center [379, 138] width 140 height 16
type input "Kalla årstider"
click at [562, 188] on button "Accept" at bounding box center [582, 185] width 40 height 17
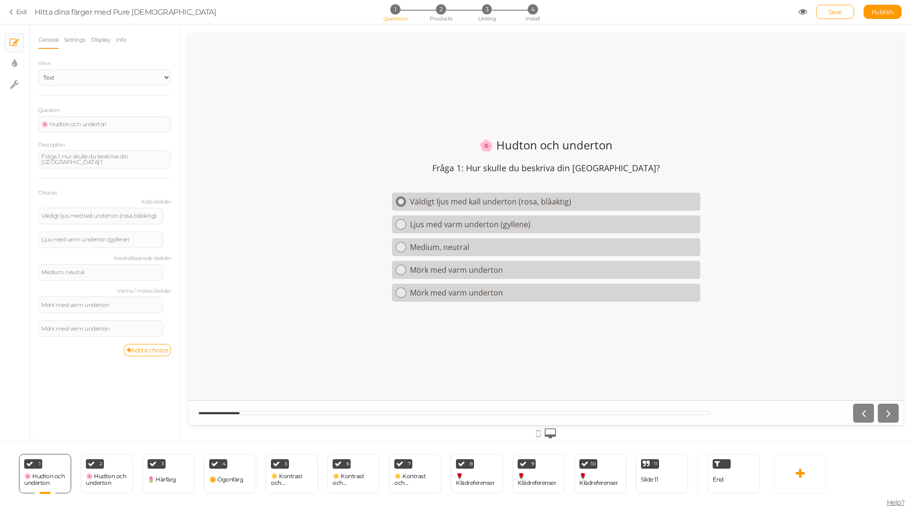
click at [487, 203] on div "Väldigt ljus med kall underton (rosa, blåaktig)" at bounding box center [553, 201] width 287 height 10
click at [730, 483] on div "End" at bounding box center [734, 473] width 52 height 39
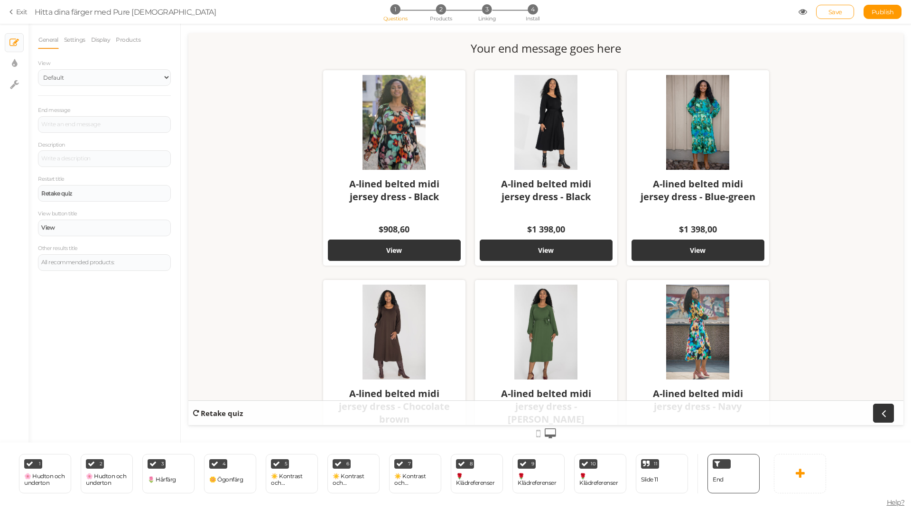
click at [690, 480] on div "11 Slide 11 × Define the conditions to show this slide. Clone Change type Delete" at bounding box center [662, 473] width 62 height 39
click at [648, 475] on div "Slide 11" at bounding box center [649, 480] width 17 height 17
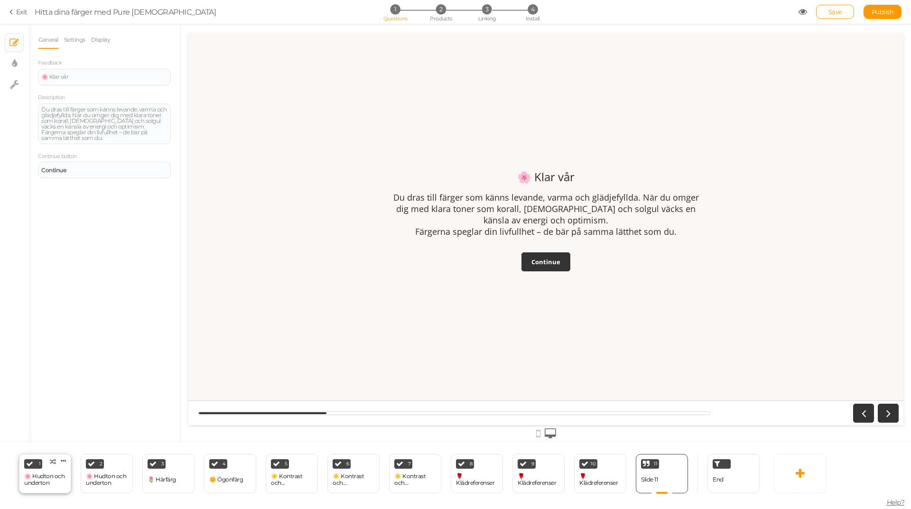
click at [32, 482] on div "🌸 Hudton och underton" at bounding box center [45, 479] width 42 height 13
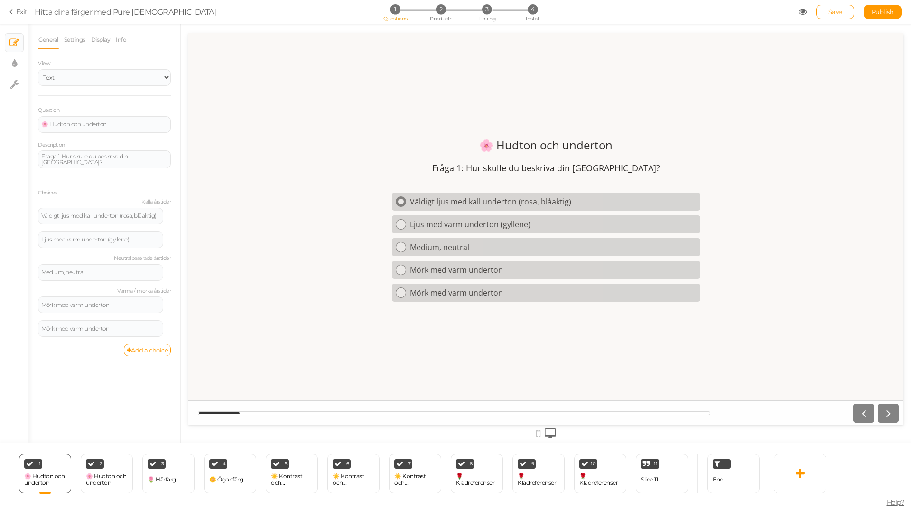
click at [398, 201] on icon at bounding box center [401, 201] width 6 height 6
click at [128, 479] on div "2 🌸 Hudton och underton × Define the conditions to show this slide. Clone Chang…" at bounding box center [107, 473] width 52 height 39
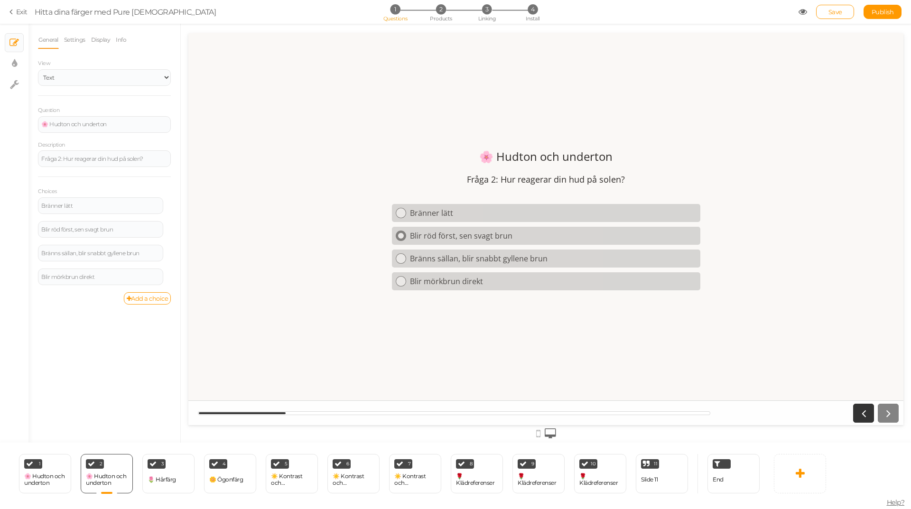
click at [402, 234] on icon at bounding box center [401, 236] width 6 height 6
click at [188, 476] on div "3 🌷 Hårfärg × Define the conditions to show this slide. Clone Change type Delete" at bounding box center [168, 473] width 52 height 39
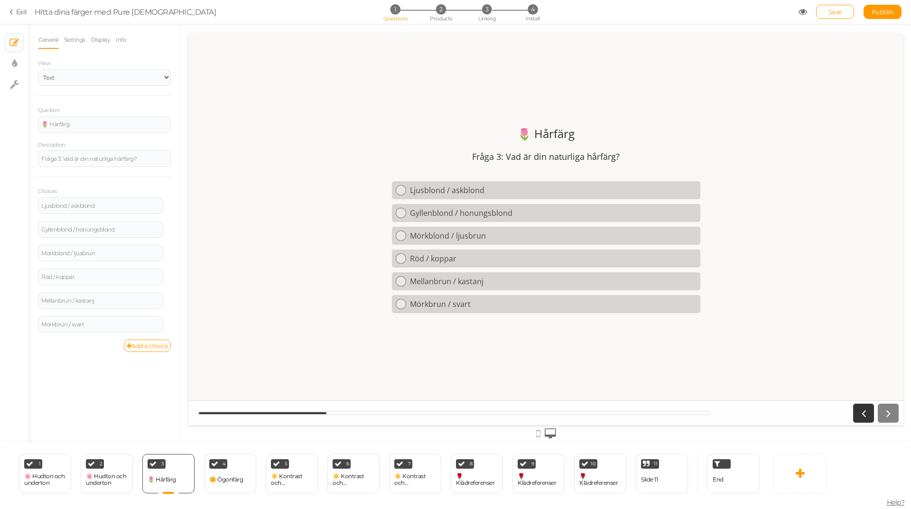
drag, startPoint x: 402, startPoint y: 256, endPoint x: 378, endPoint y: 309, distance: 58.8
click at [401, 256] on icon at bounding box center [401, 258] width 6 height 6
drag, startPoint x: 1066, startPoint y: 43, endPoint x: 629, endPoint y: 98, distance: 440.6
click at [802, 10] on icon at bounding box center [803, 12] width 9 height 9
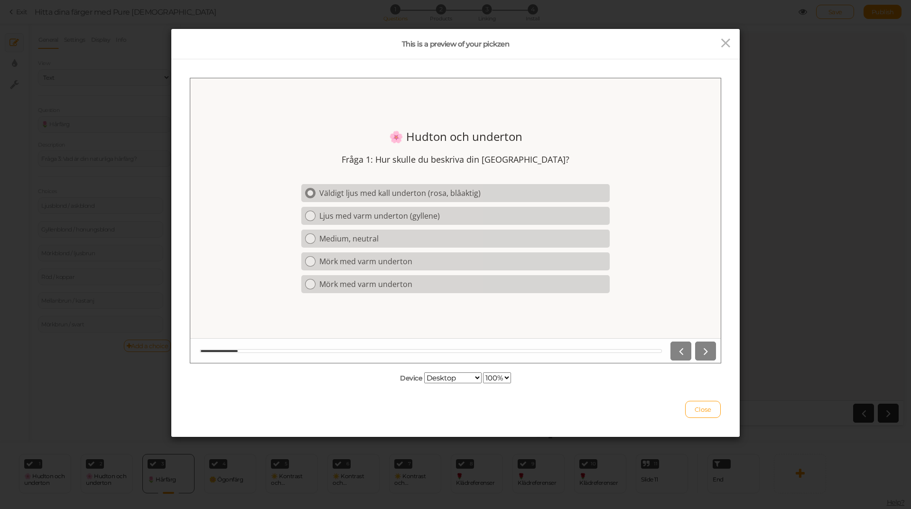
click at [310, 189] on icon at bounding box center [311, 192] width 6 height 6
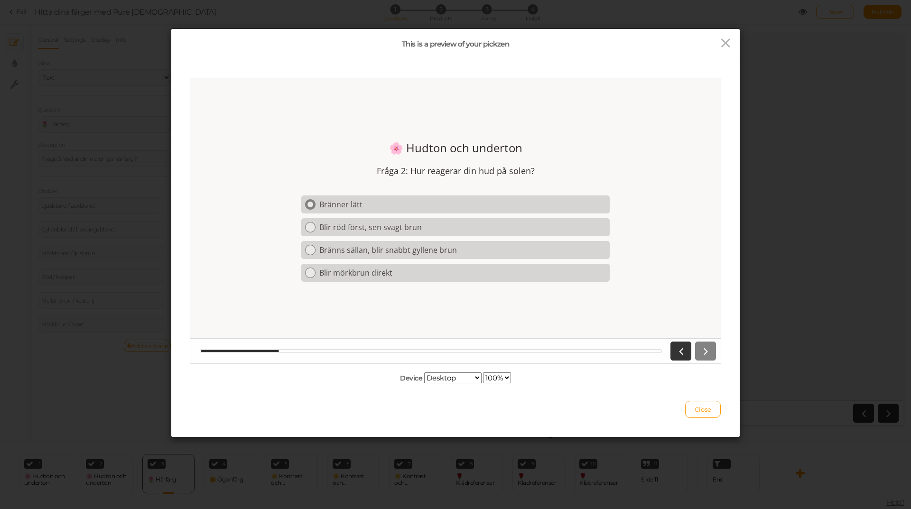
click at [312, 206] on icon at bounding box center [311, 204] width 6 height 6
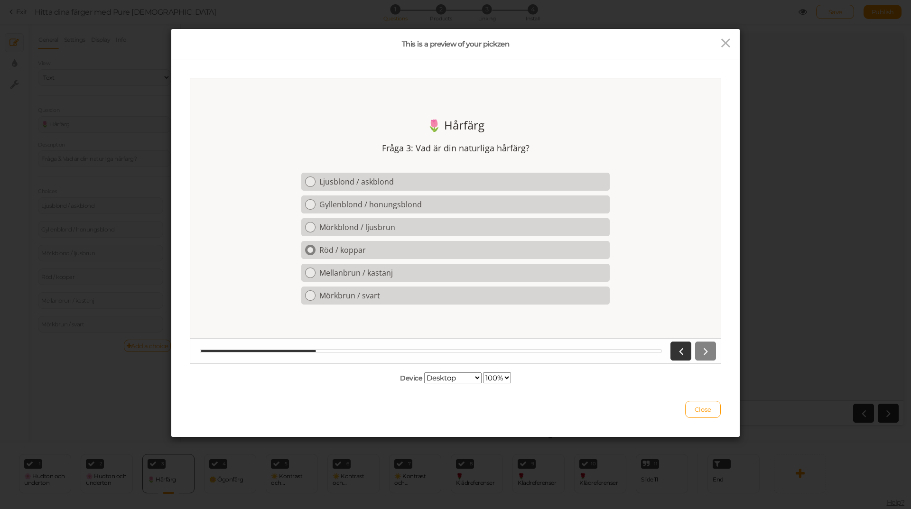
click at [310, 248] on icon at bounding box center [311, 249] width 6 height 6
click at [311, 228] on icon at bounding box center [311, 227] width 6 height 6
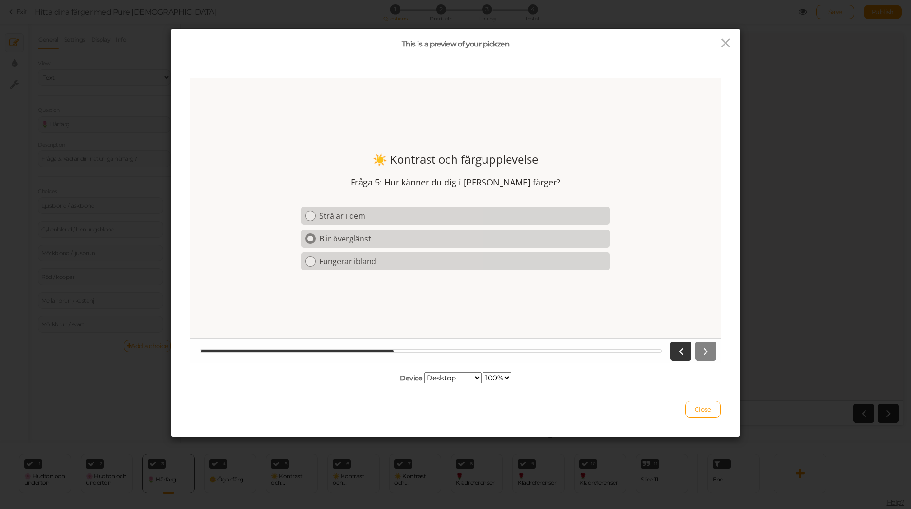
click at [315, 237] on div at bounding box center [310, 238] width 10 height 10
click at [315, 238] on div at bounding box center [310, 238] width 10 height 10
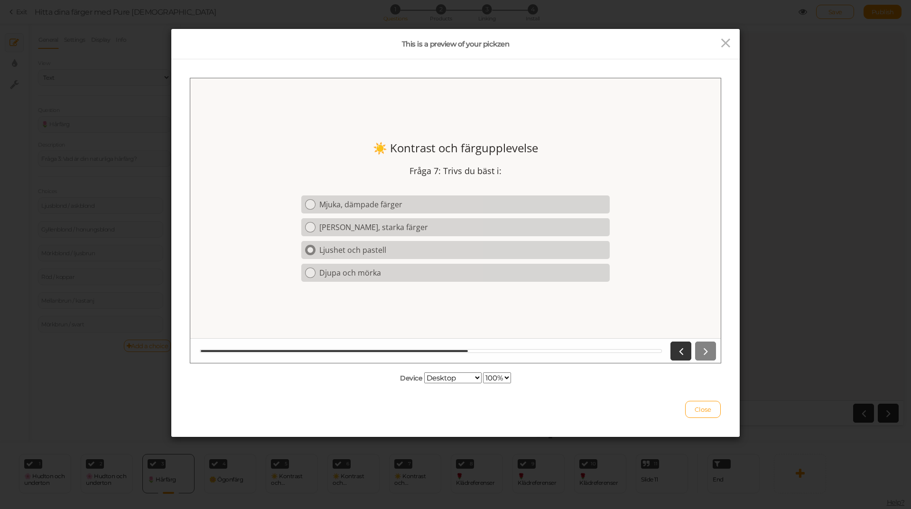
click at [308, 258] on link "Ljushet och pastell" at bounding box center [455, 250] width 308 height 18
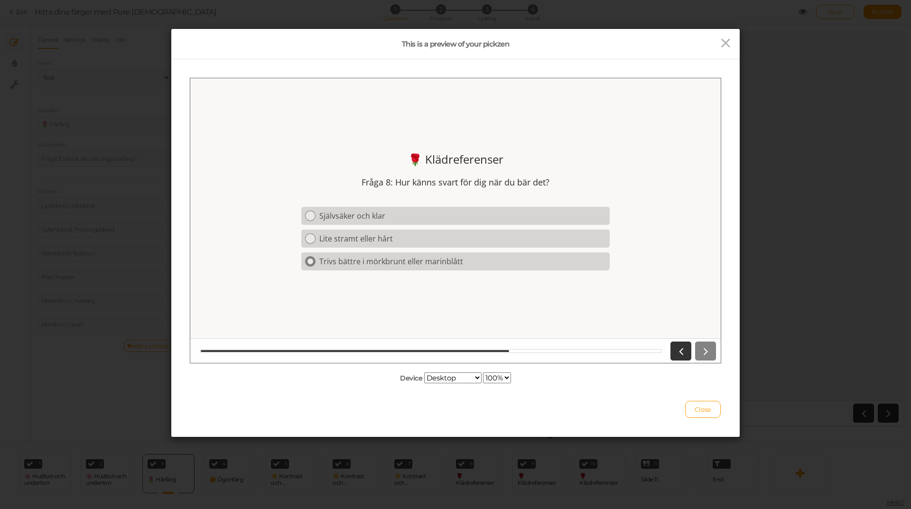
click at [315, 259] on div at bounding box center [310, 261] width 10 height 10
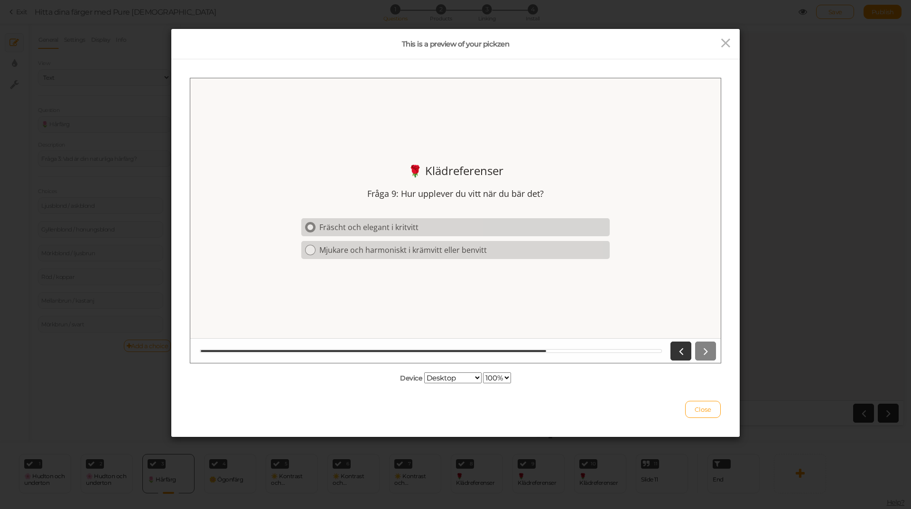
click at [314, 232] on link "Fräscht och elegant i kritvitt" at bounding box center [455, 227] width 308 height 18
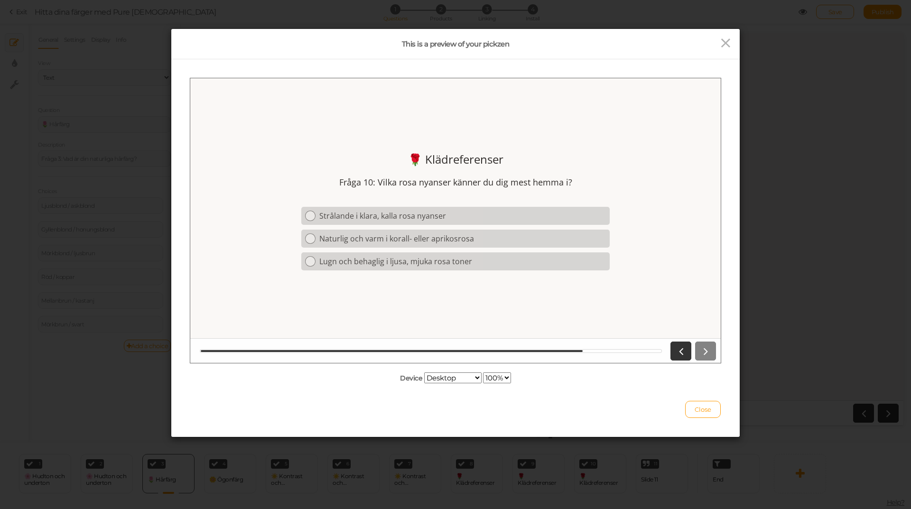
click at [314, 232] on link "Naturlig och varm i korall- eller aprikosrosa" at bounding box center [455, 238] width 308 height 18
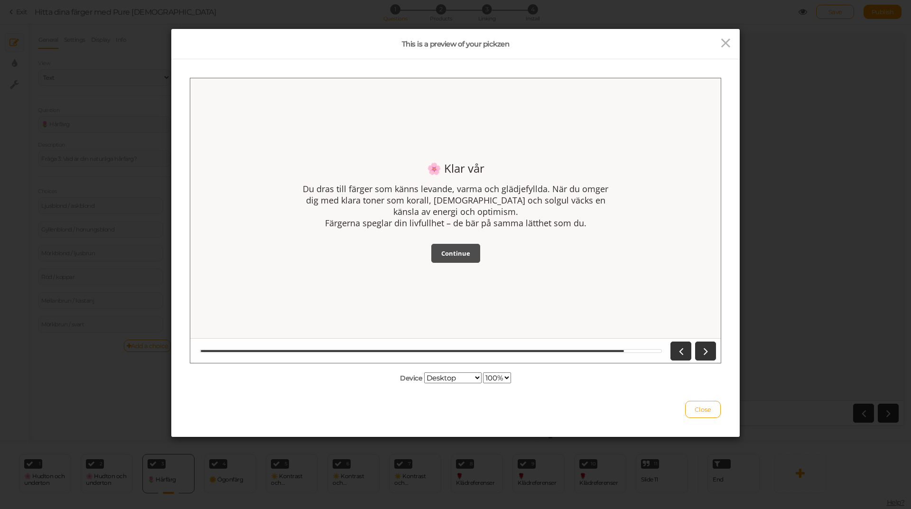
click at [461, 259] on link "Continue" at bounding box center [455, 252] width 49 height 19
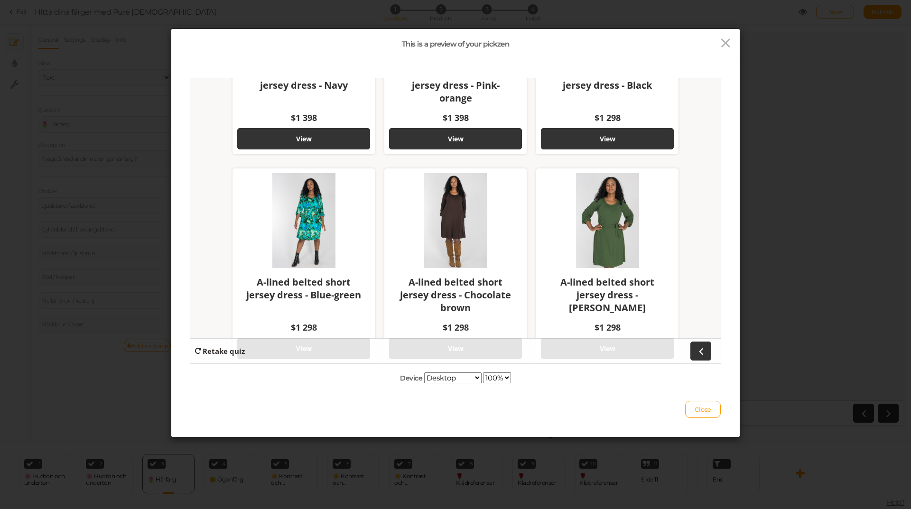
scroll to position [361, 0]
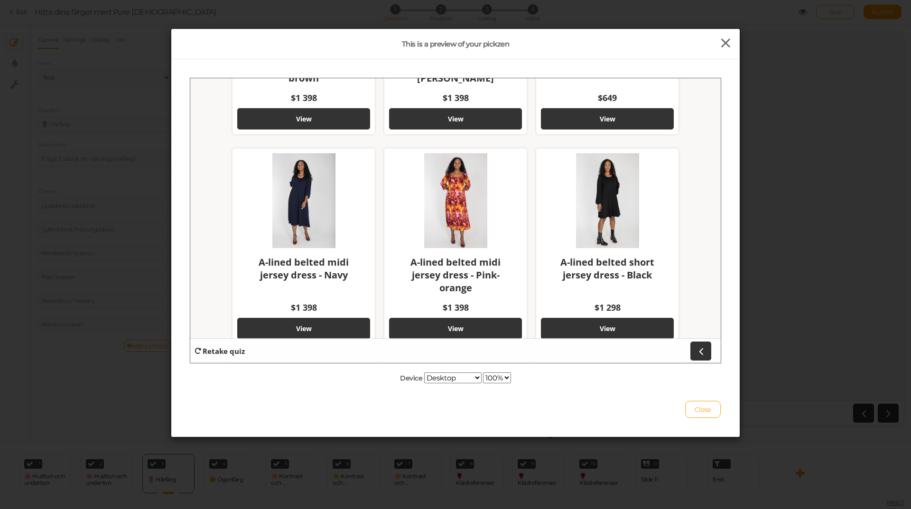
click at [721, 47] on icon at bounding box center [726, 43] width 14 height 14
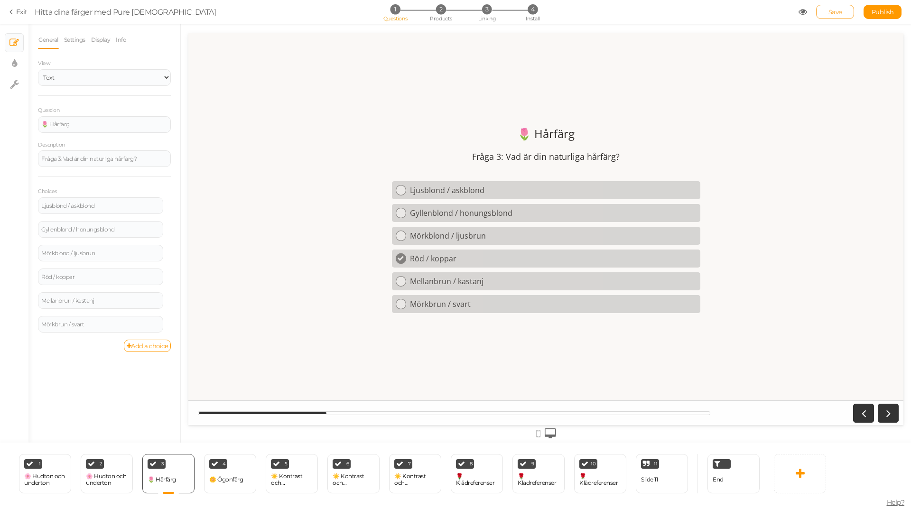
click at [839, 10] on span "Save" at bounding box center [836, 12] width 14 height 8
